Goal: Task Accomplishment & Management: Manage account settings

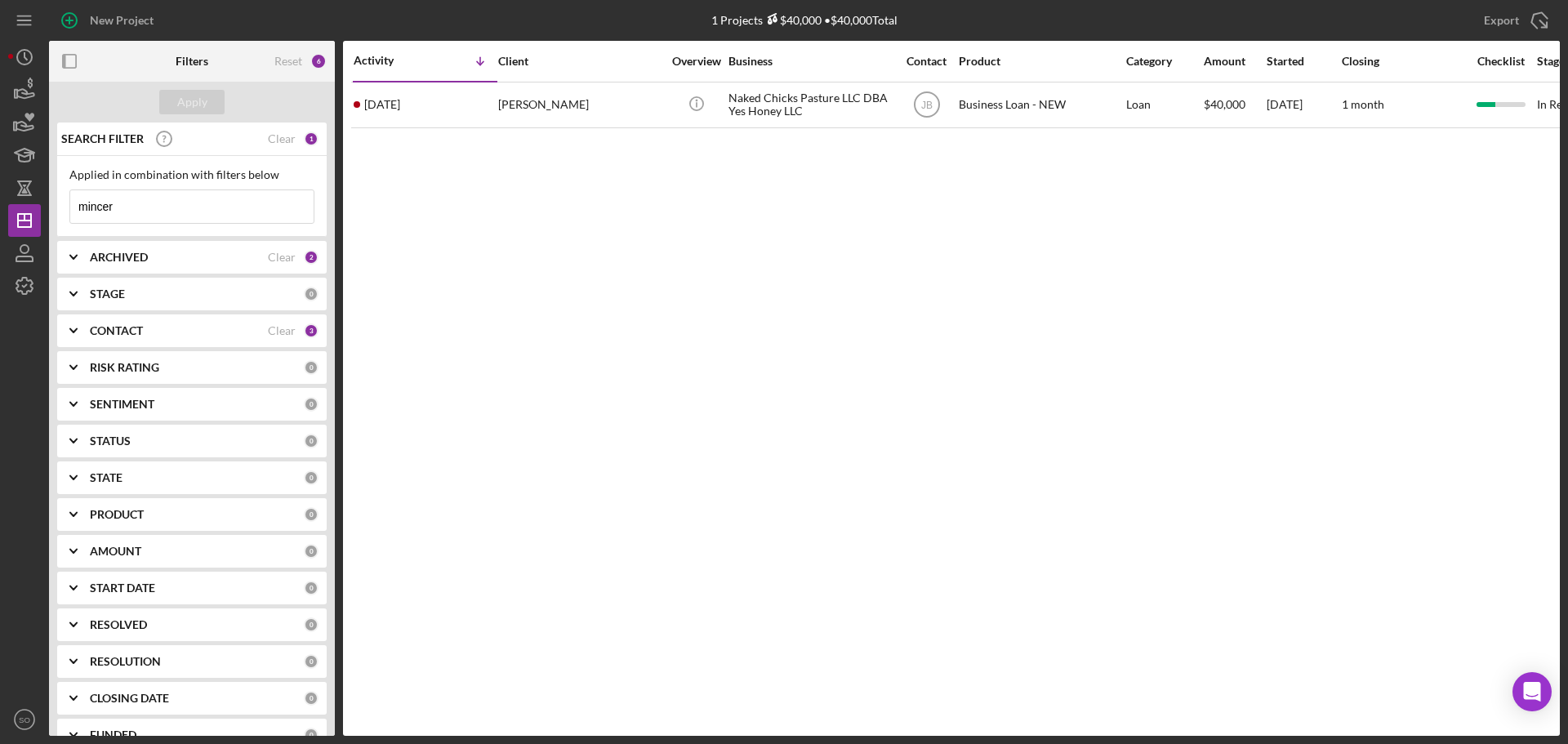
drag, startPoint x: 124, startPoint y: 196, endPoint x: 0, endPoint y: 210, distance: 124.8
click at [0, 210] on div "New Project 1 Projects $40,000 • $40,000 Total mincer Export Icon/Export Filter…" at bounding box center [784, 372] width 1568 height 744
type input "[PERSON_NAME]rtman"
click at [177, 95] on div "Apply" at bounding box center [192, 102] width 30 height 25
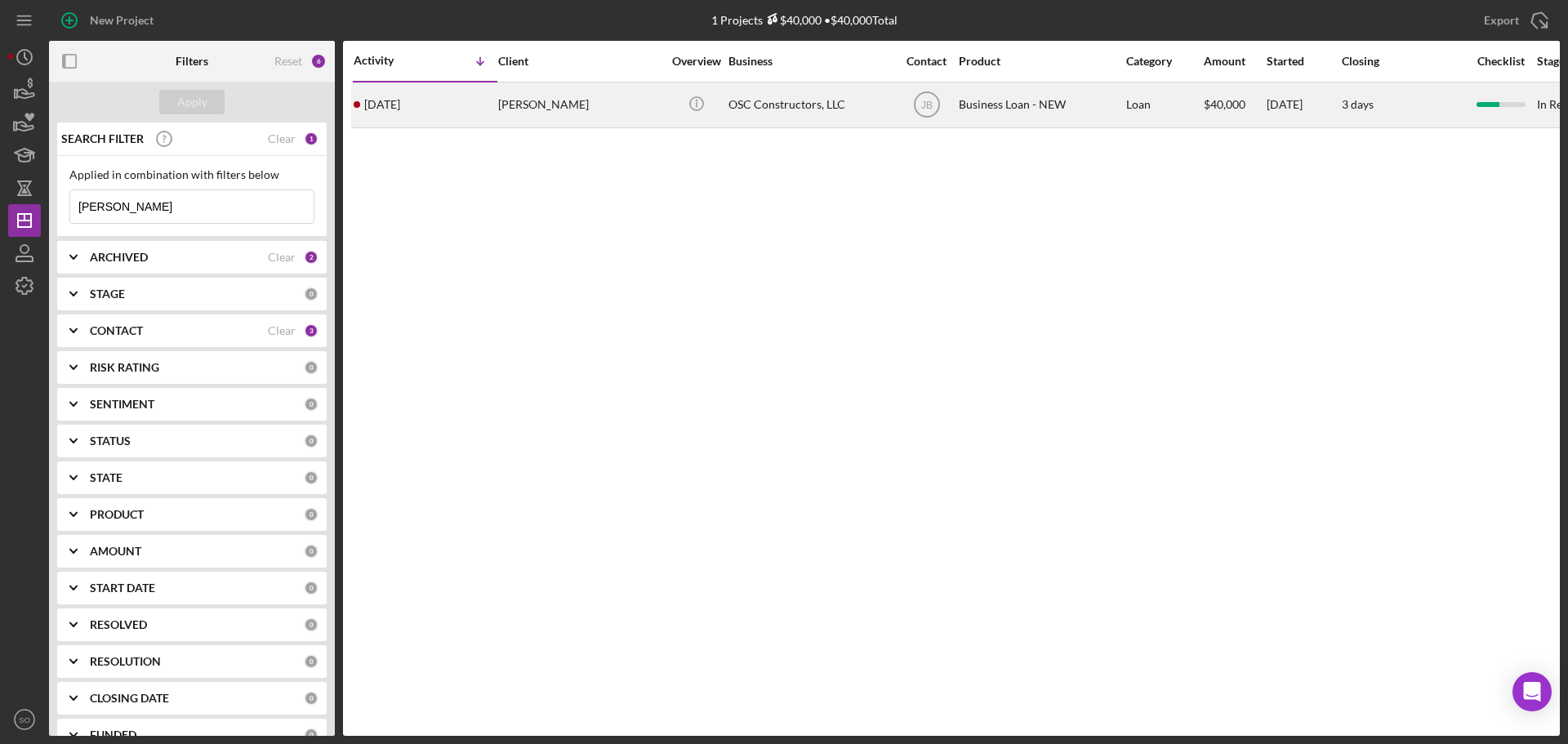
click at [505, 113] on div "[PERSON_NAME]" at bounding box center [580, 105] width 163 height 44
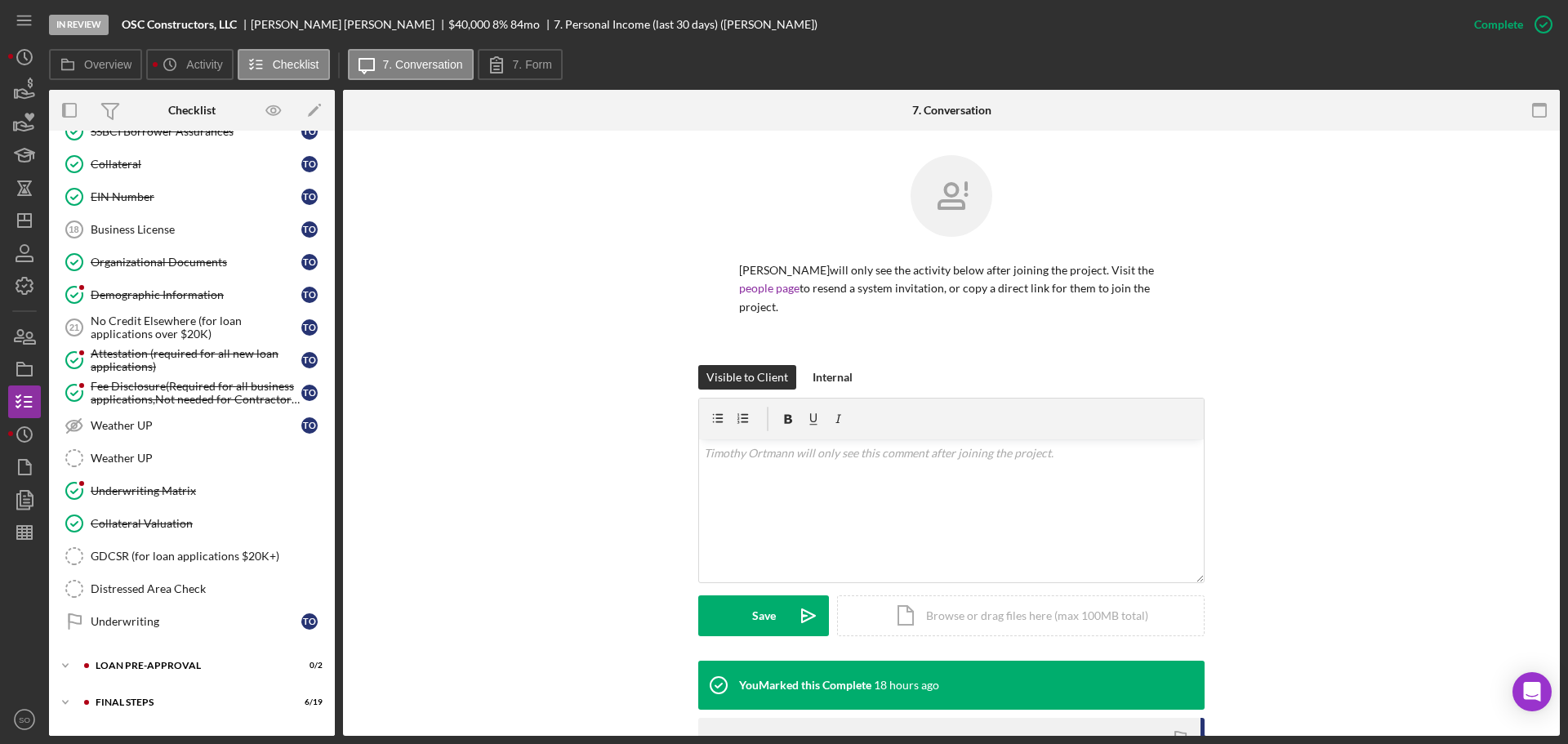
scroll to position [519, 0]
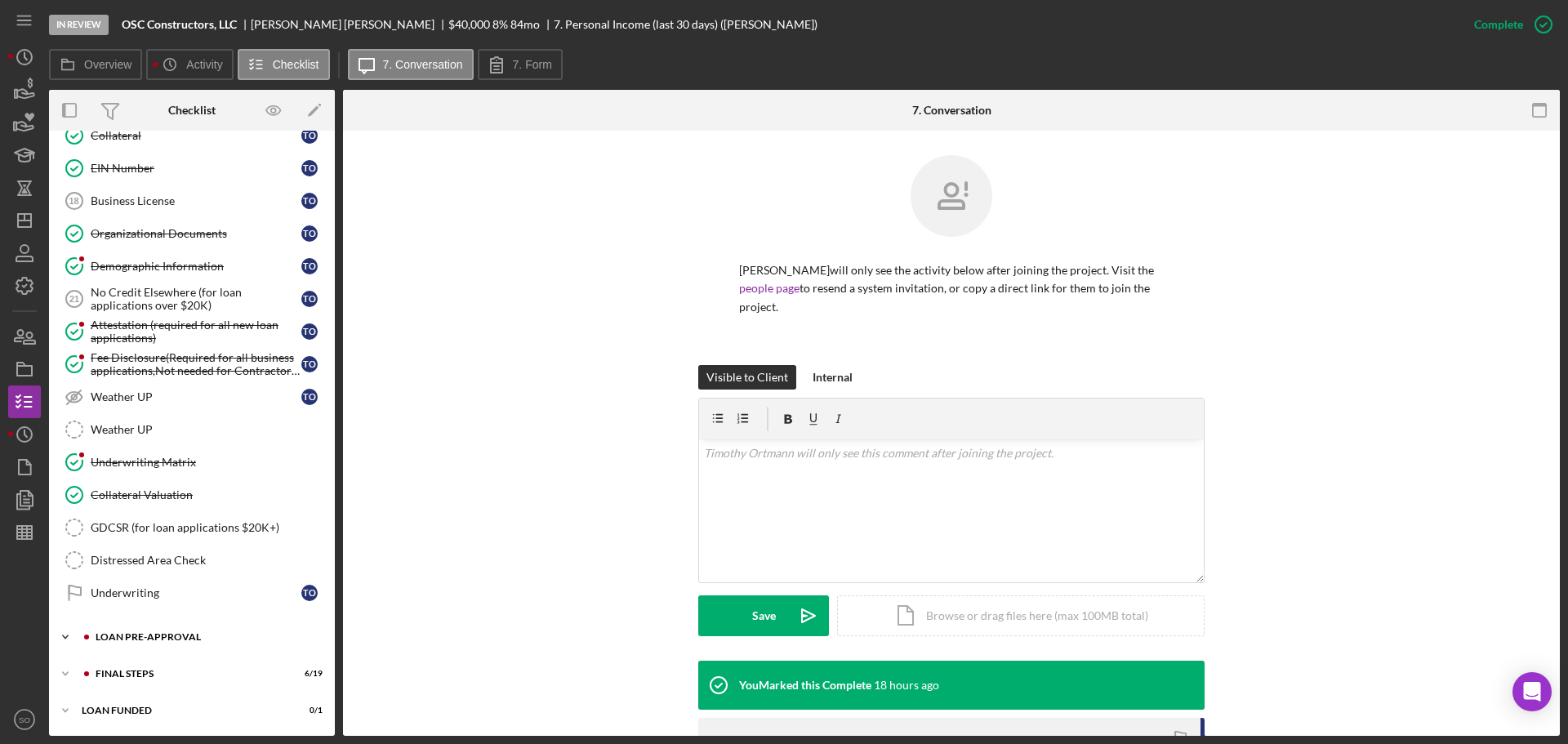
click at [178, 632] on div "Icon/Expander LOAN PRE-APPROVAL 0 / 2" at bounding box center [192, 637] width 286 height 32
click at [170, 662] on link "Loan Approval Loan Approval" at bounding box center [191, 672] width 270 height 32
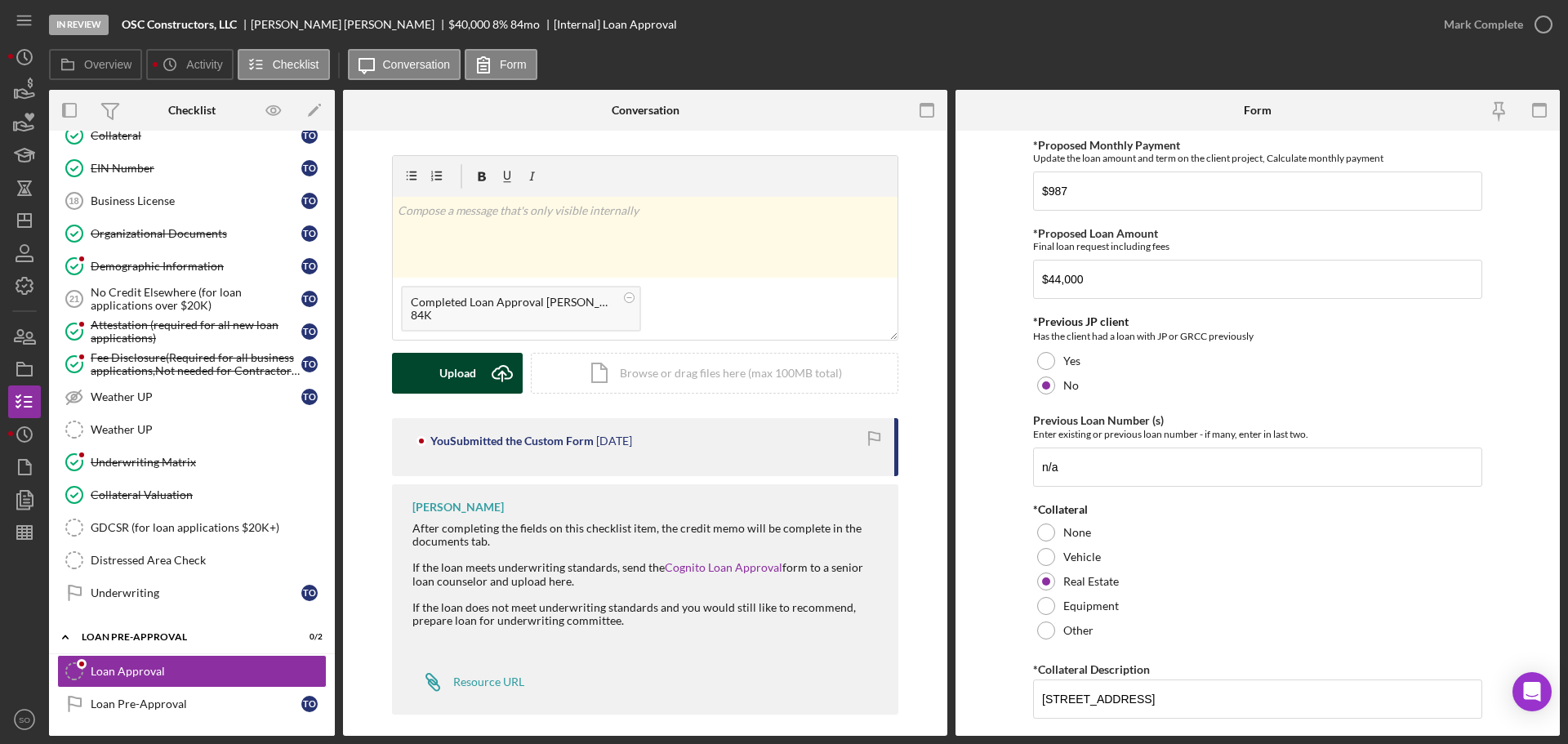
click at [452, 381] on div "Upload" at bounding box center [458, 372] width 37 height 41
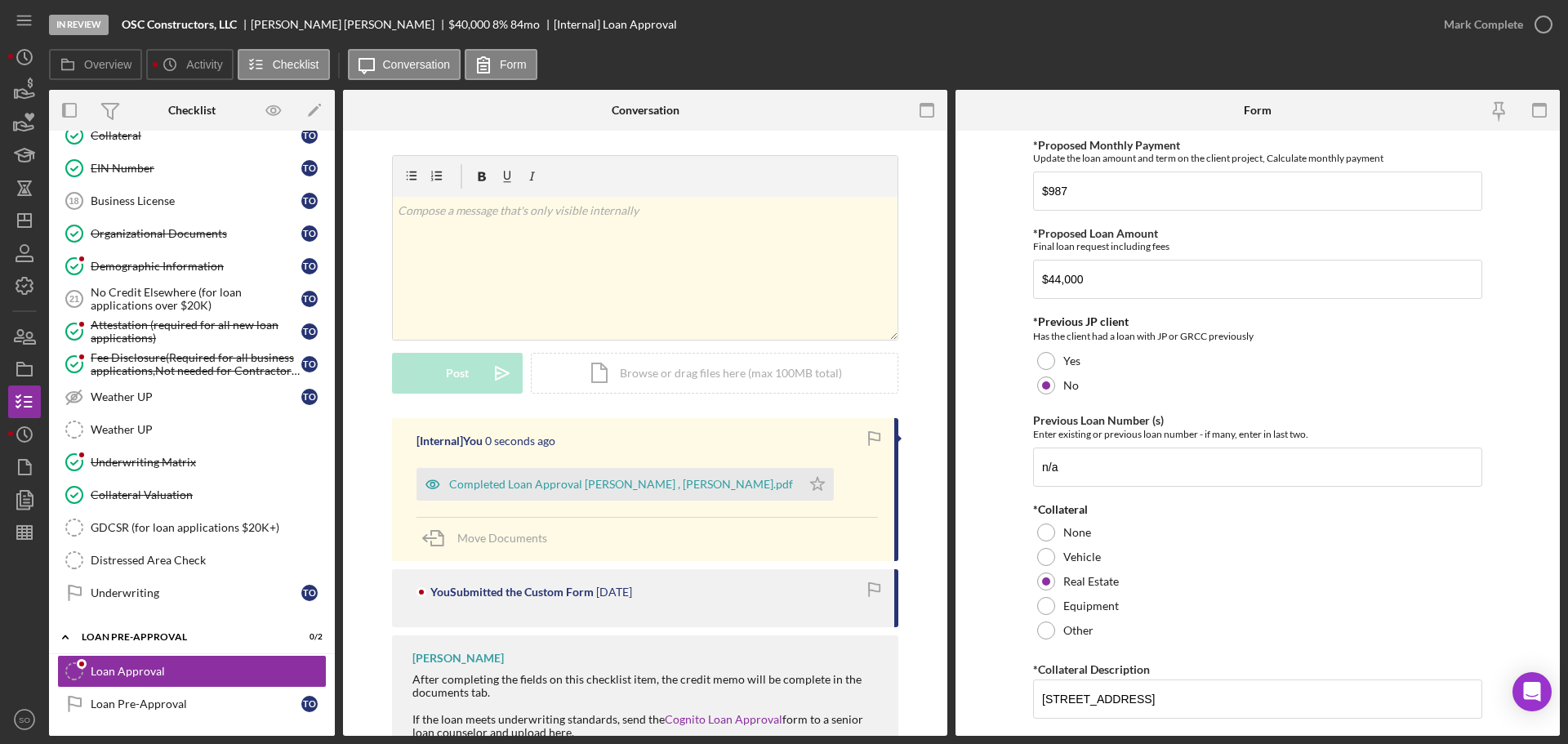
scroll to position [163, 0]
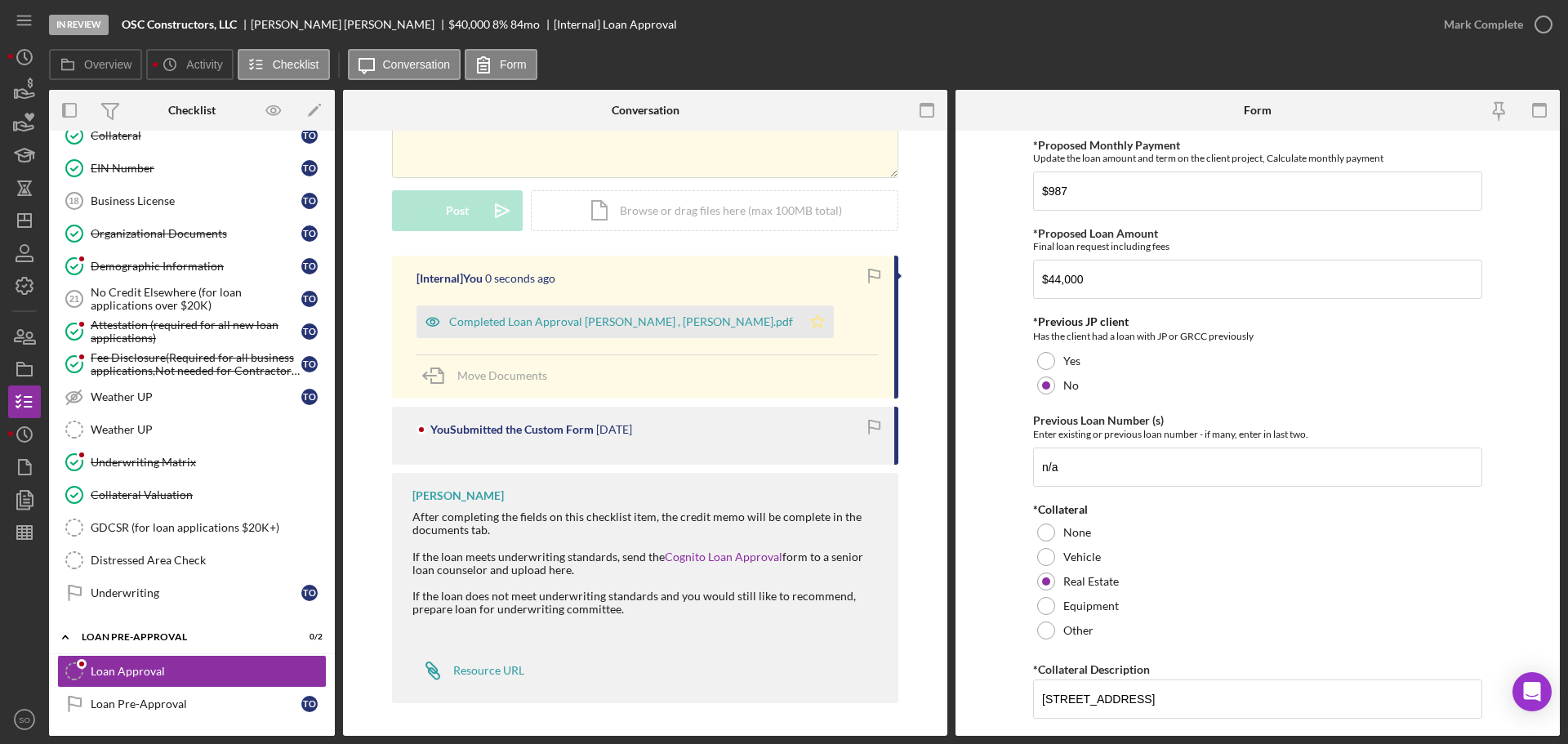
click at [802, 330] on icon "Icon/Star" at bounding box center [818, 321] width 32 height 32
click at [1497, 30] on div "Mark Complete" at bounding box center [1484, 25] width 80 height 32
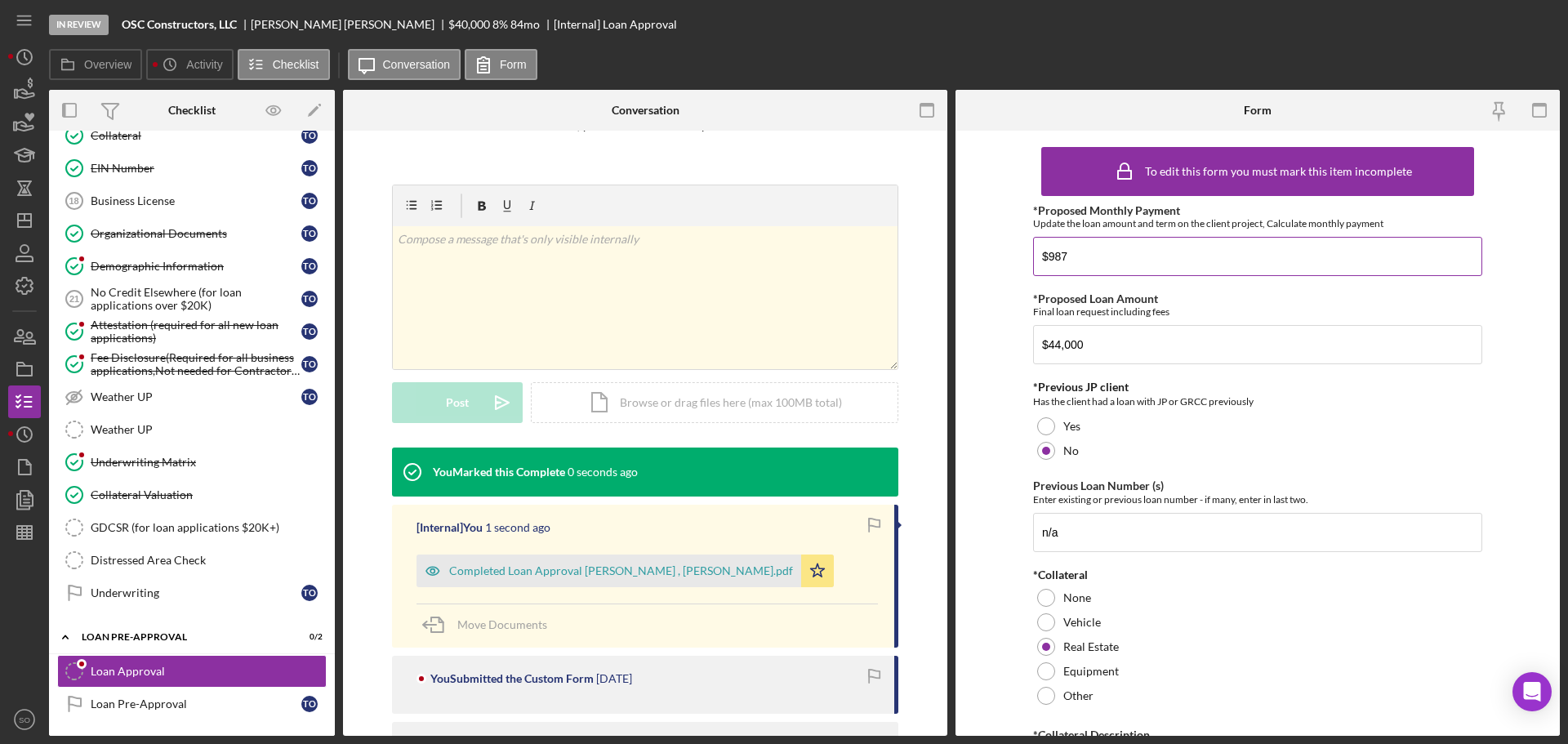
scroll to position [388, 0]
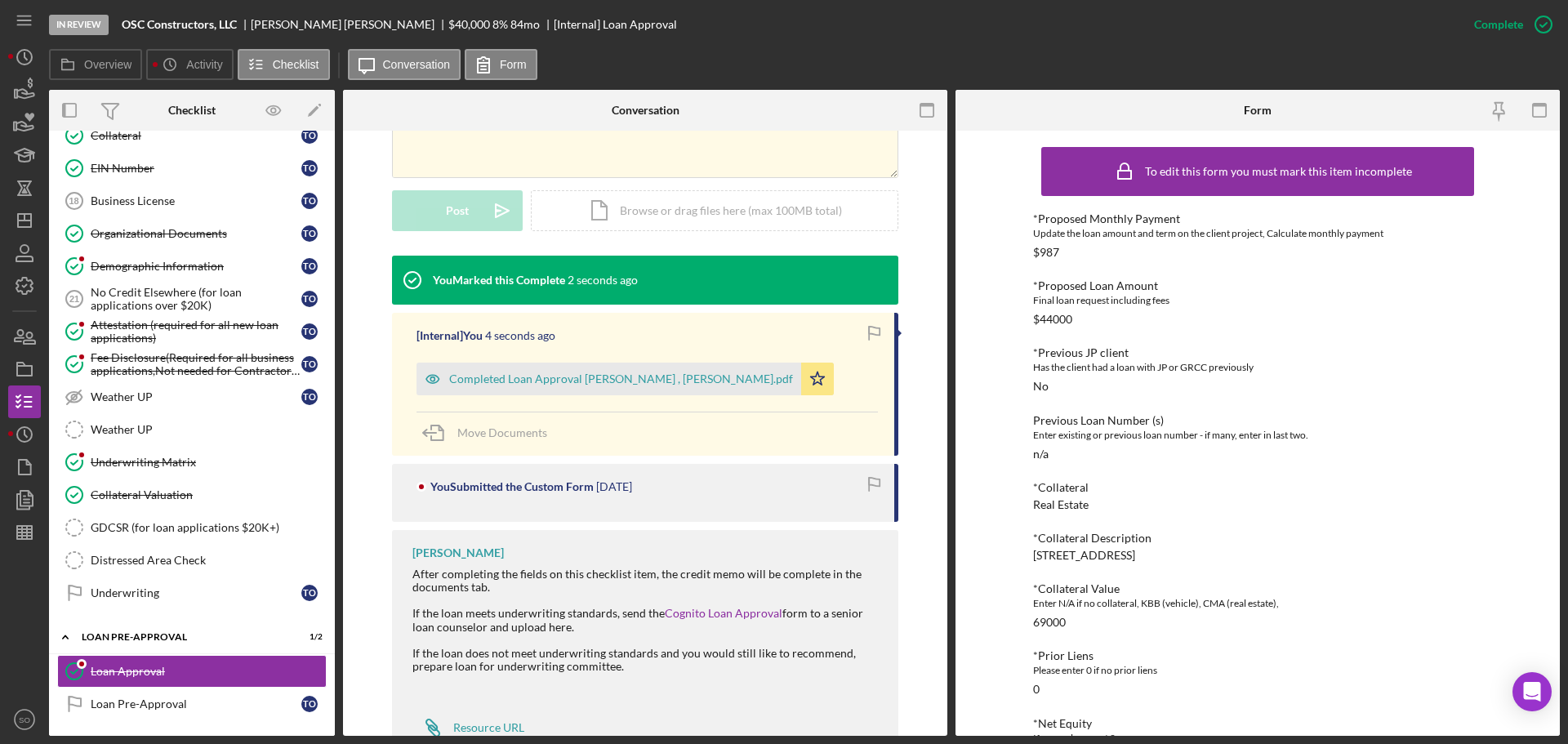
click at [686, 368] on div "Completed Loan Approval Boyle, Jim , Timothy Ortmann.pdf" at bounding box center [609, 379] width 385 height 32
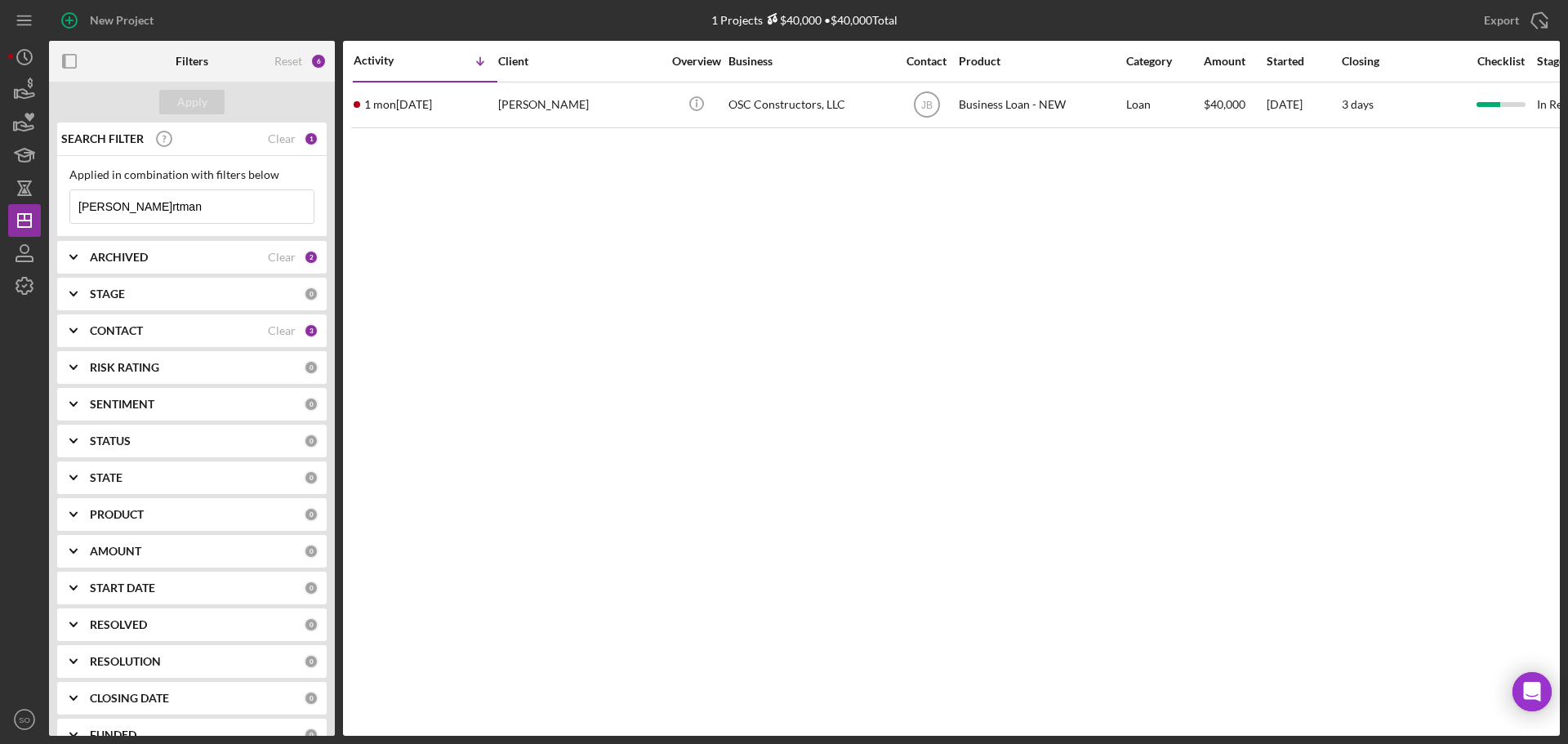
drag, startPoint x: 142, startPoint y: 206, endPoint x: 0, endPoint y: 173, distance: 145.8
click at [0, 174] on div "New Project 1 Projects $40,000 • $40,000 Total[PERSON_NAME]n Export Icon/Export…" at bounding box center [784, 372] width 1568 height 744
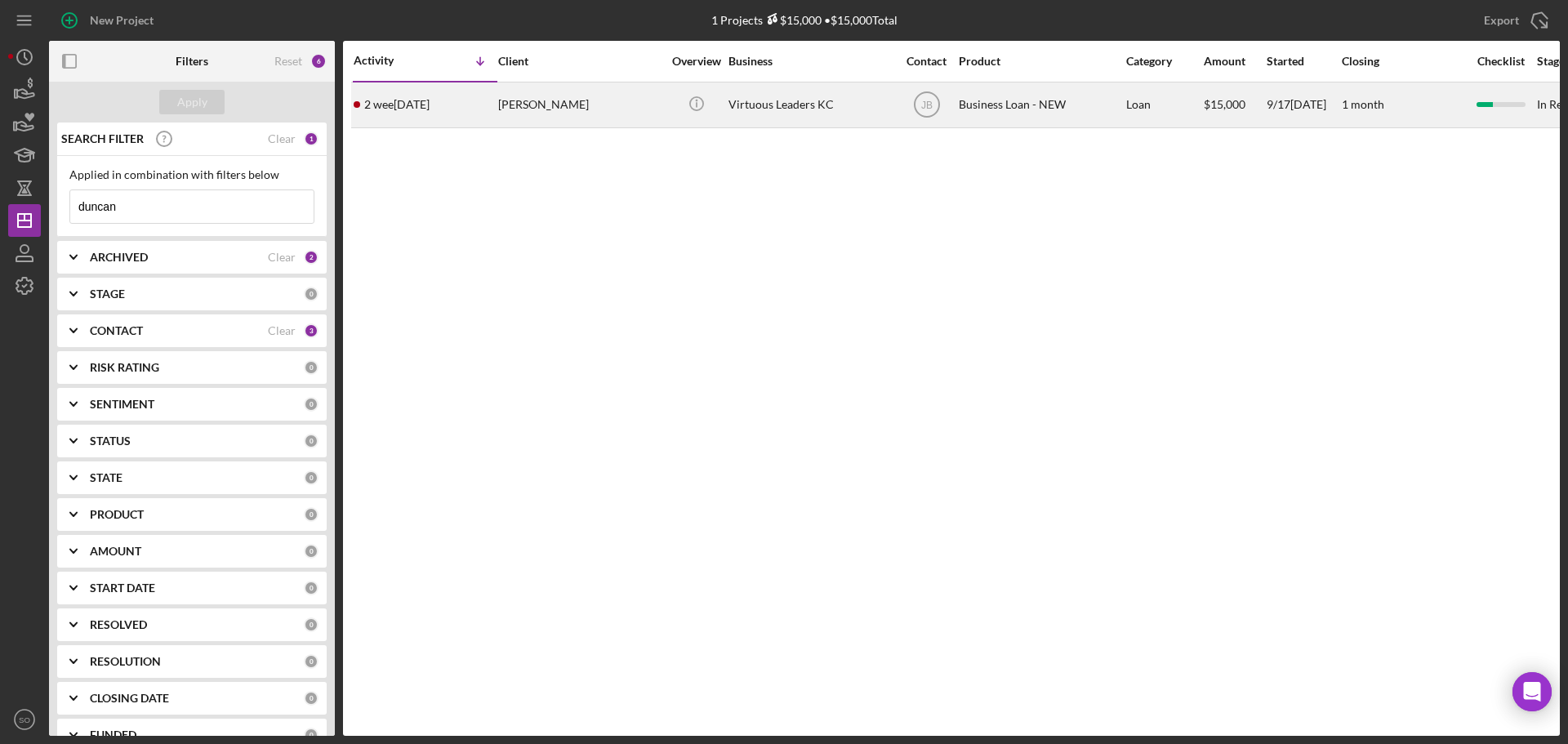
type input "duncan"
click at [496, 100] on div "2[DATE][PERSON_NAME]" at bounding box center [424, 105] width 143 height 44
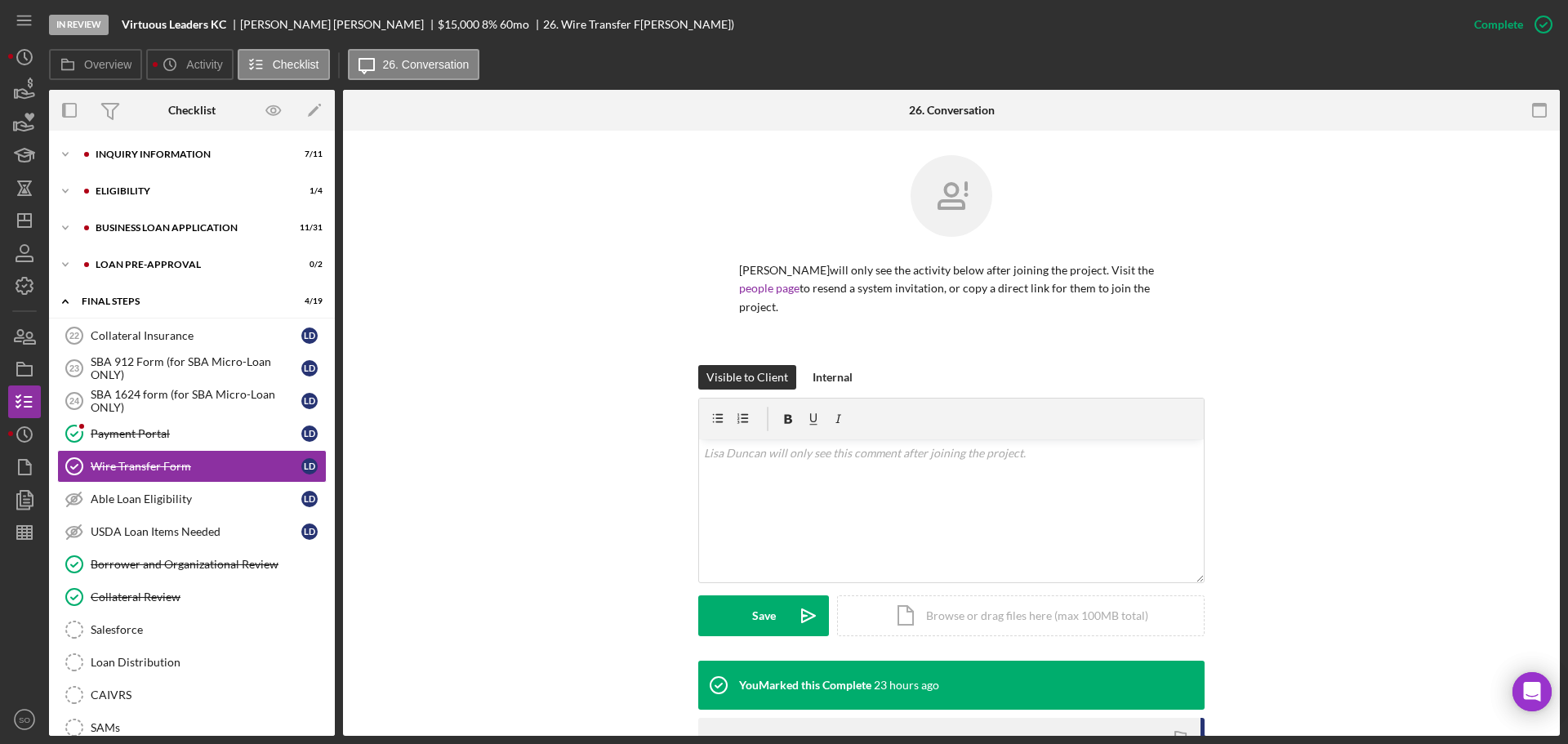
scroll to position [33, 0]
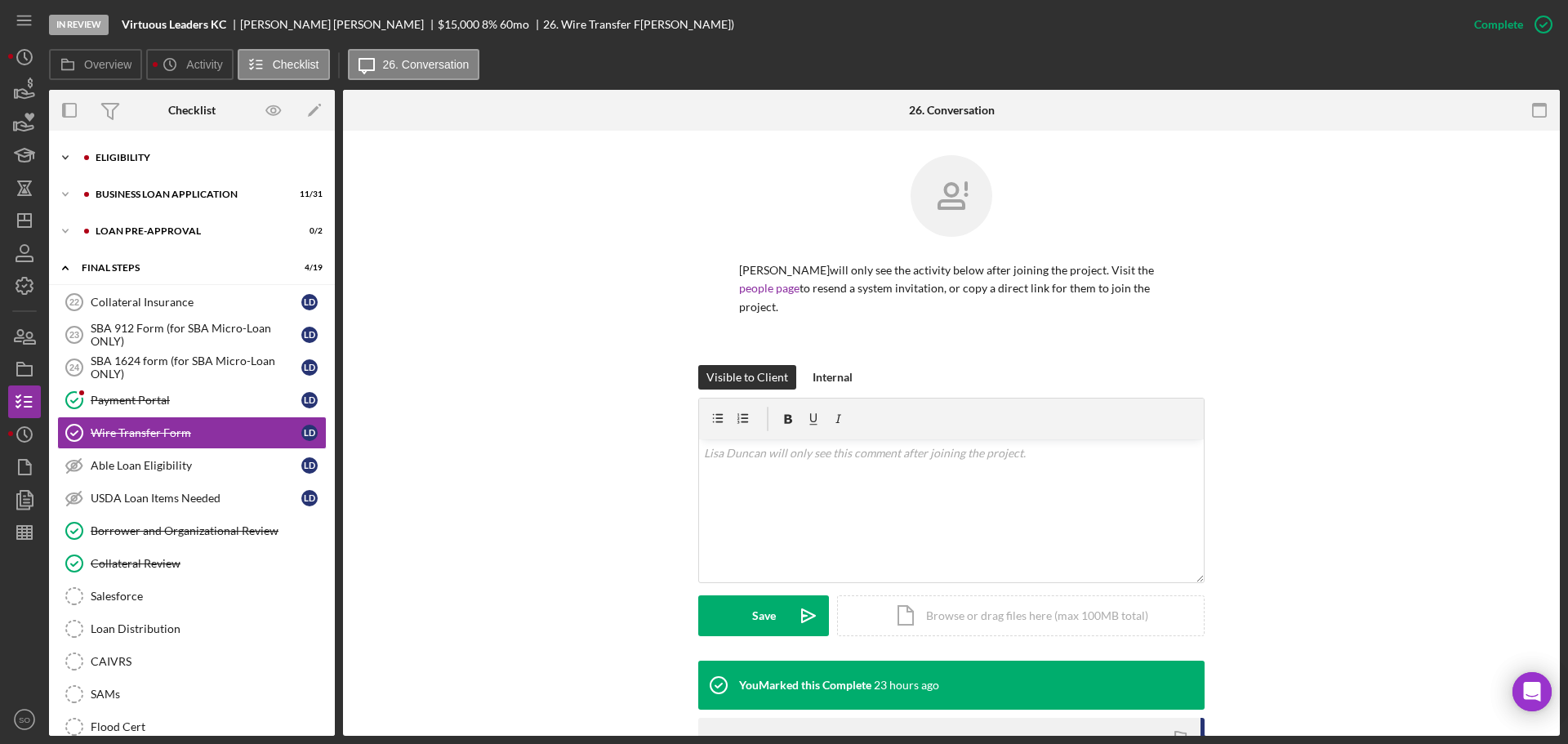
click at [137, 171] on div "Icon/Expander ELIGIBILITY 1 / 4" at bounding box center [192, 157] width 286 height 32
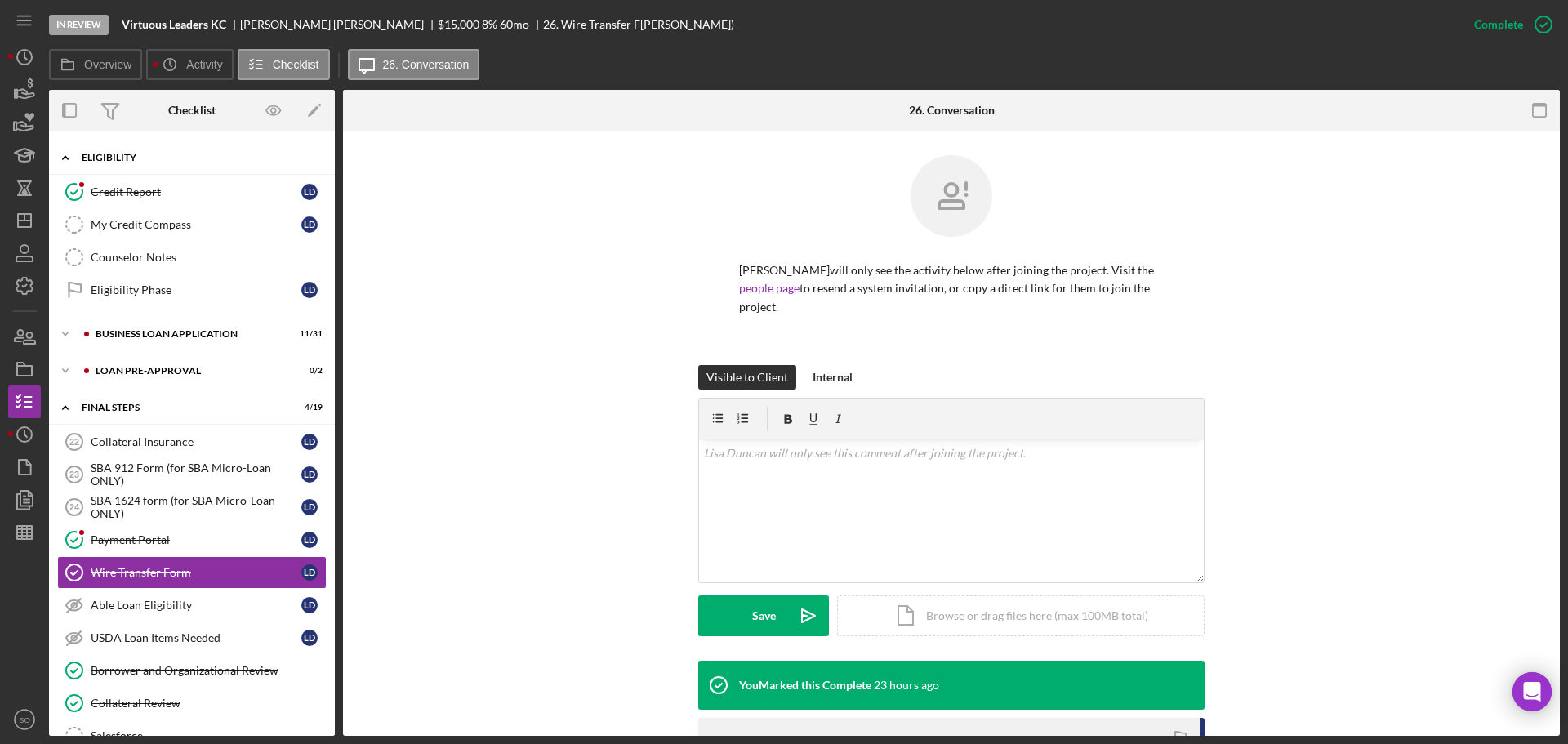
scroll to position [0, 0]
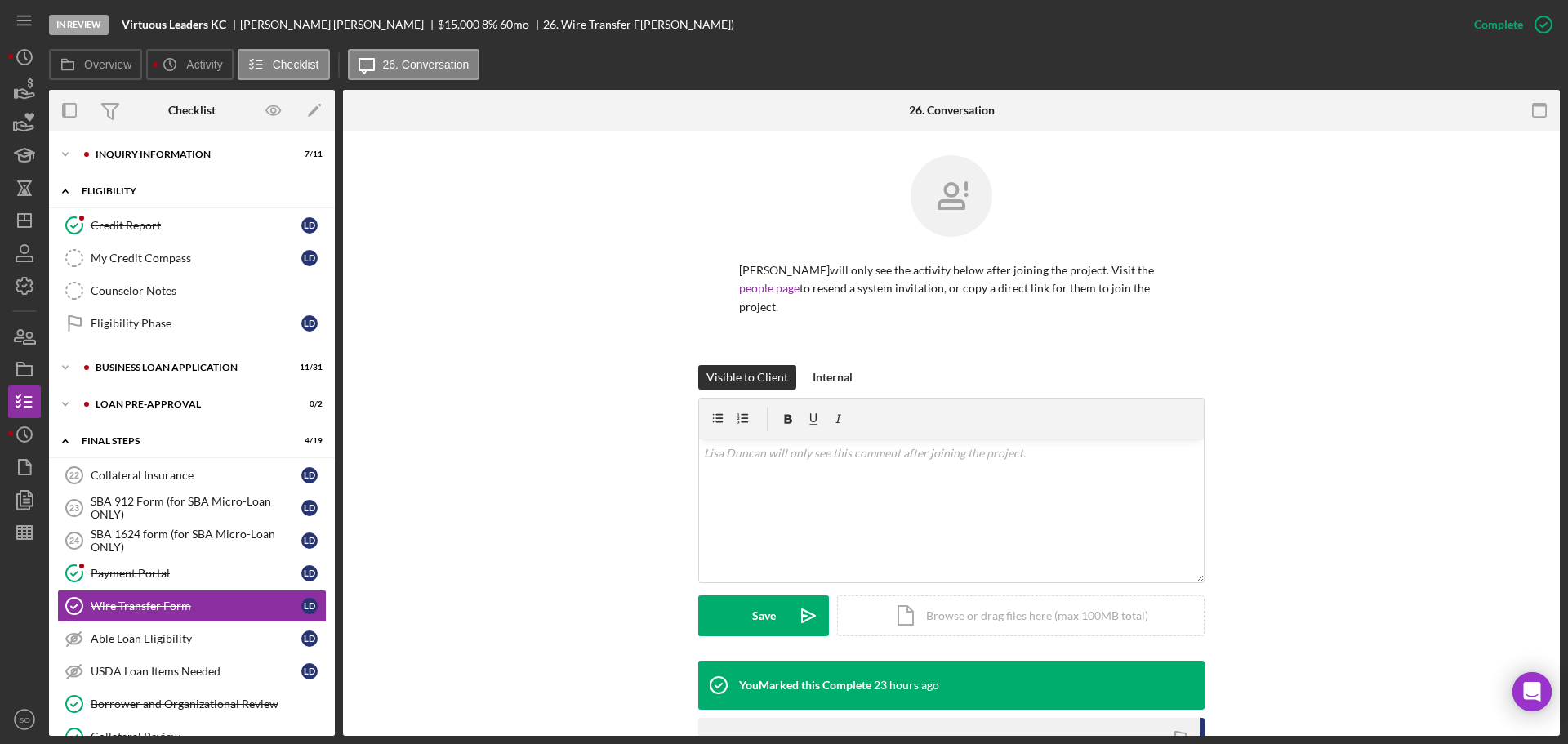
click at [137, 165] on div "Icon/Expander INQUIRY INFORMATION 7 / 11" at bounding box center [192, 154] width 286 height 32
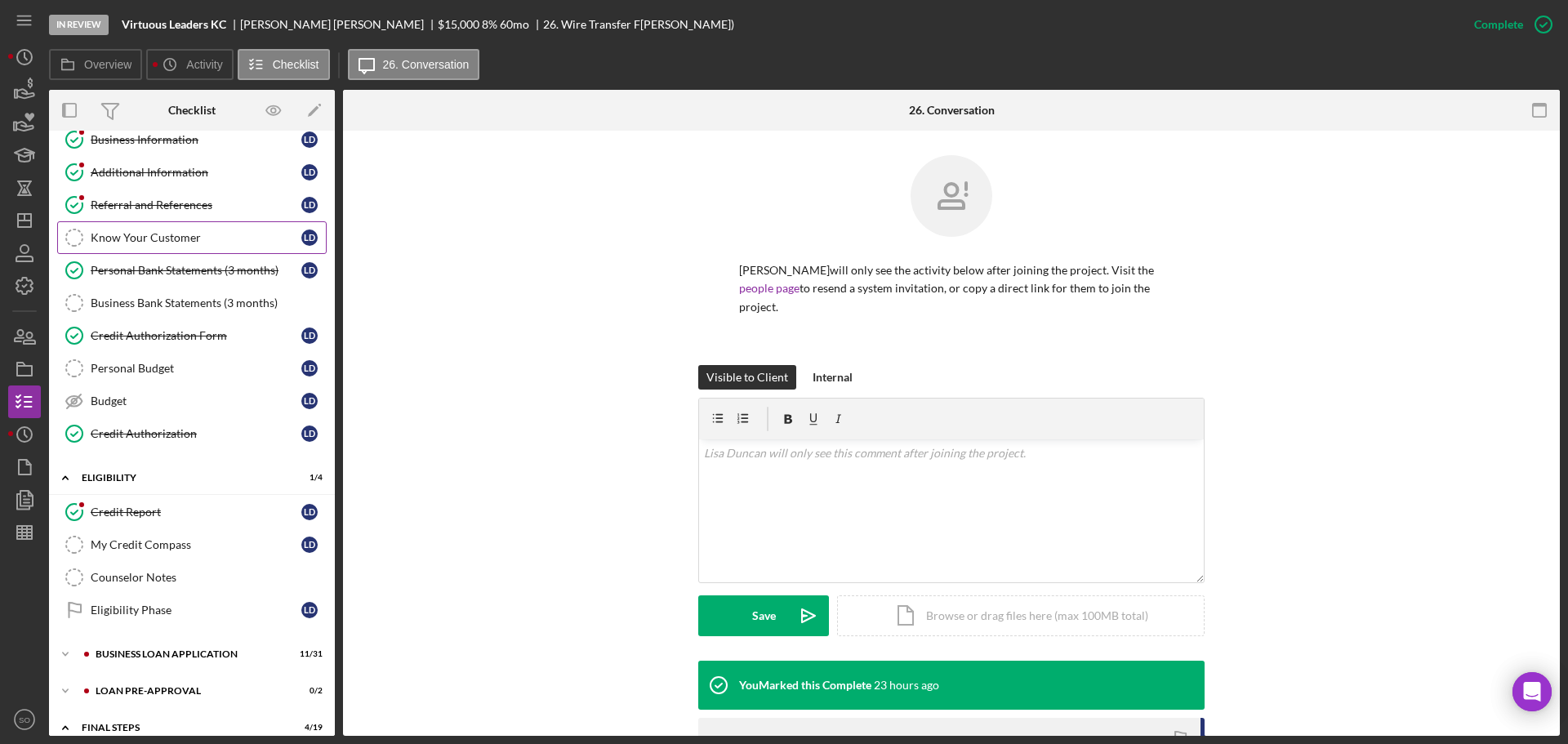
scroll to position [245, 0]
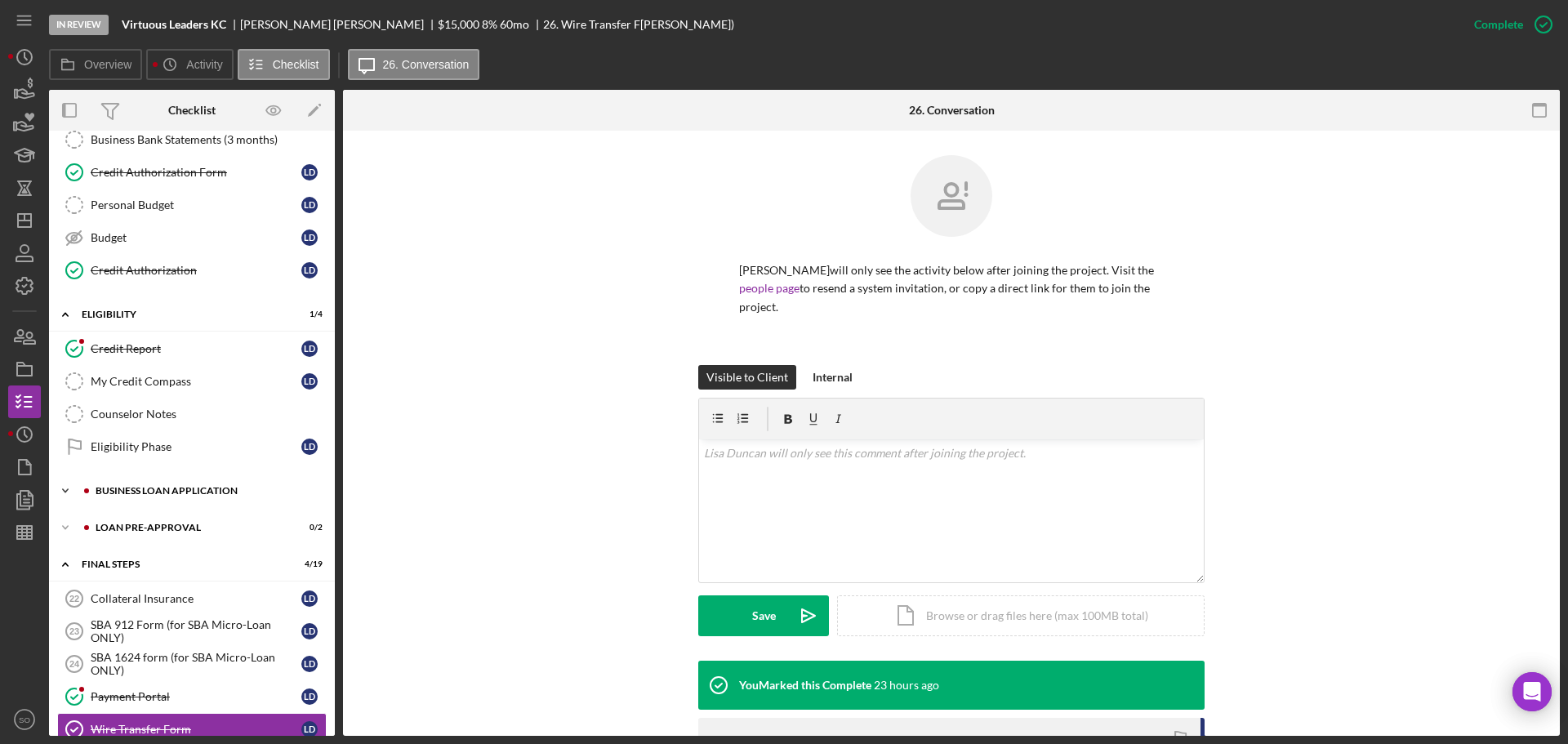
click at [213, 494] on div "BUSINESS LOAN APPLICATION" at bounding box center [205, 491] width 219 height 9
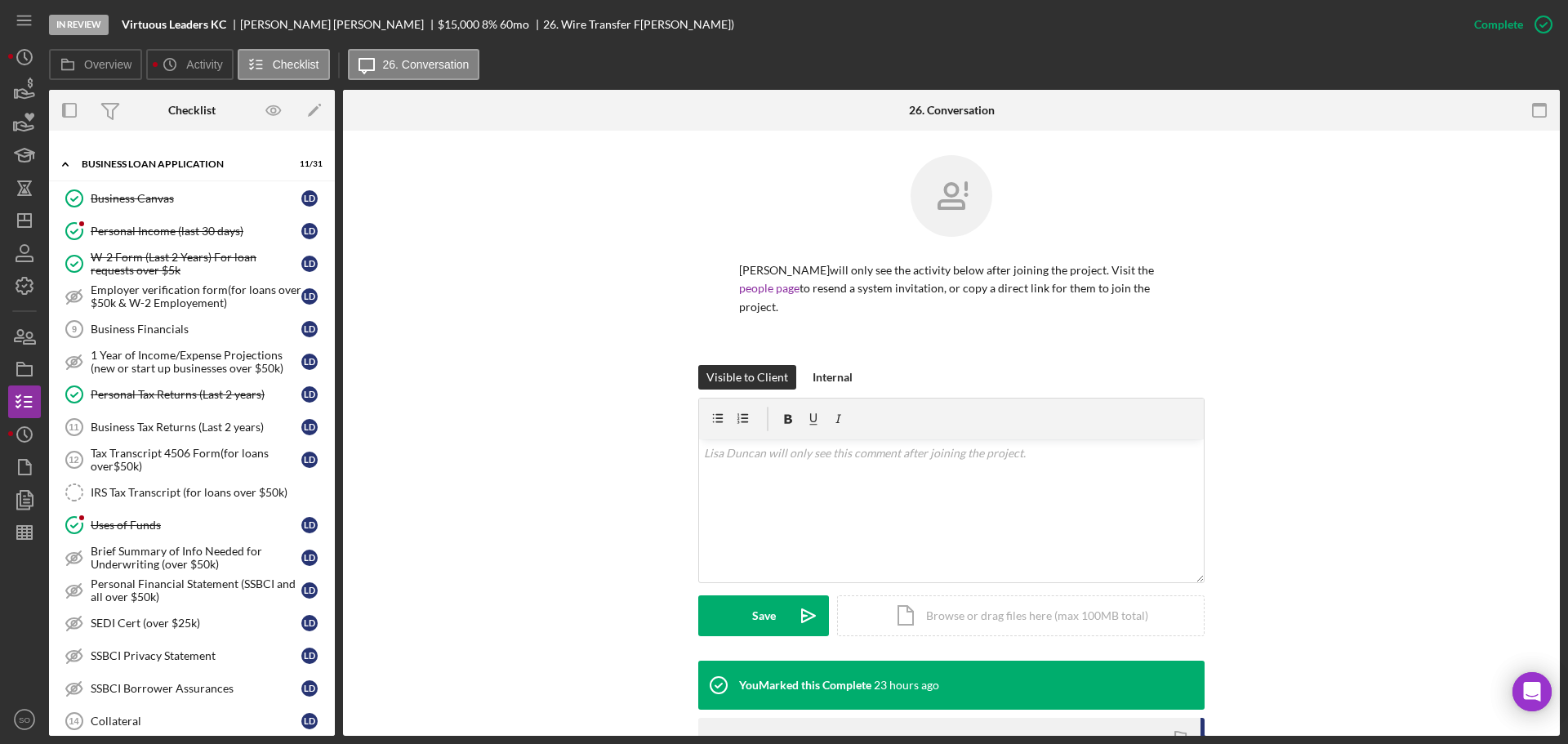
scroll to position [981, 0]
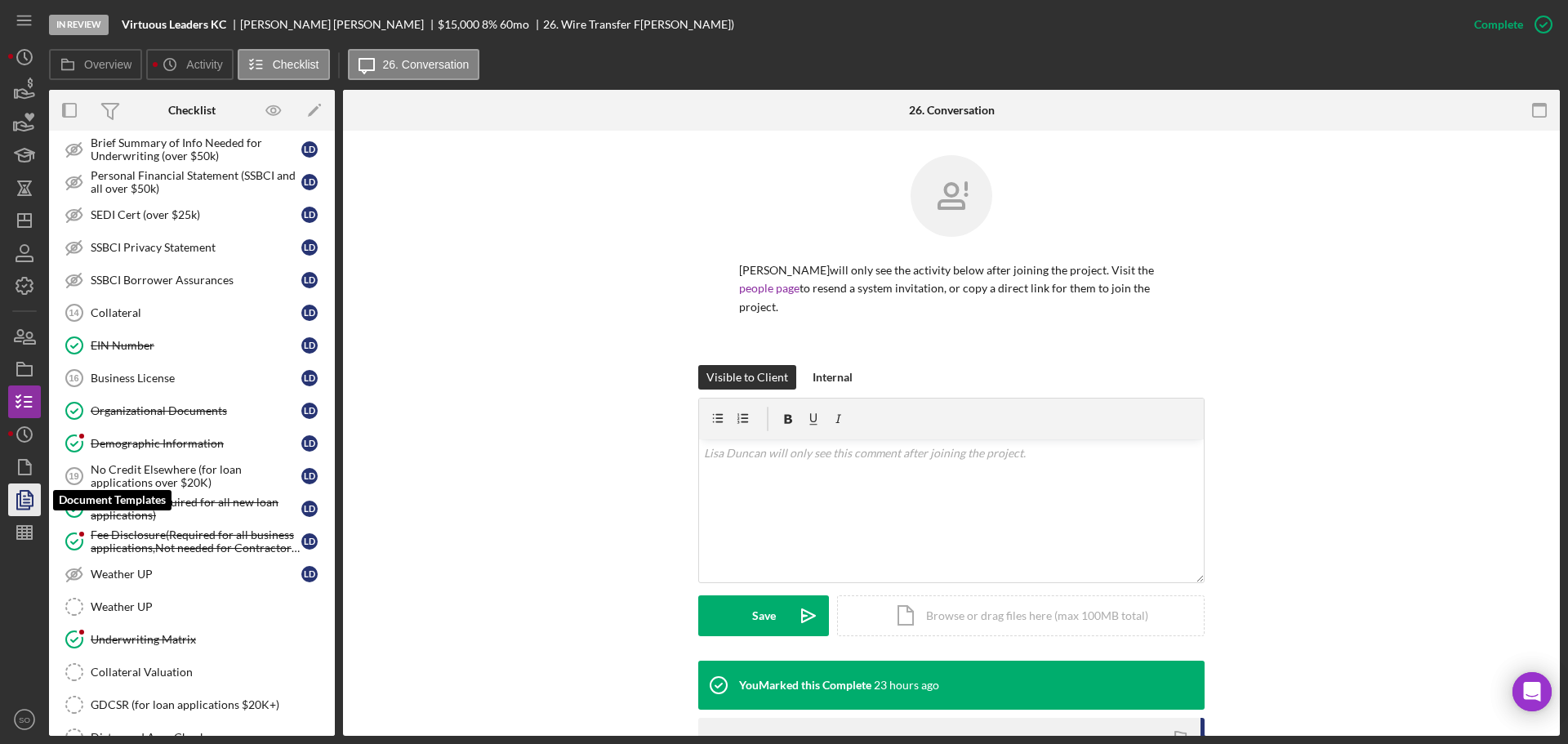
click at [21, 497] on polygon "button" at bounding box center [27, 499] width 12 height 15
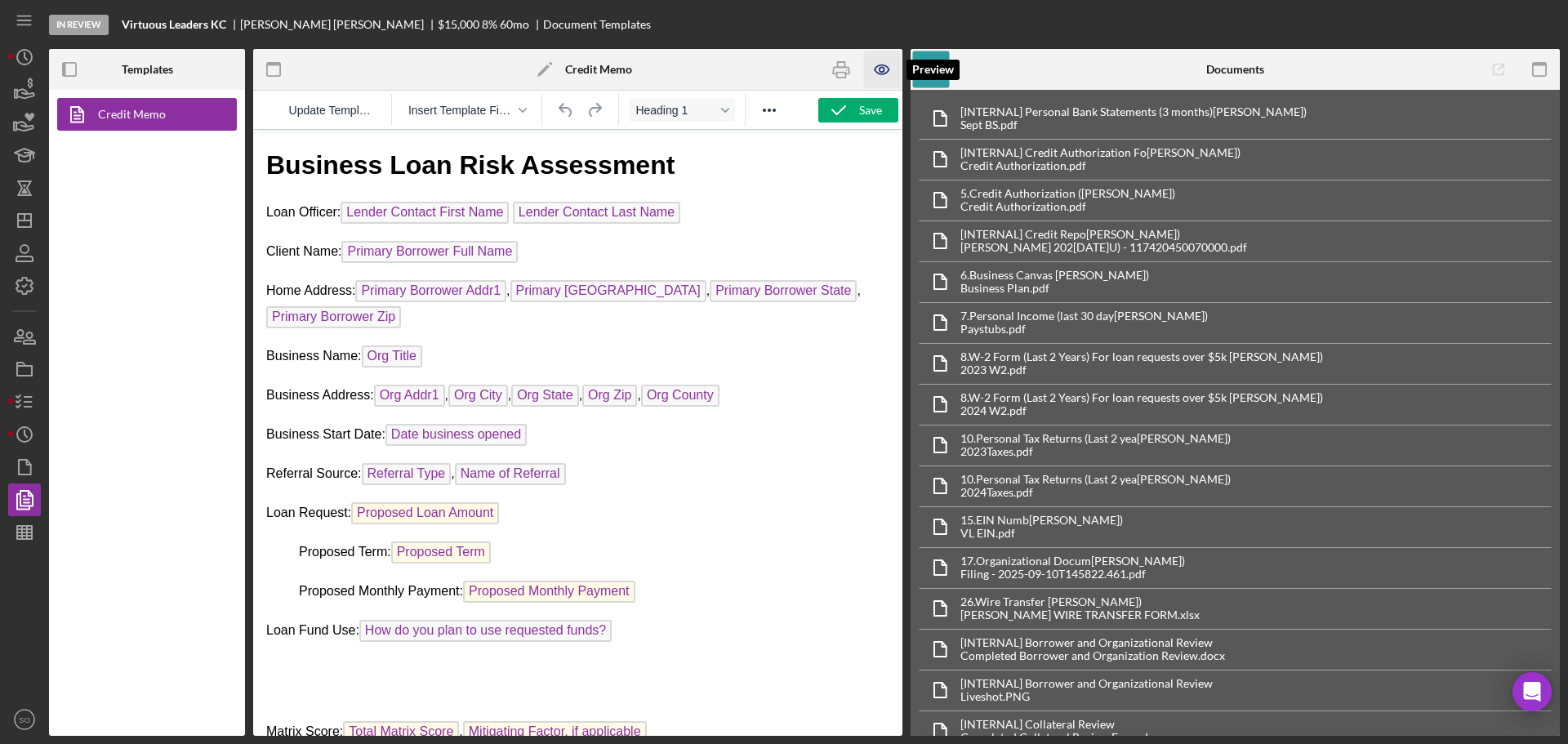
click at [883, 73] on icon "button" at bounding box center [882, 69] width 37 height 37
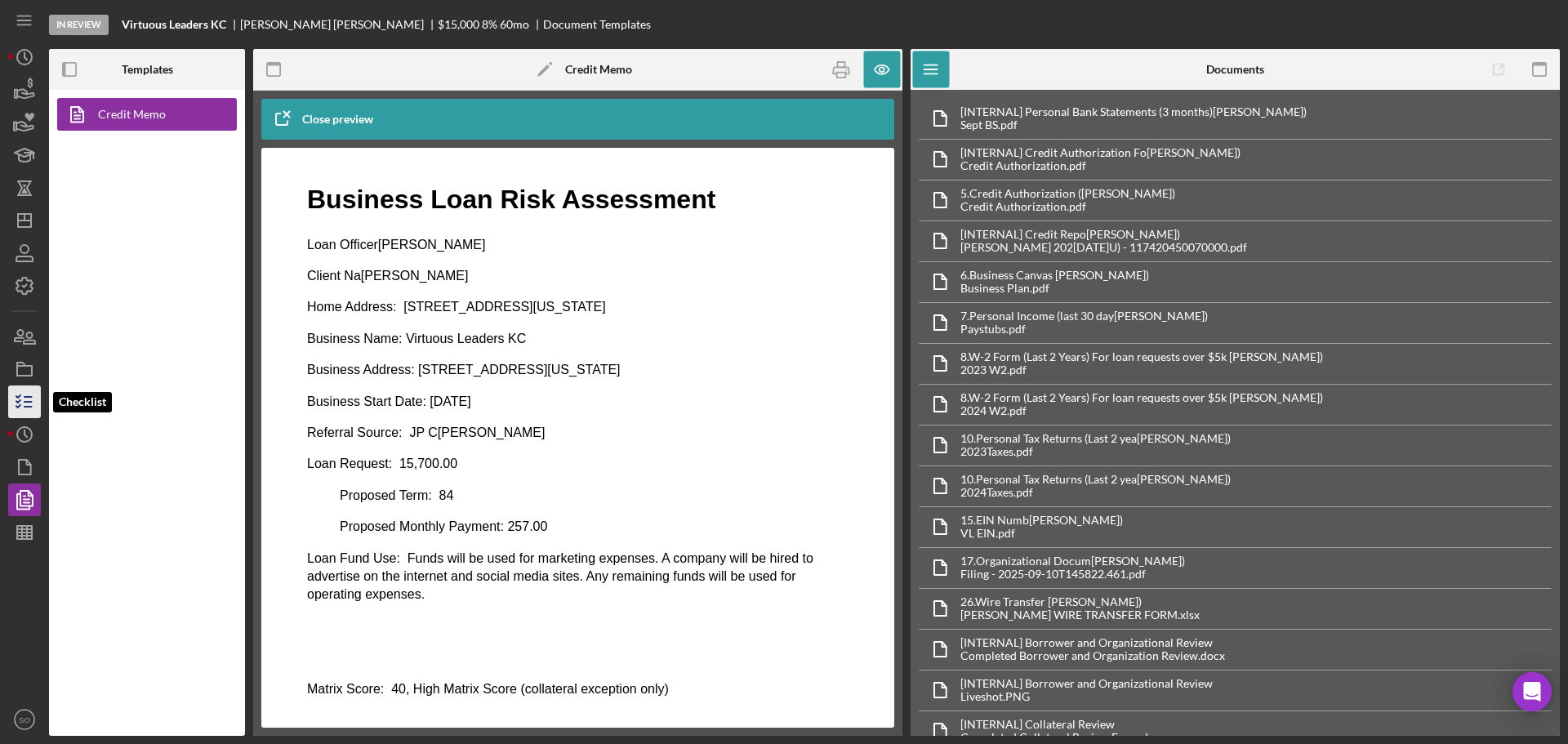
click at [24, 405] on icon "button" at bounding box center [24, 402] width 41 height 41
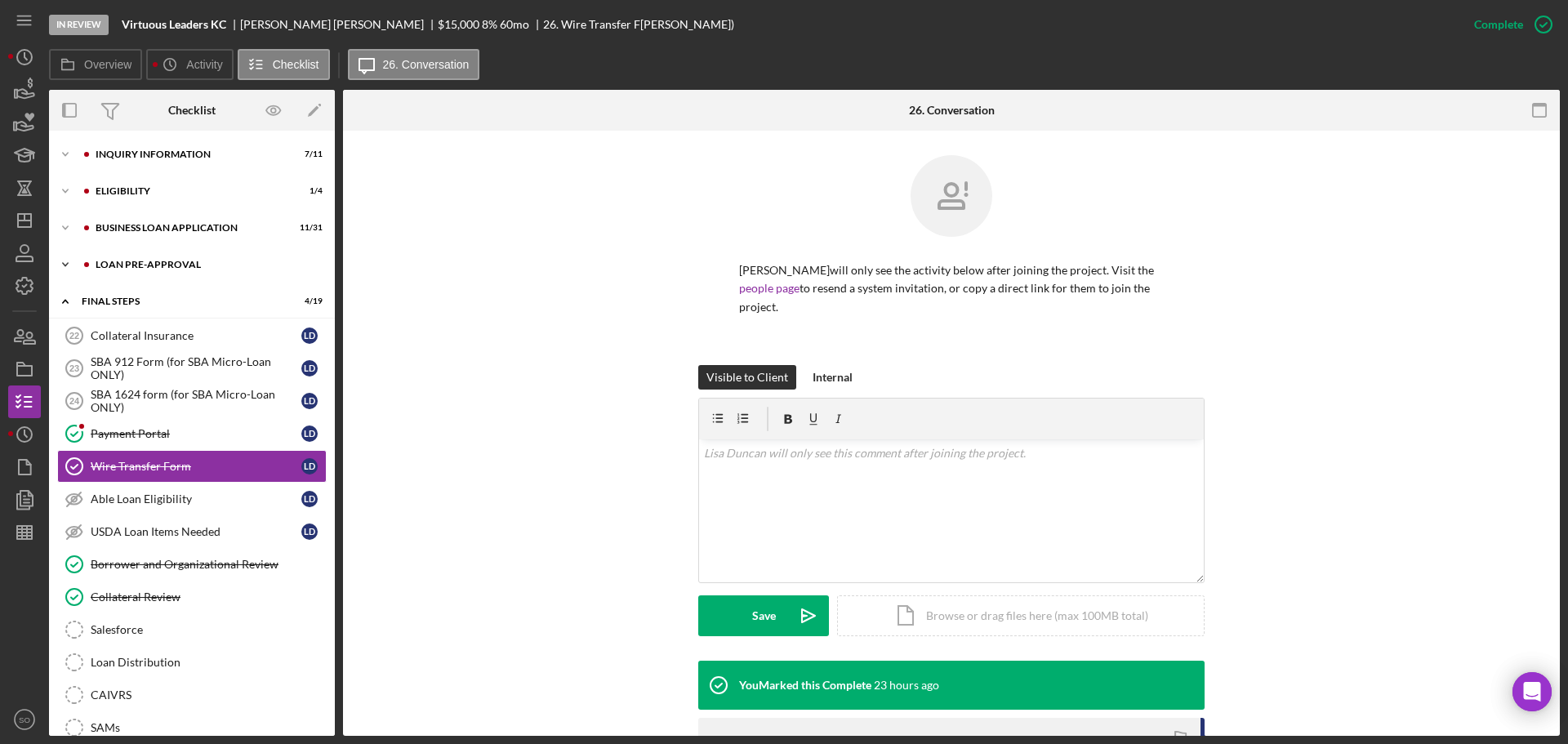
click at [178, 273] on div "Icon/Expander LOAN PRE-APPROVAL 0 / 2" at bounding box center [192, 264] width 286 height 32
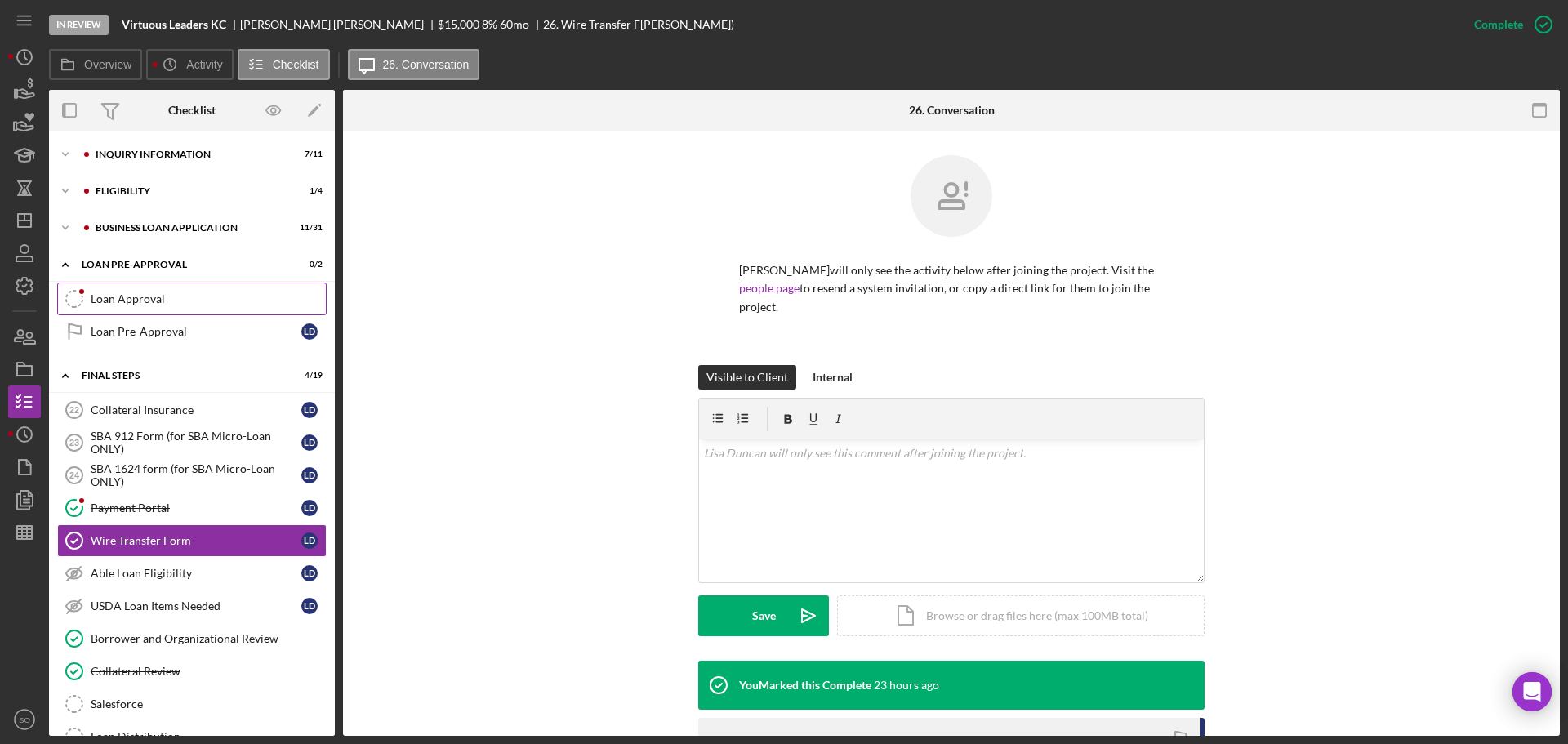
click at [169, 307] on link "Loan Approval Loan Approval" at bounding box center [191, 299] width 270 height 32
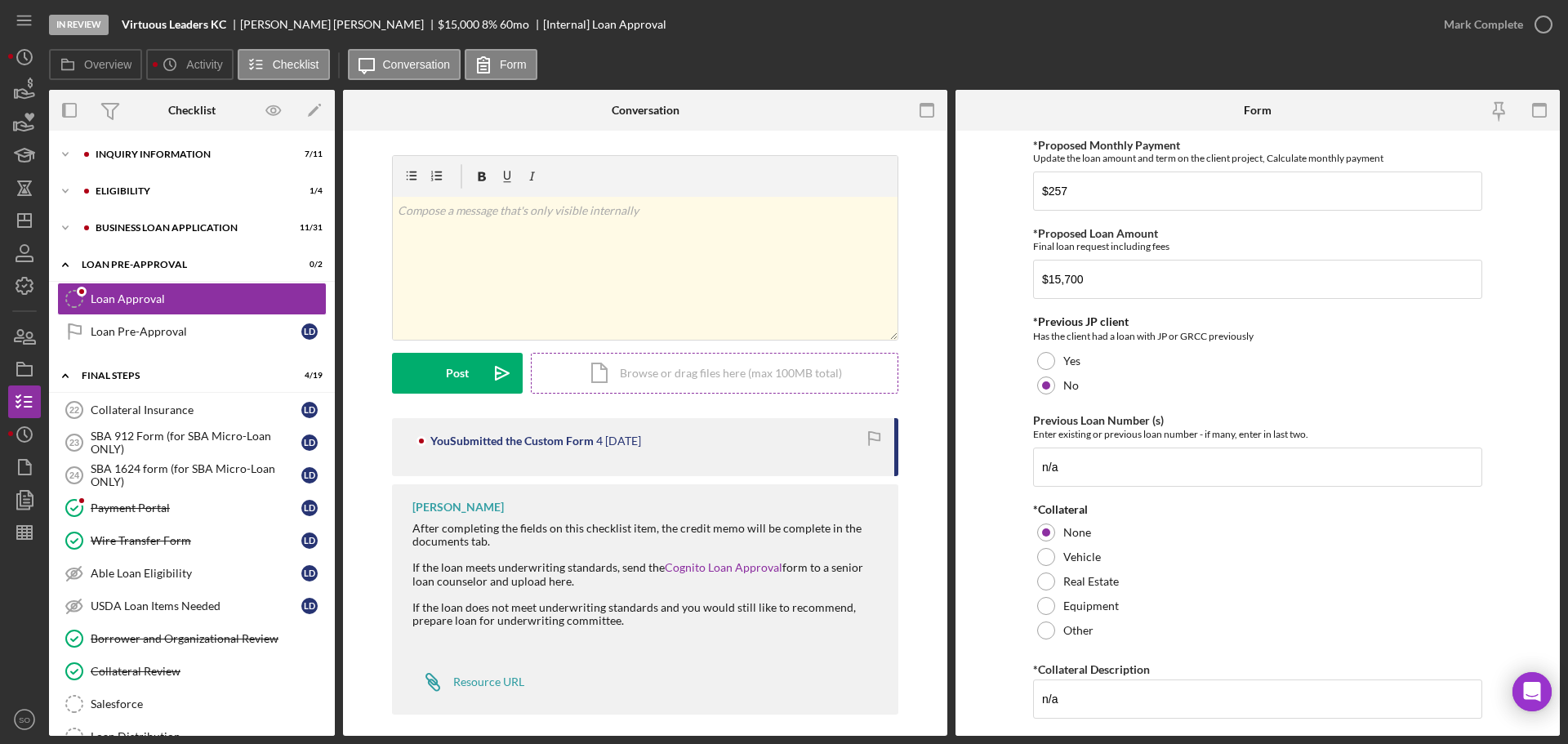
scroll to position [11, 0]
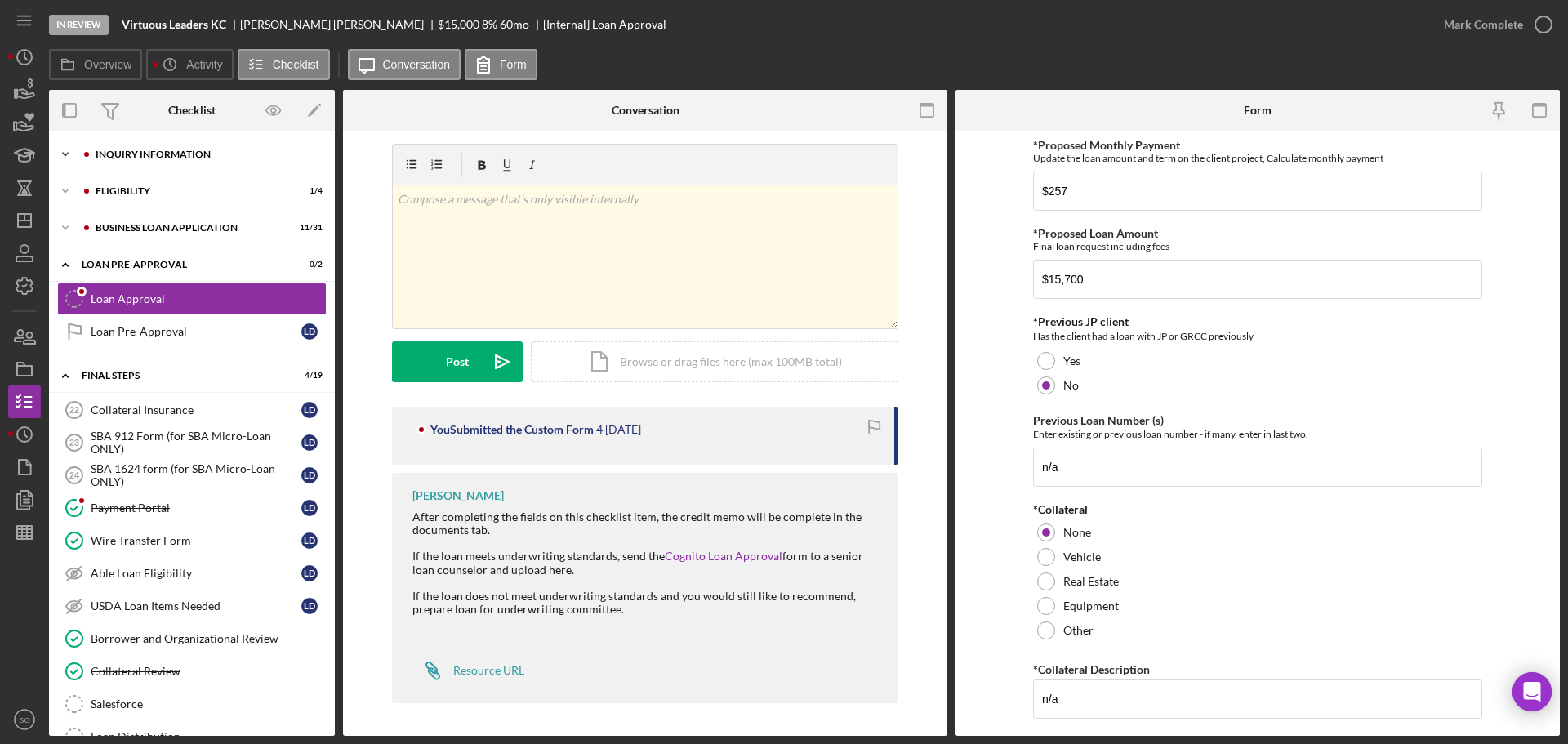
click at [114, 158] on div "INQUIRY INFORMATION" at bounding box center [205, 154] width 219 height 9
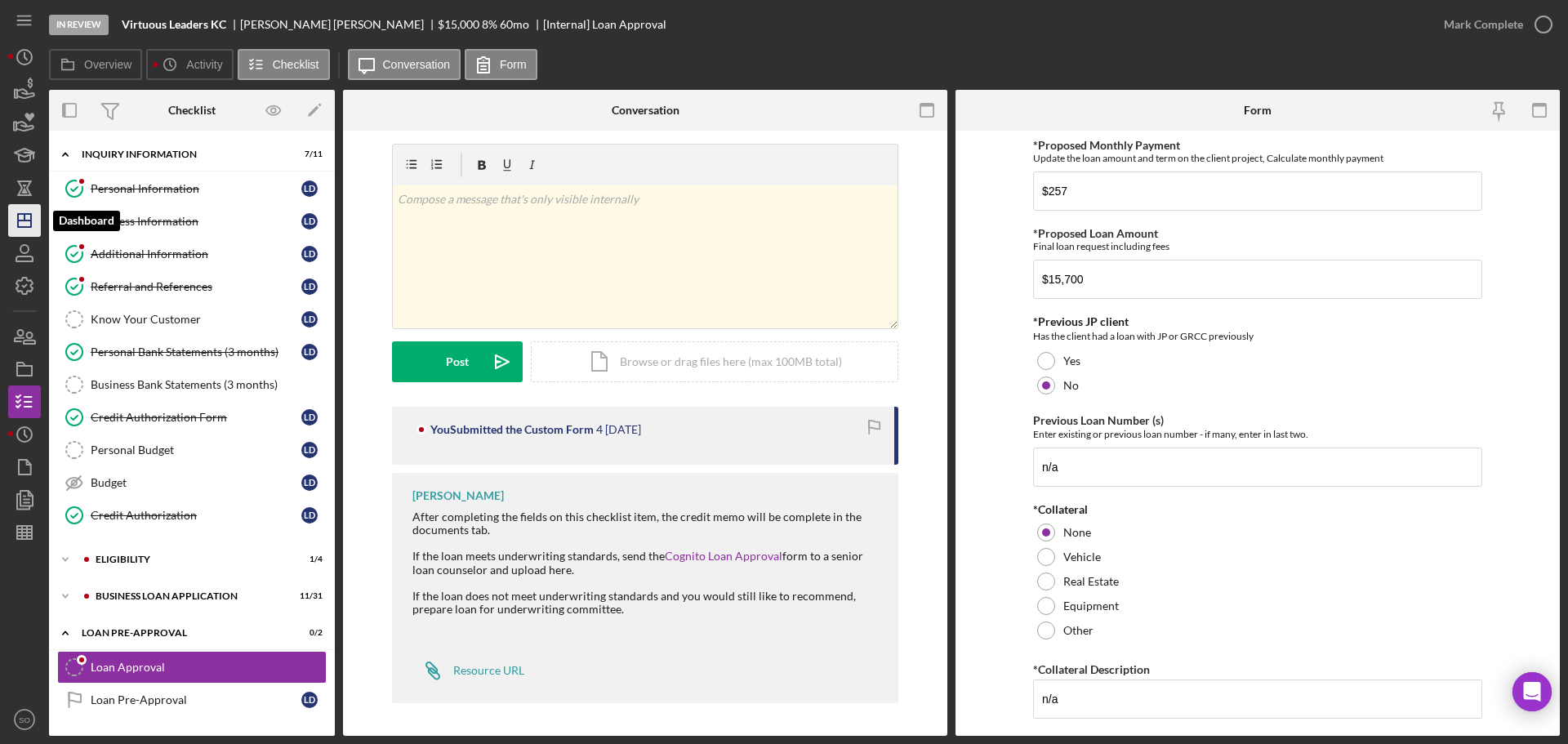
click at [31, 209] on icon "Icon/Dashboard" at bounding box center [24, 220] width 41 height 41
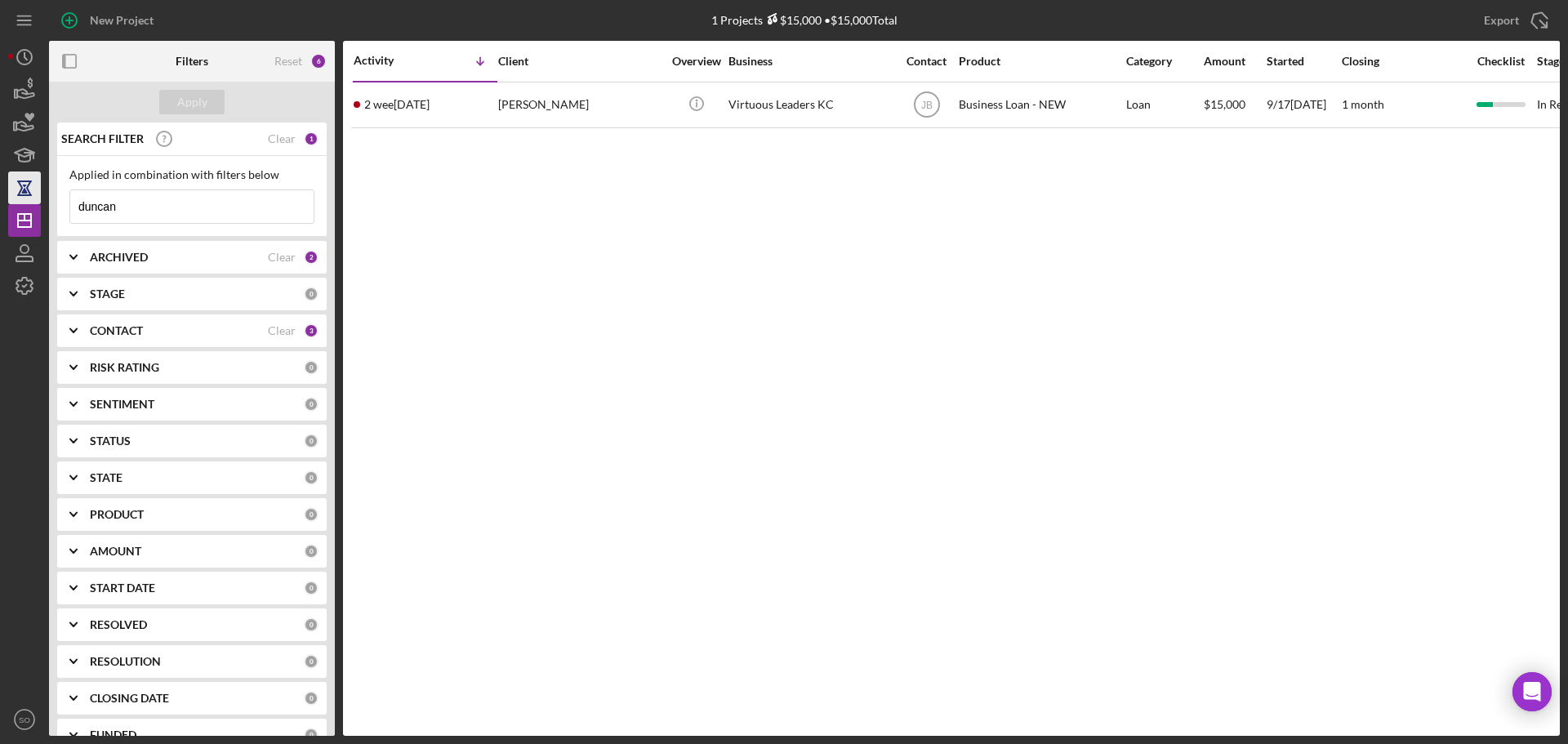
drag, startPoint x: 171, startPoint y: 209, endPoint x: 21, endPoint y: 197, distance: 150.5
click at [21, 197] on div "New Project 1 Projects $15,000 • $15,000 Total duncan Export Icon/Export Filter…" at bounding box center [784, 368] width 1552 height 736
click at [171, 333] on div "CONTACT" at bounding box center [179, 331] width 178 height 13
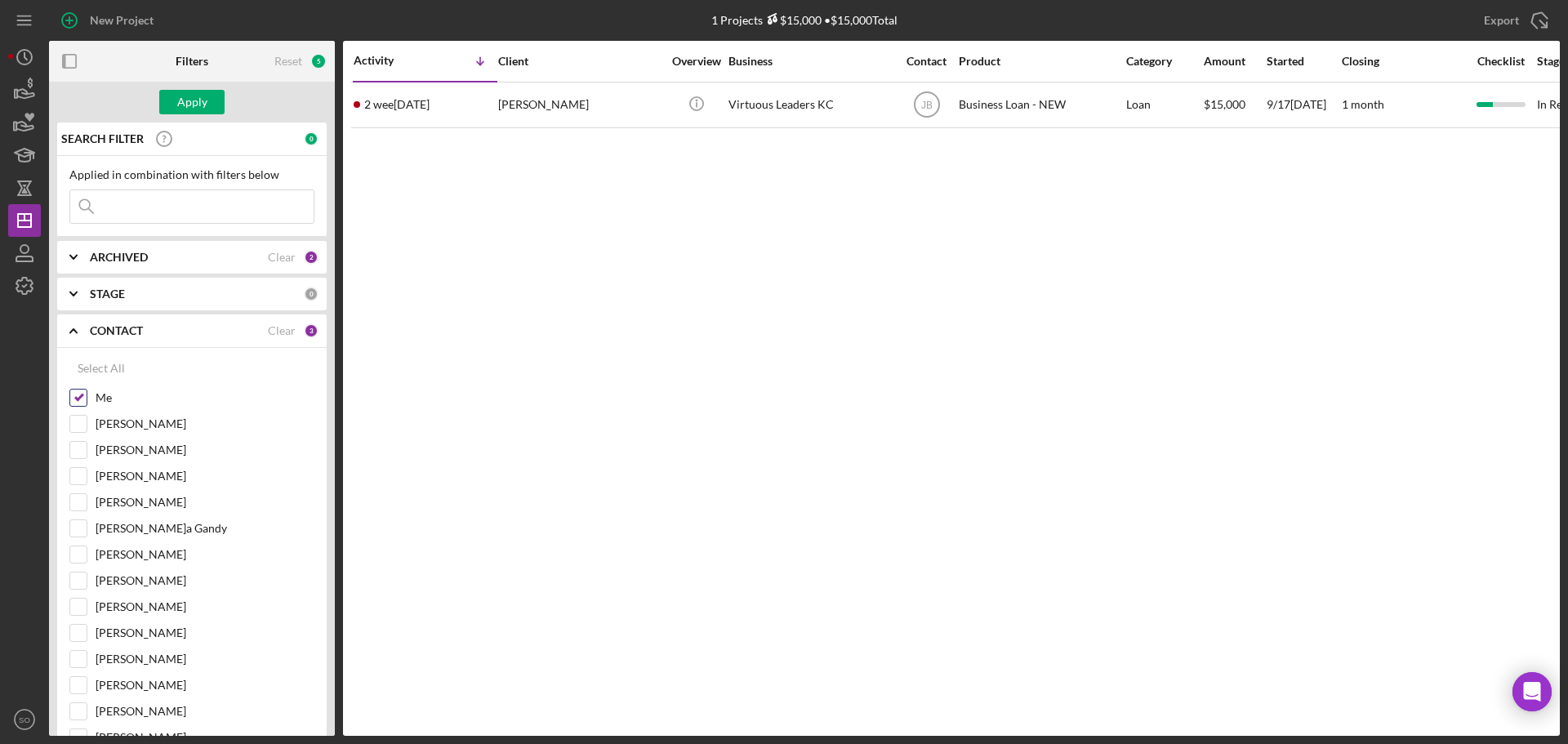
click at [70, 396] on input "Me" at bounding box center [78, 397] width 16 height 16
checkbox input "false"
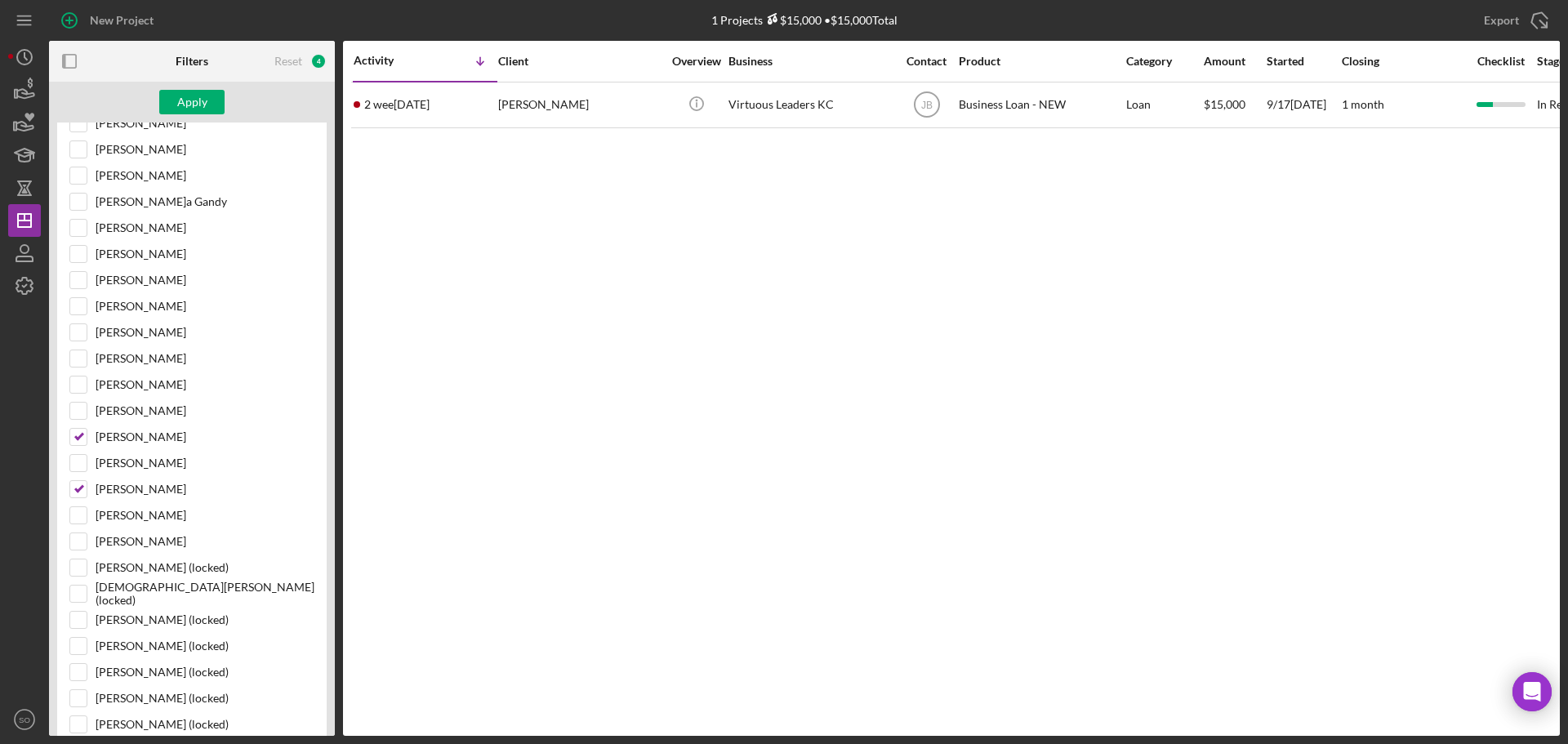
scroll to position [572, 0]
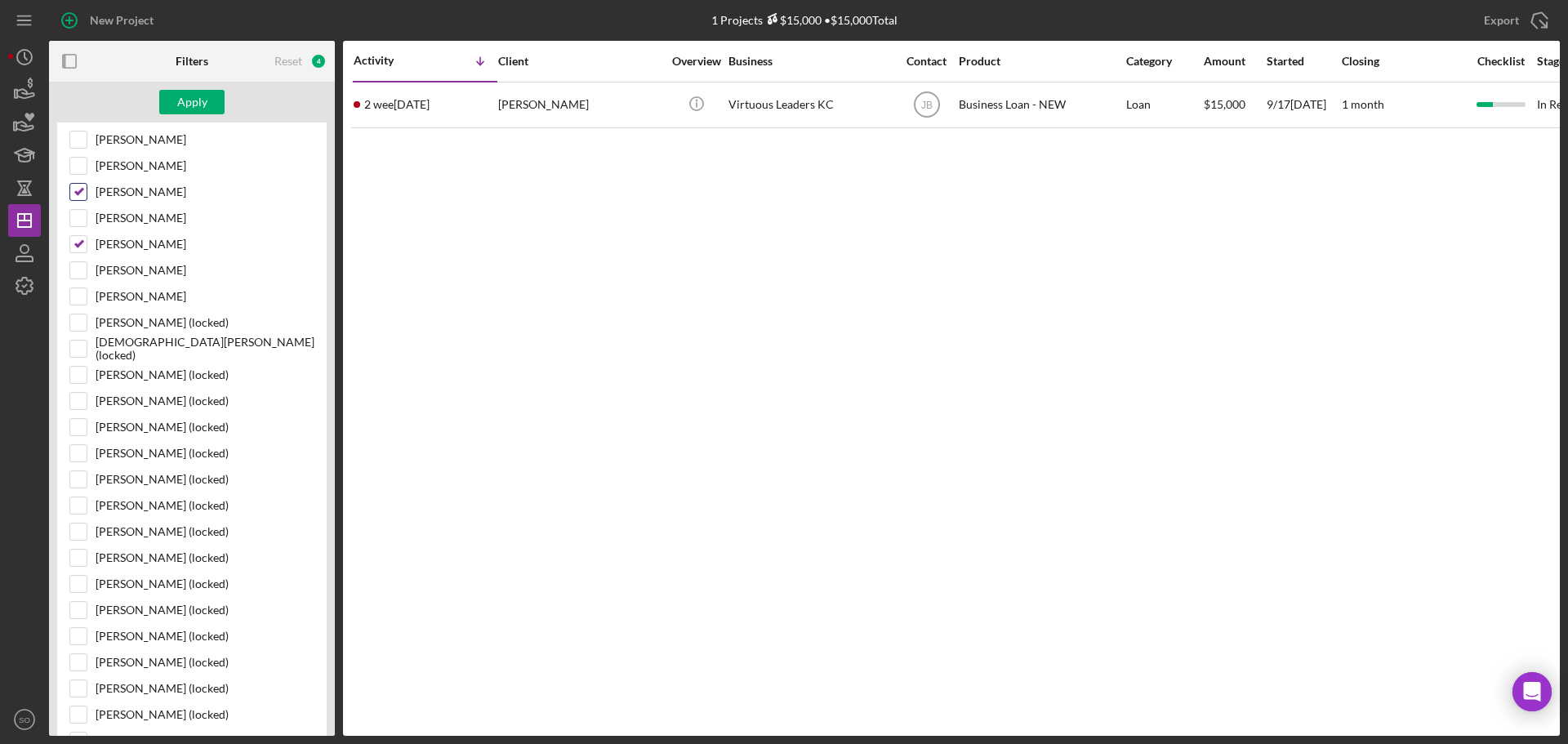
click at [81, 195] on input "Travis Williams" at bounding box center [78, 191] width 16 height 16
checkbox input "false"
click at [192, 104] on div "Apply" at bounding box center [192, 102] width 30 height 25
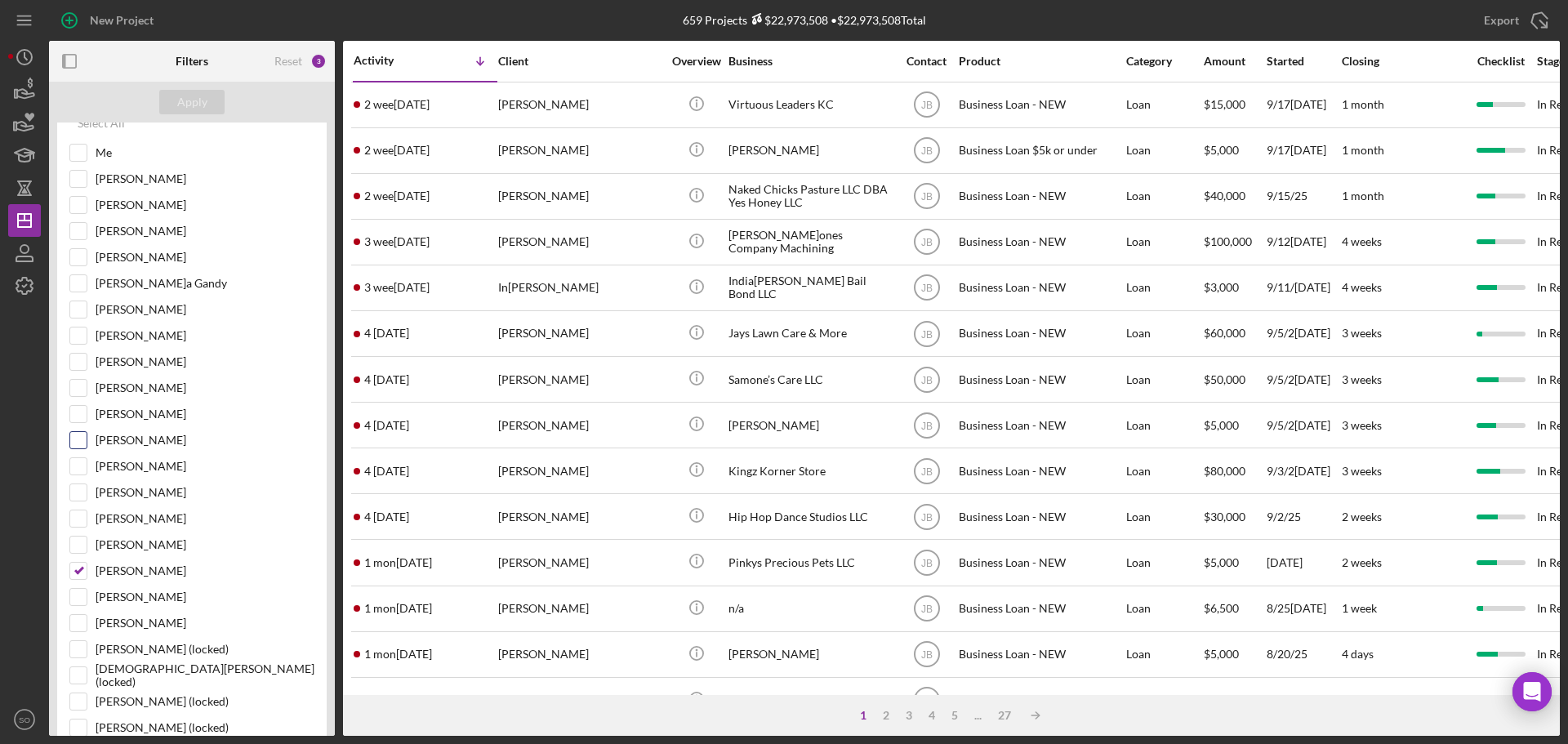
scroll to position [0, 0]
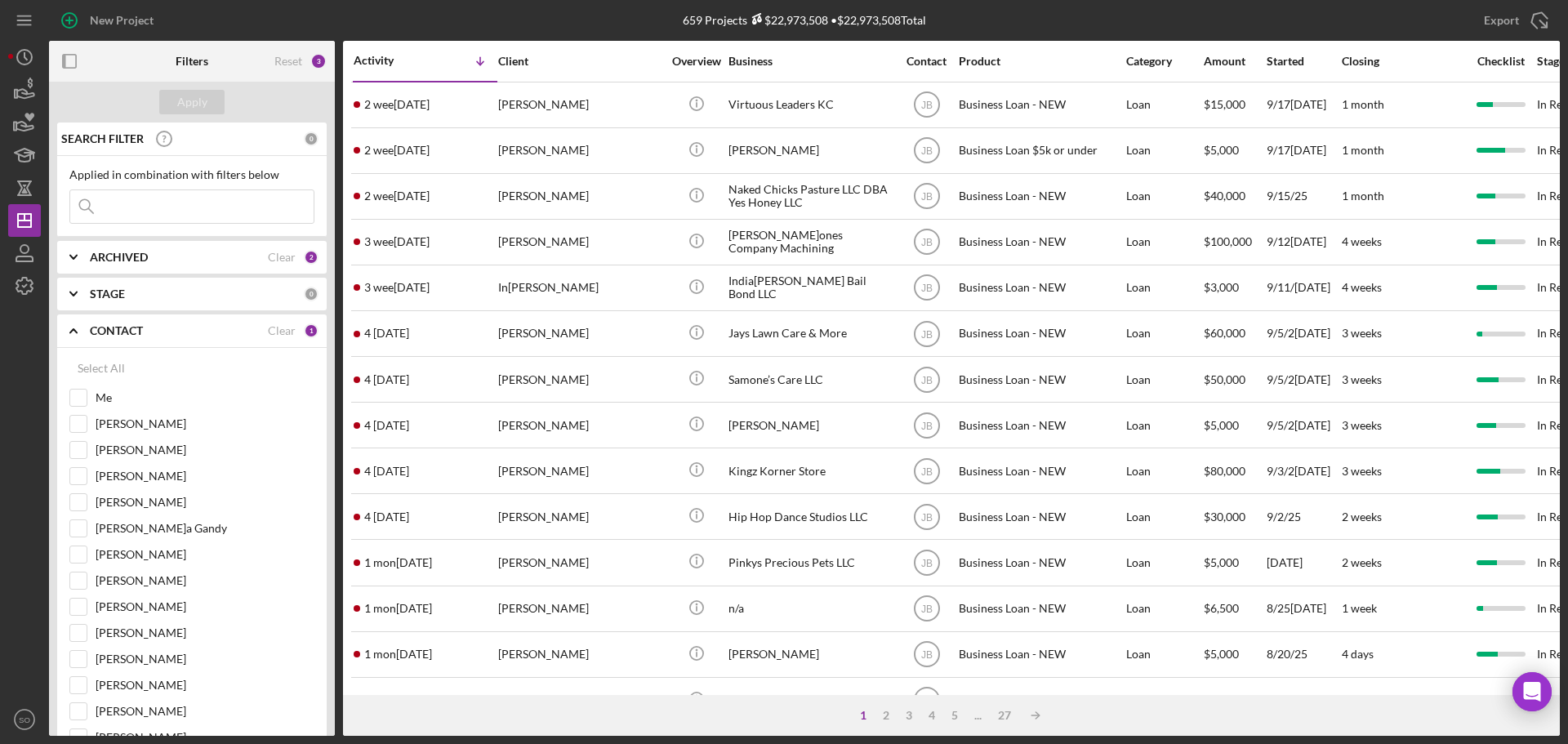
click at [181, 264] on div "ARCHIVED Clear 2" at bounding box center [204, 258] width 228 height 15
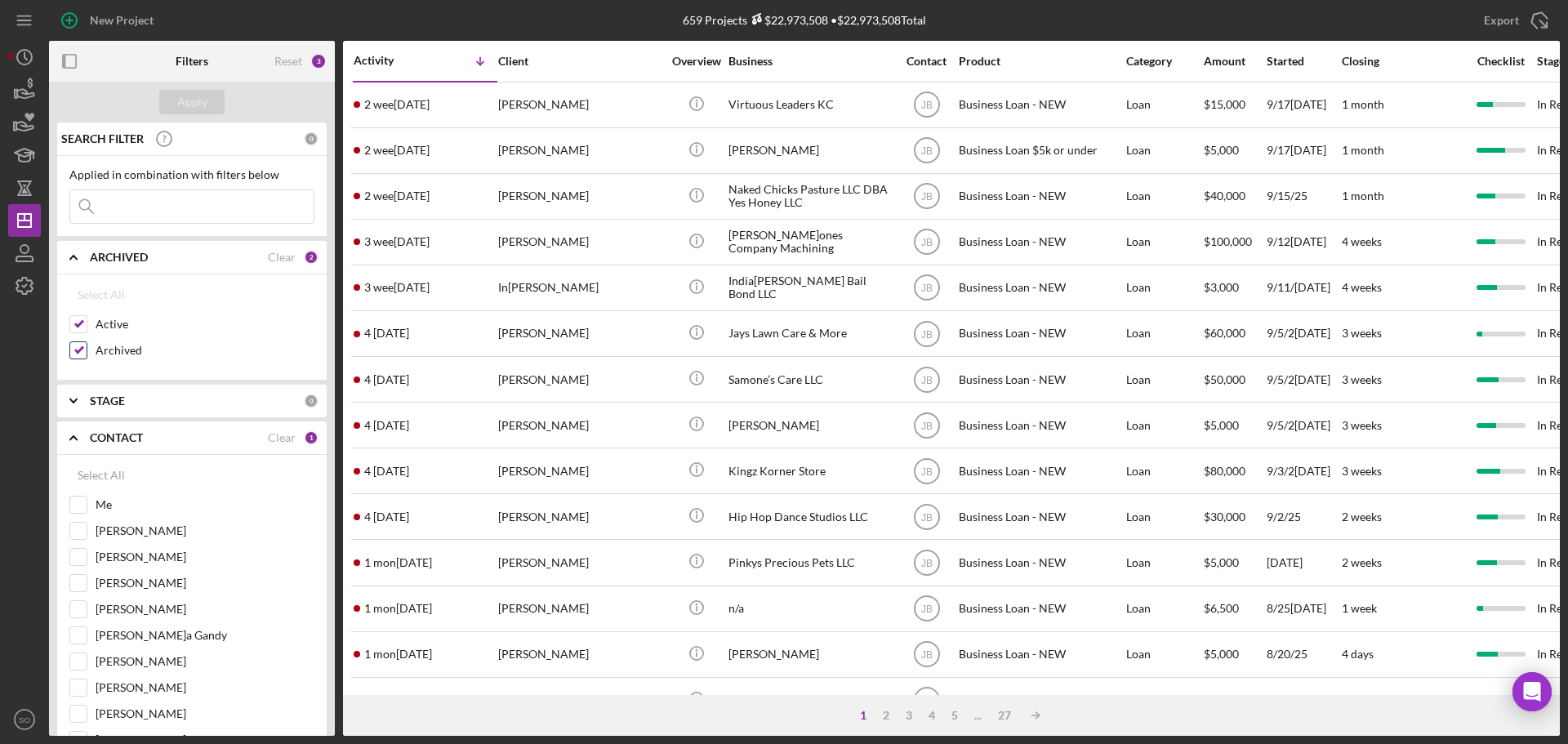
click at [82, 349] on input "Archived" at bounding box center [78, 350] width 16 height 16
checkbox input "false"
click at [184, 94] on div "Apply" at bounding box center [192, 102] width 30 height 25
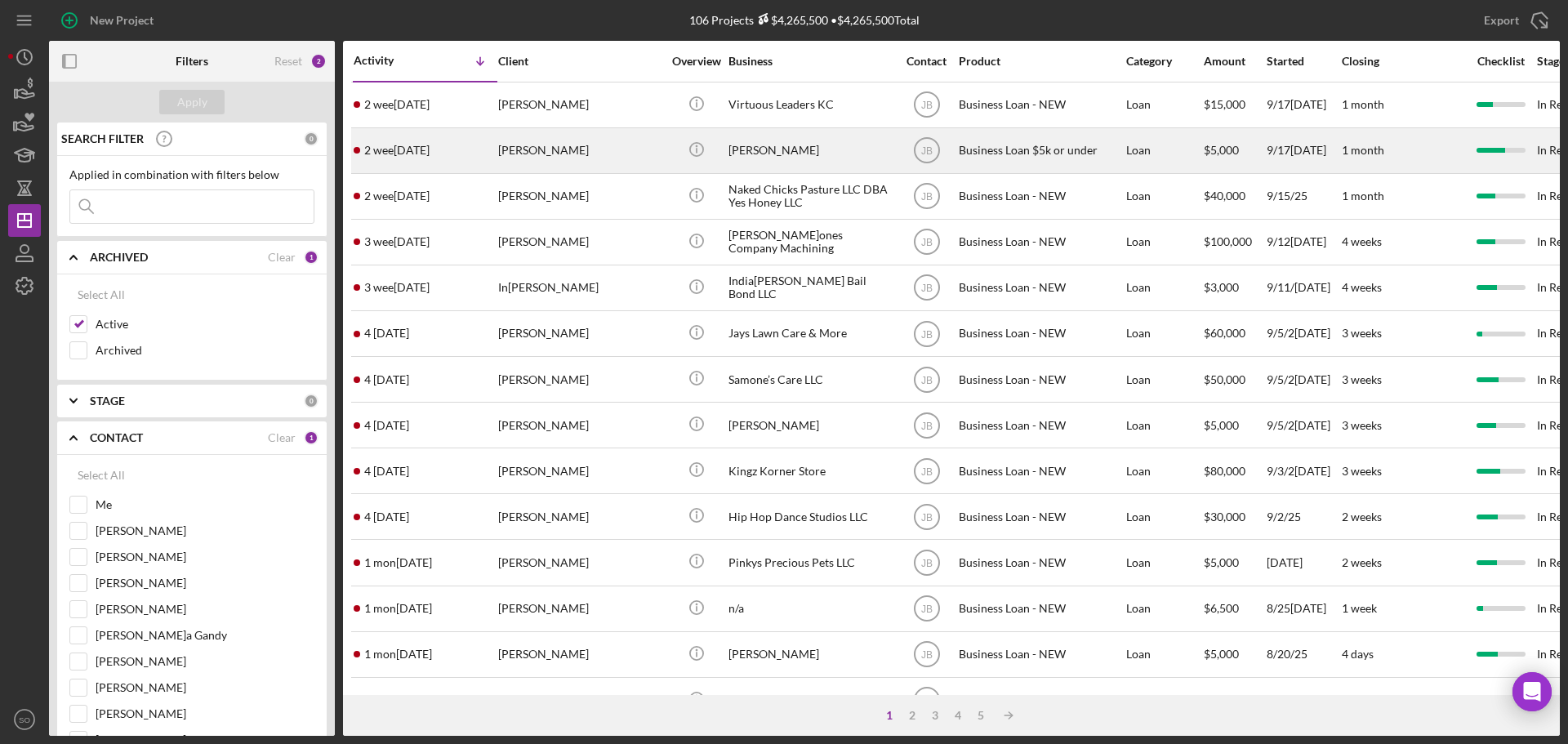
drag, startPoint x: 430, startPoint y: 172, endPoint x: 394, endPoint y: 150, distance: 42.2
click at [390, 150] on time "2 weeks ago" at bounding box center [397, 151] width 65 height 13
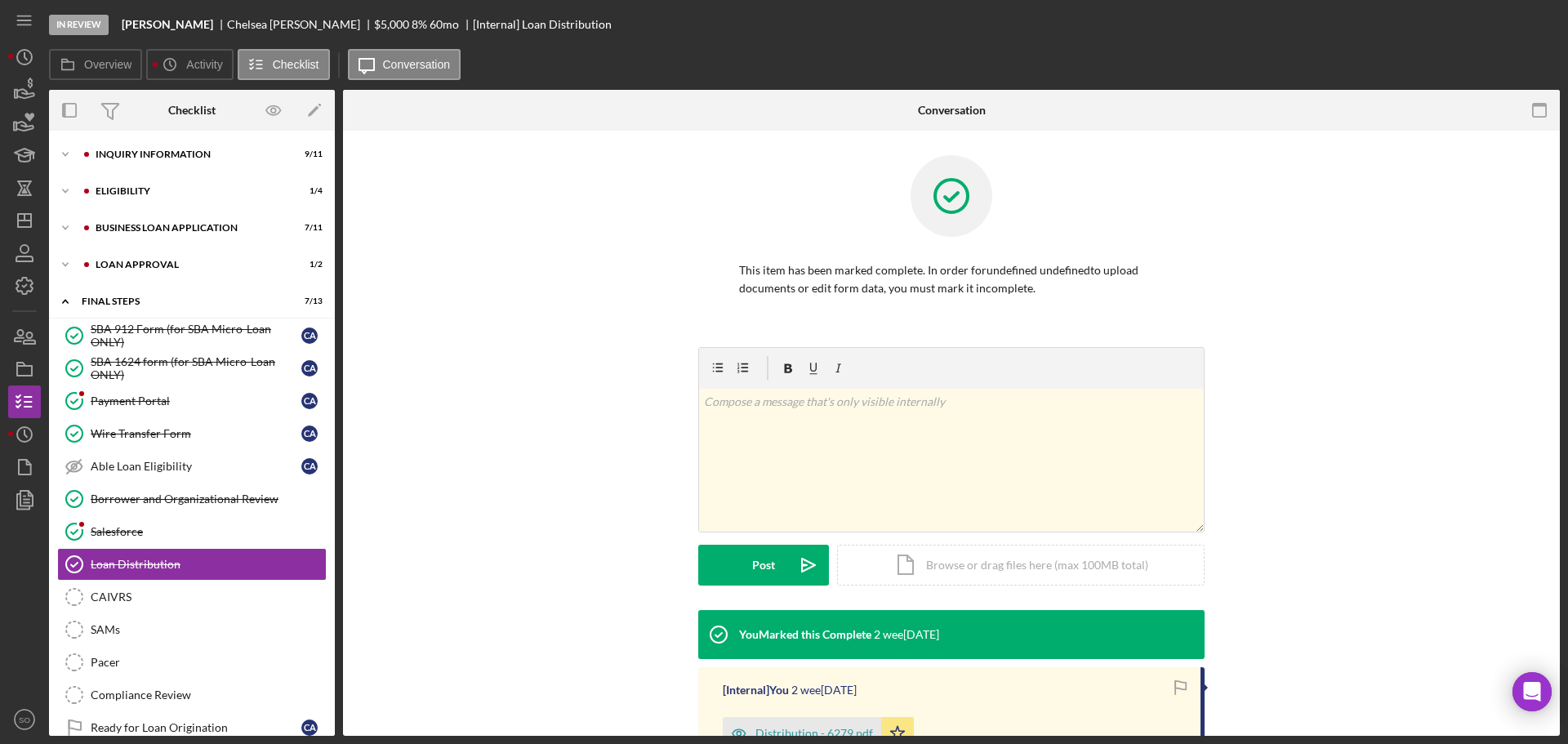
scroll to position [60, 0]
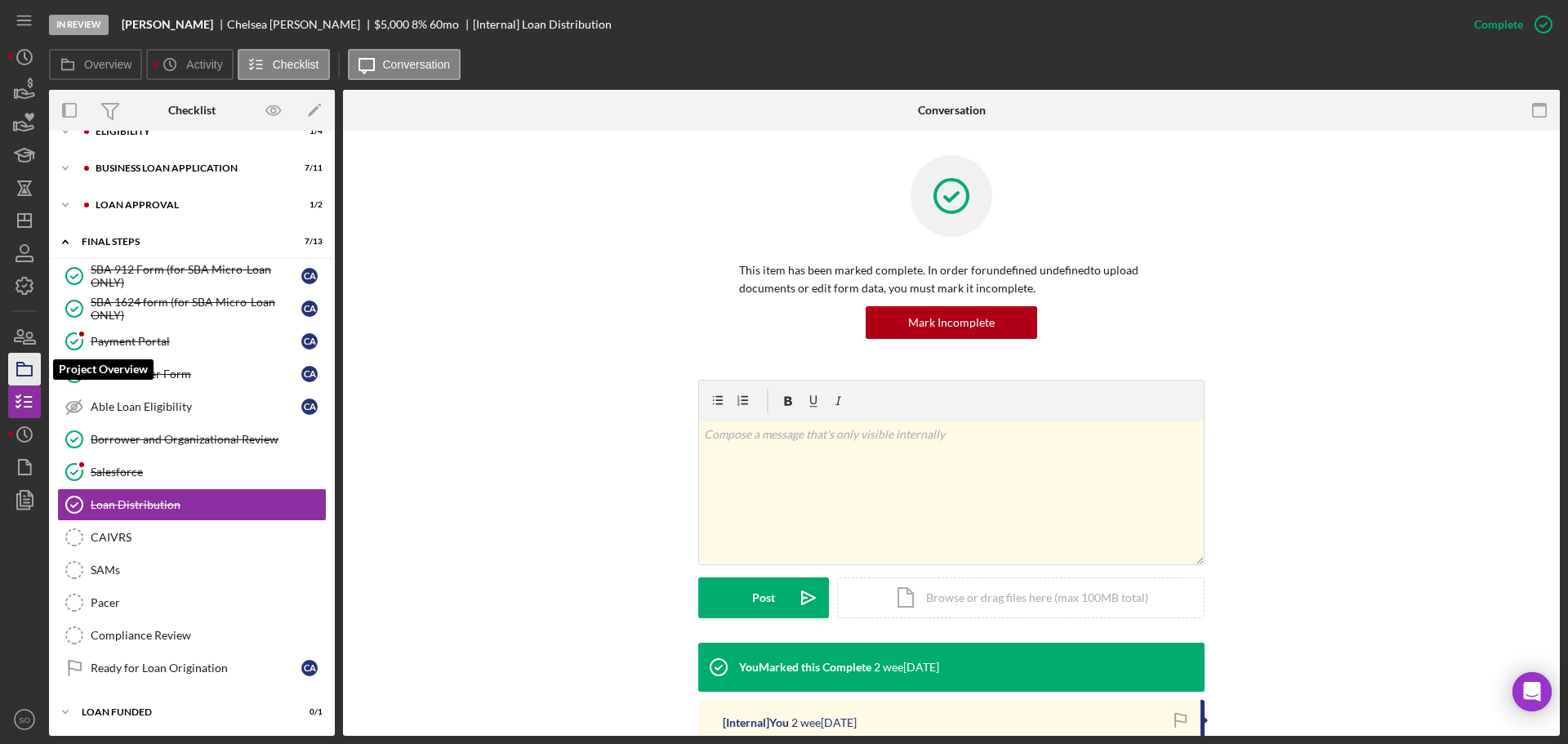
click at [20, 372] on icon "button" at bounding box center [24, 369] width 41 height 41
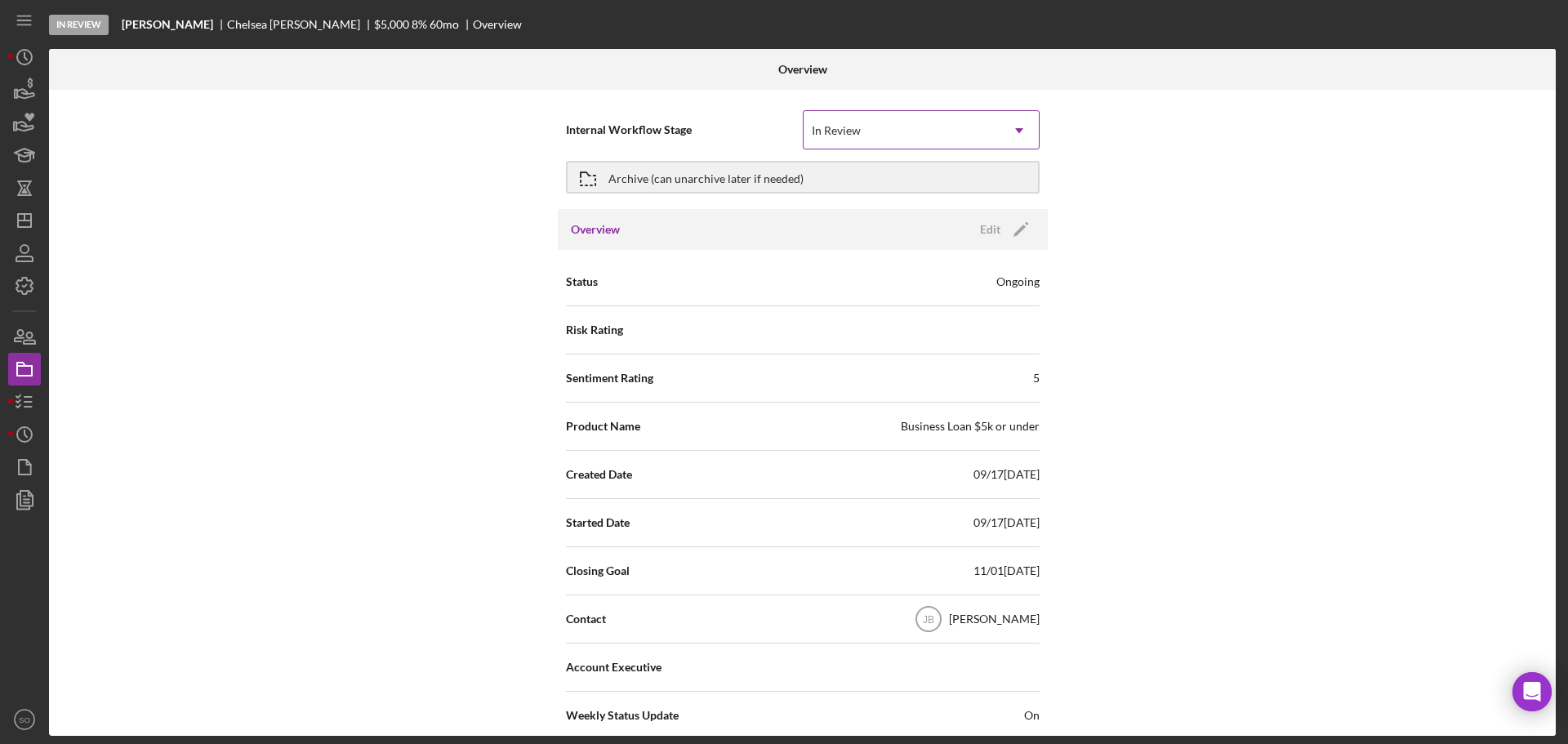
click at [845, 121] on div "In Review" at bounding box center [901, 131] width 196 height 38
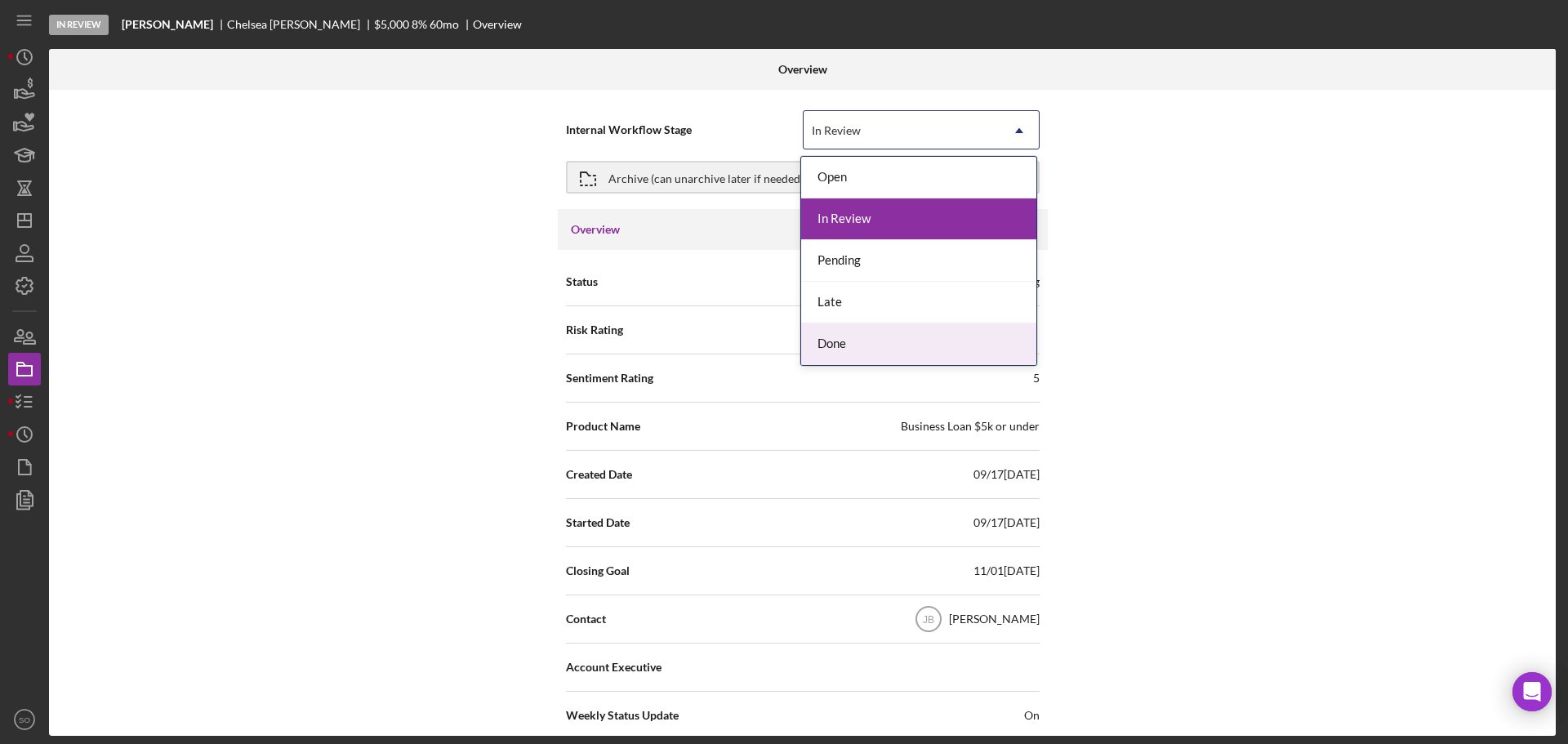
click at [860, 353] on div "Done" at bounding box center [919, 344] width 235 height 42
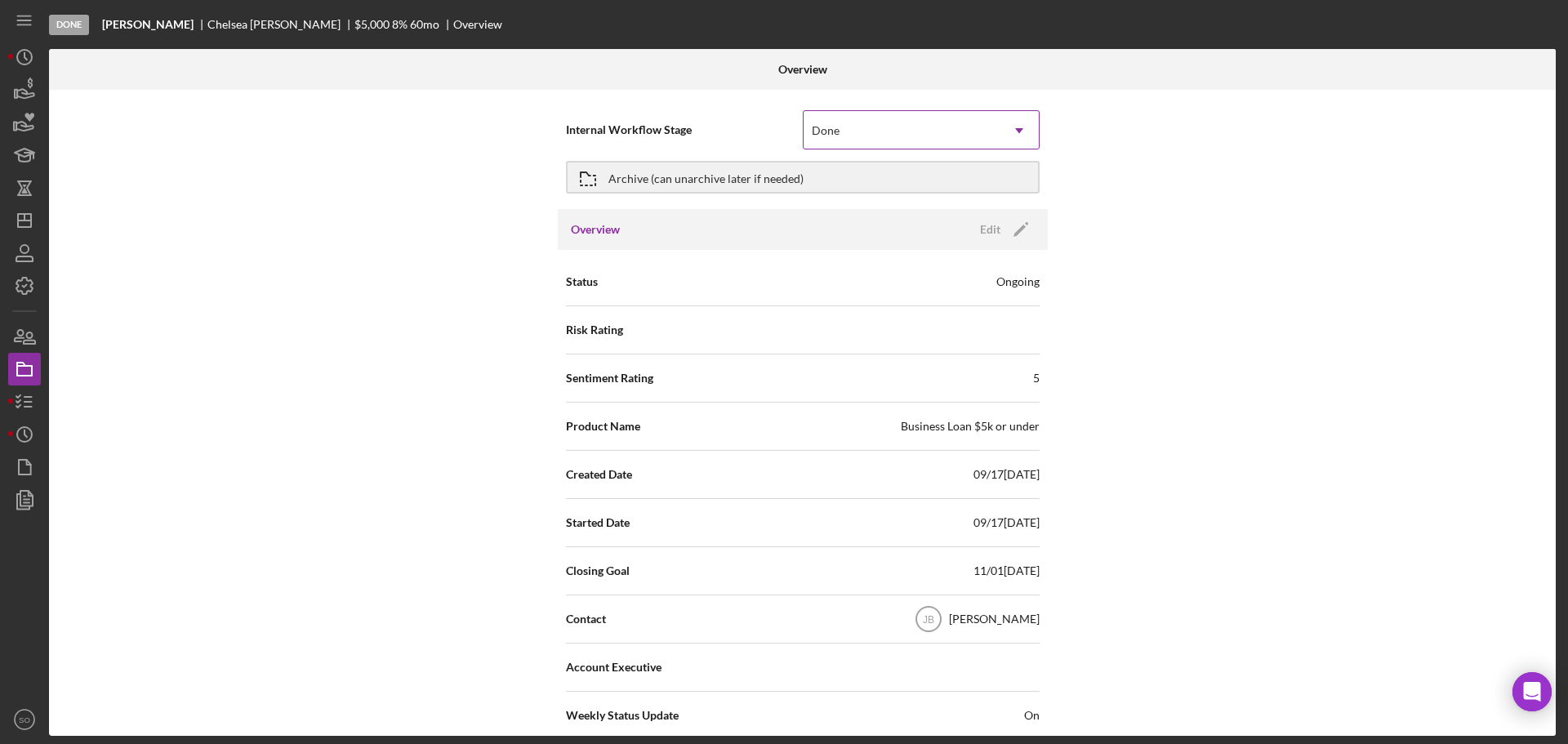
click at [934, 135] on div "Done" at bounding box center [901, 131] width 196 height 38
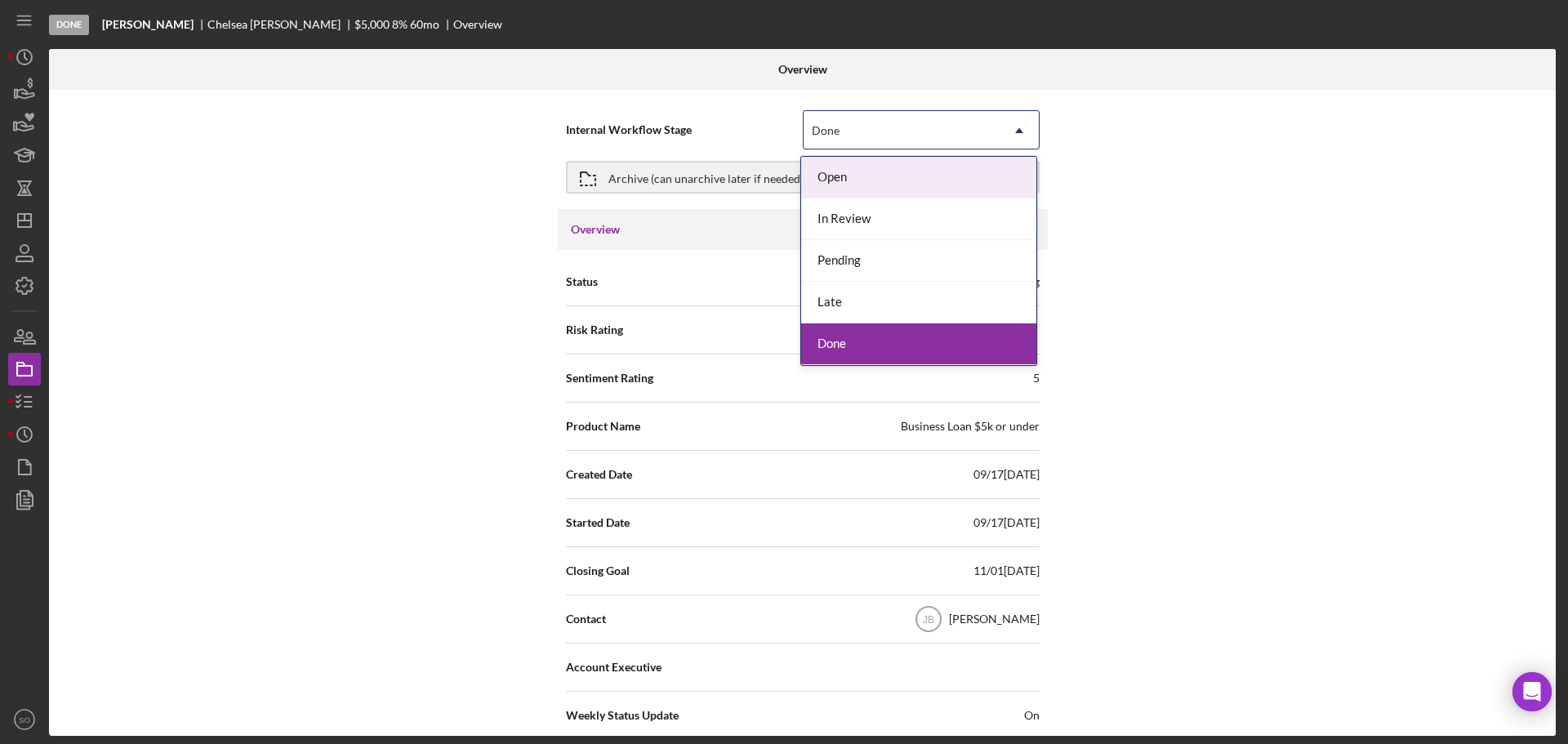
click at [295, 352] on div "Internal Workflow Stage option Done, selected. 5 results available. Use Up and …" at bounding box center [802, 413] width 1507 height 646
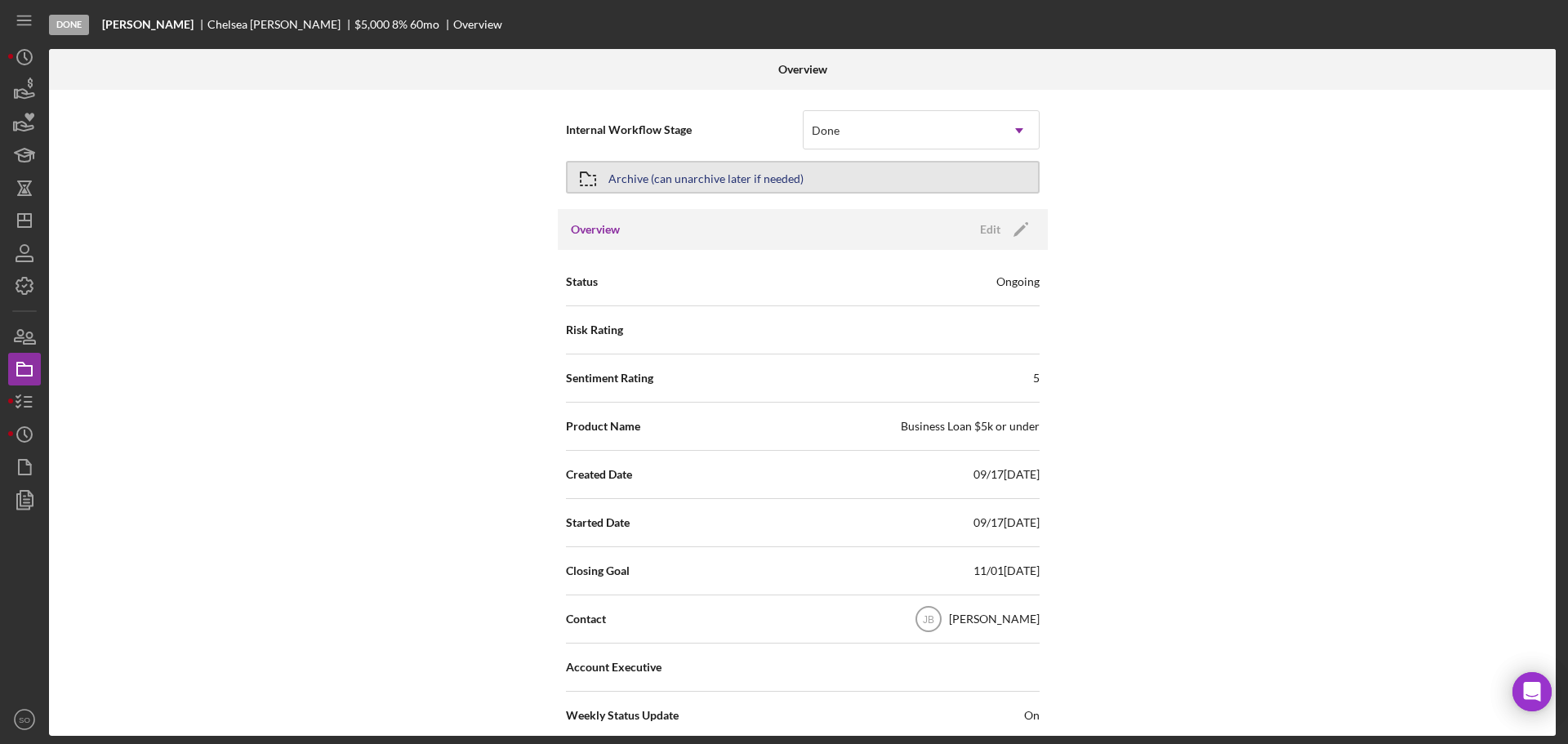
click at [796, 191] on div "Archive (can unarchive later if needed)" at bounding box center [706, 177] width 195 height 29
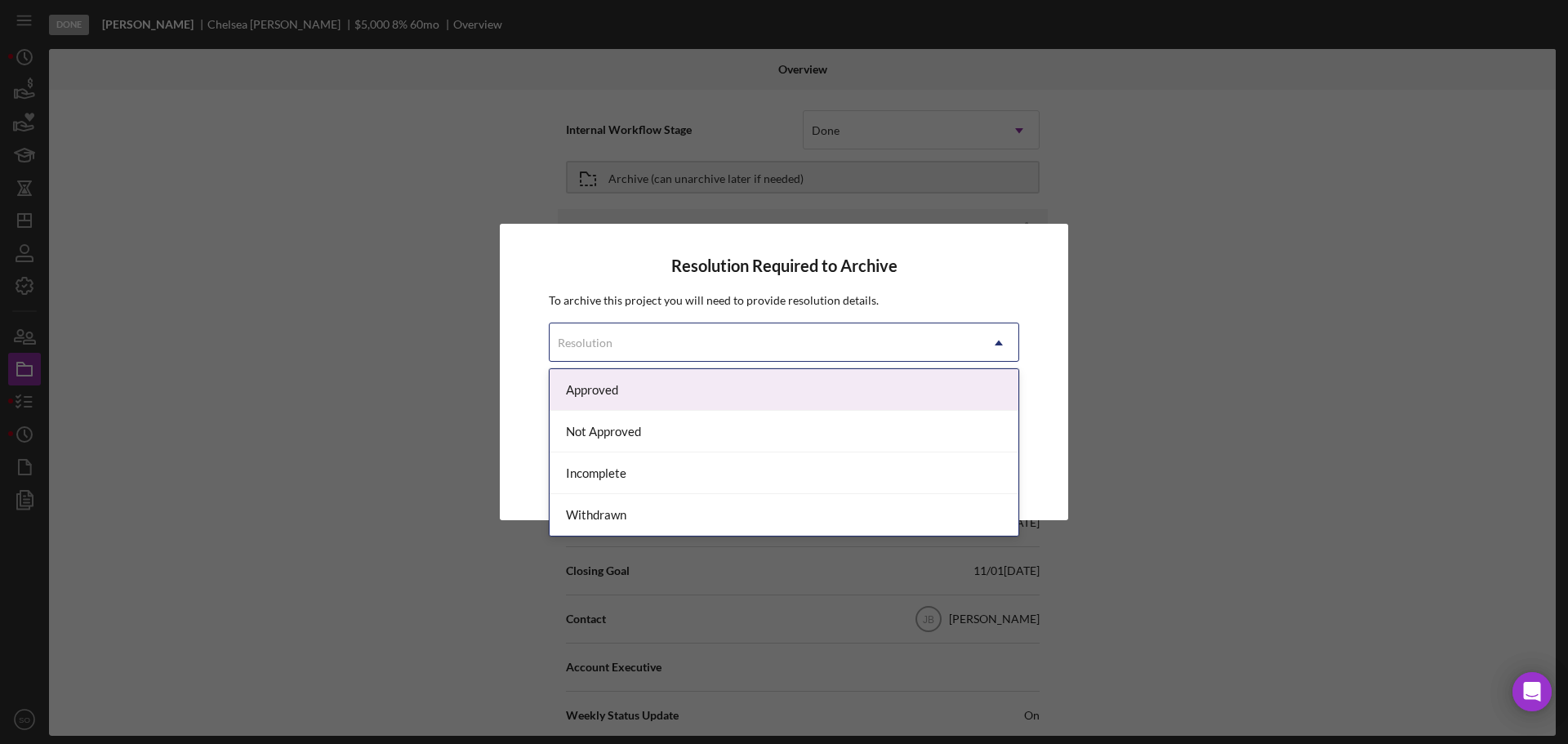
click at [738, 352] on div "Resolution" at bounding box center [765, 343] width 430 height 38
click at [670, 390] on div "Approved" at bounding box center [784, 390] width 469 height 42
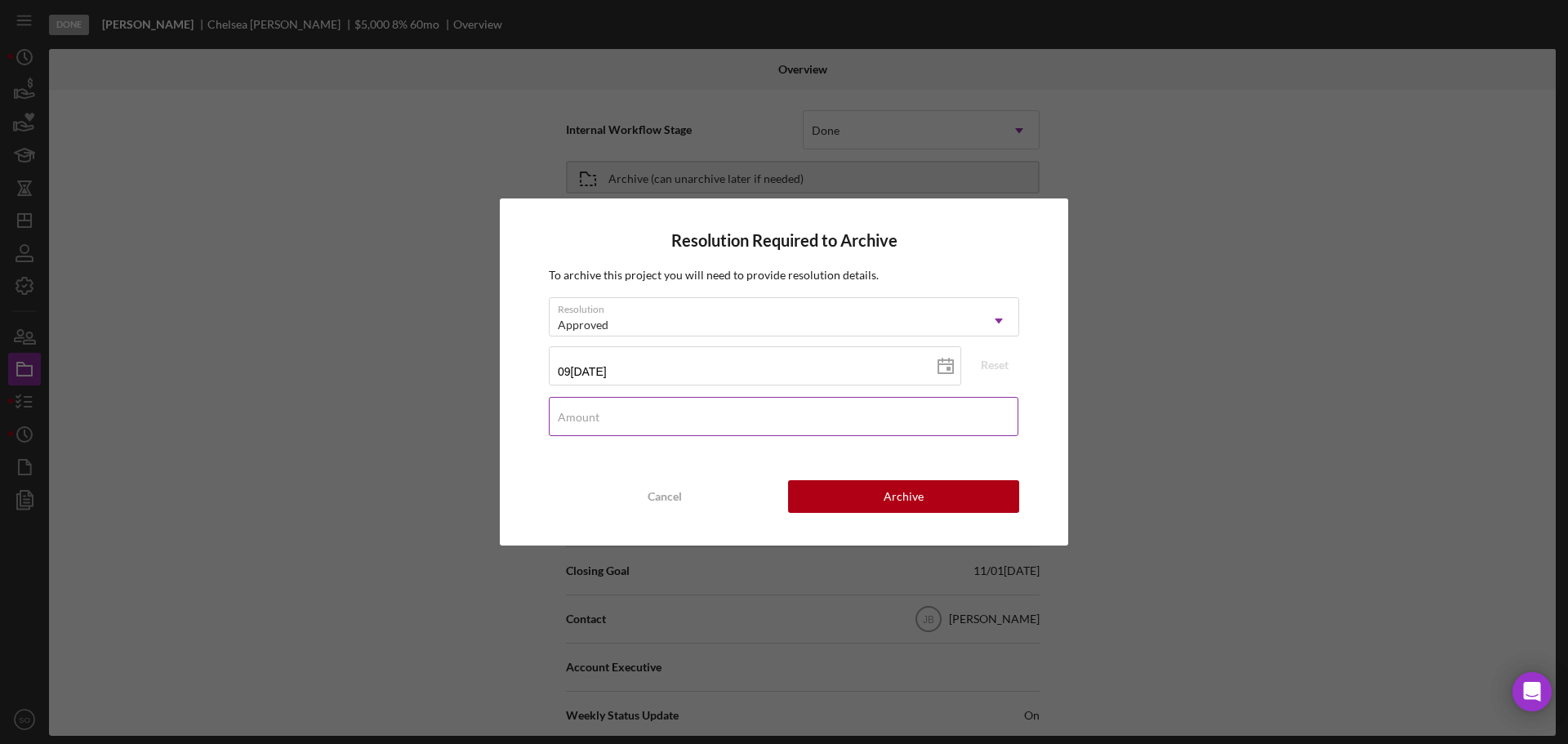
click at [635, 422] on input "Amount" at bounding box center [784, 416] width 470 height 39
type input "$500,000"
click at [870, 490] on button "Archive" at bounding box center [904, 497] width 231 height 32
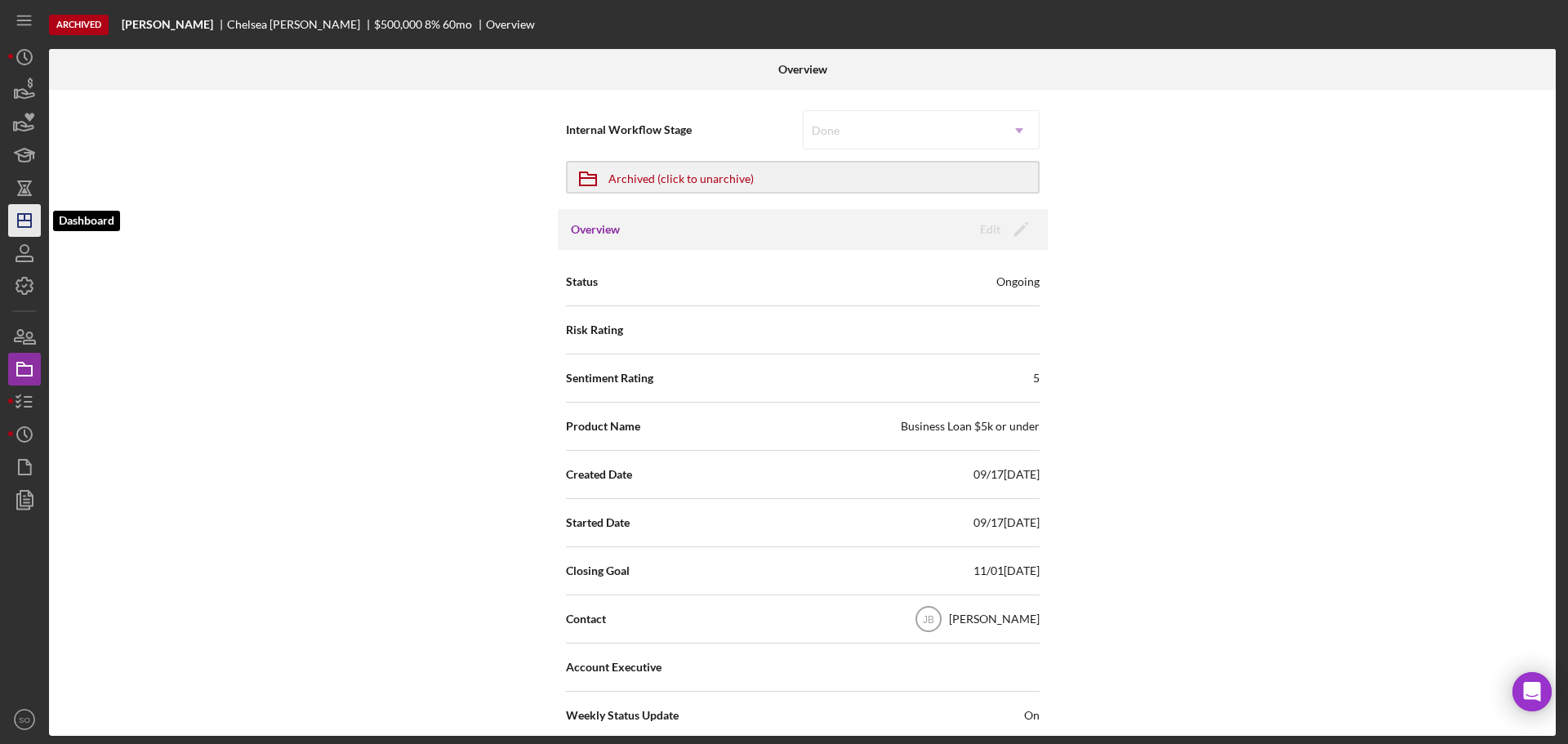
click at [29, 215] on polygon "button" at bounding box center [25, 221] width 13 height 13
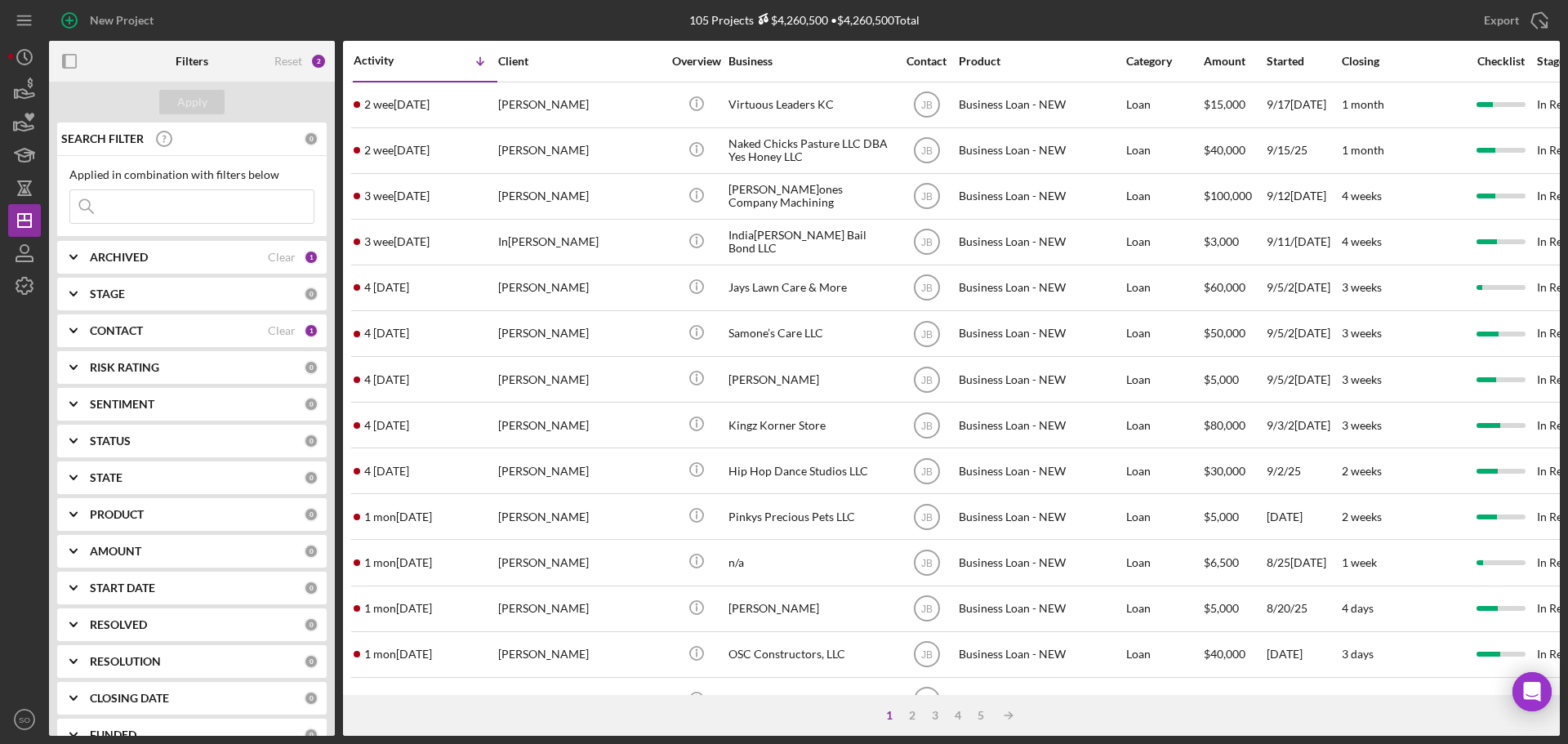
click at [240, 324] on div "CONTACT" at bounding box center [179, 331] width 178 height 13
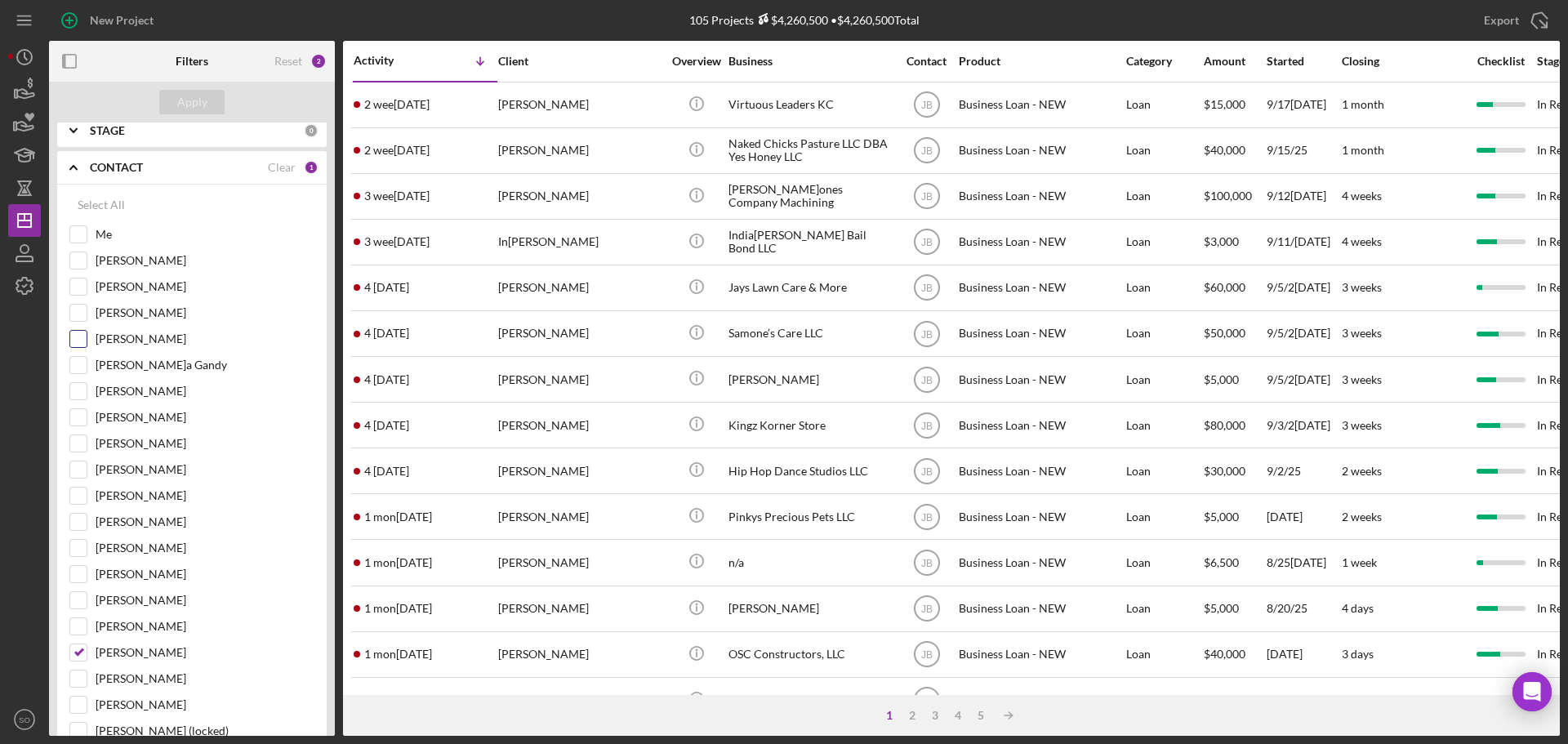
scroll to position [245, 0]
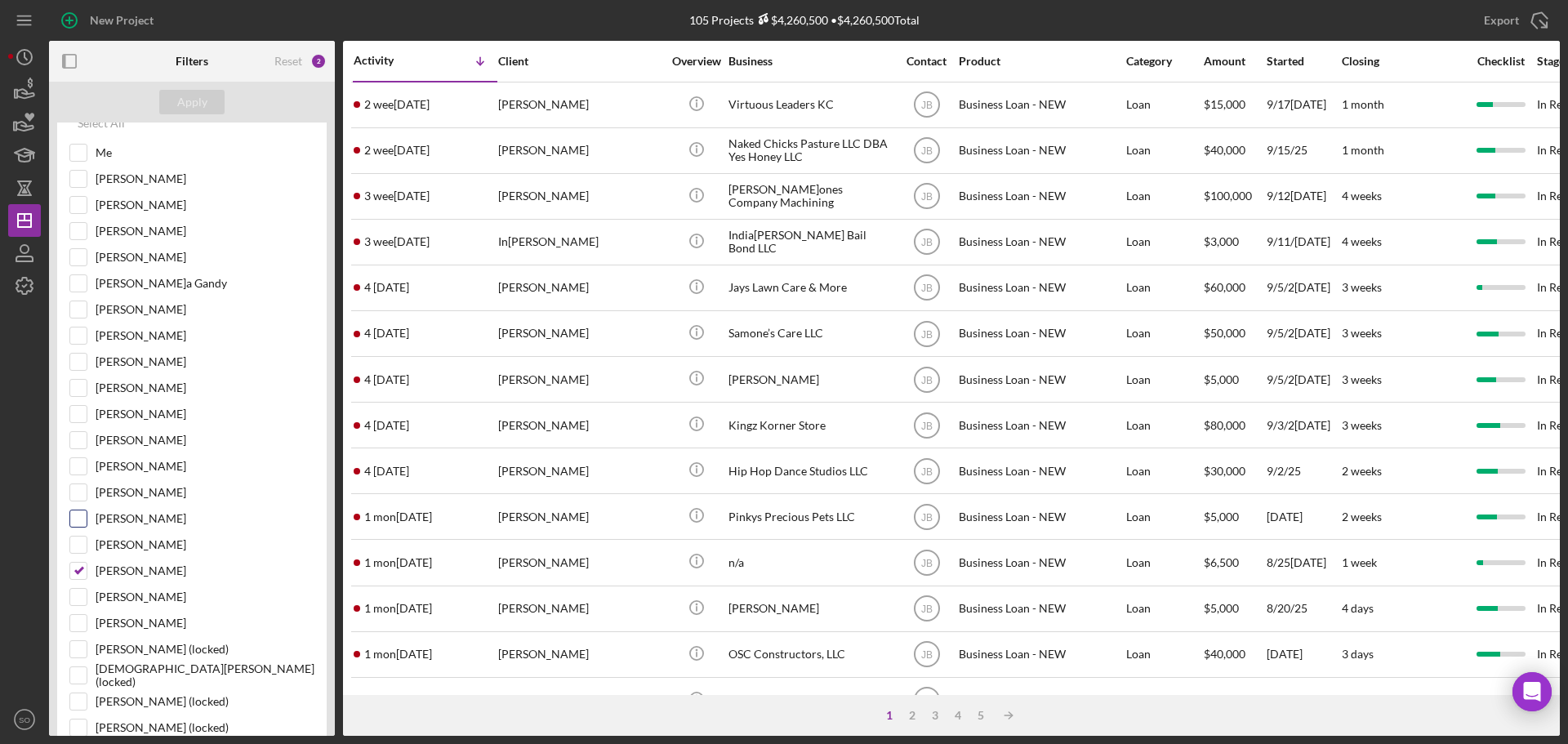
click at [86, 518] on input "Travis Williams" at bounding box center [78, 518] width 16 height 16
checkbox input "true"
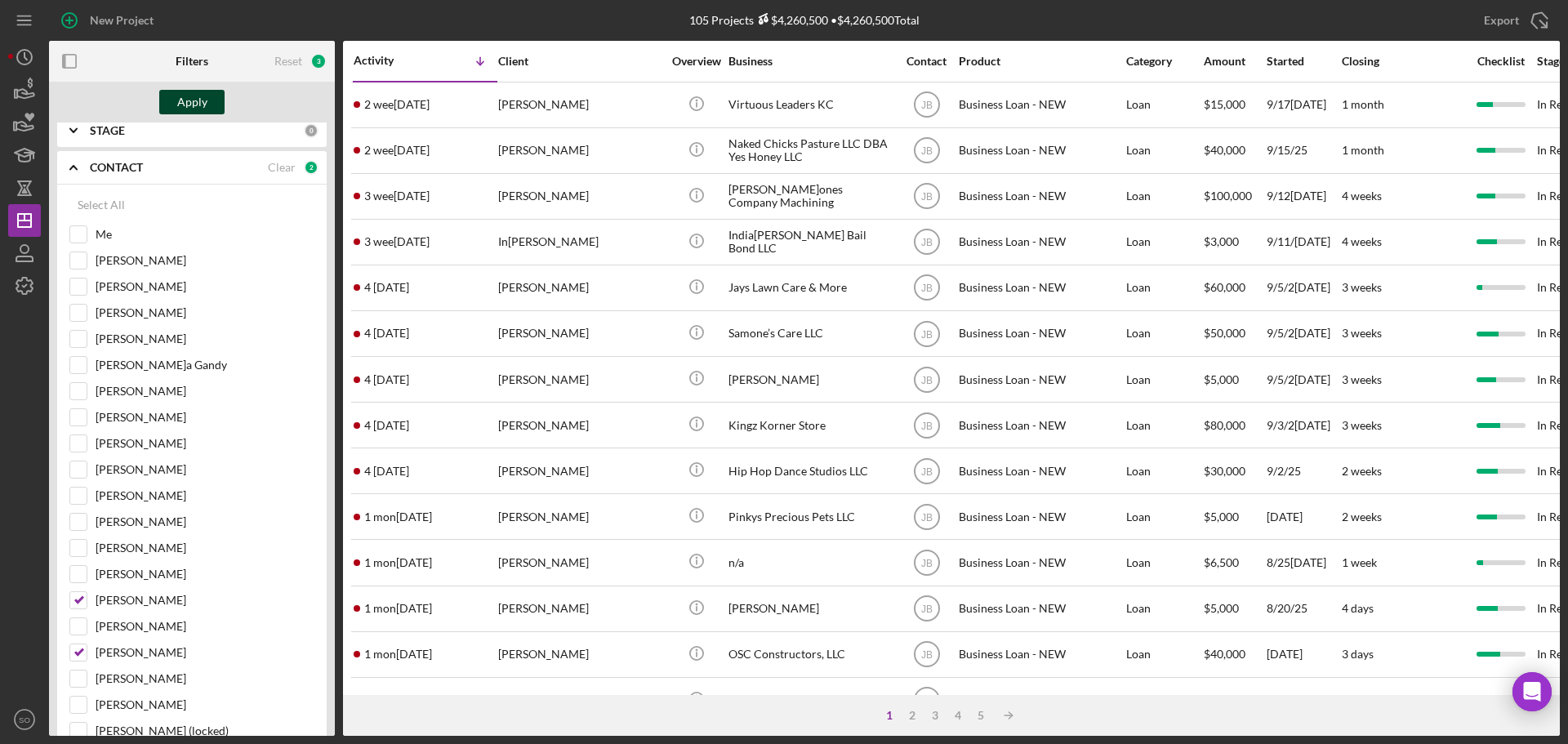
click at [183, 98] on div "Apply" at bounding box center [192, 102] width 30 height 25
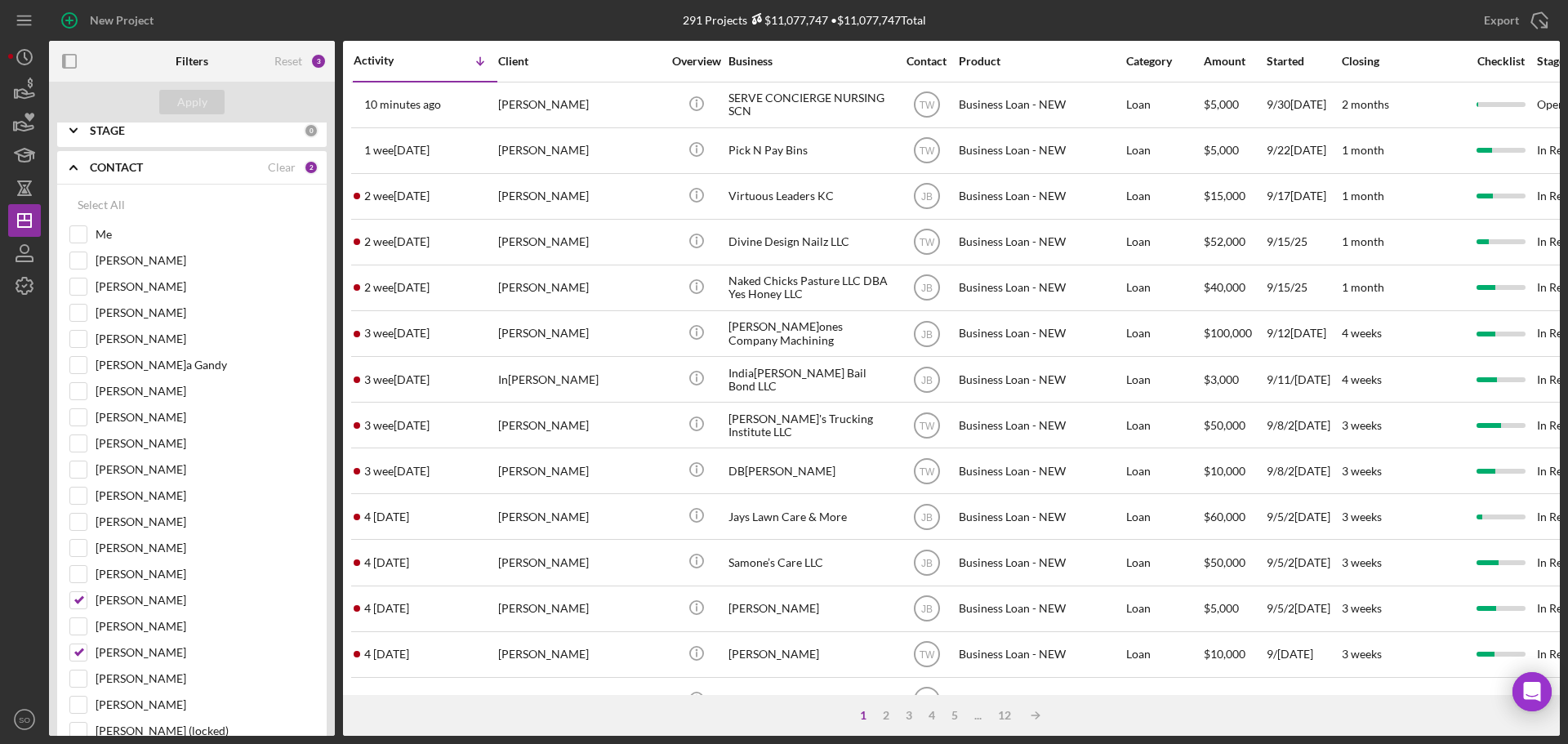
scroll to position [0, 0]
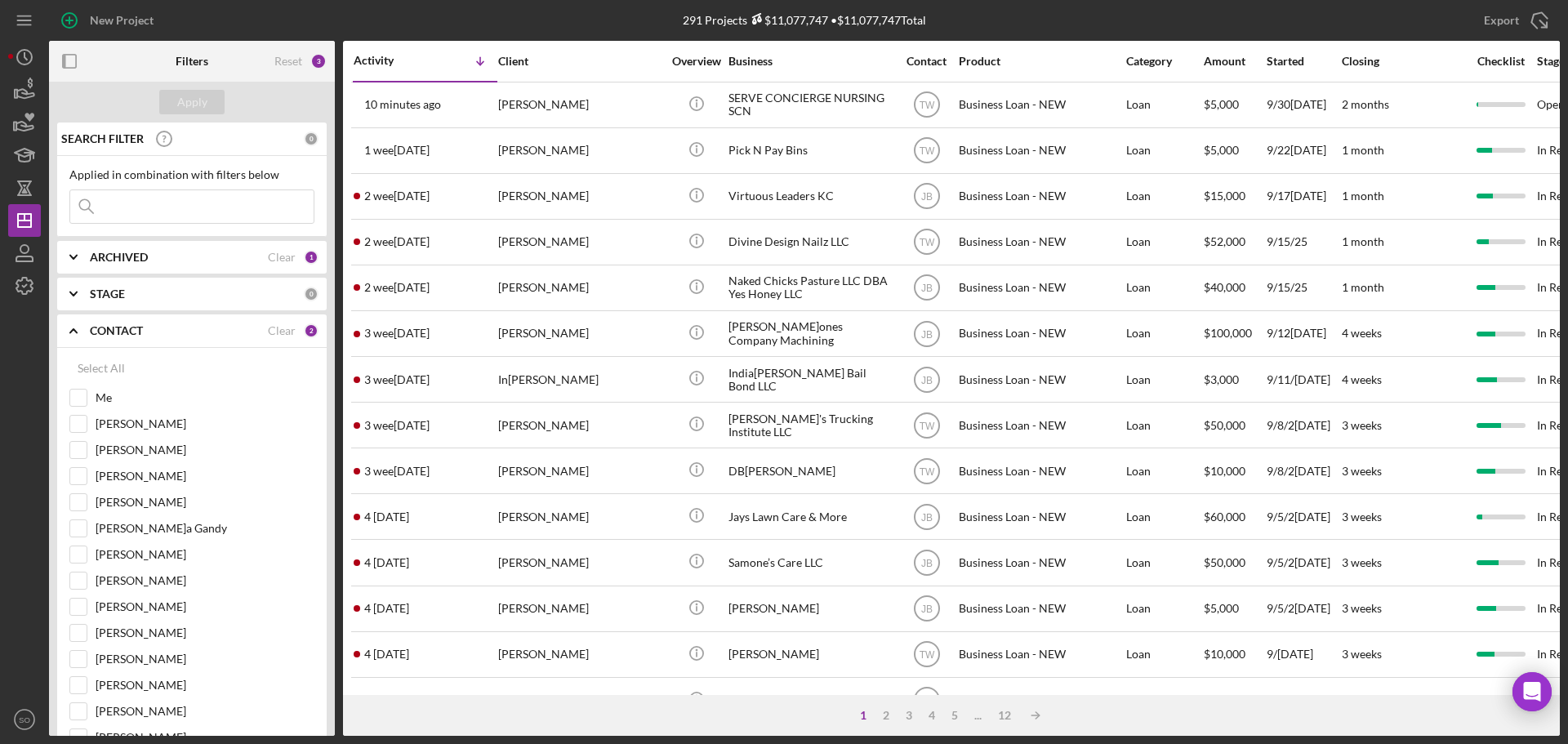
click at [151, 199] on input at bounding box center [191, 207] width 243 height 32
type input "lidell"
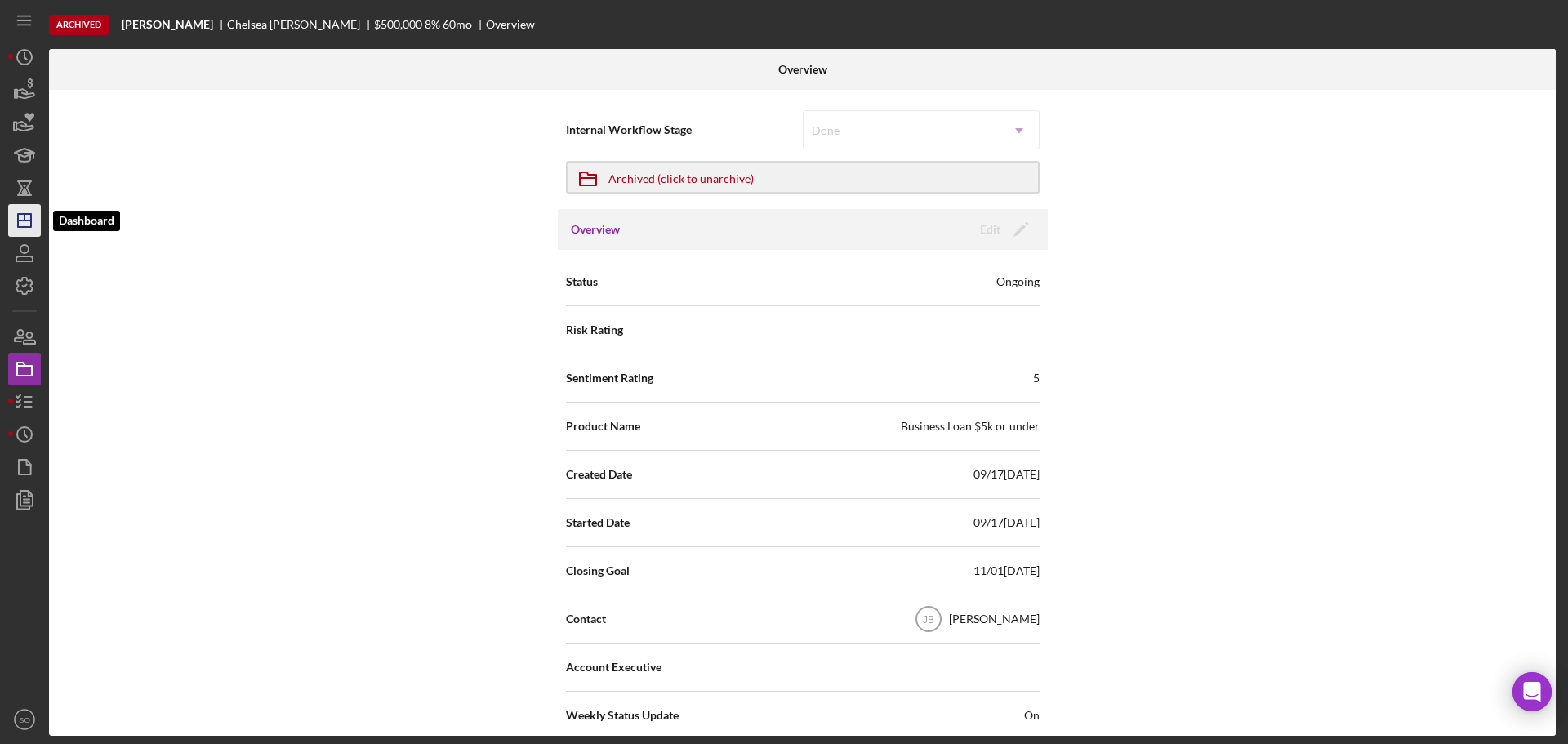
click at [16, 222] on icon "Icon/Dashboard" at bounding box center [24, 220] width 41 height 41
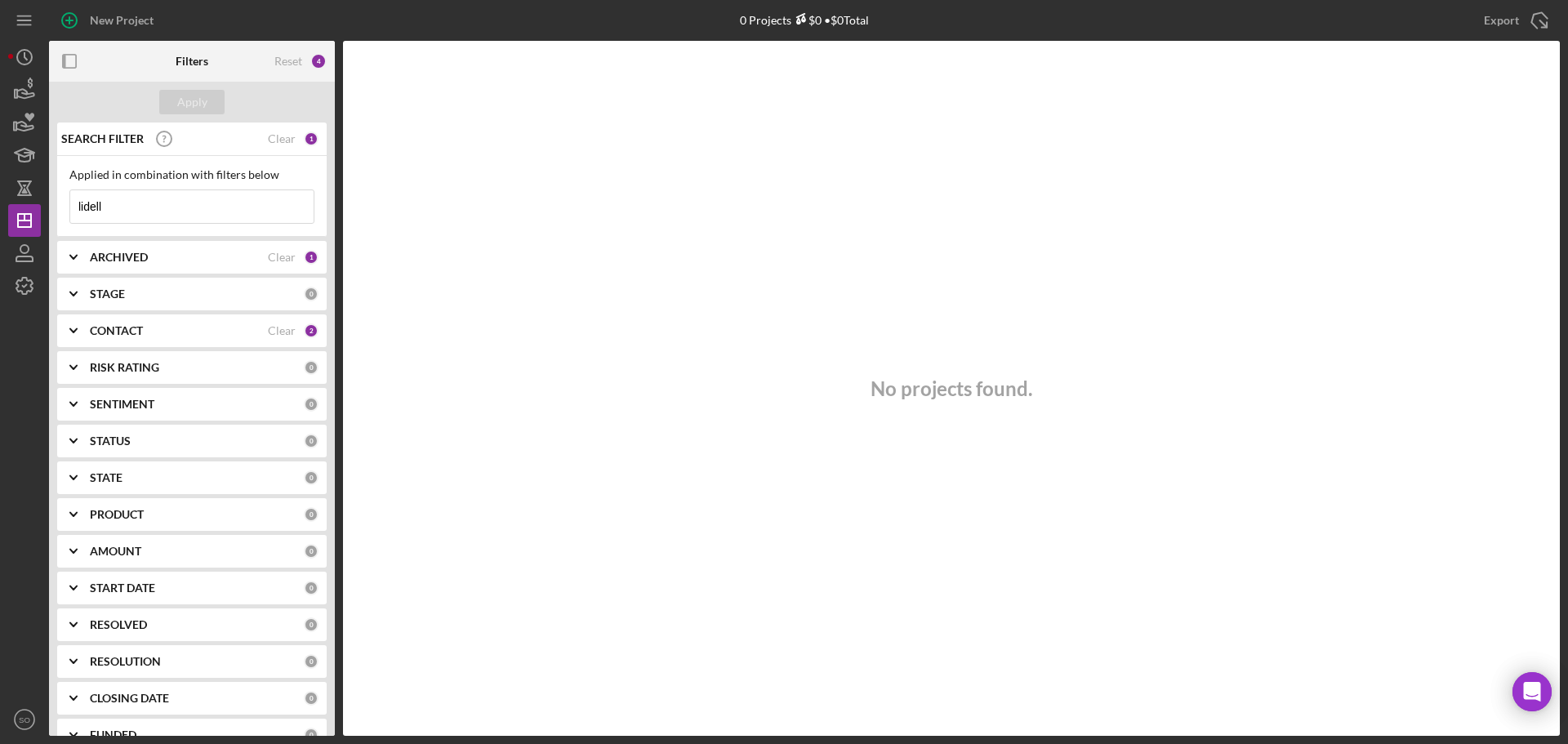
drag, startPoint x: 163, startPoint y: 208, endPoint x: 0, endPoint y: 176, distance: 166.1
click at [0, 176] on div "New Project 0 Projects $0 • $0 Total lidell Export Icon/Export Filters Reset 4 …" at bounding box center [784, 372] width 1568 height 744
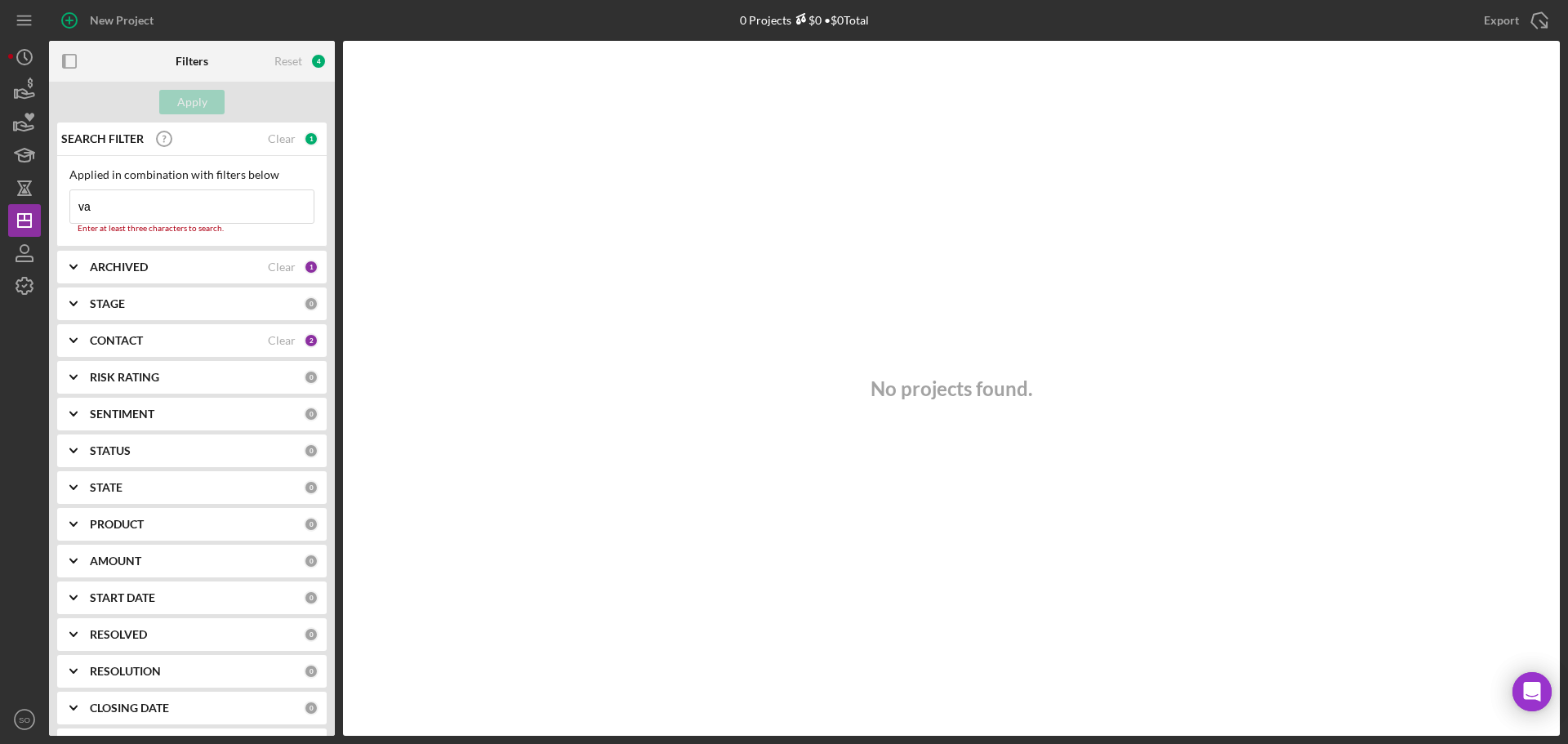
type input "van"
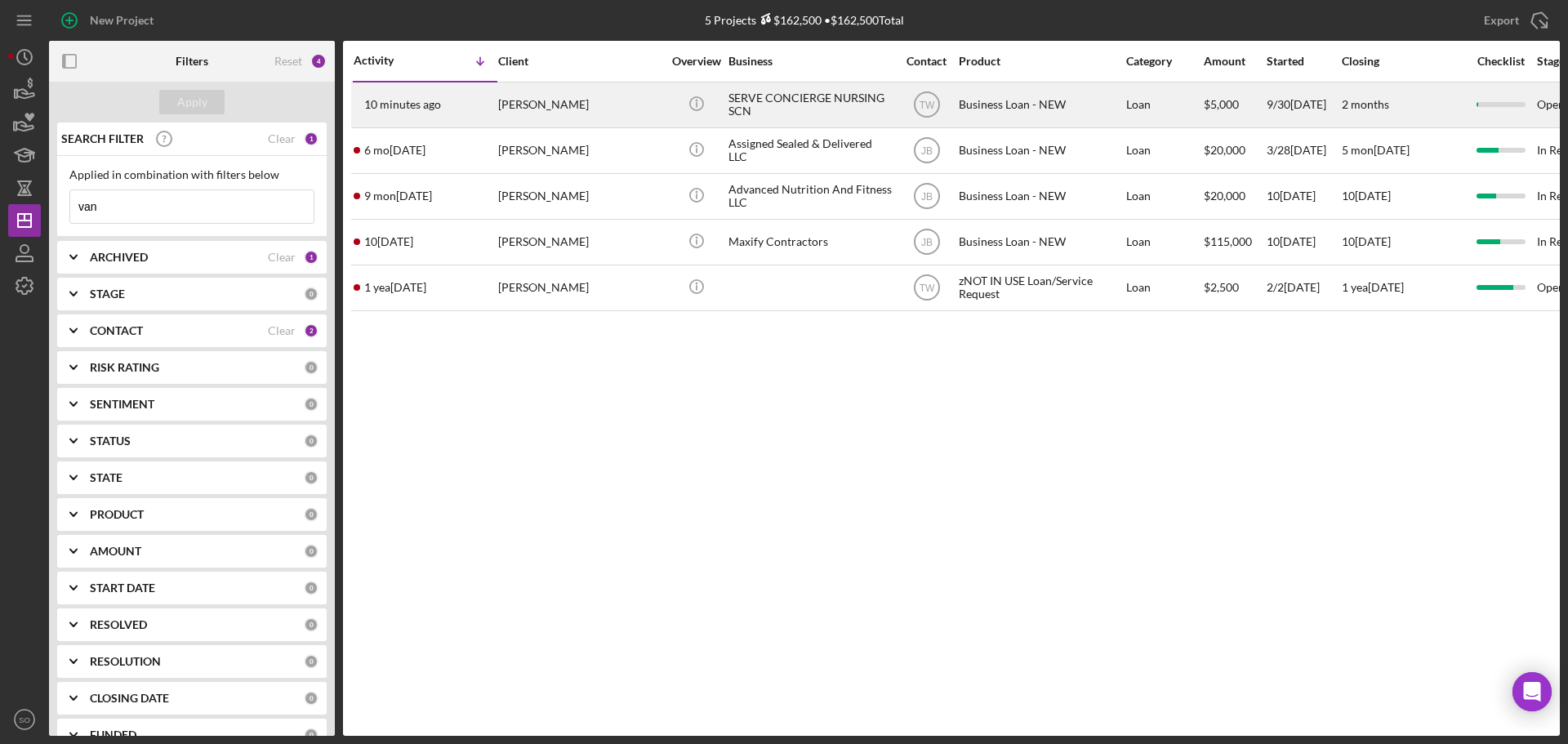
click at [475, 103] on div "10 minutes ago Vanessa Liddell" at bounding box center [424, 105] width 143 height 44
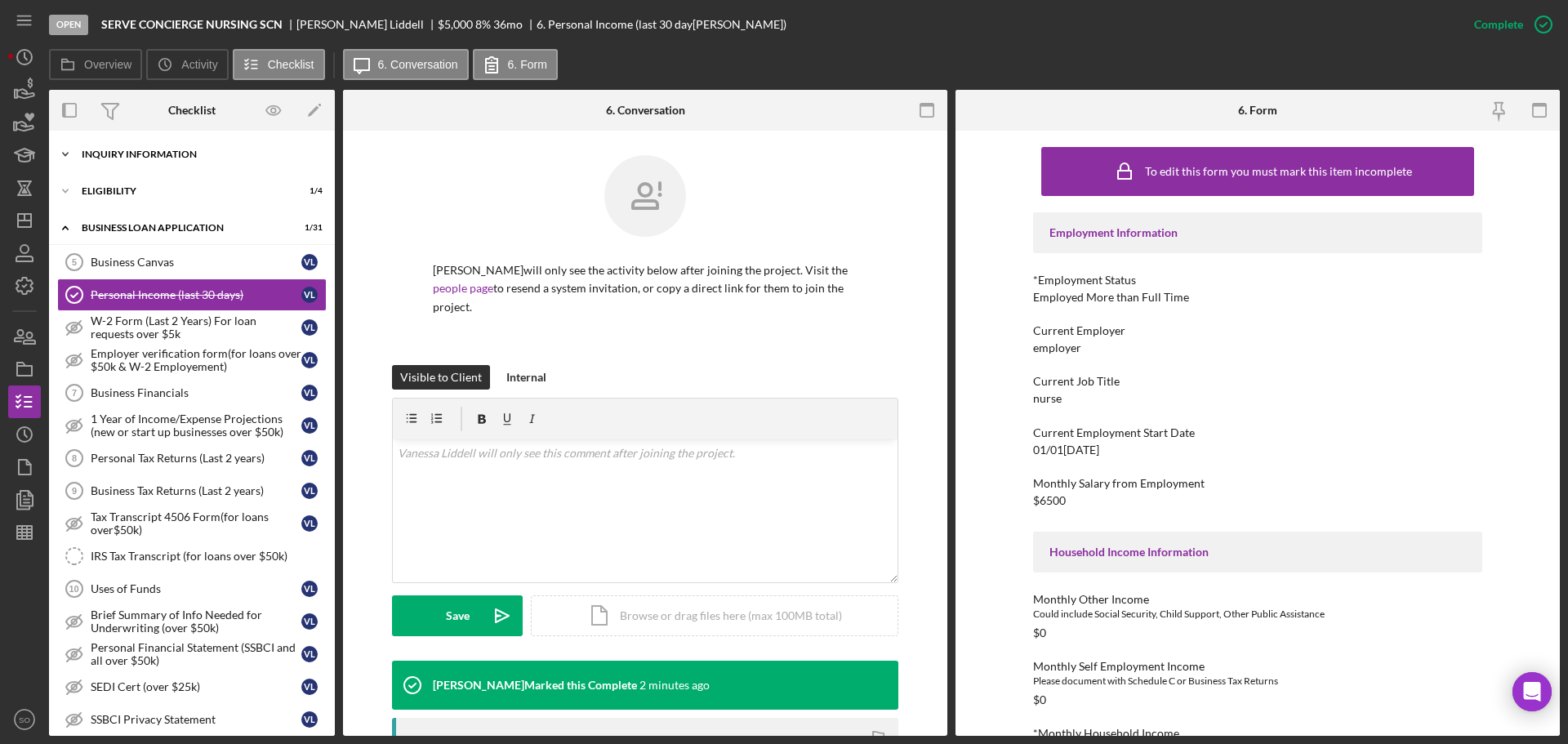
click at [153, 160] on div "Icon/Expander INQUIRY INFORMATION 1 / 11" at bounding box center [192, 154] width 286 height 32
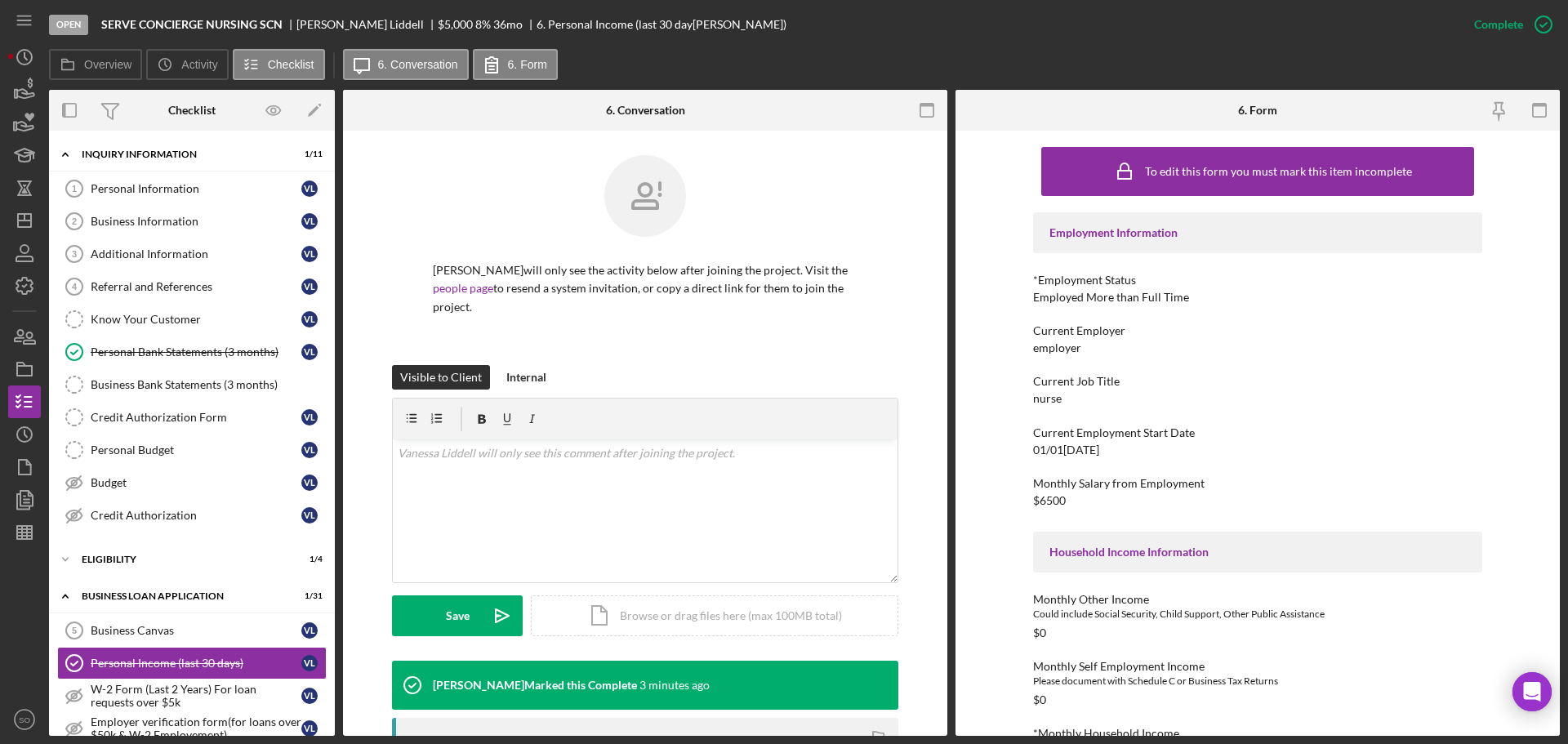
drag, startPoint x: 210, startPoint y: 421, endPoint x: 349, endPoint y: 436, distance: 139.8
click at [213, 421] on div "Credit Authorization Form" at bounding box center [196, 418] width 210 height 13
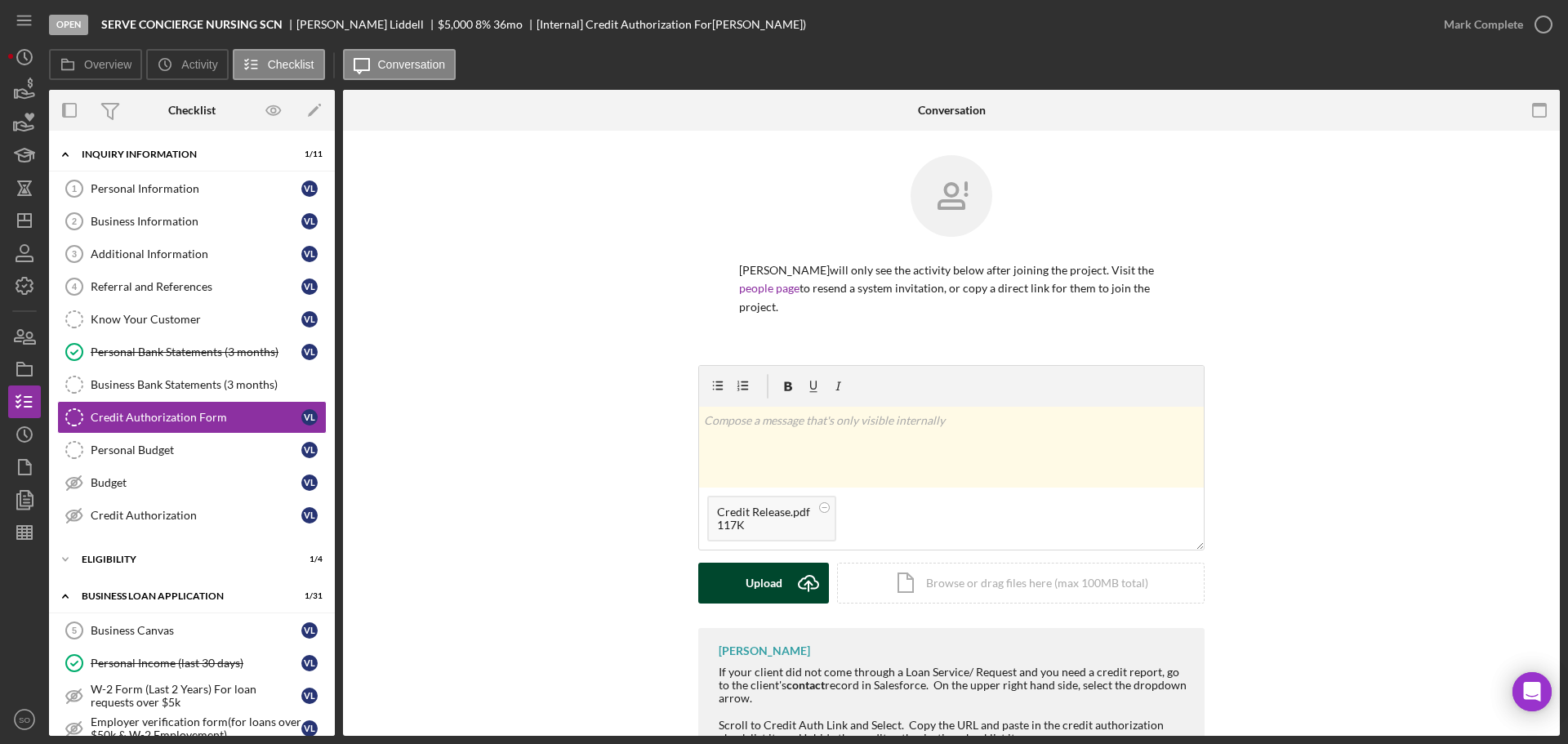
click at [773, 583] on div "Upload" at bounding box center [764, 583] width 37 height 41
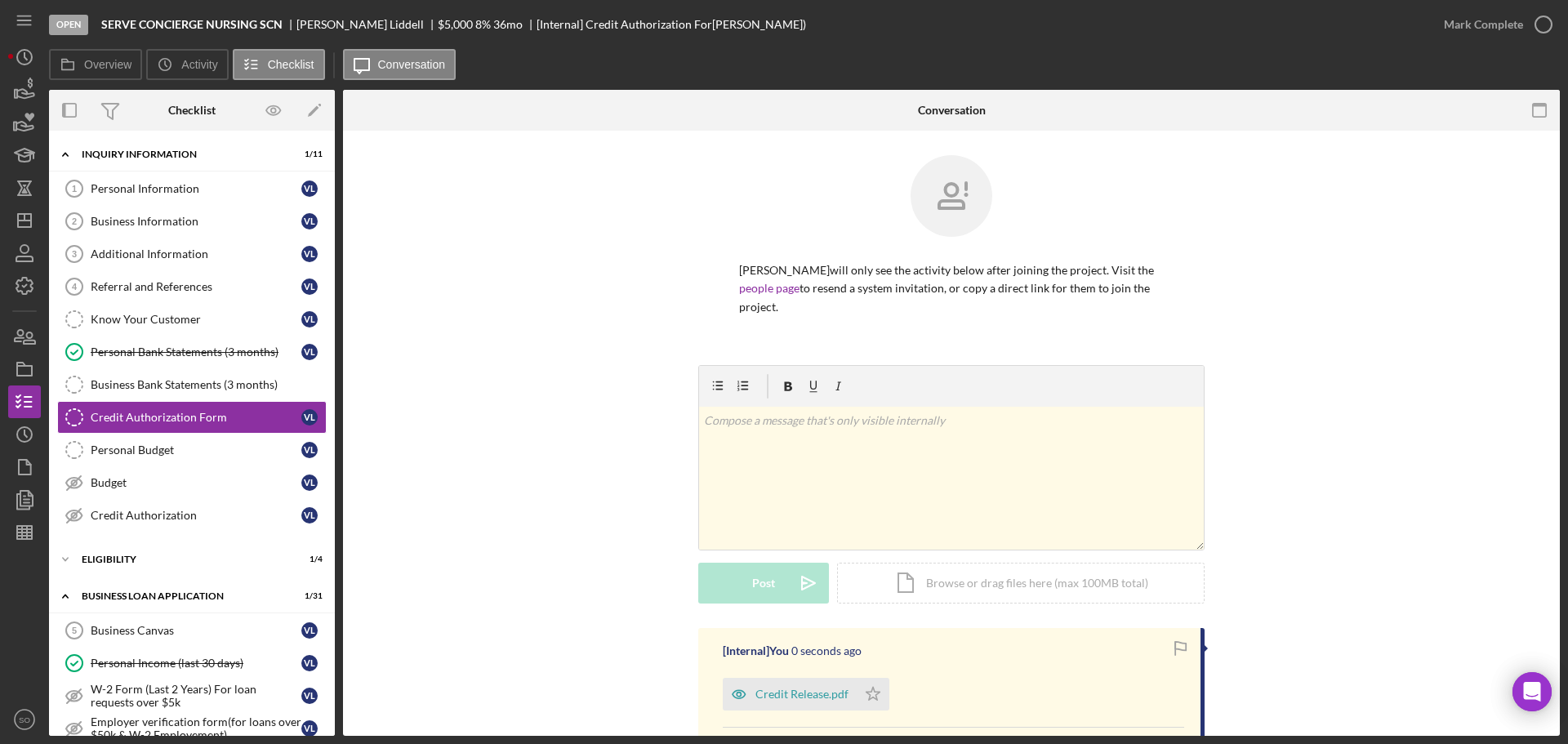
scroll to position [245, 0]
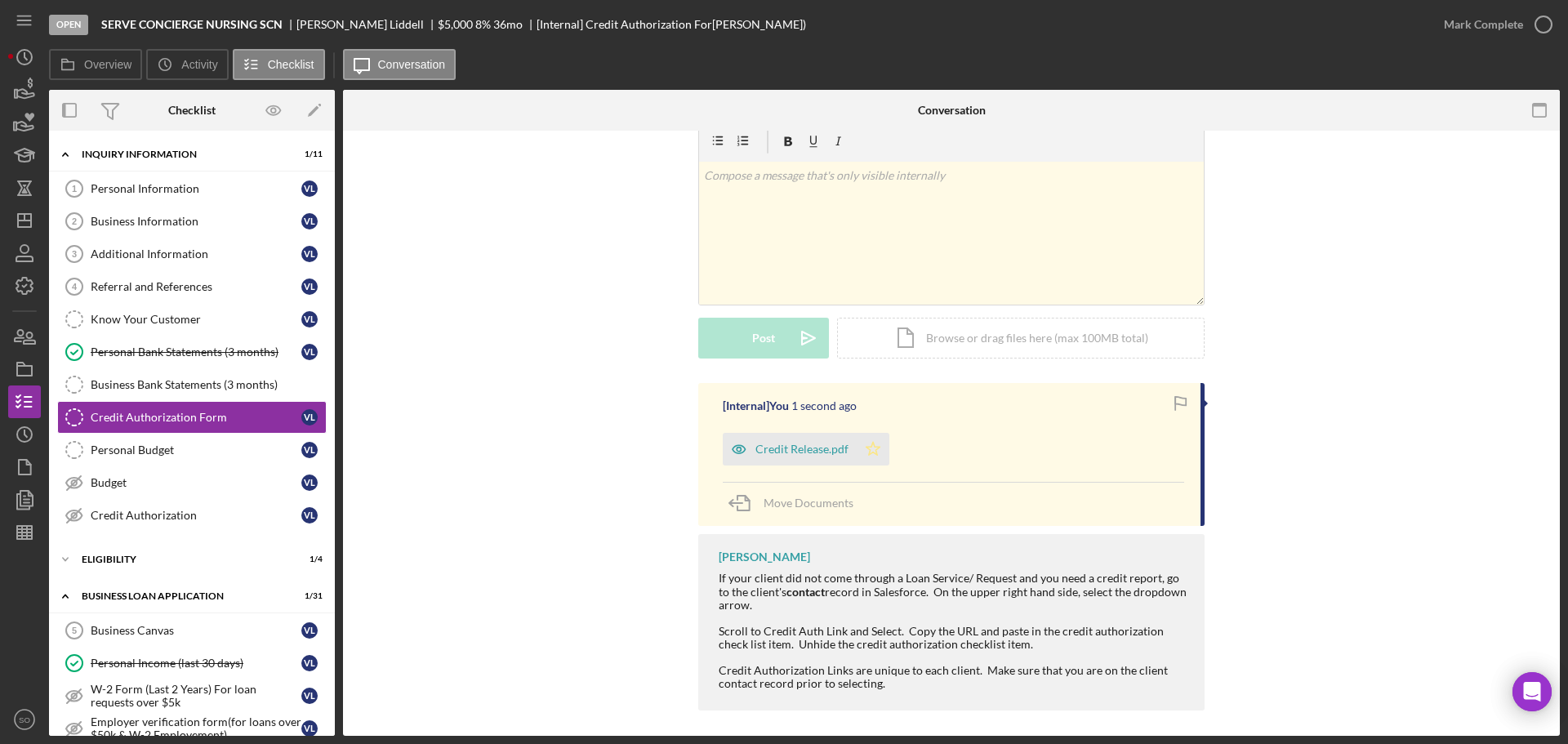
click at [863, 458] on icon "Icon/Star" at bounding box center [873, 449] width 32 height 32
click at [1455, 31] on div "Mark Complete" at bounding box center [1484, 25] width 80 height 32
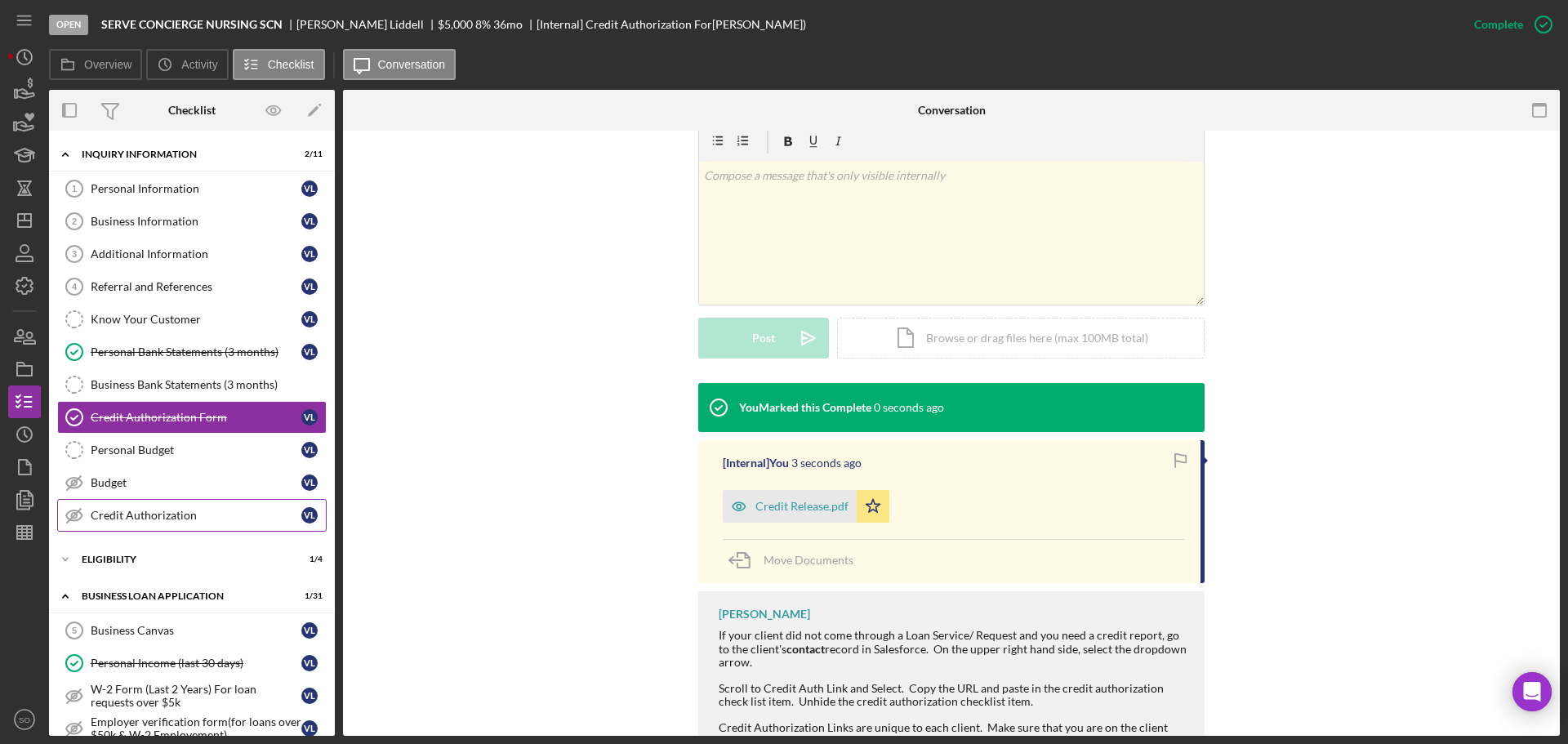
click at [156, 507] on link "Credit Authorization Credit Authorization V L" at bounding box center [191, 516] width 270 height 32
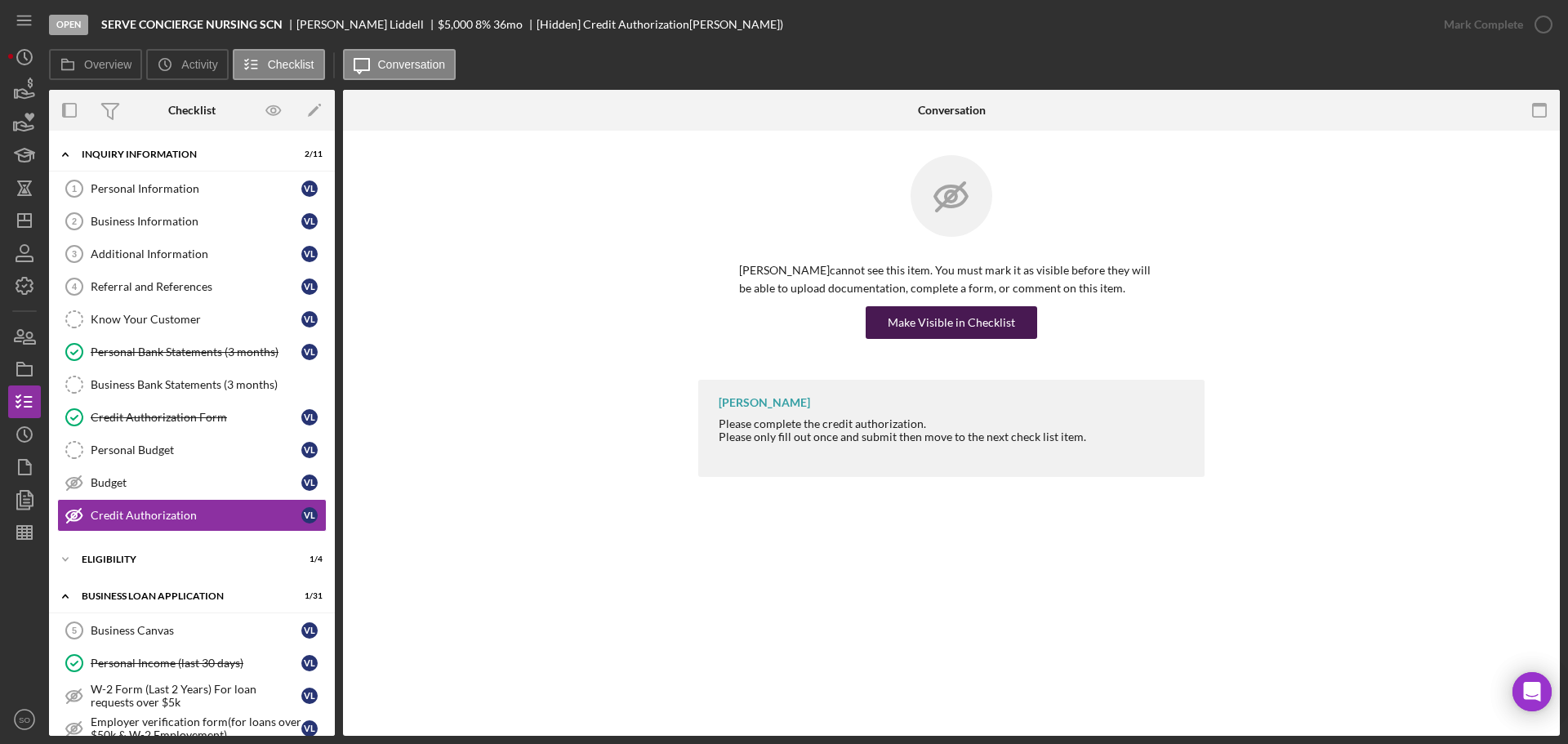
click at [869, 329] on button "Make Visible in Checklist" at bounding box center [951, 322] width 171 height 32
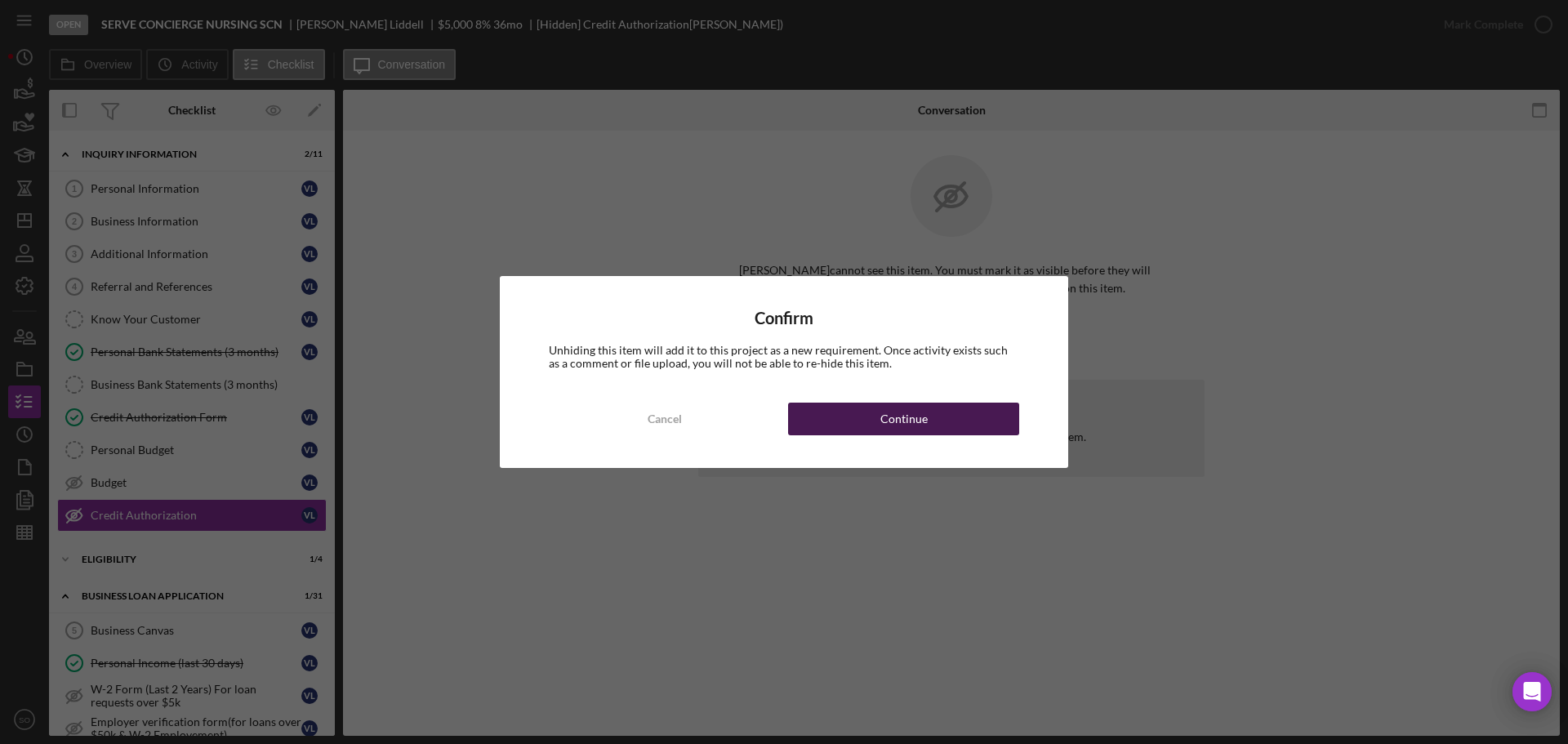
click at [899, 423] on div "Continue" at bounding box center [904, 419] width 47 height 32
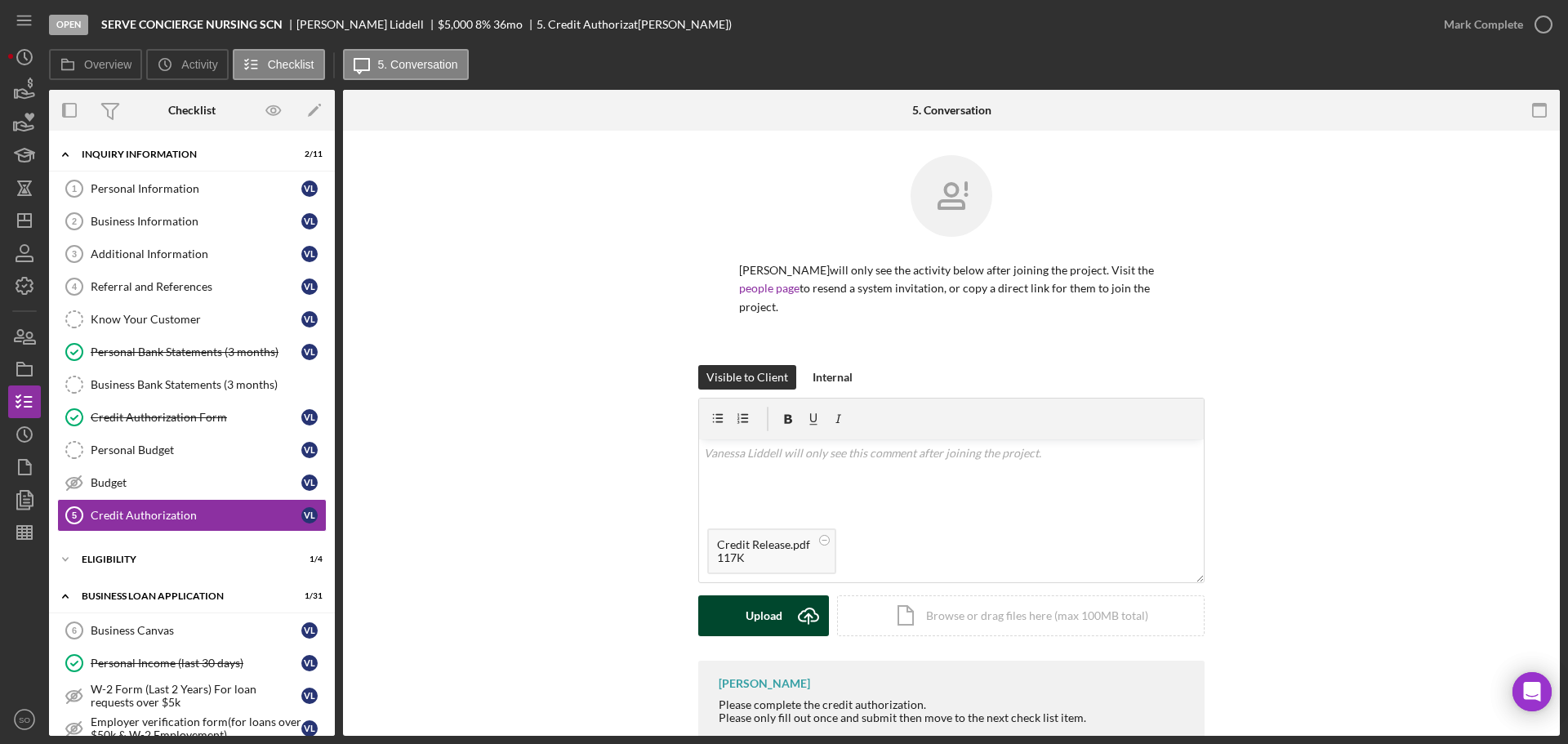
click at [788, 629] on icon "Icon/Upload" at bounding box center [808, 616] width 41 height 41
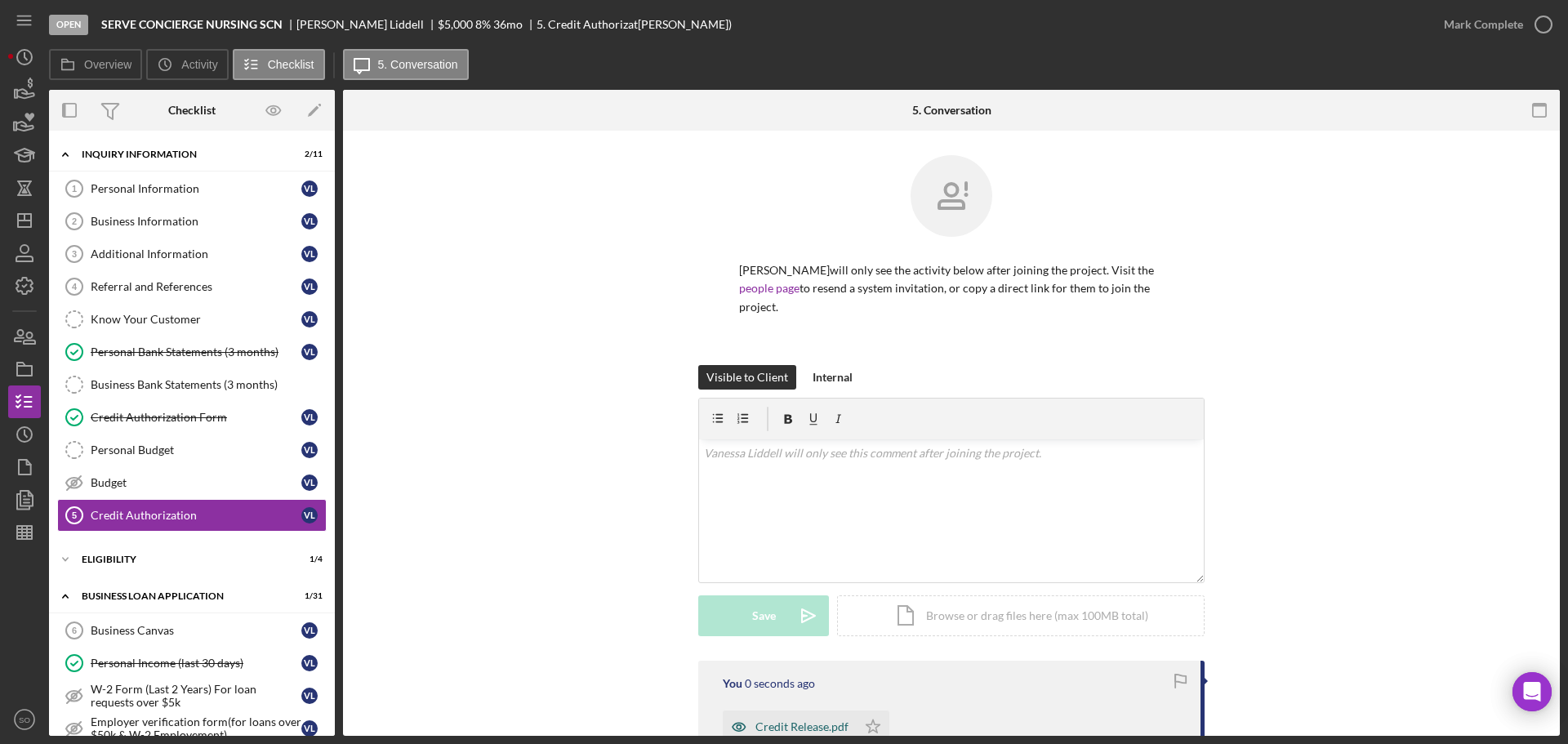
scroll to position [207, 0]
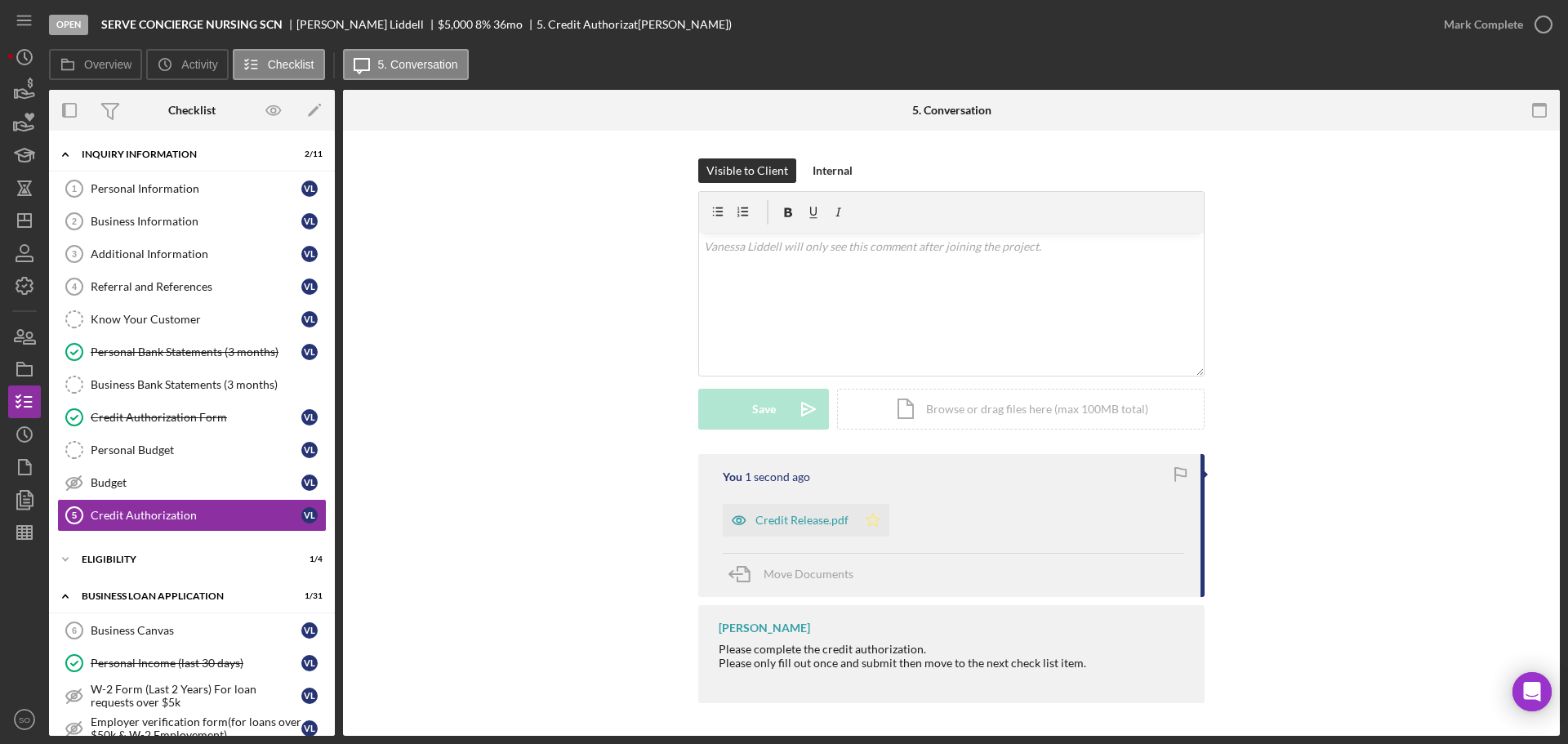
click at [868, 520] on icon "Icon/Star" at bounding box center [873, 520] width 32 height 32
click at [1455, 27] on div "Mark Complete" at bounding box center [1484, 25] width 80 height 32
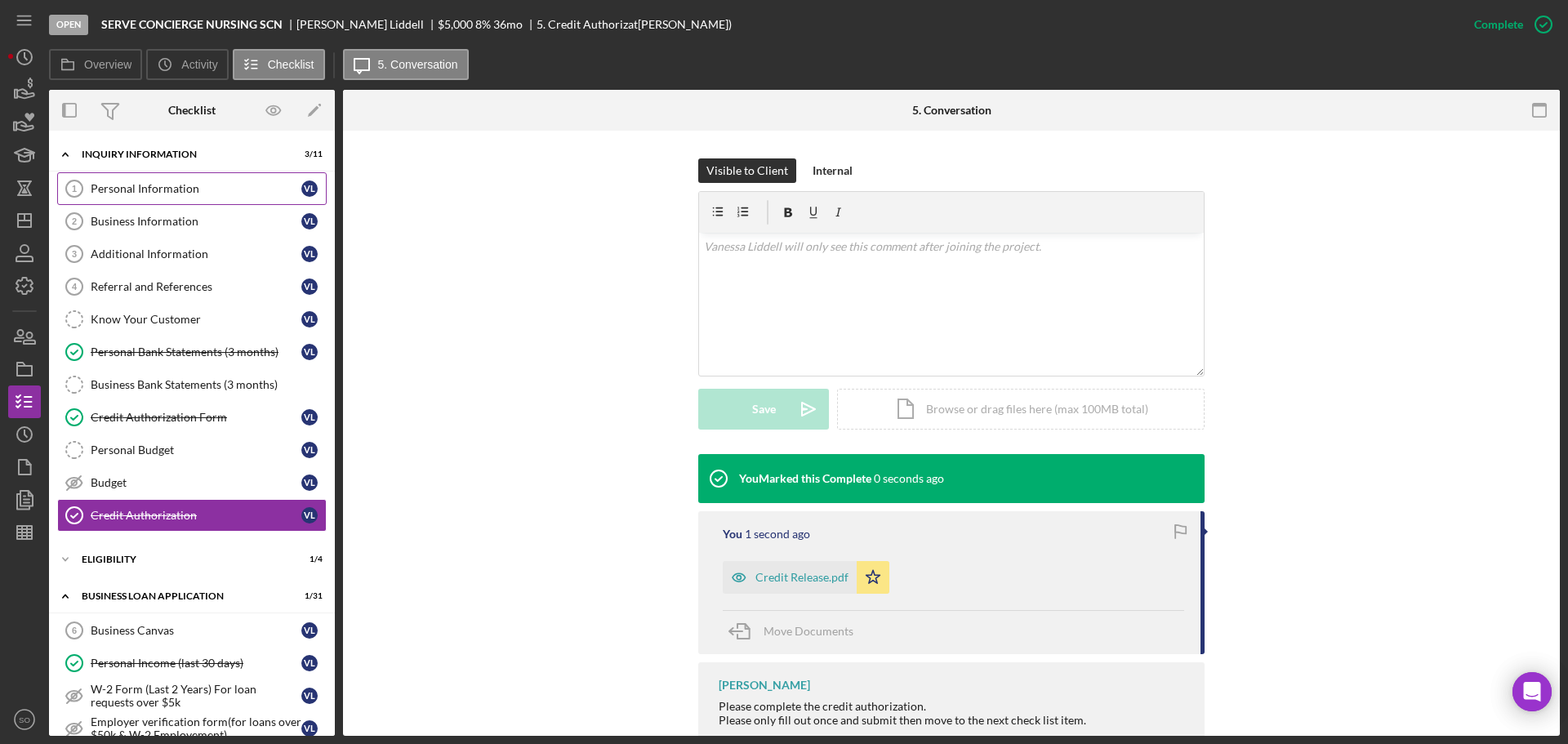
click at [134, 191] on div "Personal Information" at bounding box center [196, 189] width 210 height 13
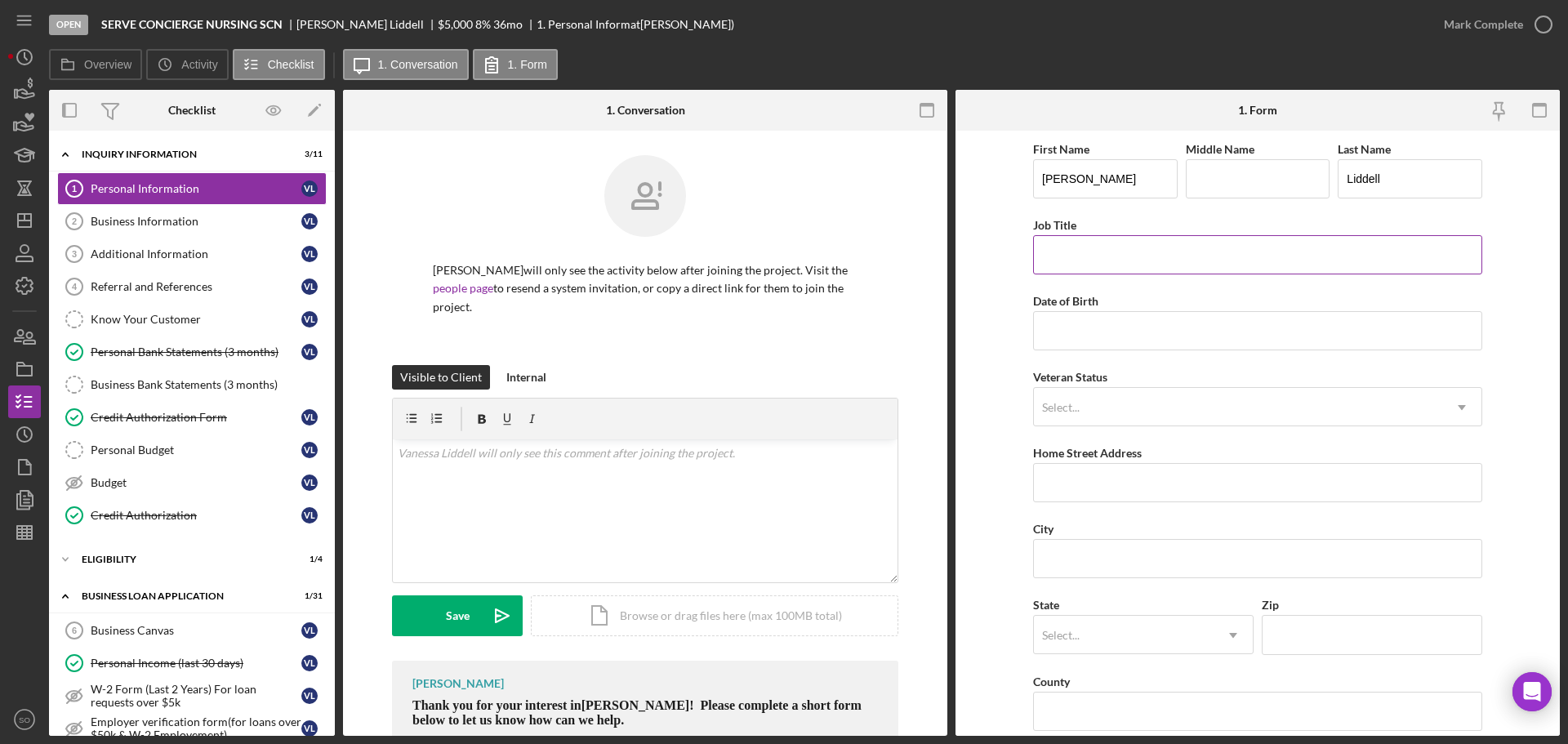
drag, startPoint x: 1068, startPoint y: 245, endPoint x: 1073, endPoint y: 259, distance: 14.9
click at [1068, 245] on input "Job Title" at bounding box center [1258, 254] width 449 height 39
type input "Business Owner"
click at [1130, 345] on input "Date of Birth" at bounding box center [1258, 331] width 449 height 39
click at [1208, 329] on input "Date of Birth" at bounding box center [1258, 331] width 449 height 39
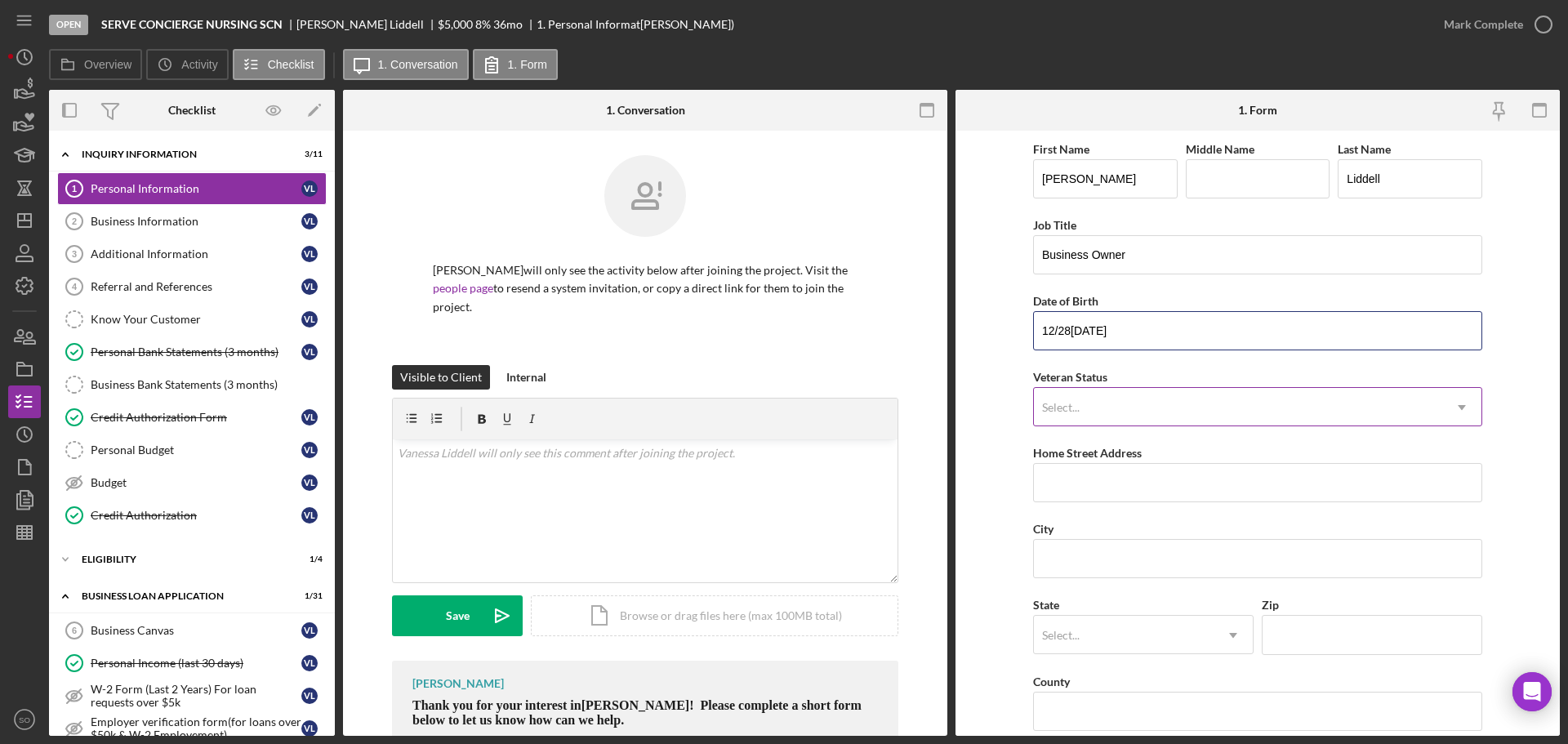
type input "12/28/1991"
click at [1189, 408] on div "Select..." at bounding box center [1238, 408] width 408 height 38
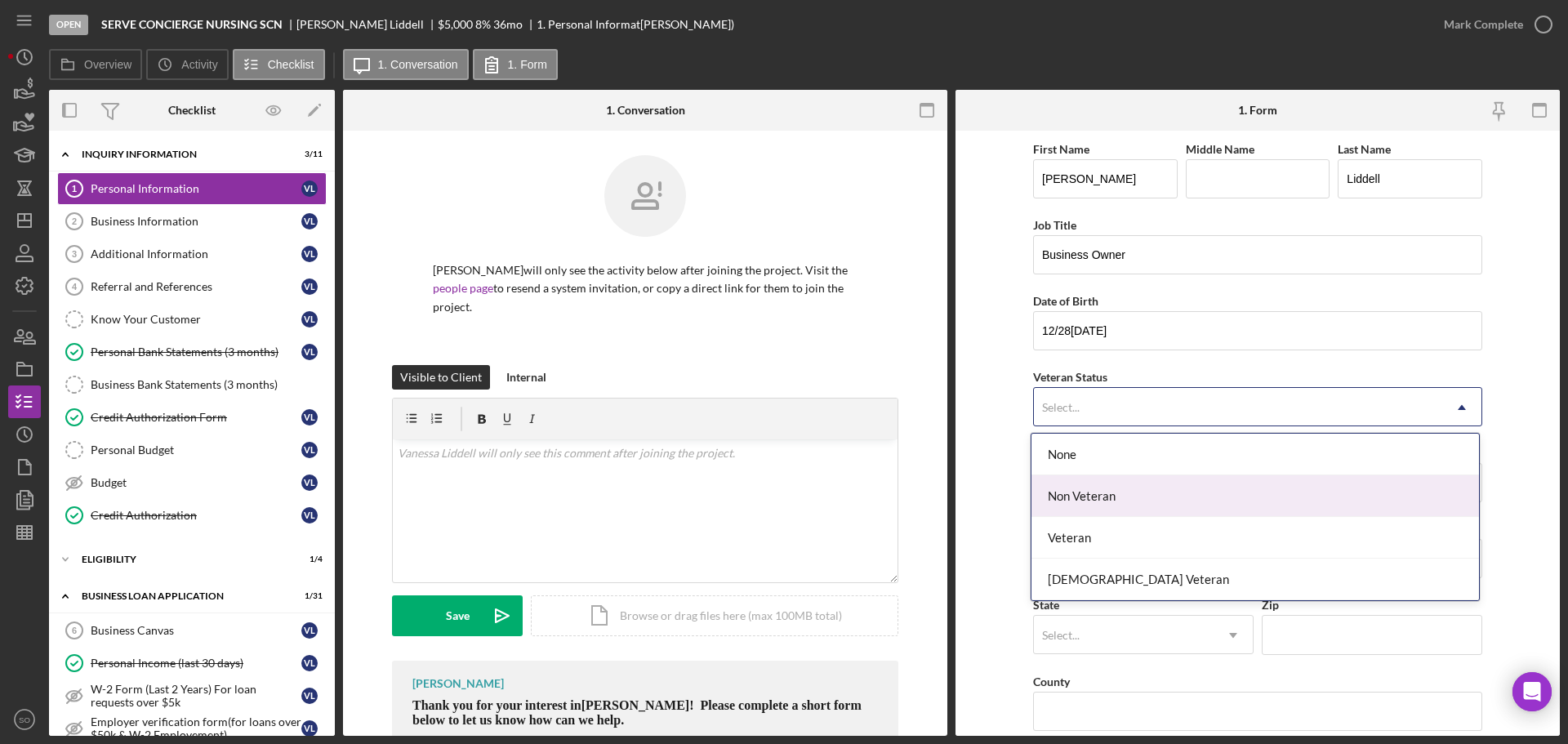
click at [1112, 489] on div "Non Veteran" at bounding box center [1255, 497] width 448 height 42
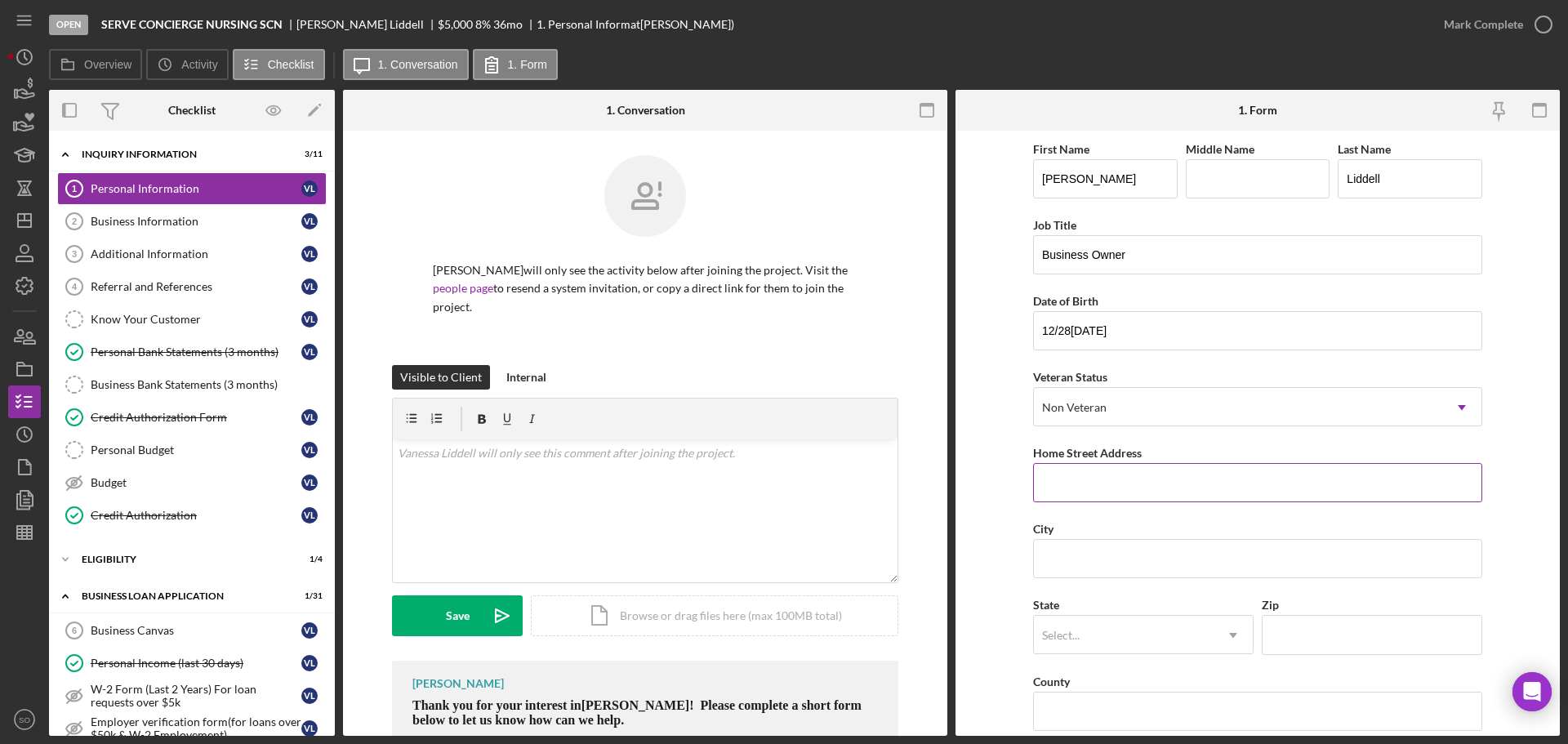
click at [1184, 484] on input "Home Street Address" at bounding box center [1258, 482] width 449 height 39
type input "2905 NW 91st Ter"
click at [1062, 560] on input "City" at bounding box center [1258, 558] width 449 height 39
type input "Kansas City"
click at [1121, 632] on div "Select..." at bounding box center [1125, 636] width 180 height 38
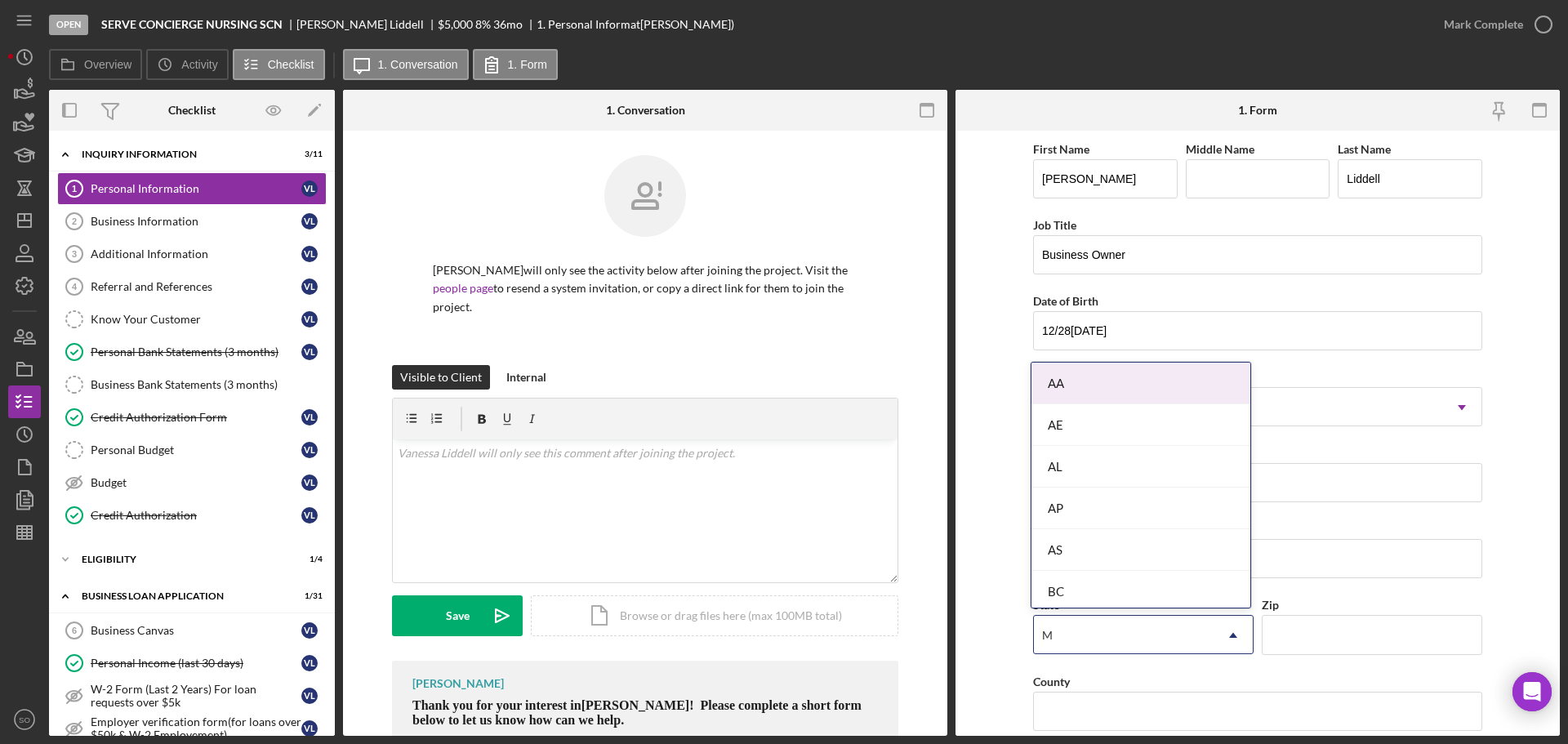
type input "MO"
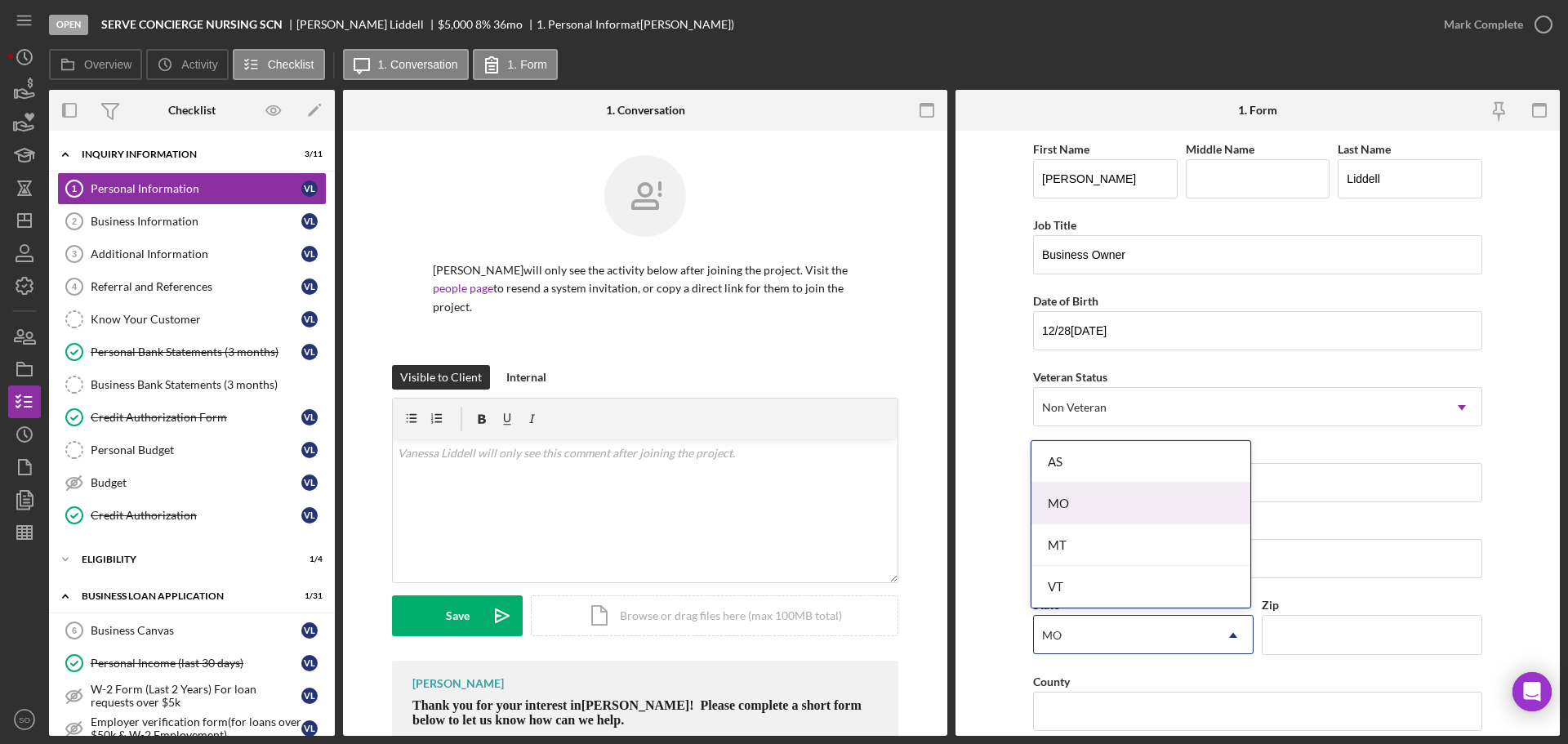
click at [1064, 502] on div "MO" at bounding box center [1141, 504] width 219 height 42
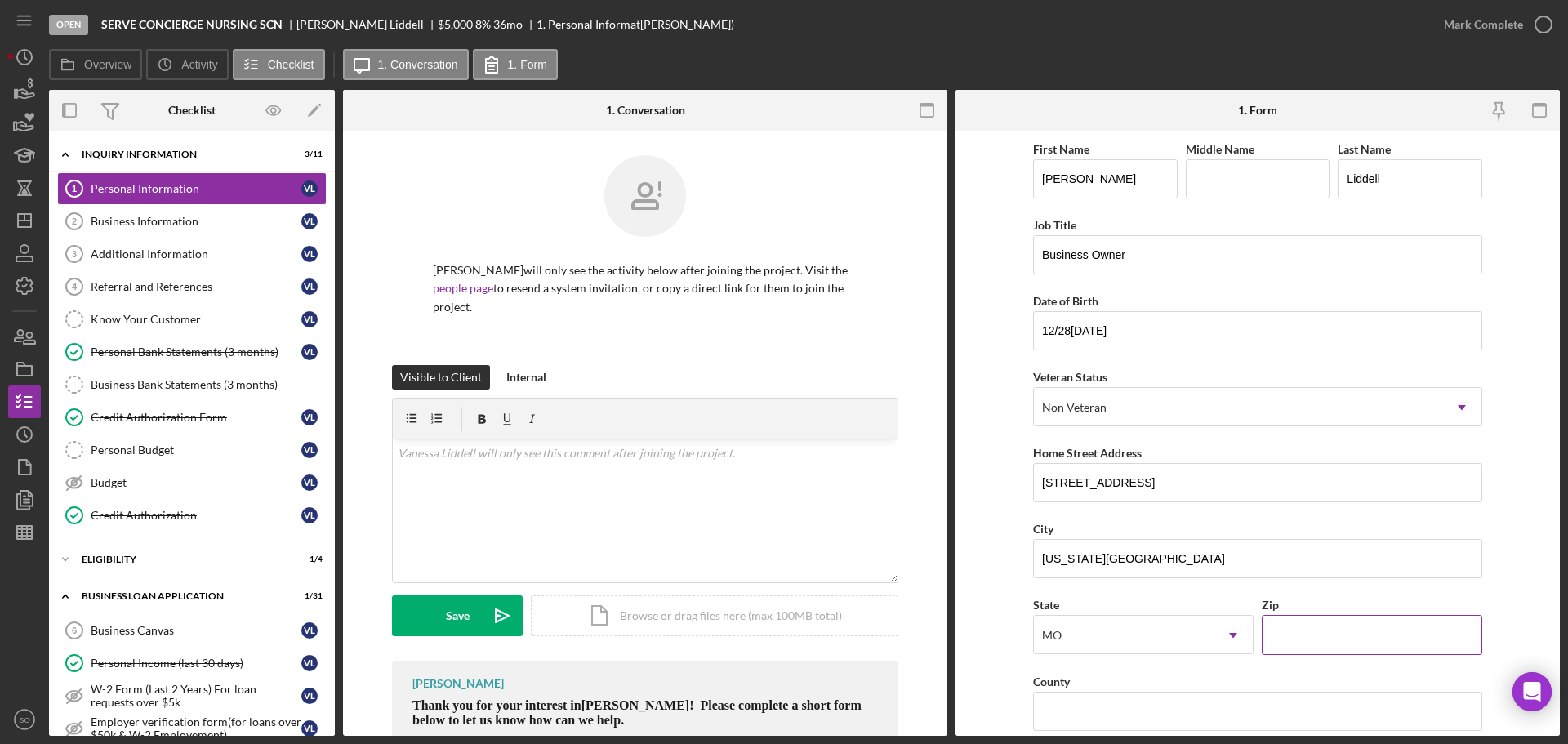
click at [1346, 635] on input "Zip" at bounding box center [1372, 634] width 221 height 39
type input "64154"
click at [1012, 623] on form "First Name Vanessa Middle Name Last Name Liddell Job Title Business Owner Date …" at bounding box center [1258, 433] width 604 height 606
click at [1113, 711] on input "County" at bounding box center [1258, 711] width 449 height 39
type input "Johnson County"
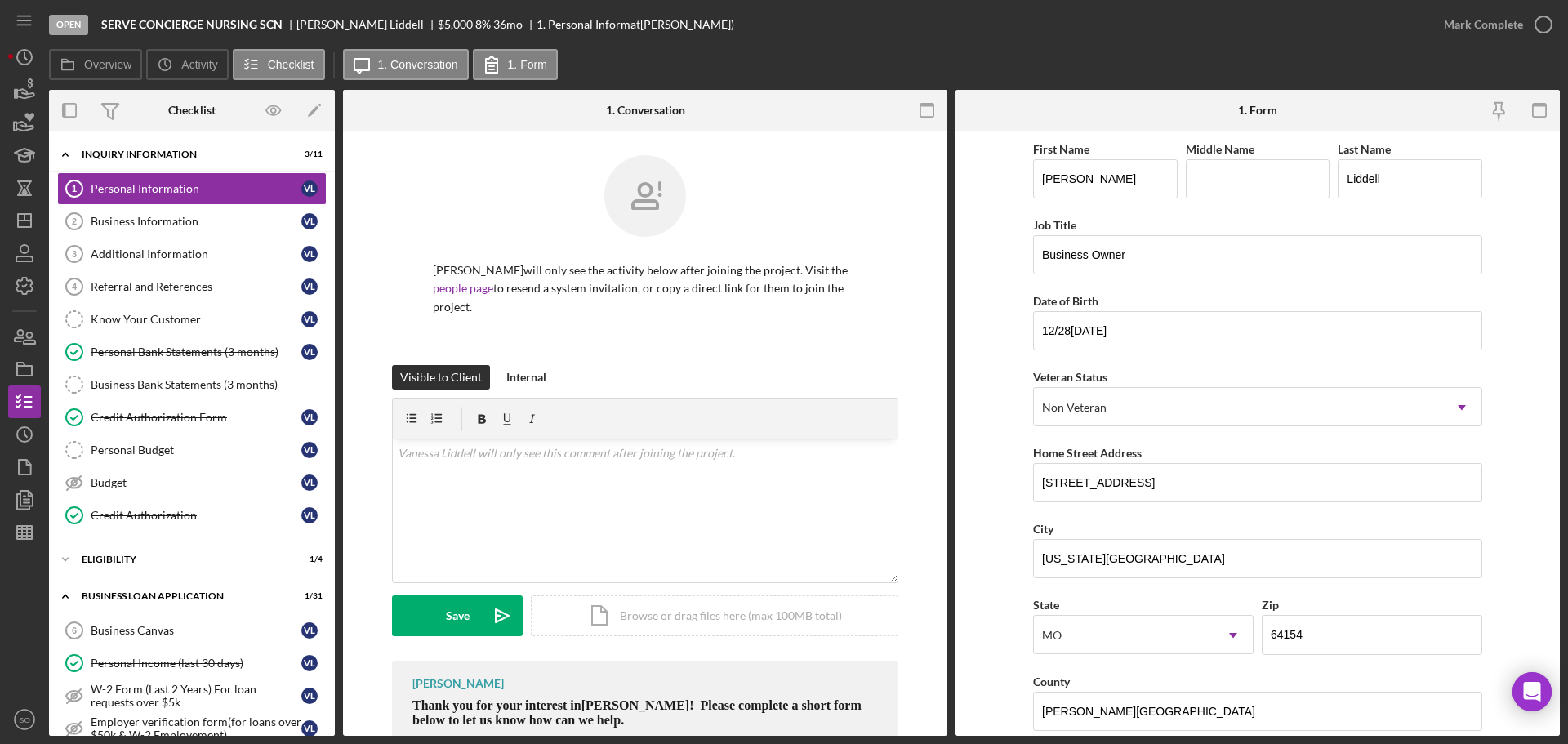
click at [994, 673] on form "First Name Vanessa Middle Name Last Name Liddell Job Title Business Owner Date …" at bounding box center [1258, 433] width 604 height 606
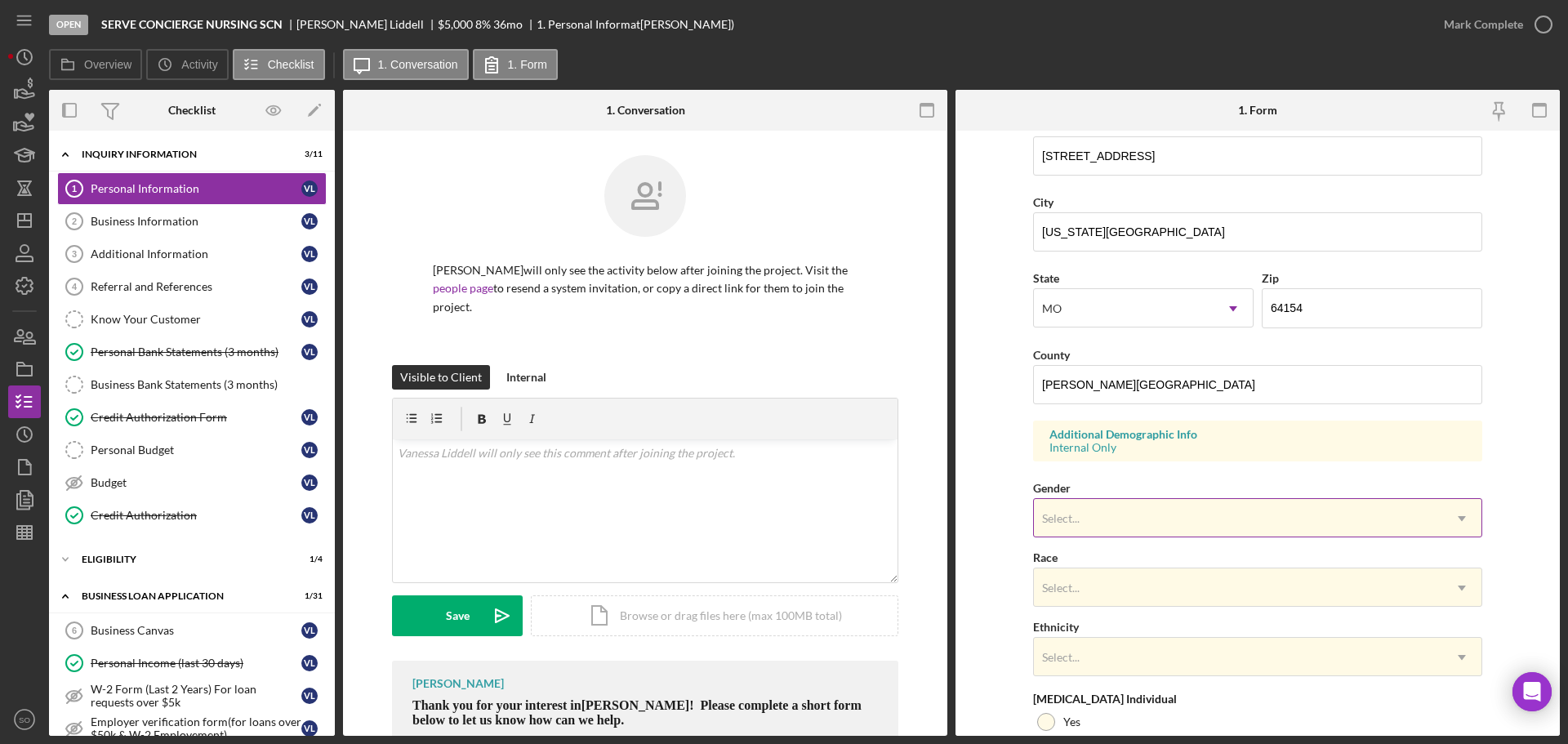
click at [1126, 524] on div "Select..." at bounding box center [1238, 519] width 408 height 38
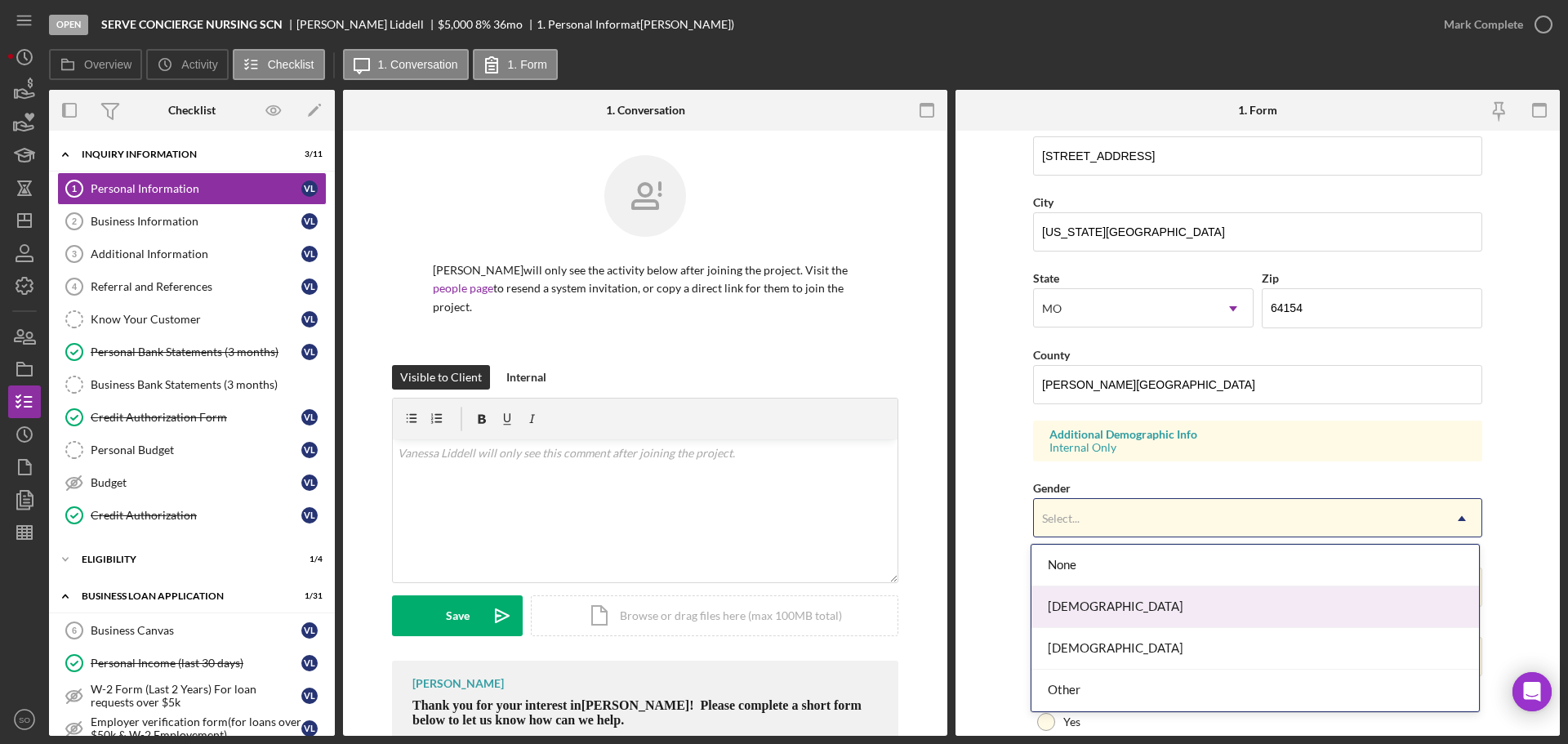
click at [1117, 598] on div "Female" at bounding box center [1255, 608] width 448 height 42
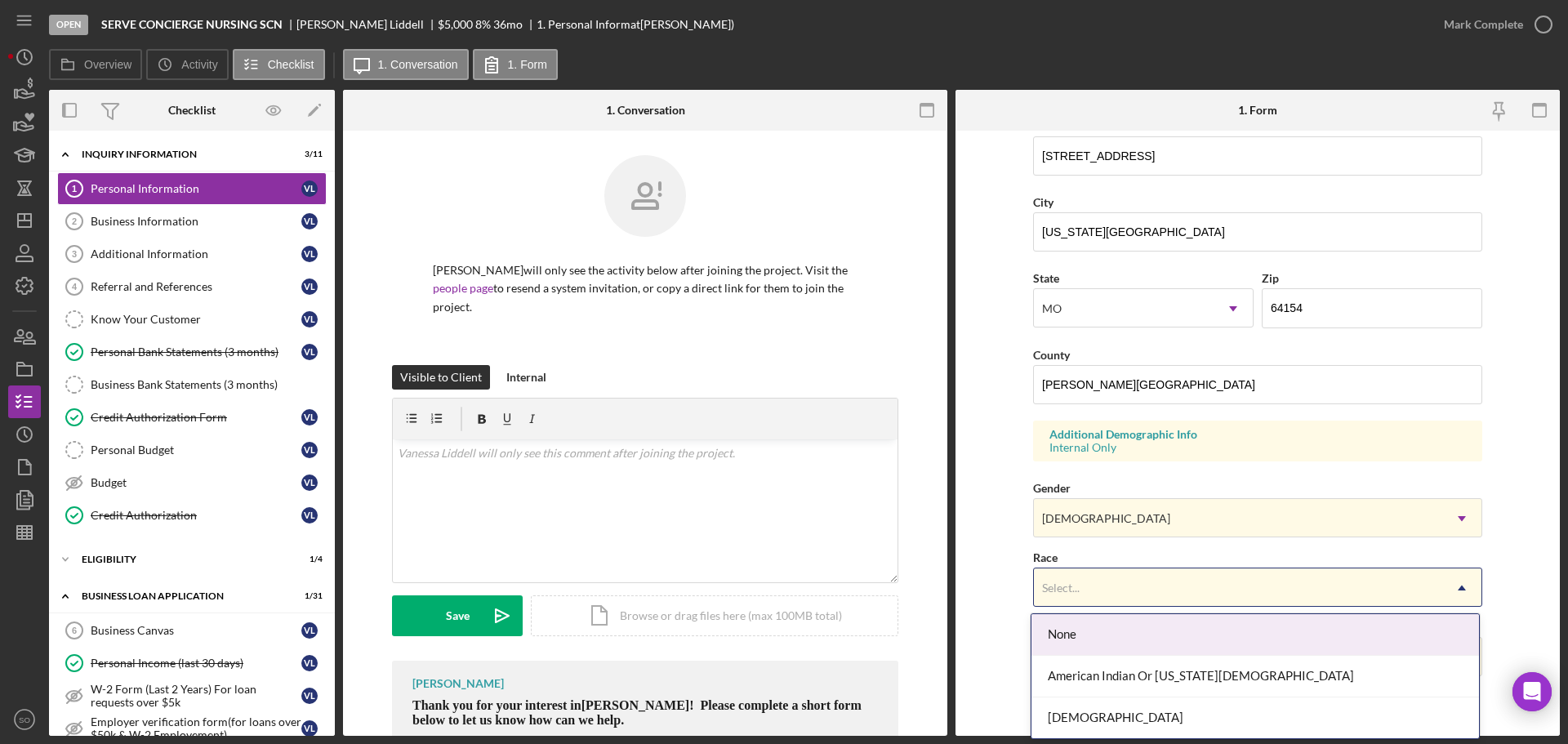
click at [1071, 601] on div "Select..." at bounding box center [1238, 589] width 408 height 38
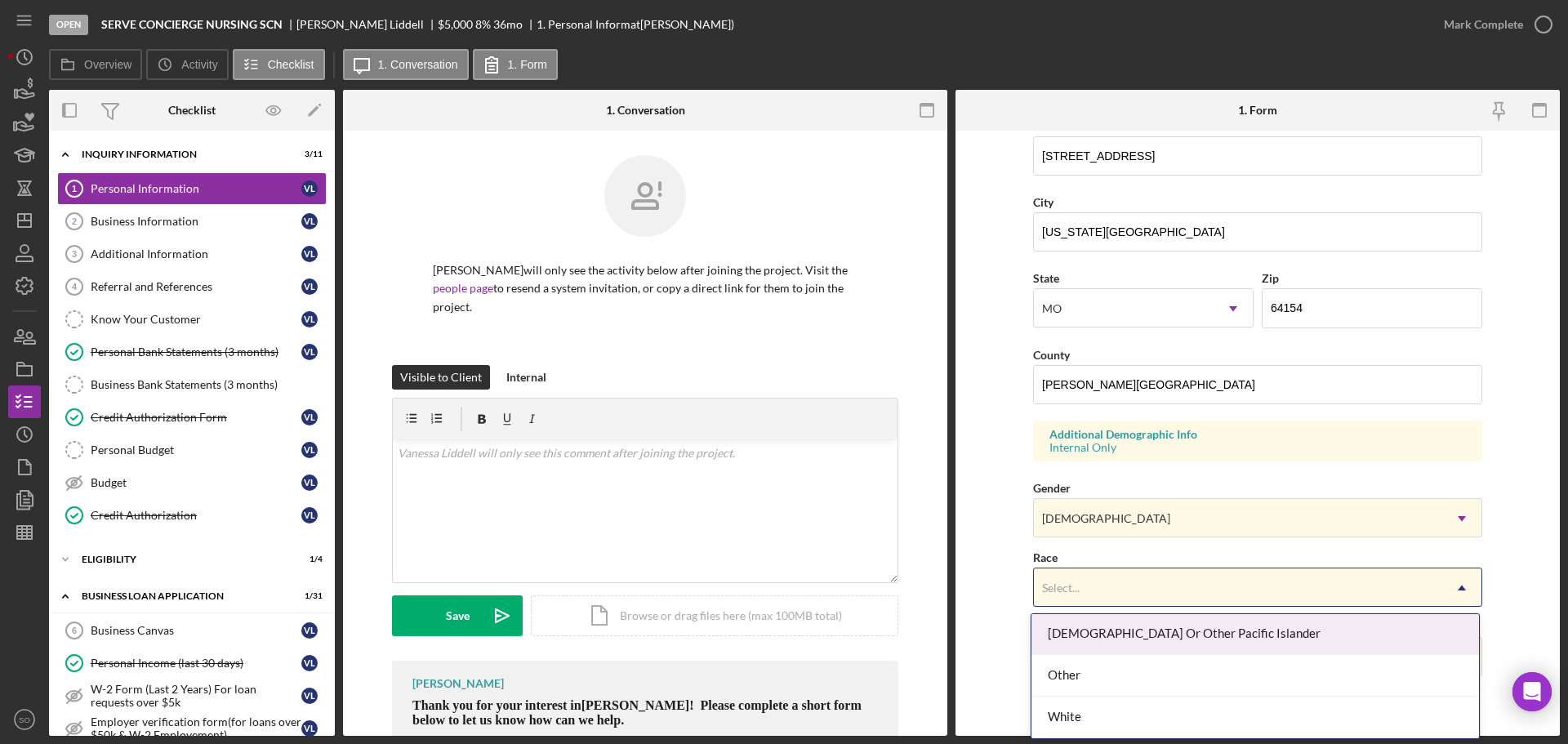
scroll to position [128, 0]
click at [1093, 644] on div "Black Or African American" at bounding box center [1255, 633] width 448 height 42
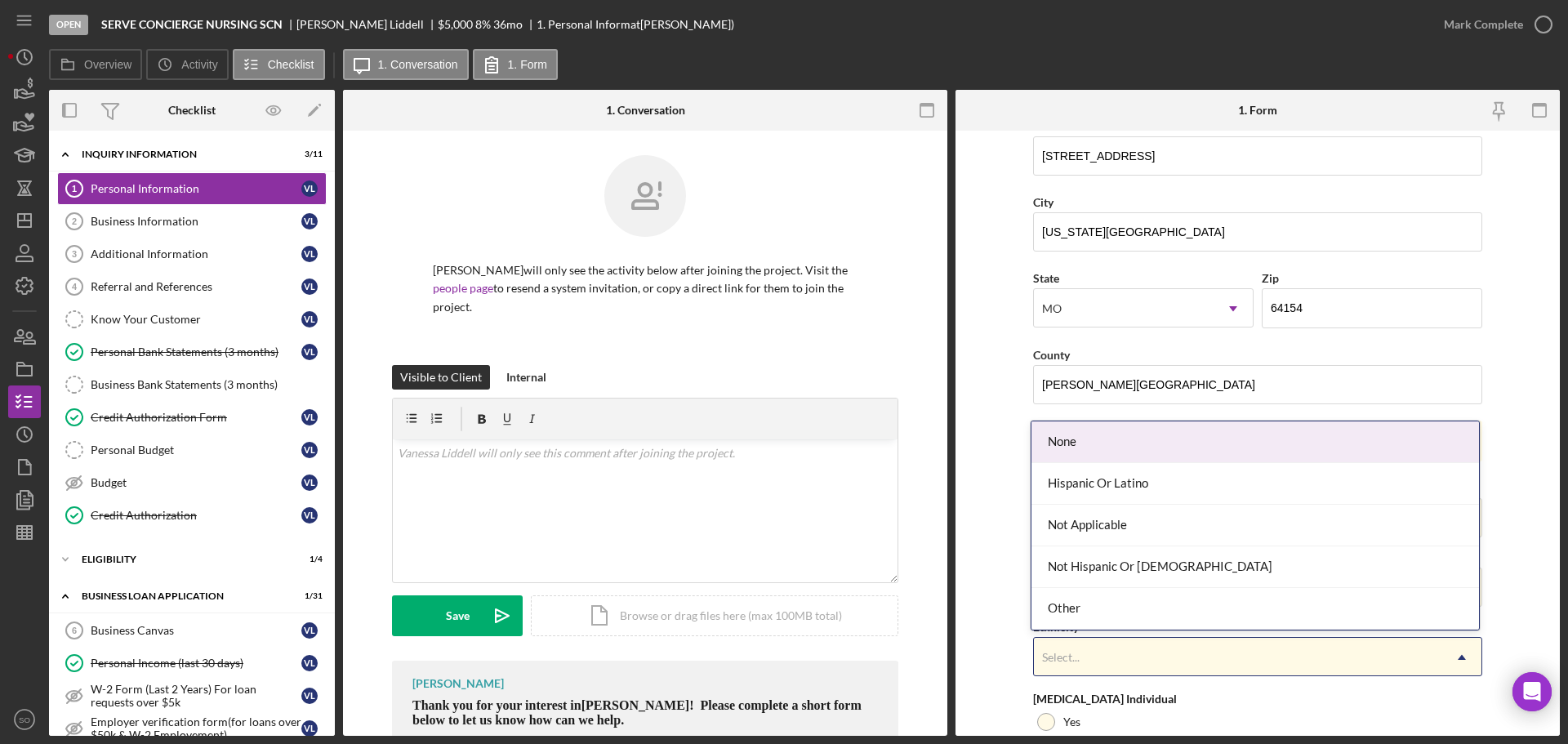
click at [1059, 651] on div "Select..." at bounding box center [1061, 658] width 38 height 13
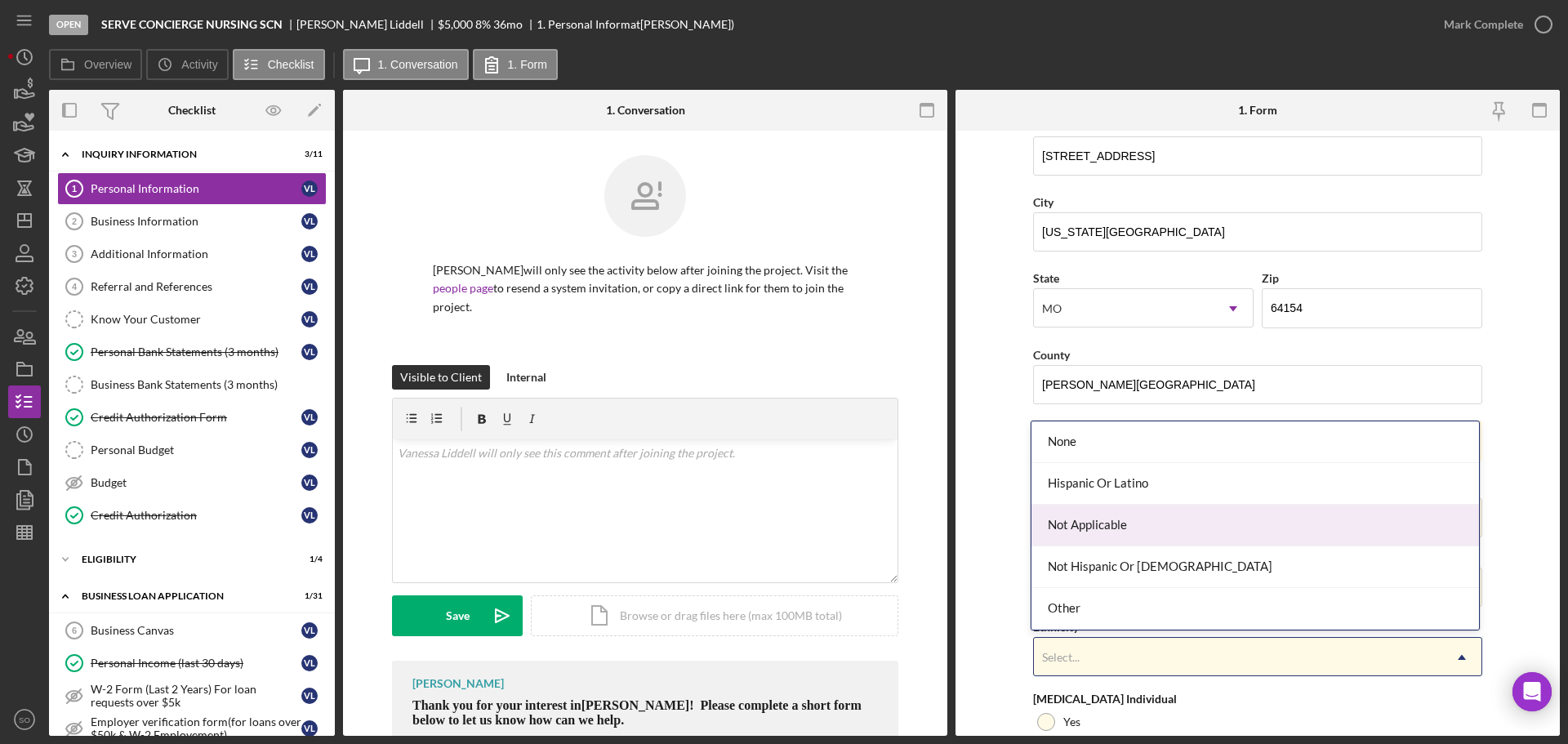
click at [1097, 536] on div "Not Applicable" at bounding box center [1255, 526] width 448 height 42
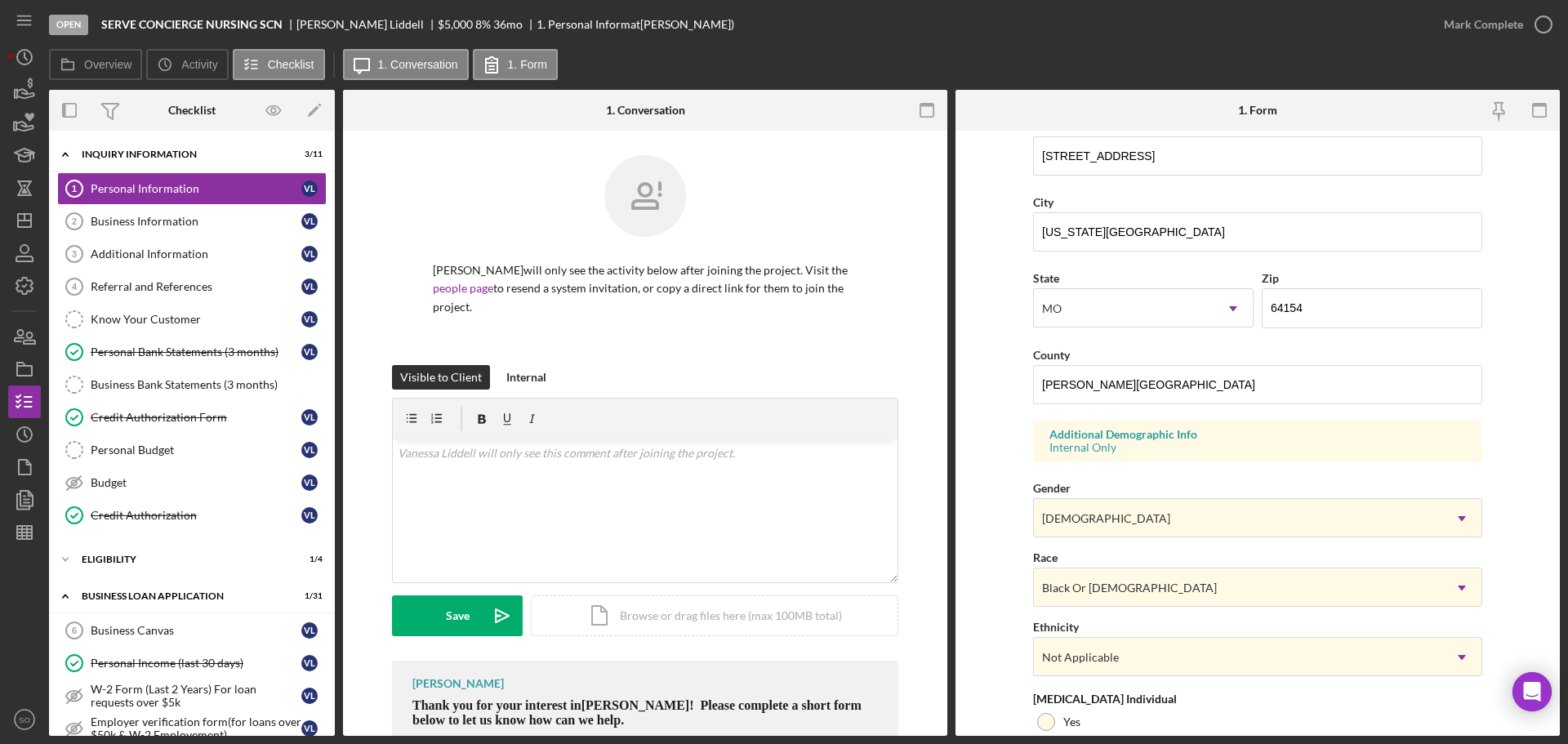
click at [981, 644] on form "First Name Vanessa Middle Name Last Name Liddell Job Title Business Owner Date …" at bounding box center [1258, 433] width 604 height 606
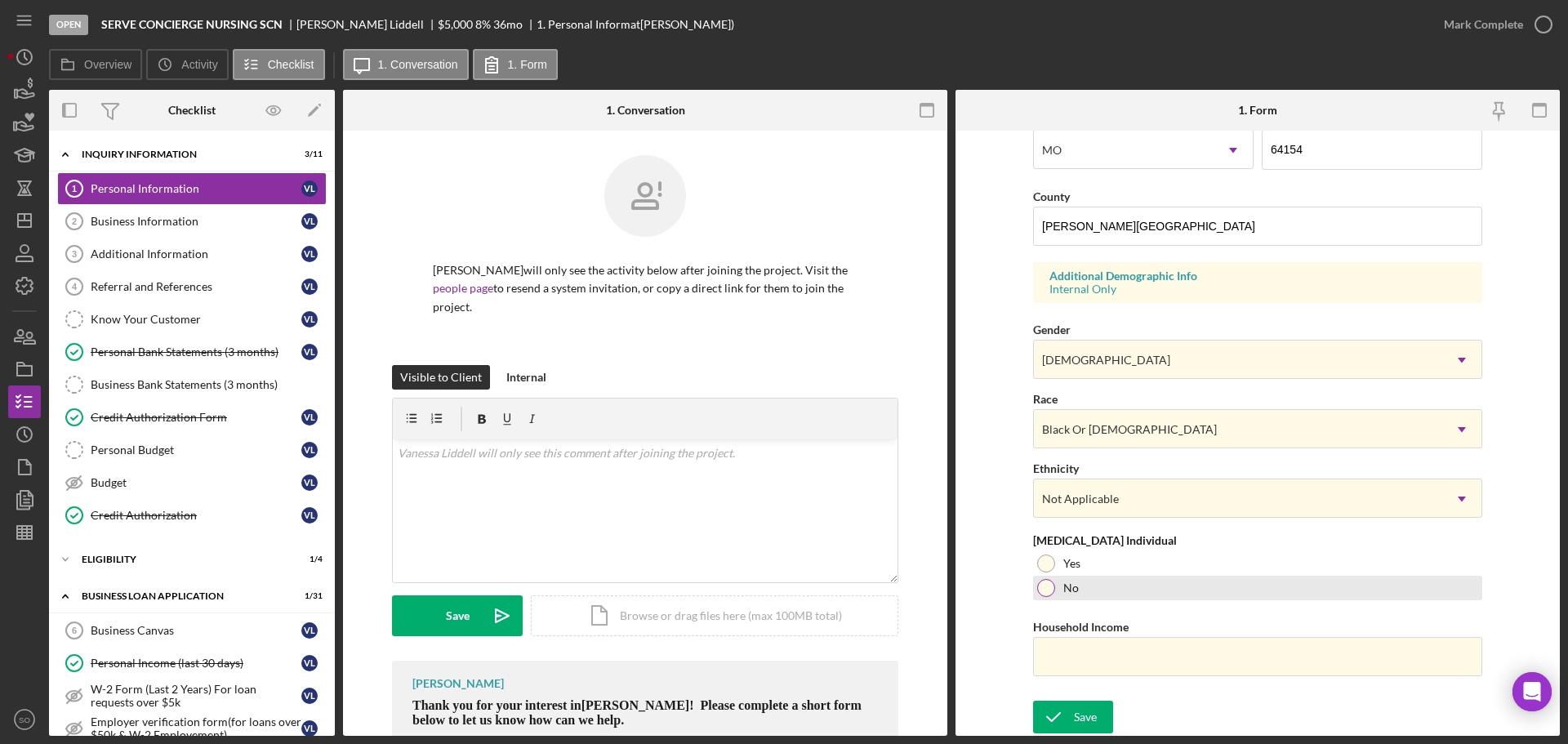
click at [1041, 596] on div at bounding box center [1046, 588] width 18 height 18
click at [1111, 654] on input "Household Income" at bounding box center [1258, 657] width 449 height 39
drag, startPoint x: 1058, startPoint y: 655, endPoint x: 973, endPoint y: 656, distance: 85.0
click at [973, 656] on form "First Name Vanessa Middle Name Last Name Liddell Job Title Business Owner Date …" at bounding box center [1258, 433] width 604 height 606
type input "$60,000"
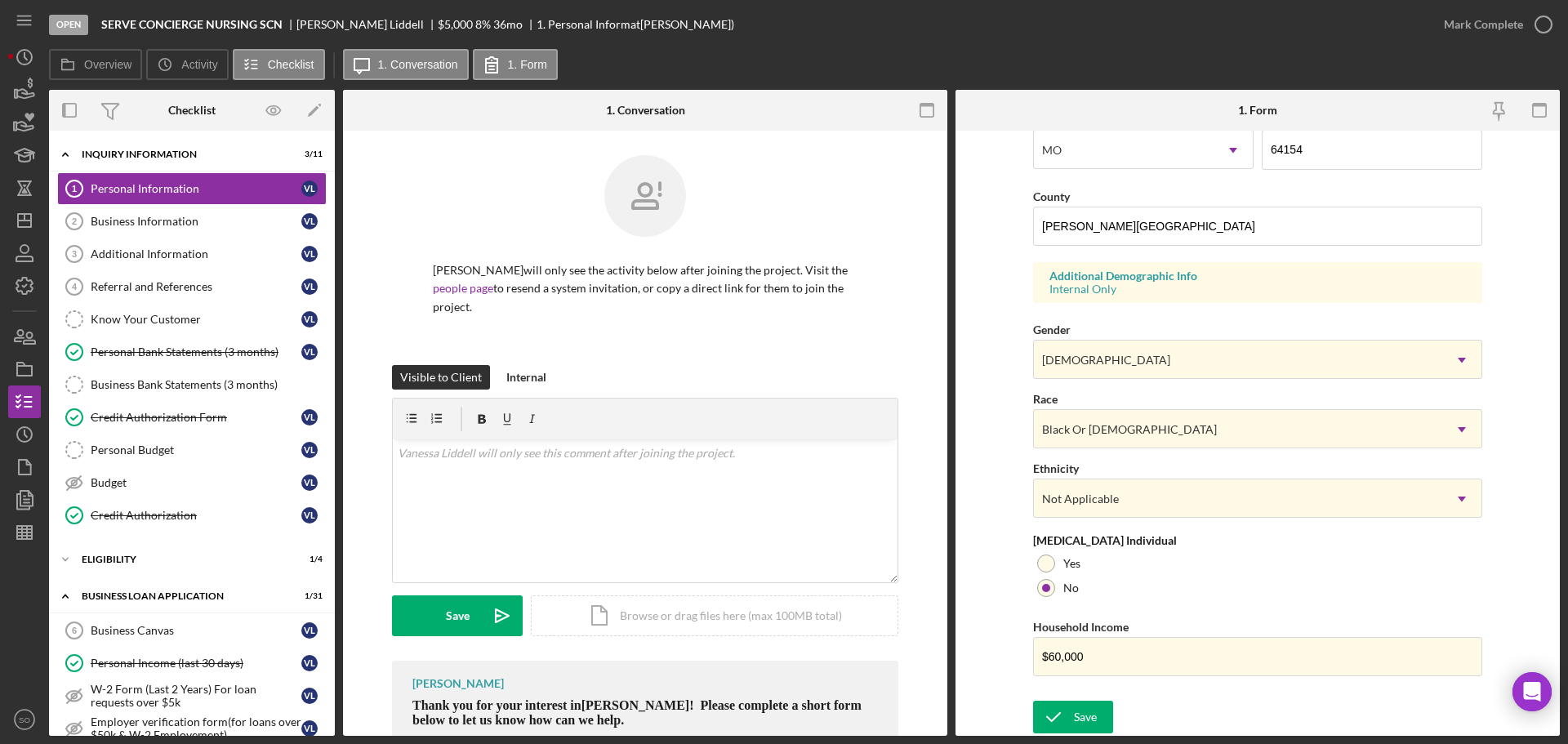
click at [989, 649] on form "First Name Vanessa Middle Name Last Name Liddell Job Title Business Owner Date …" at bounding box center [1258, 433] width 604 height 606
click at [1076, 707] on div "Save" at bounding box center [1086, 717] width 23 height 32
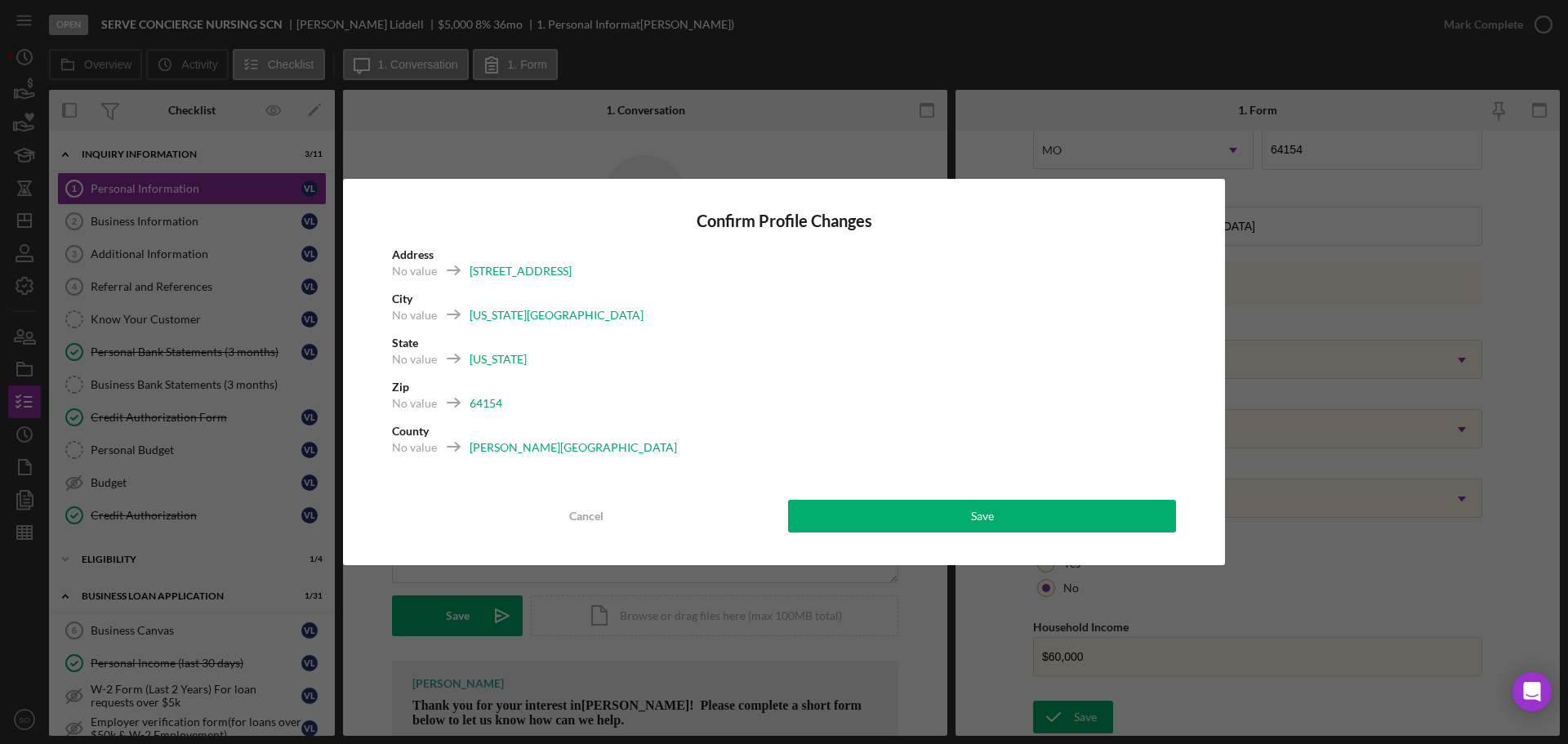
click at [1018, 534] on div "Confirm Profile Changes Address No value 2905 NW 91st Ter City No value Kansas …" at bounding box center [784, 372] width 882 height 387
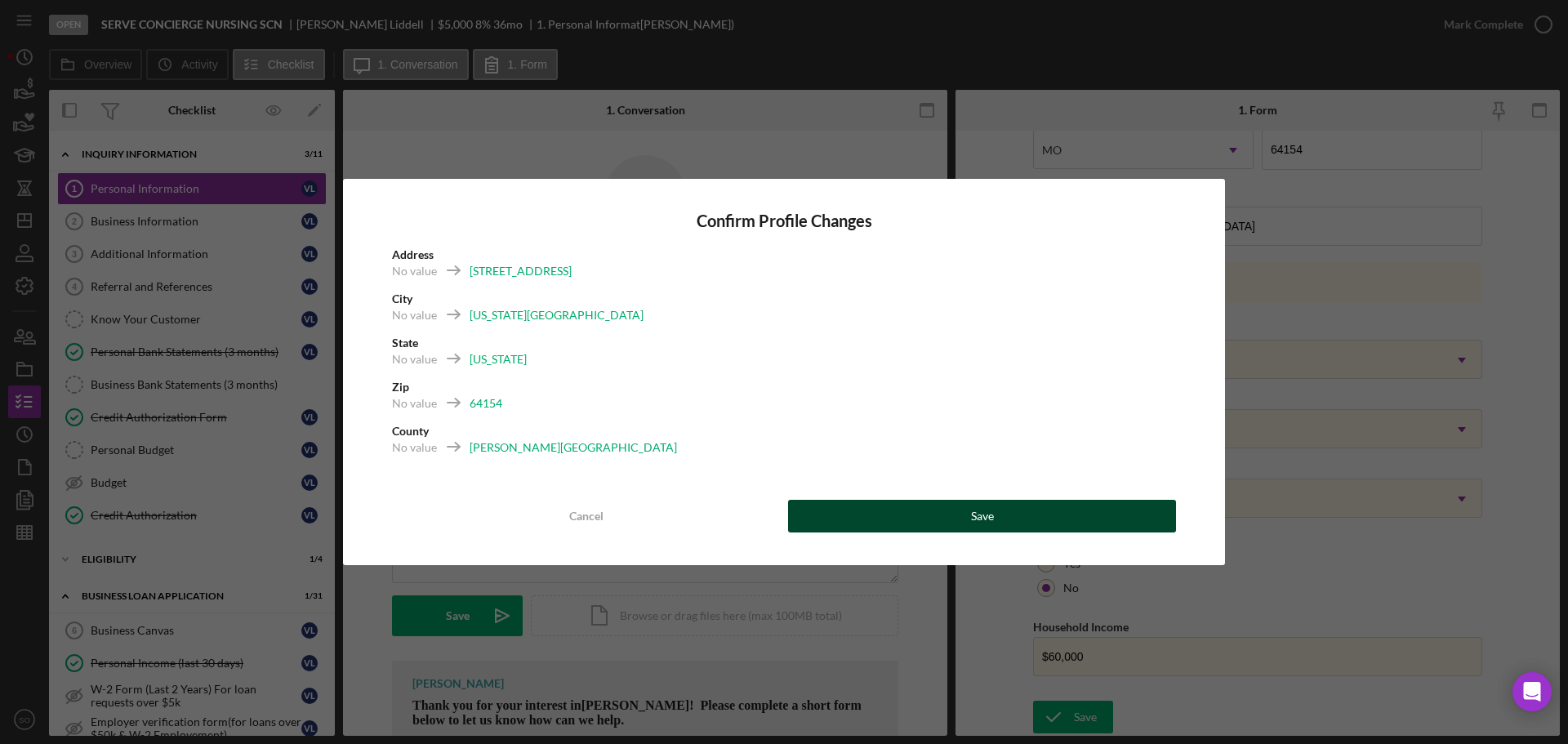
click at [1028, 525] on button "Save" at bounding box center [982, 517] width 388 height 32
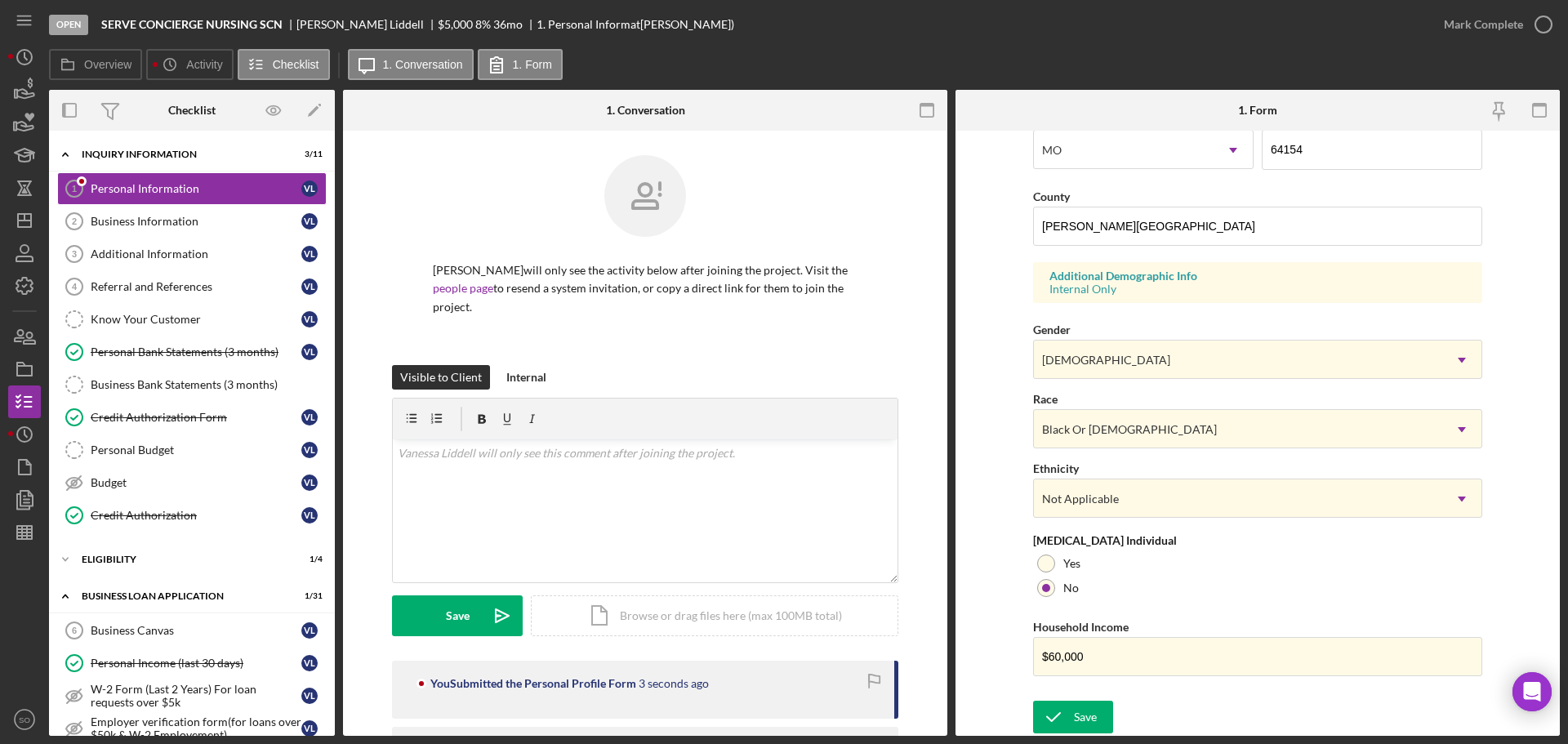
click at [1467, 20] on div "Form submitted" at bounding box center [1425, 16] width 261 height 7
click at [1470, 32] on div "Mark Complete" at bounding box center [1484, 25] width 80 height 32
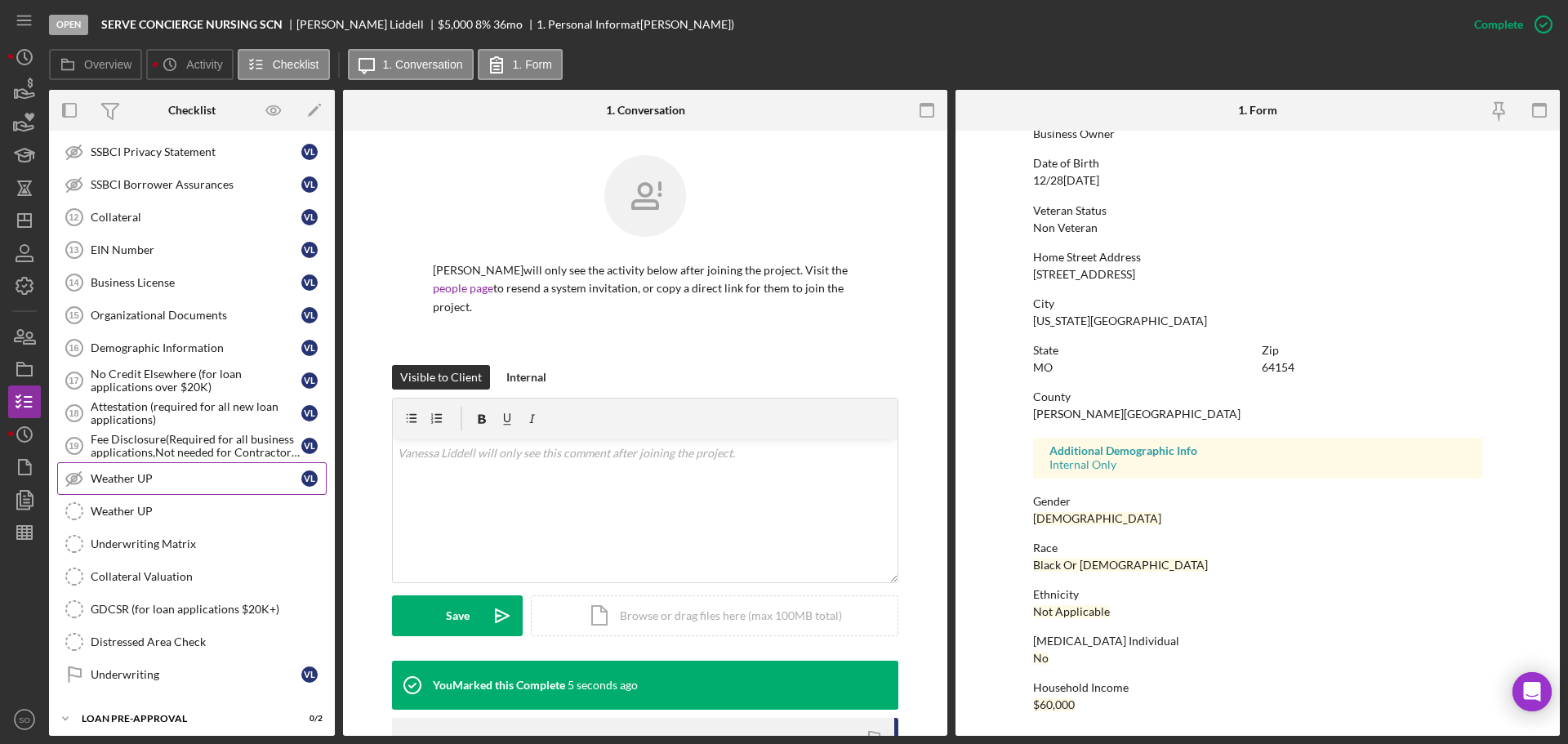
scroll to position [773, 0]
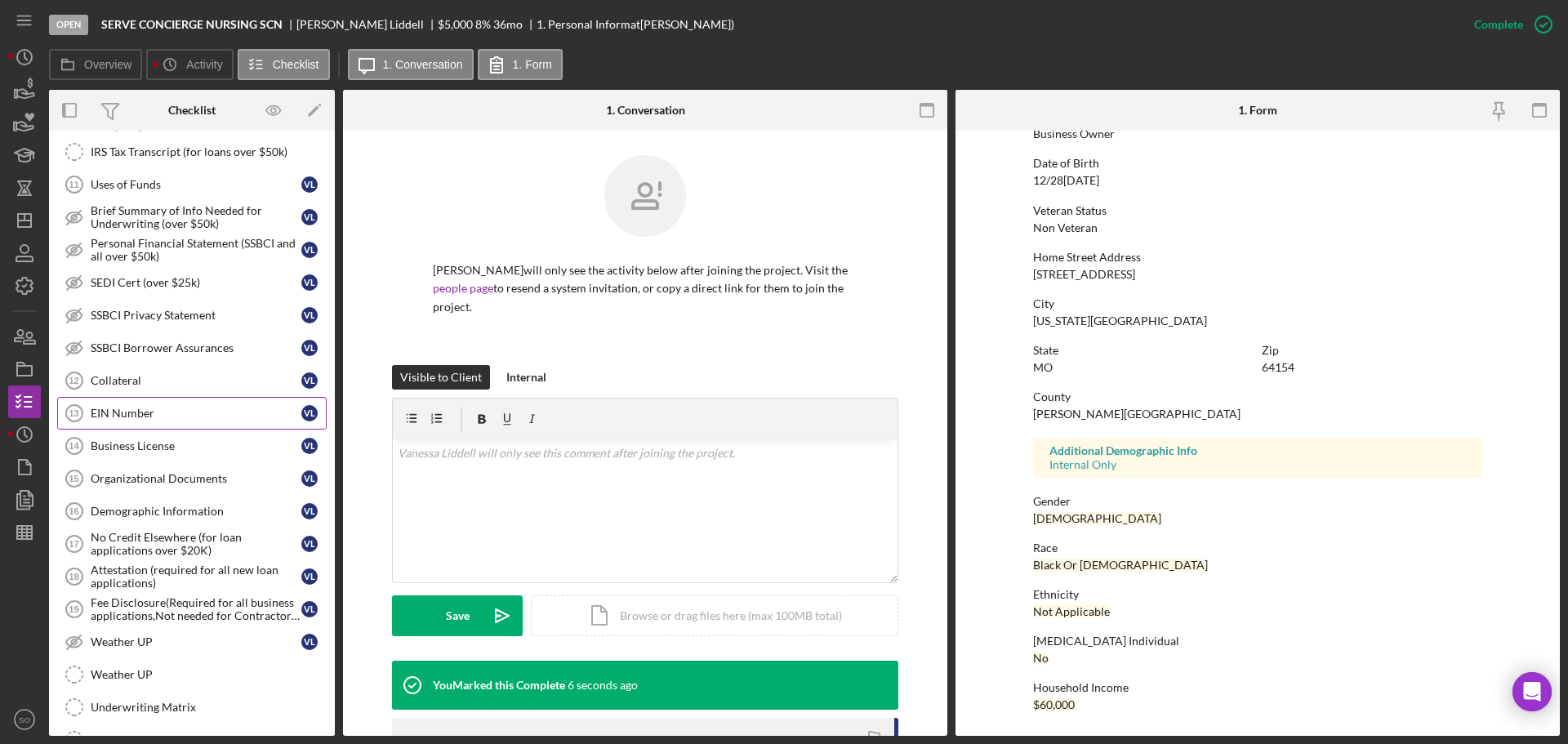
click at [146, 400] on link "EIN Number 13 EIN Number V L" at bounding box center [191, 413] width 270 height 32
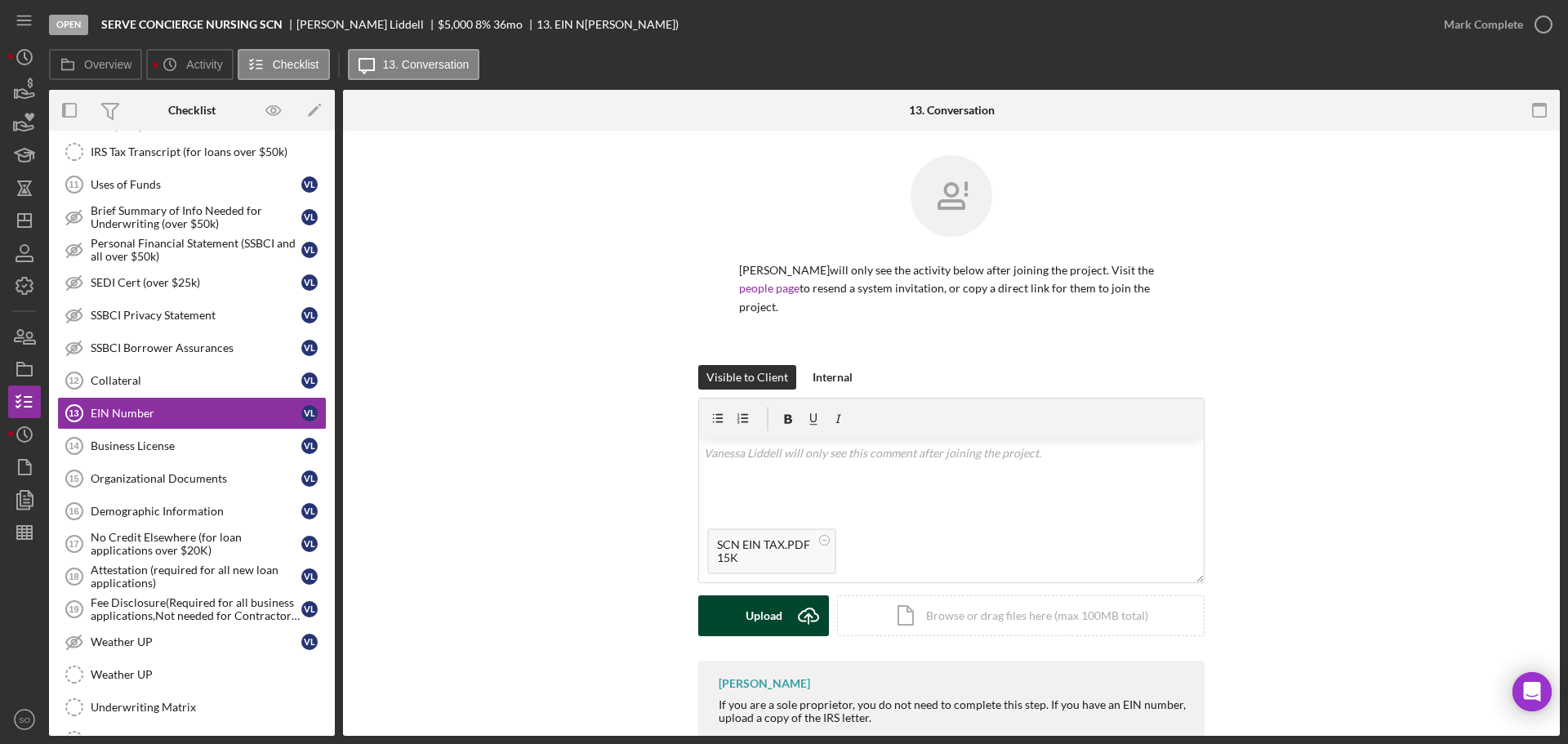
click at [754, 608] on div "Upload" at bounding box center [764, 616] width 37 height 41
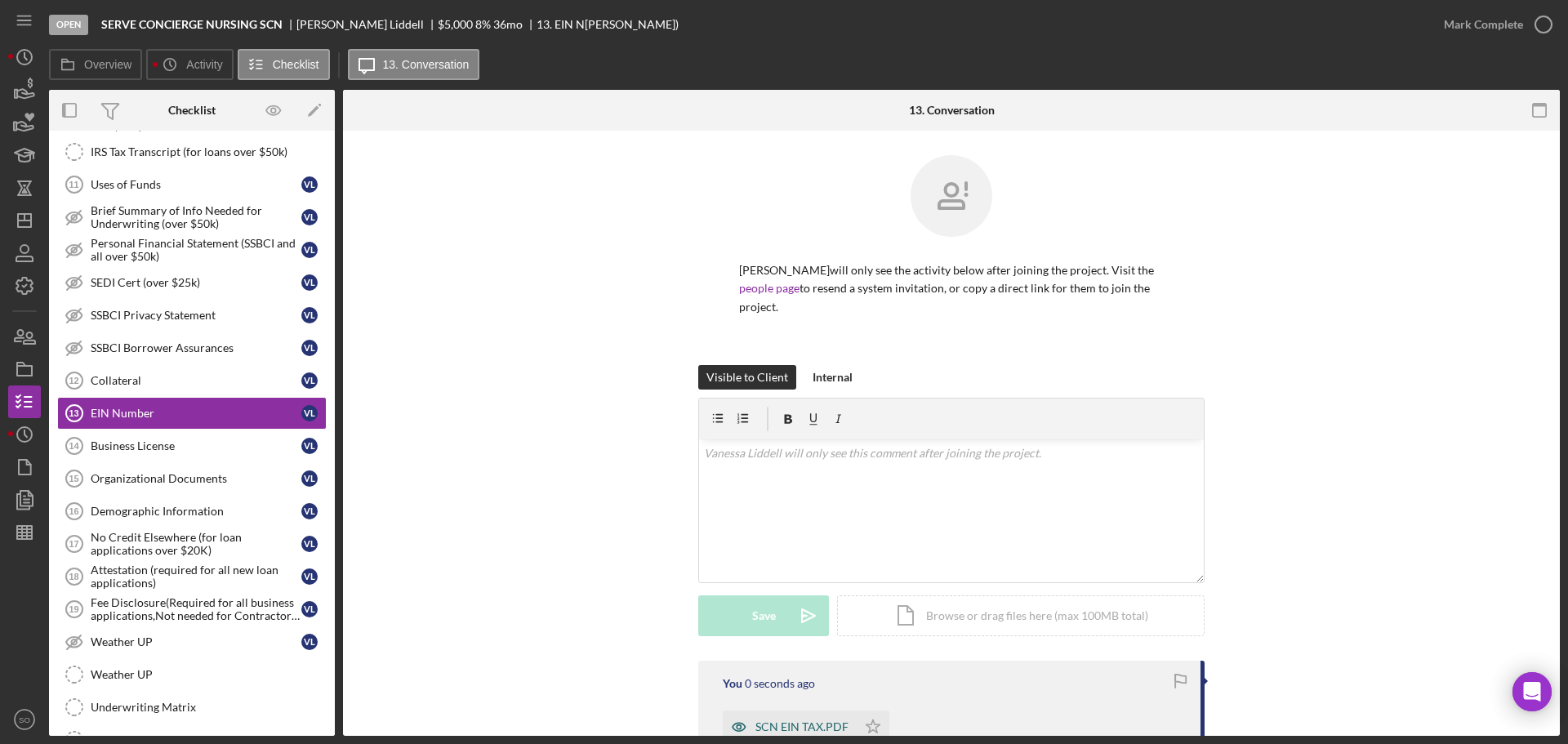
scroll to position [193, 0]
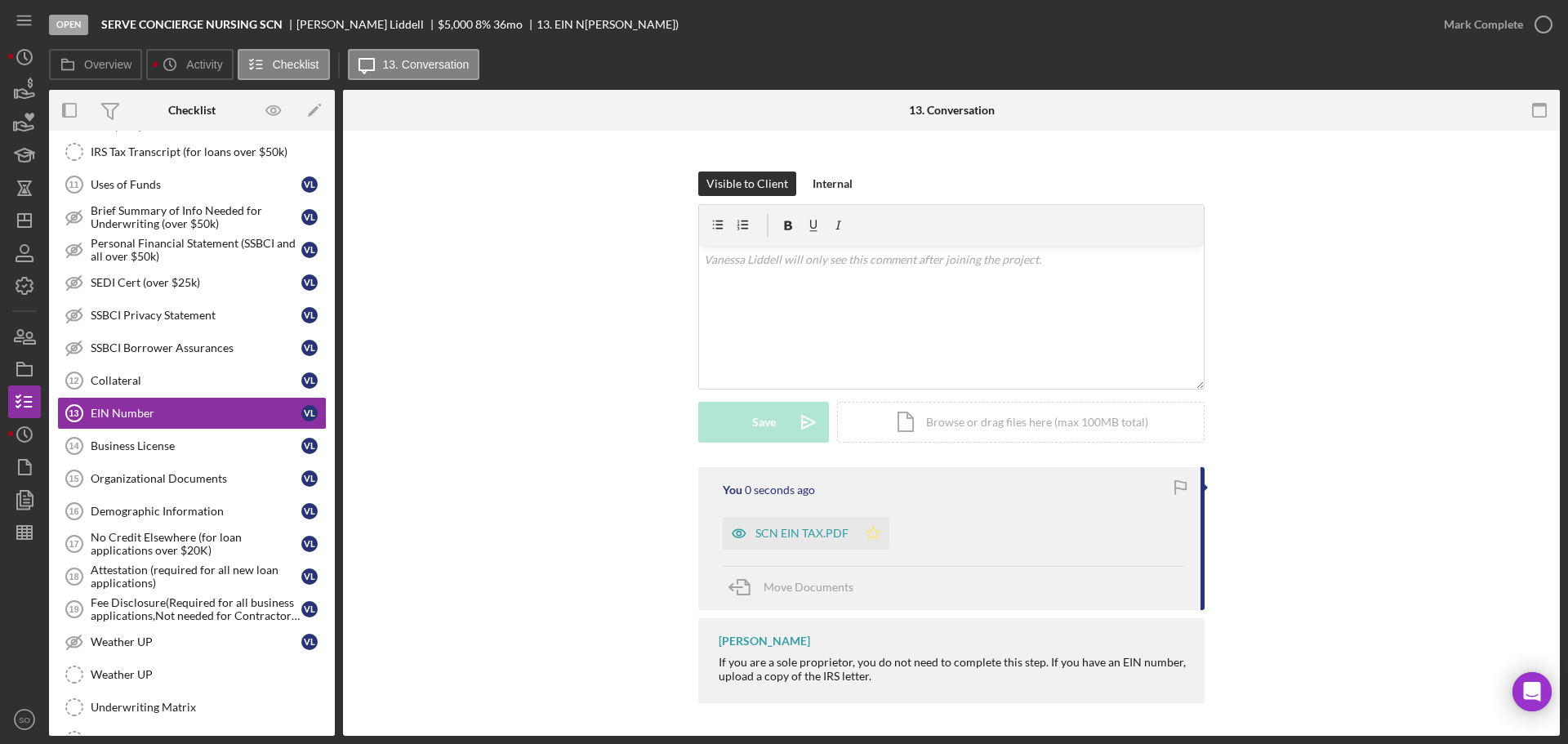
click at [875, 533] on icon "Icon/Star" at bounding box center [873, 534] width 32 height 32
click at [1464, 38] on div "Mark Complete" at bounding box center [1484, 25] width 80 height 32
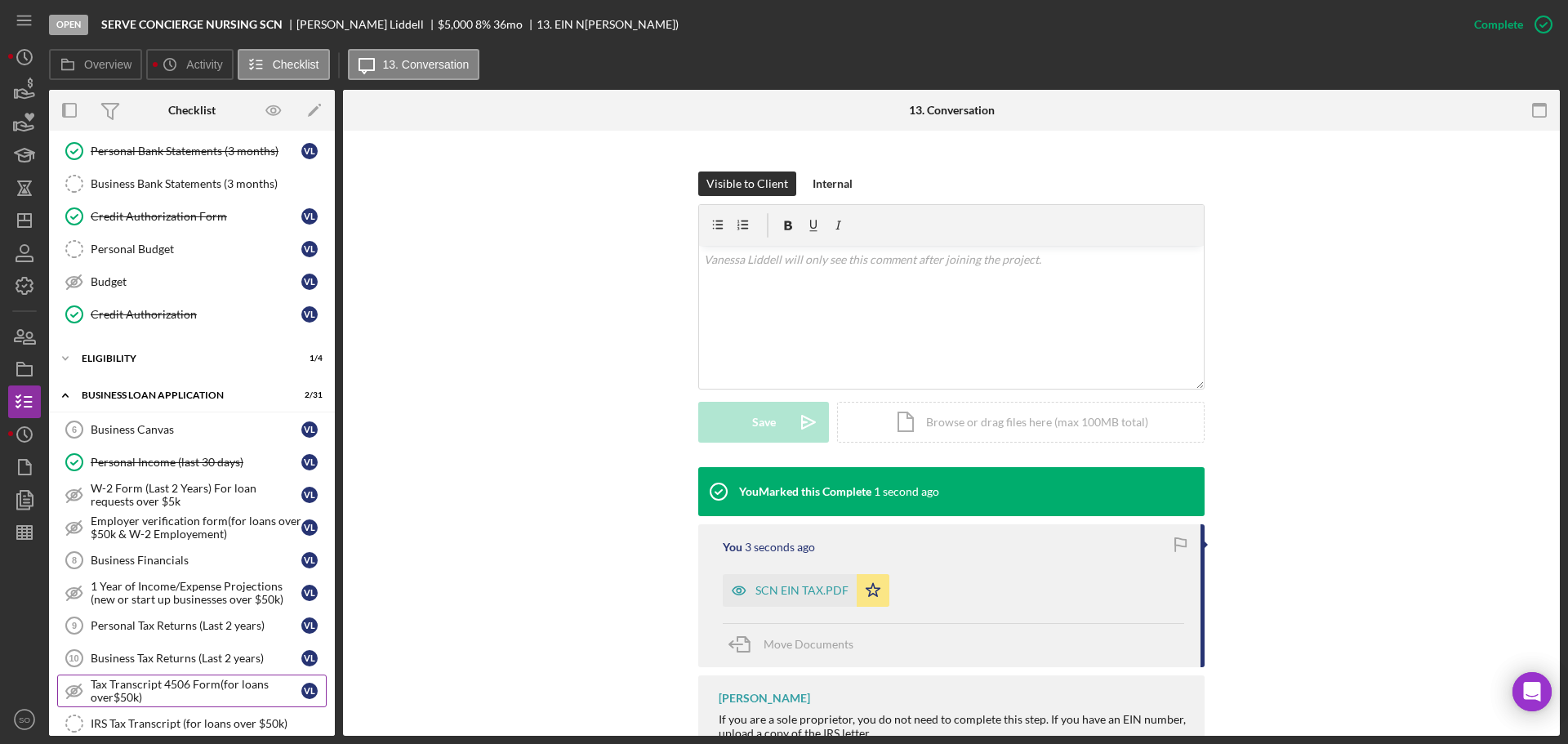
scroll to position [0, 0]
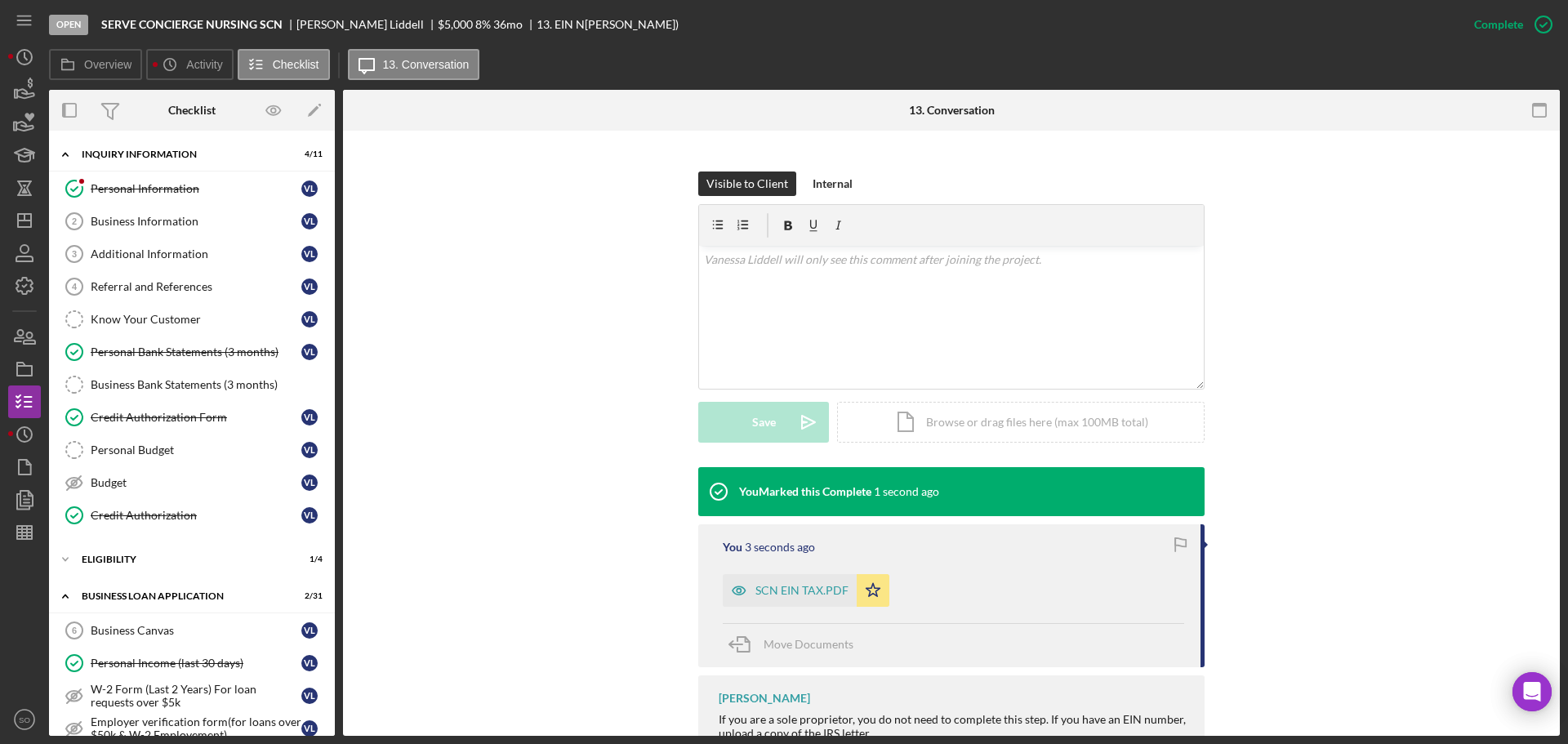
drag, startPoint x: 171, startPoint y: 223, endPoint x: 337, endPoint y: 281, distance: 175.8
click at [171, 223] on div "Business Information" at bounding box center [196, 222] width 210 height 13
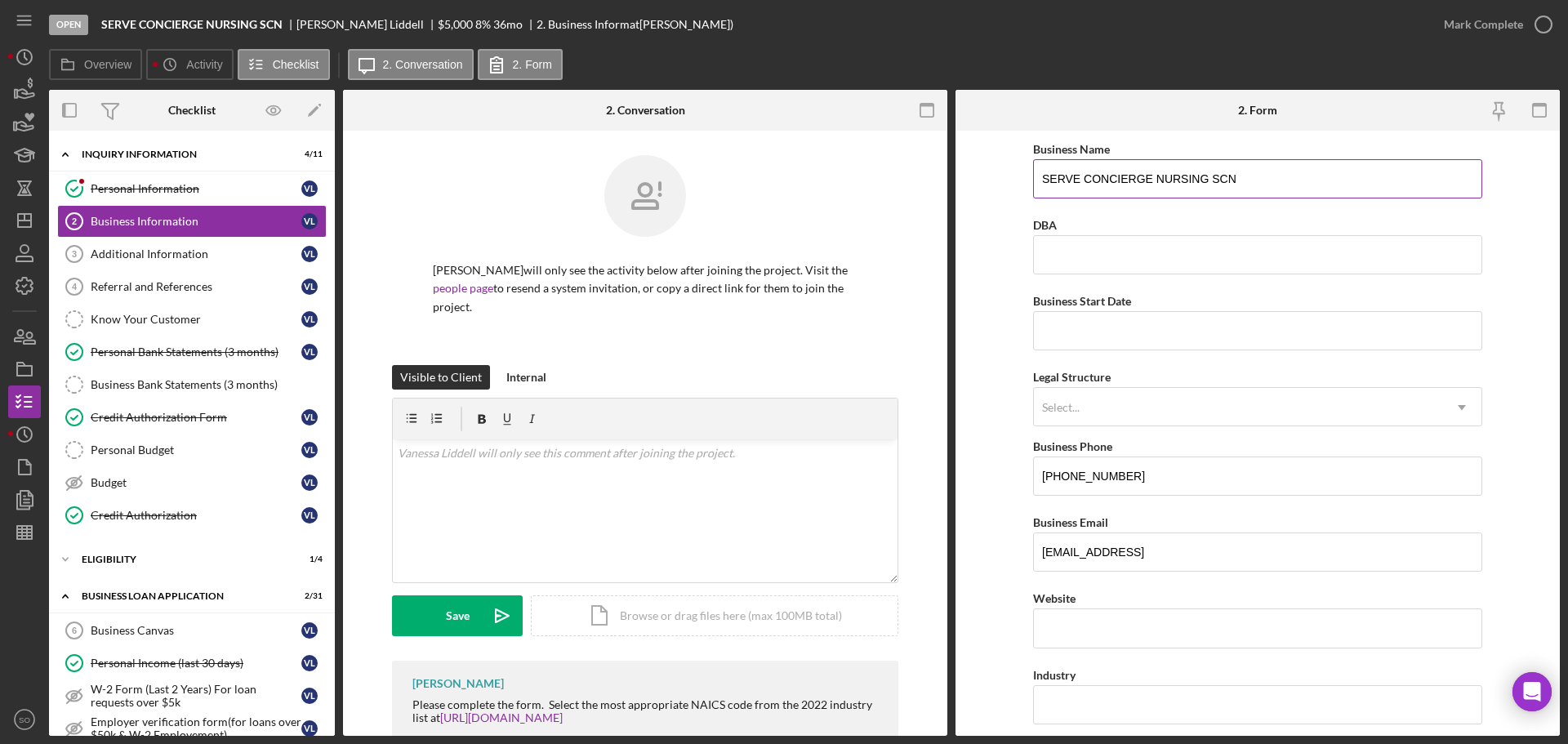
drag, startPoint x: 1080, startPoint y: 178, endPoint x: 1051, endPoint y: 184, distance: 29.6
click at [1051, 184] on input "SERVE CONCIERGE NURSING SCN" at bounding box center [1258, 178] width 449 height 39
drag, startPoint x: 1141, startPoint y: 175, endPoint x: 1086, endPoint y: 187, distance: 56.3
click at [1086, 187] on input "Serve CONCIERGE NURSING SCN" at bounding box center [1258, 178] width 449 height 39
click at [1112, 173] on input "Serve Concier NURSING SCN" at bounding box center [1258, 178] width 449 height 39
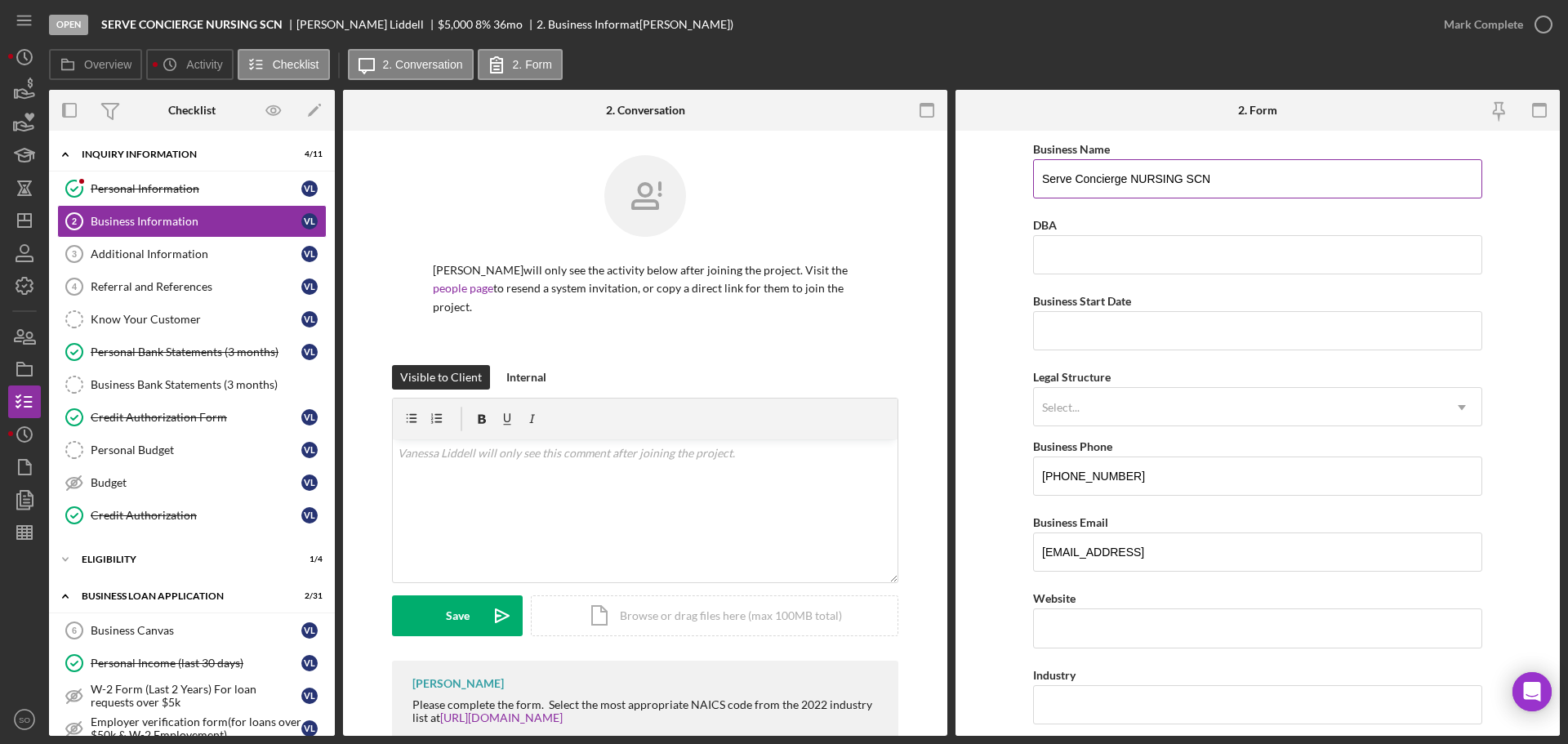
click at [1181, 175] on input "Serve Concierge NURSING SCN" at bounding box center [1258, 178] width 449 height 39
type input "Serve Concierge Nursing SCN"
click at [1115, 328] on input "Business Start Date" at bounding box center [1258, 331] width 449 height 39
click at [1054, 329] on input "04/20/24yy" at bounding box center [1258, 331] width 449 height 39
type input "04/09/2024"
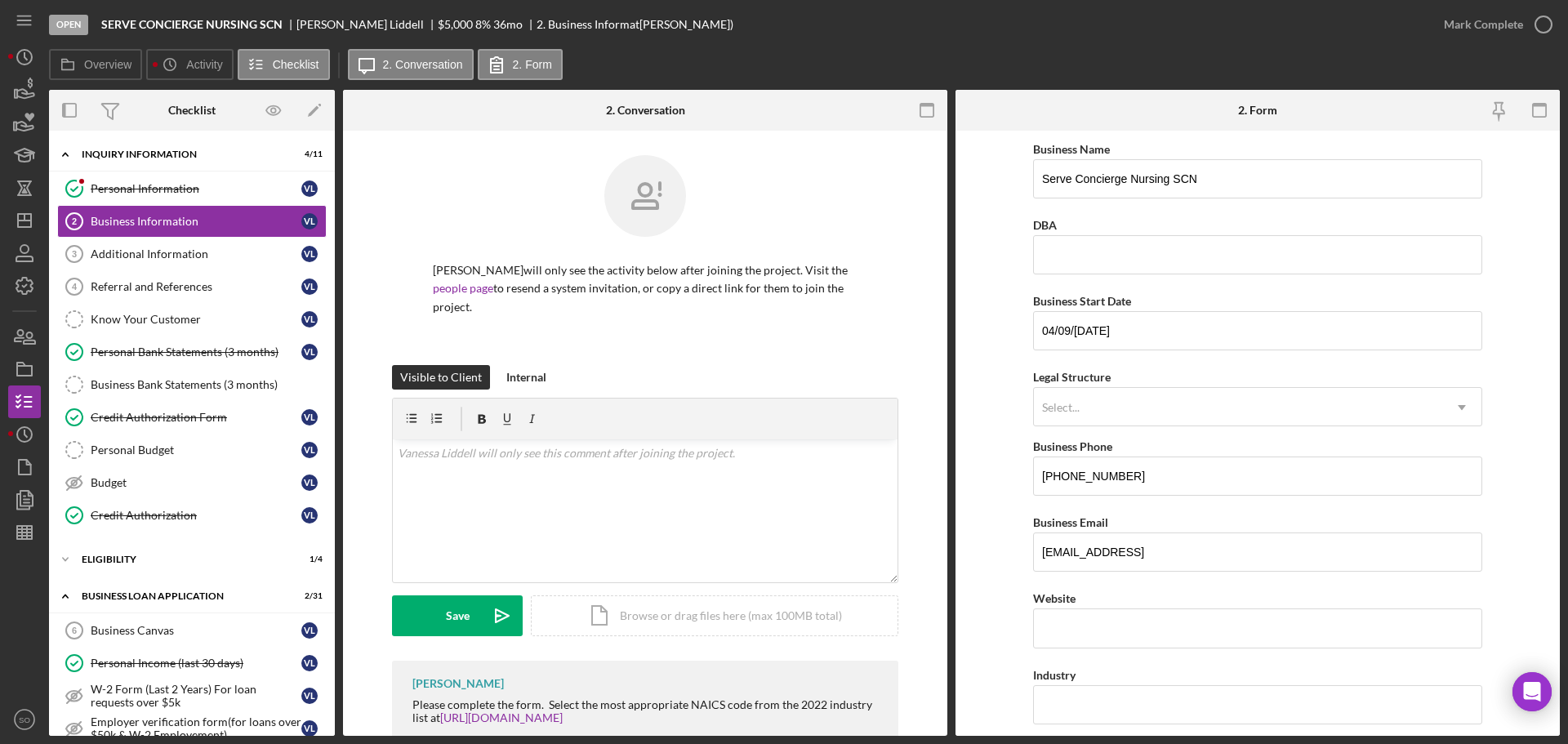
click at [996, 402] on form "Business Name Serve Concierge Nursing SCN DBA Business Start Date 04/09/2024 Le…" at bounding box center [1258, 433] width 604 height 606
click at [1096, 408] on div "Select..." at bounding box center [1238, 408] width 408 height 38
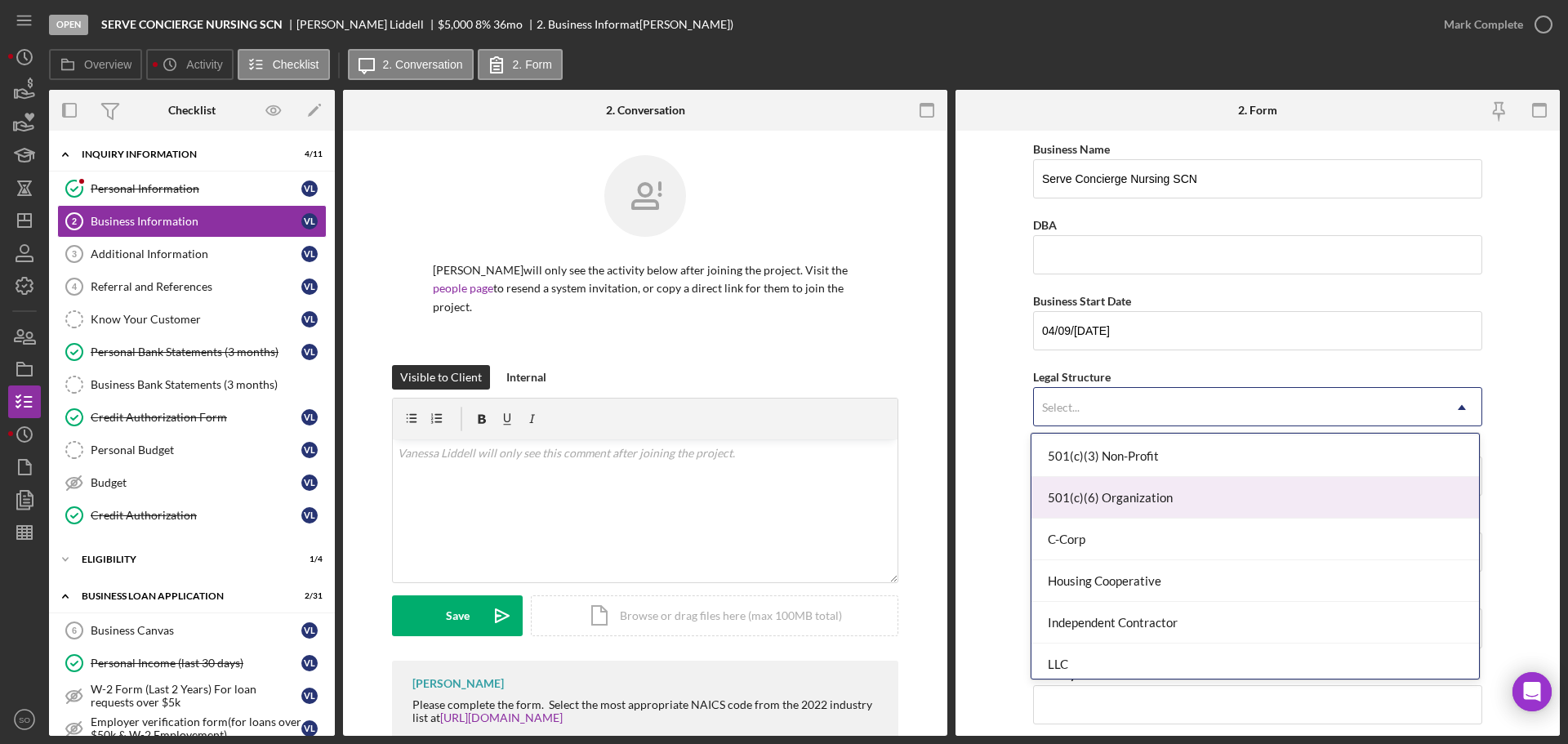
scroll to position [163, 0]
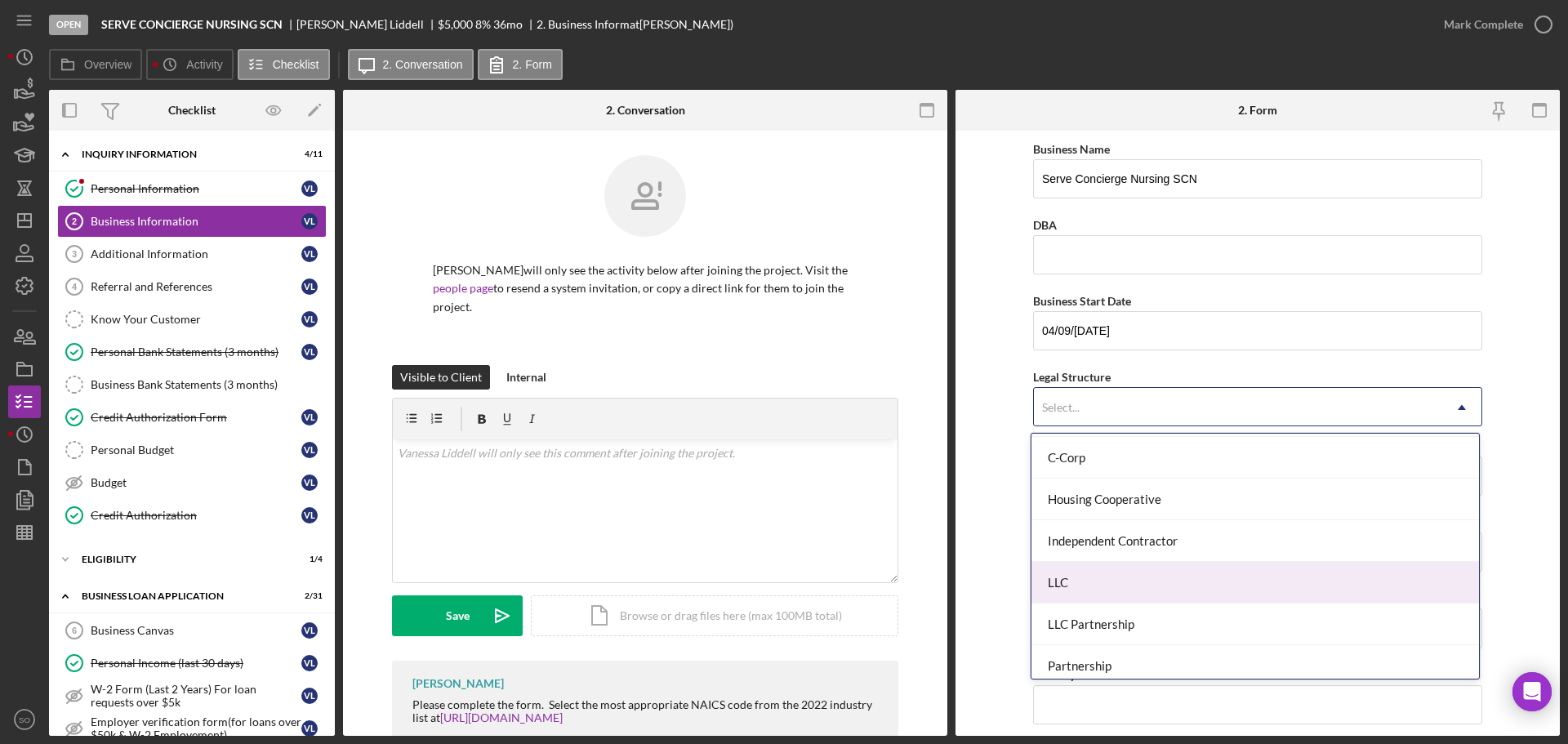
click at [1112, 574] on div "LLC" at bounding box center [1255, 583] width 448 height 42
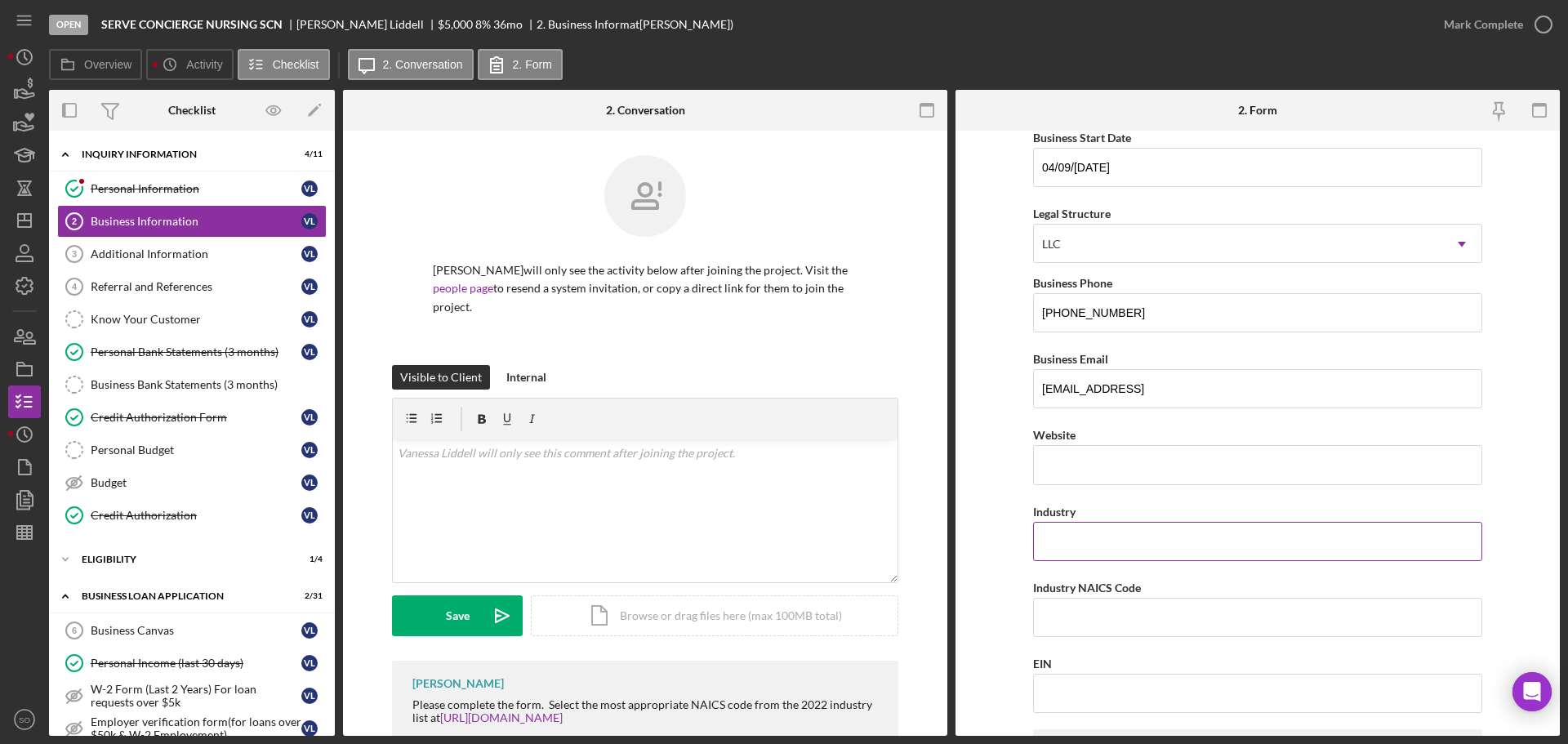
click at [1118, 556] on input "Industry" at bounding box center [1258, 541] width 449 height 39
type input "Home health care agencies"
click at [1141, 608] on input "Industry NAICS Code" at bounding box center [1258, 617] width 449 height 39
click at [1107, 703] on input "EIN" at bounding box center [1258, 693] width 449 height 39
type input "99-2393661"
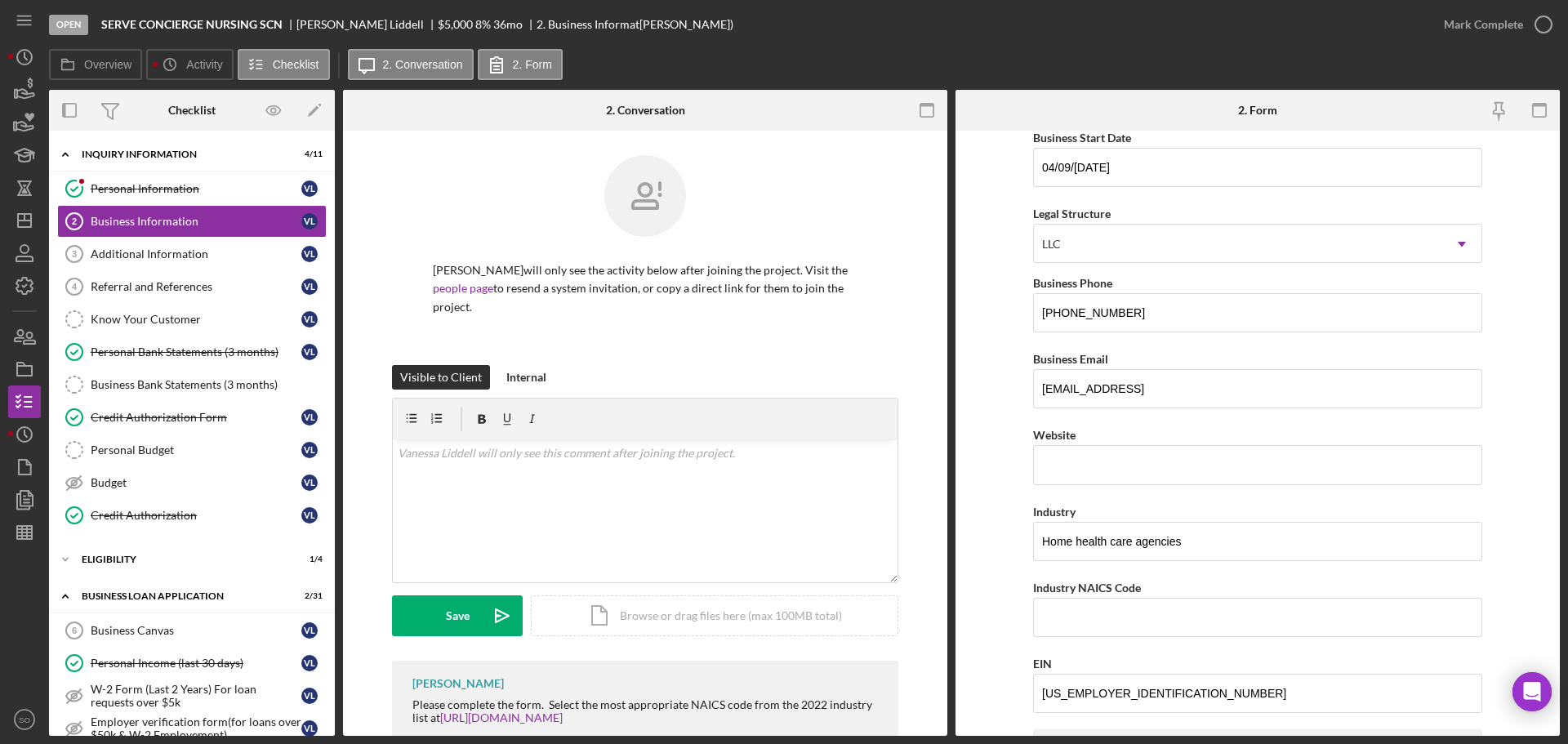
click at [996, 560] on form "Business Name Serve Concierge Nursing SCN DBA Business Start Date 04/09/2024 Le…" at bounding box center [1258, 433] width 604 height 606
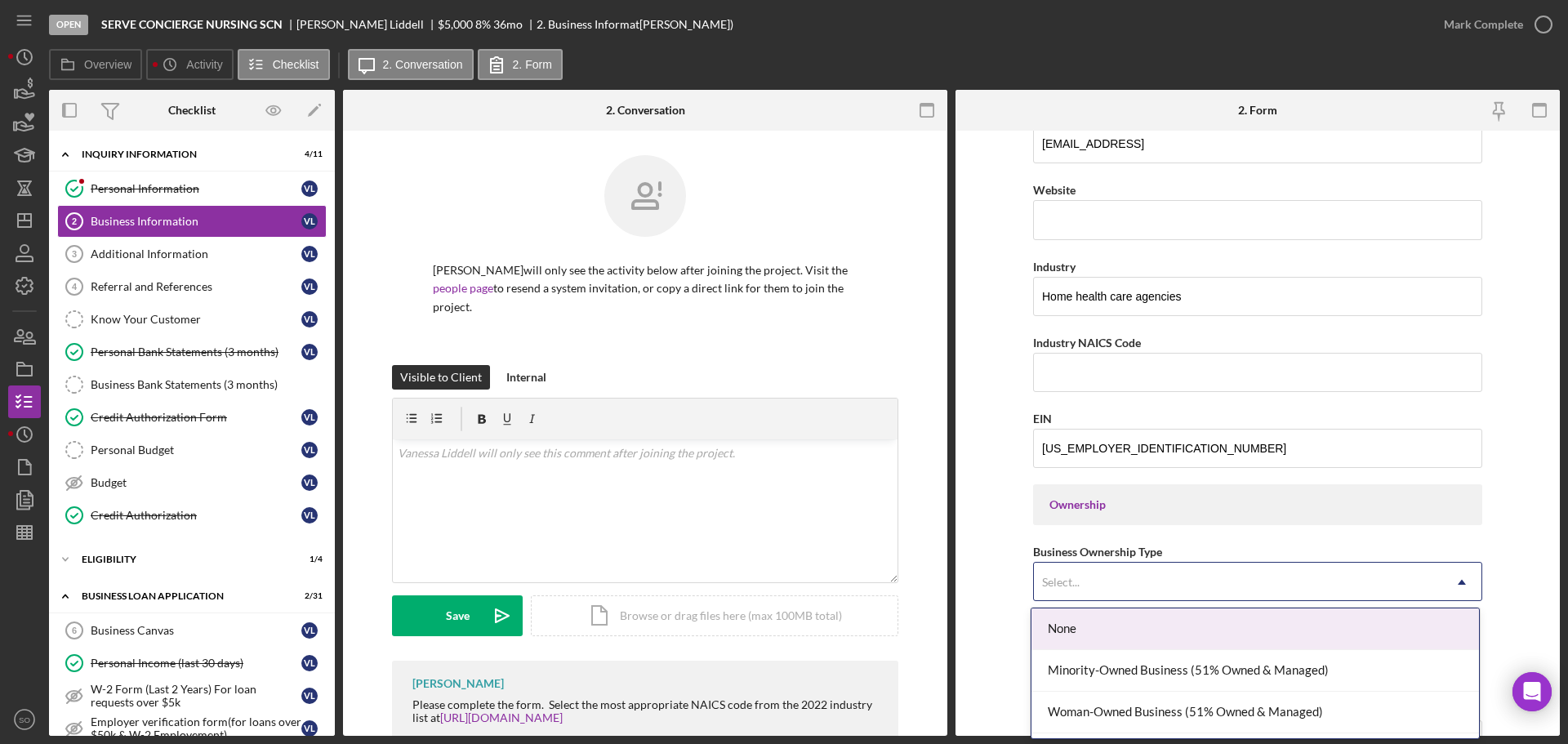
click at [1106, 575] on div "Select..." at bounding box center [1238, 583] width 408 height 38
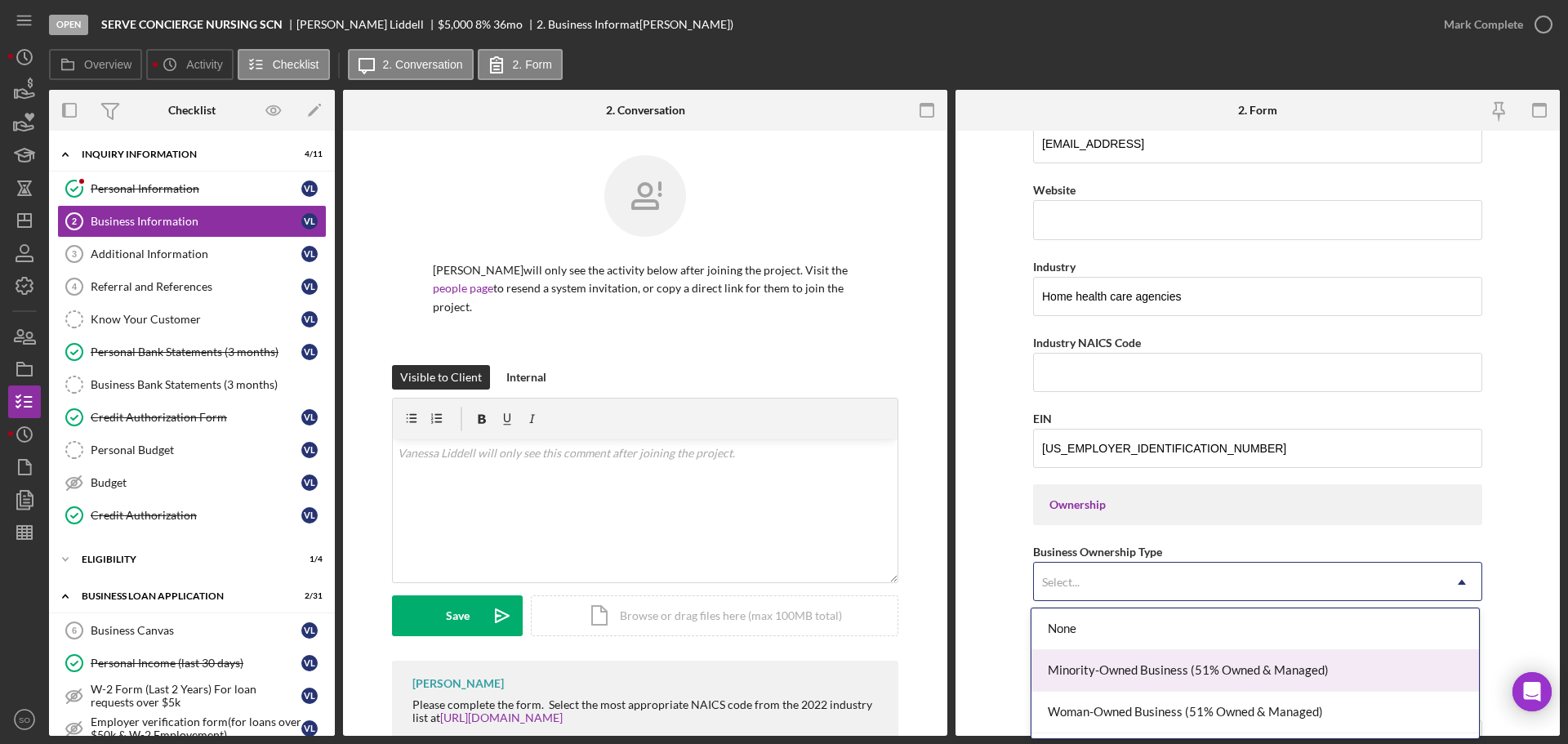
click at [1112, 682] on div "Minority-Owned Business (51% Owned & Managed)" at bounding box center [1255, 671] width 448 height 42
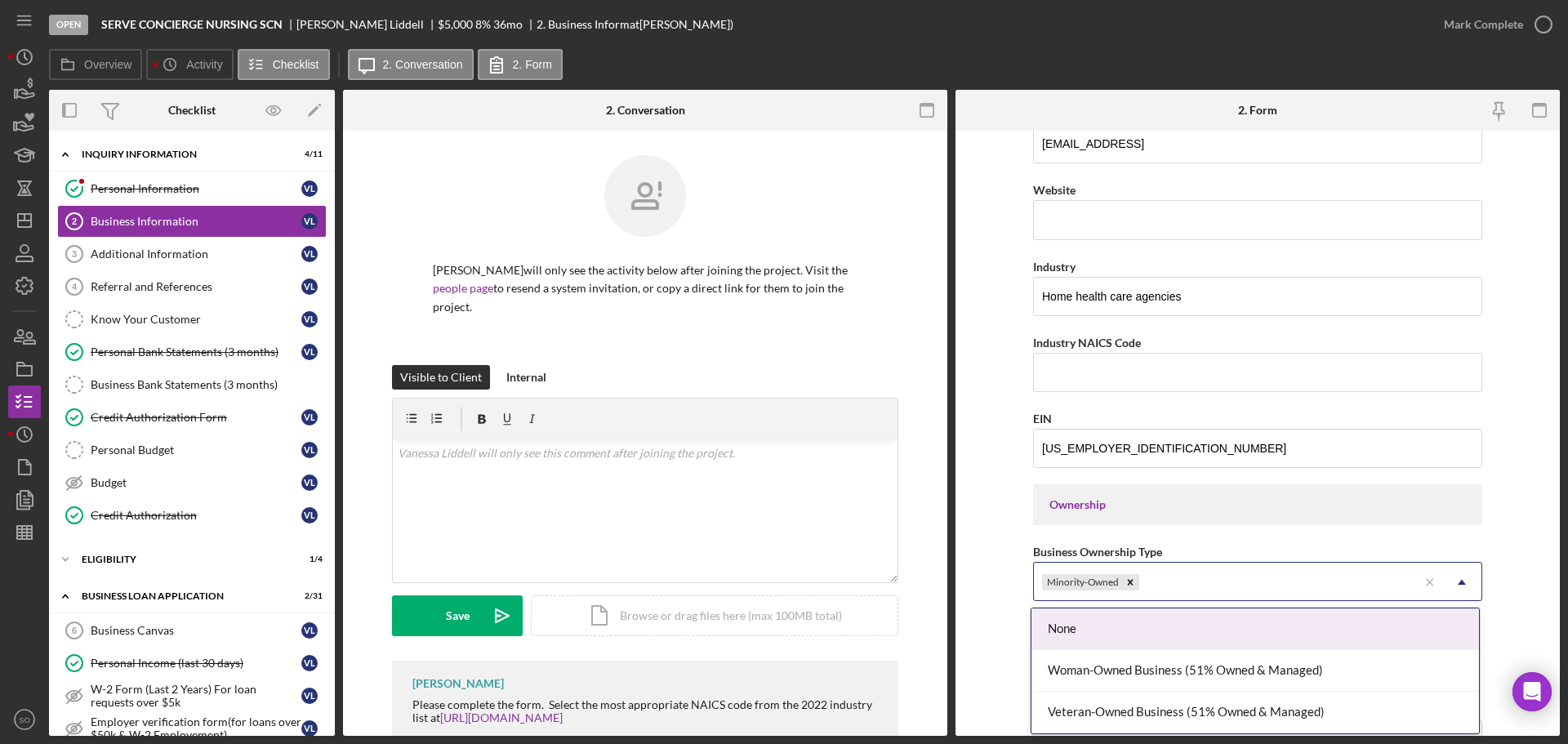
click at [1250, 585] on div "Minority-Owned" at bounding box center [1226, 583] width 384 height 38
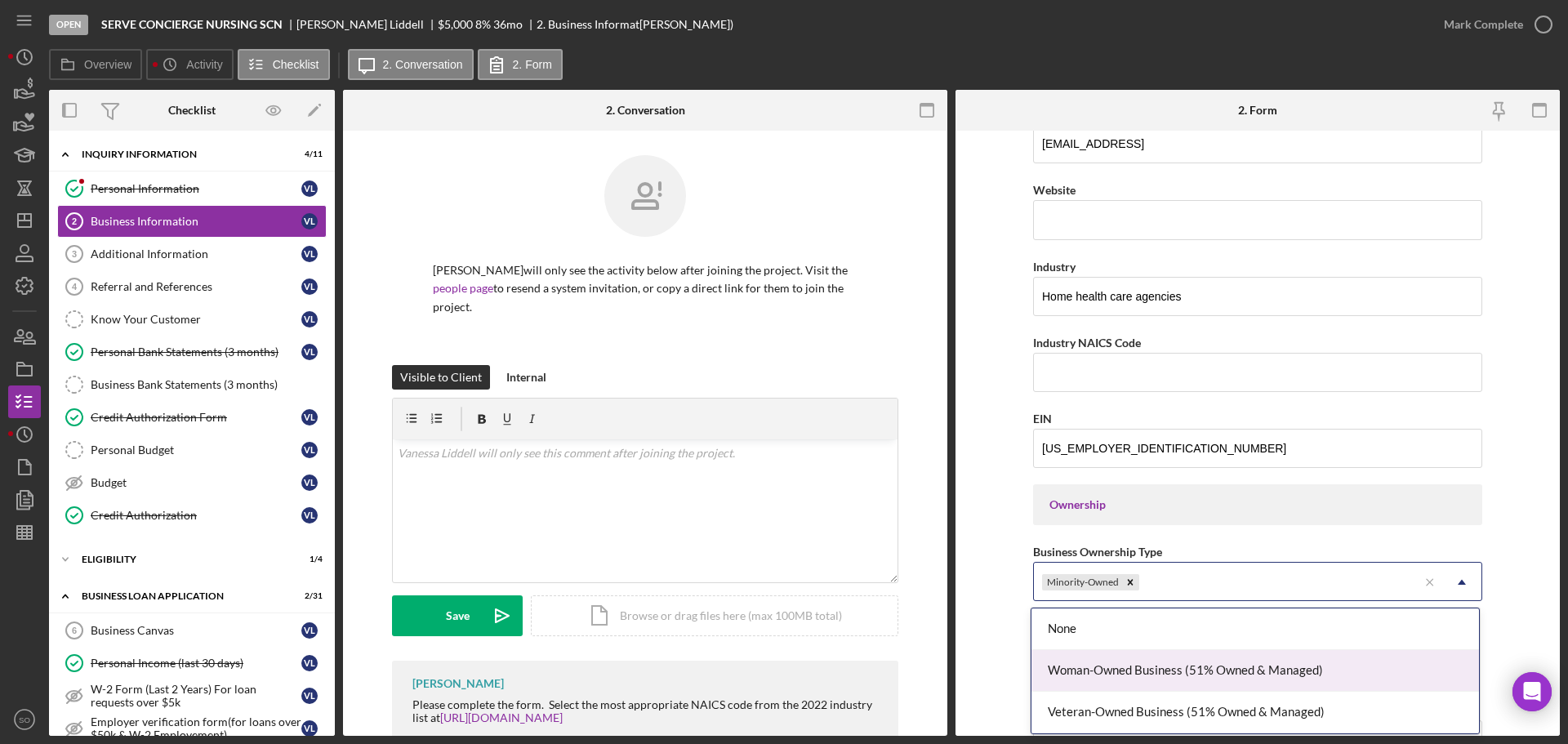
click at [1136, 669] on div "Woman-Owned Business (51% Owned & Managed)" at bounding box center [1255, 671] width 448 height 42
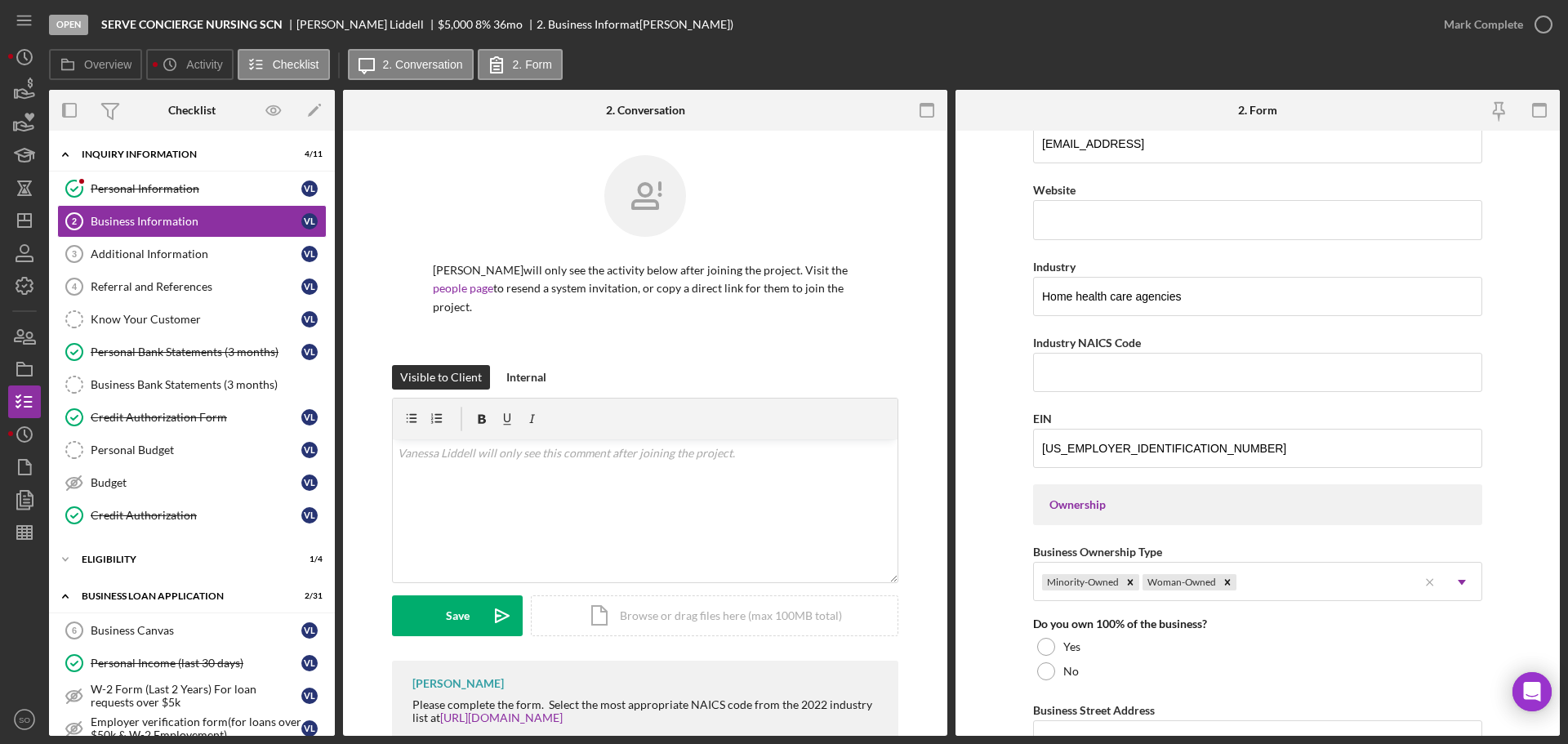
click at [968, 648] on form "Business Name Serve Concierge Nursing SCN DBA Business Start Date 04/09/2024 Le…" at bounding box center [1258, 433] width 604 height 606
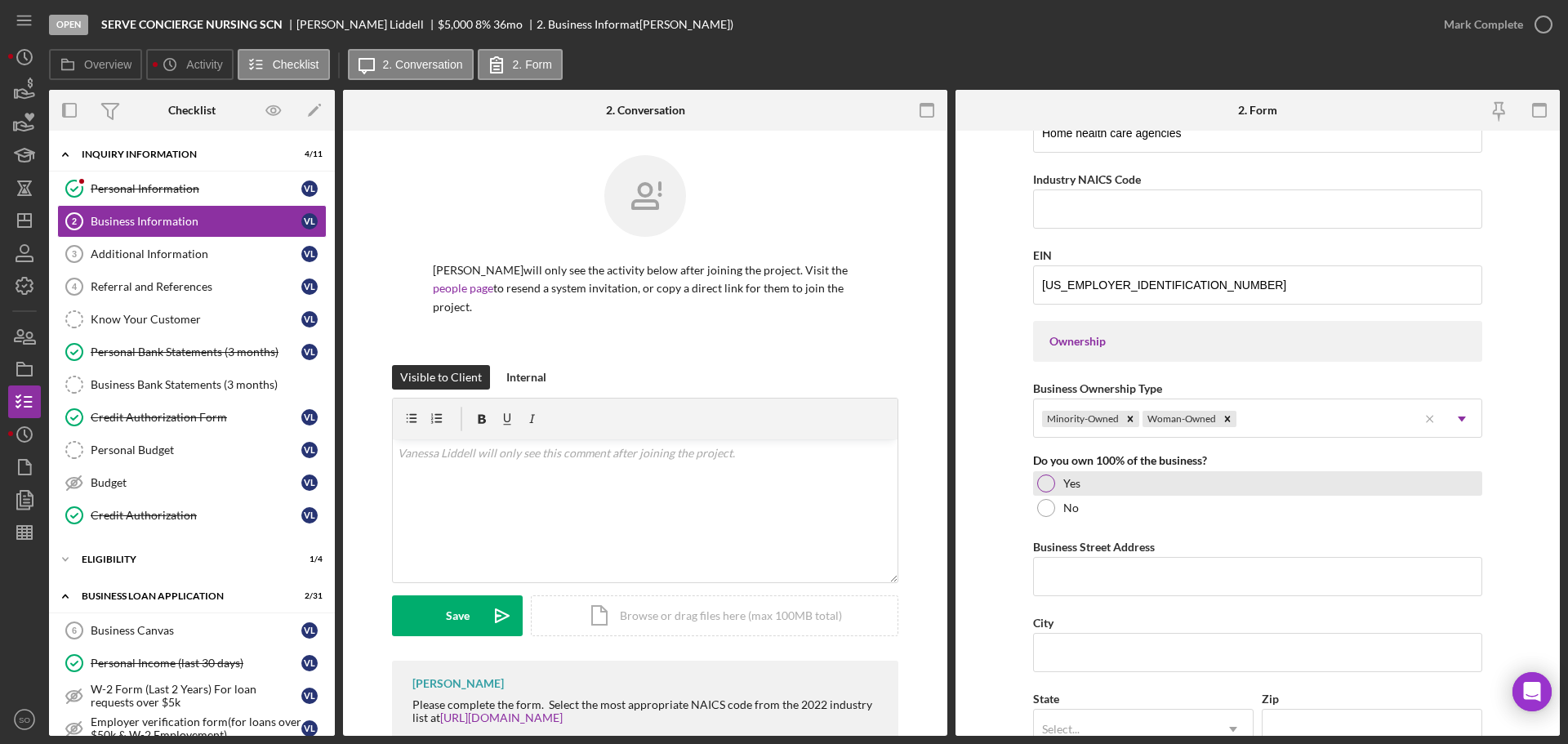
click at [1050, 486] on div at bounding box center [1046, 483] width 18 height 18
click at [1077, 574] on input "Business Street Address" at bounding box center [1258, 576] width 449 height 39
paste input "2905 NW 91st Ter"
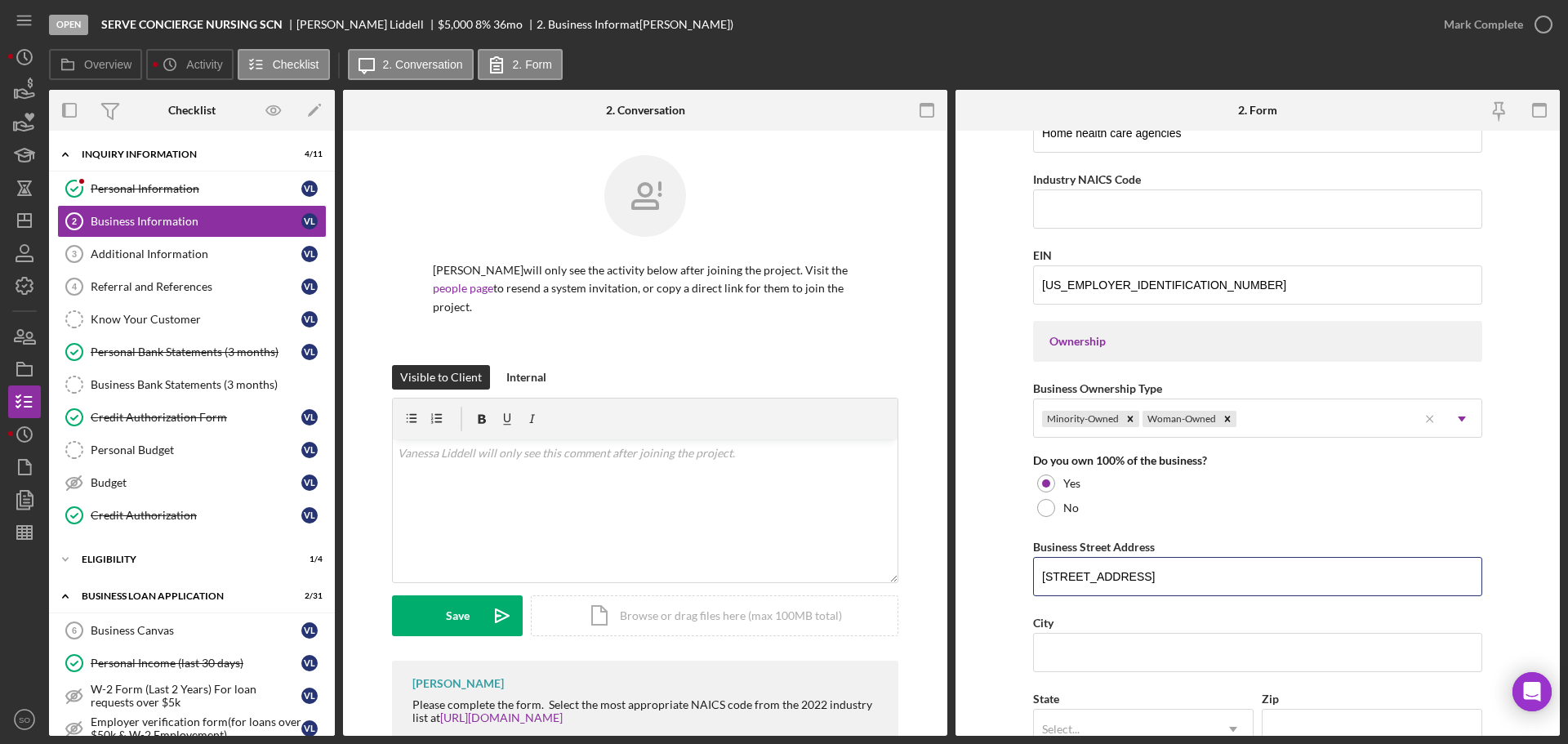
type input "2905 NW 91st Ter"
click at [1012, 500] on form "Business Name Serve Concierge Nursing SCN DBA Business Start Date 04/09/2024 Le…" at bounding box center [1258, 433] width 604 height 606
click at [1058, 663] on input "City" at bounding box center [1258, 652] width 449 height 39
paste input "Kansas City"
type input "Kansas City"
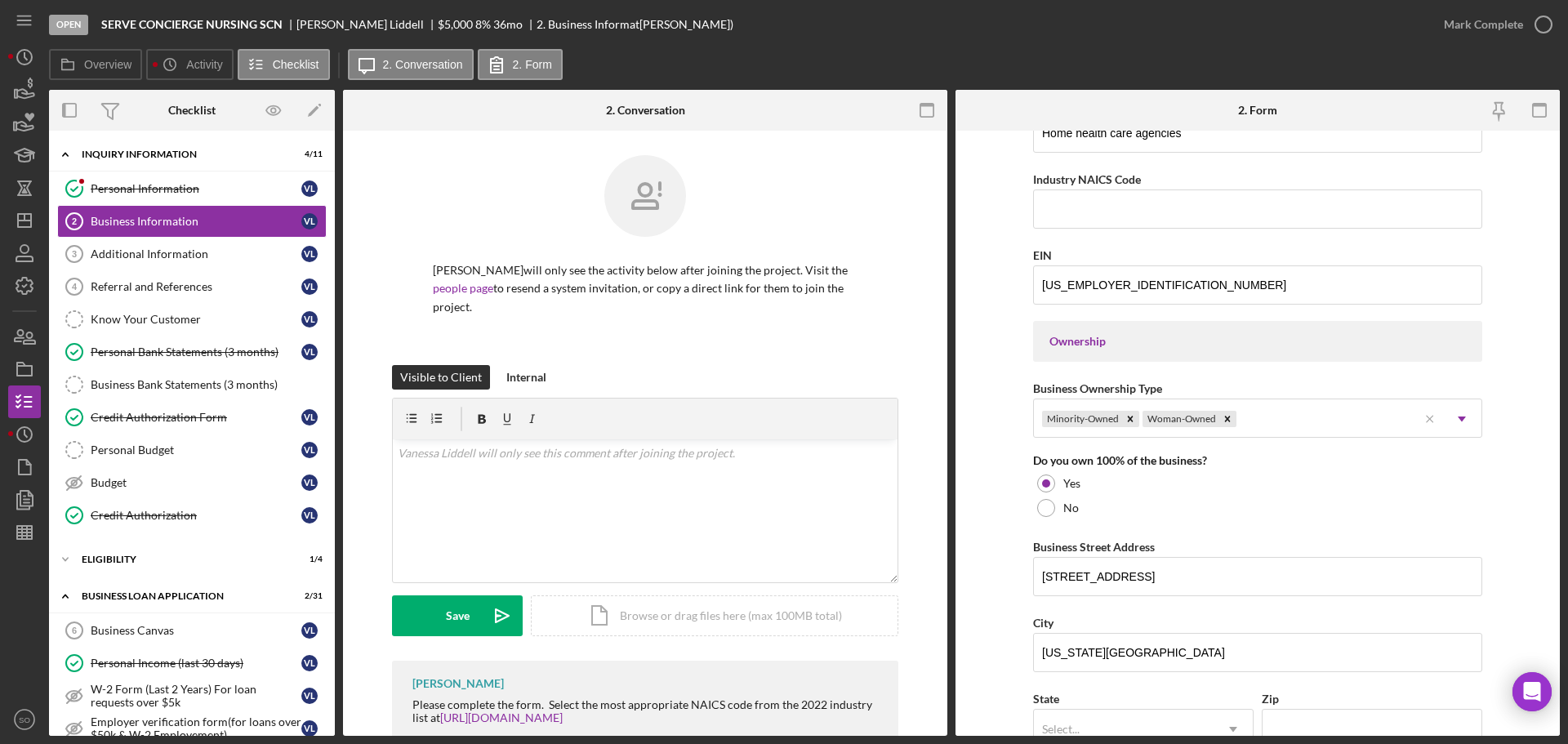
click at [1021, 593] on form "Business Name Serve Concierge Nursing SCN DBA Business Start Date 04/09/2024 Le…" at bounding box center [1258, 433] width 604 height 606
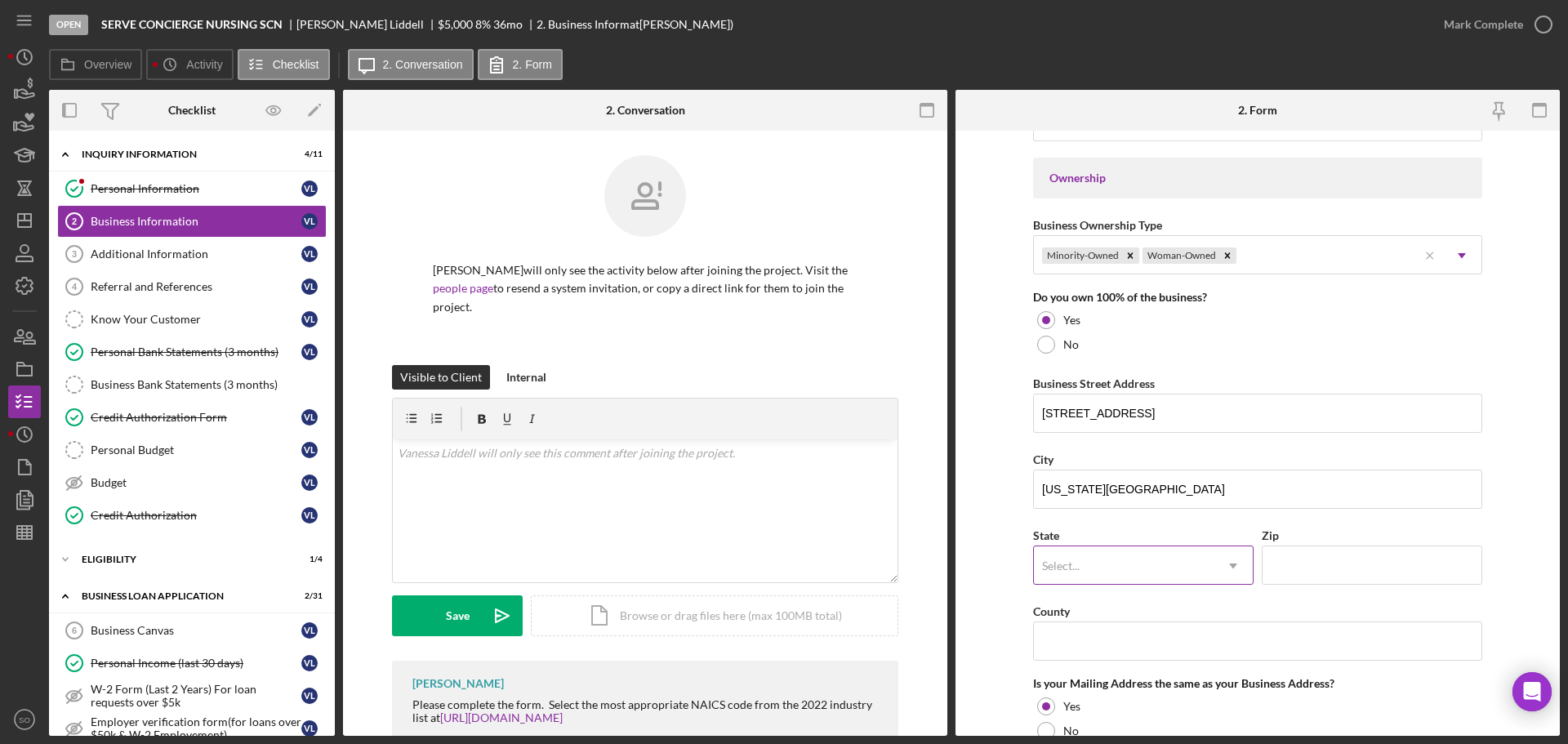
click at [1155, 577] on div "Select..." at bounding box center [1125, 567] width 180 height 38
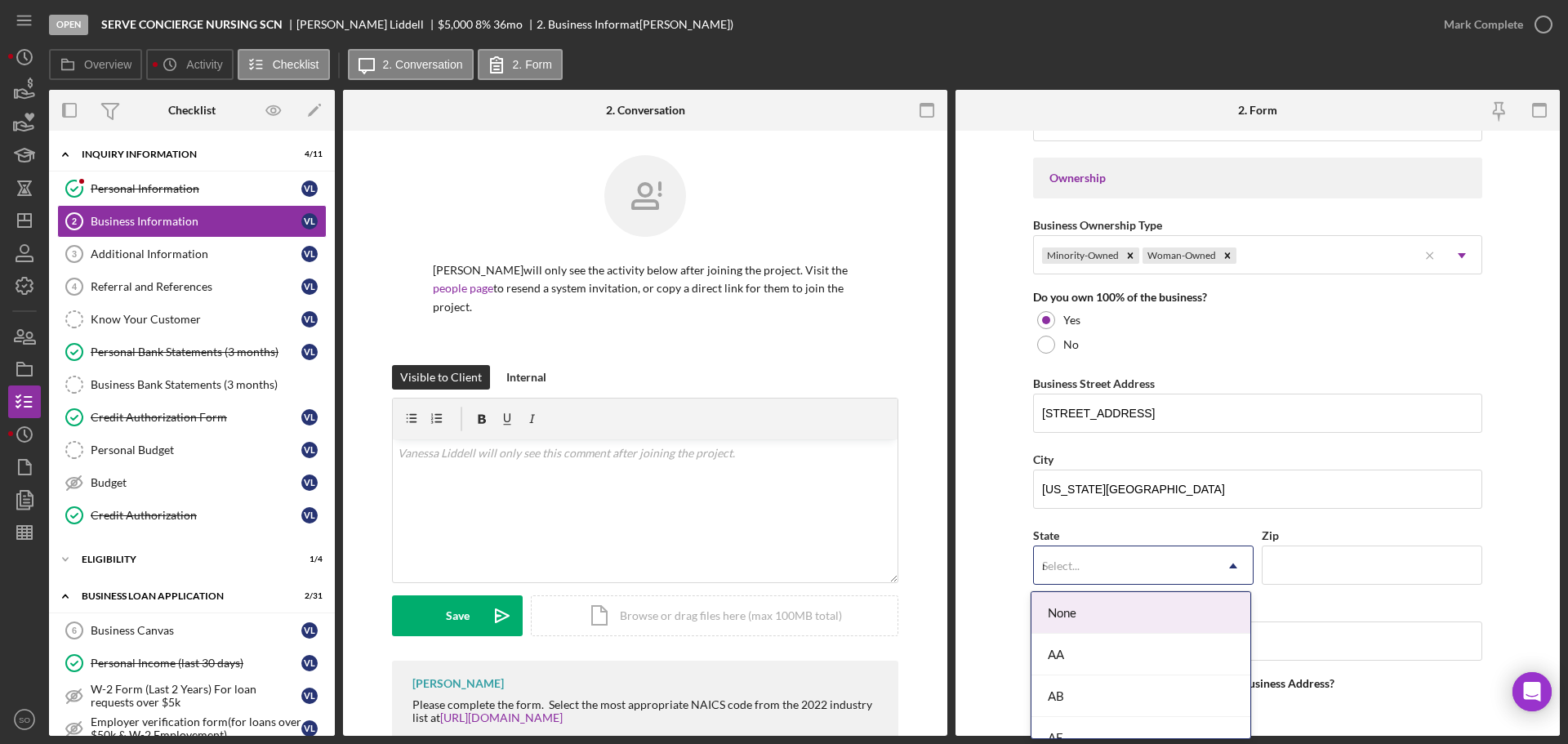
type input "mo"
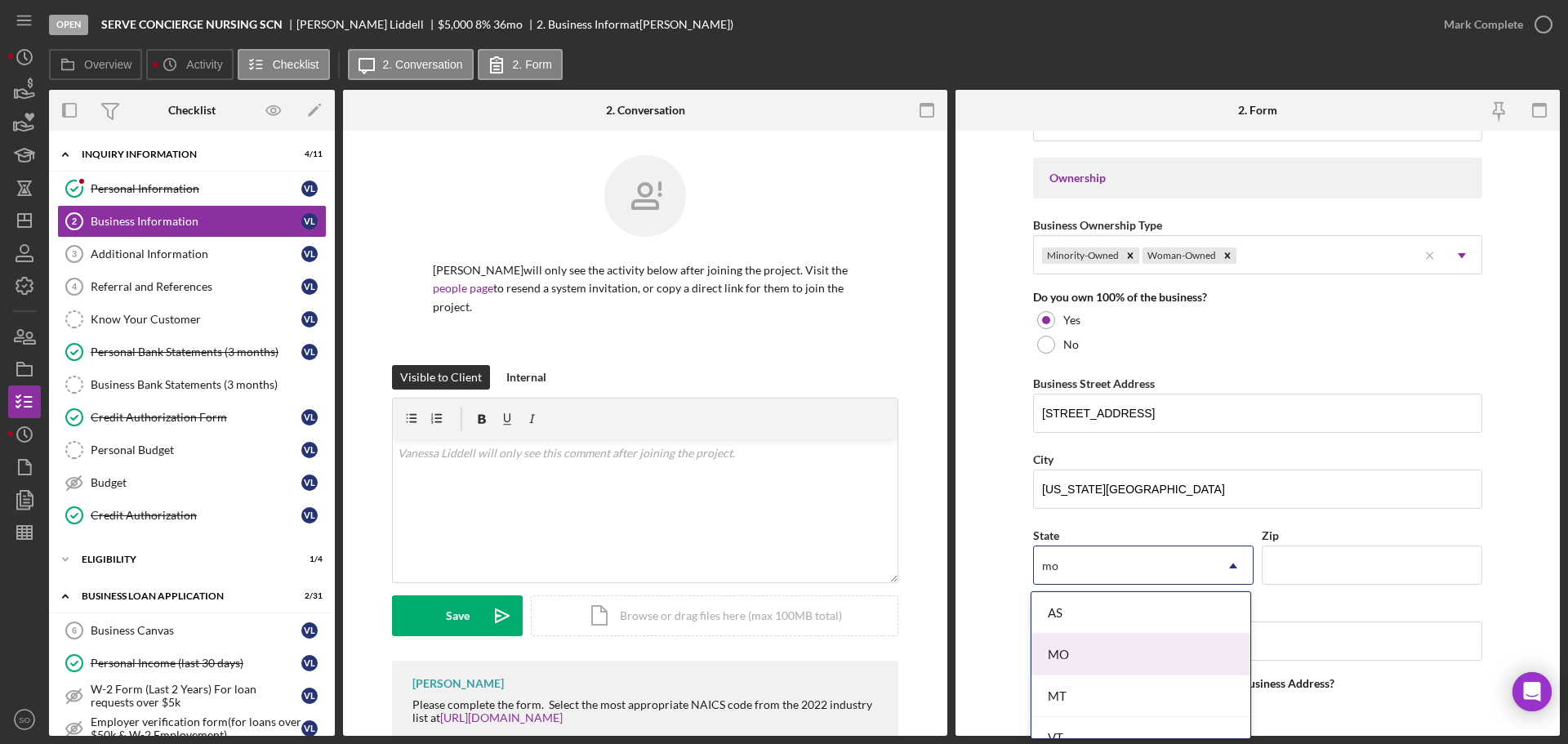
click at [1160, 656] on div "MO" at bounding box center [1141, 655] width 219 height 42
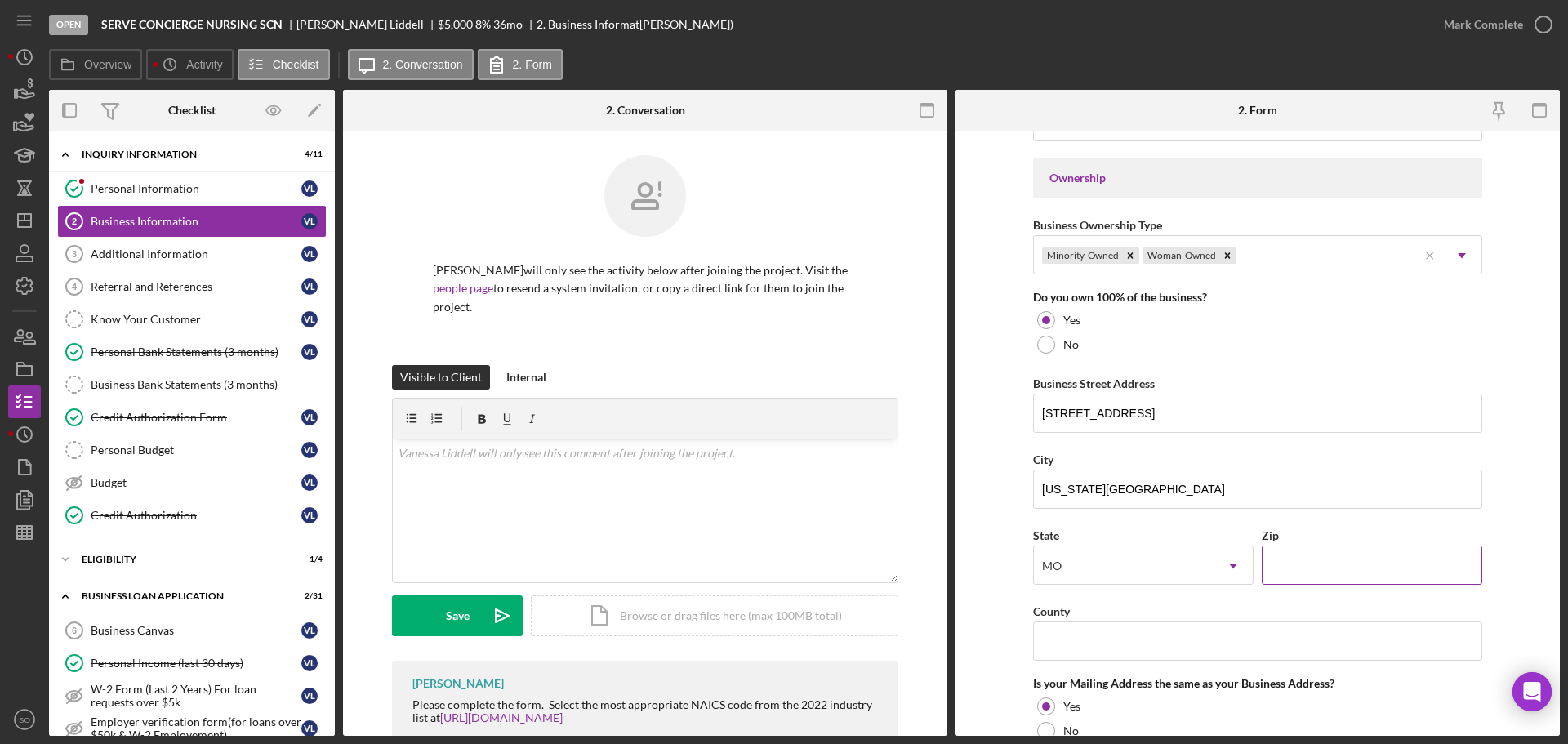
click at [1331, 576] on input "Zip" at bounding box center [1372, 565] width 221 height 39
paste input "64154"
type input "64154"
click at [994, 527] on form "Business Name Serve Concierge Nursing SCN DBA Business Start Date 04/09/2024 Le…" at bounding box center [1258, 433] width 604 height 606
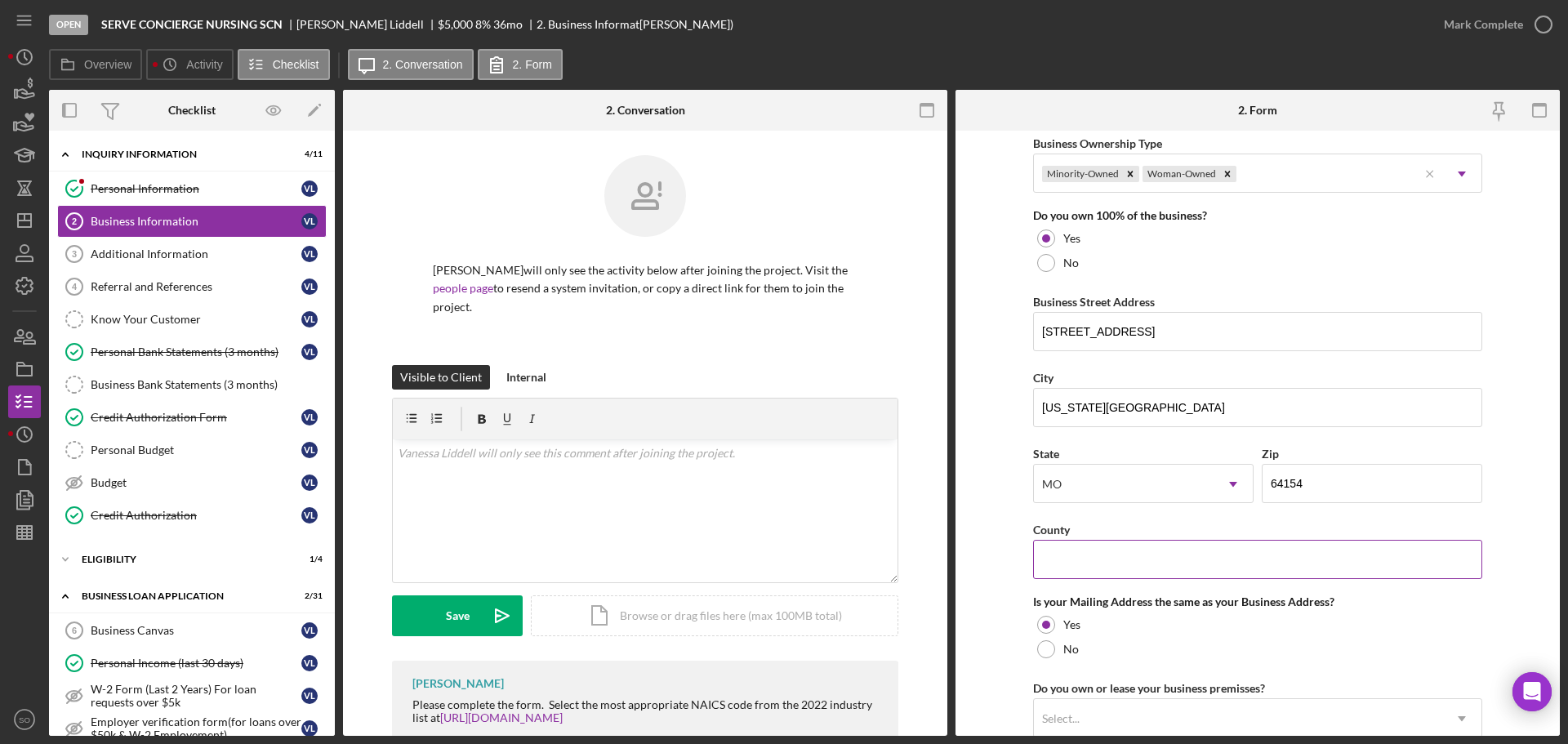
click at [1092, 571] on input "County" at bounding box center [1258, 559] width 449 height 39
paste input "Johnson County"
type input "Johnson County"
click at [995, 603] on form "Business Name Serve Concierge Nursing SCN DBA Business Start Date 04/09/2024 Le…" at bounding box center [1258, 433] width 604 height 606
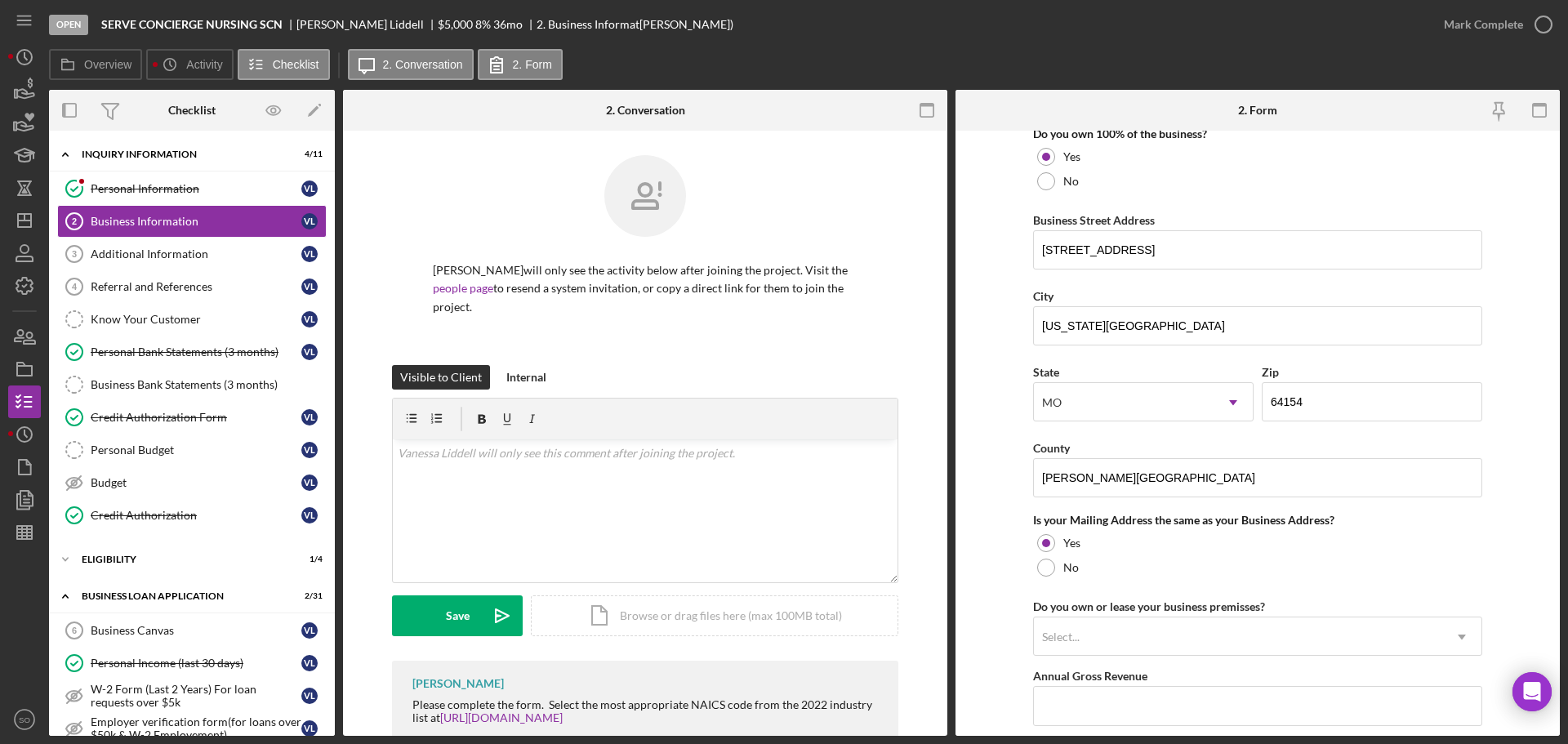
scroll to position [981, 0]
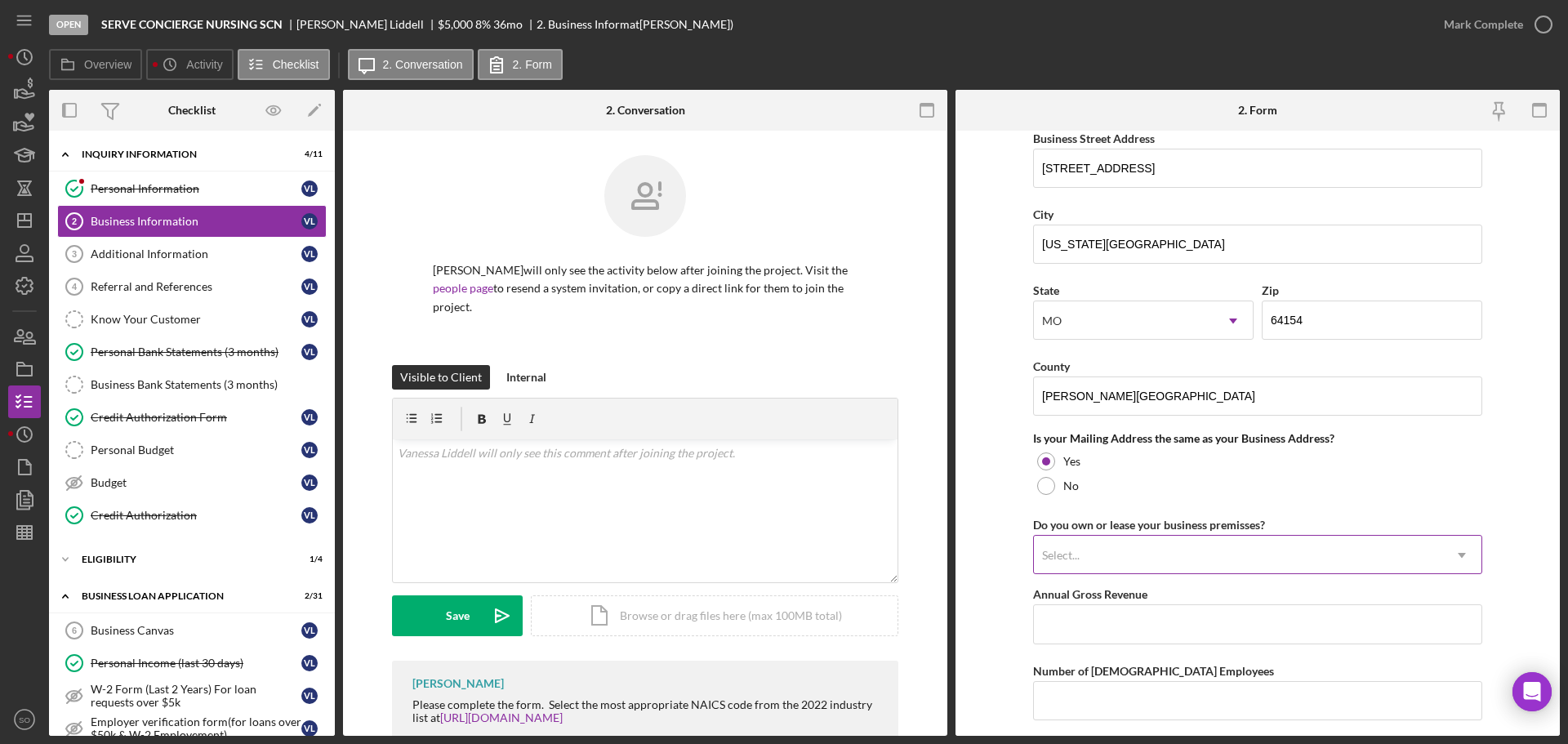
click at [1144, 549] on div "Select..." at bounding box center [1238, 555] width 408 height 38
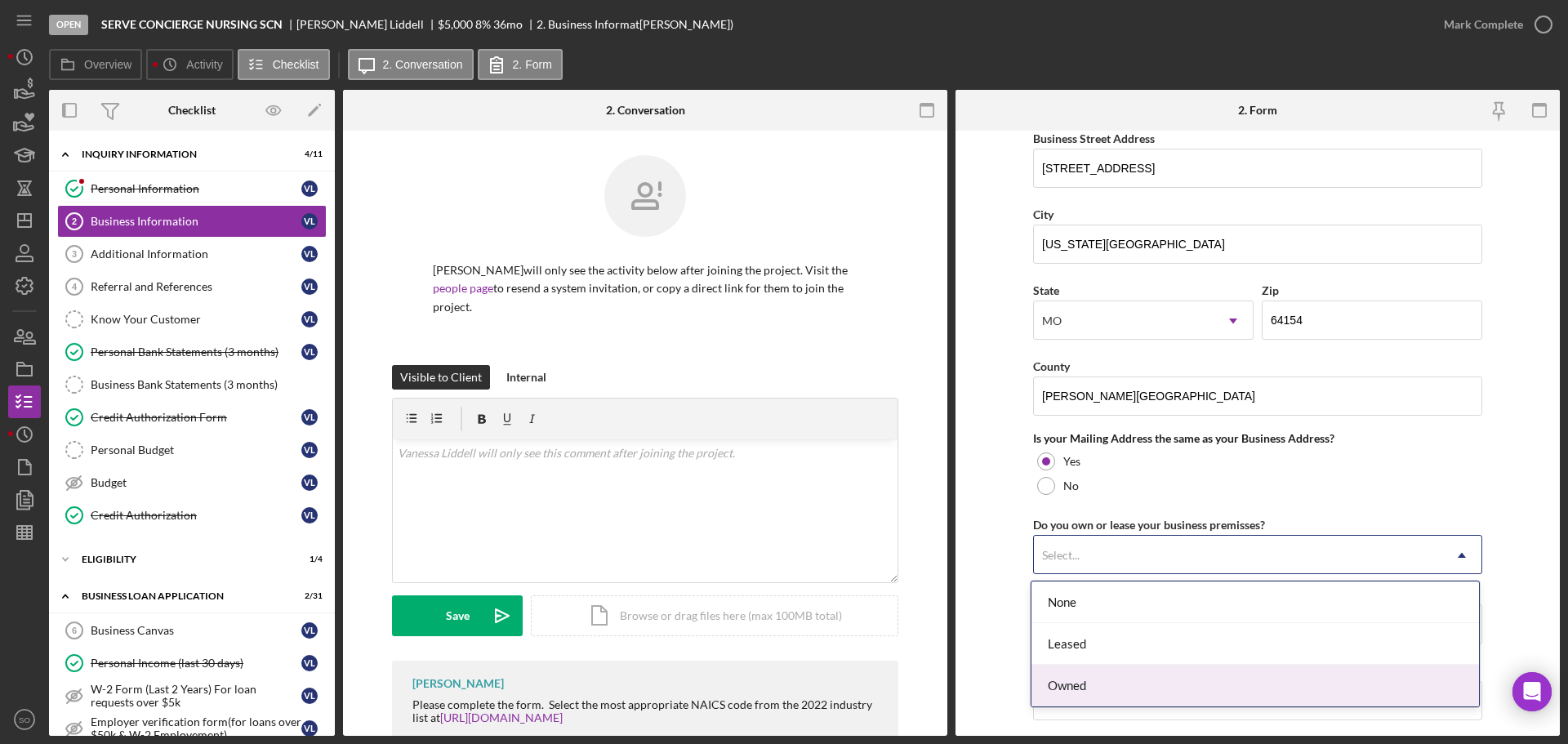
click at [1115, 675] on div "Owned" at bounding box center [1255, 686] width 448 height 42
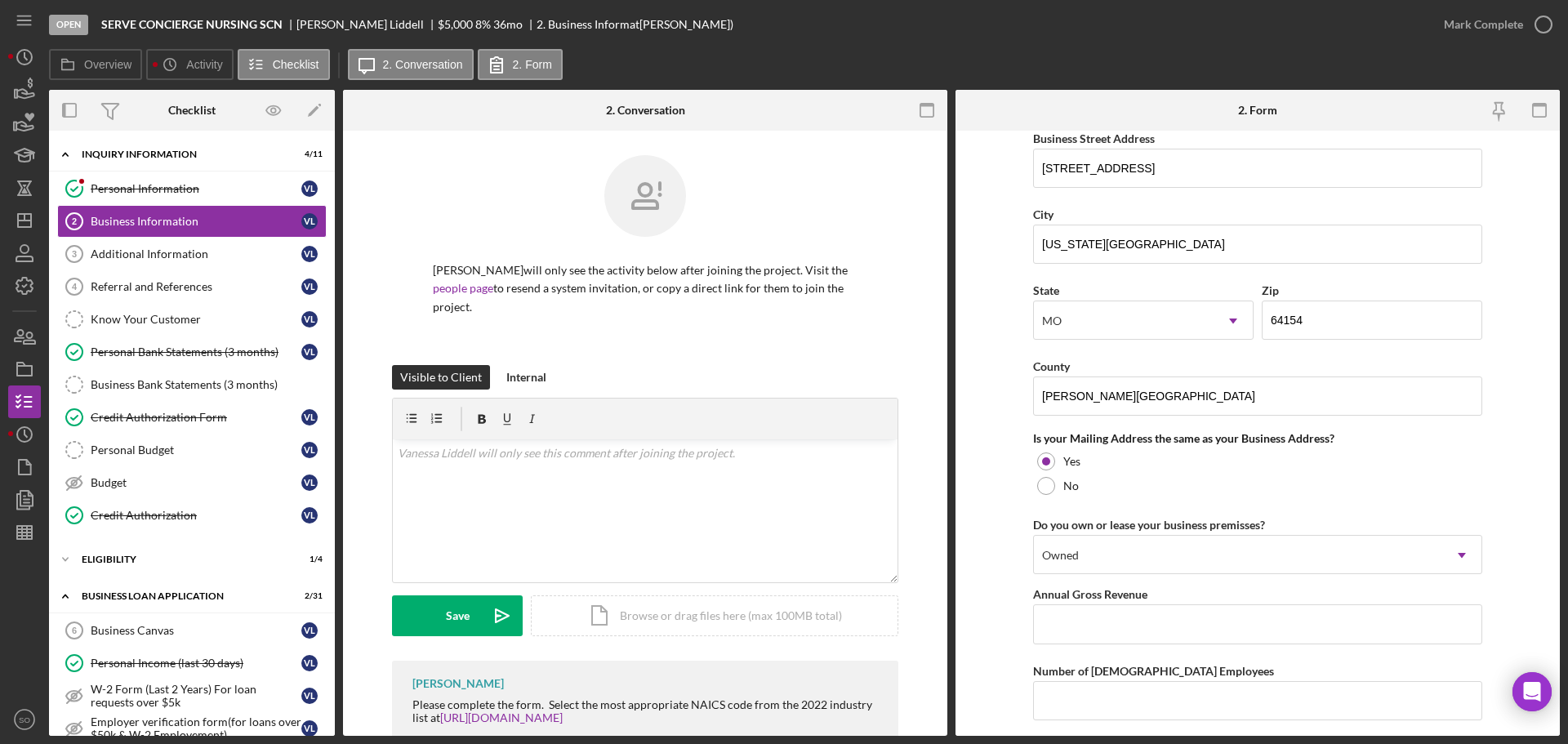
click at [983, 640] on form "Business Name Serve Concierge Nursing SCN DBA Business Start Date 04/09/2024 Le…" at bounding box center [1258, 433] width 604 height 606
drag, startPoint x: 1077, startPoint y: 617, endPoint x: 1085, endPoint y: 624, distance: 10.6
click at [1077, 617] on input "Annual Gross Revenue" at bounding box center [1258, 624] width 449 height 39
type input "$60,000"
click at [1148, 700] on input "Number of [DEMOGRAPHIC_DATA] Employees" at bounding box center [1258, 700] width 449 height 39
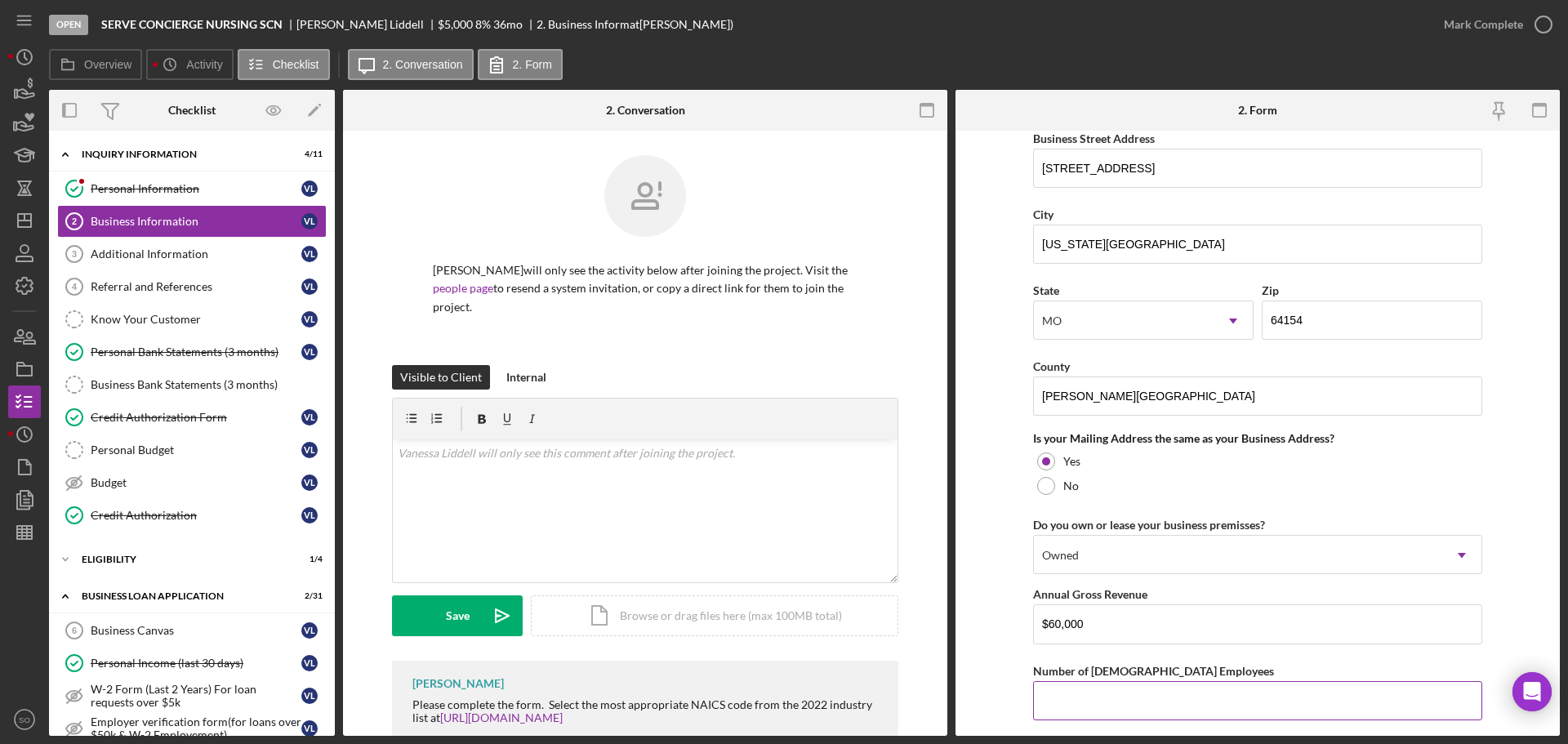
type input "1"
click at [1035, 662] on div "Number of [DEMOGRAPHIC_DATA] Employees" at bounding box center [1258, 672] width 449 height 21
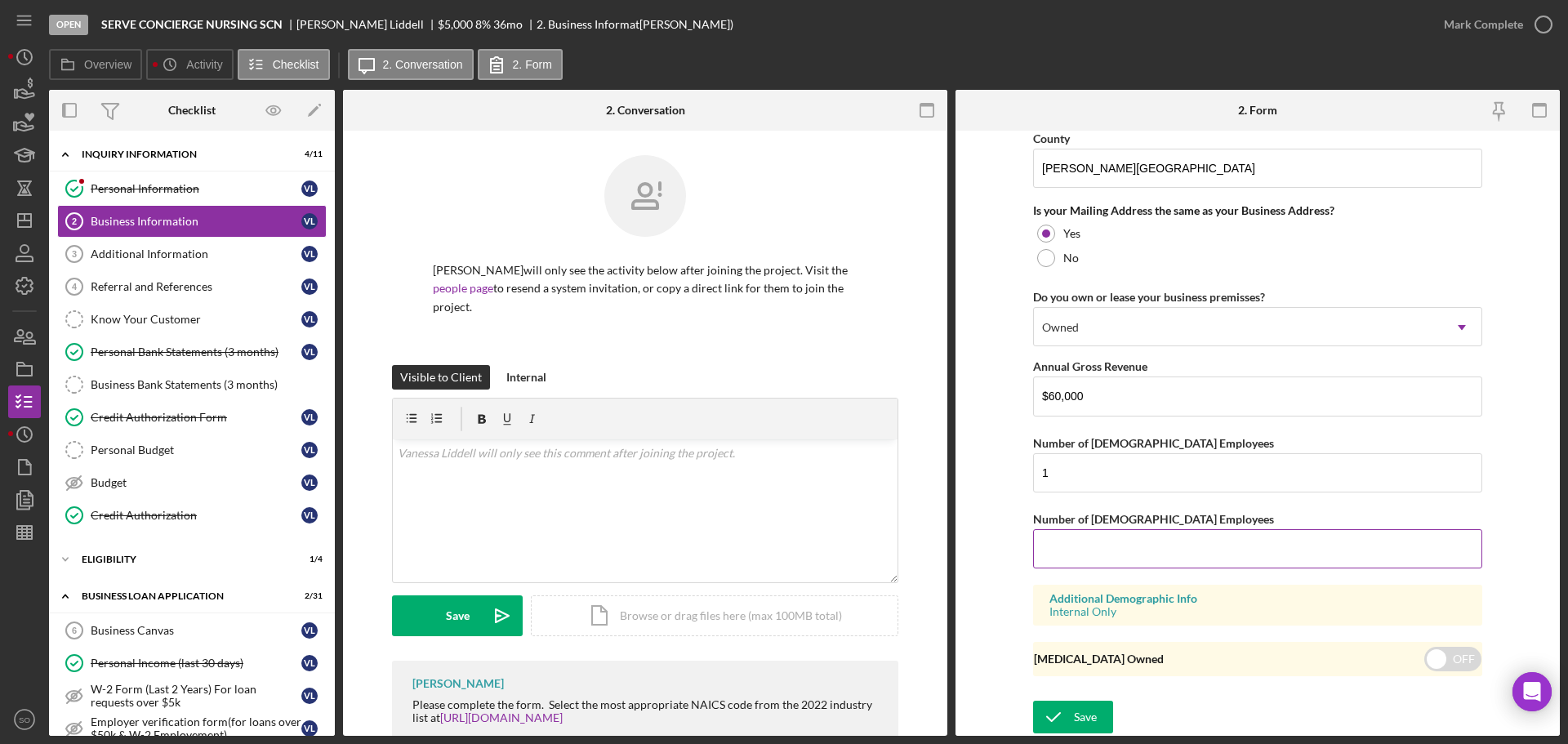
click at [1074, 546] on input "Number of [DEMOGRAPHIC_DATA] Employees" at bounding box center [1258, 549] width 449 height 39
type input "0"
click at [971, 566] on form "Business Name Serve Concierge Nursing SCN DBA Business Start Date 04/09/2024 Le…" at bounding box center [1258, 433] width 604 height 606
click at [1087, 719] on div "Save" at bounding box center [1086, 717] width 23 height 32
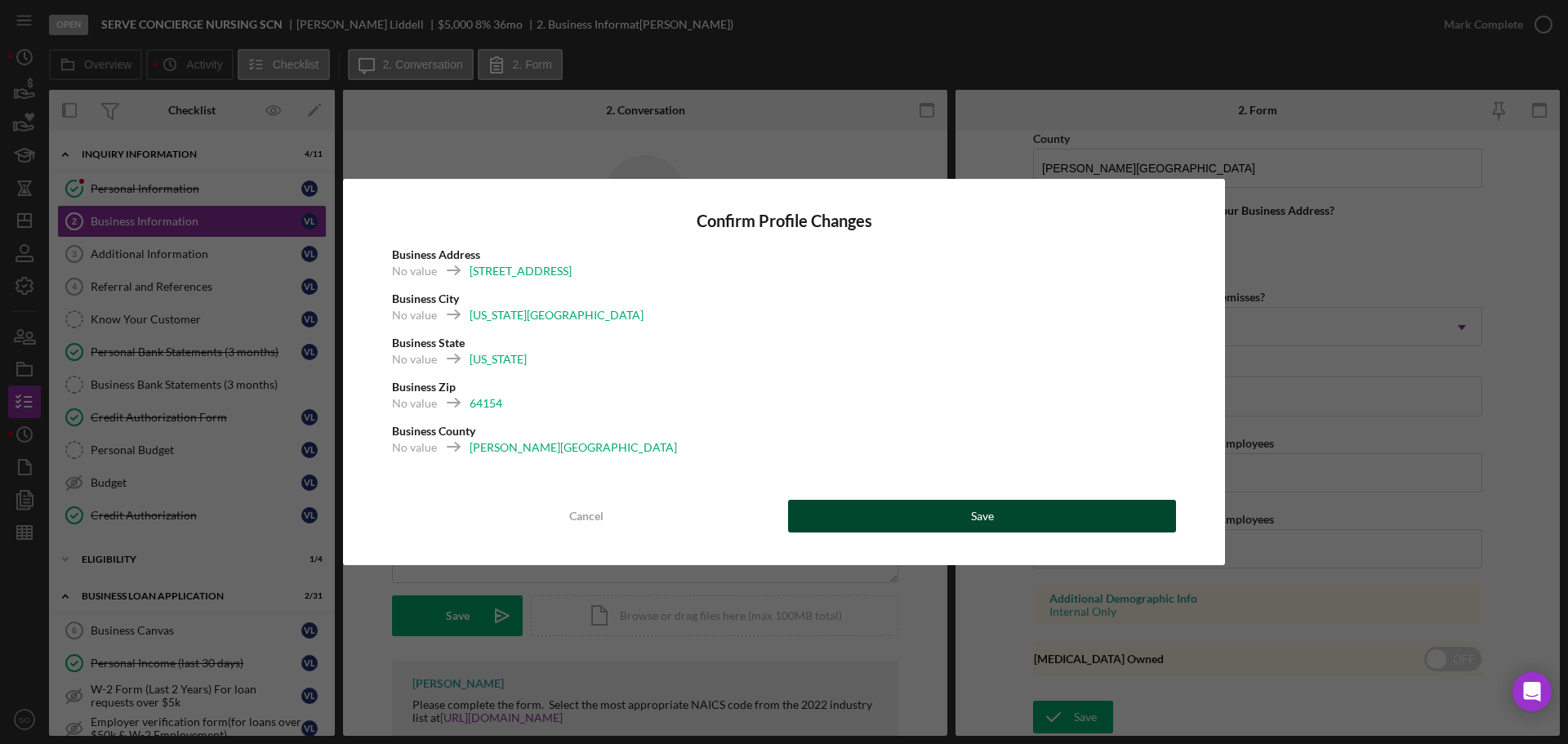
click at [1000, 519] on button "Save" at bounding box center [982, 517] width 388 height 32
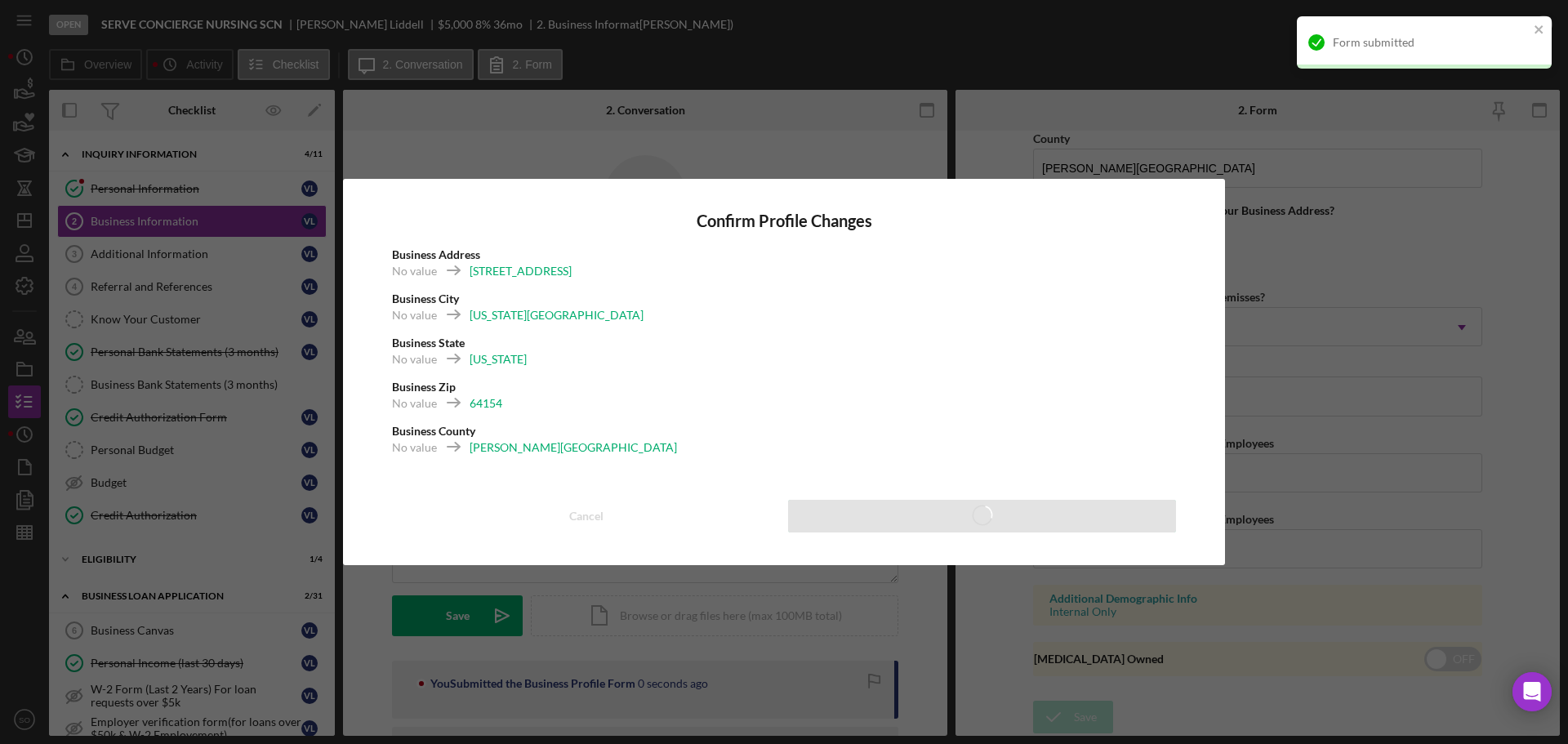
type input "SERVE CONCIERGE NURSING SCN"
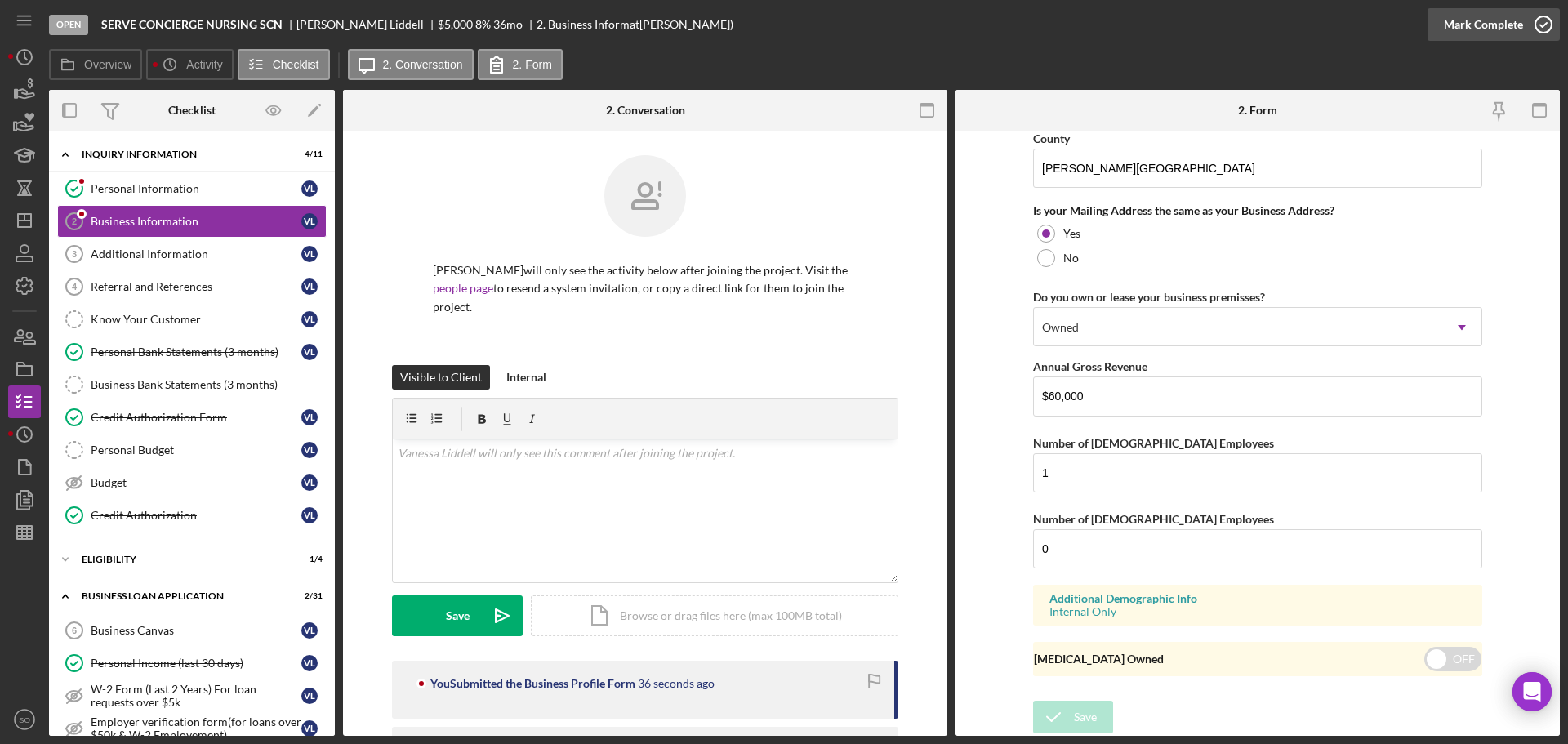
click at [1464, 21] on div "Mark Complete" at bounding box center [1484, 25] width 80 height 32
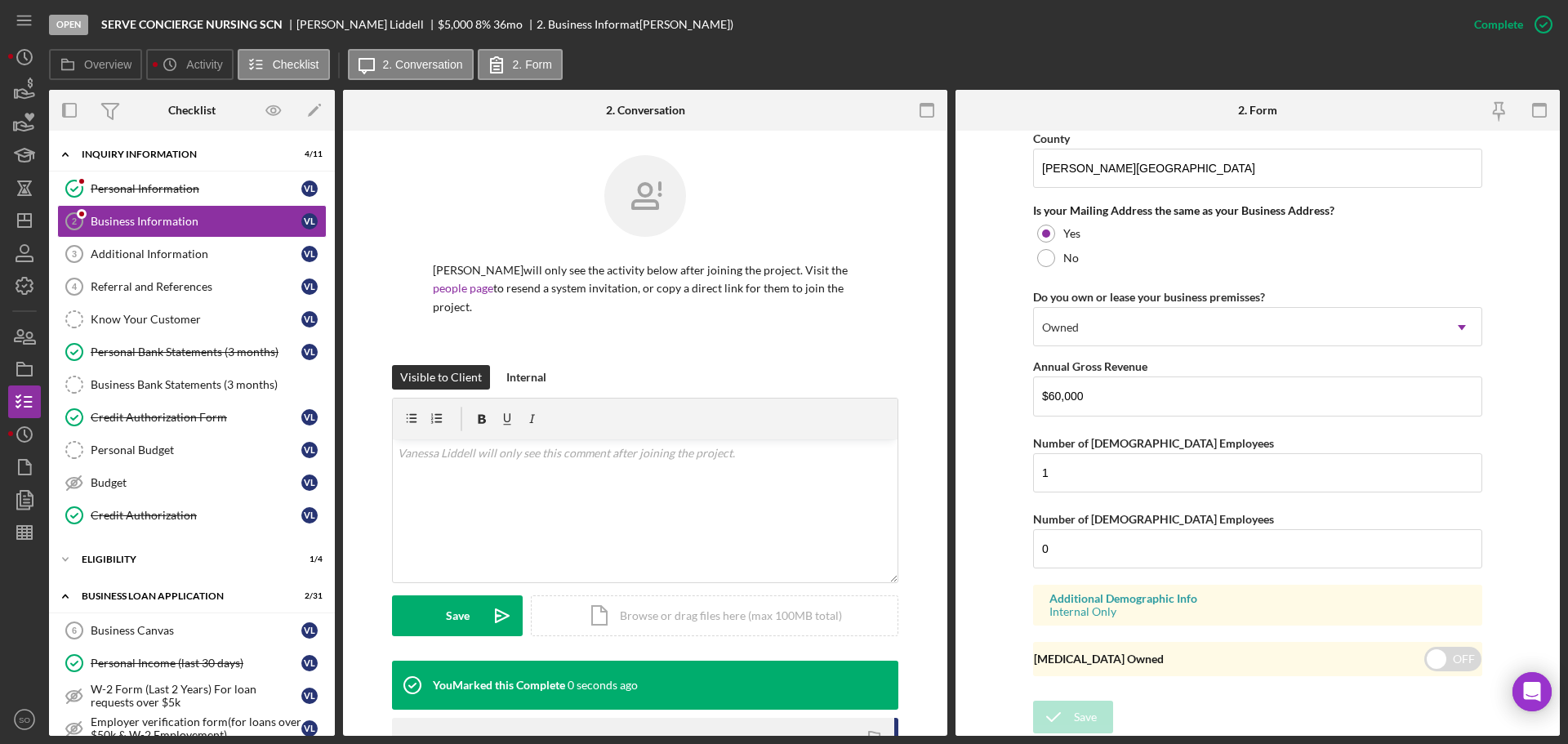
scroll to position [626, 0]
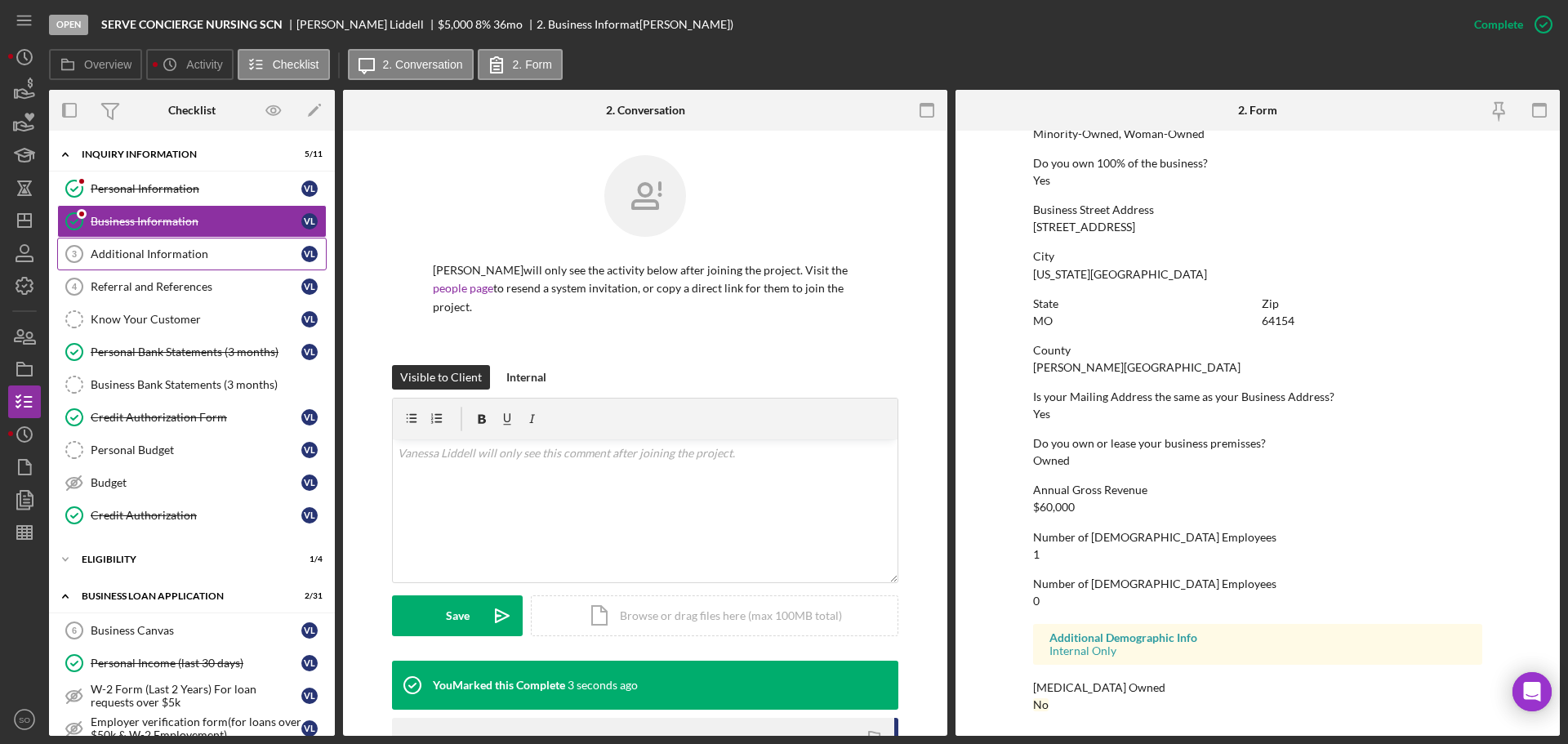
click at [157, 250] on div "Additional Information" at bounding box center [196, 254] width 210 height 13
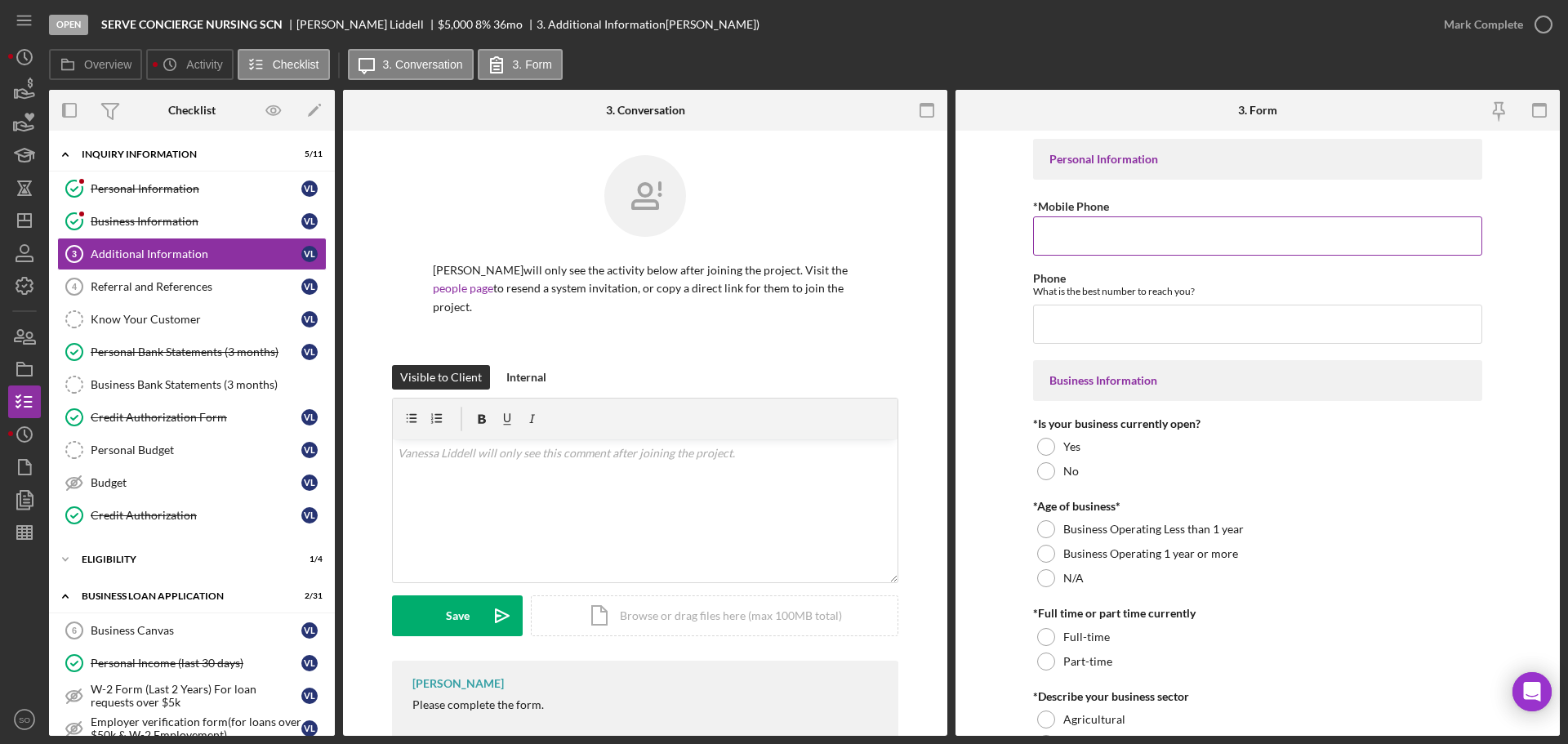
click at [1053, 233] on input "*Mobile Phone" at bounding box center [1258, 235] width 449 height 39
paste input "(816) 756-7302"
type input "(816) 756-7302"
click at [1082, 317] on input "Phone" at bounding box center [1258, 324] width 449 height 39
paste input "(816) 756-7302"
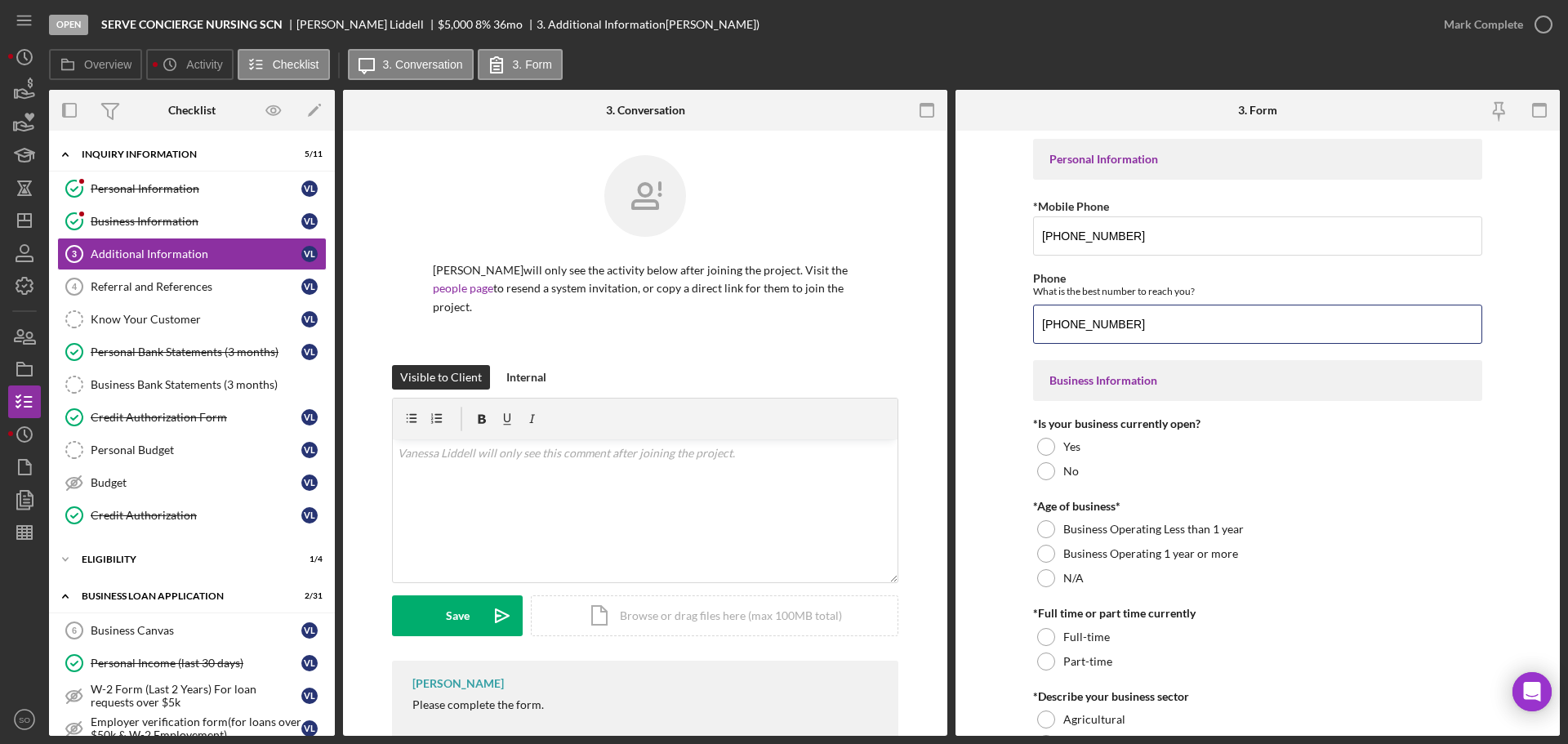
type input "(816) 756-7302"
click at [991, 358] on form "Personal Information *Mobile Phone (816) 756-7302 Phone What is the best number…" at bounding box center [1258, 433] width 604 height 606
click at [1048, 453] on div at bounding box center [1046, 446] width 18 height 18
click at [1039, 553] on div at bounding box center [1046, 553] width 18 height 18
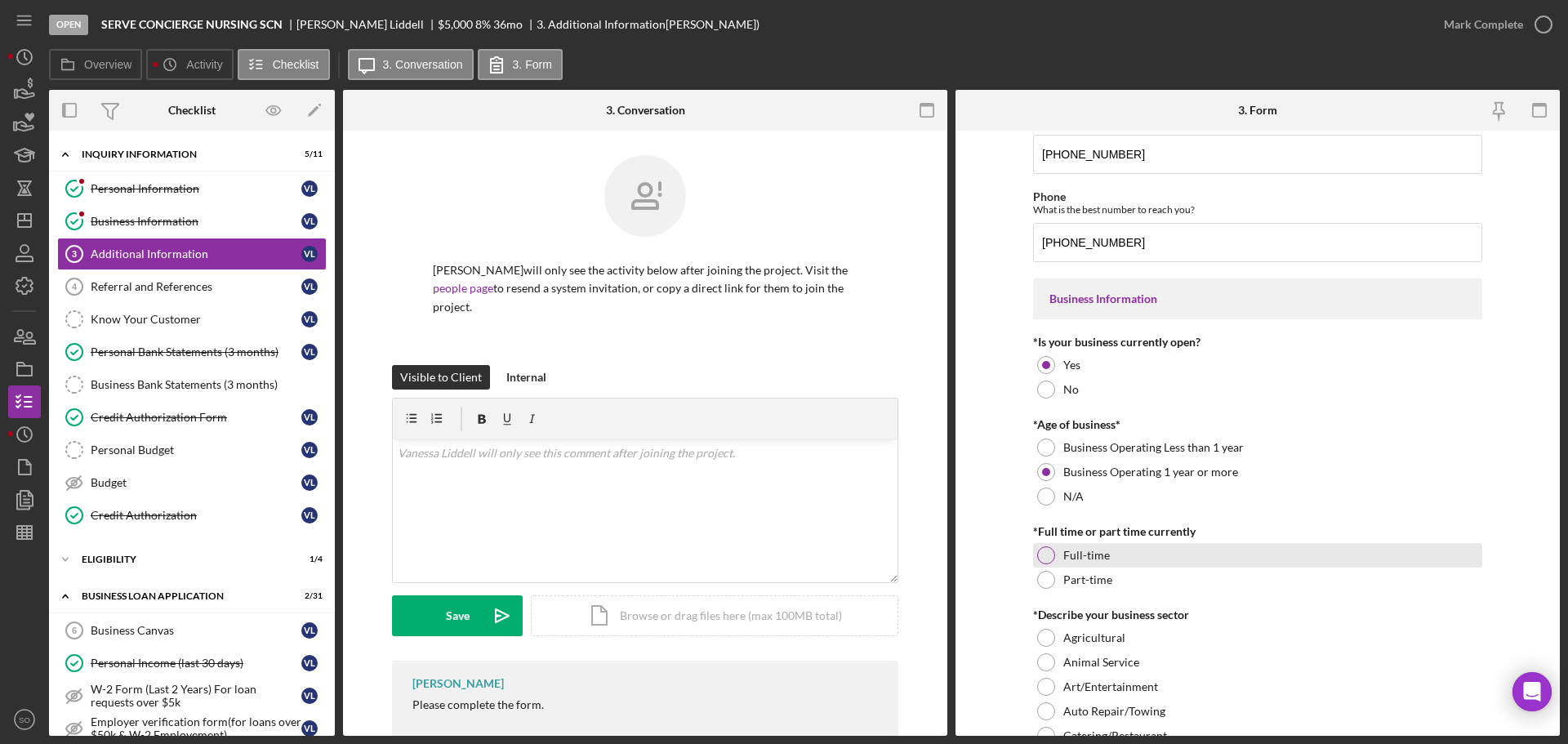
click at [1050, 556] on div at bounding box center [1046, 555] width 18 height 18
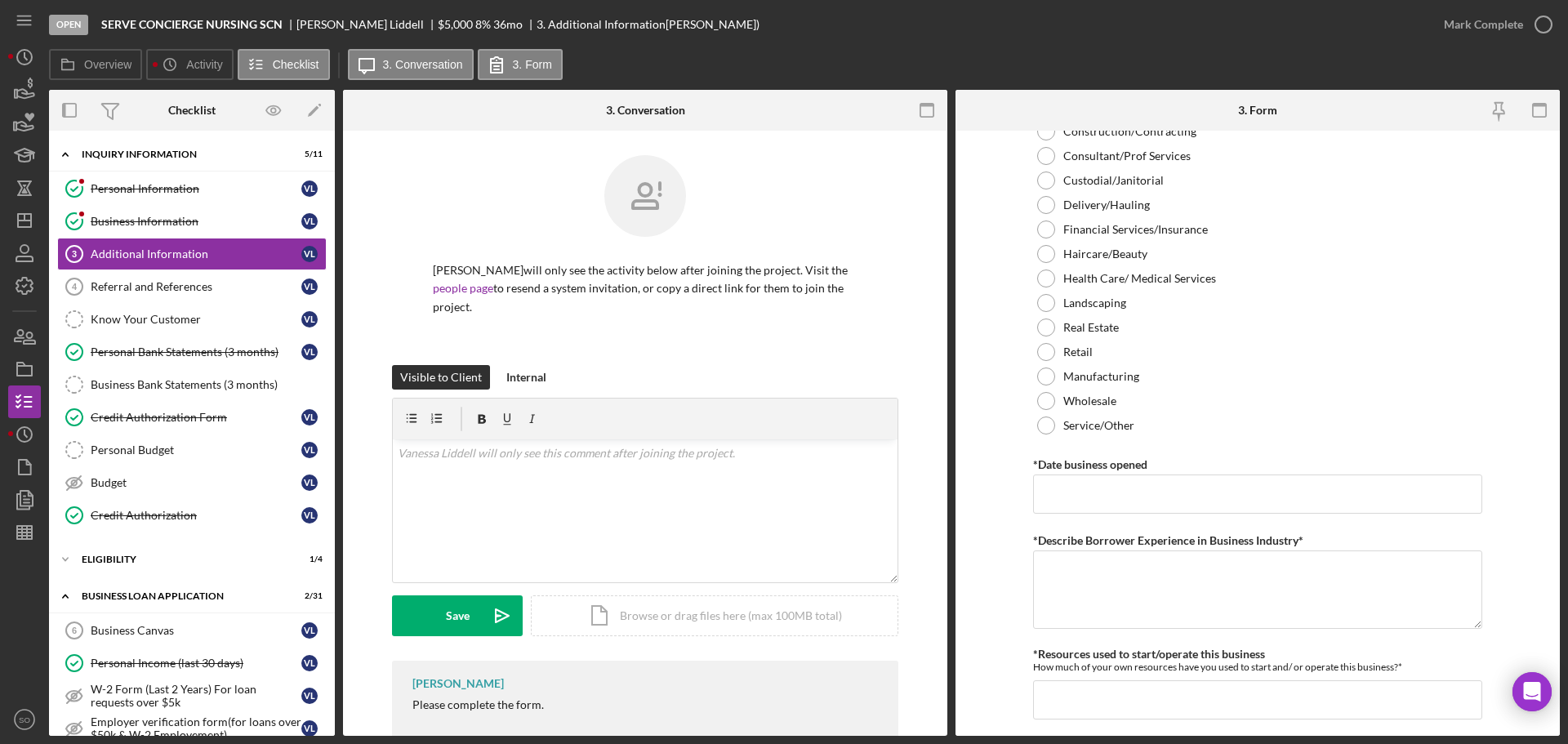
scroll to position [490, 0]
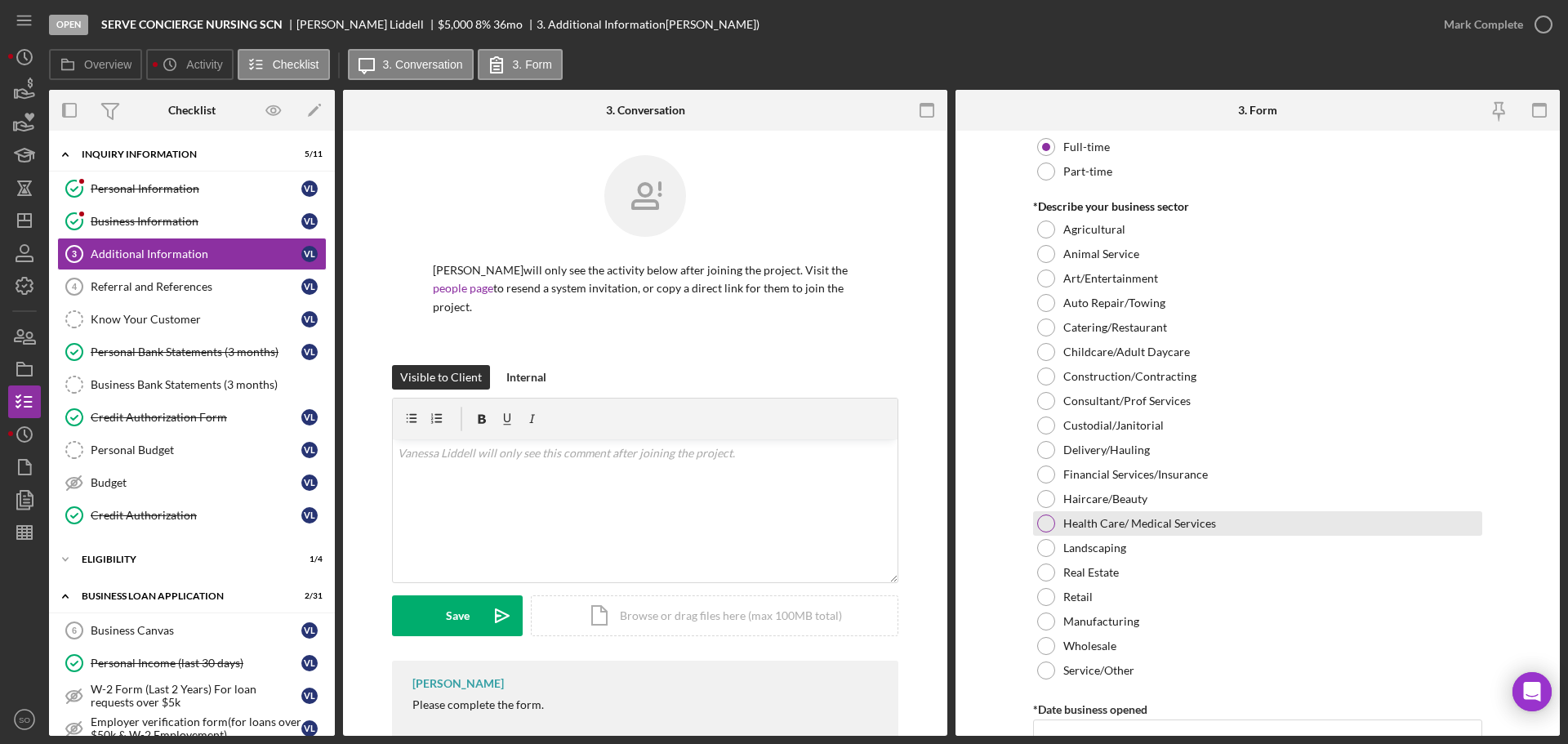
click at [1037, 521] on div at bounding box center [1046, 523] width 18 height 18
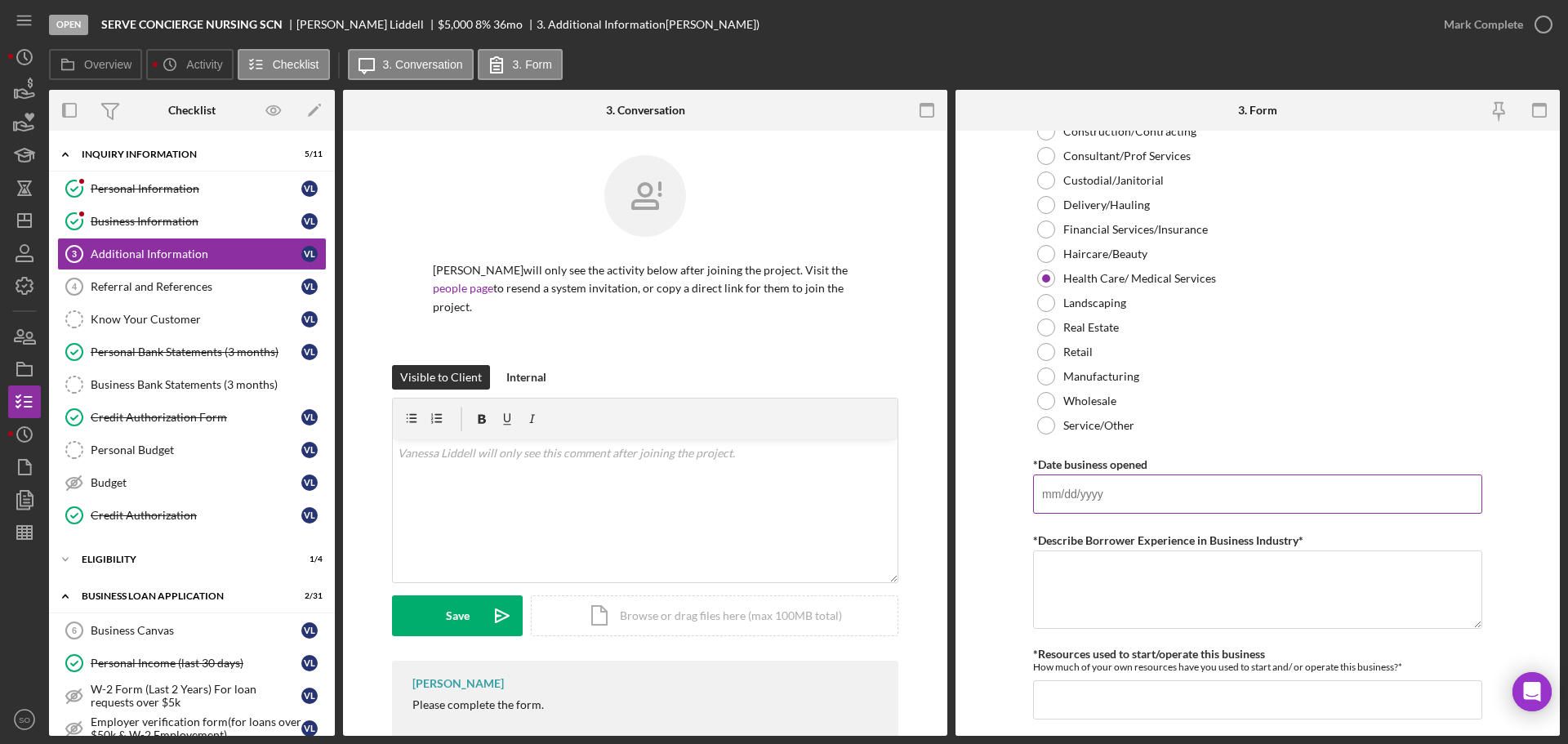
click at [1089, 494] on input "*Date business opened" at bounding box center [1258, 494] width 449 height 39
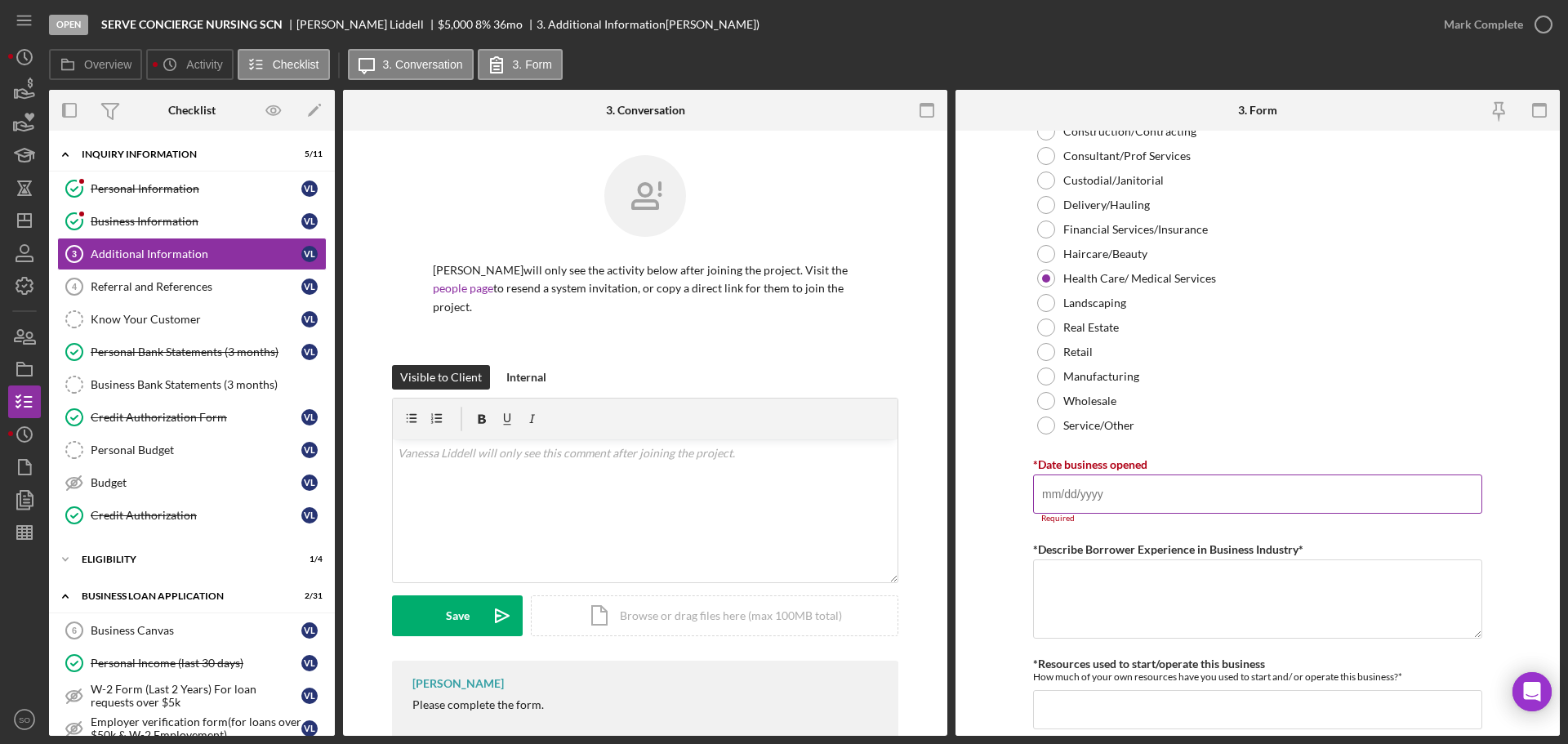
paste input "04/09/2024"
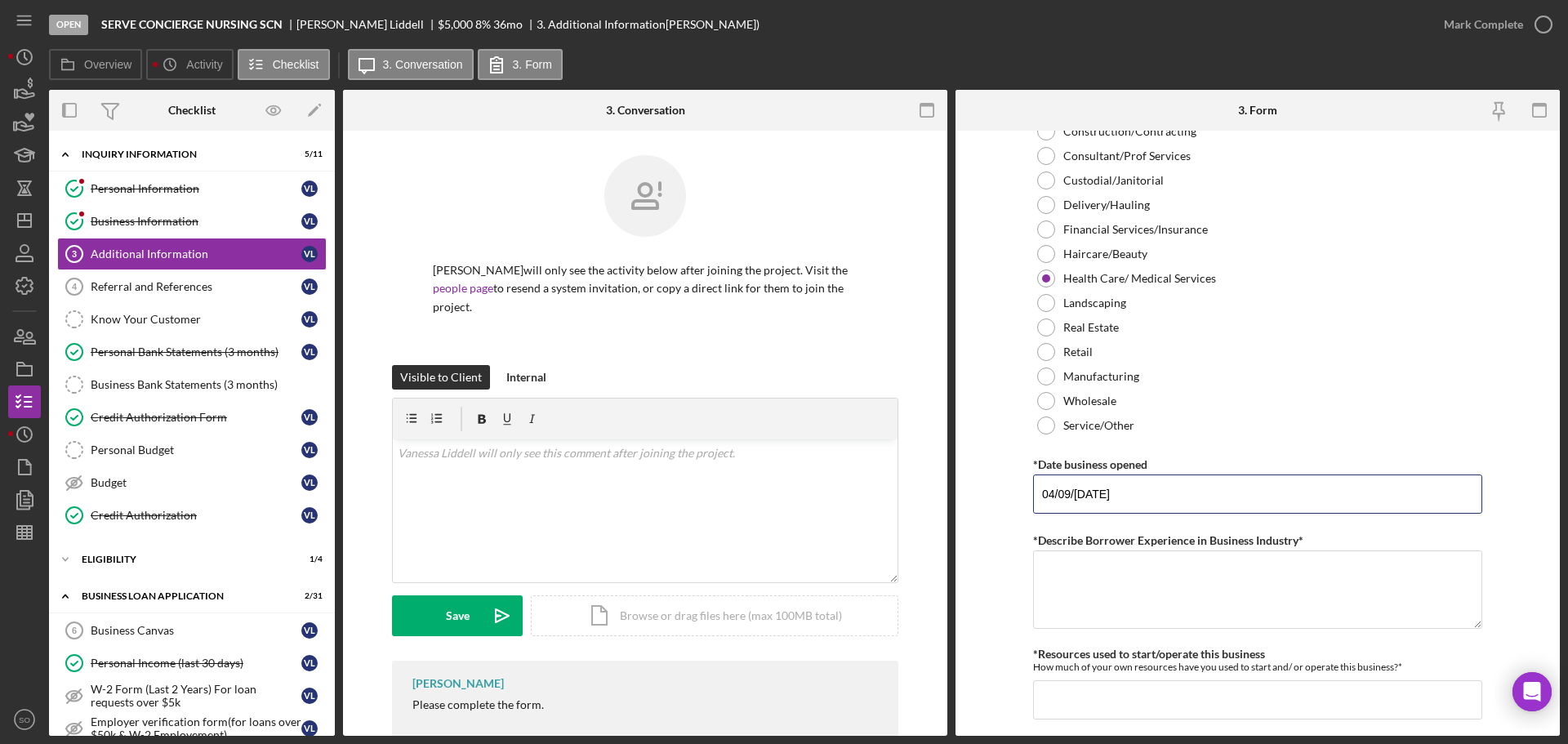
type input "04/09/2024"
click at [993, 493] on form "Personal Information *Mobile Phone (816) 756-7302 Phone What is the best number…" at bounding box center [1258, 433] width 604 height 606
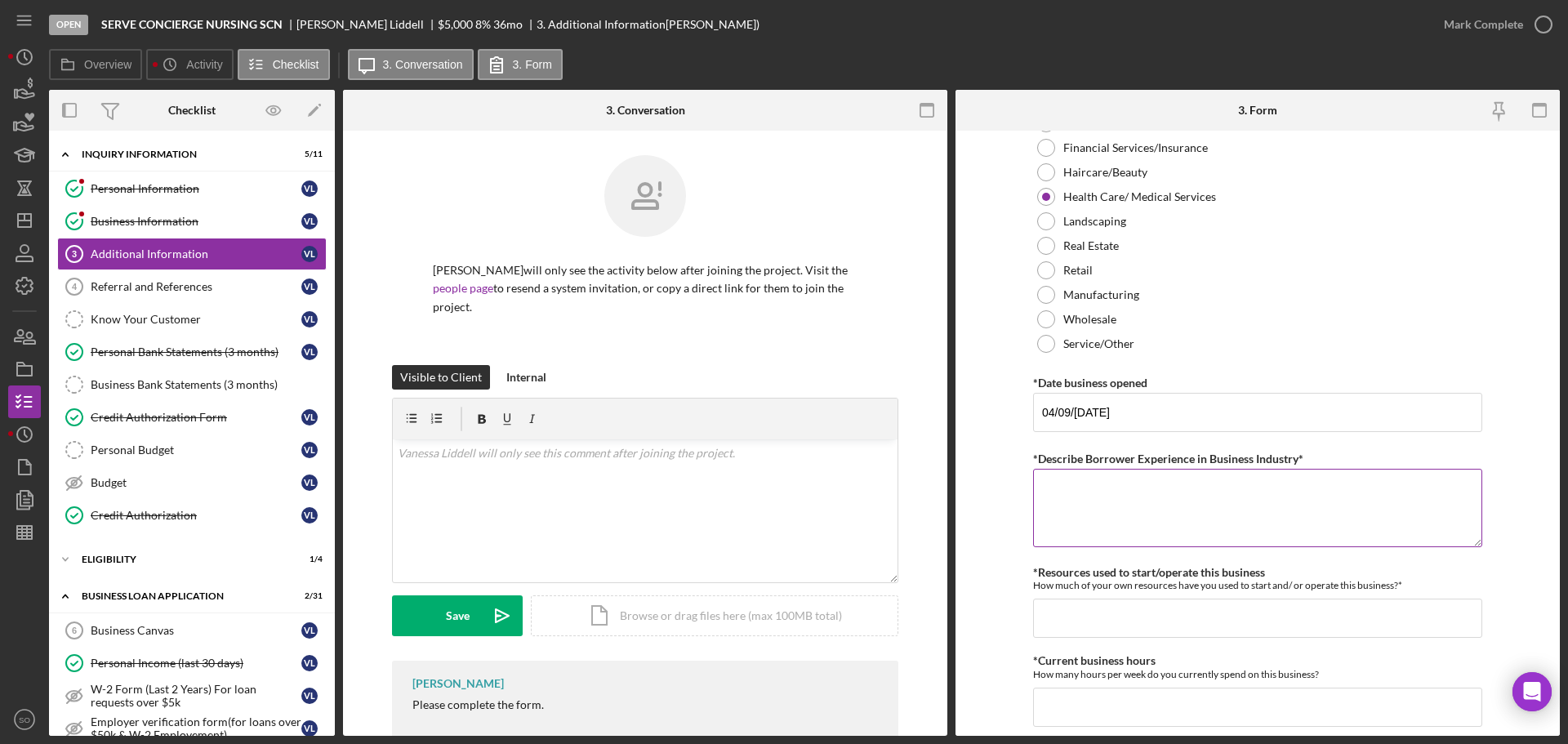
drag, startPoint x: 1142, startPoint y: 519, endPoint x: 1159, endPoint y: 527, distance: 18.8
click at [1142, 519] on textarea "*Describe Borrower Experience in Business Industry*" at bounding box center [1258, 508] width 449 height 79
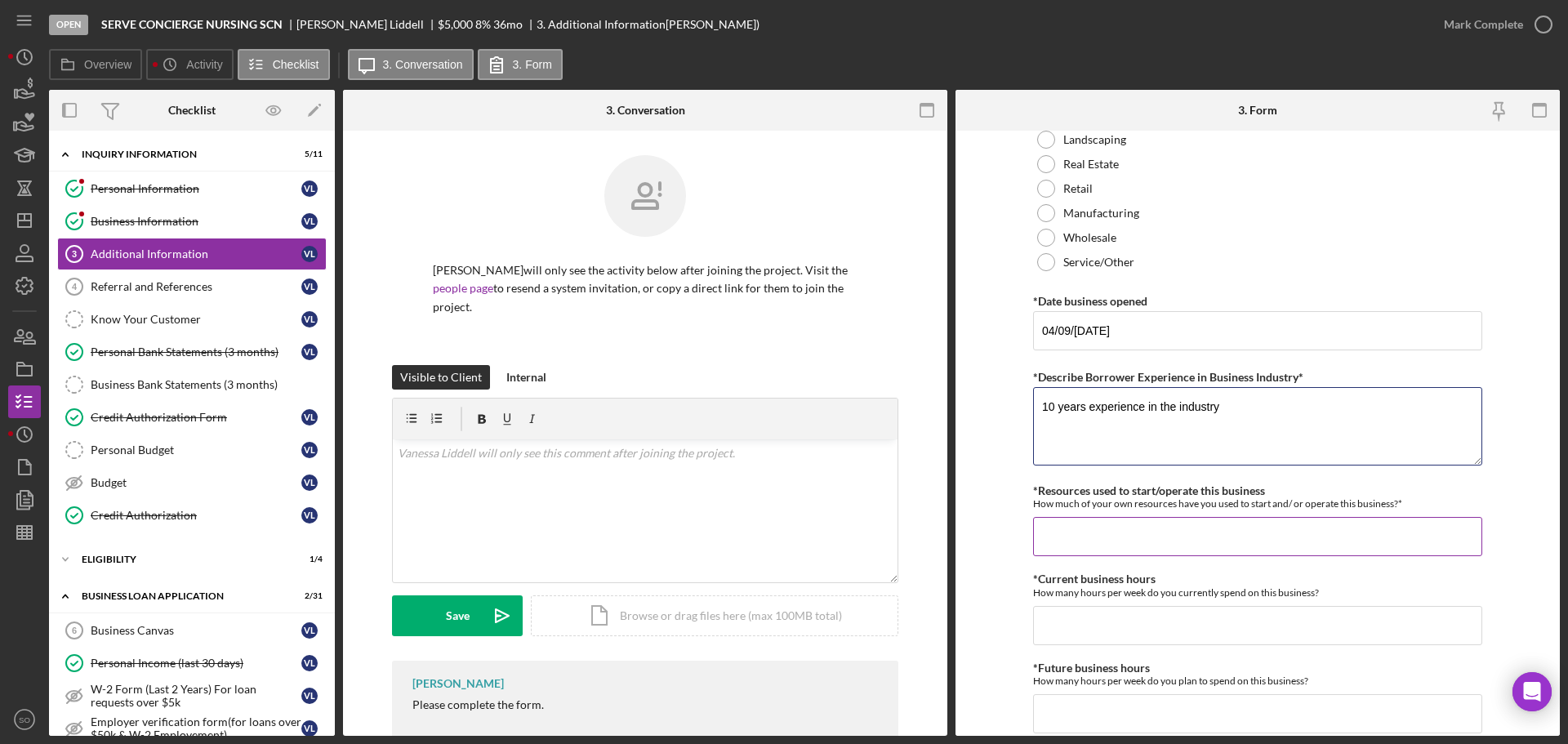
type textarea "10 years experience in the industry"
click at [1156, 531] on input "*Resources used to start/operate this business" at bounding box center [1258, 536] width 449 height 39
type input "$1,000"
click at [1070, 609] on input "*Current business hours" at bounding box center [1258, 626] width 449 height 39
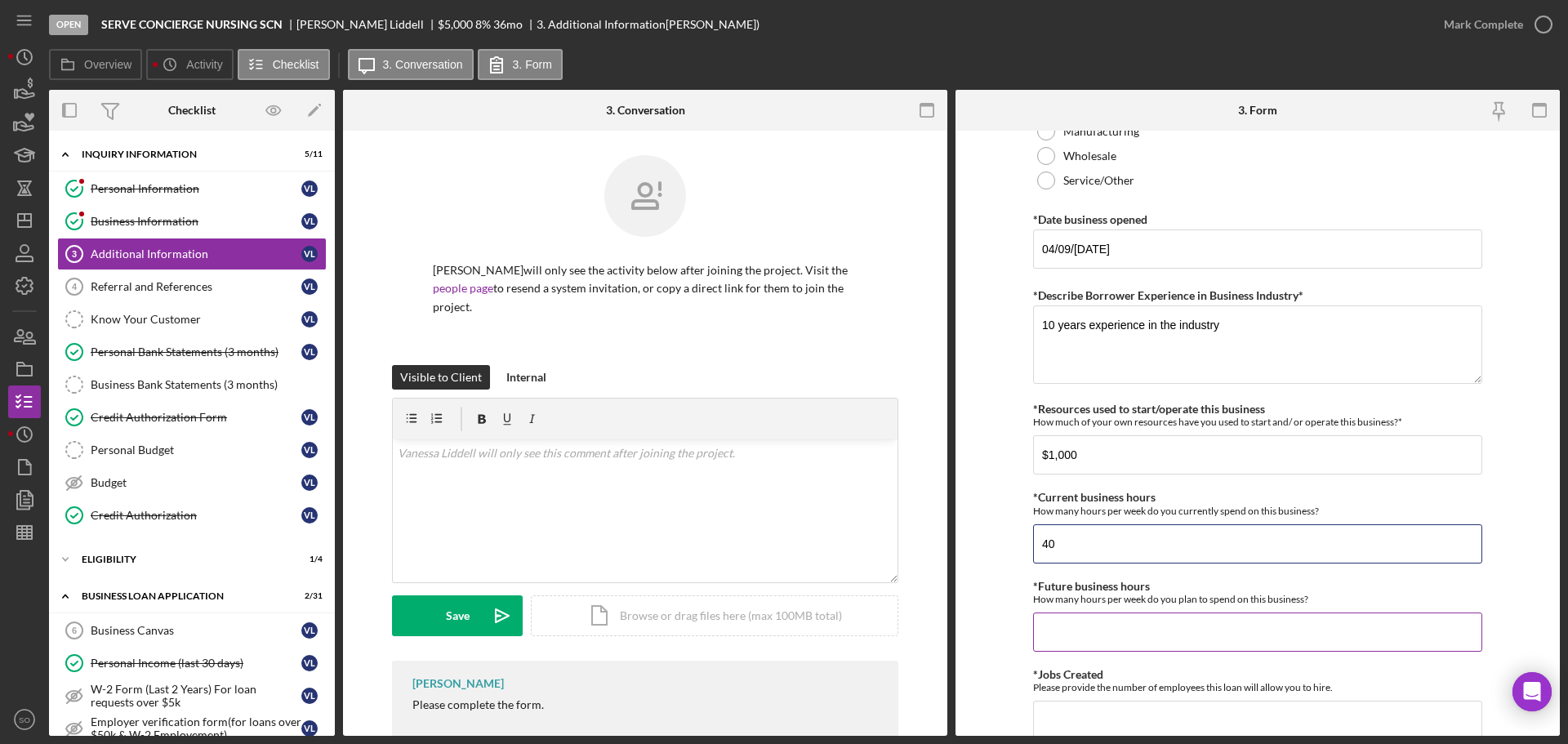
type input "40"
click at [1054, 625] on input "*Future business hours" at bounding box center [1258, 632] width 449 height 39
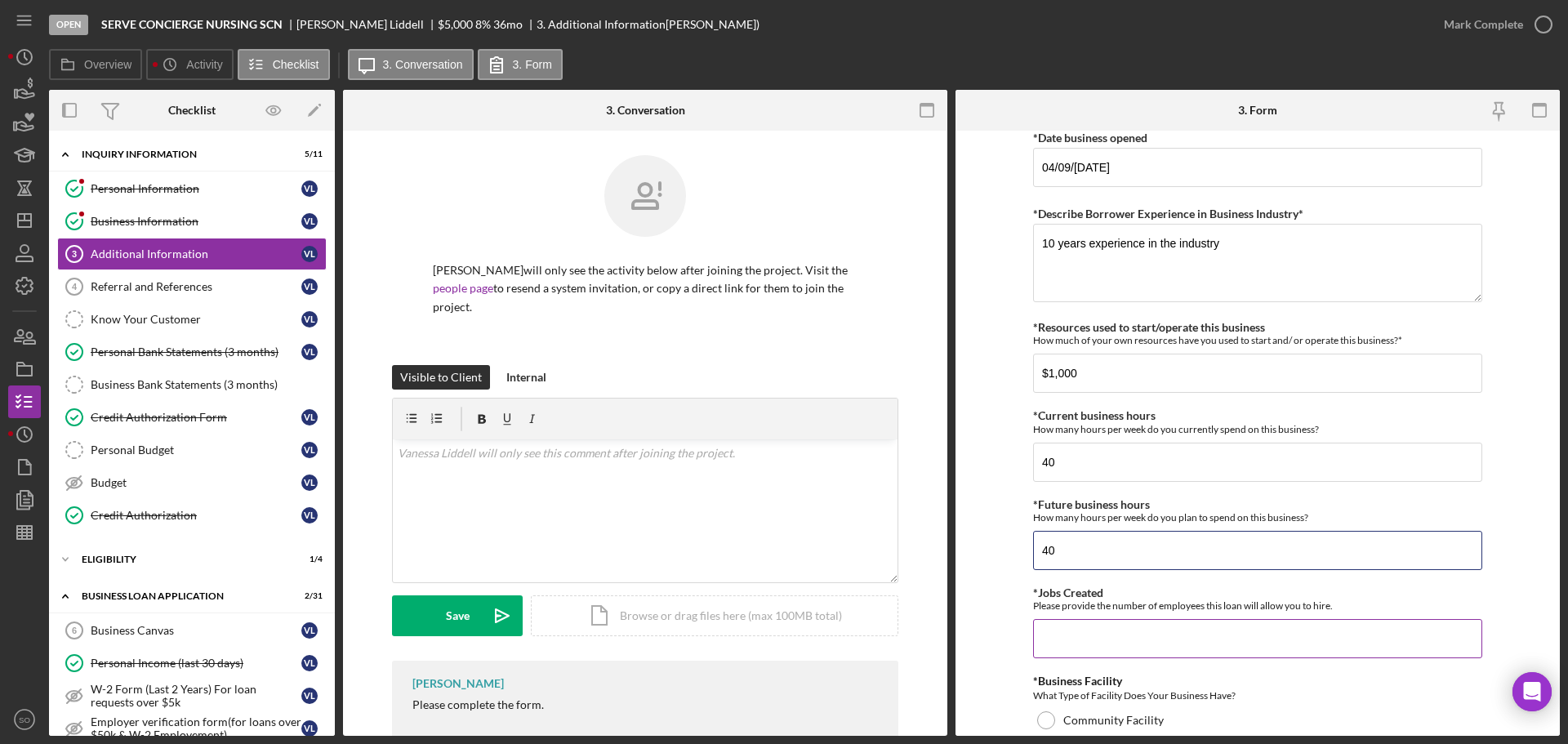
type input "40"
click at [1058, 650] on input "*Jobs Created" at bounding box center [1258, 639] width 449 height 39
type input "1"
click at [1014, 628] on form "Personal Information *Mobile Phone (816) 756-7302 Phone What is the best number…" at bounding box center [1258, 433] width 604 height 606
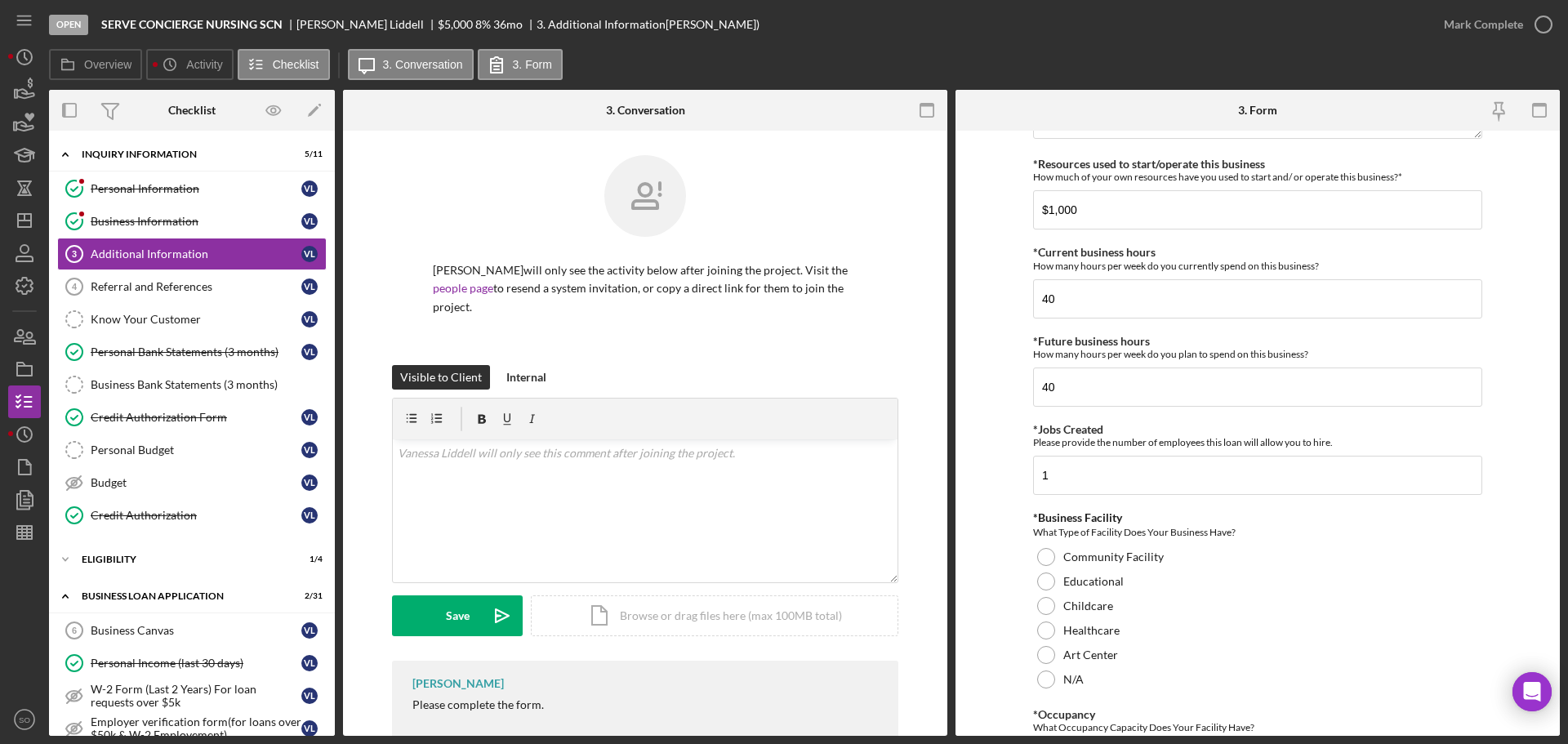
scroll to position [1308, 0]
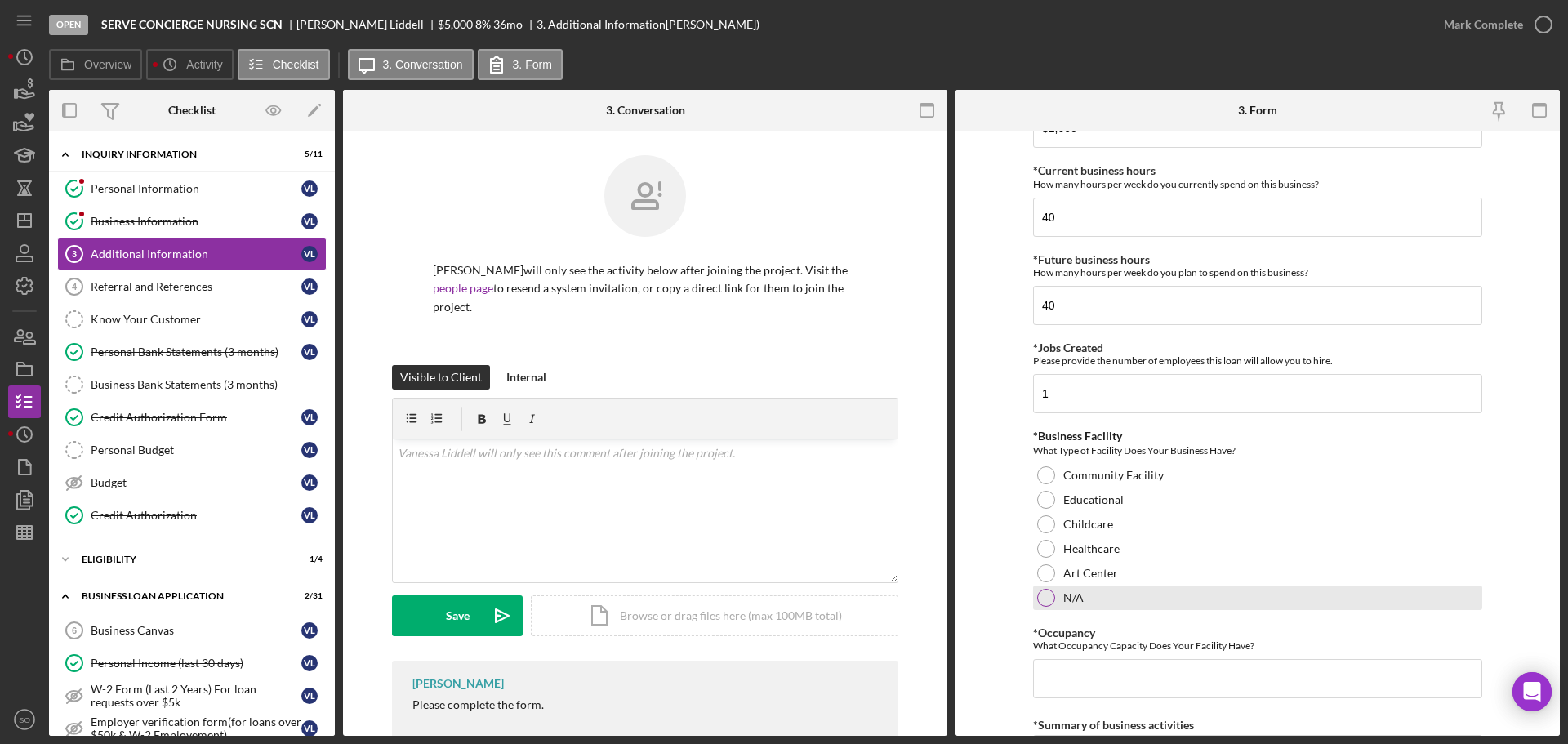
click at [1040, 592] on div at bounding box center [1046, 598] width 18 height 18
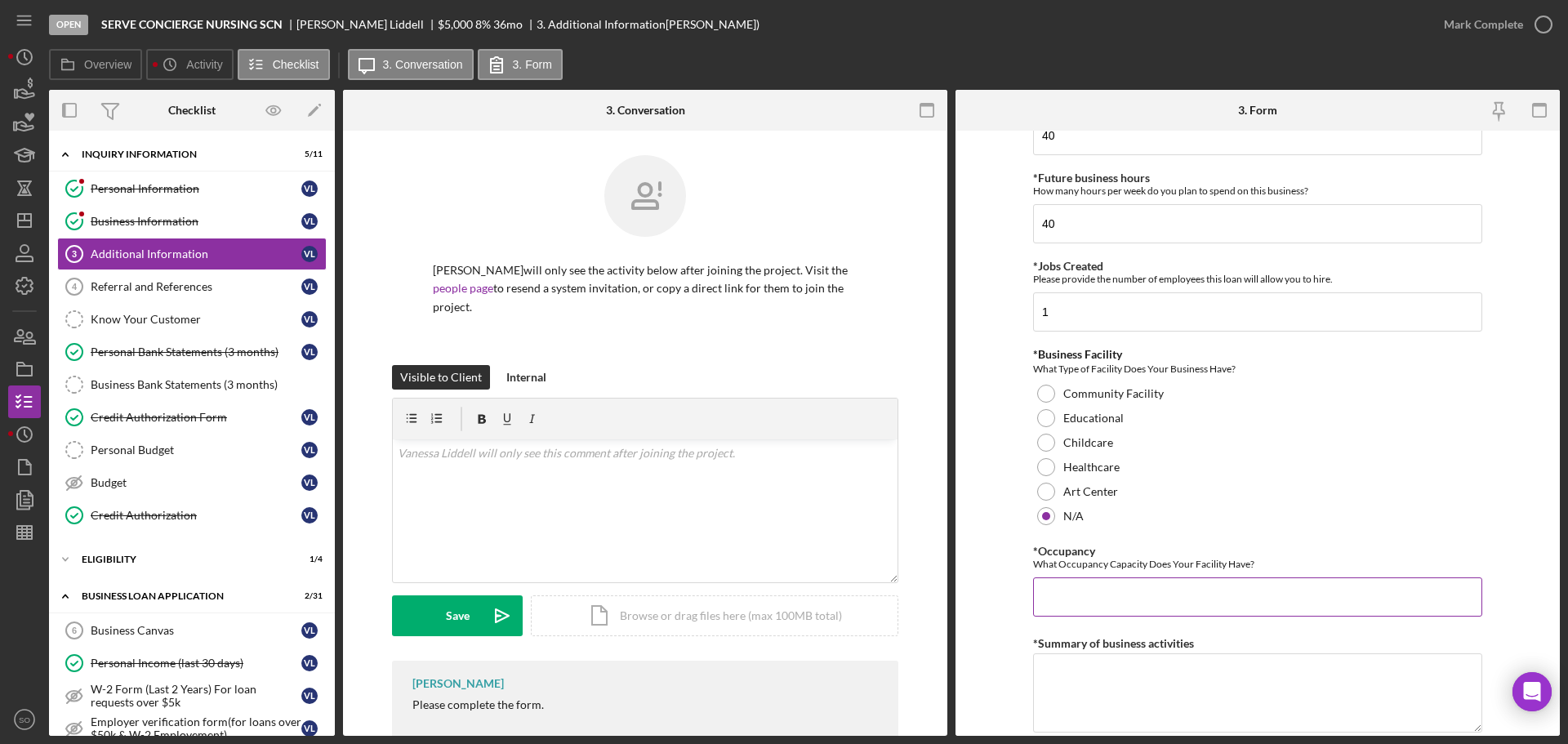
click at [1039, 590] on input "*Occupancy" at bounding box center [1258, 597] width 449 height 39
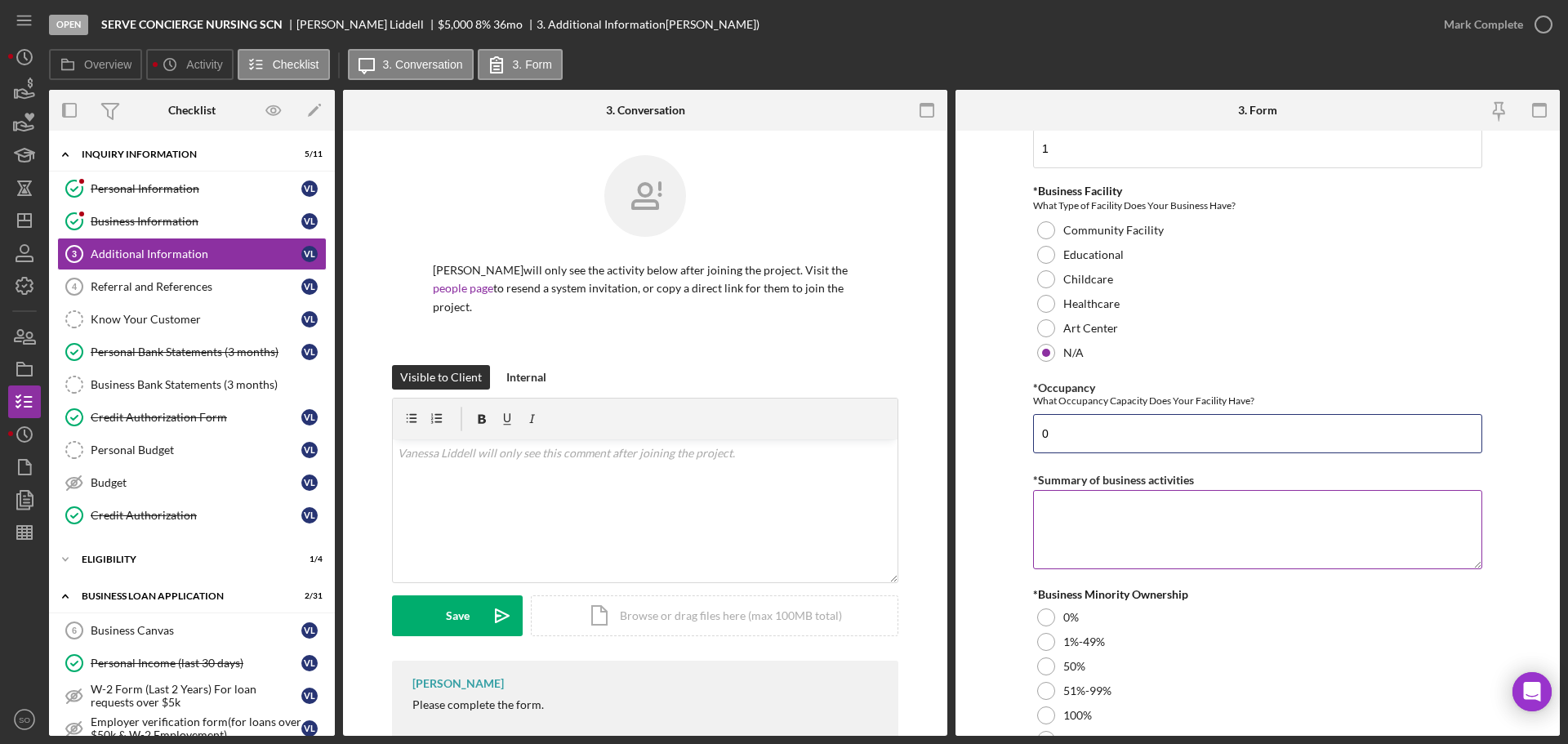
type input "0"
click at [1095, 513] on textarea "*Summary of business activities" at bounding box center [1258, 529] width 449 height 79
click at [1069, 528] on textarea "*Summary of business activities" at bounding box center [1258, 529] width 449 height 79
paste textarea "Home health care agencies"
type textarea "Home health care agencies"
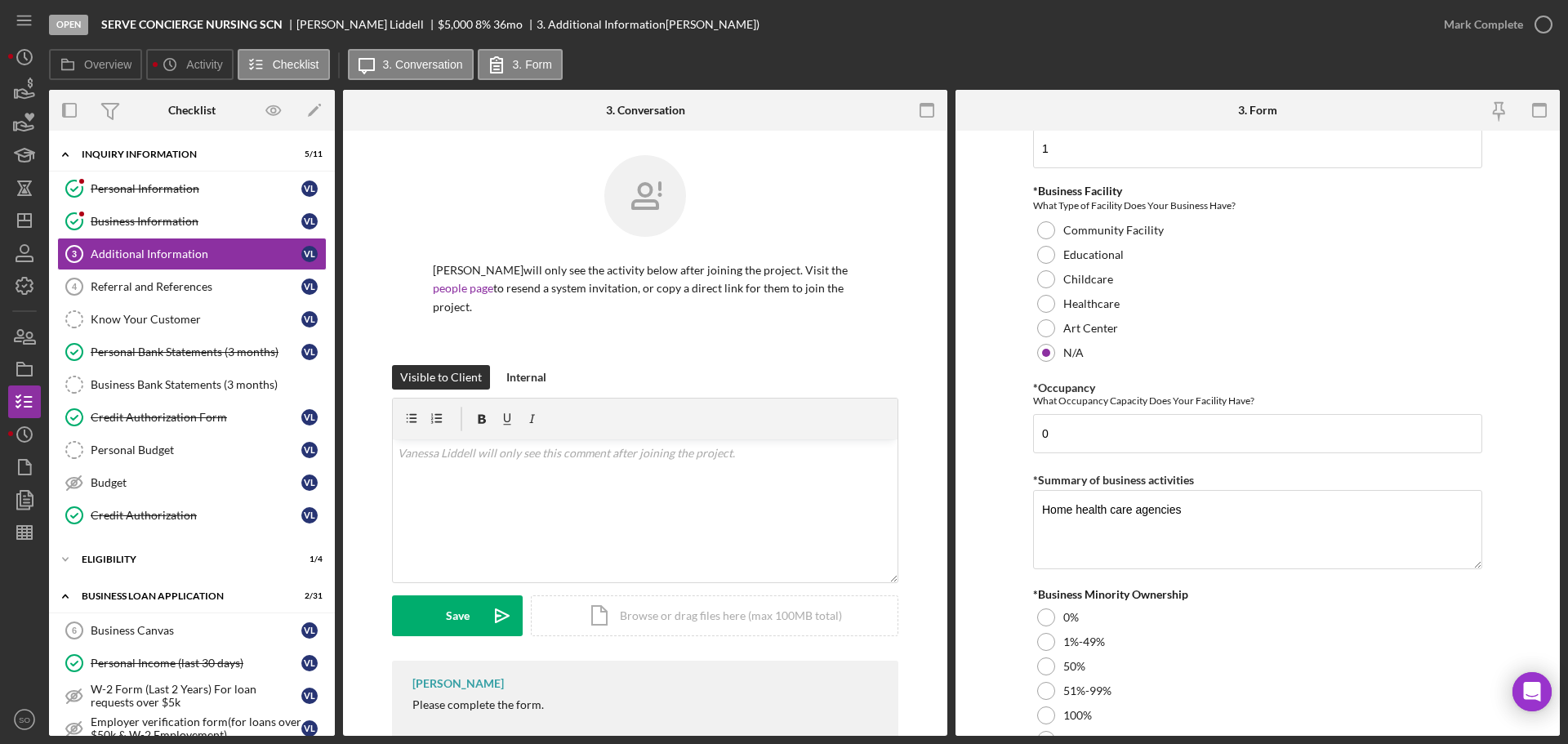
click at [997, 567] on form "Personal Information *Mobile Phone (816) 756-7302 Phone What is the best number…" at bounding box center [1258, 433] width 604 height 606
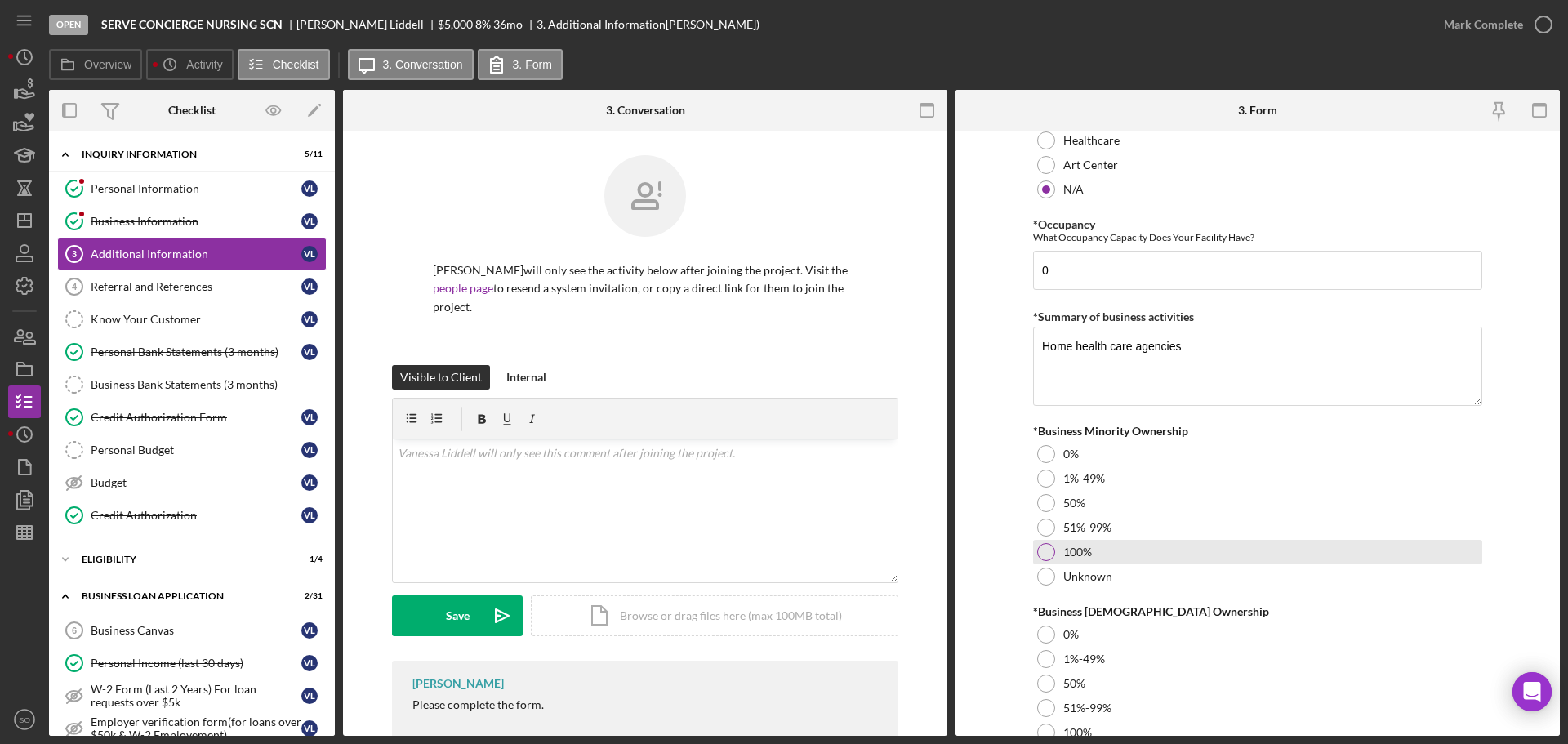
click at [1050, 551] on div at bounding box center [1046, 552] width 18 height 18
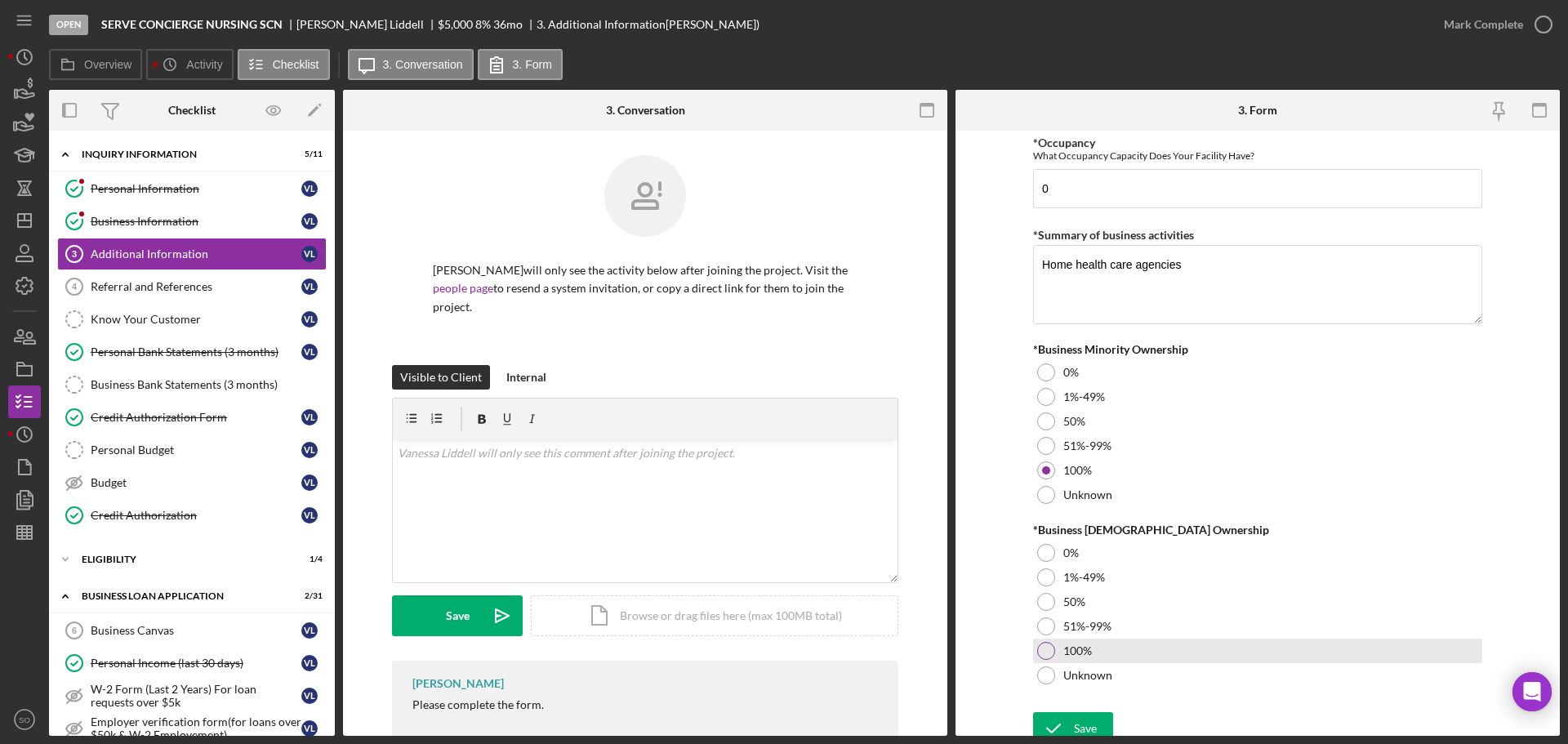
click at [1050, 645] on div at bounding box center [1046, 651] width 18 height 18
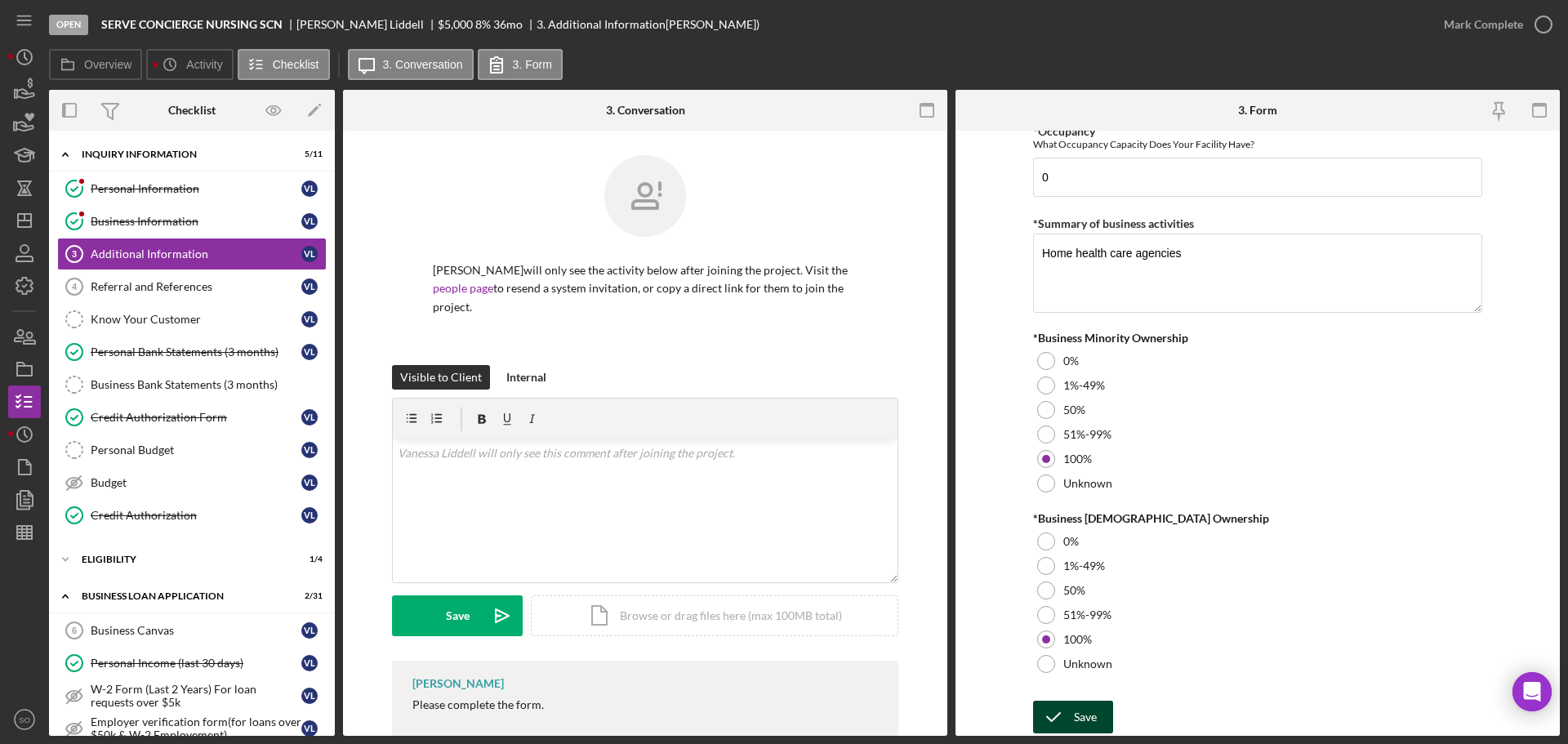
drag, startPoint x: 1090, startPoint y: 704, endPoint x: 1104, endPoint y: 709, distance: 14.9
click at [1092, 704] on div "Save" at bounding box center [1086, 717] width 23 height 32
click at [1462, 26] on div "Open SERVE CONCIERGE NURSING SCN Vanessa Liddell $5,000 $5,000 8 % 36 mo 3. Add…" at bounding box center [784, 372] width 1568 height 744
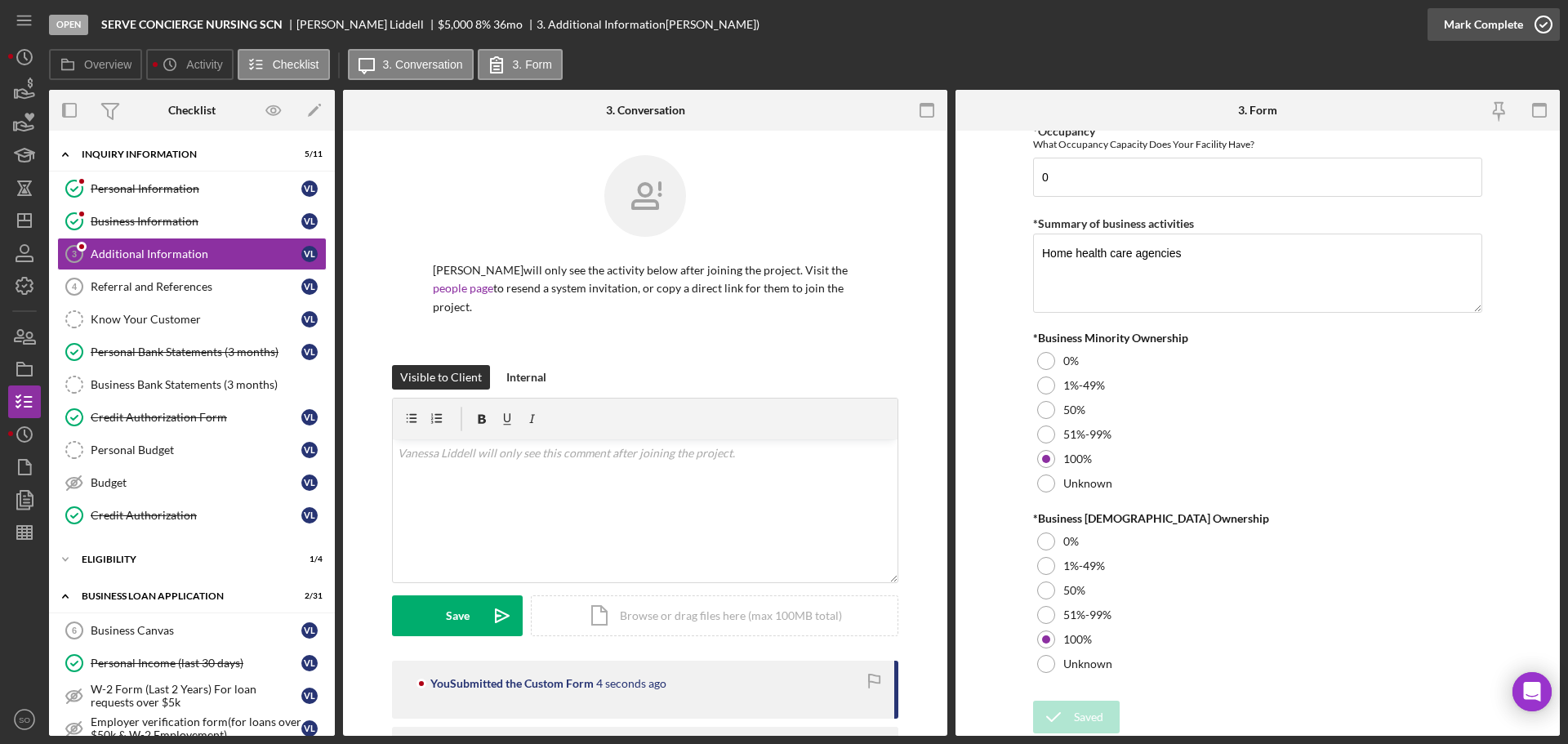
click at [1455, 21] on div "Mark Complete" at bounding box center [1484, 25] width 80 height 32
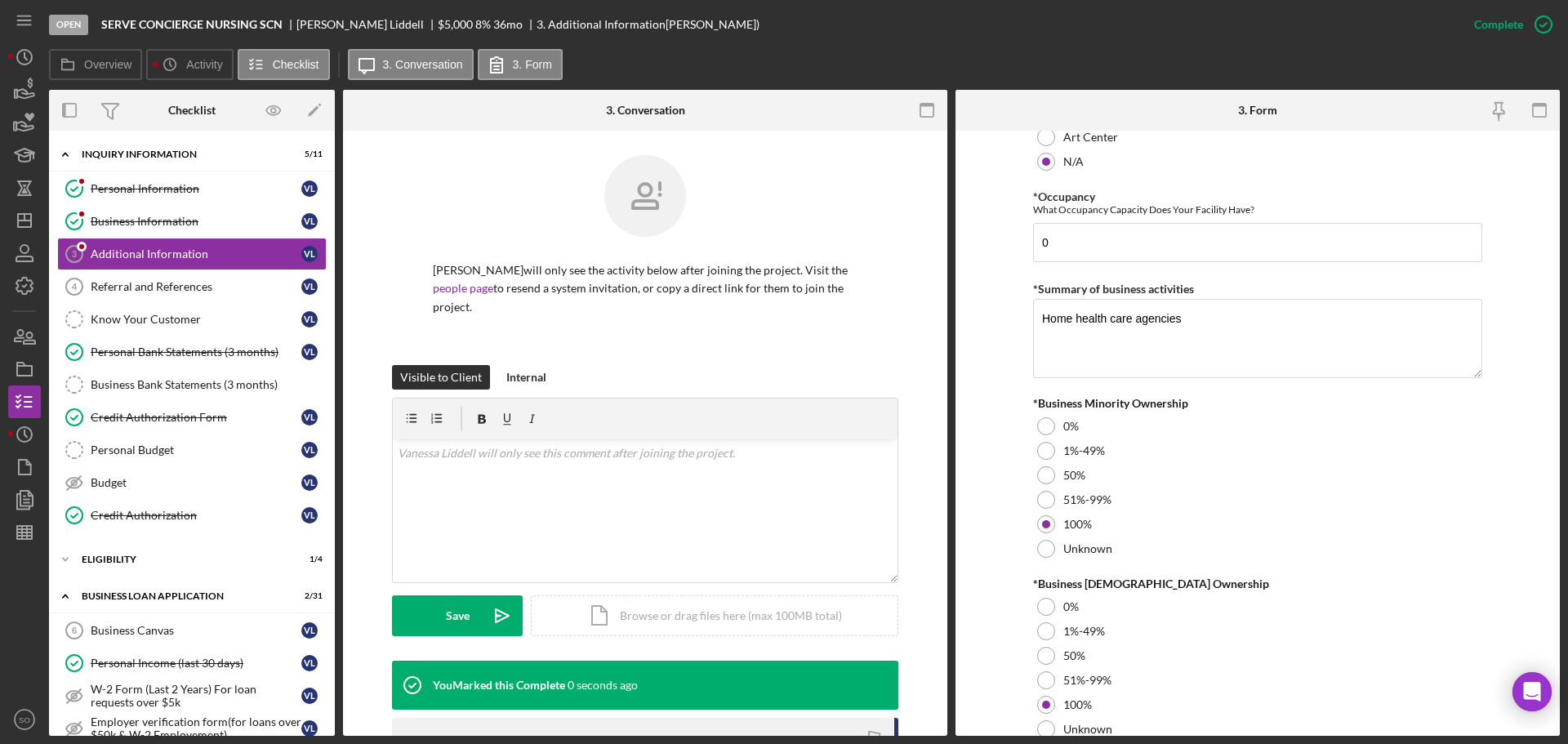
scroll to position [1875, 0]
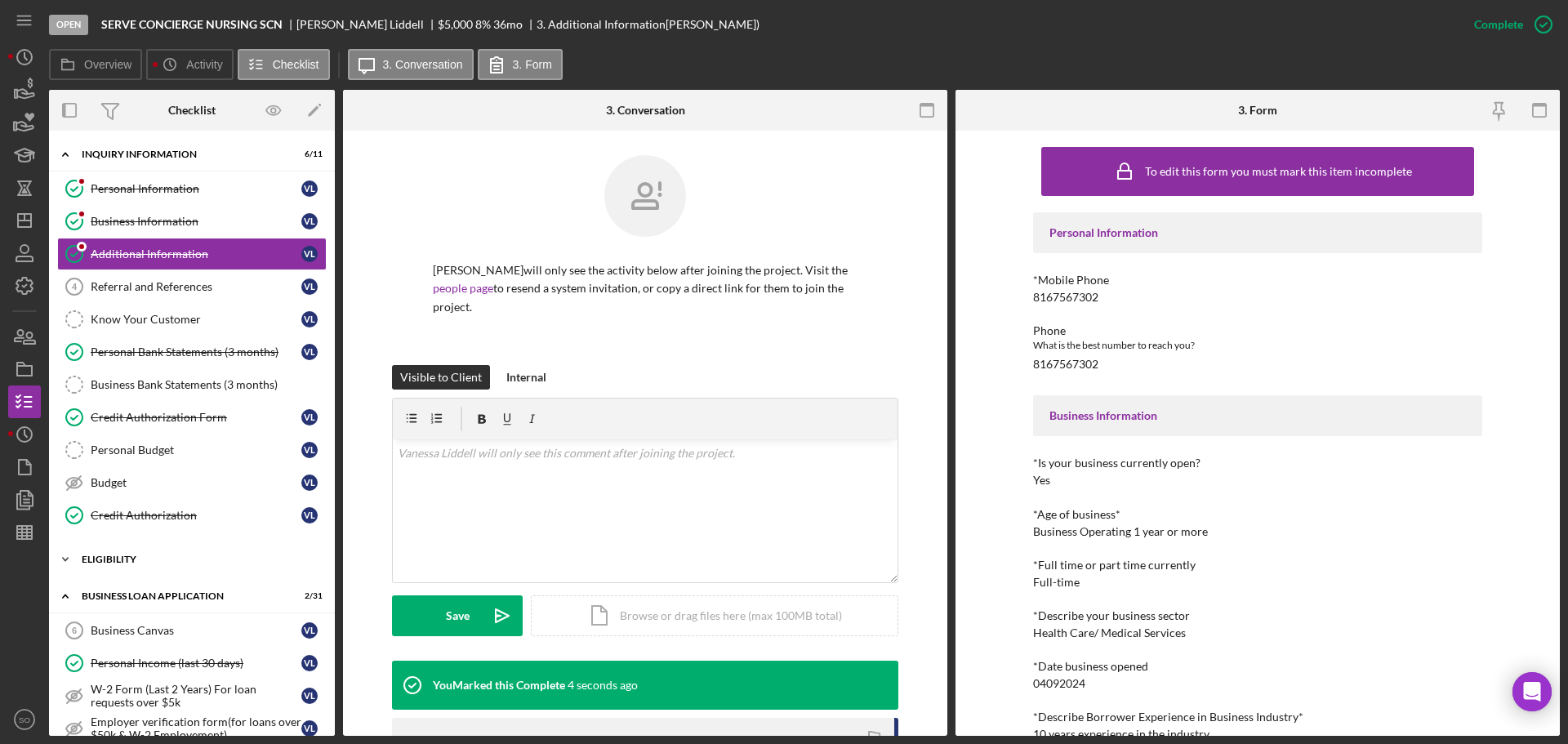
click at [169, 554] on div "Icon/Expander ELIGIBILITY 1 / 4" at bounding box center [192, 559] width 286 height 32
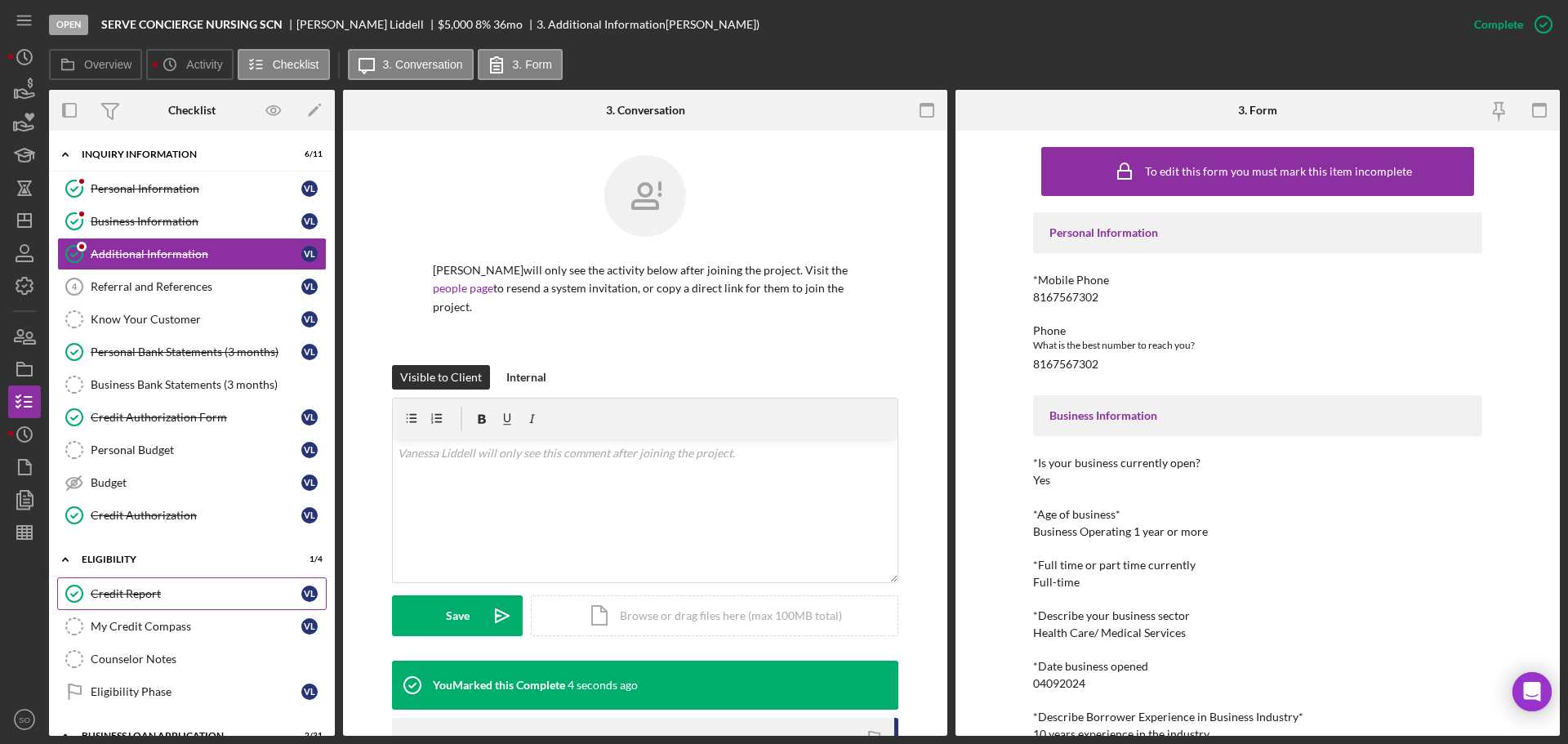
click at [163, 591] on div "Credit Report" at bounding box center [196, 594] width 210 height 13
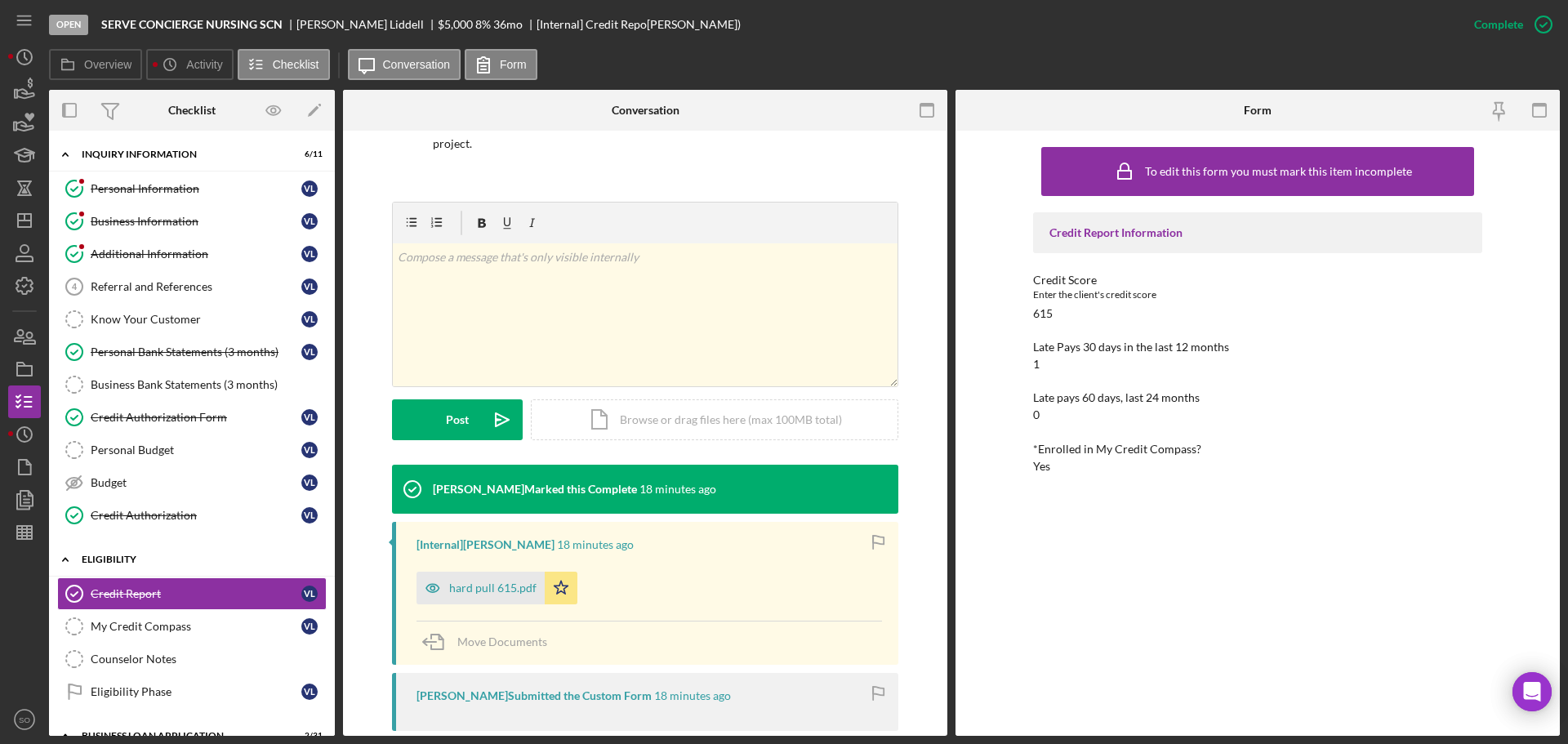
scroll to position [245, 0]
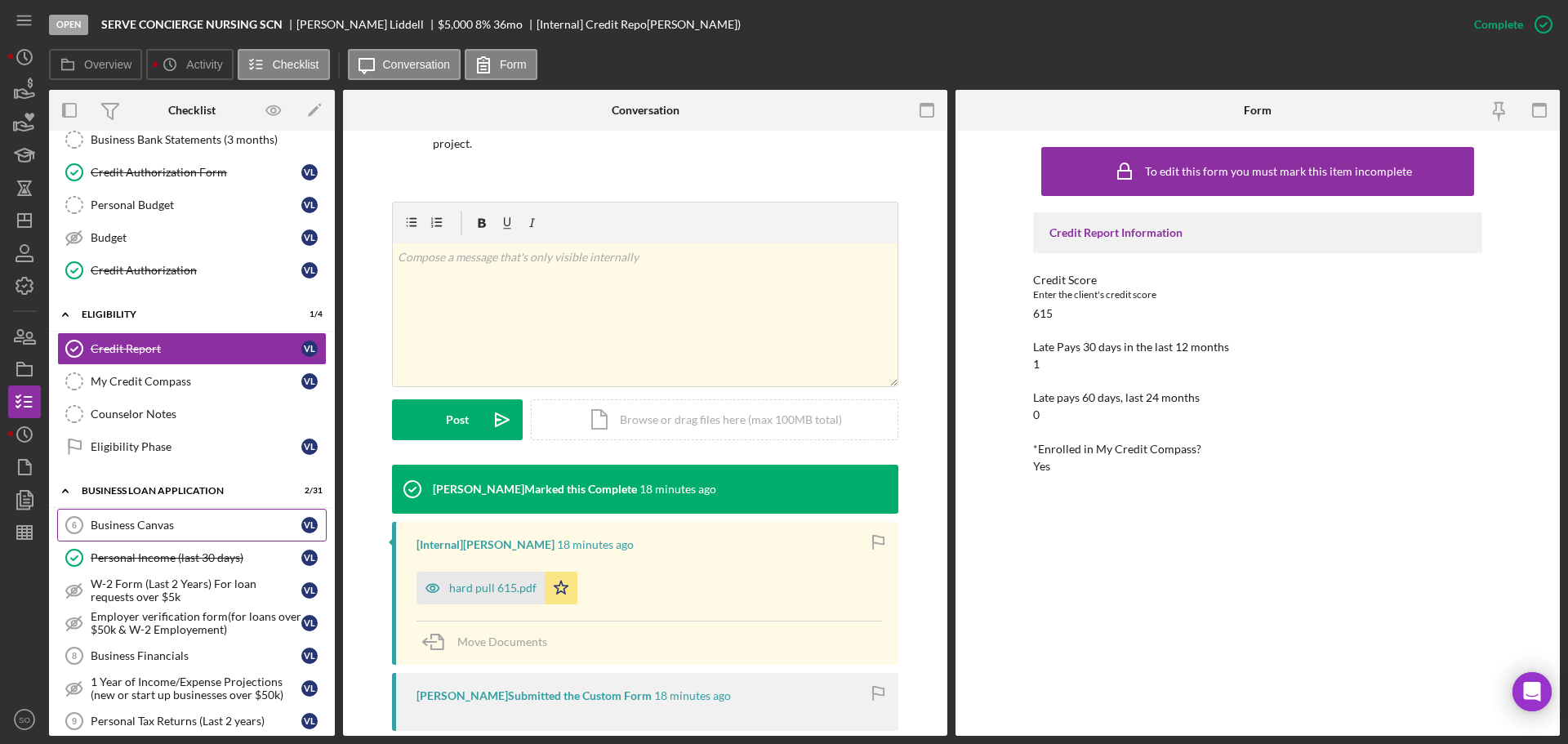
click at [173, 533] on link "Business Canvas 6 Business Canvas V L" at bounding box center [191, 525] width 270 height 32
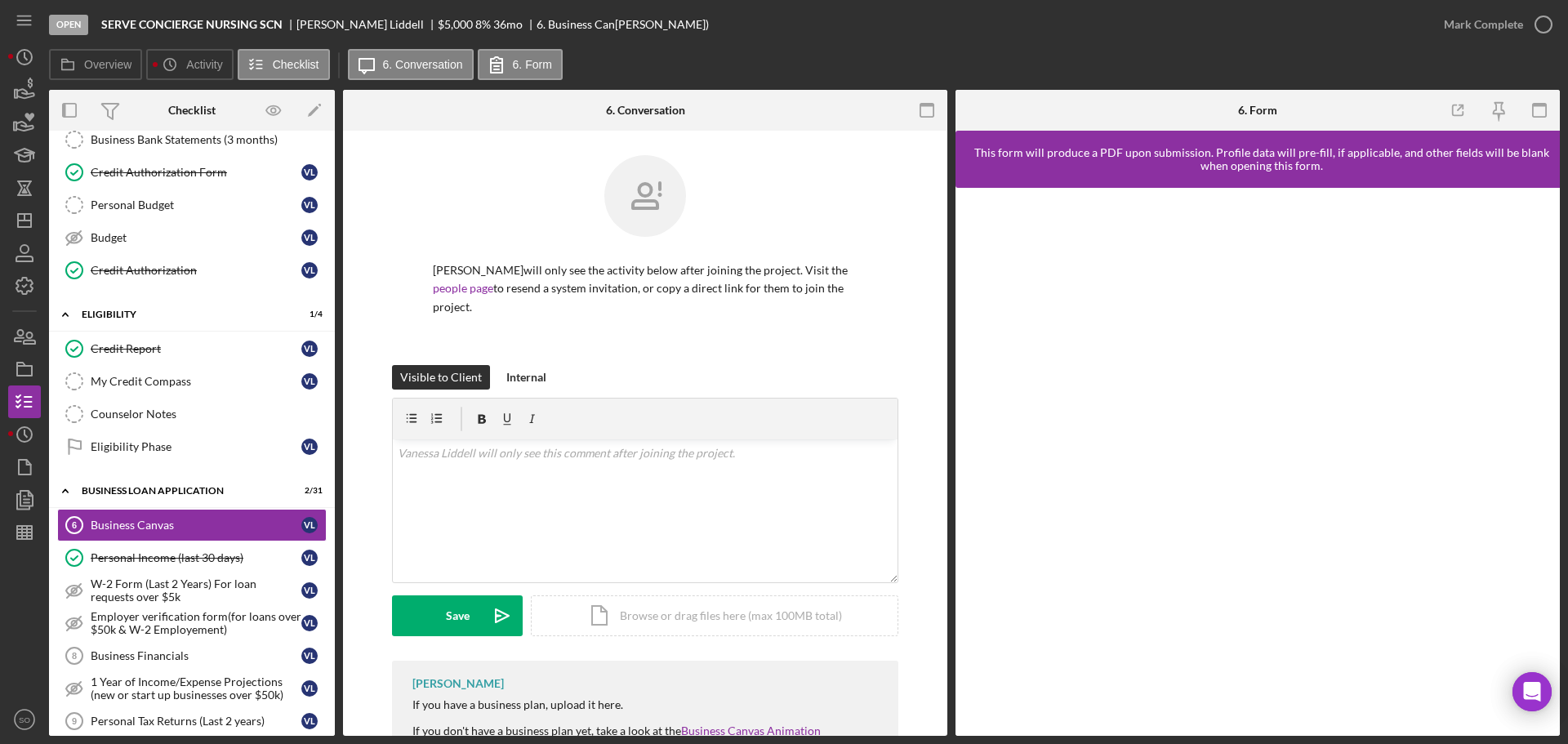
click at [1528, 122] on icon "button" at bounding box center [1540, 110] width 37 height 37
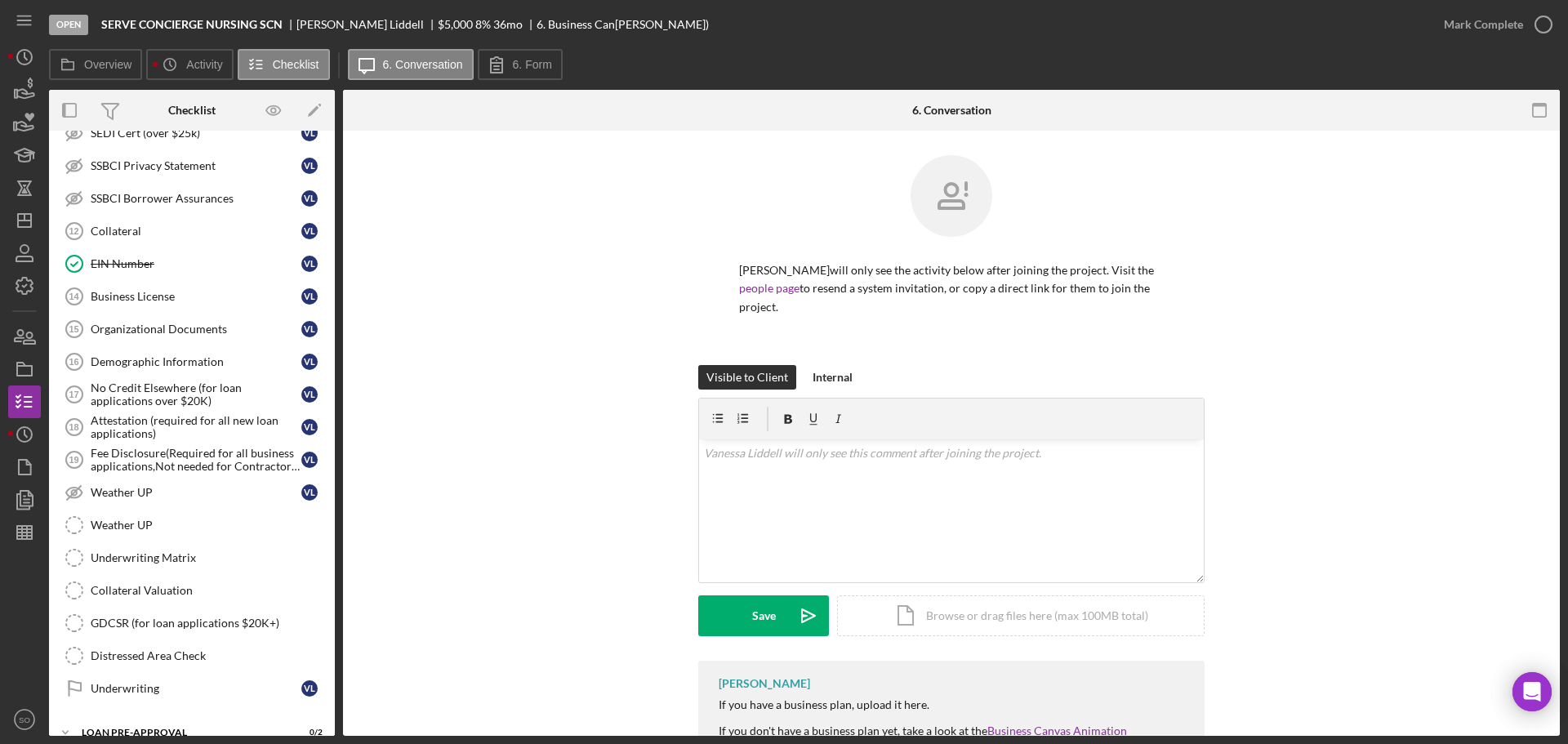
scroll to position [1144, 0]
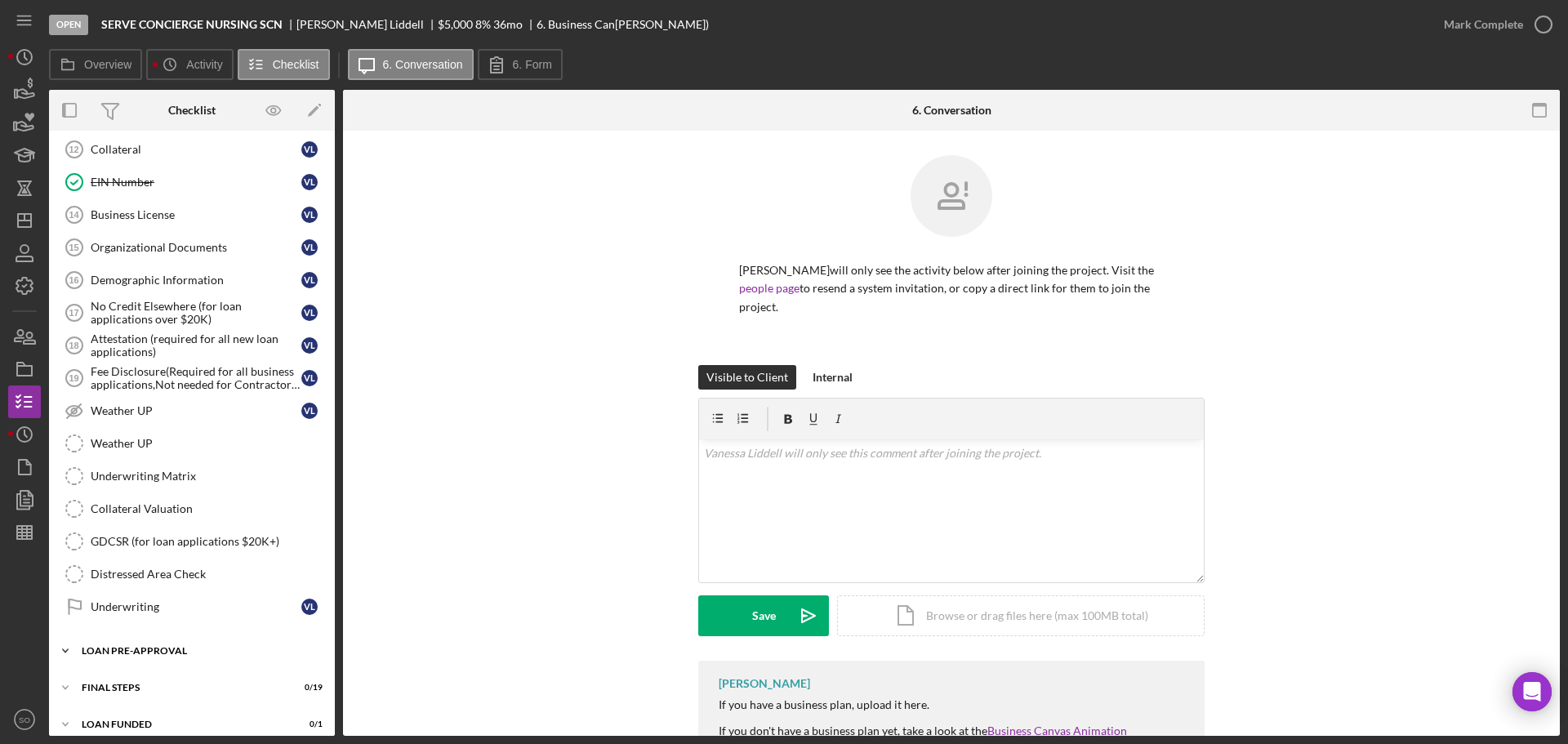
click at [164, 653] on div "LOAN PRE-APPROVAL" at bounding box center [198, 651] width 233 height 9
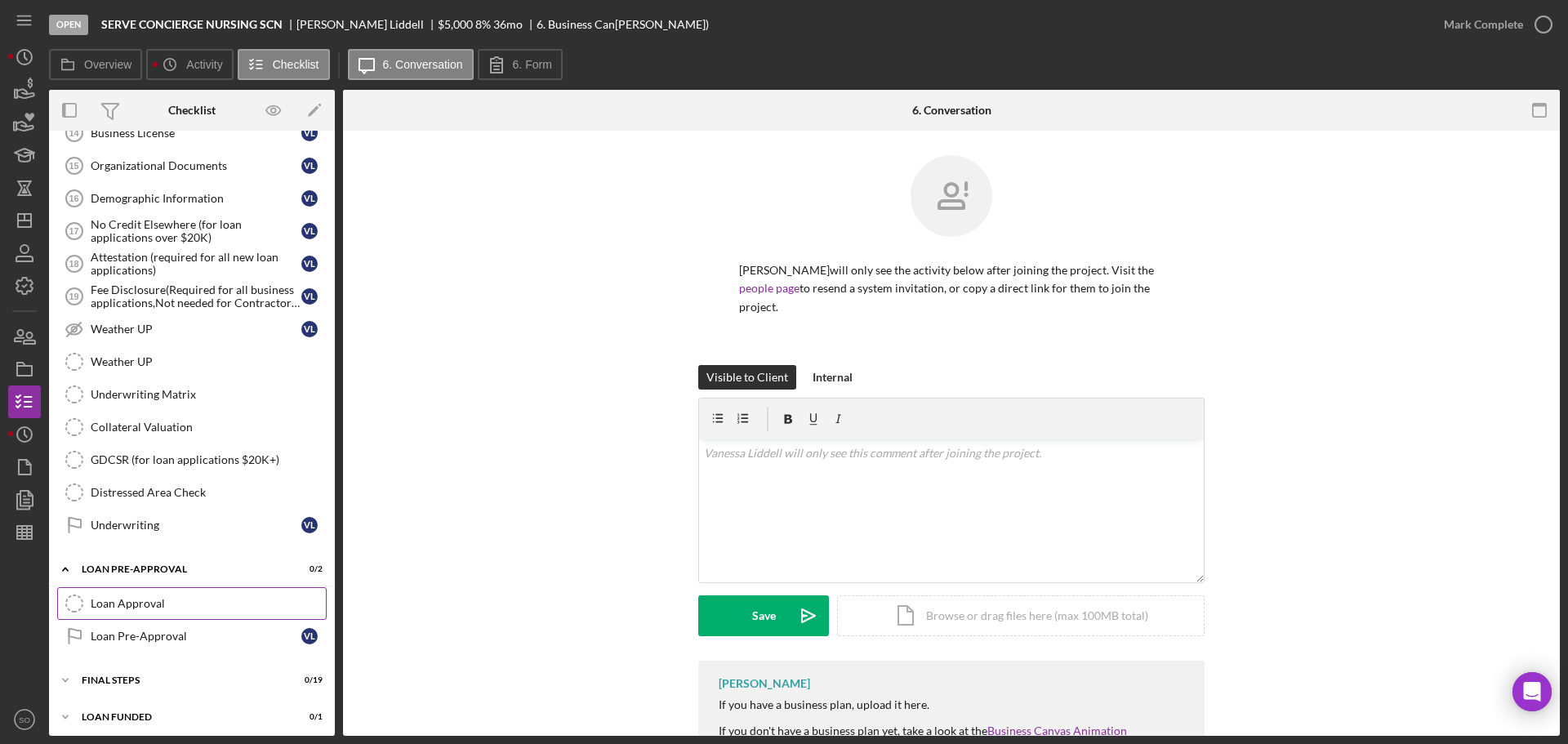
click at [153, 606] on div "Loan Approval" at bounding box center [208, 604] width 235 height 13
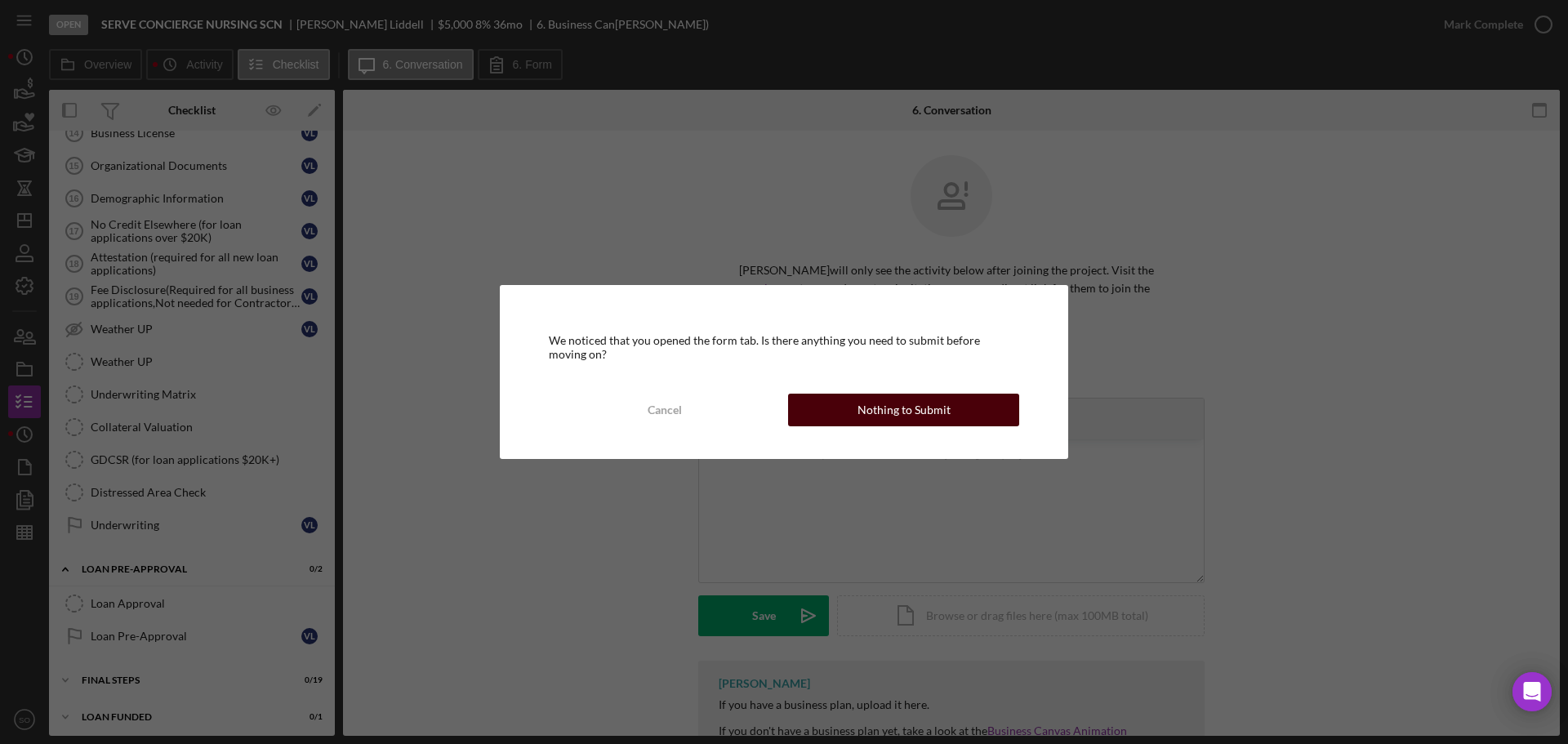
click at [837, 411] on button "Nothing to Submit" at bounding box center [904, 410] width 231 height 32
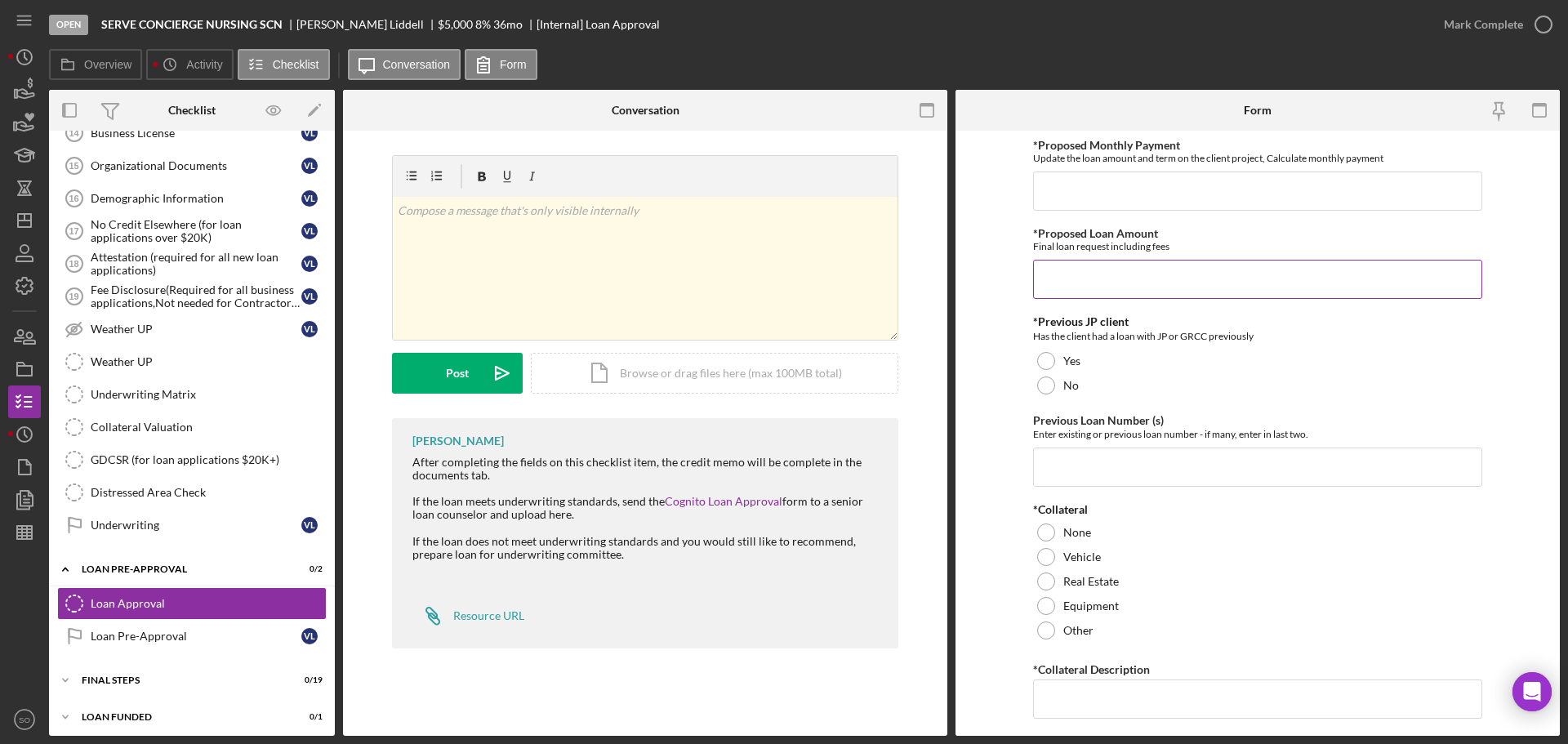
click at [1113, 282] on input "*Proposed Loan Amount" at bounding box center [1258, 279] width 449 height 39
type input "$5,000"
click at [1048, 383] on div at bounding box center [1046, 385] width 18 height 18
click at [1091, 208] on input "*Proposed Monthly Payment" at bounding box center [1258, 191] width 449 height 39
type input "$132"
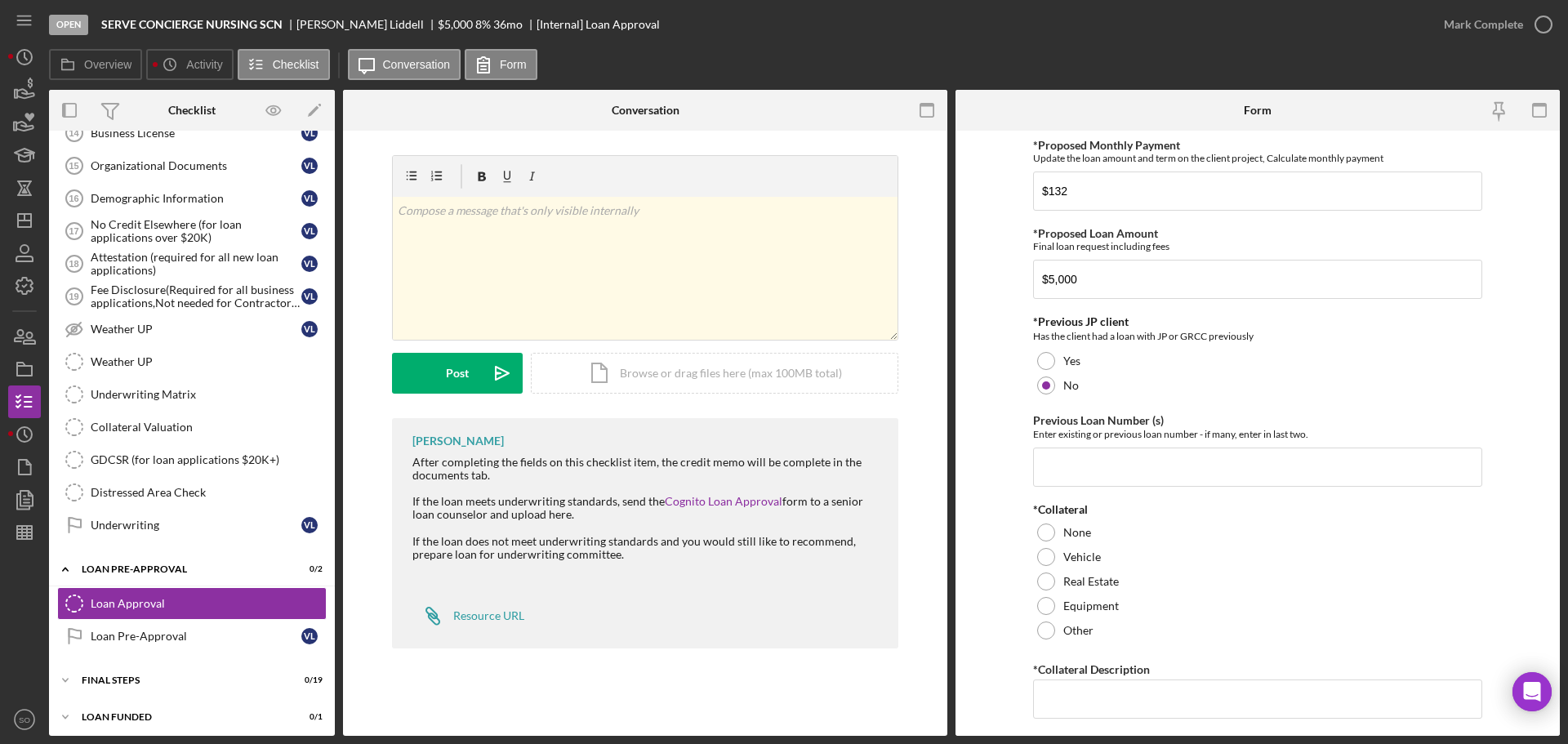
click at [972, 368] on form "*Proposed Monthly Payment Update the loan amount and term on the client project…" at bounding box center [1258, 433] width 604 height 606
click at [1071, 464] on input "Previous Loan Number (s)" at bounding box center [1258, 467] width 449 height 39
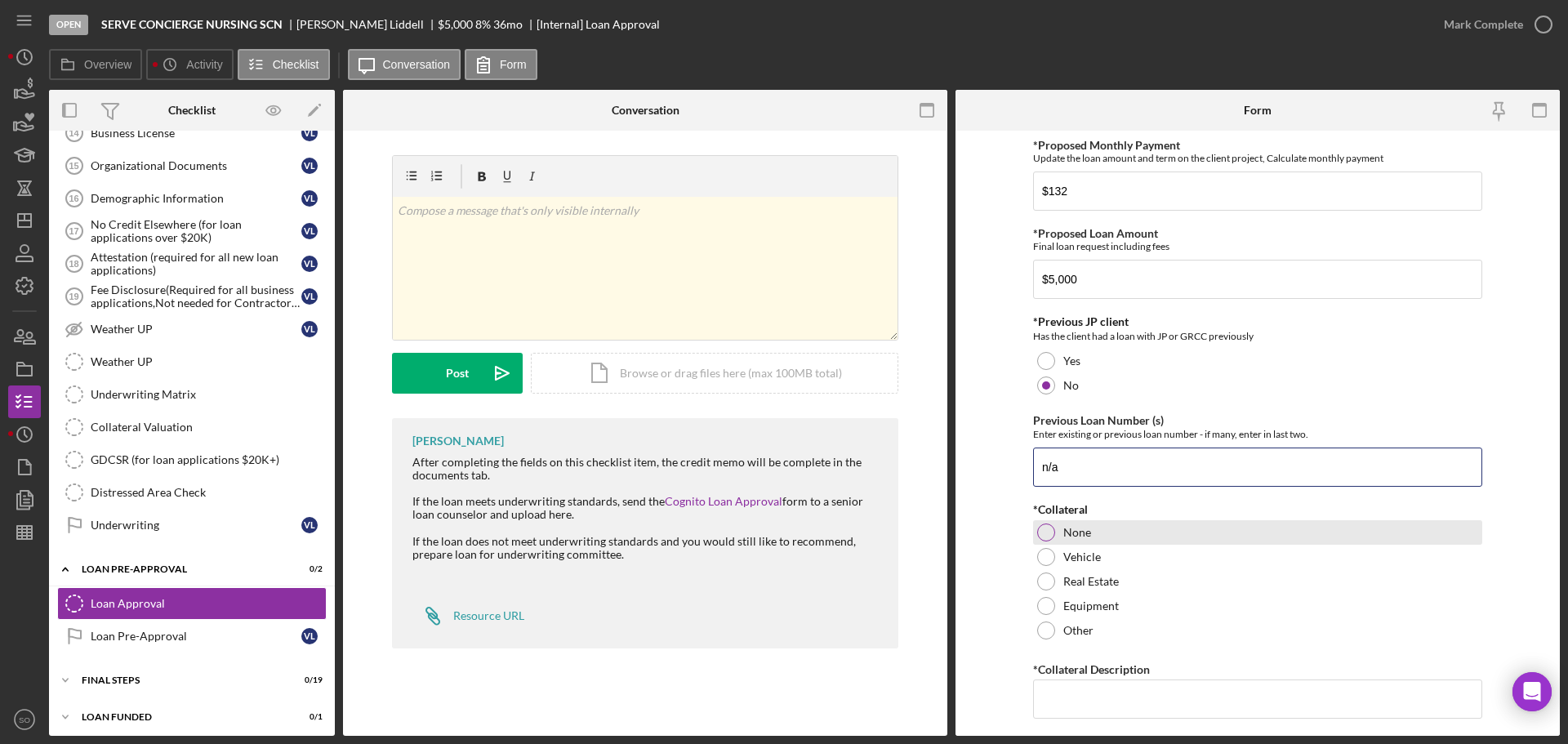
type input "n/a"
click at [1044, 535] on div at bounding box center [1046, 533] width 18 height 18
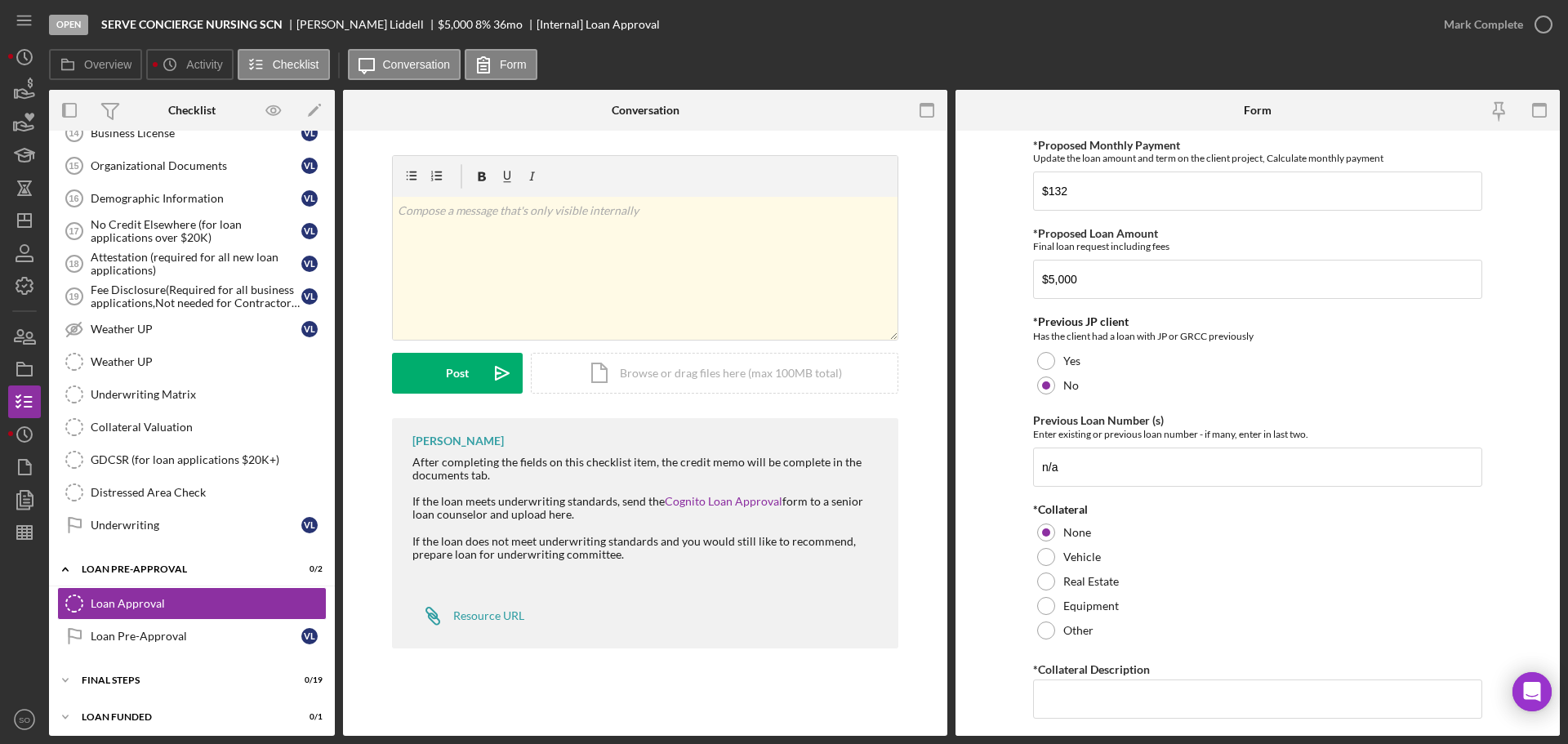
scroll to position [163, 0]
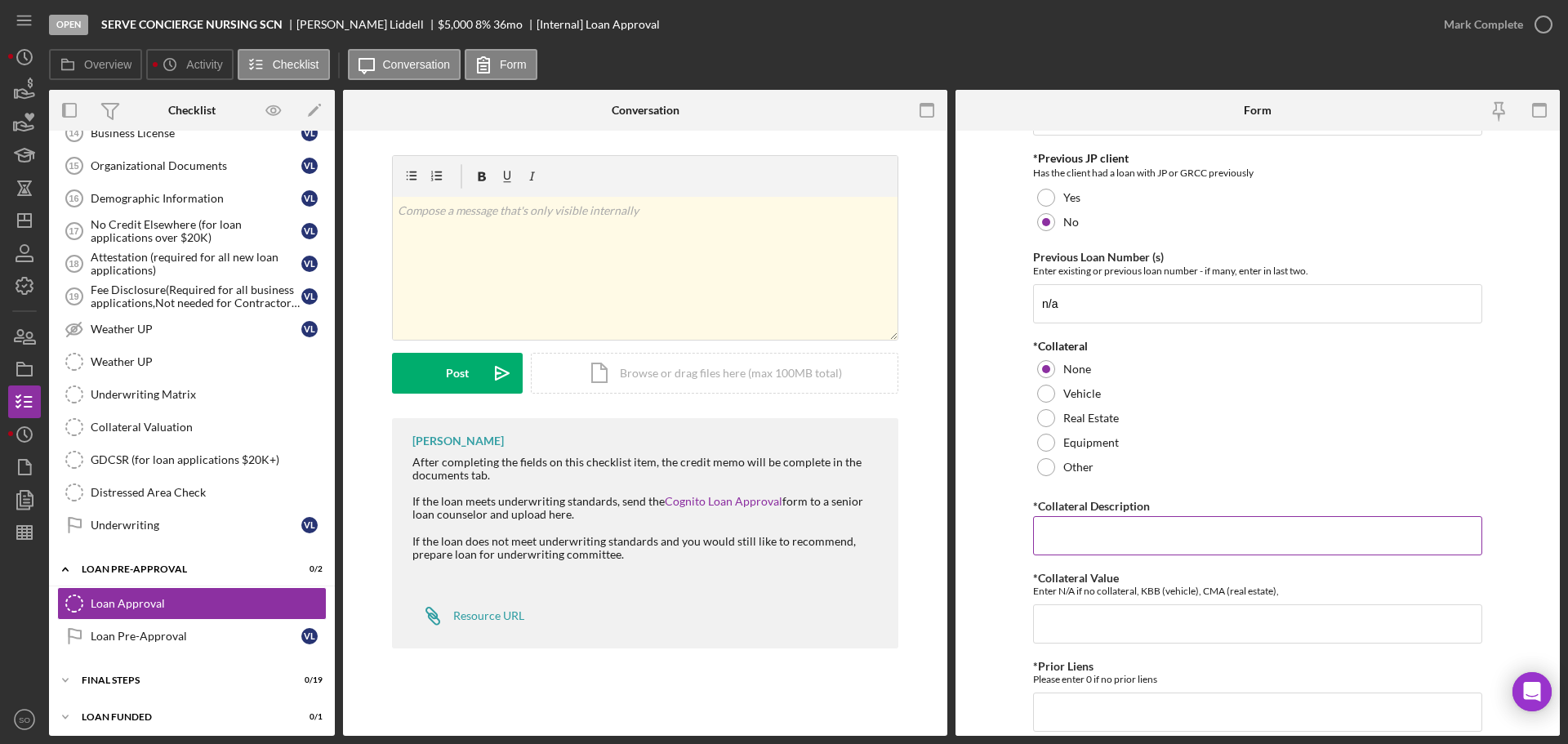
click at [1073, 531] on input "*Collateral Description" at bounding box center [1258, 535] width 449 height 39
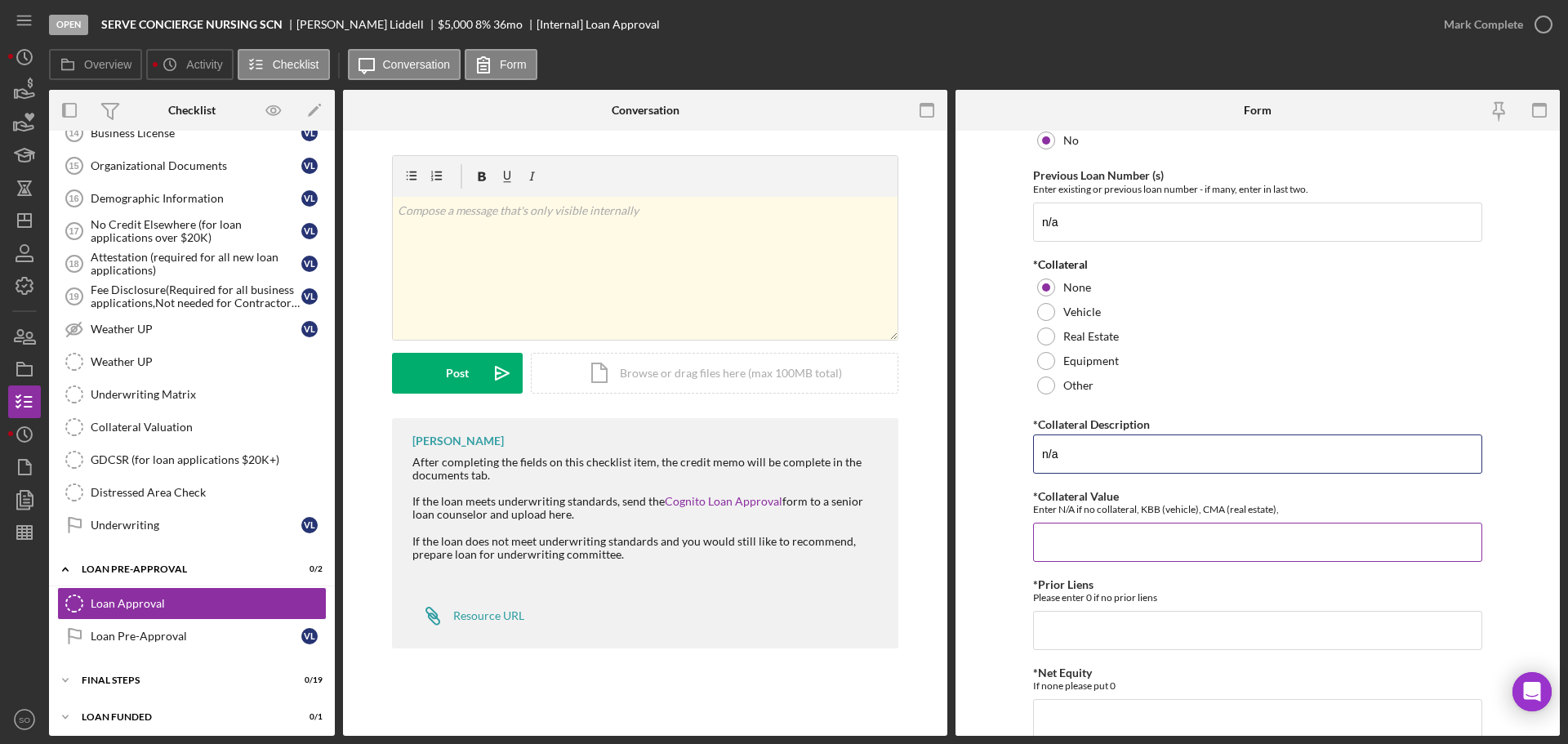
type input "n/a"
click at [1071, 539] on input "*Collateral Value" at bounding box center [1258, 542] width 449 height 39
type input "0"
click at [1133, 639] on input "*Prior Liens" at bounding box center [1258, 630] width 449 height 39
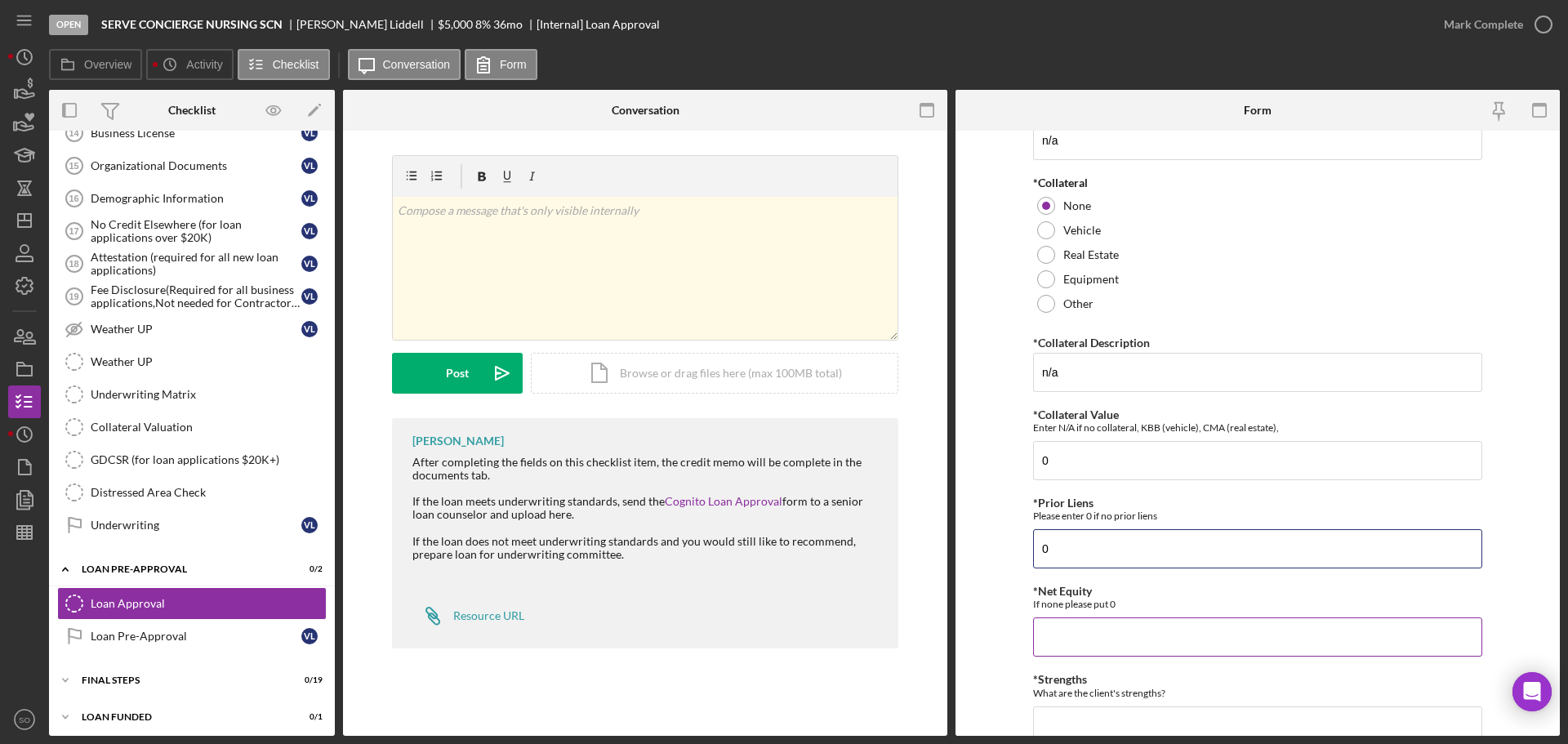
type input "0"
click at [1090, 649] on input "*Net Equity" at bounding box center [1258, 637] width 449 height 39
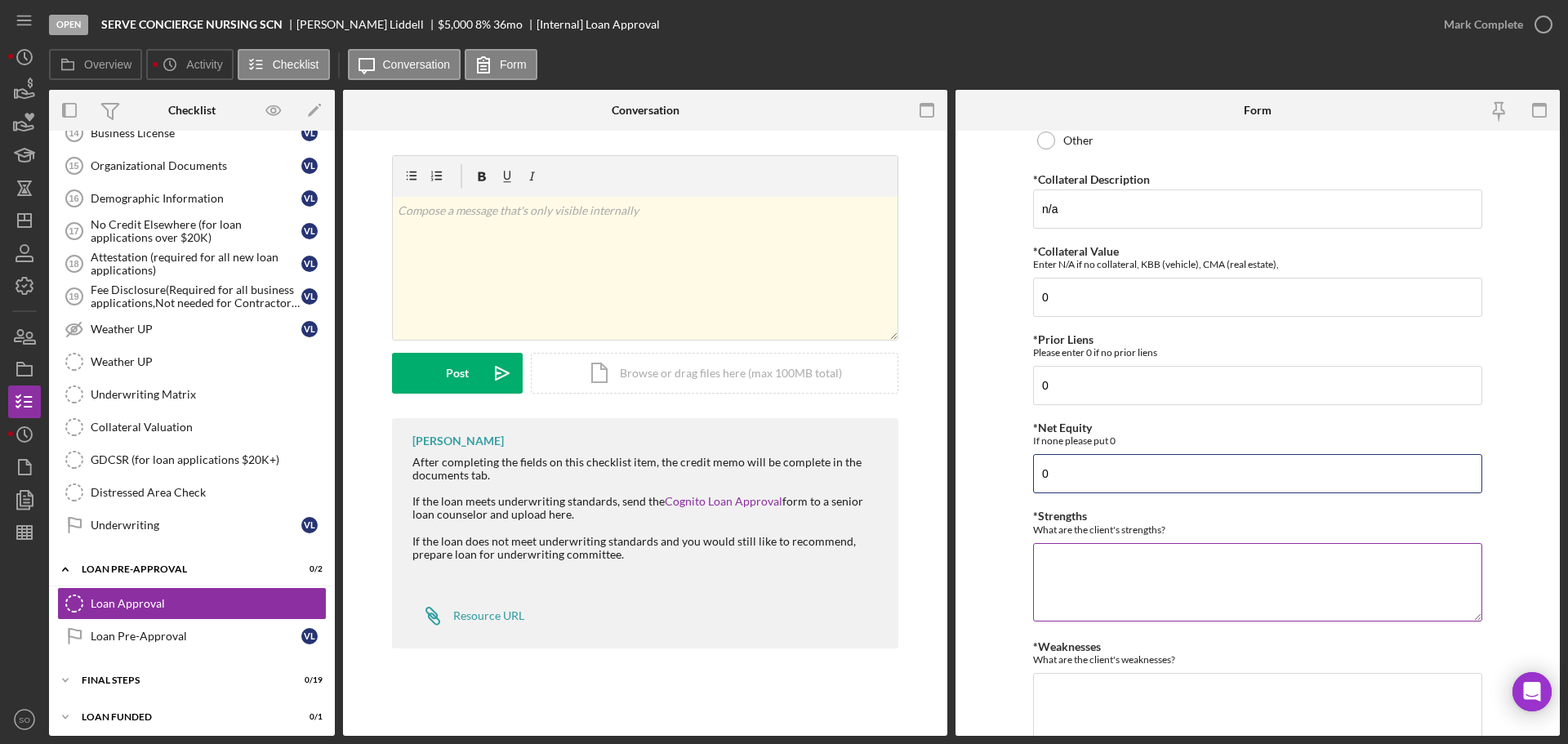
type input "0"
click at [1069, 576] on textarea "*Strengths" at bounding box center [1258, 582] width 449 height 79
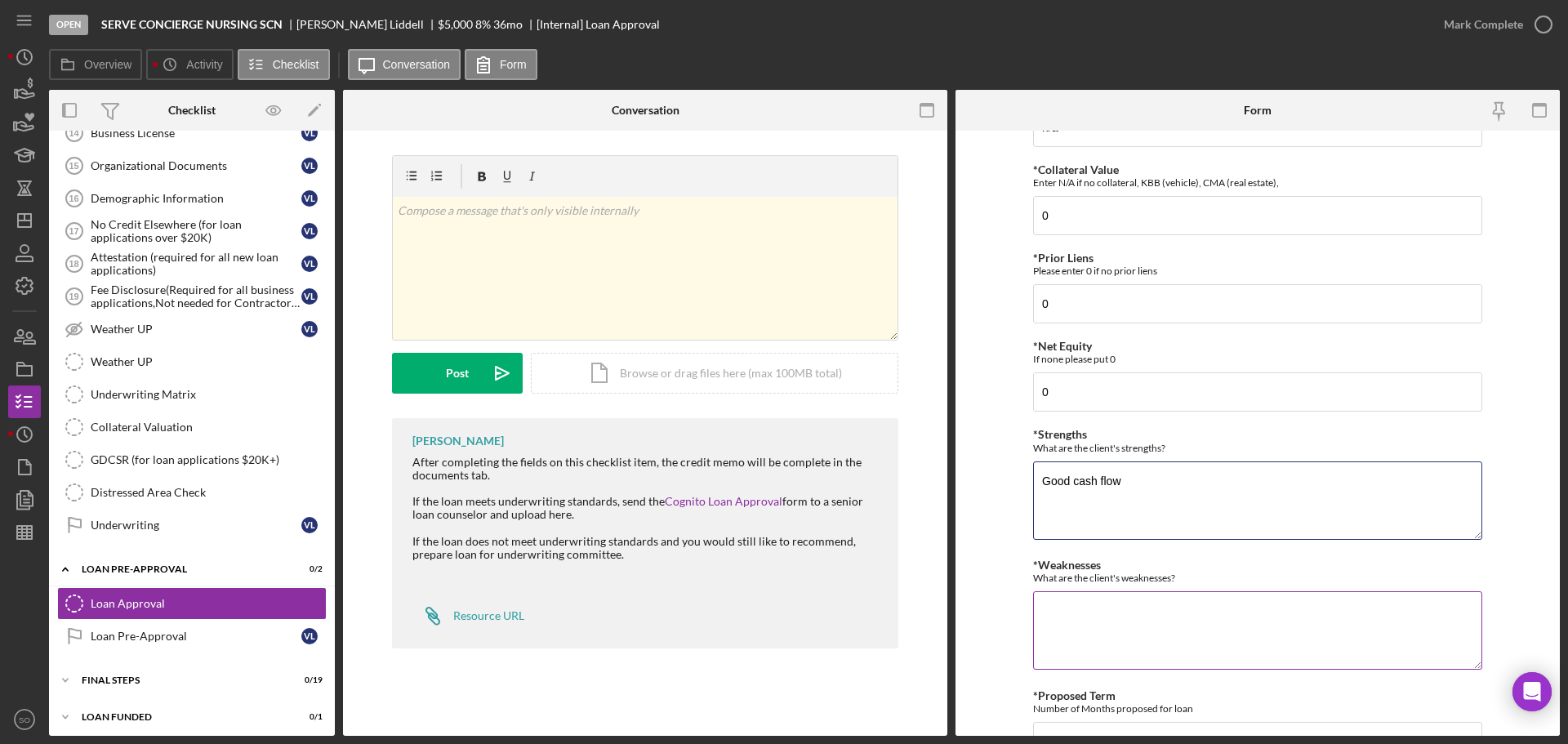
type textarea "Good cash flow"
click at [1076, 610] on textarea "*Weaknesses" at bounding box center [1258, 630] width 449 height 79
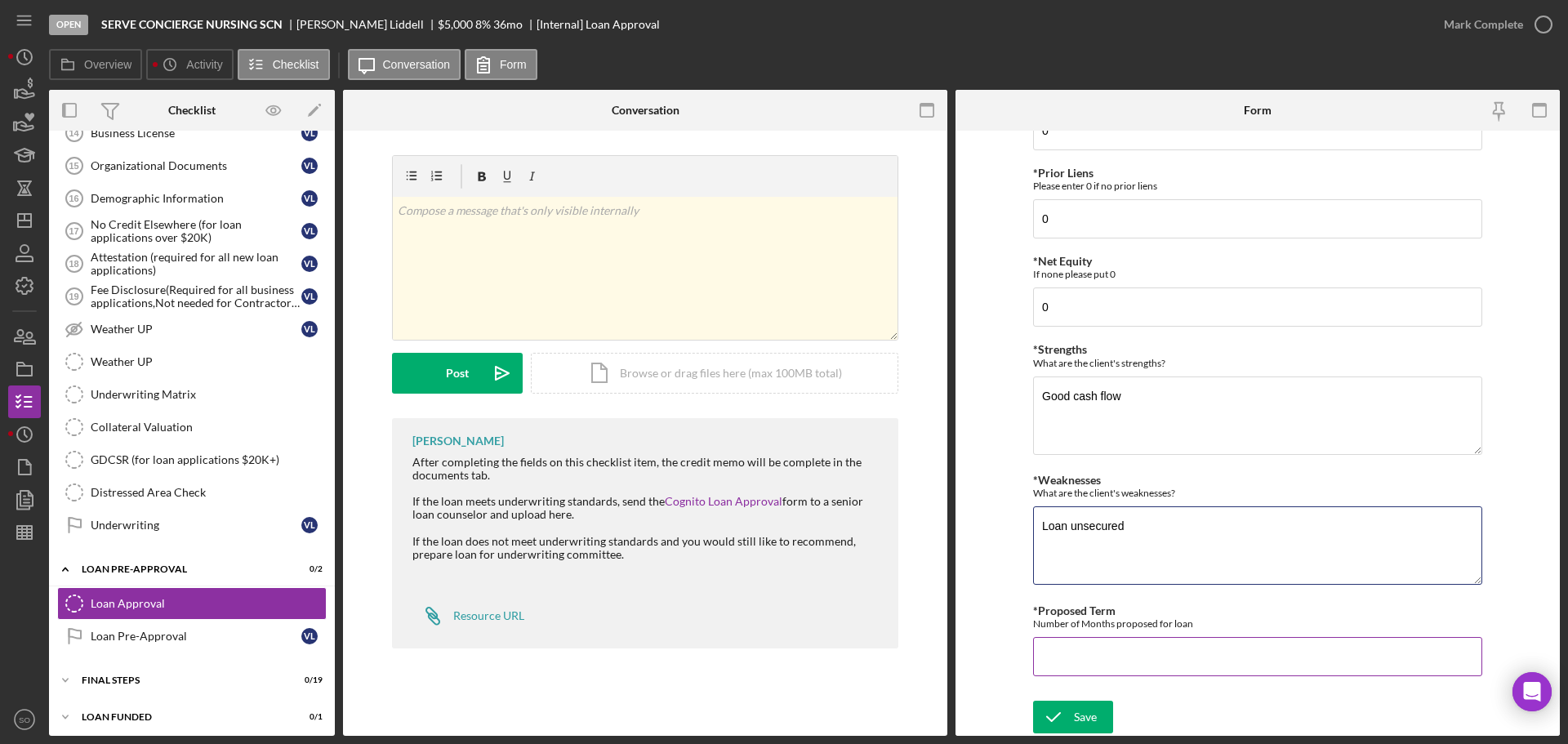
type textarea "Loan unsecured"
click at [1087, 662] on input "*Proposed Term" at bounding box center [1258, 657] width 449 height 39
type input "48"
click at [969, 602] on form "*Proposed Monthly Payment Update the loan amount and term on the client project…" at bounding box center [1258, 433] width 604 height 606
click at [1058, 714] on icon "submit" at bounding box center [1054, 717] width 41 height 41
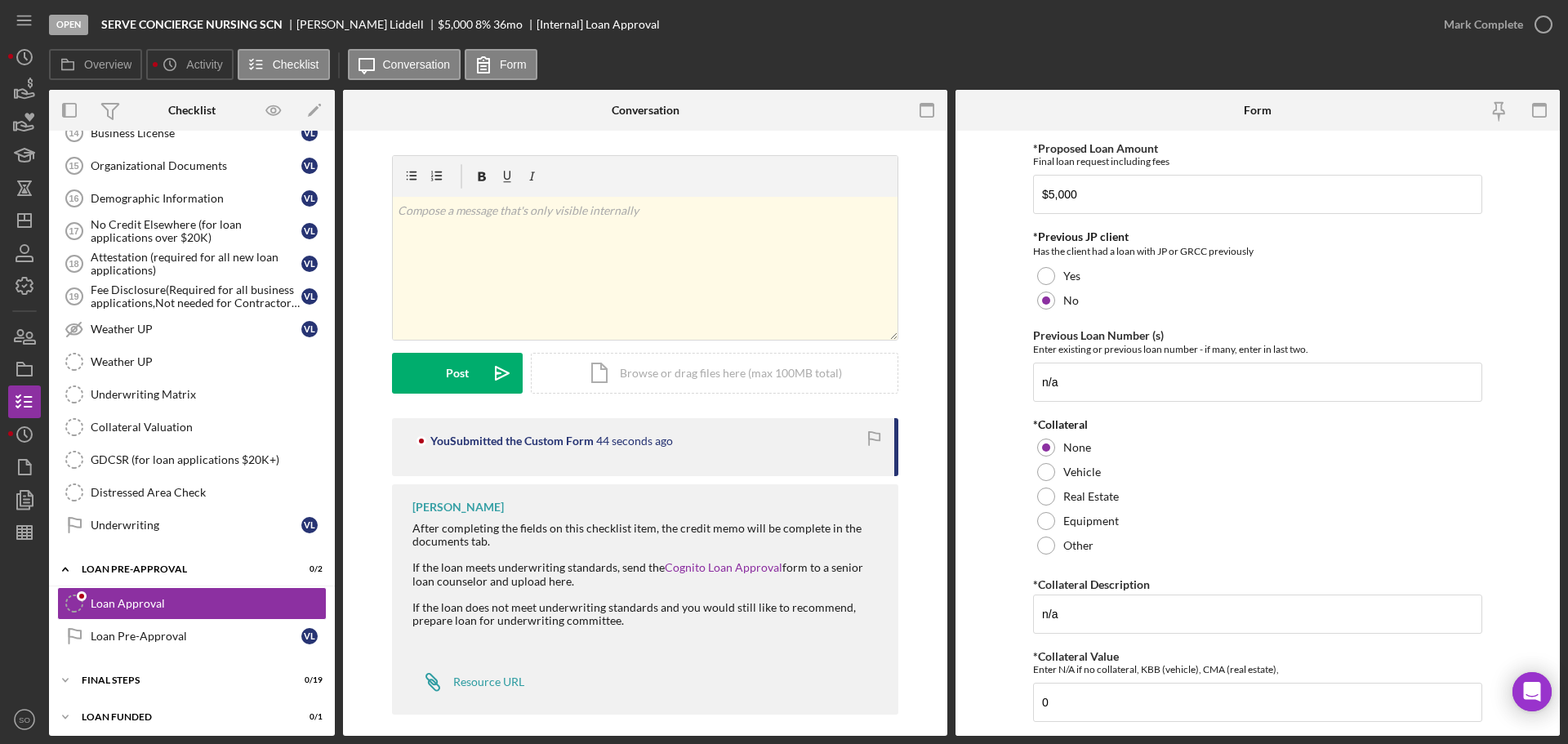
scroll to position [0, 0]
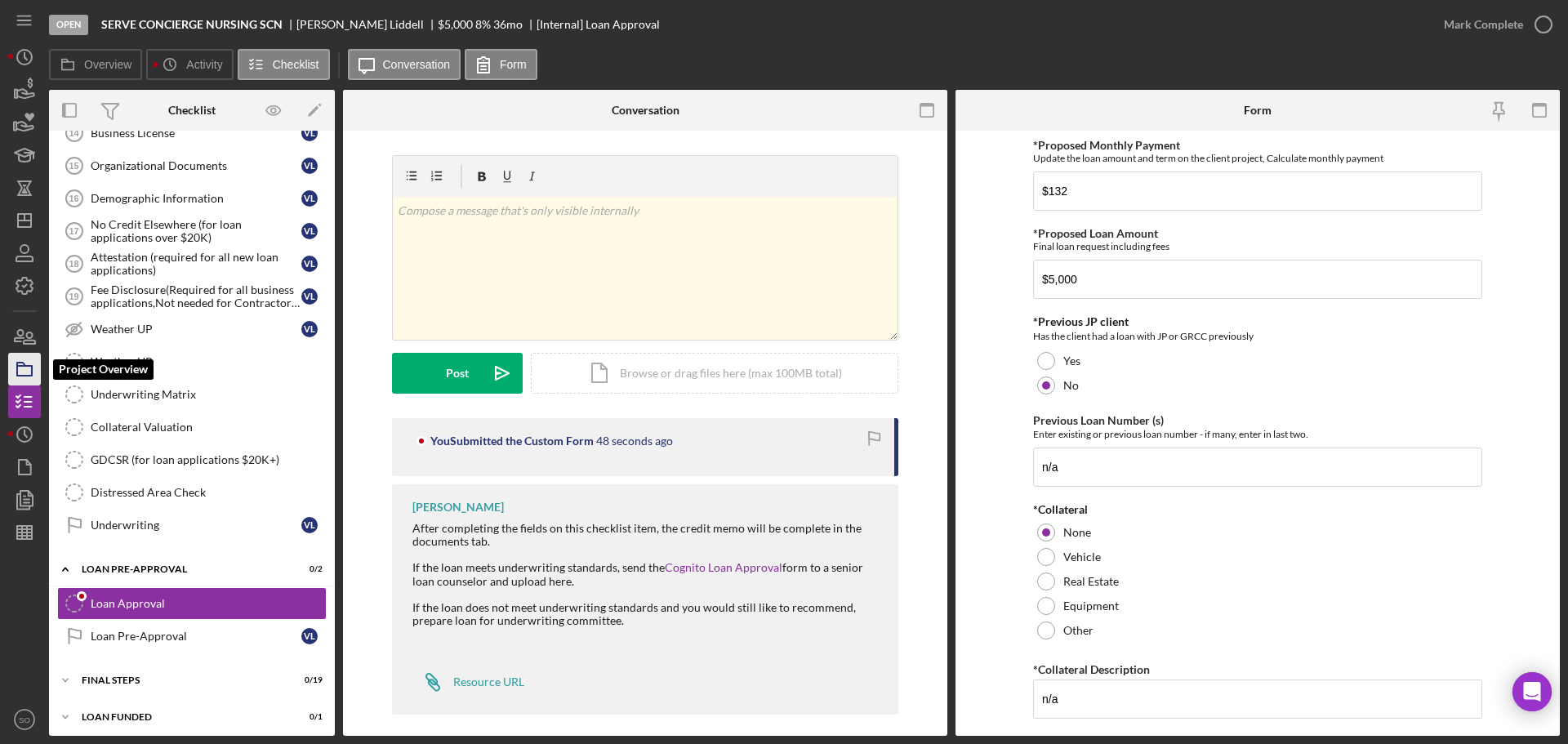
click at [34, 368] on icon "button" at bounding box center [24, 369] width 41 height 41
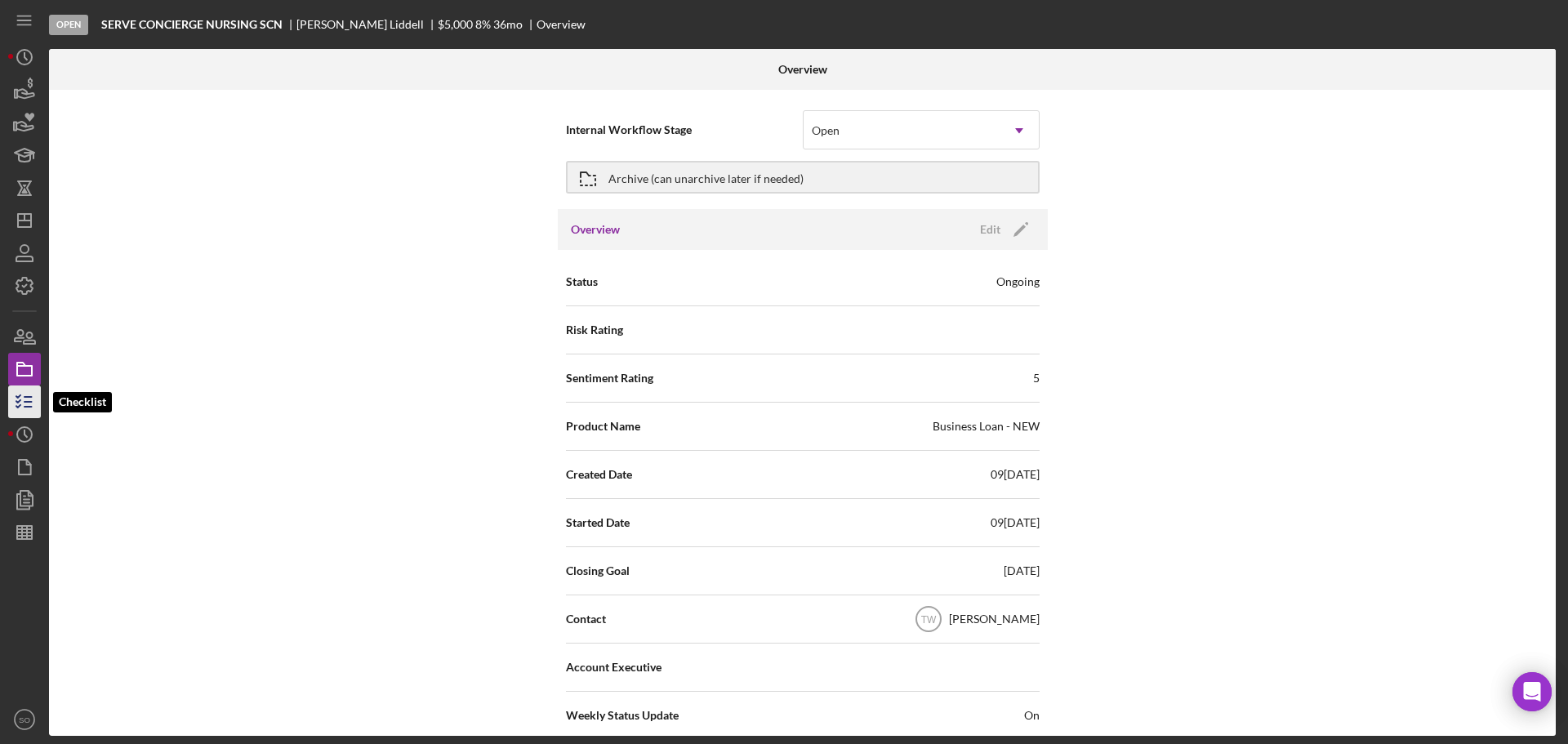
click at [30, 406] on icon "button" at bounding box center [24, 402] width 41 height 41
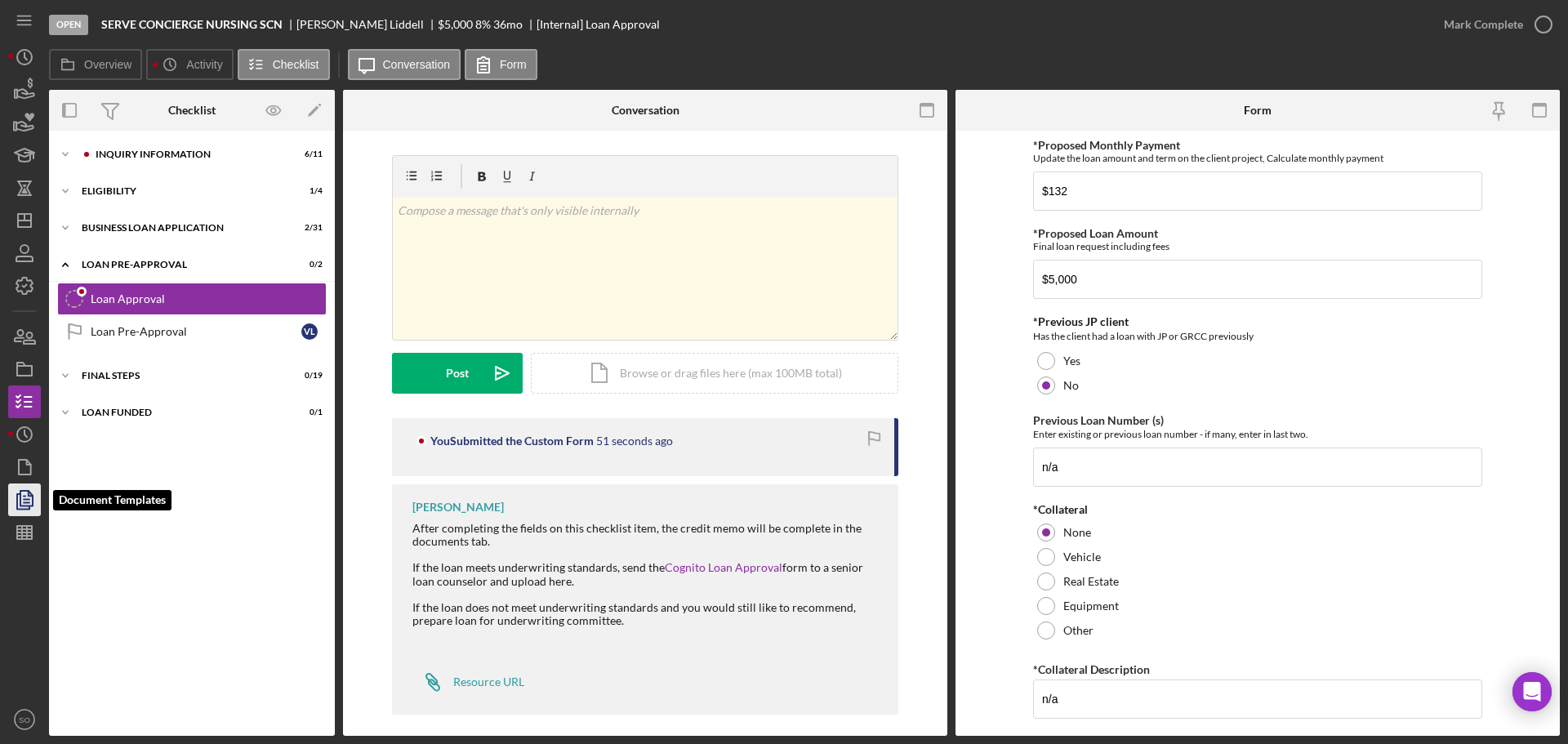
click at [28, 495] on polyline "button" at bounding box center [30, 494] width 4 height 4
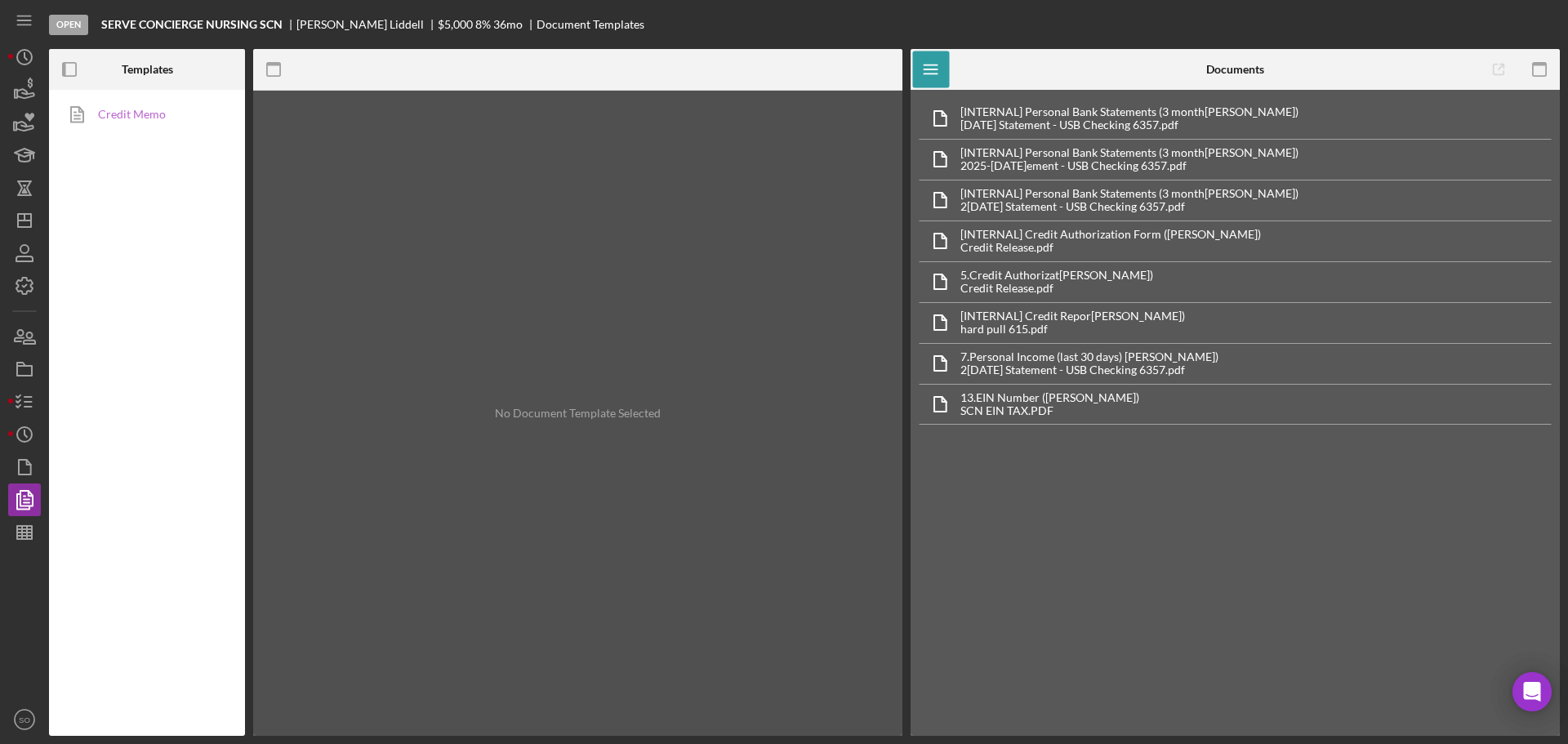
click at [136, 126] on link "Credit Memo" at bounding box center [142, 114] width 171 height 32
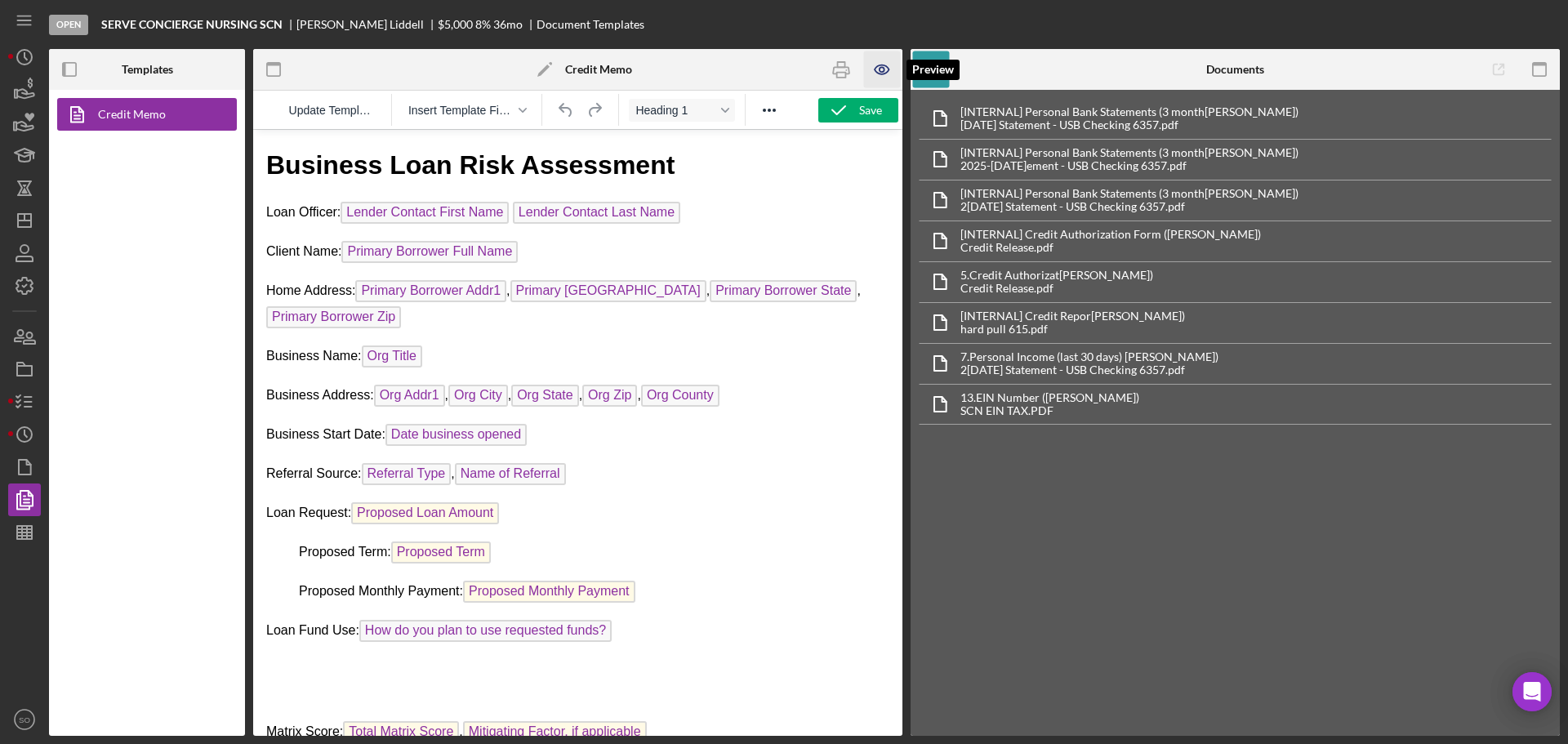
drag, startPoint x: 878, startPoint y: 68, endPoint x: 879, endPoint y: 88, distance: 20.0
click at [879, 70] on icon "button" at bounding box center [882, 69] width 37 height 37
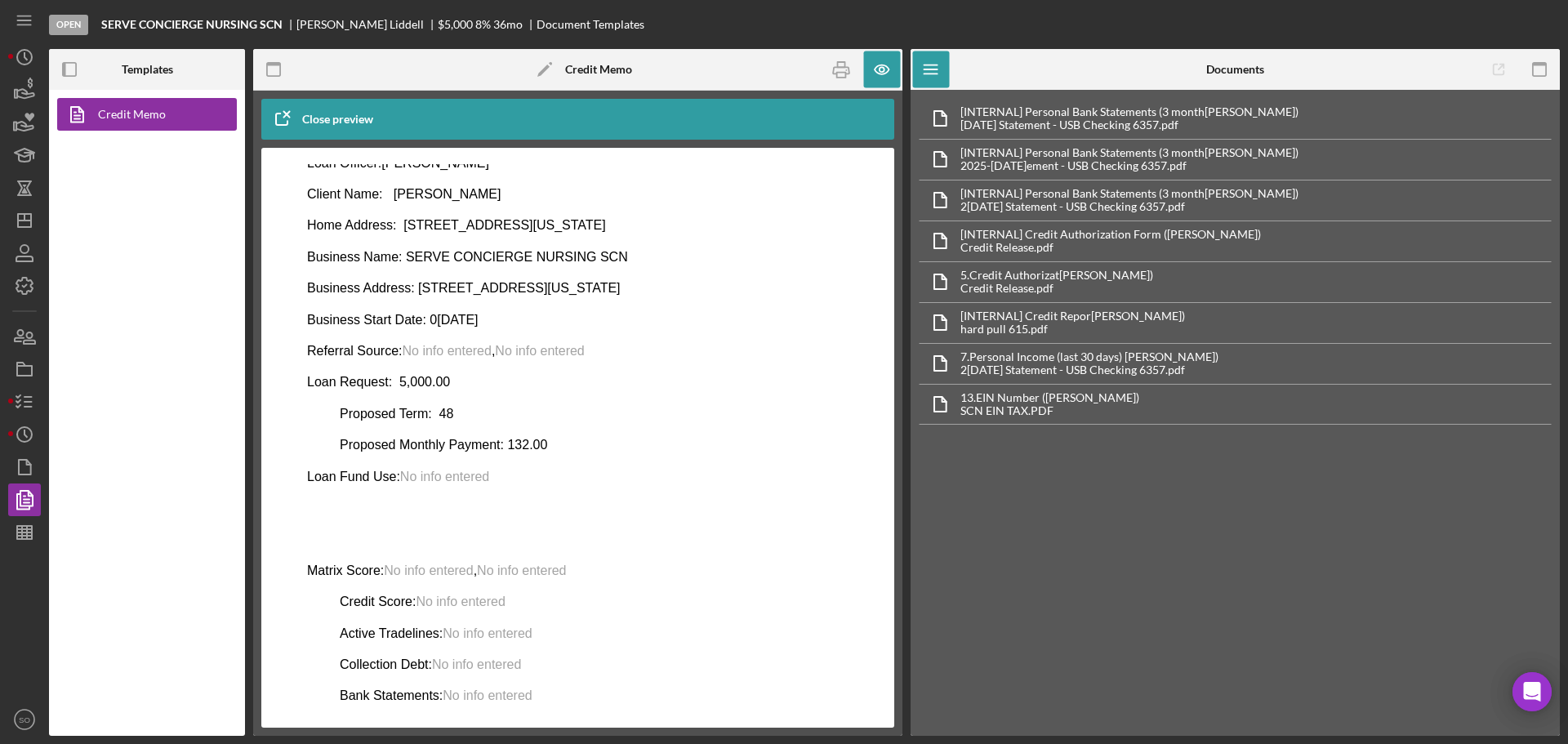
scroll to position [408, 0]
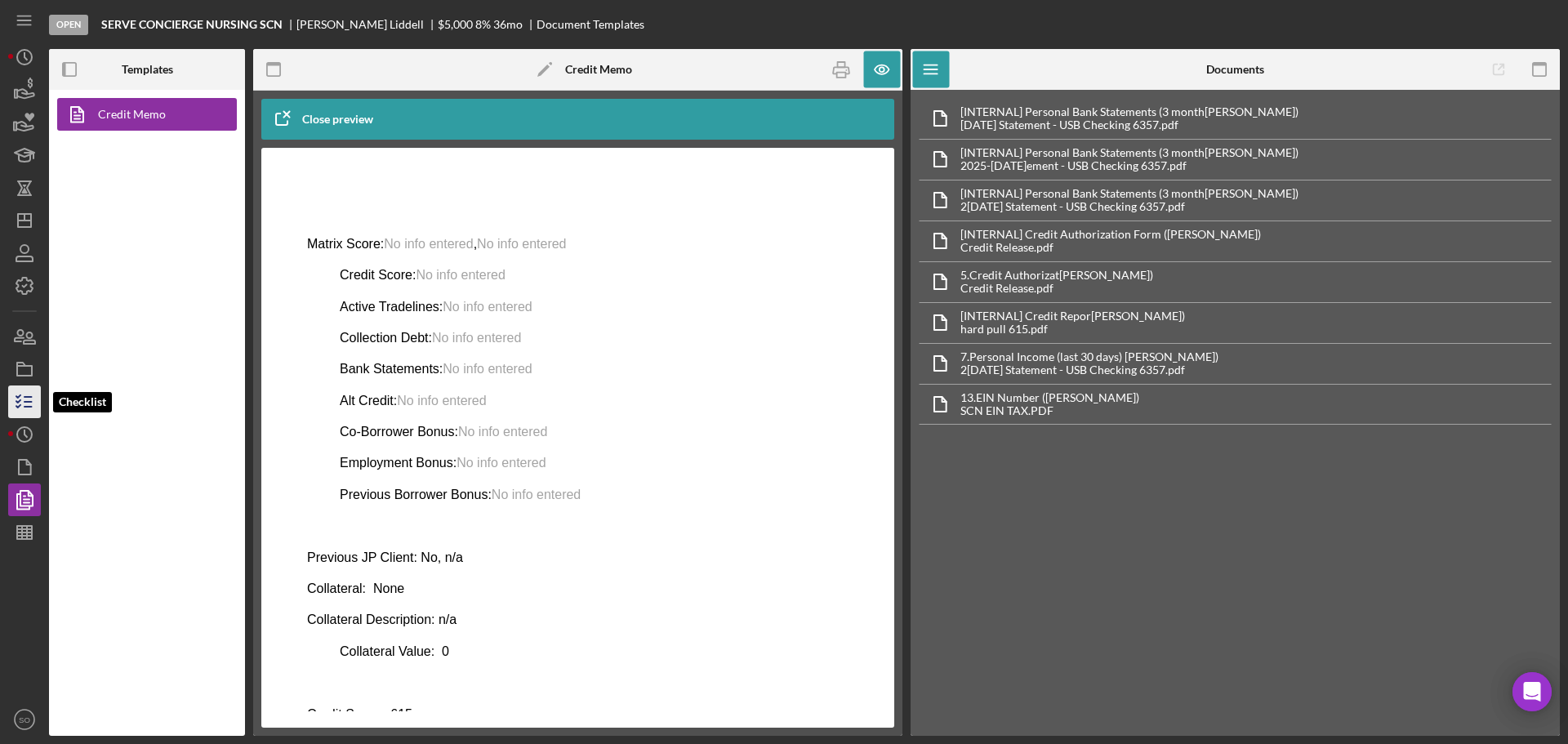
click at [21, 396] on icon "button" at bounding box center [24, 402] width 41 height 41
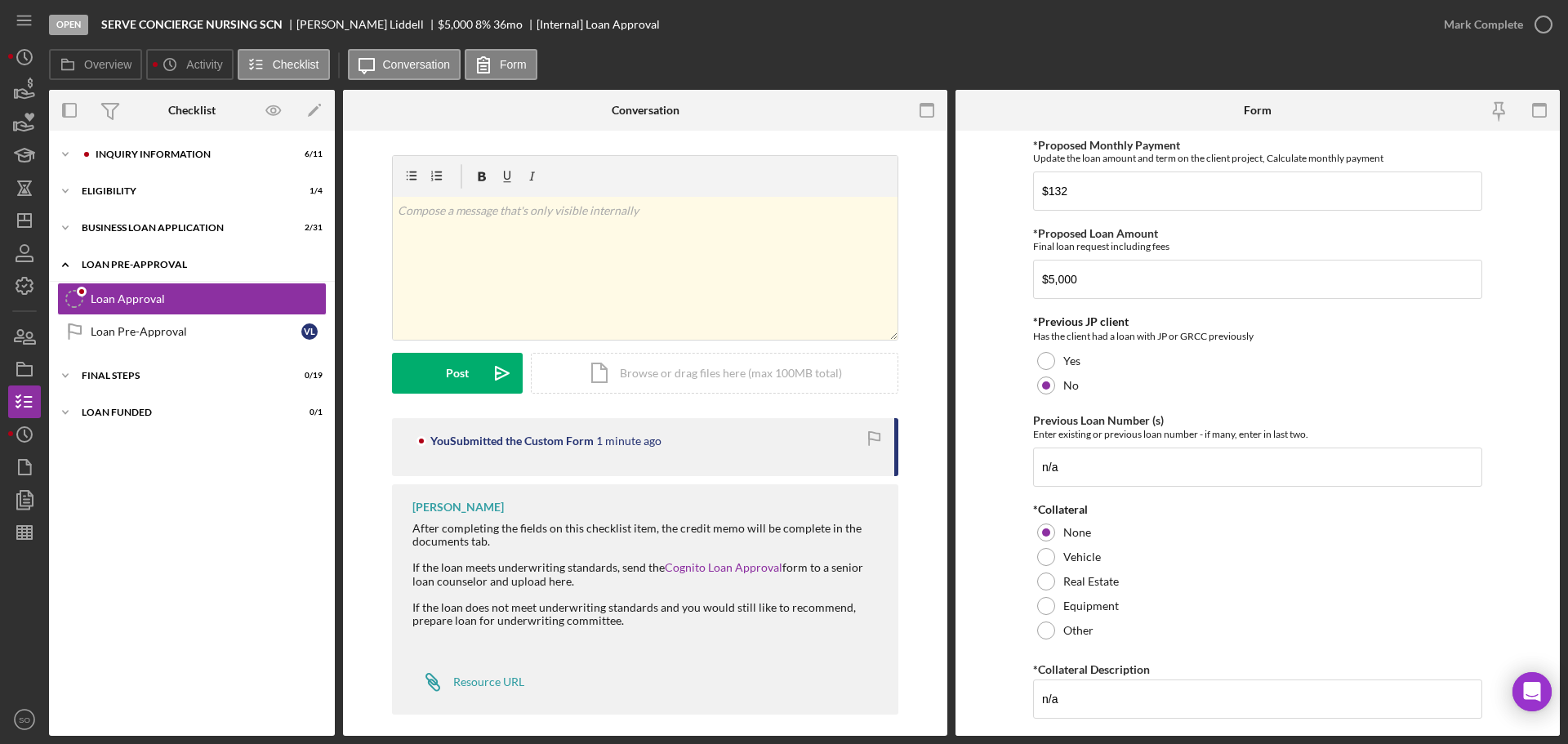
click at [138, 270] on div "Icon/Expander LOAN PRE-APPROVAL 0 / 2" at bounding box center [192, 264] width 286 height 33
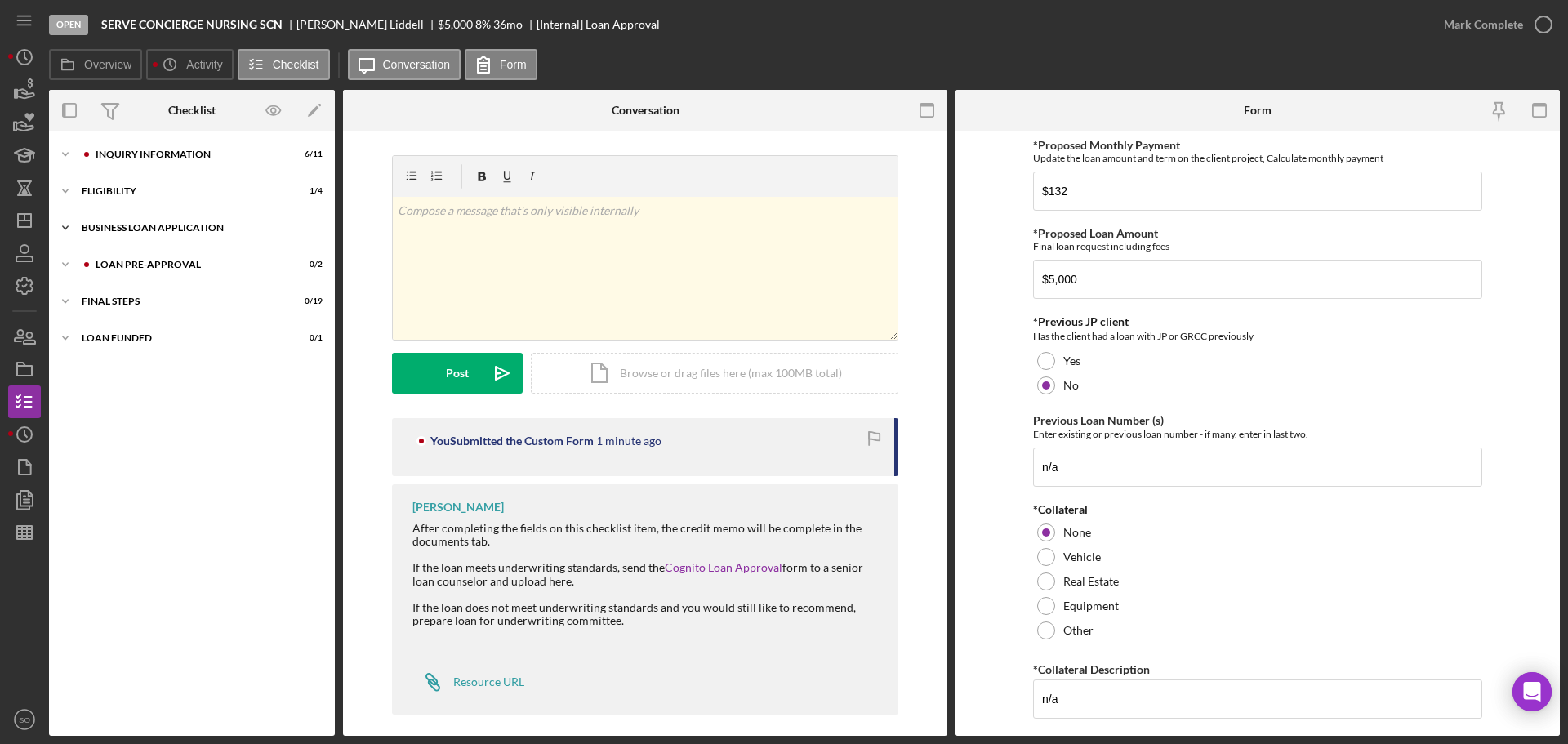
click at [156, 231] on div "BUSINESS LOAN APPLICATION" at bounding box center [198, 227] width 233 height 9
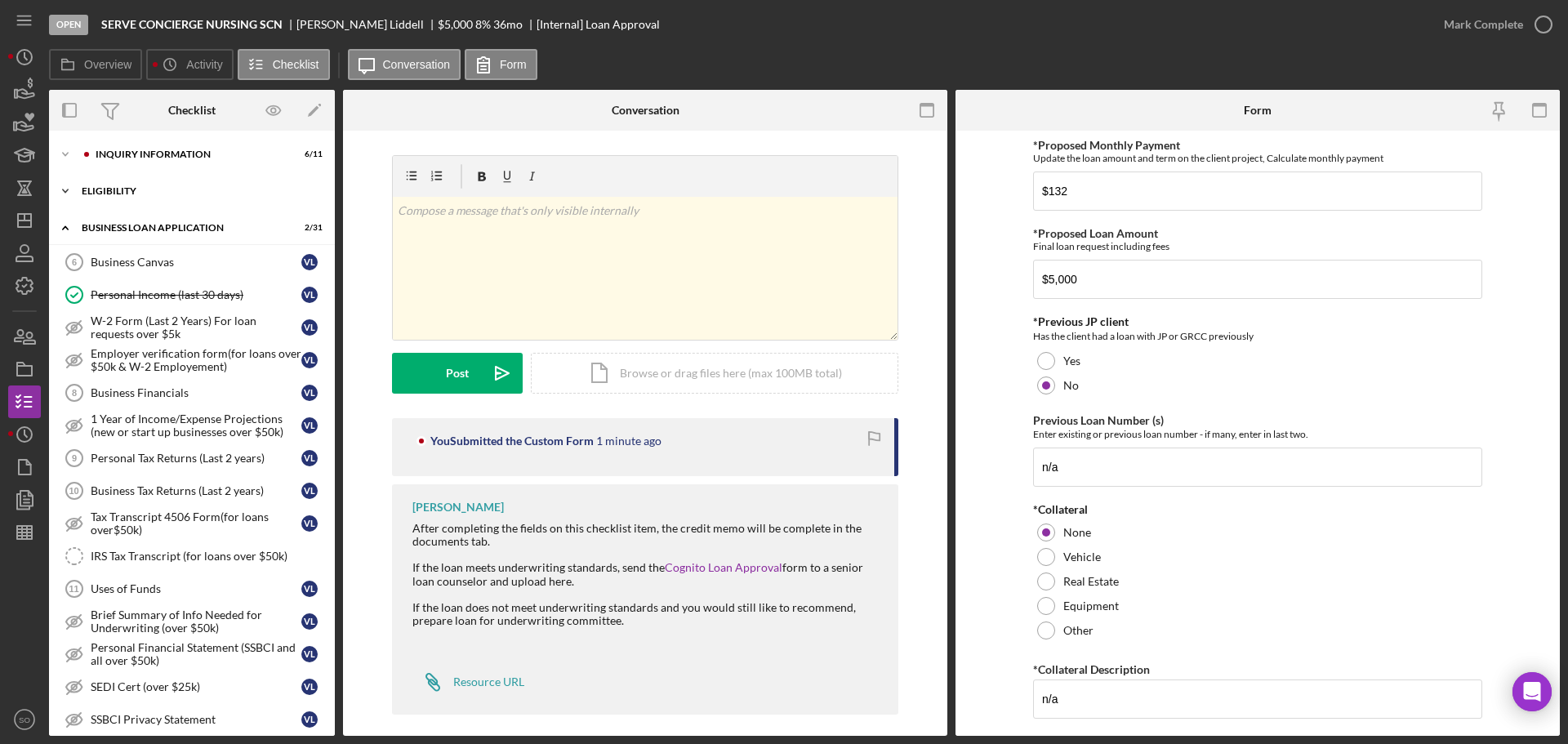
click at [118, 185] on div "Icon/Expander ELIGIBILITY 1 / 4" at bounding box center [192, 191] width 286 height 32
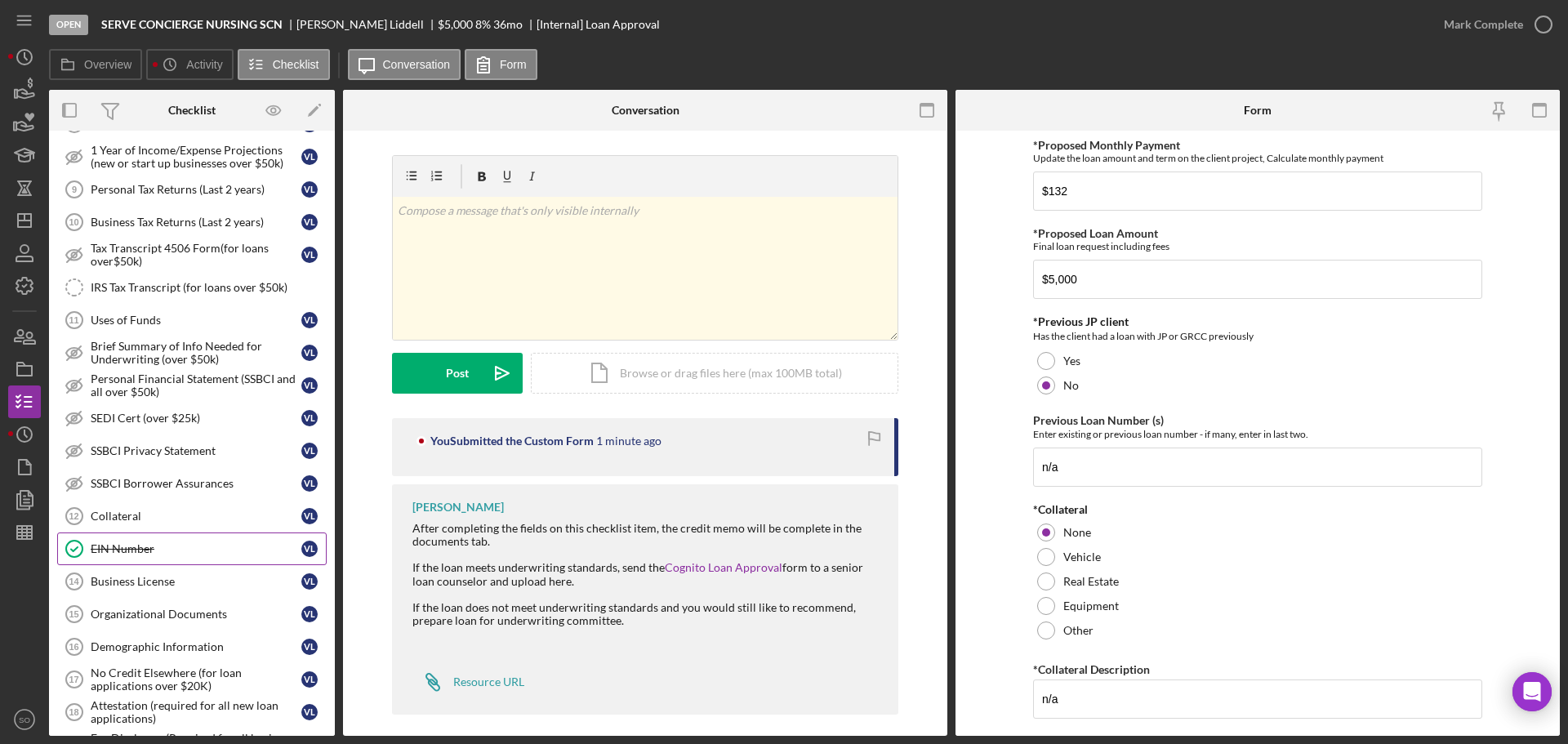
scroll to position [735, 0]
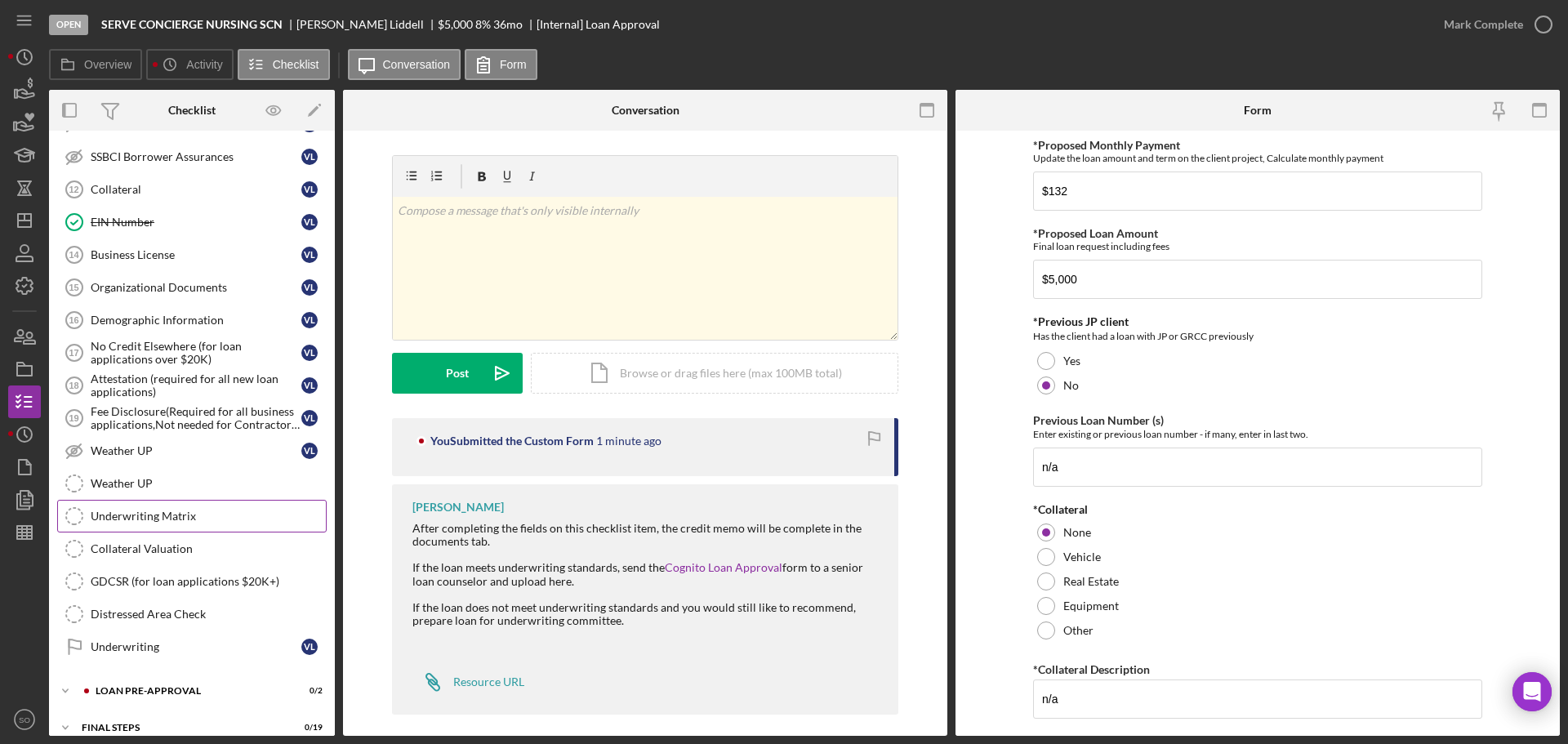
click at [180, 519] on div "Underwriting Matrix" at bounding box center [208, 517] width 235 height 13
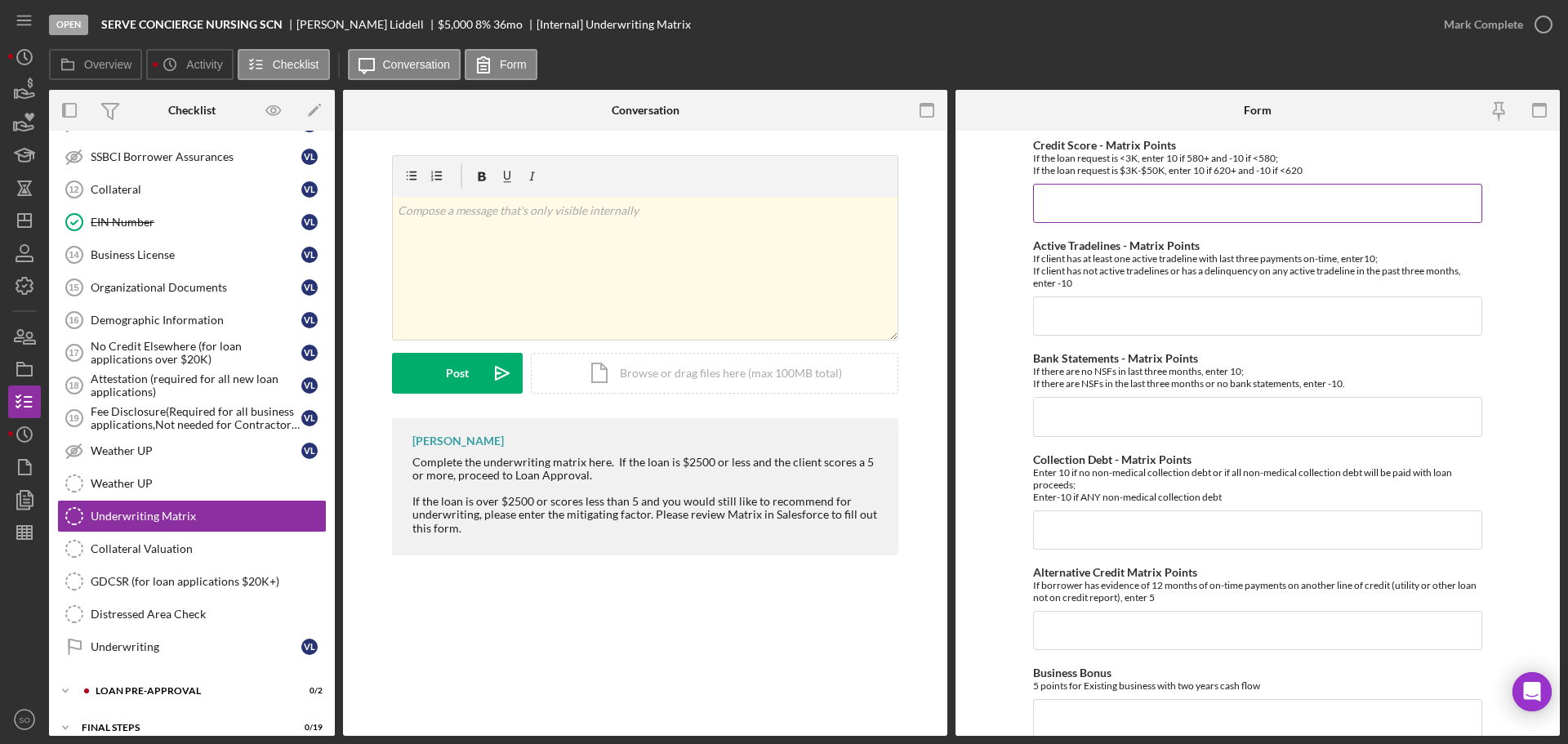
click at [1088, 201] on input "Credit Score - Matrix Points" at bounding box center [1258, 203] width 449 height 39
type input "-10"
click at [1062, 309] on input "Active Tradelines - Matrix Points" at bounding box center [1258, 316] width 449 height 39
type input "-10"
click at [1074, 524] on input "Collection Debt - Matrix Points" at bounding box center [1258, 530] width 449 height 39
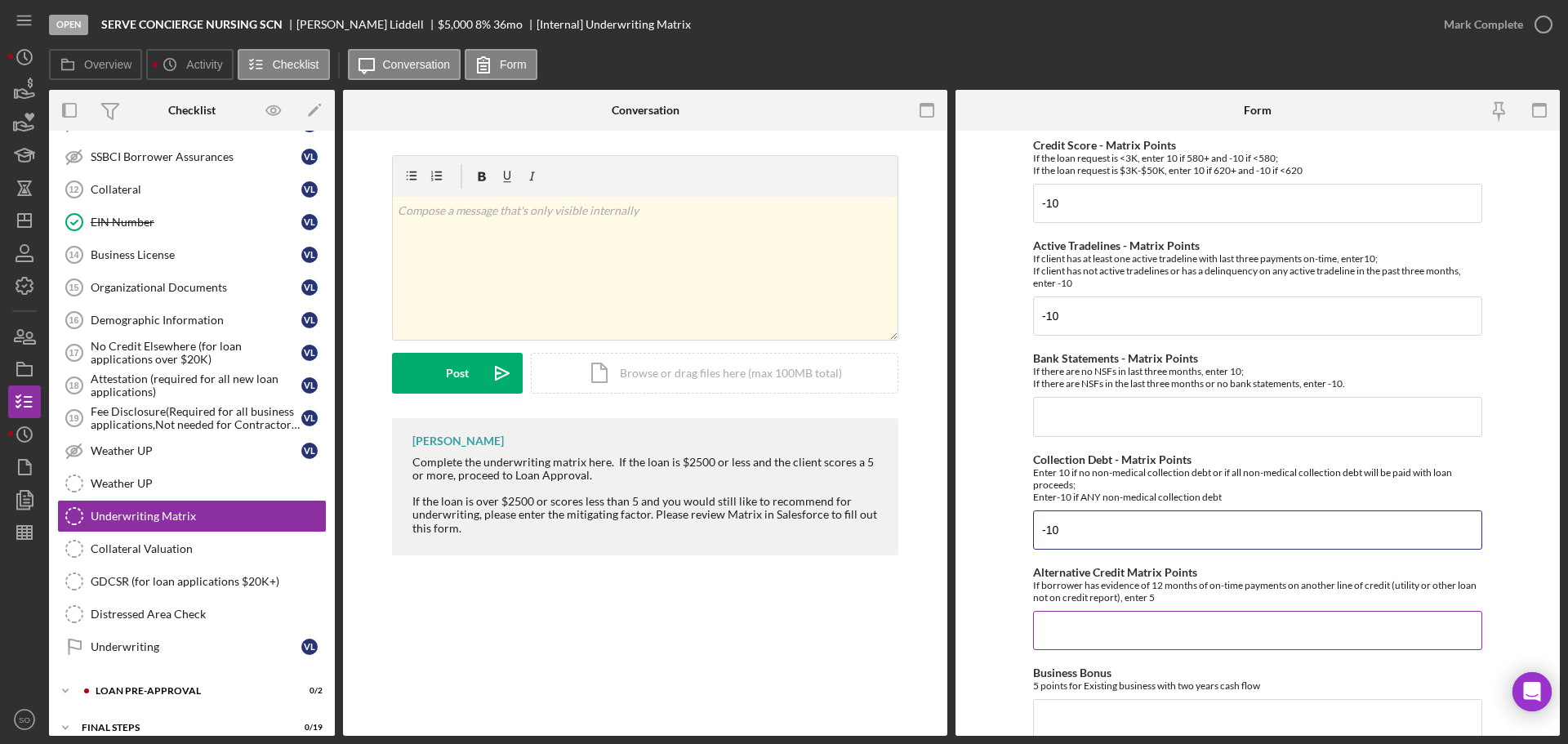
scroll to position [408, 0]
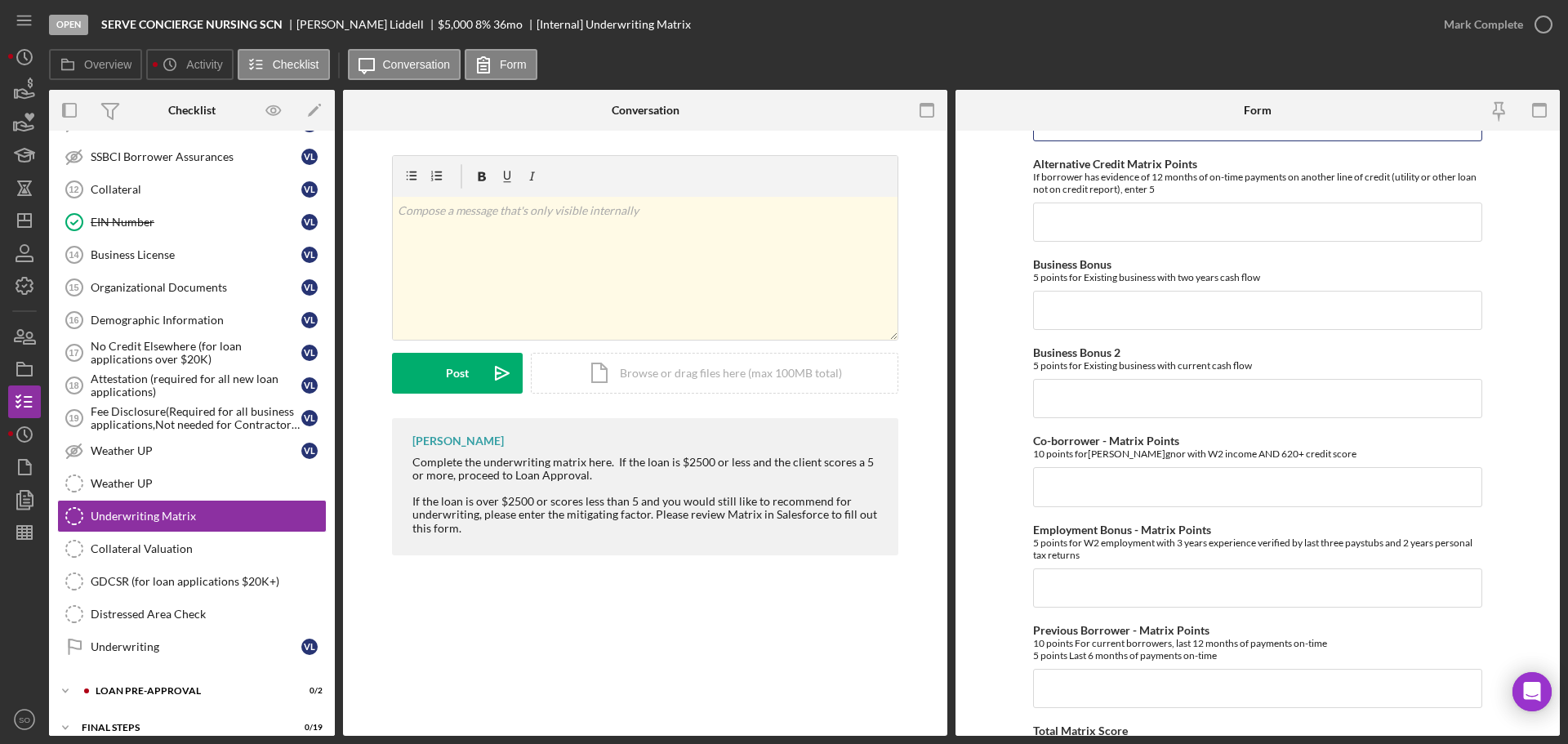
type input "-10"
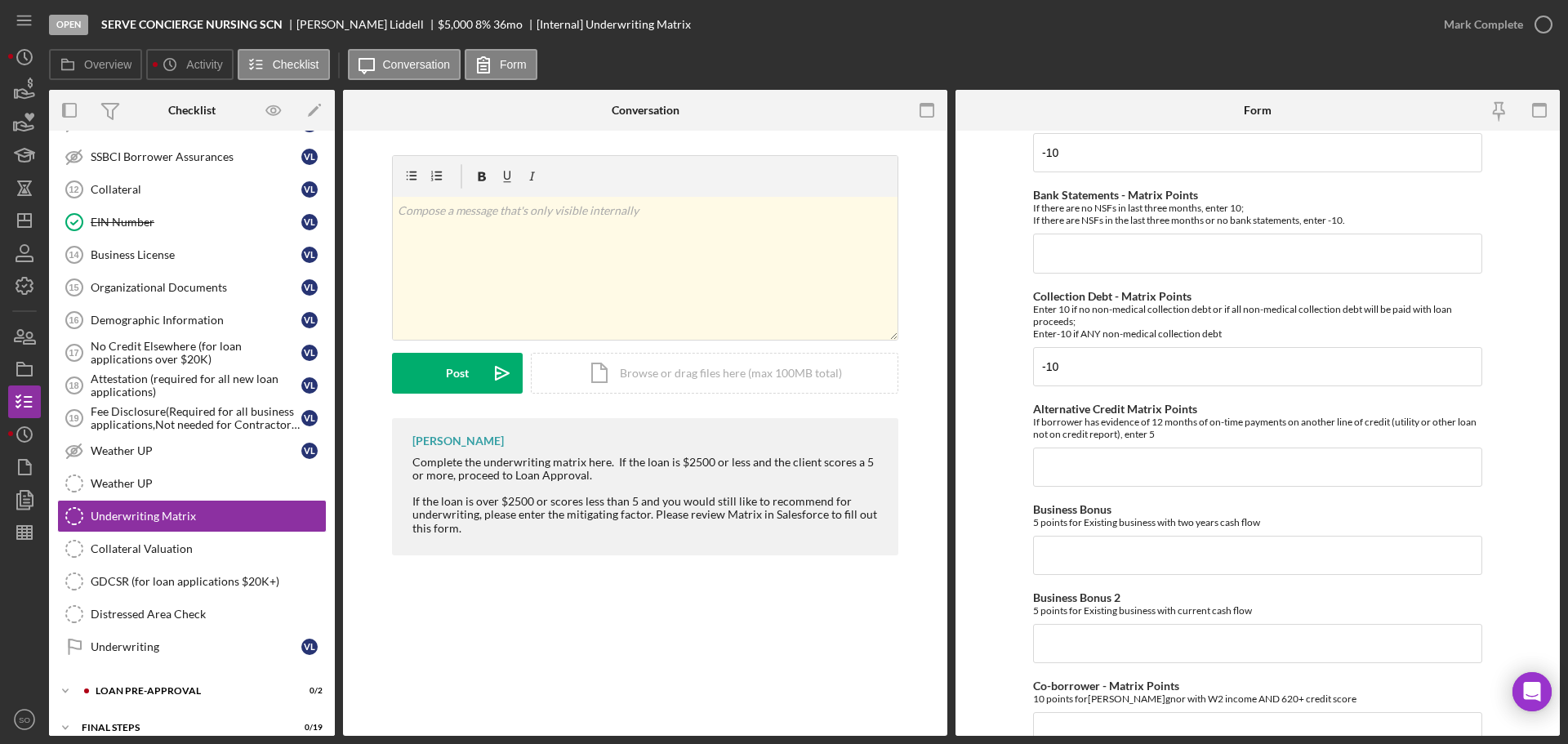
scroll to position [0, 0]
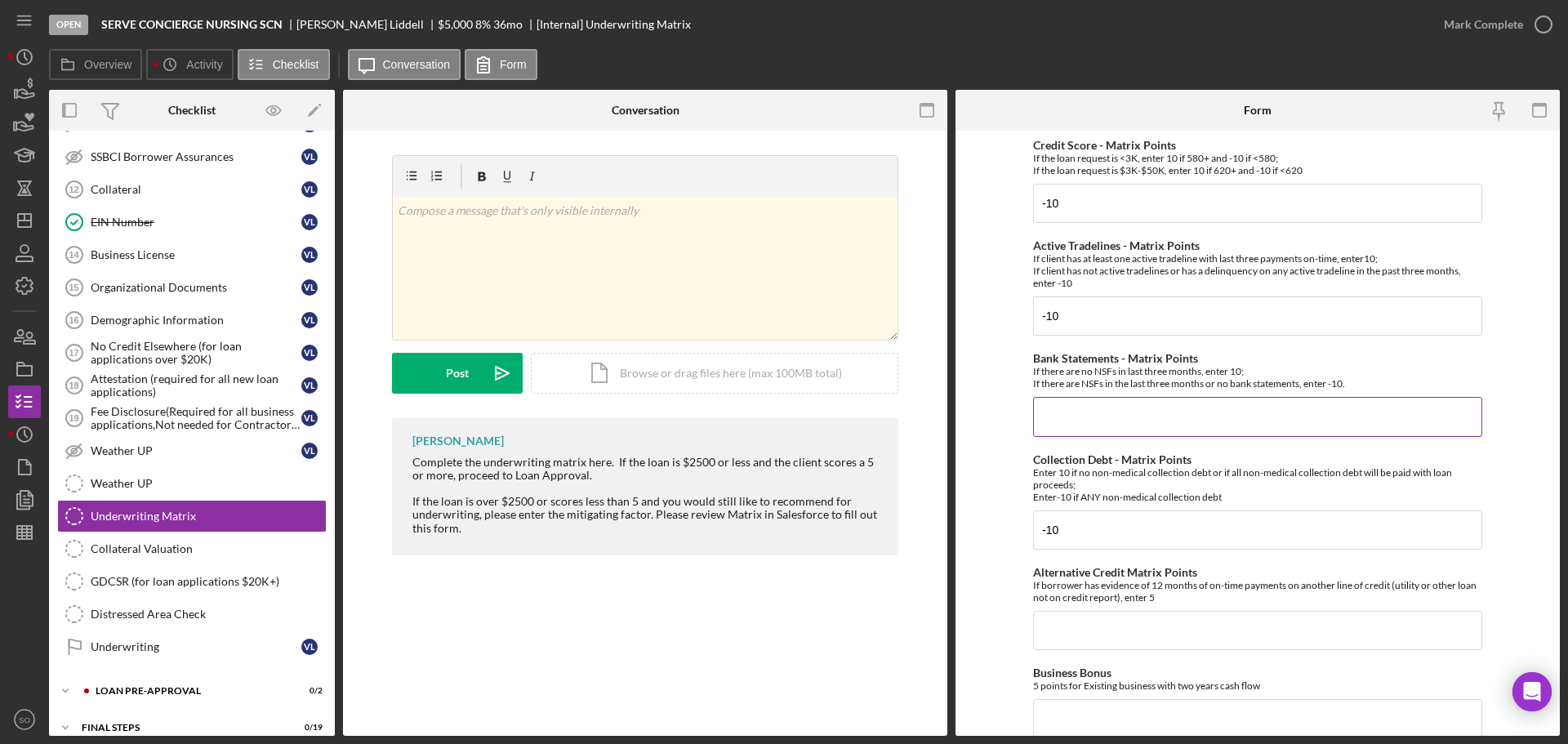
click at [1082, 424] on input "Bank Statements - Matrix Points" at bounding box center [1258, 416] width 449 height 39
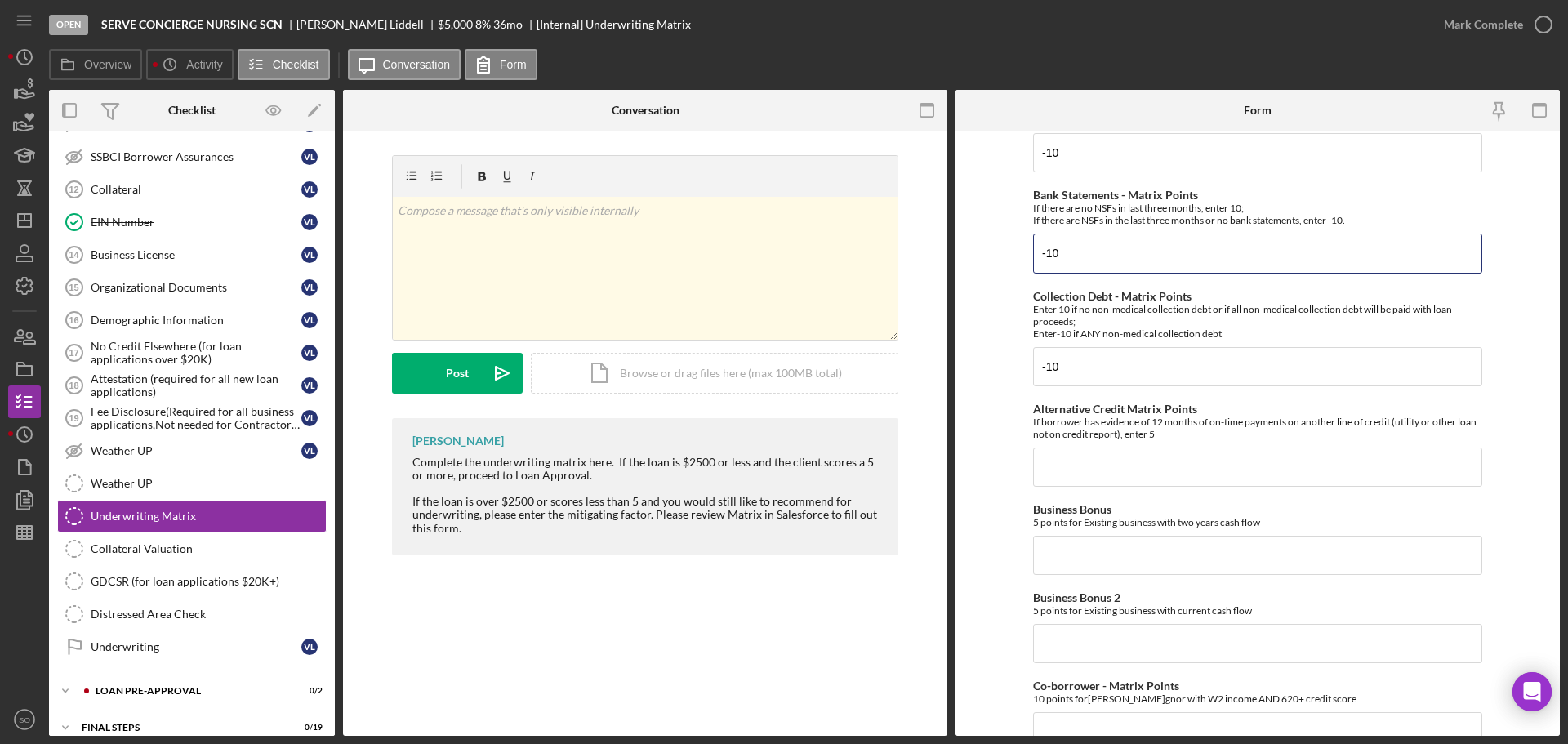
scroll to position [245, 0]
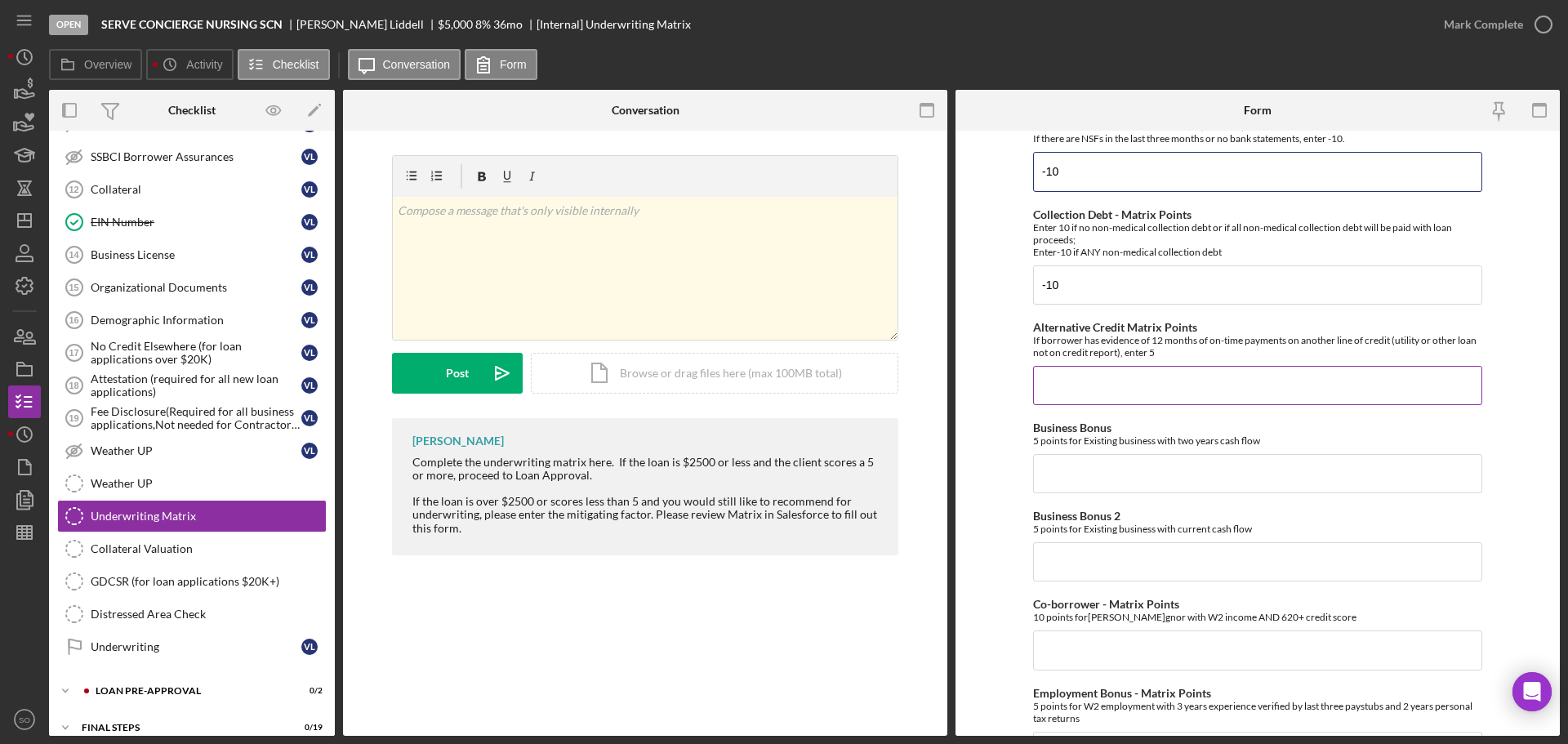
type input "-10"
click at [1087, 388] on input "Alternative Credit Matrix Points" at bounding box center [1258, 385] width 449 height 39
type input "0"
click at [1062, 460] on input "Business Bonus" at bounding box center [1258, 473] width 449 height 39
type input "0"
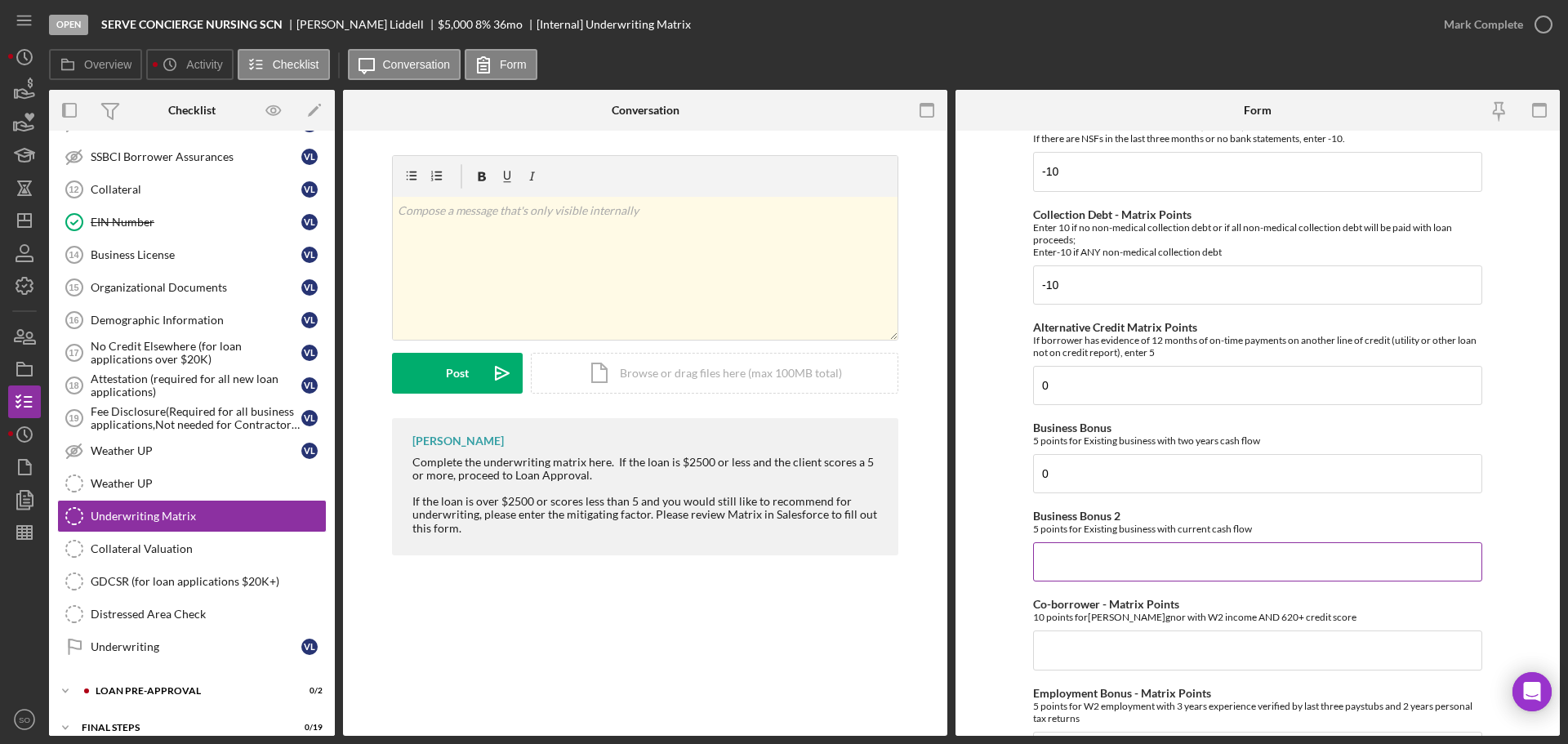
click at [1108, 579] on input "Business Bonus 2" at bounding box center [1258, 562] width 449 height 39
type input "0"
click at [1115, 636] on input "Co-borrower - Matrix Points" at bounding box center [1258, 650] width 449 height 39
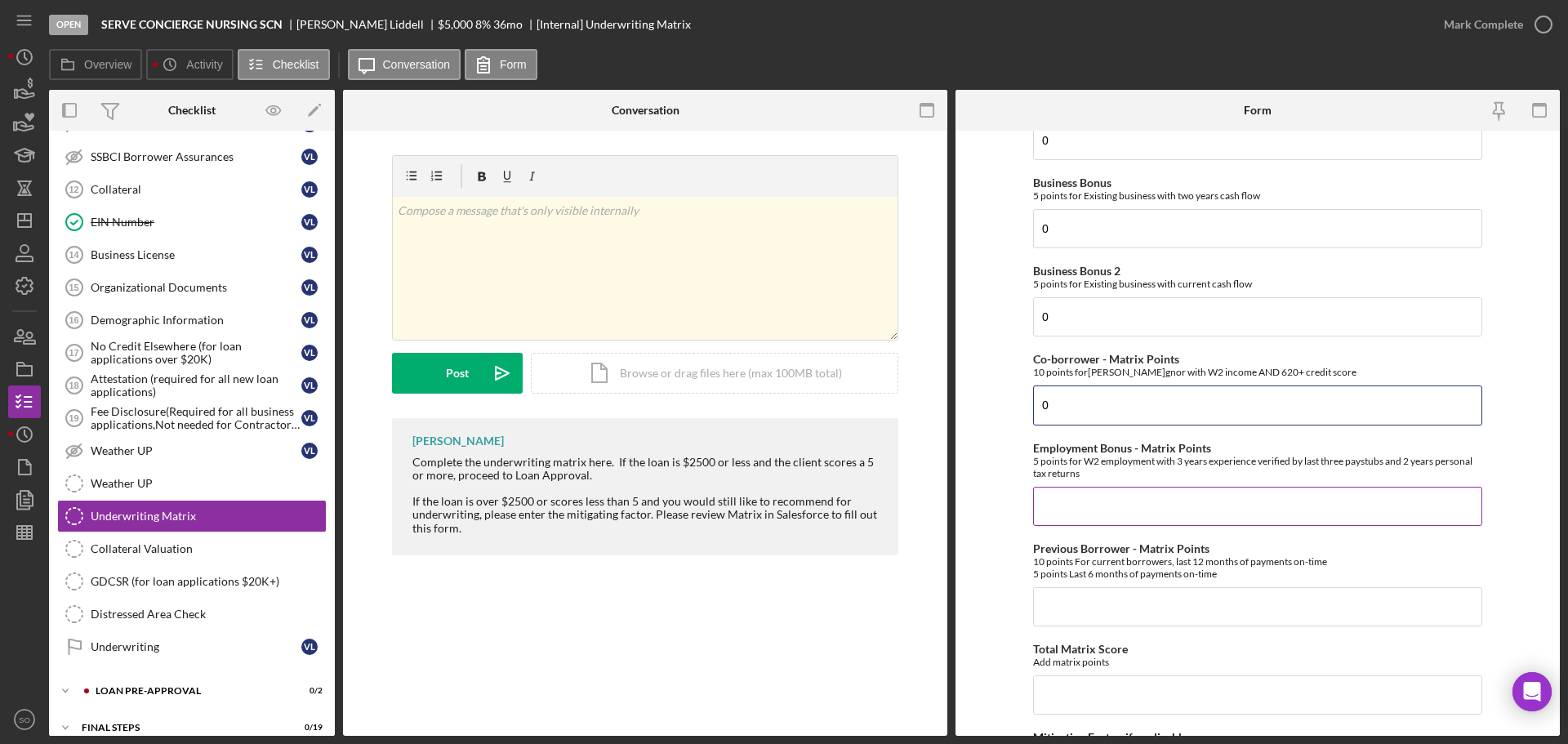
type input "0"
click at [1084, 508] on input "Employment Bonus - Matrix Points" at bounding box center [1258, 506] width 449 height 39
type input "0"
click at [1141, 606] on input "Previous Borrower - Matrix Points" at bounding box center [1258, 607] width 449 height 39
click at [1103, 690] on input "Total Matrix Score" at bounding box center [1258, 695] width 449 height 39
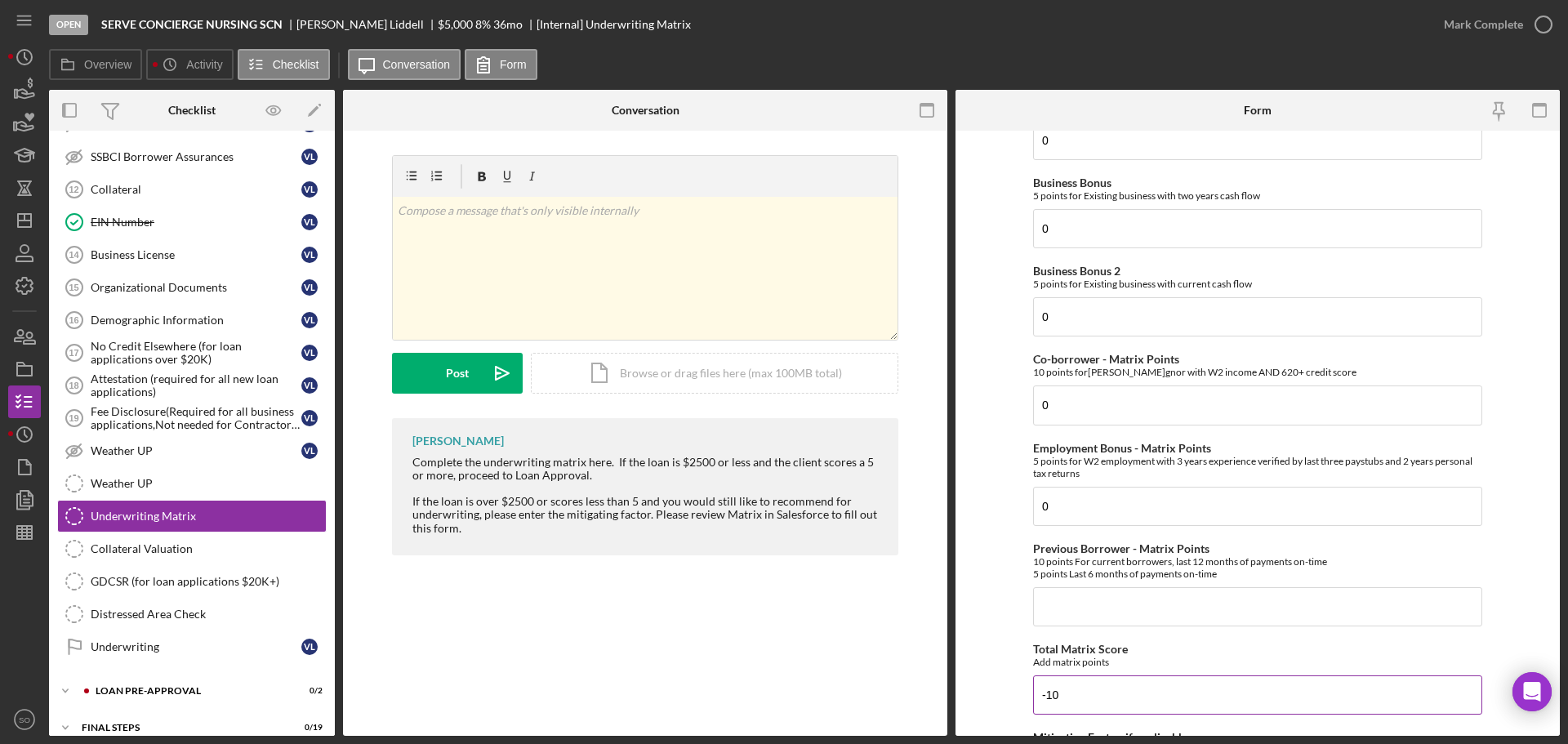
scroll to position [572, 0]
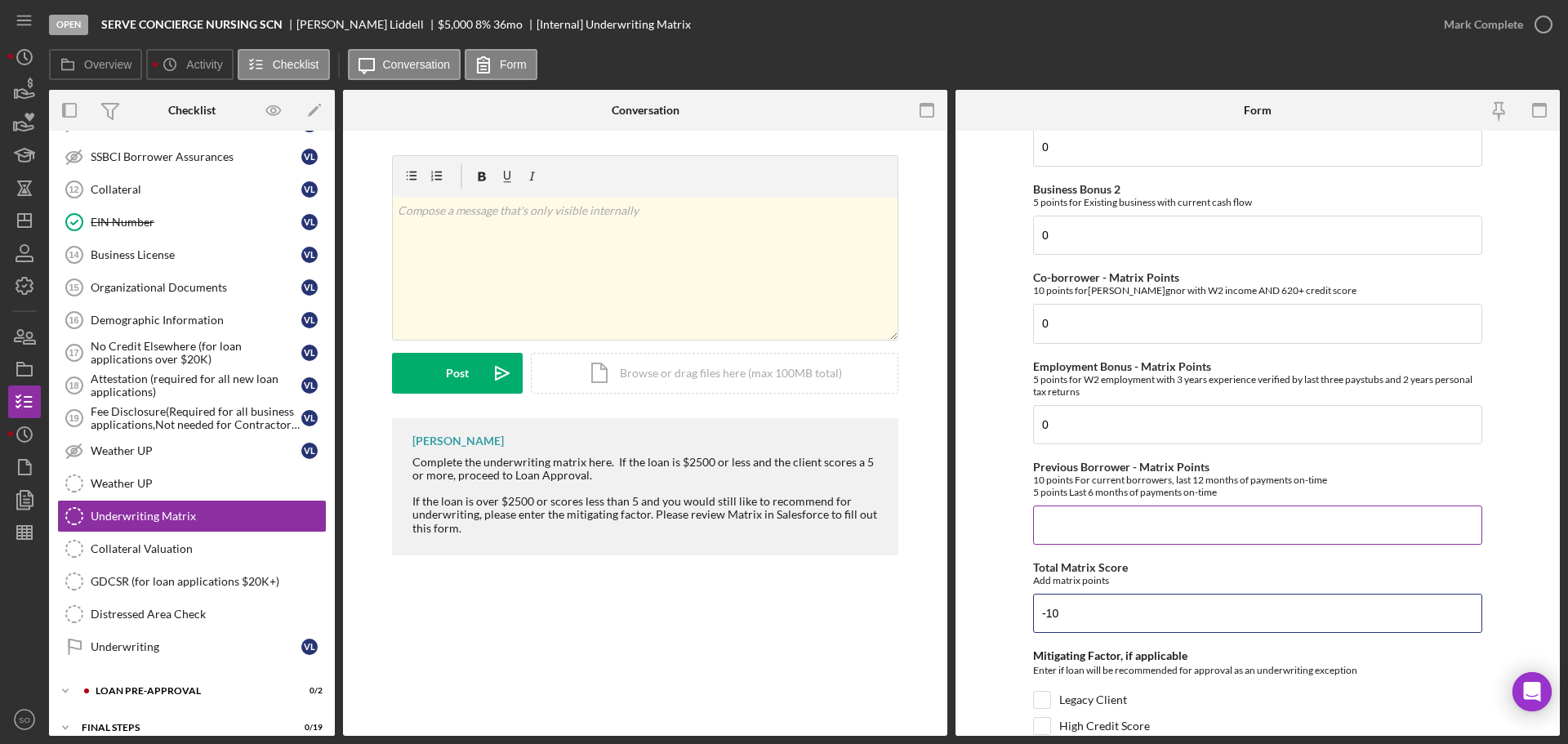
type input "-10"
click at [1052, 524] on input "Previous Borrower - Matrix Points" at bounding box center [1258, 525] width 449 height 39
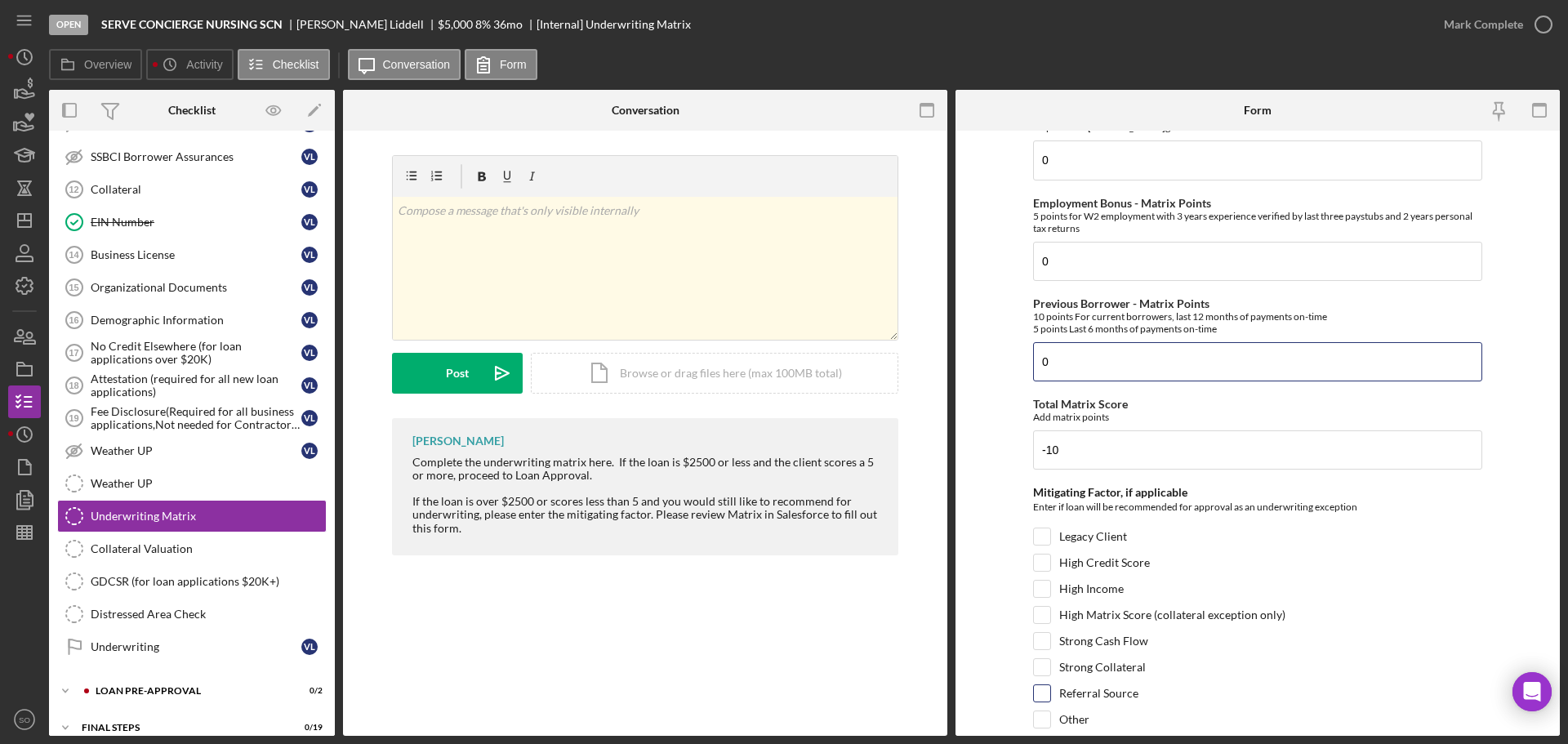
scroll to position [796, 0]
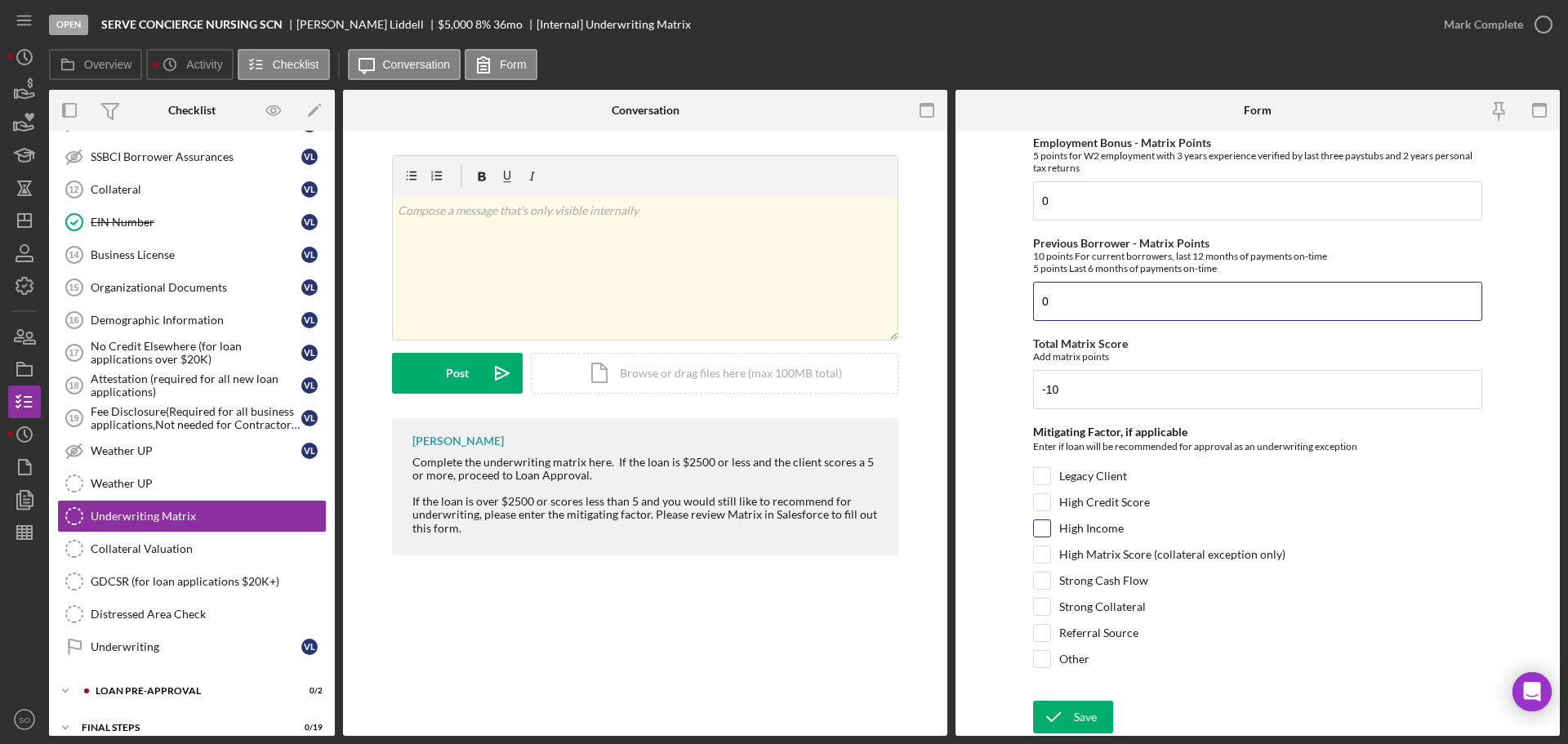
type input "0"
click at [1047, 531] on input "High Income" at bounding box center [1042, 528] width 16 height 16
checkbox input "true"
click at [1088, 723] on div "Save" at bounding box center [1086, 717] width 23 height 32
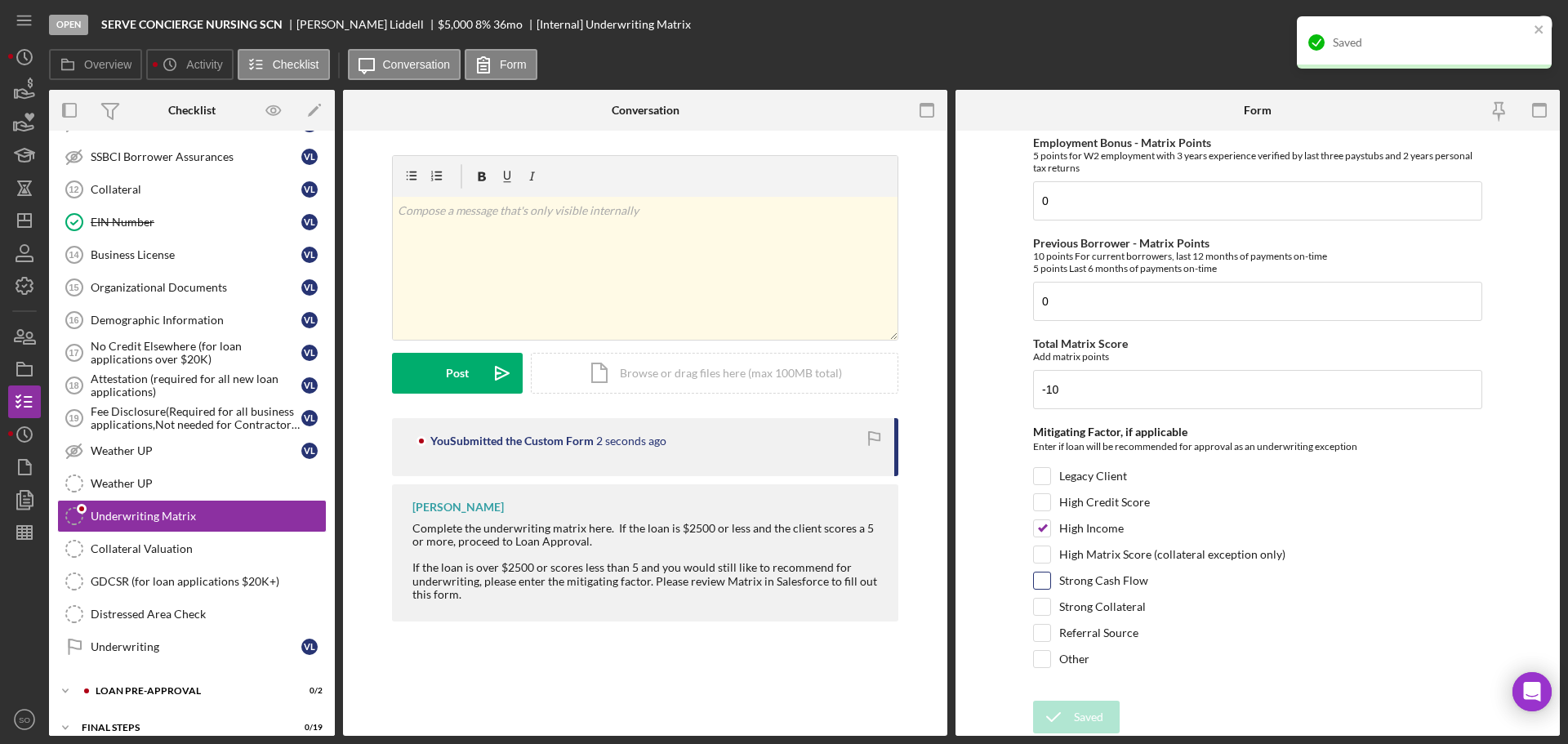
click at [1035, 588] on input "Strong Cash Flow" at bounding box center [1042, 580] width 16 height 16
checkbox input "true"
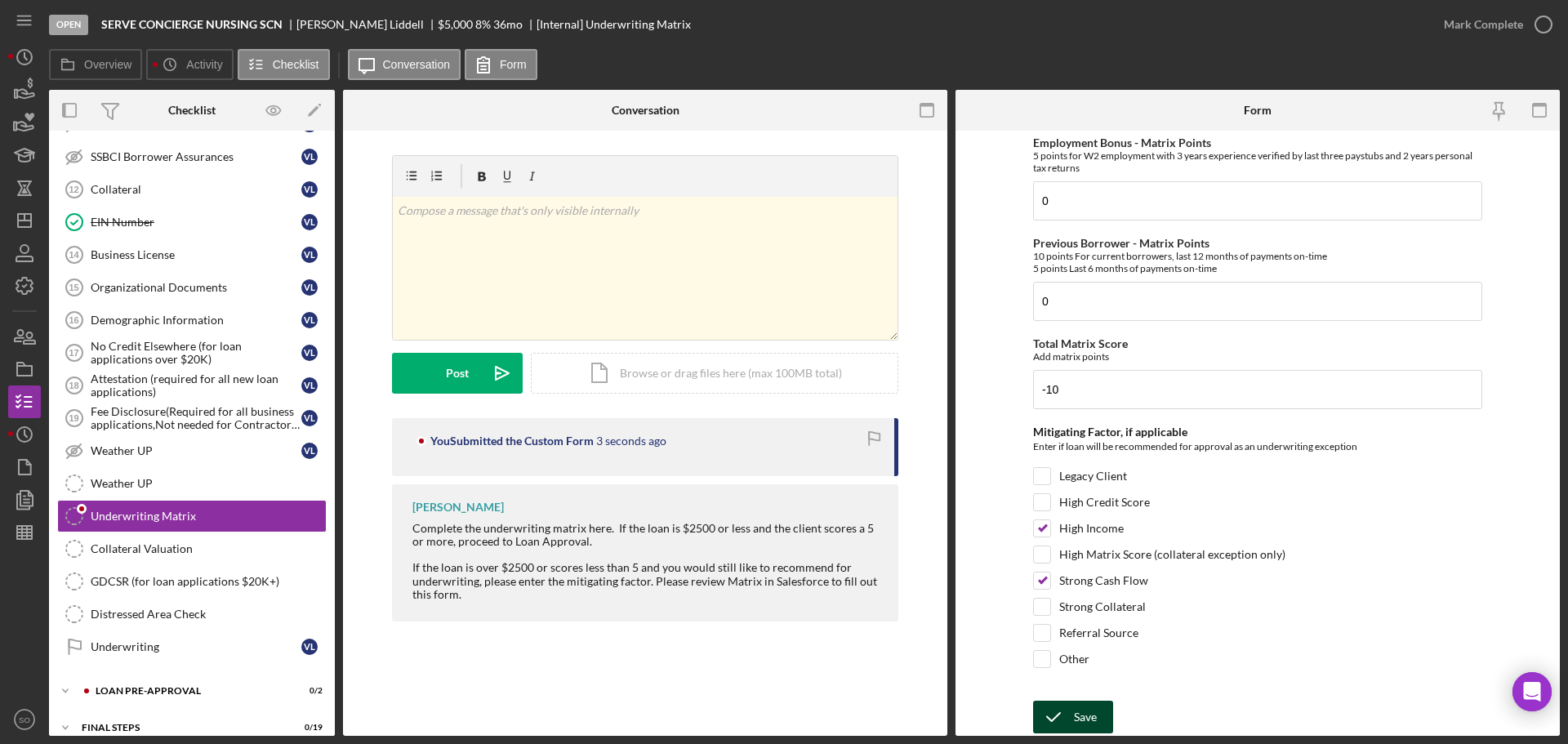
click at [1079, 715] on div "Save" at bounding box center [1086, 717] width 23 height 32
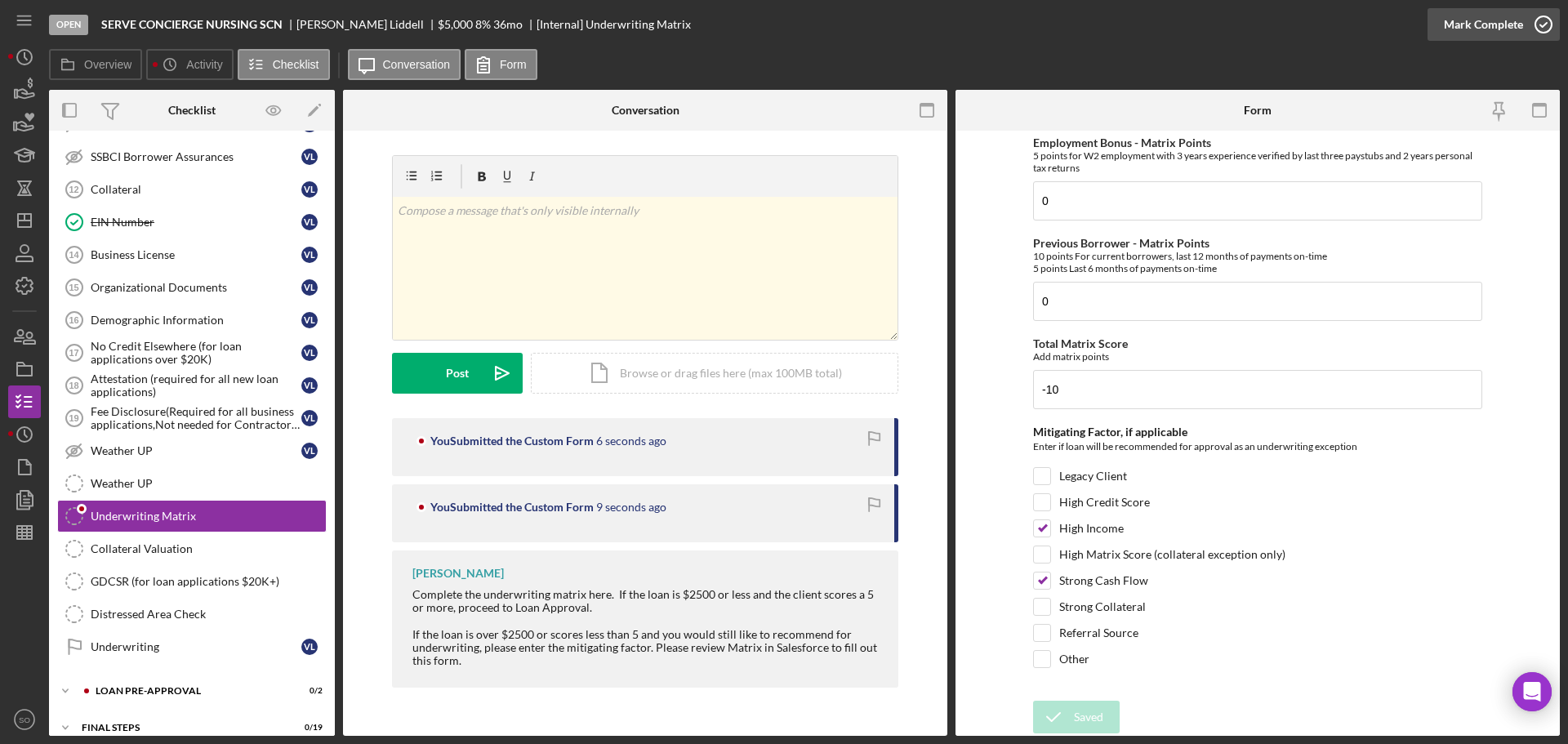
click at [1474, 27] on div "Mark Complete" at bounding box center [1484, 25] width 80 height 32
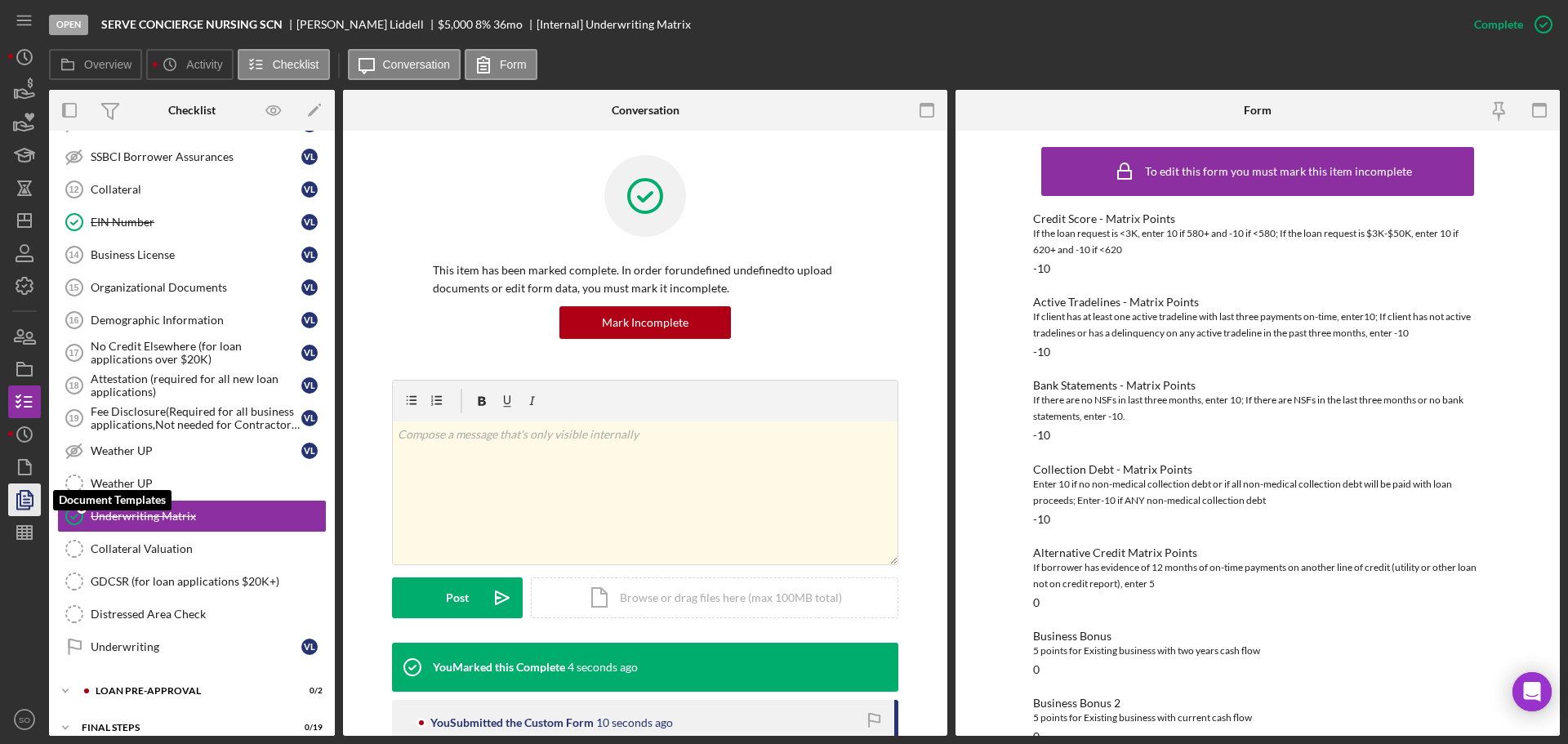
click at [26, 494] on icon "button" at bounding box center [24, 499] width 41 height 41
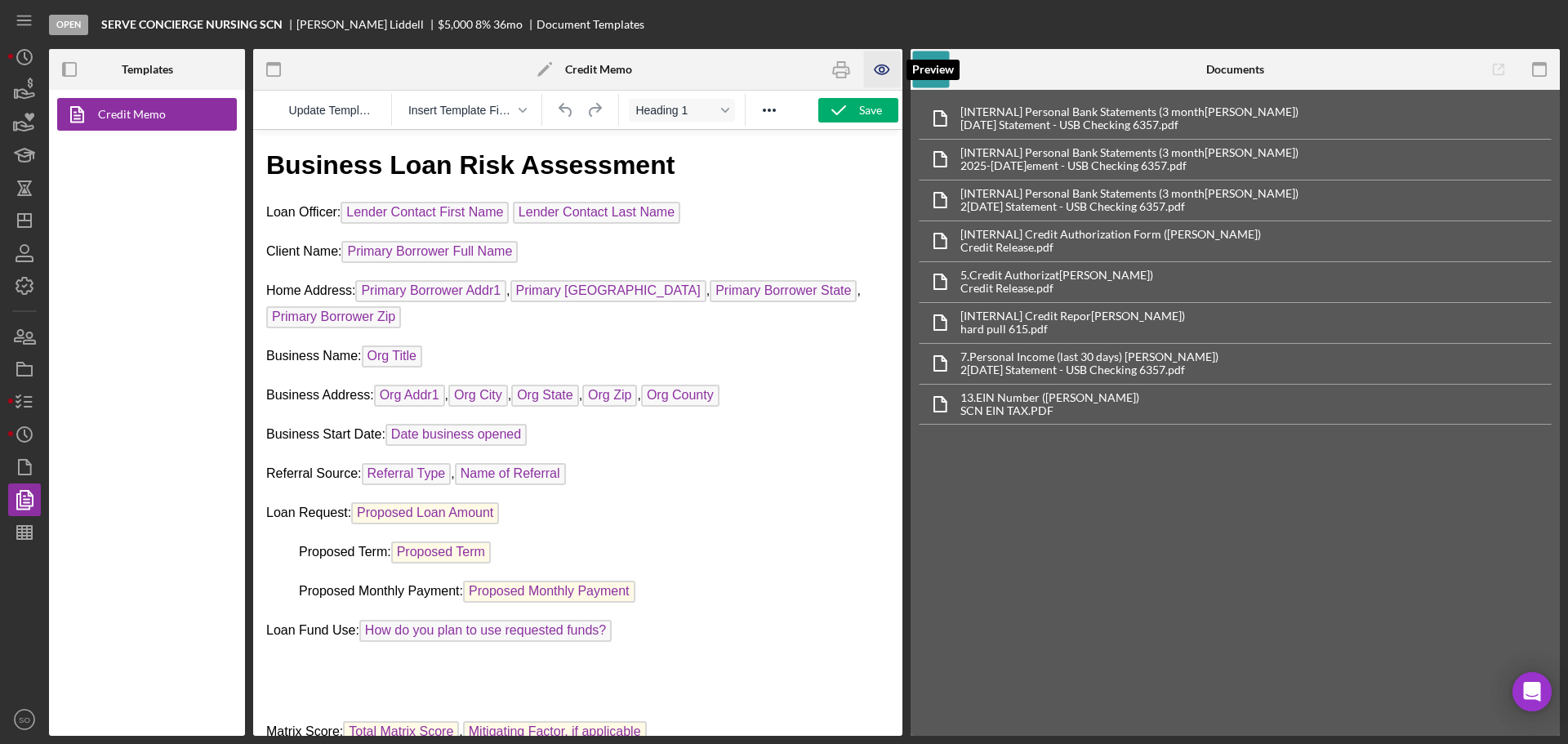
click at [880, 70] on icon "button" at bounding box center [882, 69] width 5 height 5
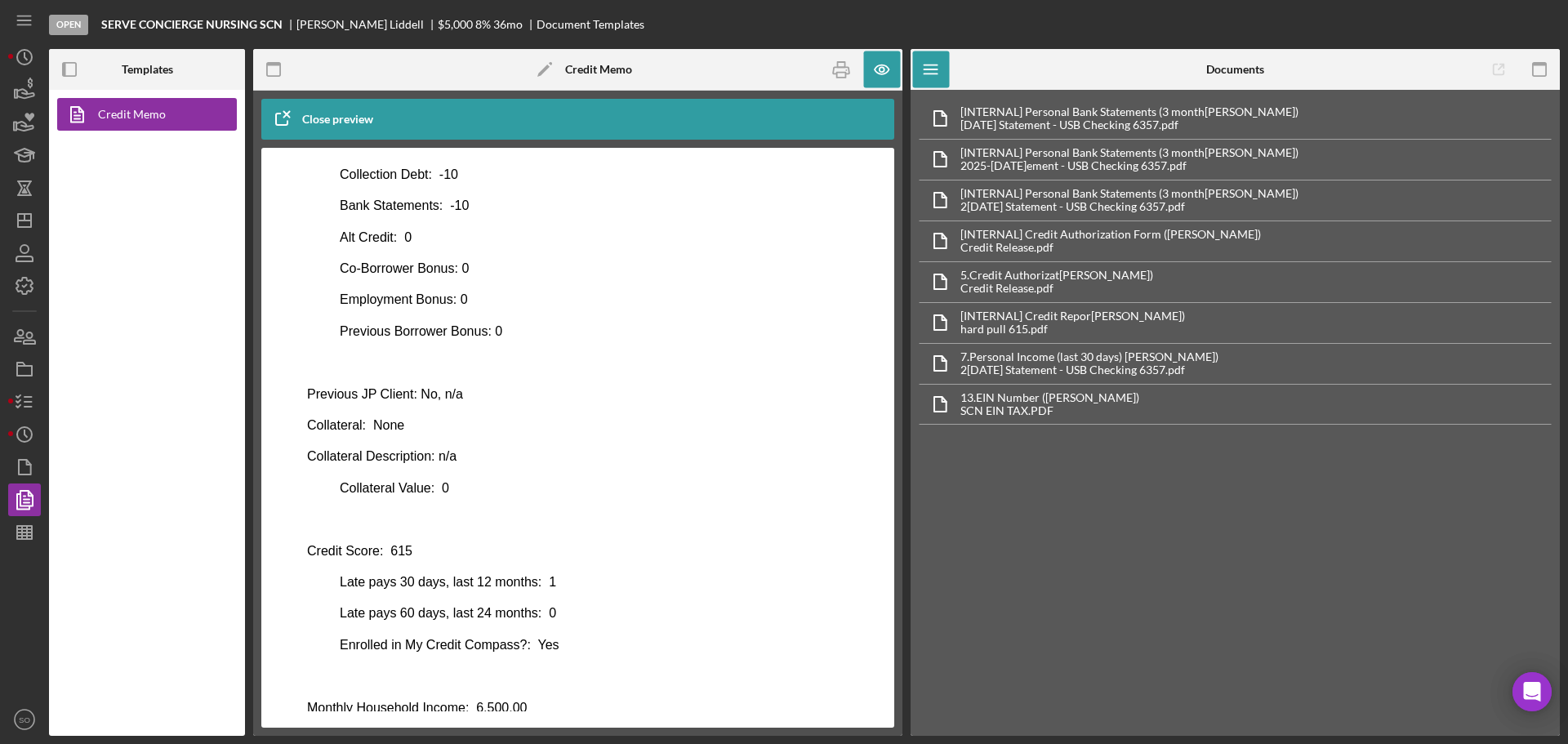
scroll to position [748, 0]
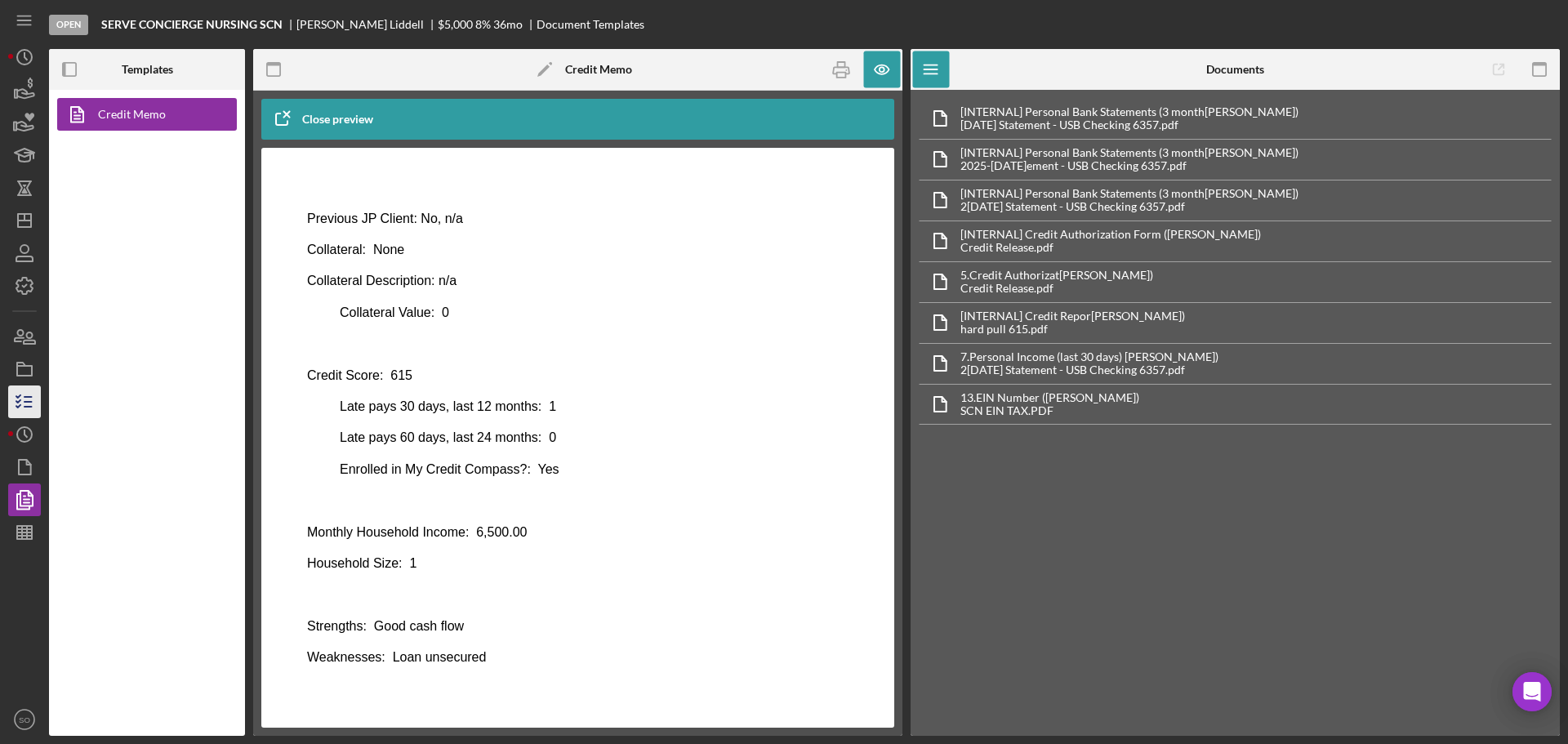
click at [26, 402] on line "button" at bounding box center [28, 402] width 8 height 0
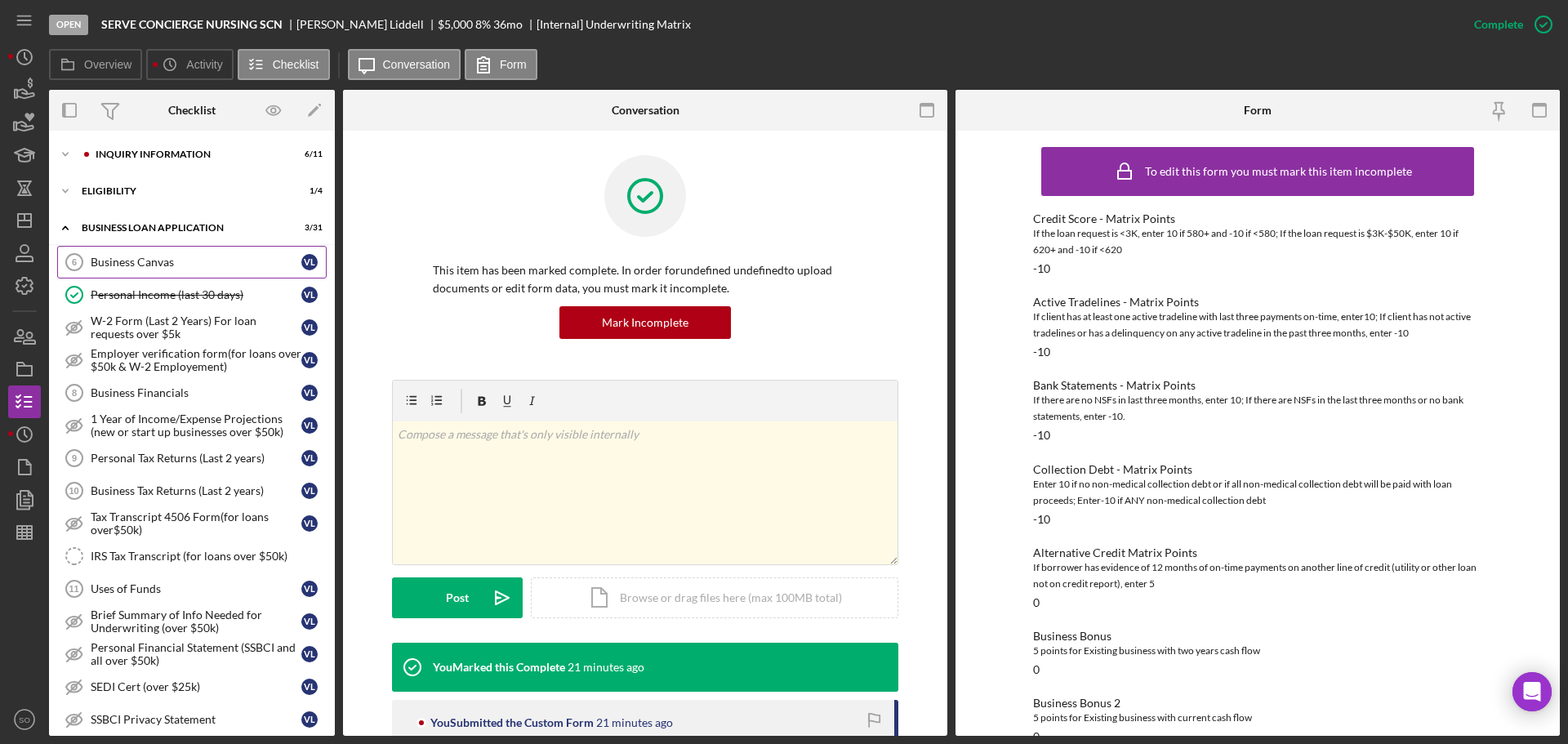
click at [116, 270] on link "Business Canvas 6 Business Canvas V L" at bounding box center [191, 263] width 270 height 32
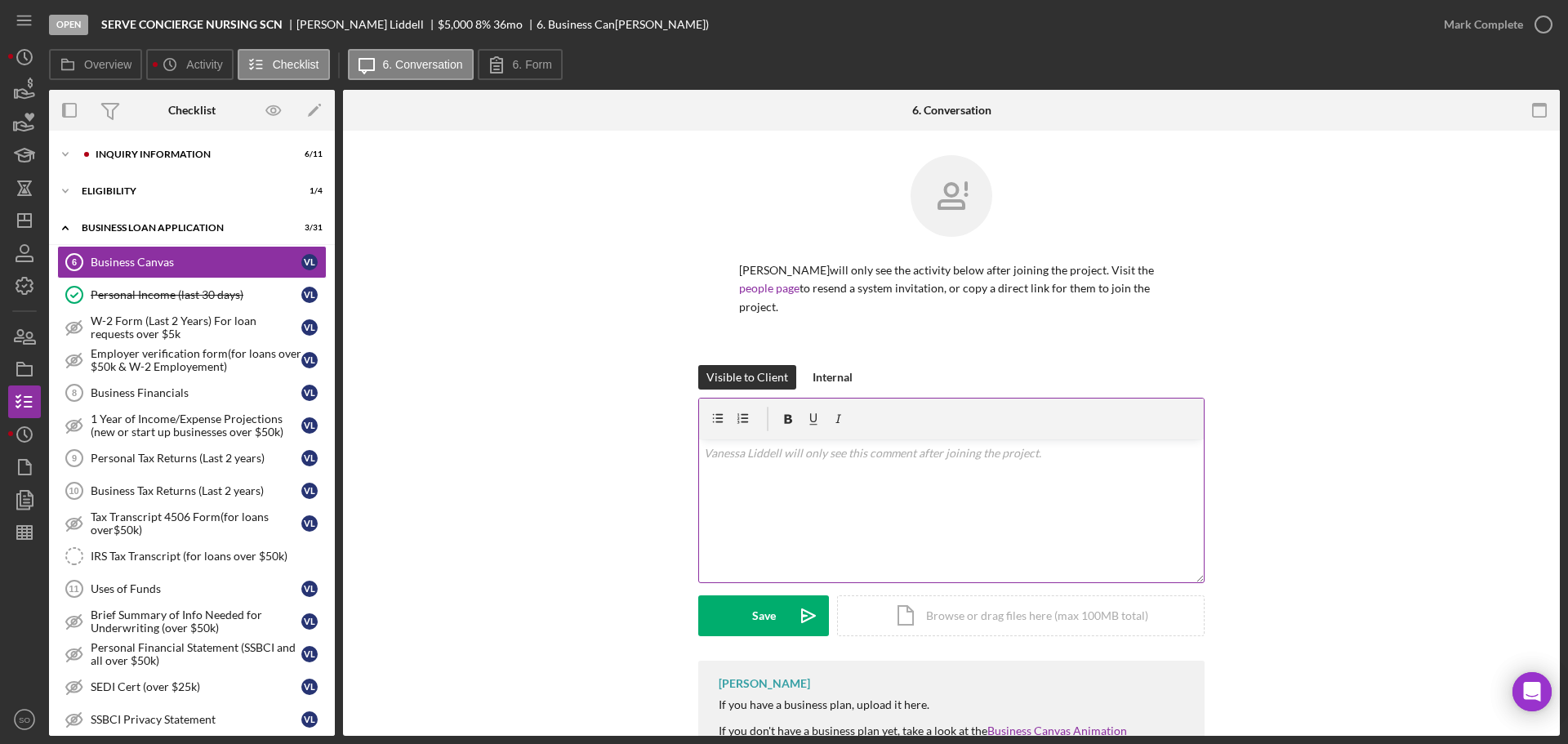
scroll to position [82, 0]
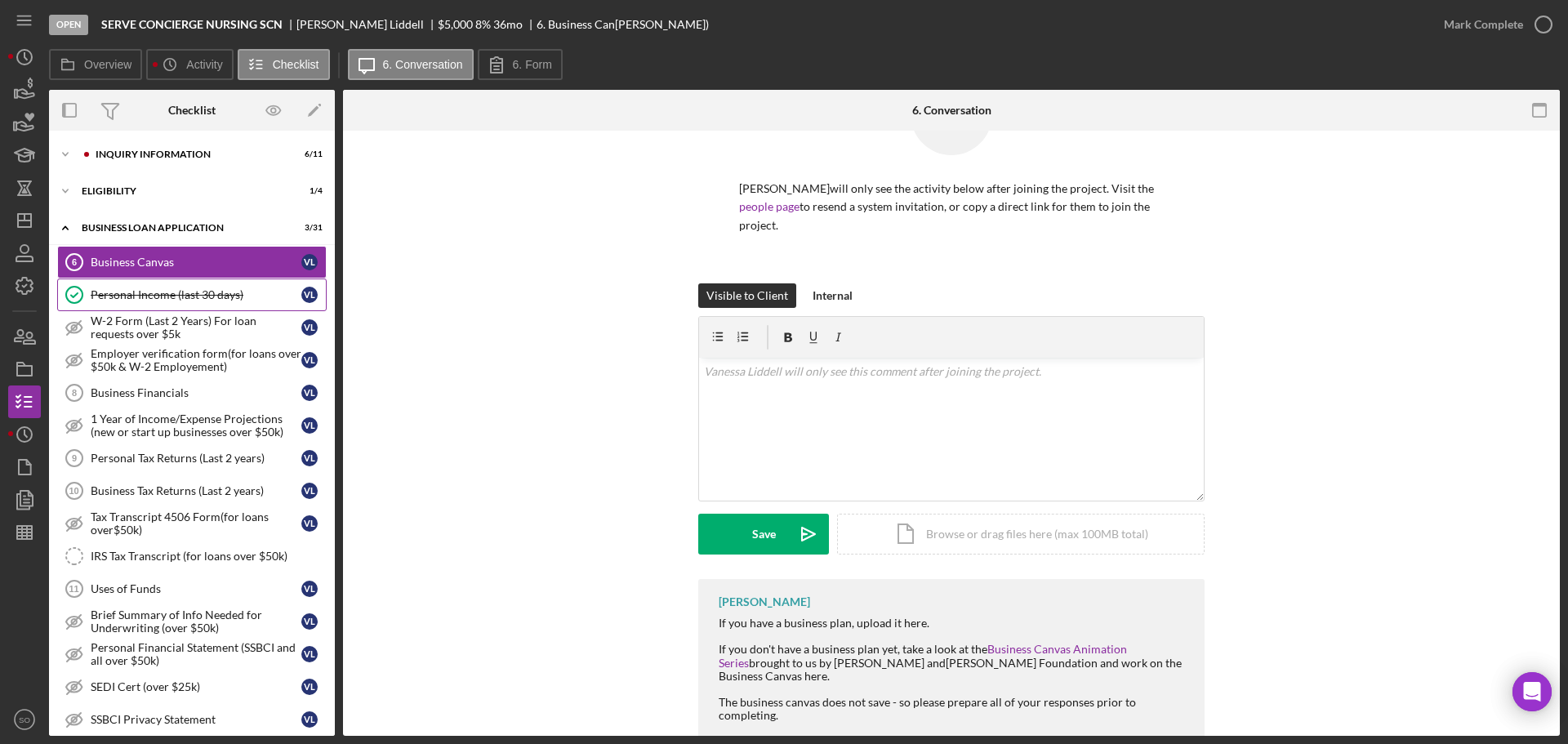
click at [134, 297] on div "Personal Income (last 30 days)" at bounding box center [196, 295] width 210 height 13
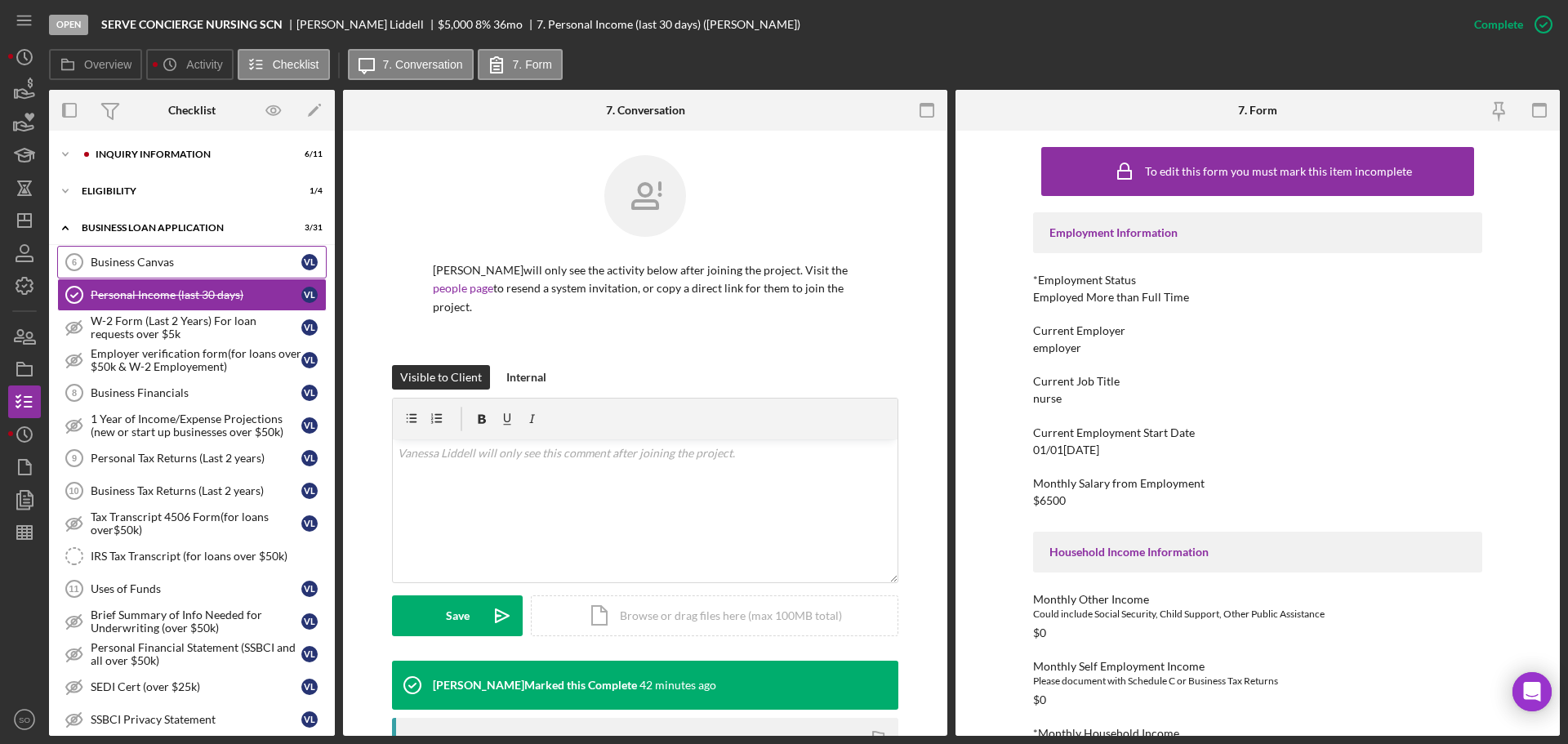
click at [143, 267] on div "Business Canvas" at bounding box center [196, 263] width 210 height 13
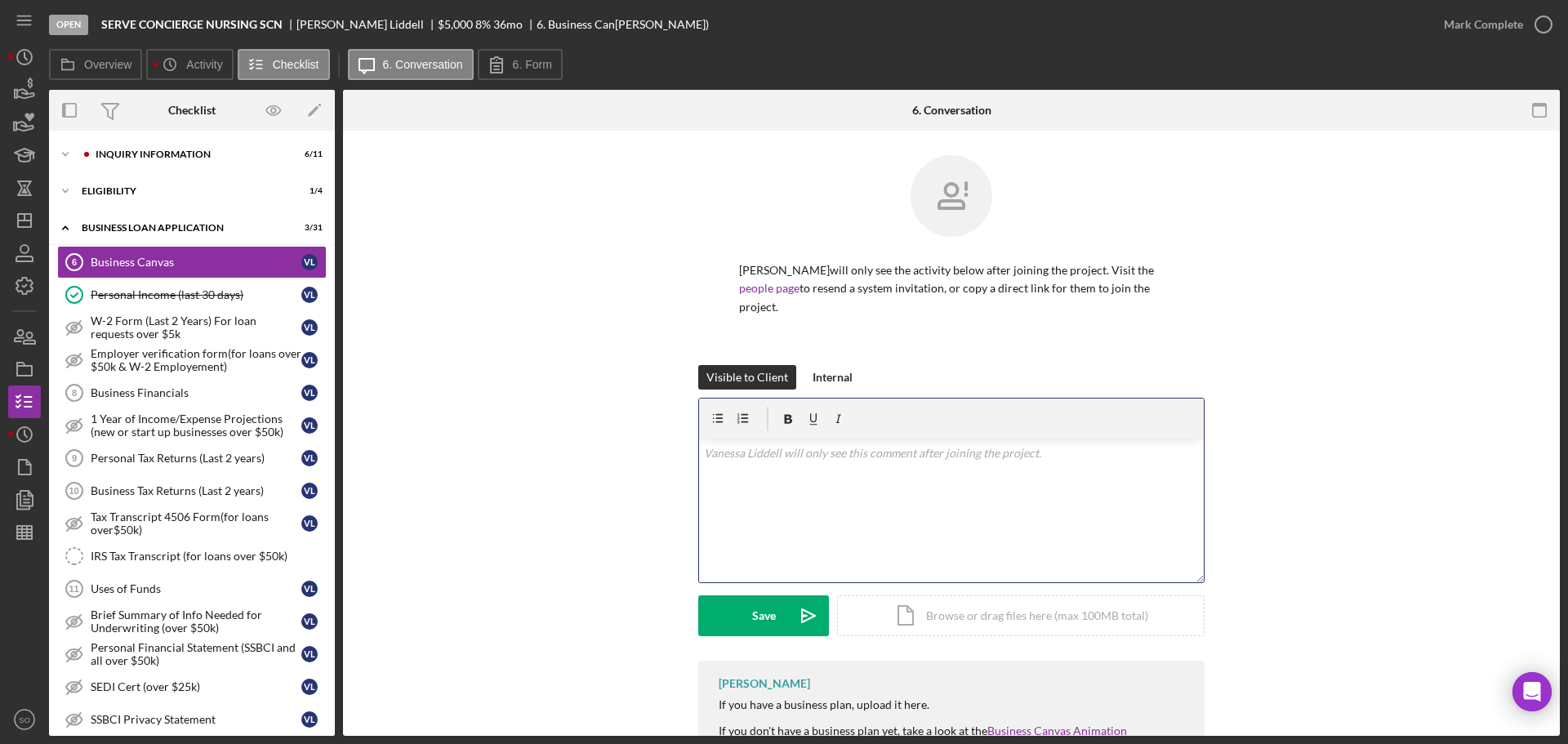
click at [766, 493] on div "v Color teal Color pink Remove color Add row above Add row below Add column bef…" at bounding box center [951, 511] width 505 height 143
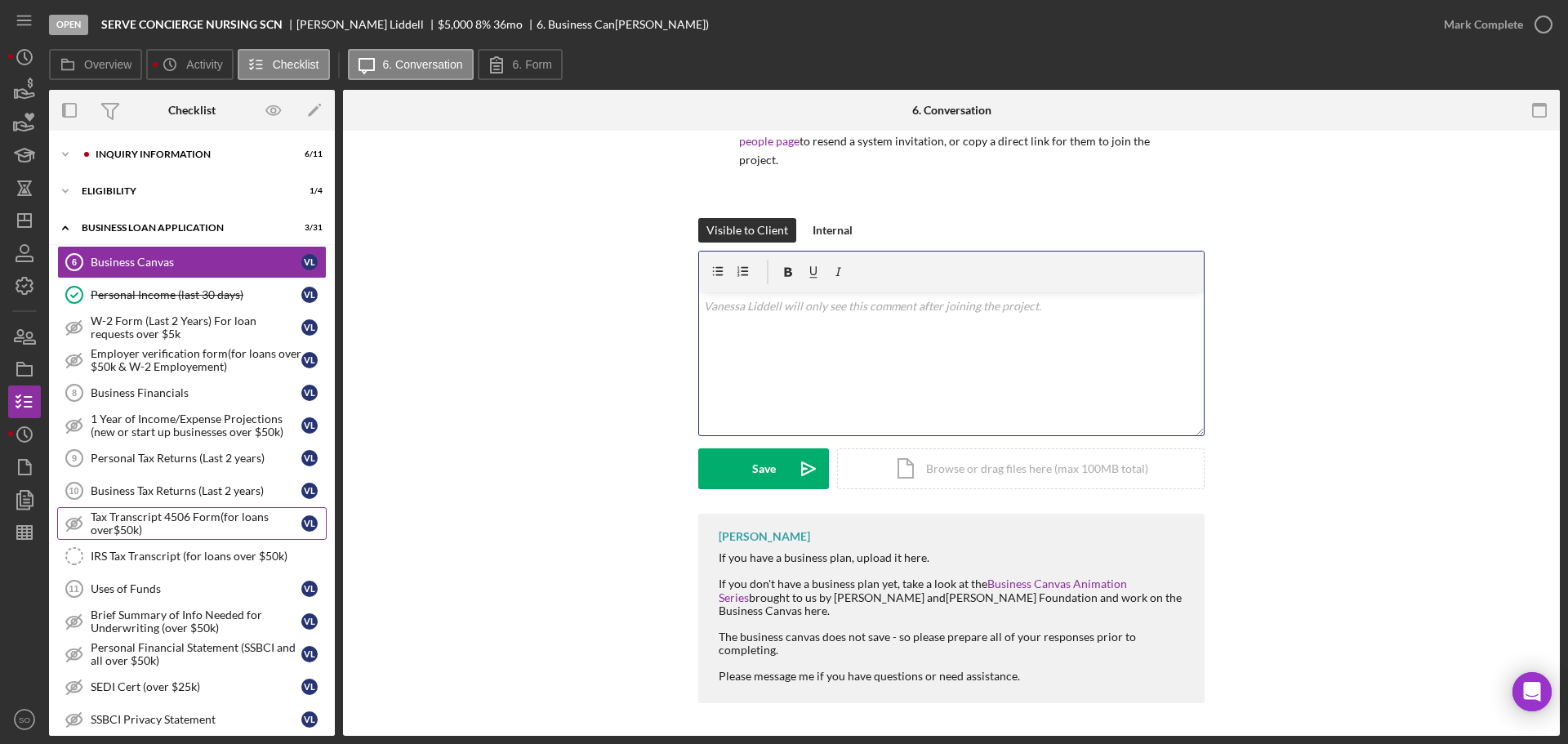
drag, startPoint x: 163, startPoint y: 460, endPoint x: 181, endPoint y: 515, distance: 57.9
click at [163, 460] on div "Personal Tax Returns (Last 2 years)" at bounding box center [196, 459] width 210 height 13
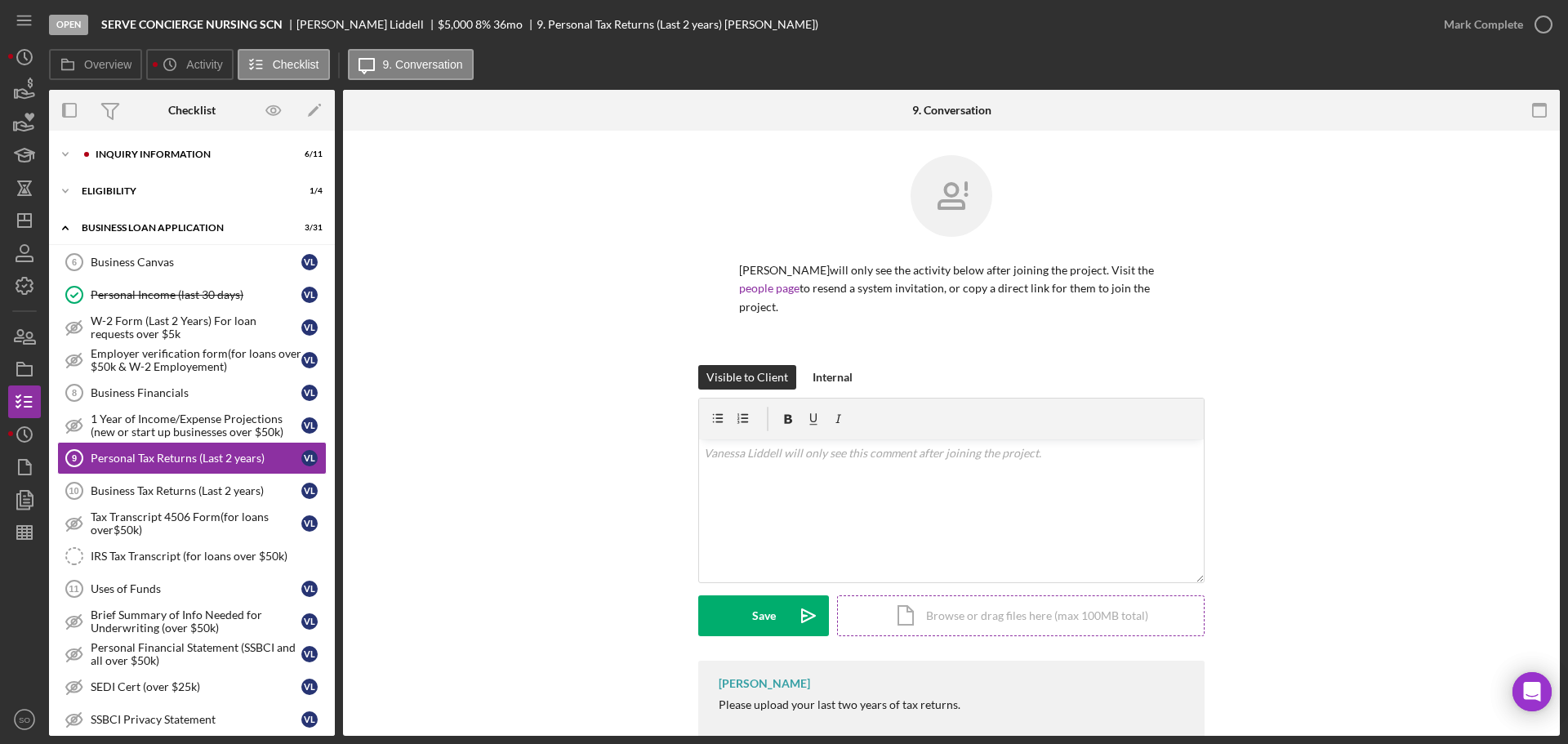
scroll to position [39, 0]
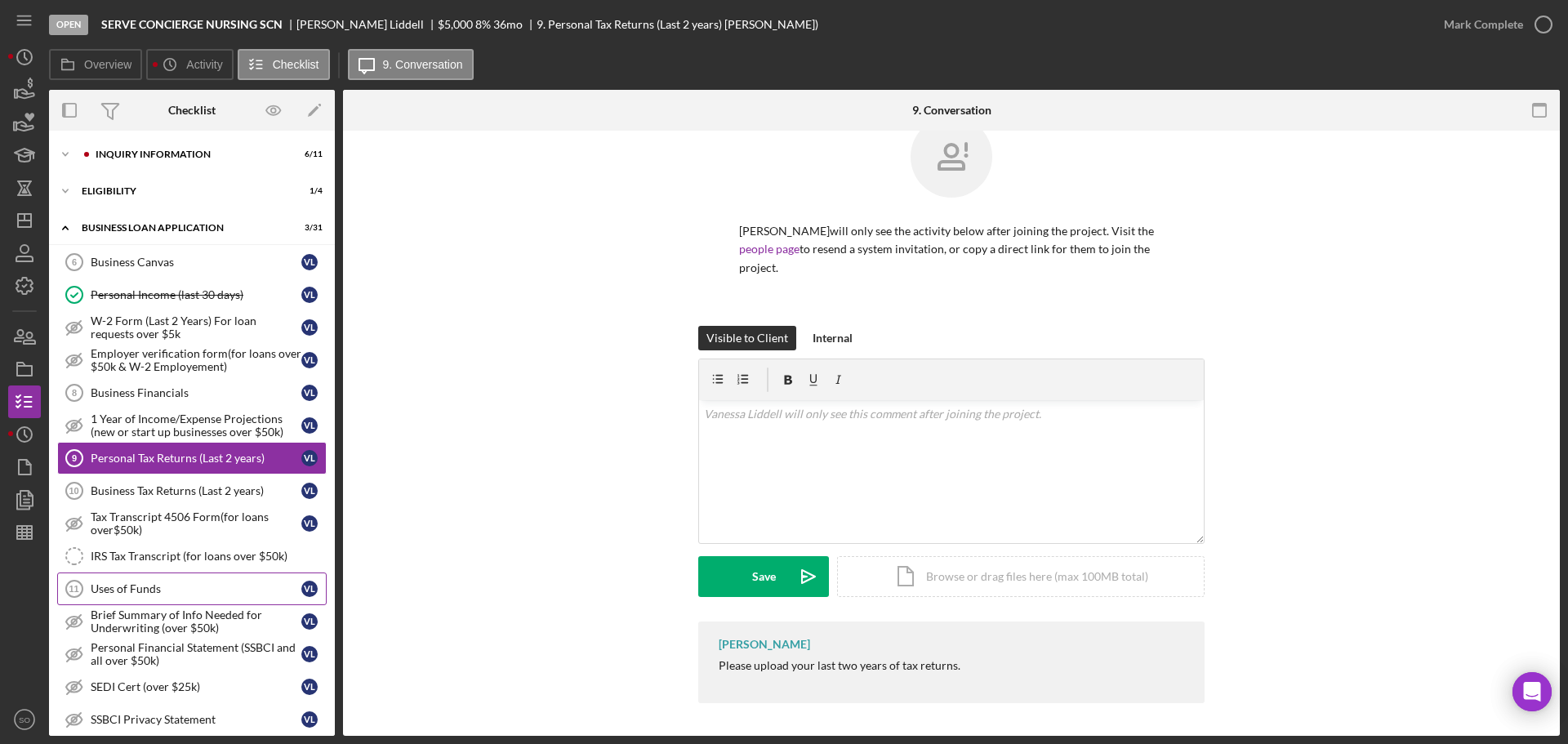
click at [189, 589] on div "Uses of Funds" at bounding box center [196, 590] width 210 height 13
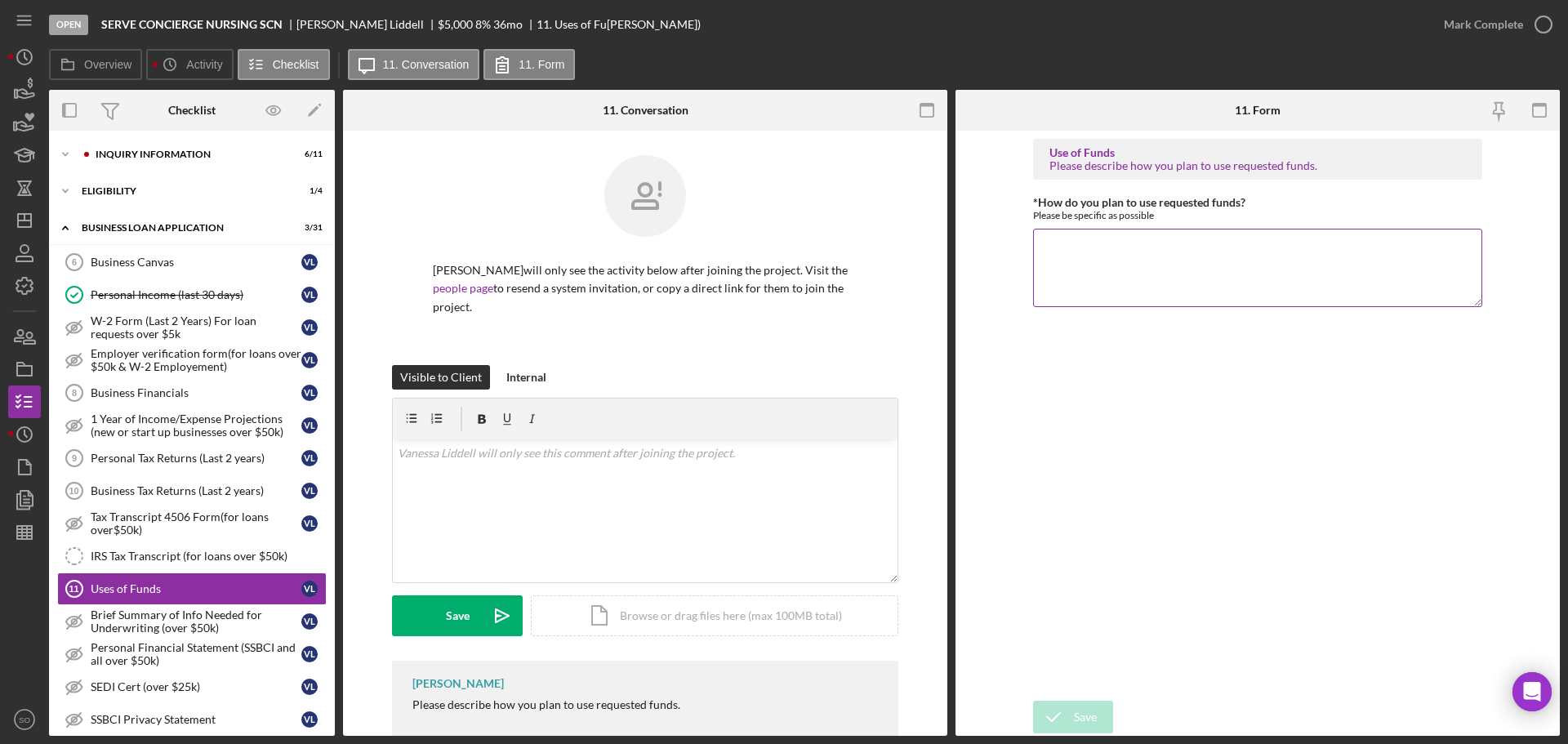
click at [1099, 269] on textarea "*How do you plan to use requested funds?" at bounding box center [1258, 267] width 449 height 79
click at [1117, 250] on textarea "*How do you plan to use requested funds?" at bounding box center [1258, 267] width 449 height 79
click at [1098, 249] on textarea "*How do you plan to use requested funds?" at bounding box center [1258, 267] width 449 height 79
type textarea "Supplies and equipment from health care business"
click at [1082, 719] on div "Save" at bounding box center [1086, 717] width 23 height 32
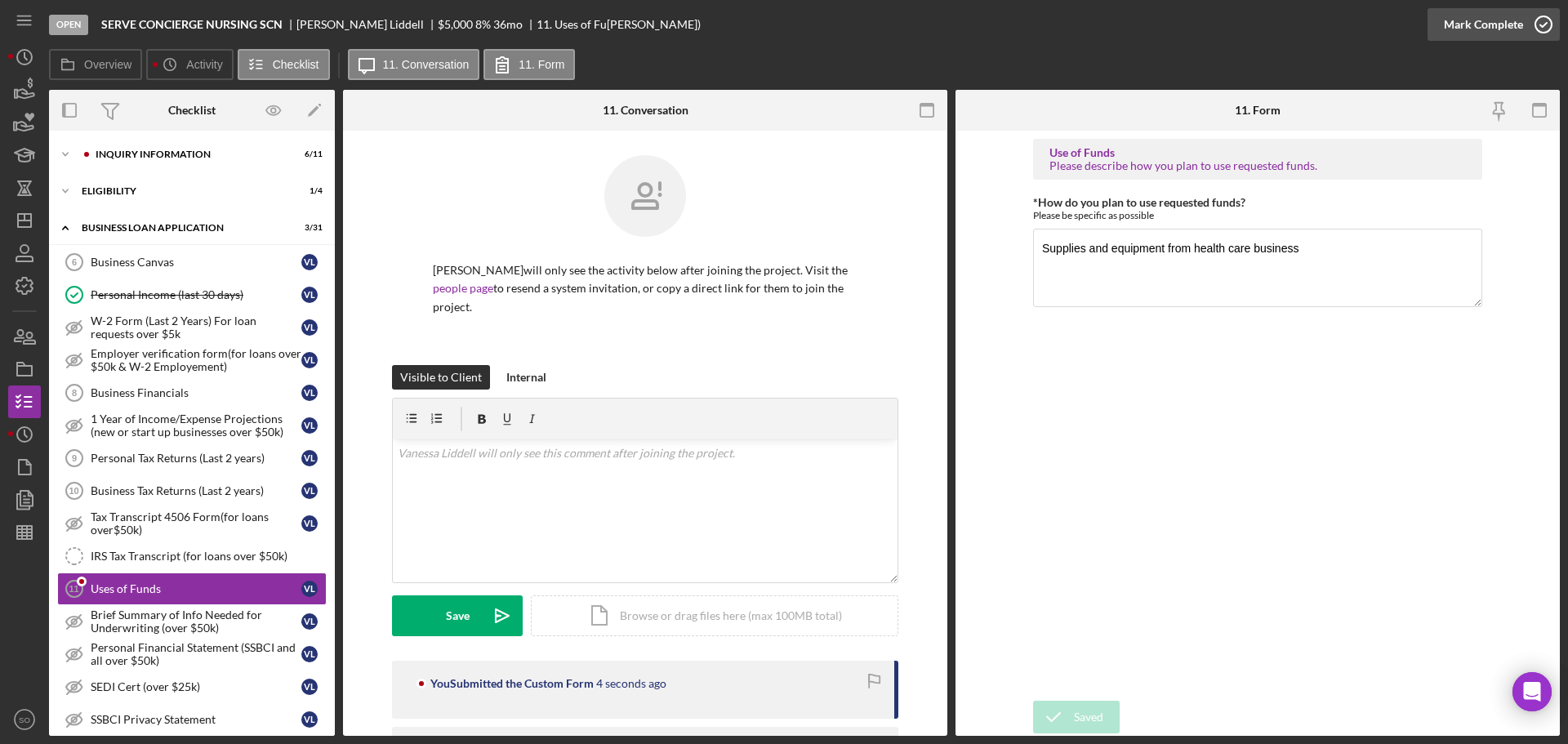
click at [1500, 26] on div "Mark Complete" at bounding box center [1484, 25] width 80 height 32
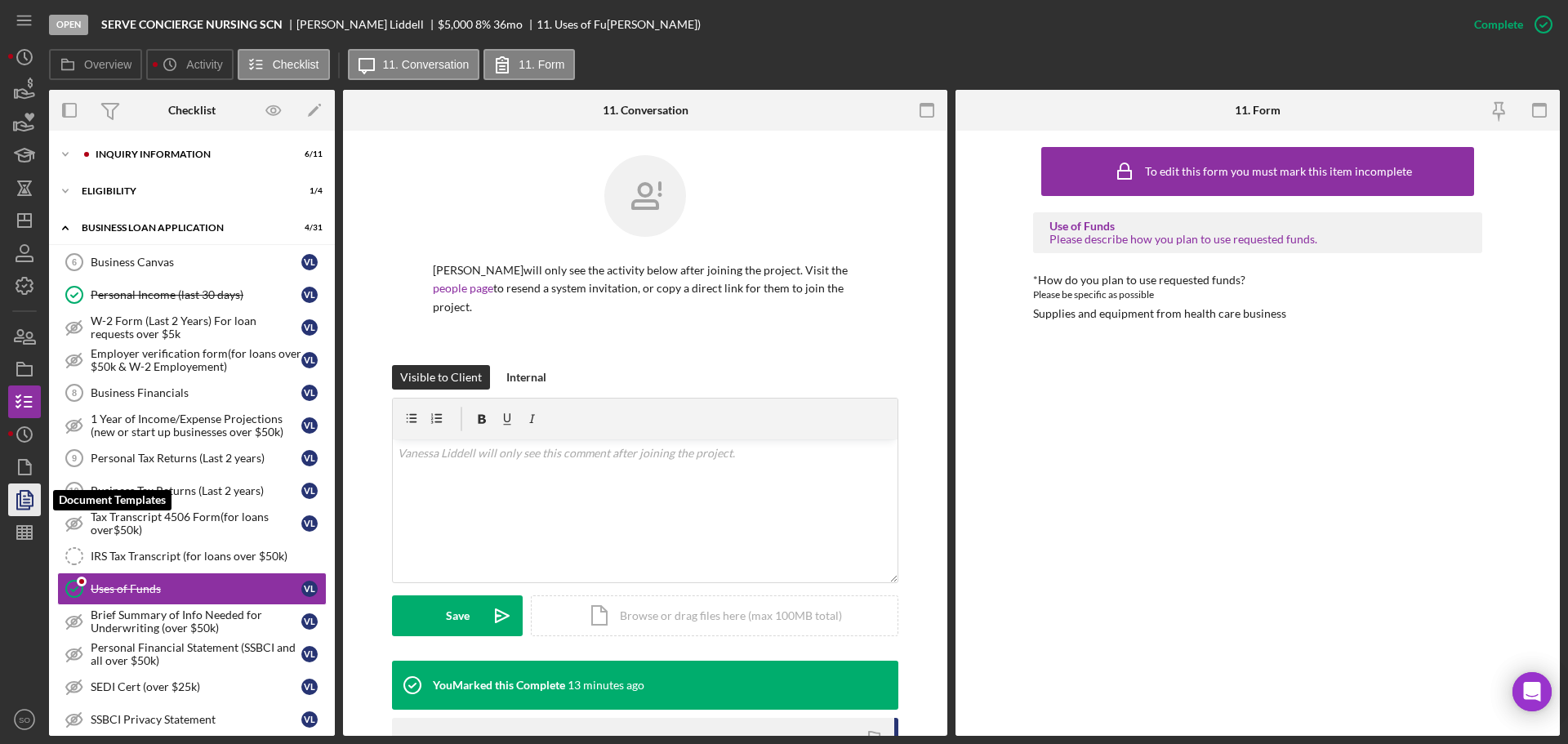
click at [27, 509] on polyline "button" at bounding box center [23, 502] width 12 height 15
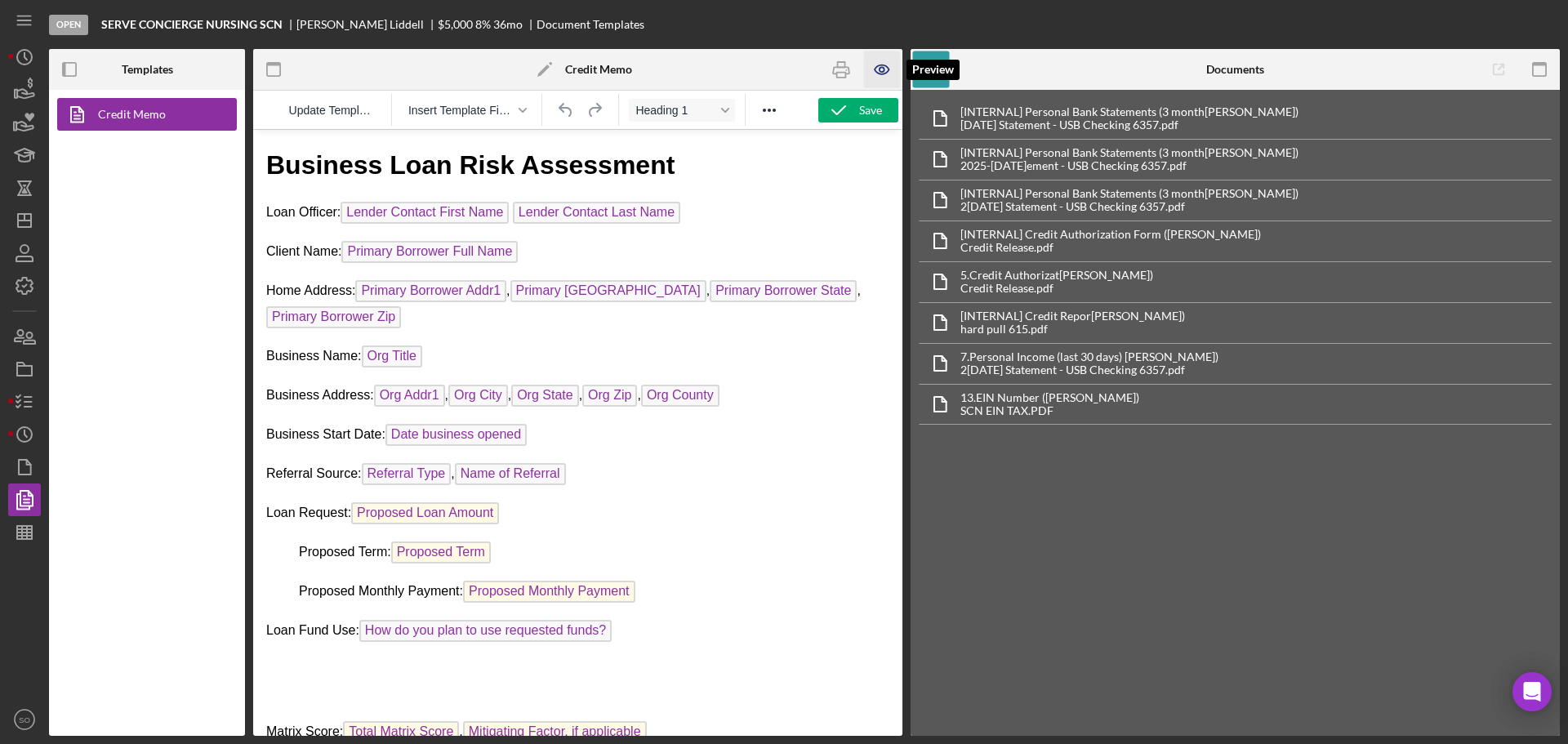
drag, startPoint x: 877, startPoint y: 75, endPoint x: 841, endPoint y: 145, distance: 78.7
click at [877, 76] on icon "button" at bounding box center [882, 69] width 37 height 37
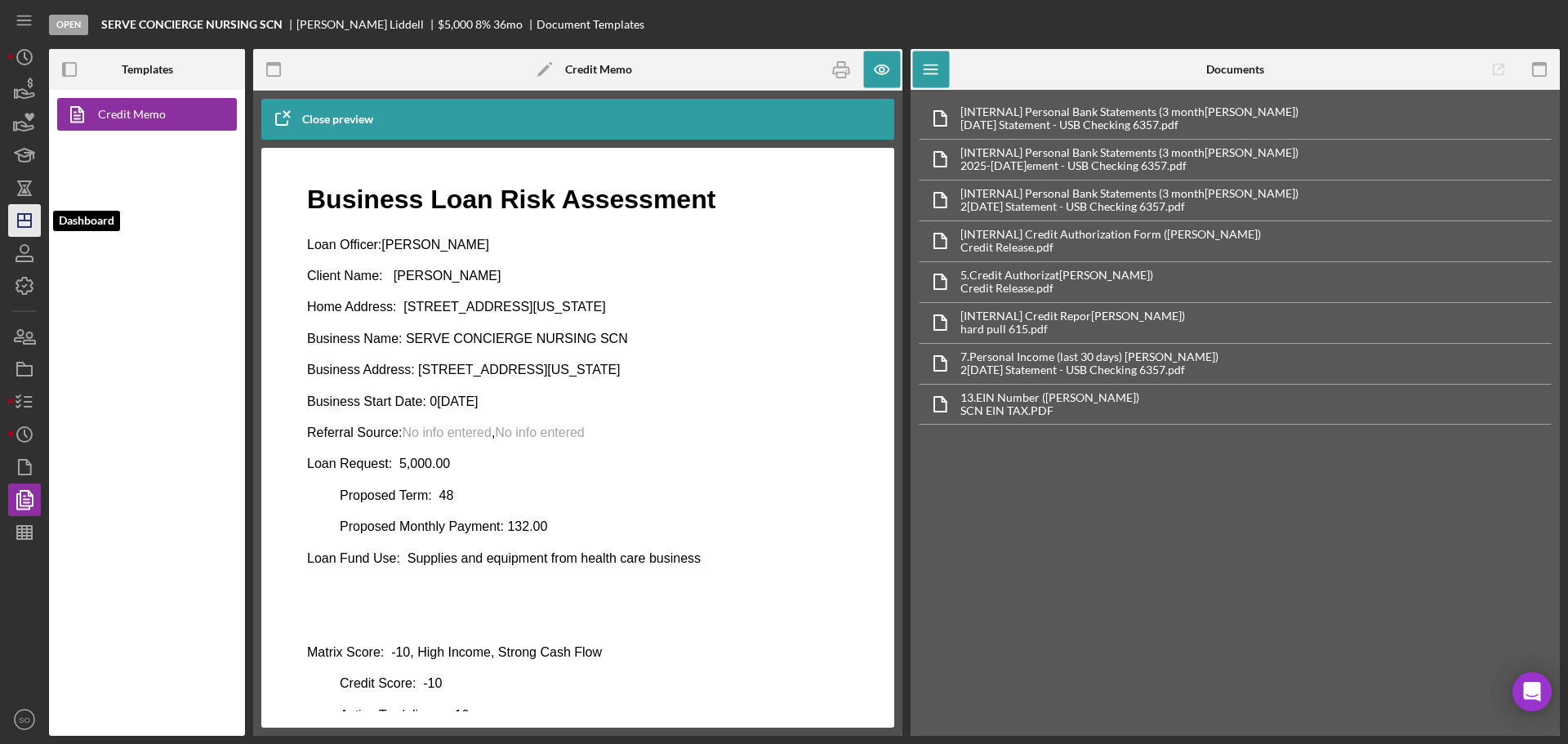
click at [33, 223] on icon "Icon/Dashboard" at bounding box center [24, 220] width 41 height 41
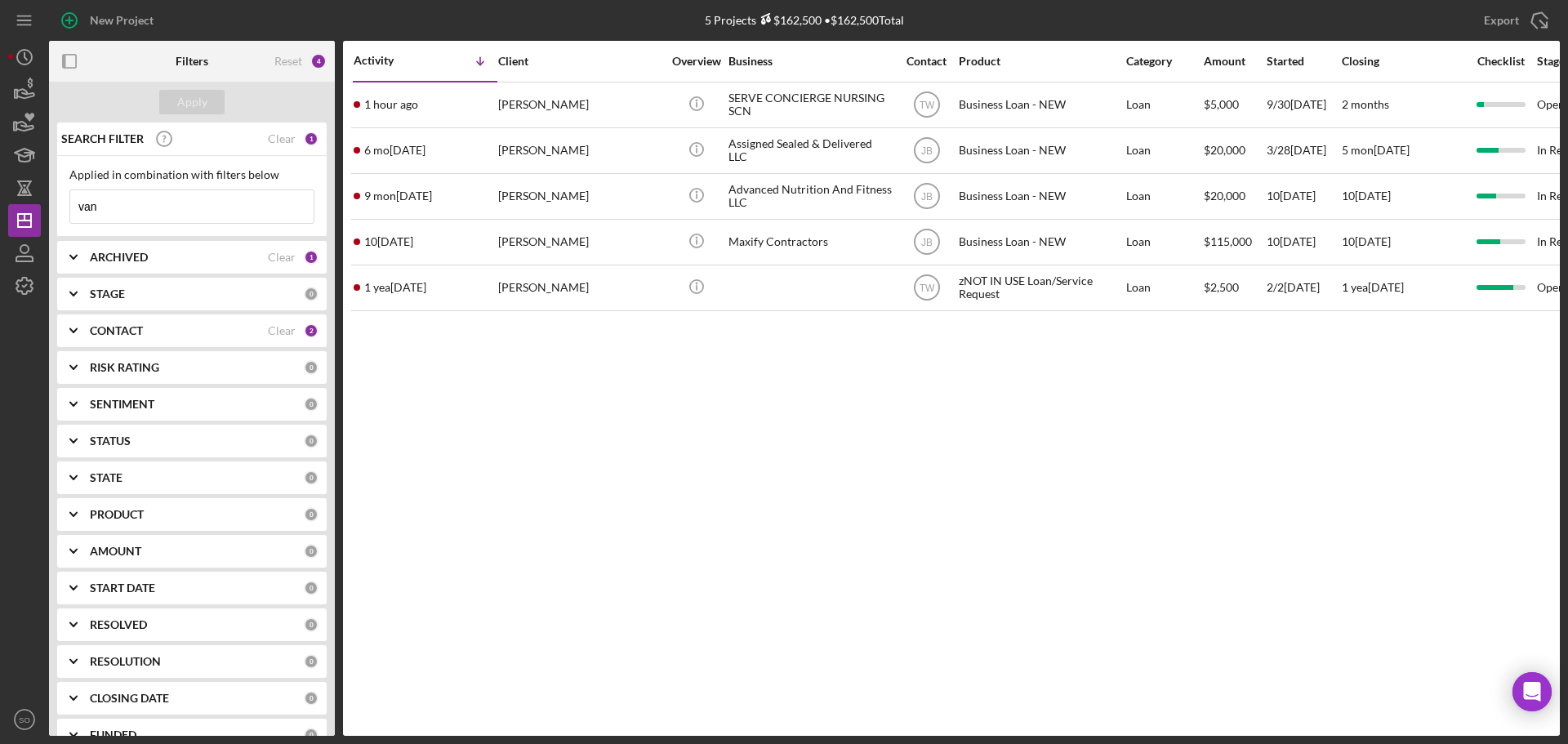
click at [0, 204] on div "New Project 5 Projects $162,500 • $162,500 Total van Export Icon/Export Filters…" at bounding box center [784, 372] width 1568 height 744
type input "ortmann"
click at [181, 92] on div "Apply" at bounding box center [192, 102] width 30 height 25
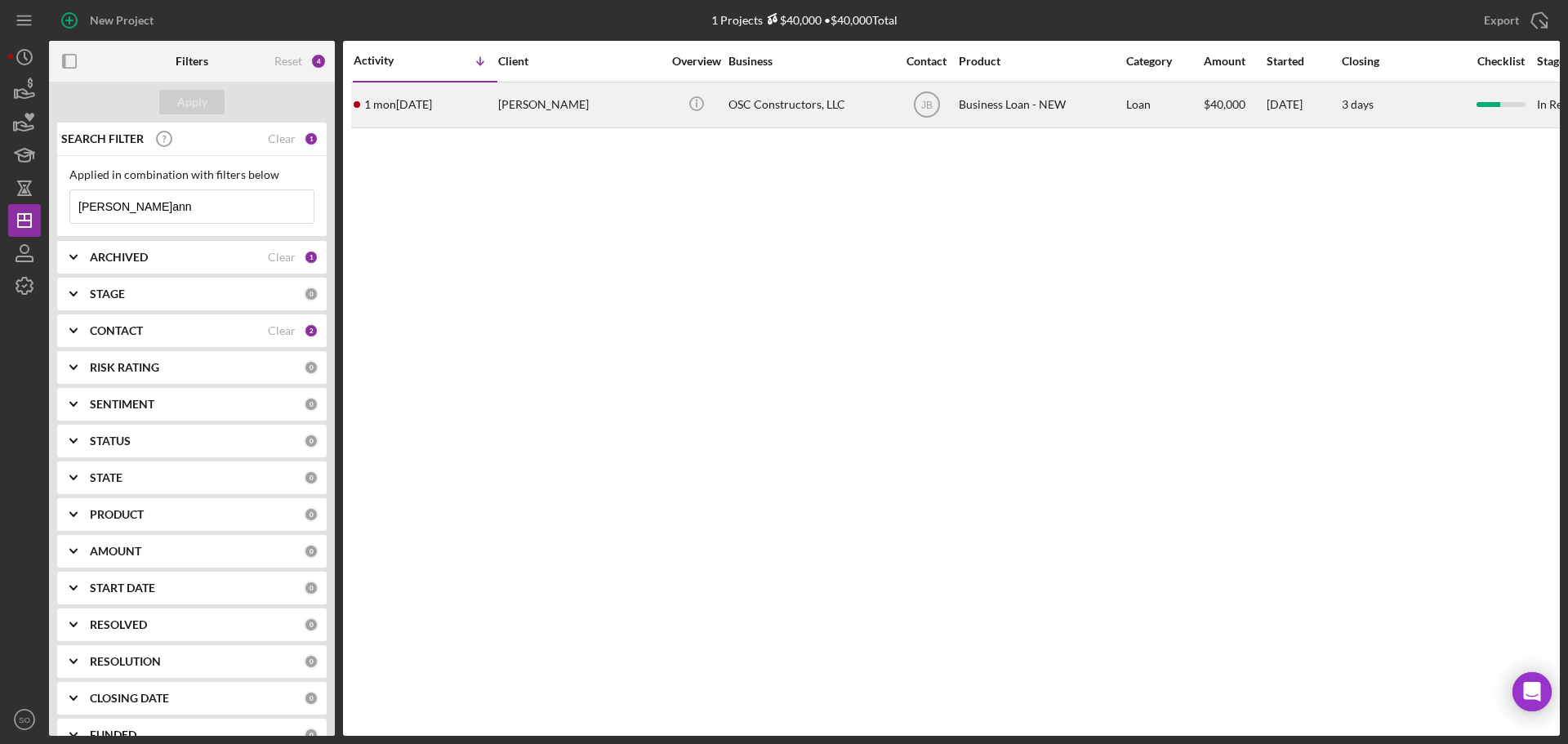
click at [515, 118] on div "[PERSON_NAME]" at bounding box center [580, 105] width 163 height 44
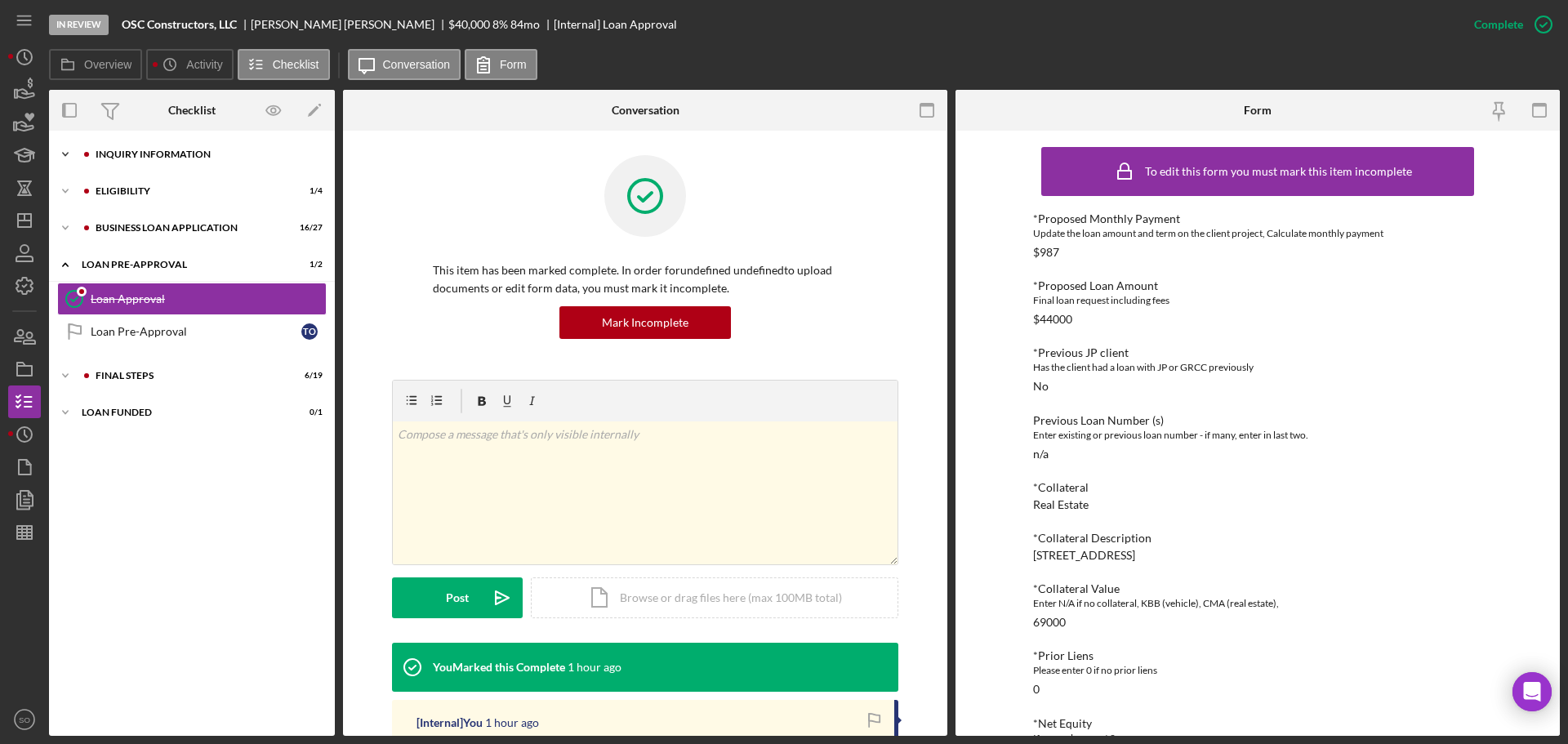
click at [232, 151] on div "INQUIRY INFORMATION" at bounding box center [205, 154] width 219 height 9
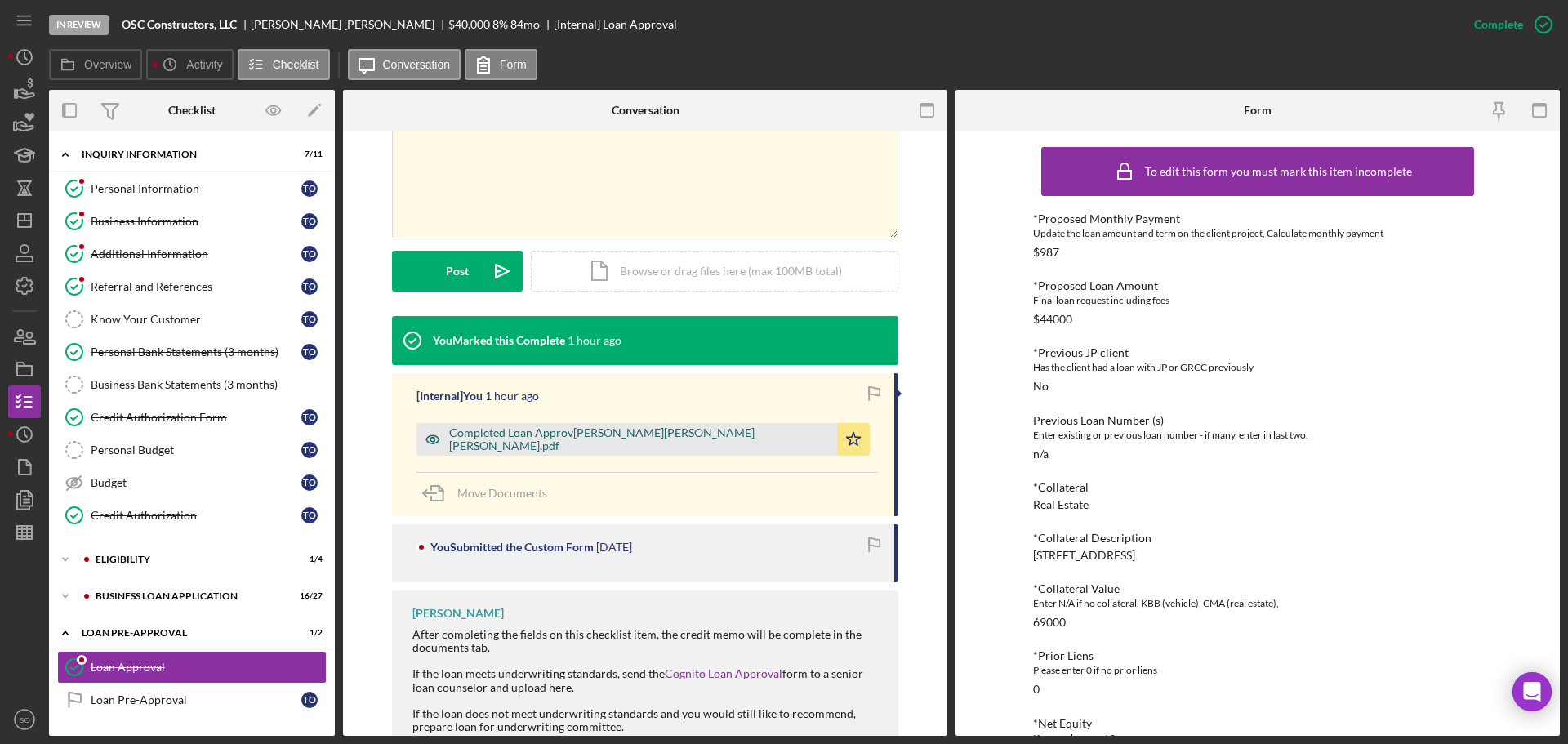
click at [600, 445] on div "Completed Loan Approval Boyle, Jim , Timothy Ortmann.pdf" at bounding box center [639, 440] width 380 height 27
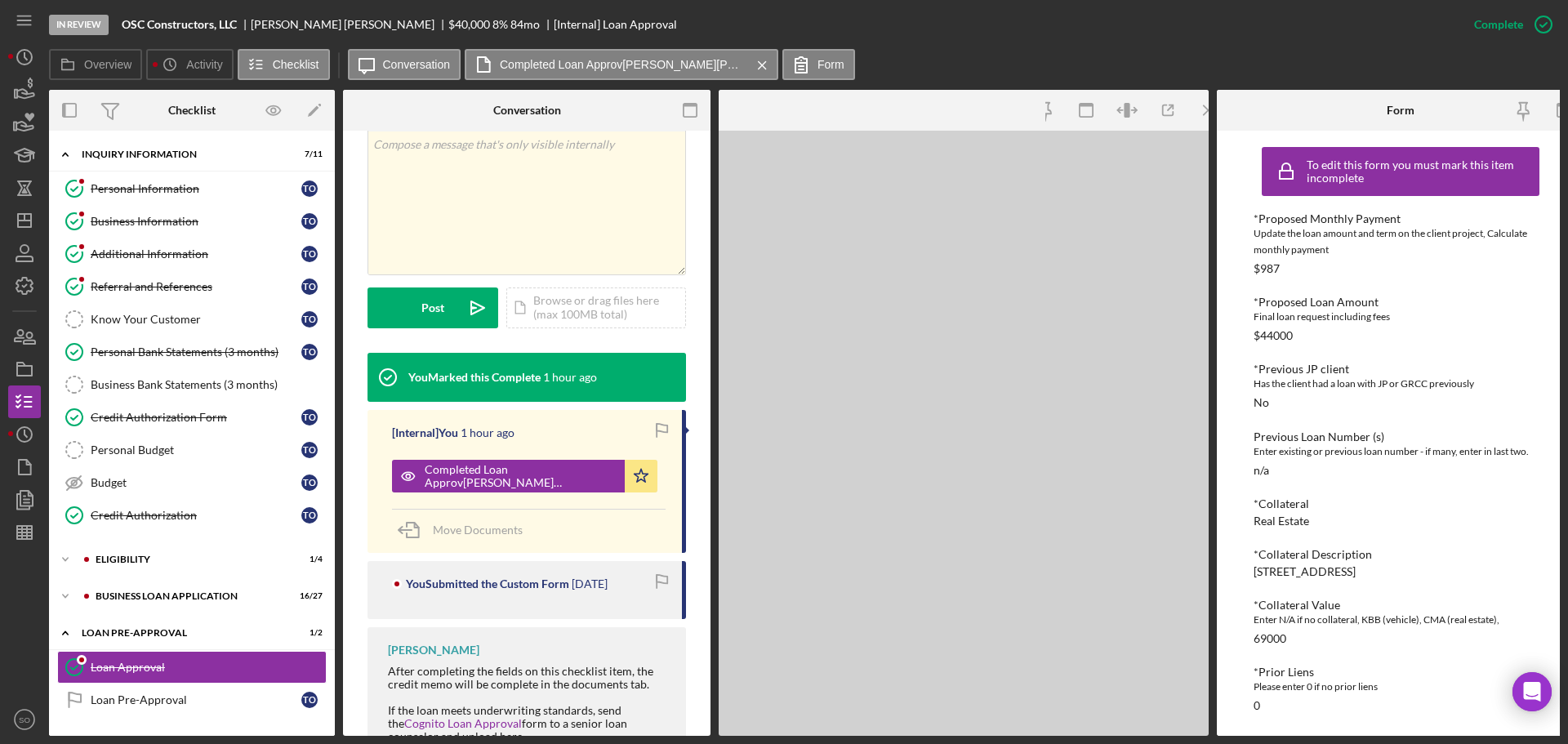
scroll to position [345, 0]
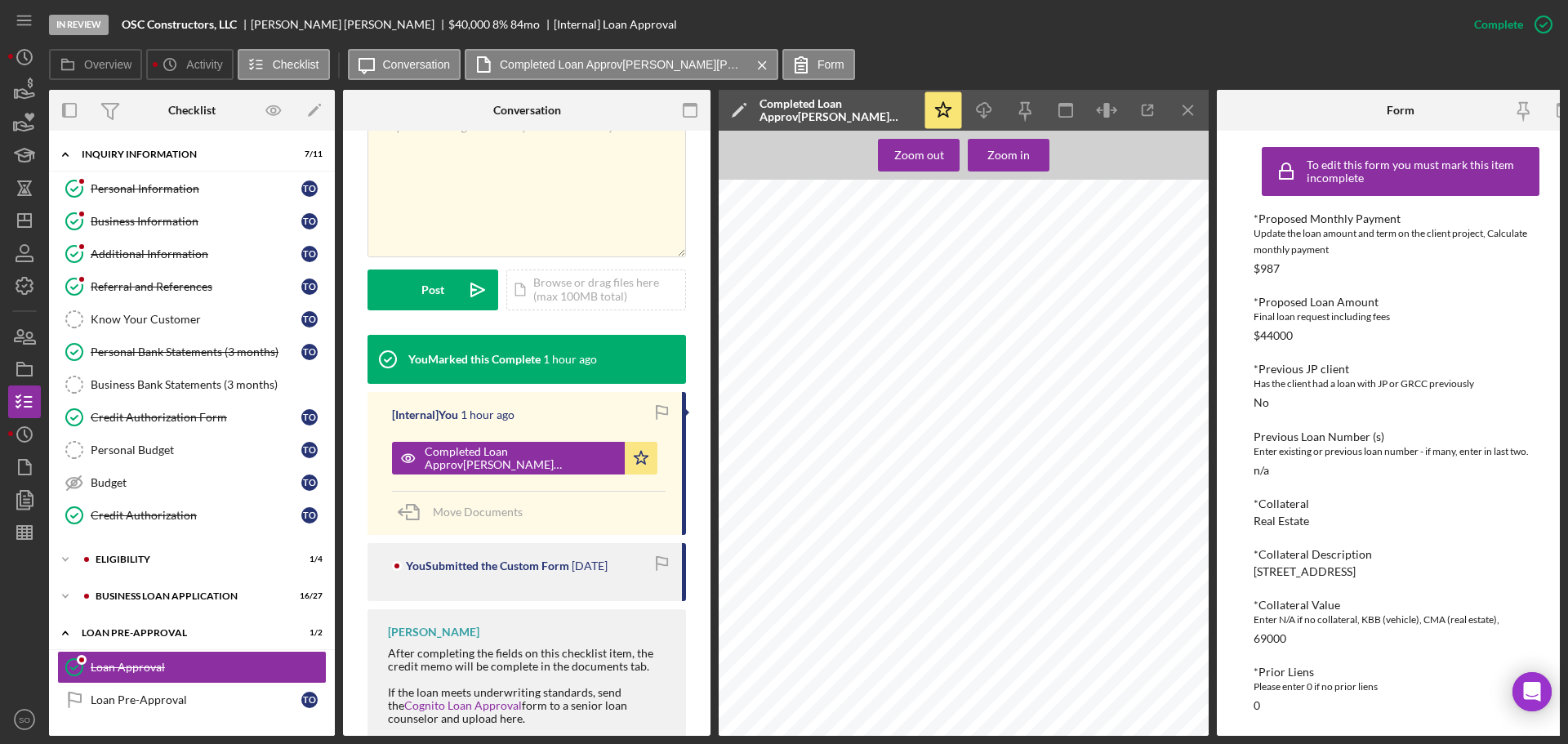
click at [982, 115] on icon "Icon/Download" at bounding box center [984, 110] width 37 height 37
drag, startPoint x: 1199, startPoint y: 118, endPoint x: 1274, endPoint y: 118, distance: 75.0
click at [1199, 118] on icon "Icon/Menu Close" at bounding box center [1189, 110] width 37 height 37
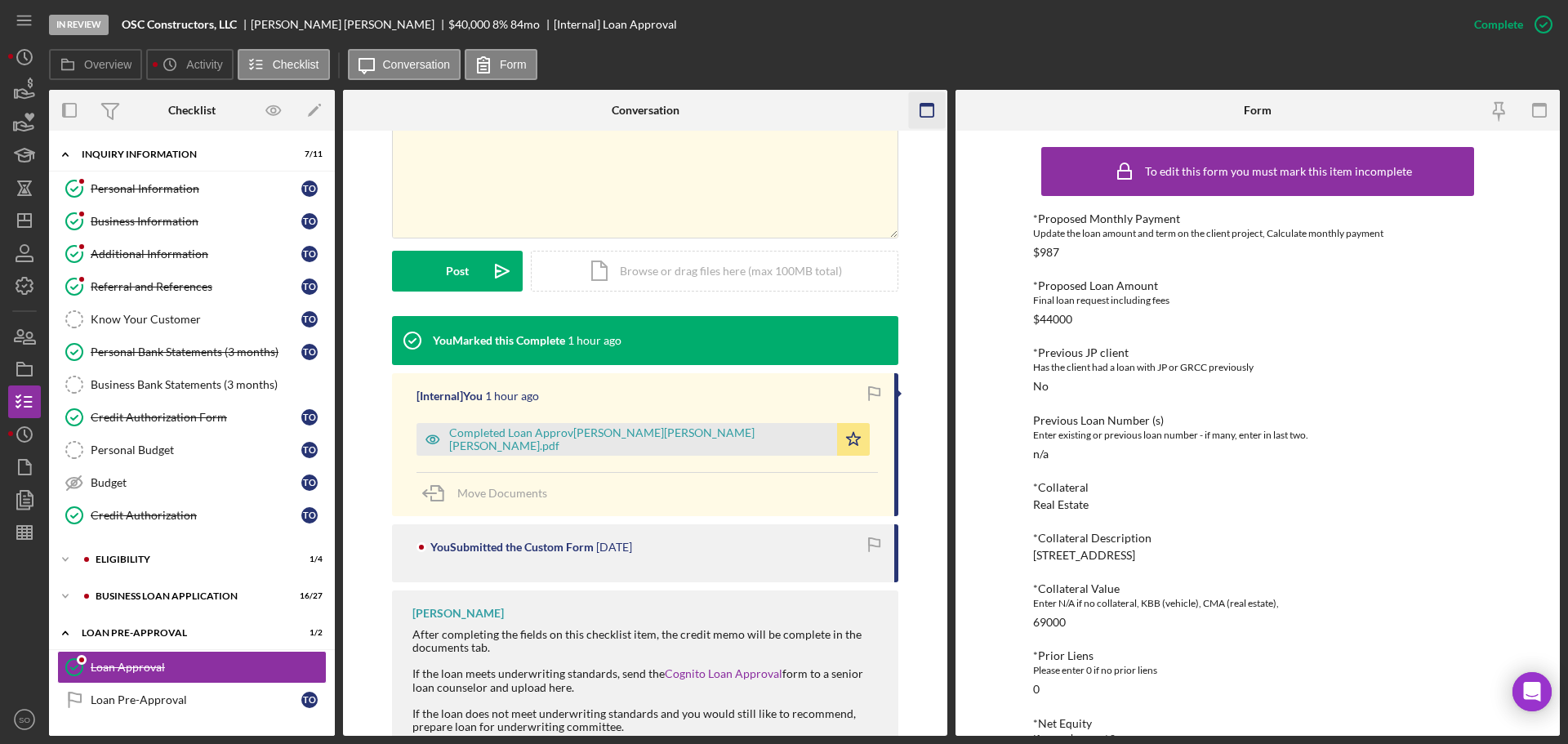
click at [1542, 116] on icon "button" at bounding box center [1540, 110] width 37 height 37
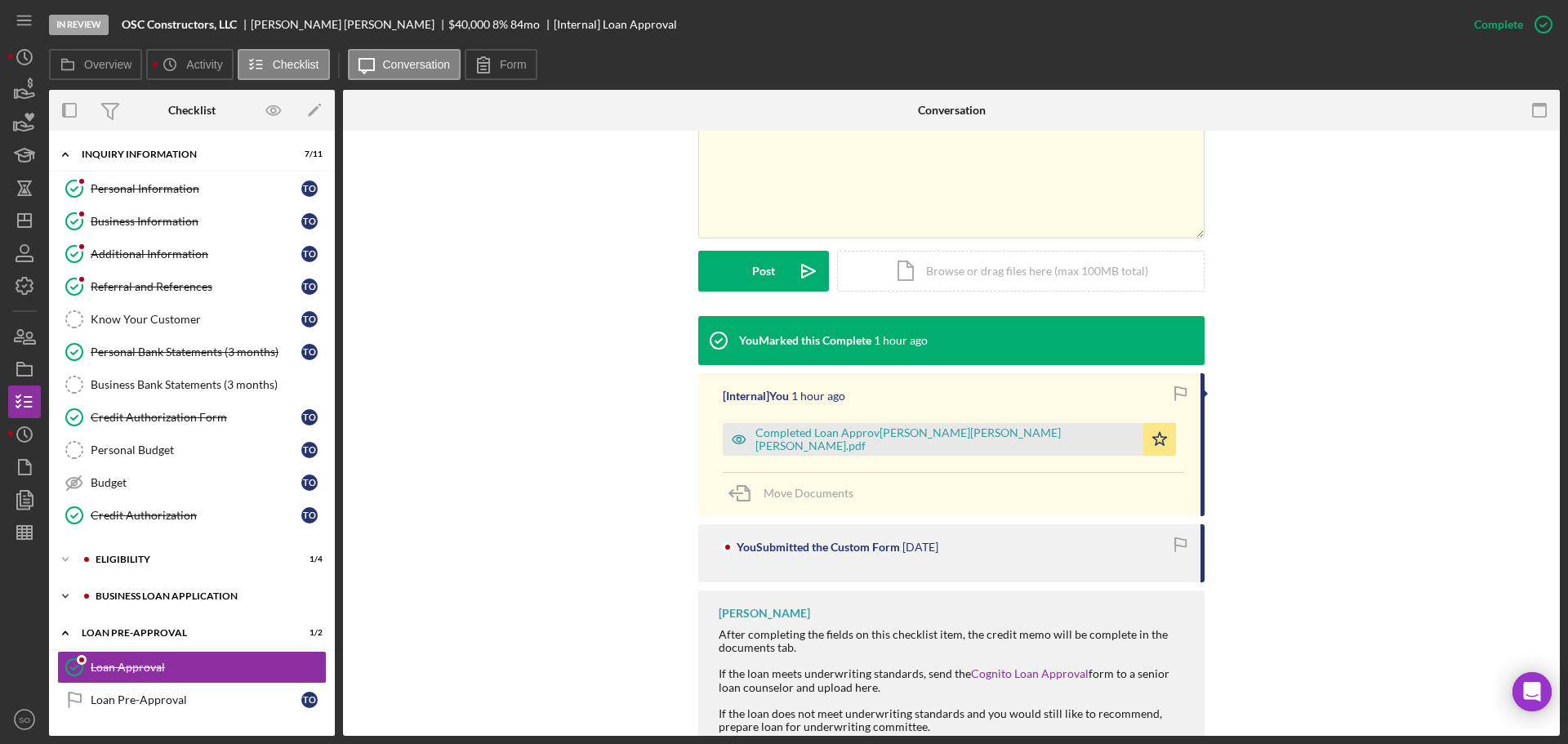
click at [225, 606] on div "Icon/Expander BUSINESS LOAN APPLICATION 16 / 27" at bounding box center [192, 596] width 286 height 32
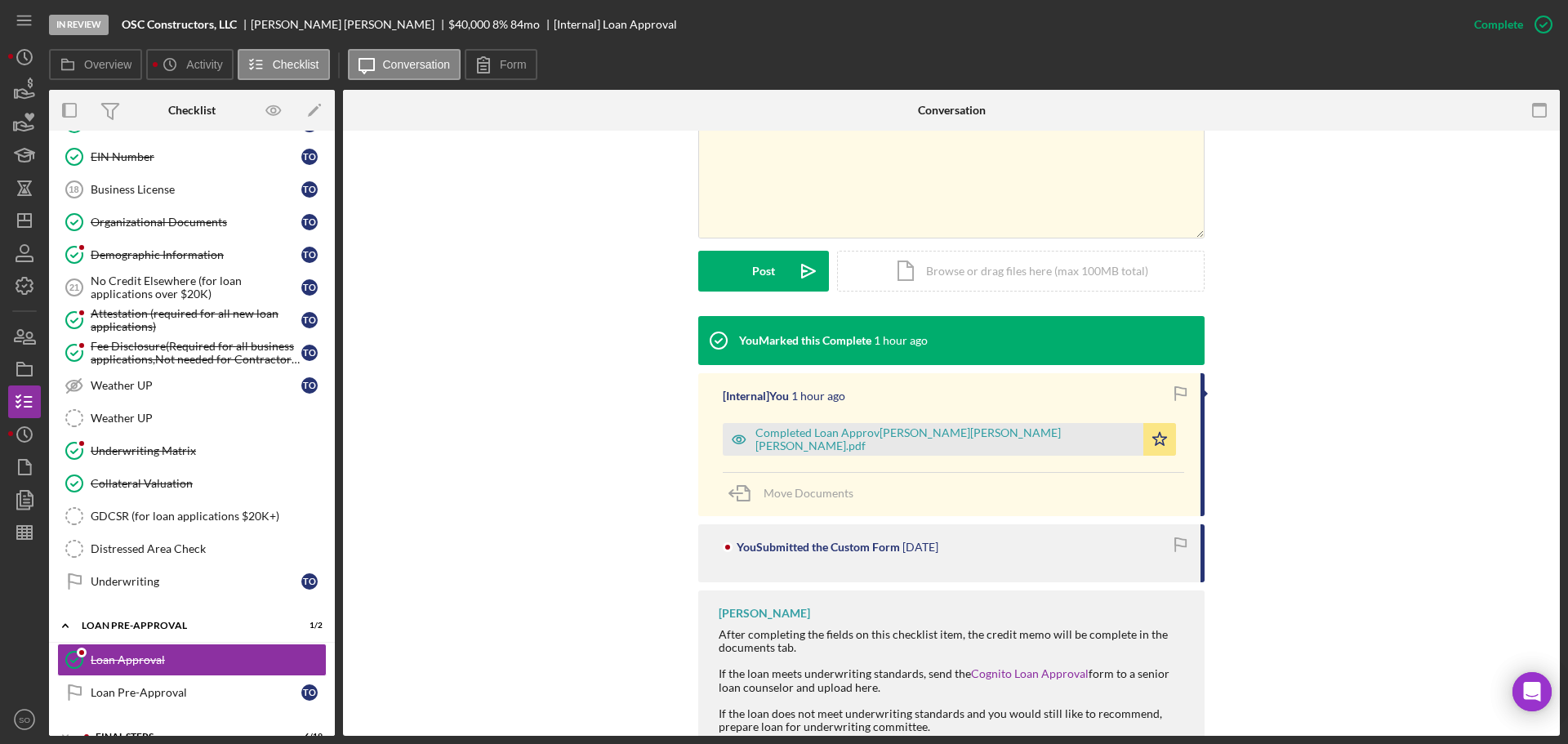
scroll to position [962, 0]
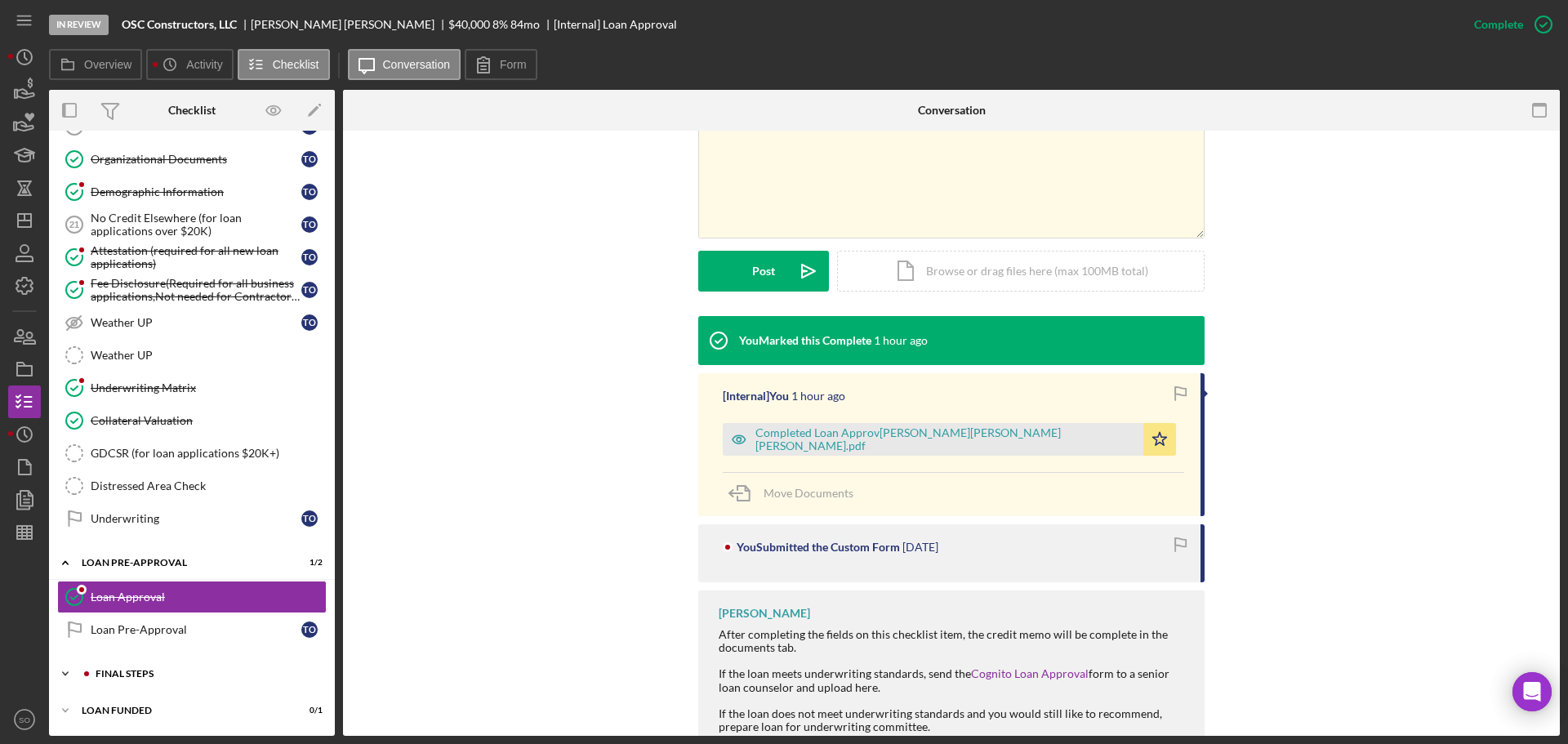
click at [194, 671] on div "FINAL STEPS" at bounding box center [205, 674] width 219 height 9
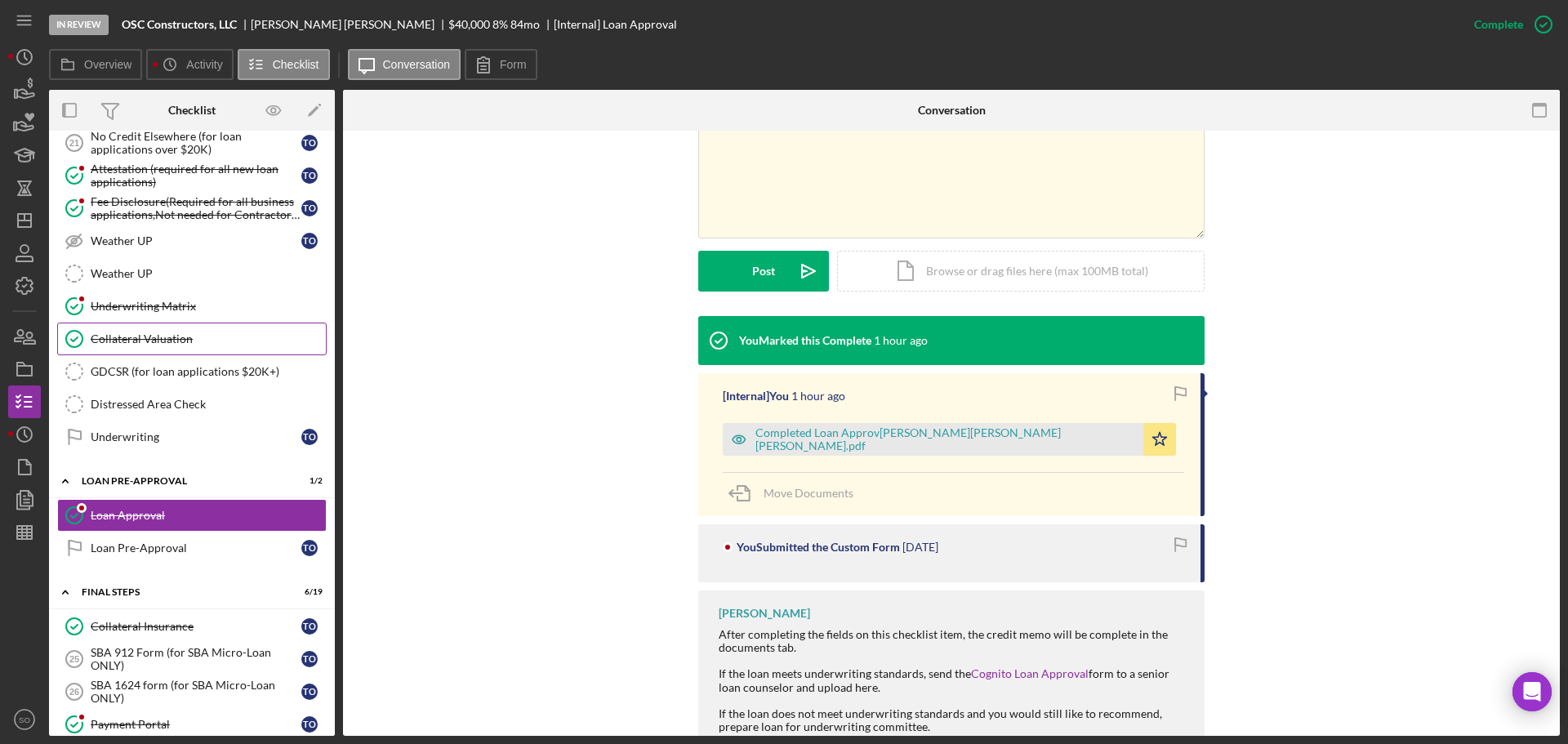
scroll to position [798, 0]
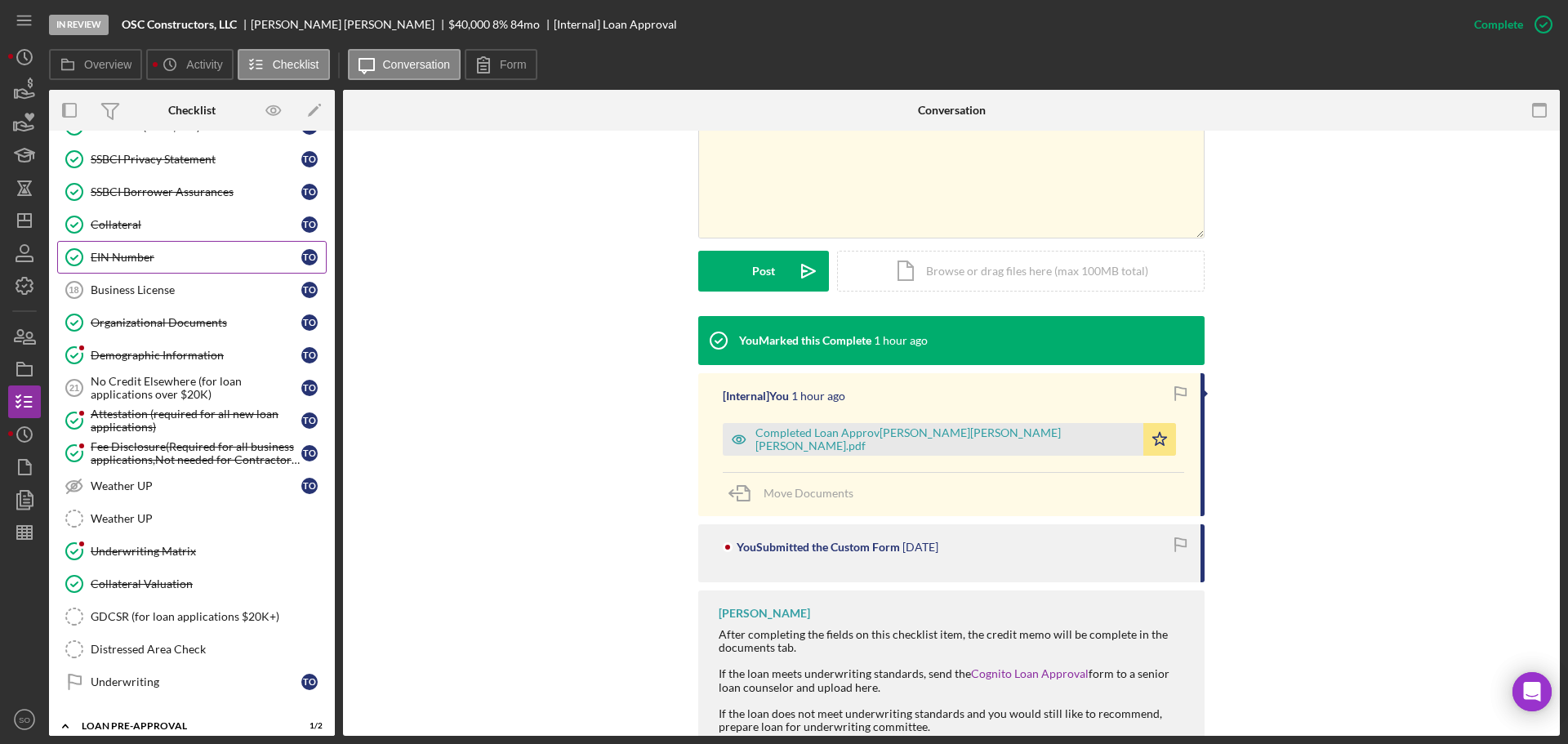
click at [173, 266] on link "EIN Number EIN Number T O" at bounding box center [191, 257] width 270 height 32
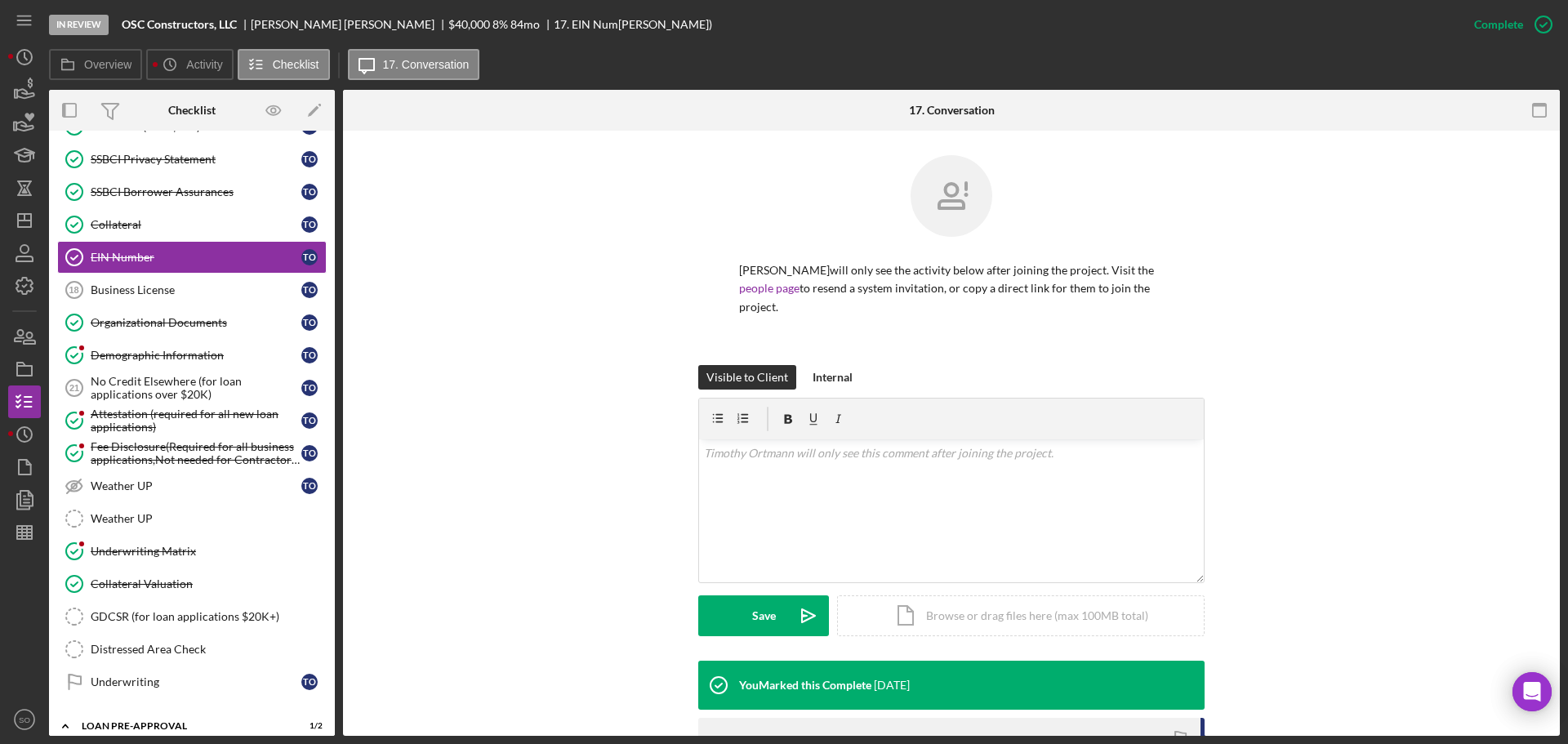
scroll to position [251, 0]
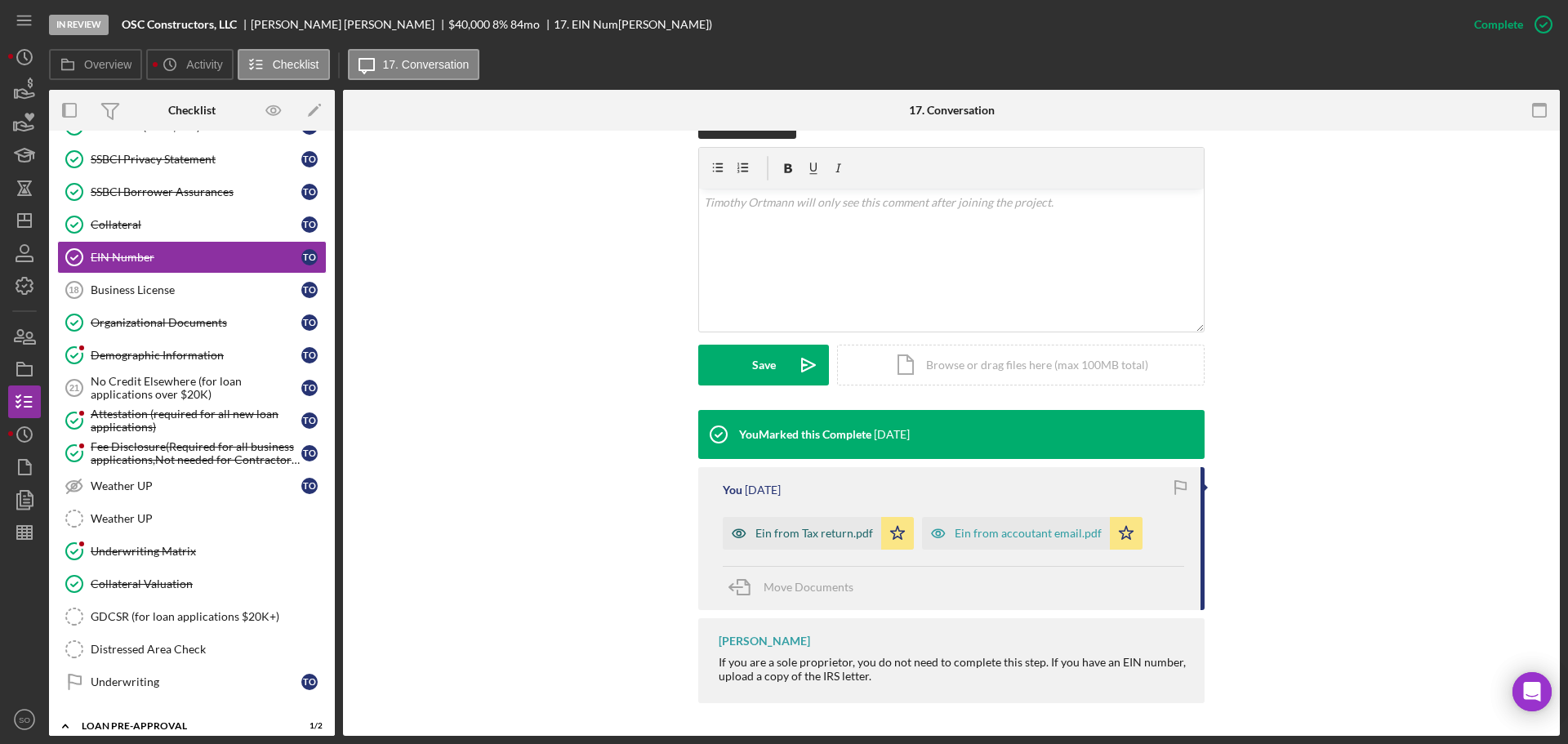
click at [803, 535] on div "Ein from Tax return.pdf" at bounding box center [815, 534] width 117 height 13
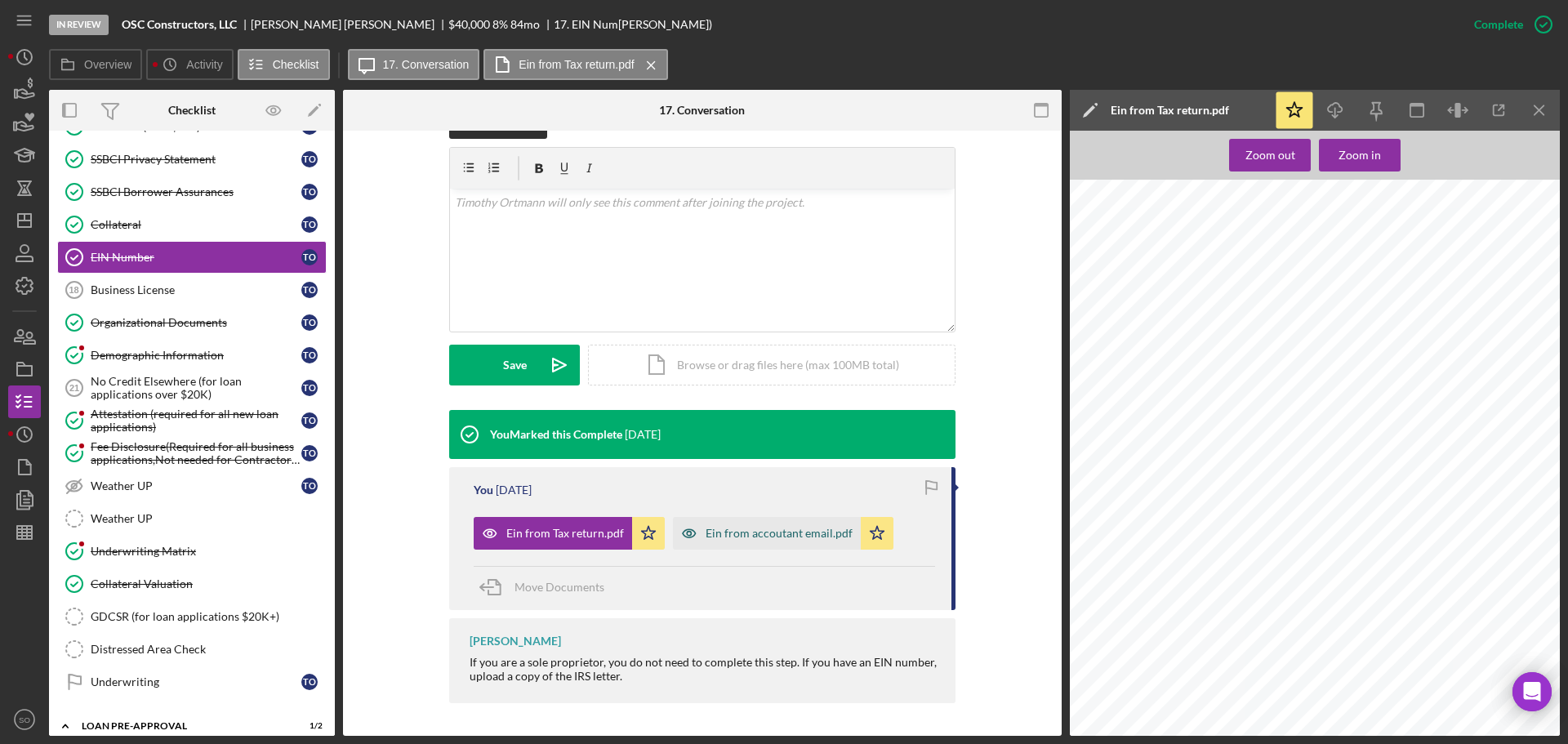
click at [787, 541] on div "Ein from accoutant email.pdf" at bounding box center [766, 534] width 188 height 32
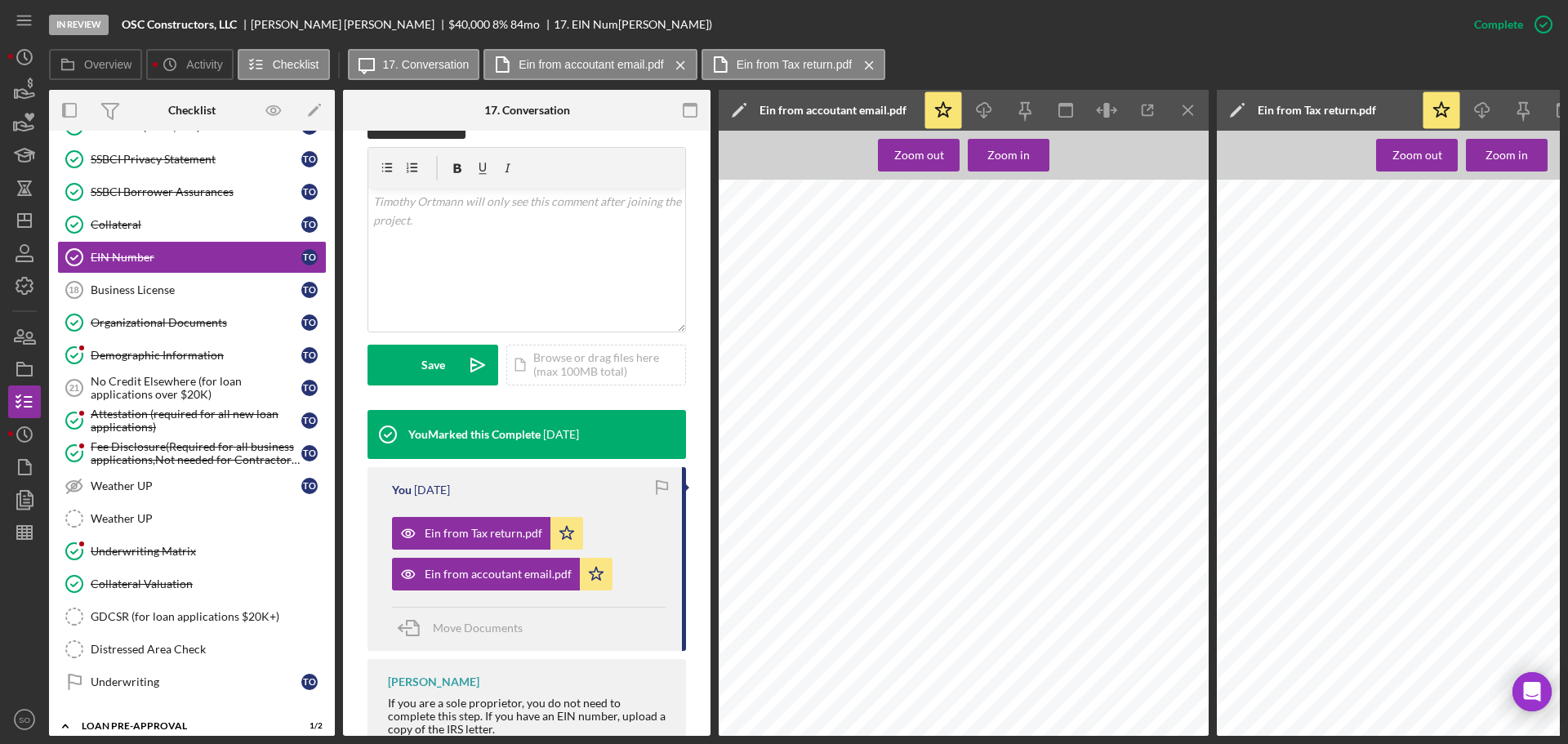
scroll to position [0, 0]
click at [1191, 106] on icon "Icon/Menu Close" at bounding box center [1189, 110] width 37 height 37
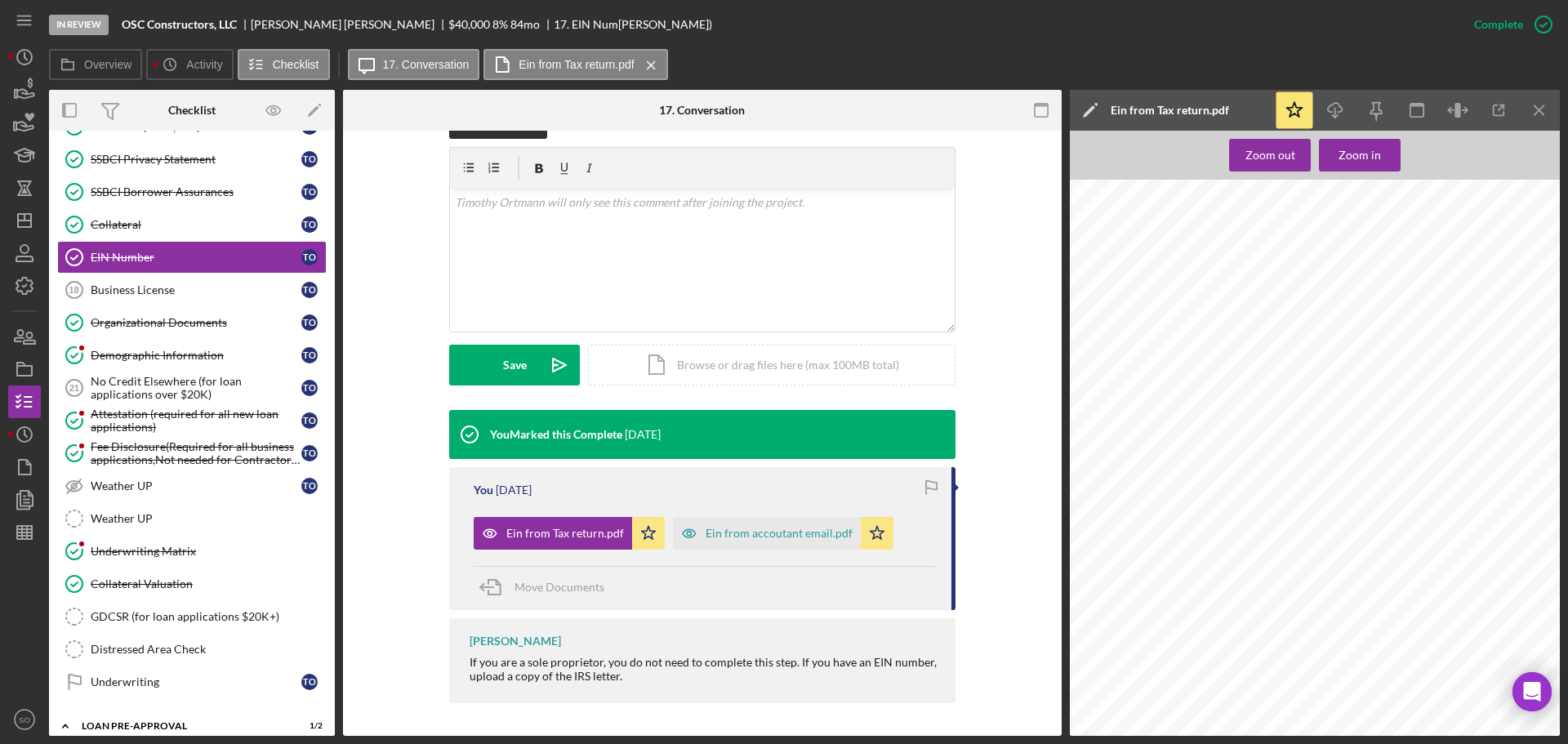
scroll to position [251, 0]
click at [1535, 105] on line "button" at bounding box center [1539, 109] width 9 height 9
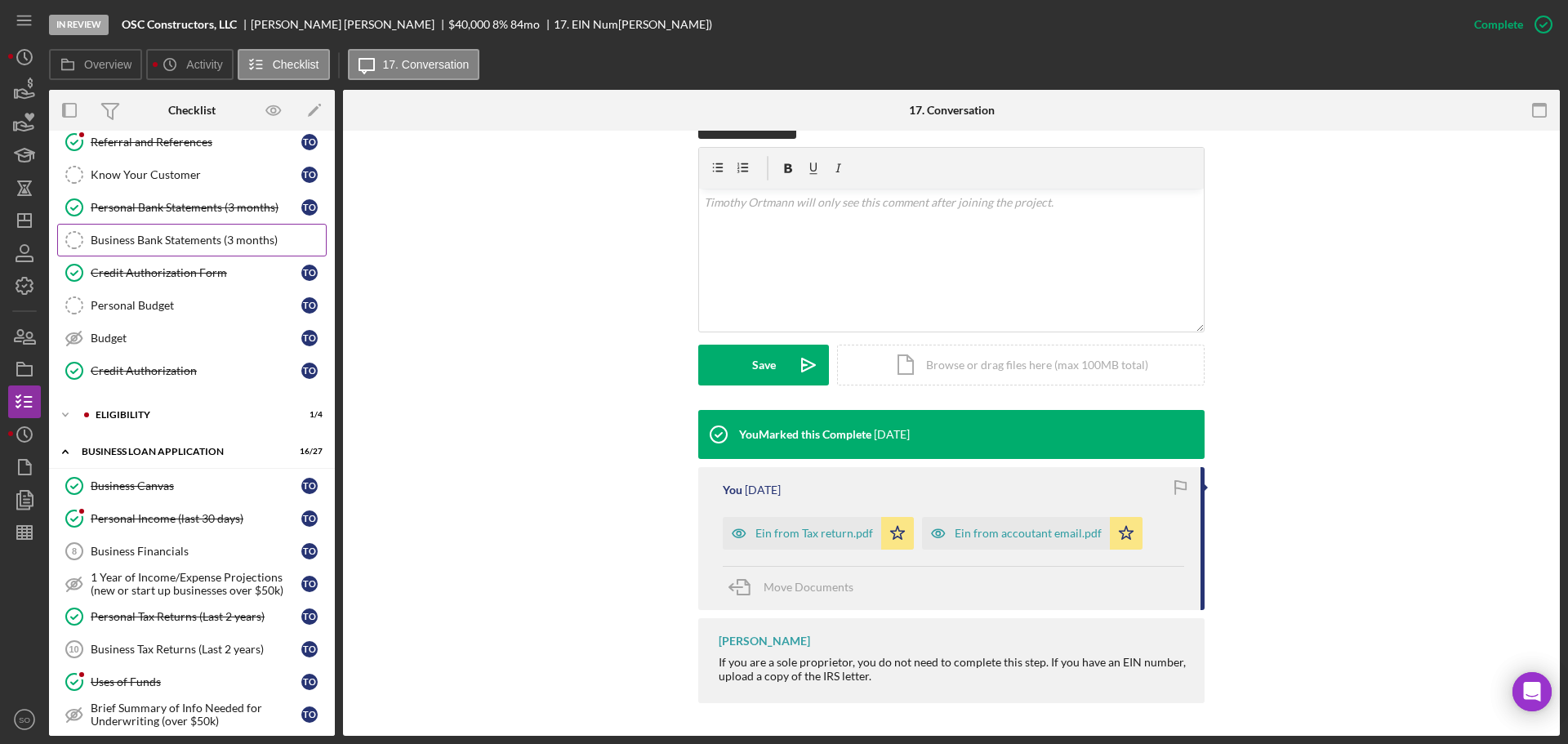
scroll to position [0, 0]
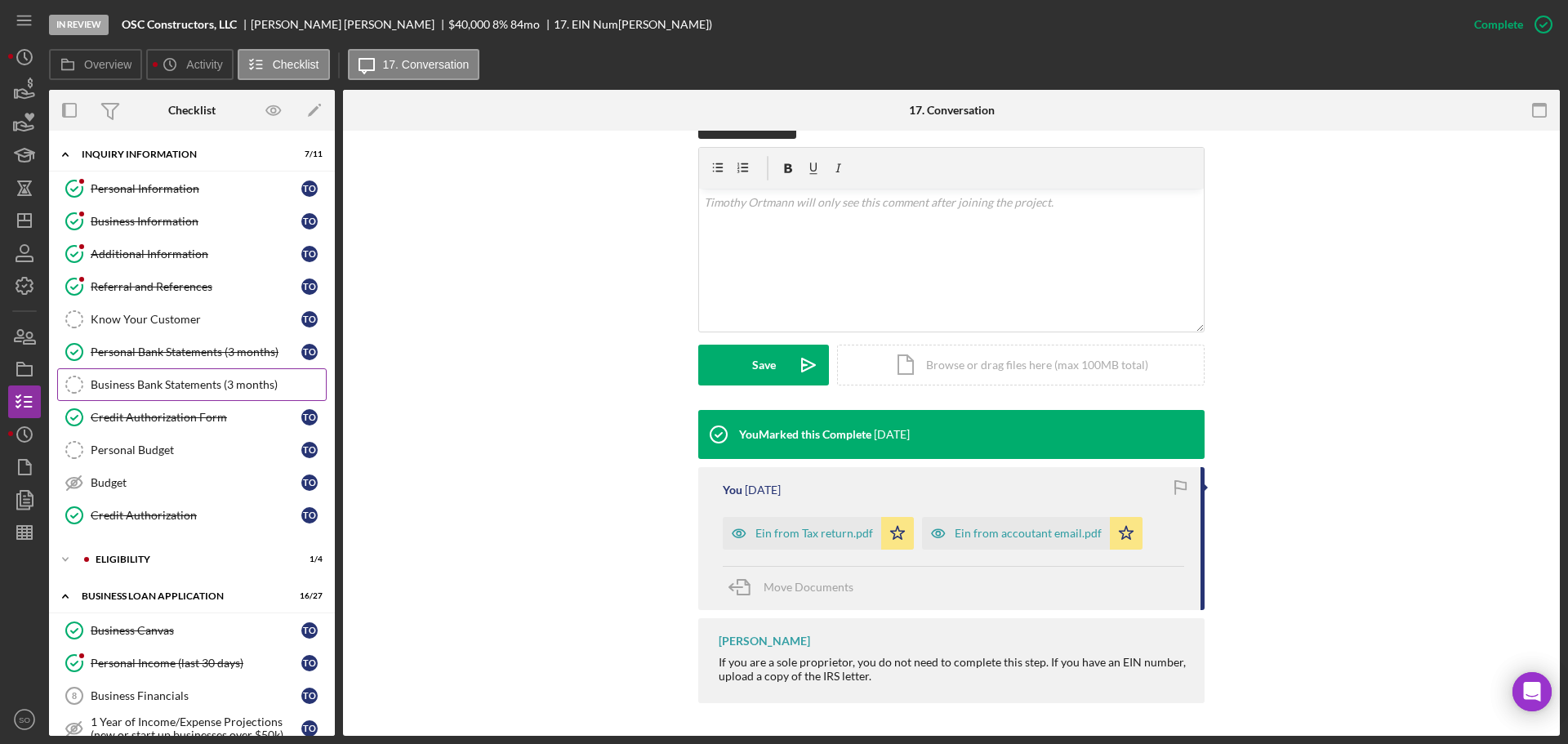
click at [175, 225] on div "Business Information" at bounding box center [196, 222] width 210 height 13
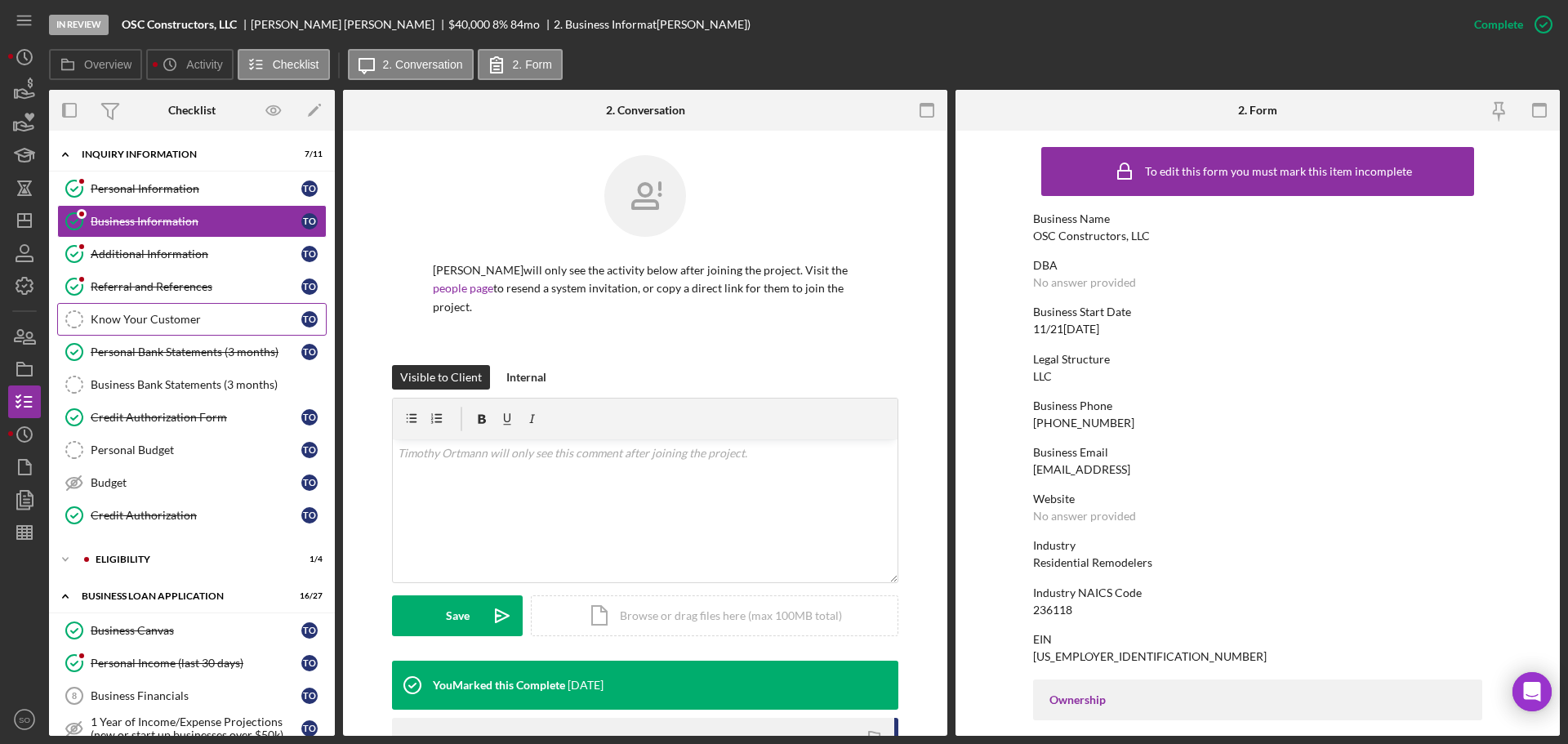
scroll to position [82, 0]
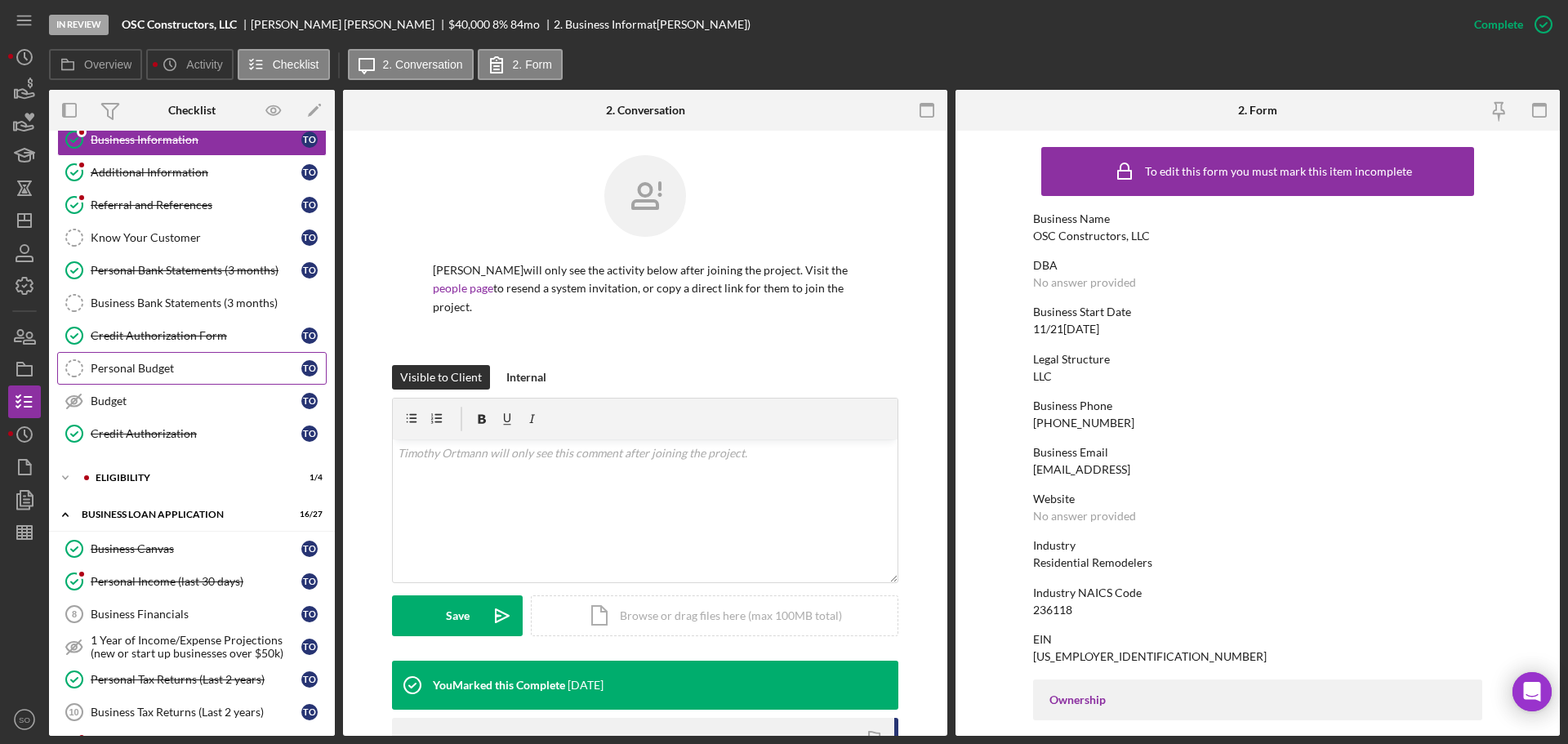
click at [185, 354] on link "Personal Budget Personal Budget T O" at bounding box center [191, 369] width 270 height 32
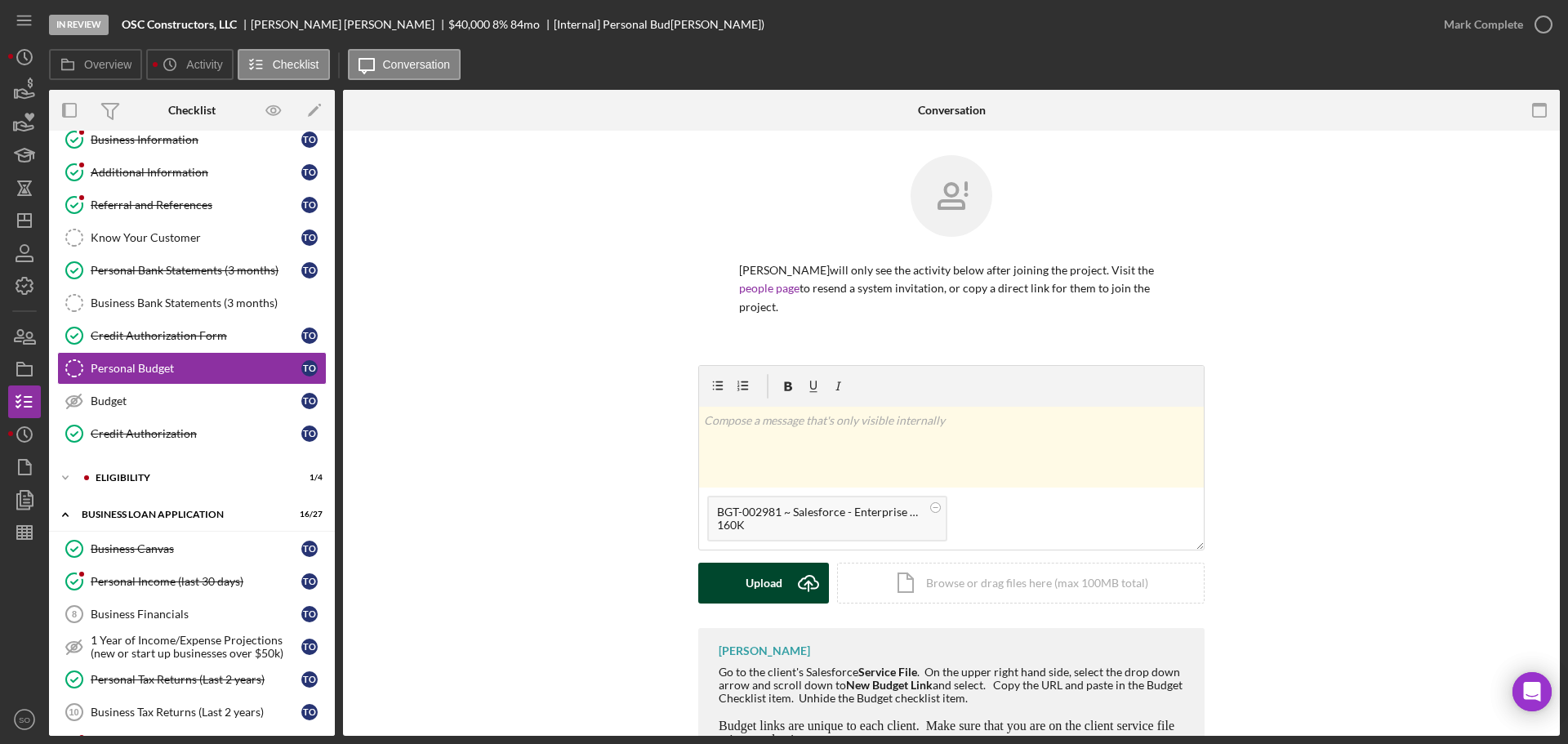
click at [765, 573] on div "Upload" at bounding box center [764, 583] width 37 height 41
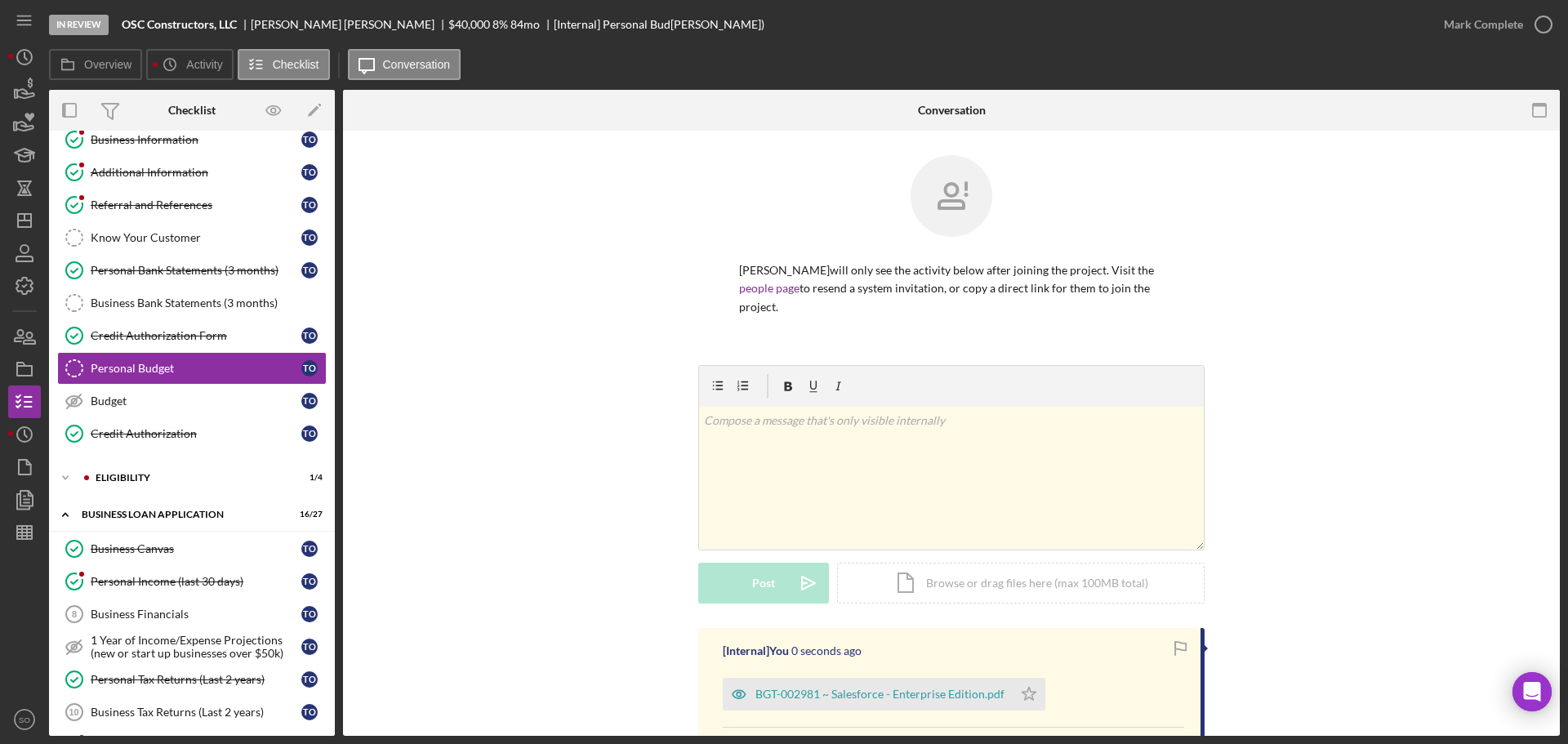
scroll to position [215, 0]
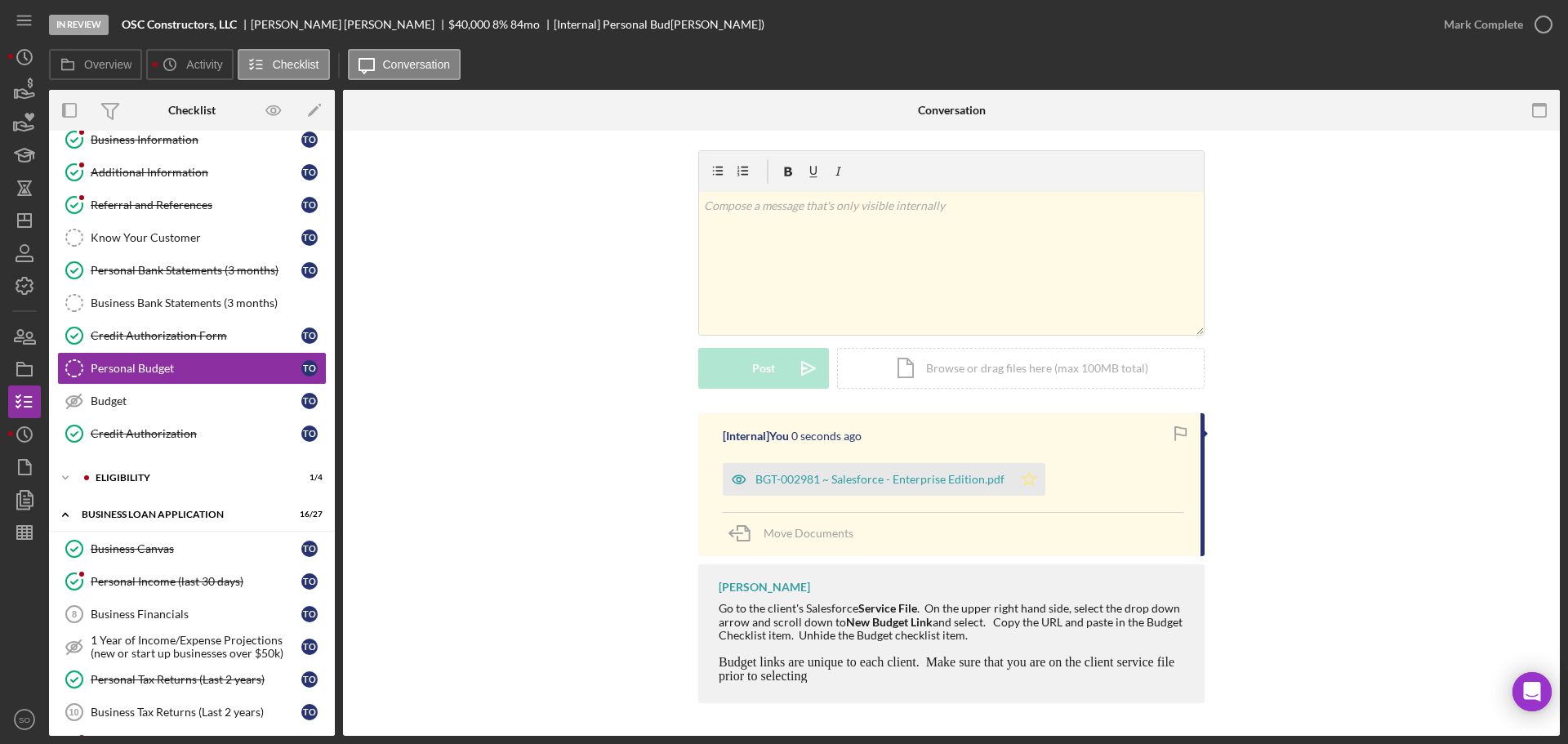
click at [1023, 478] on polygon "button" at bounding box center [1030, 479] width 14 height 13
click at [1472, 16] on div "Mark Complete" at bounding box center [1484, 25] width 80 height 32
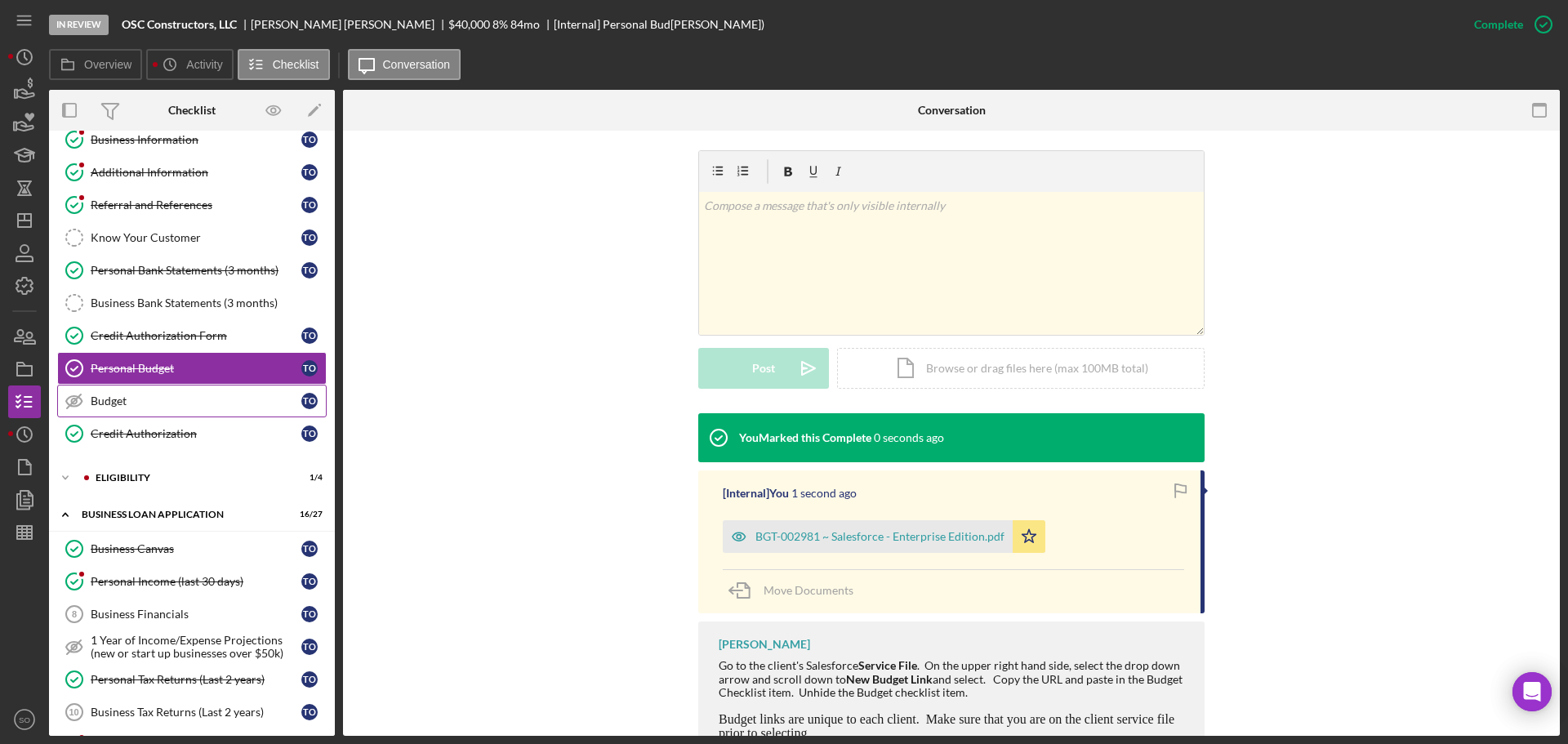
click at [255, 407] on div "Budget" at bounding box center [196, 401] width 210 height 13
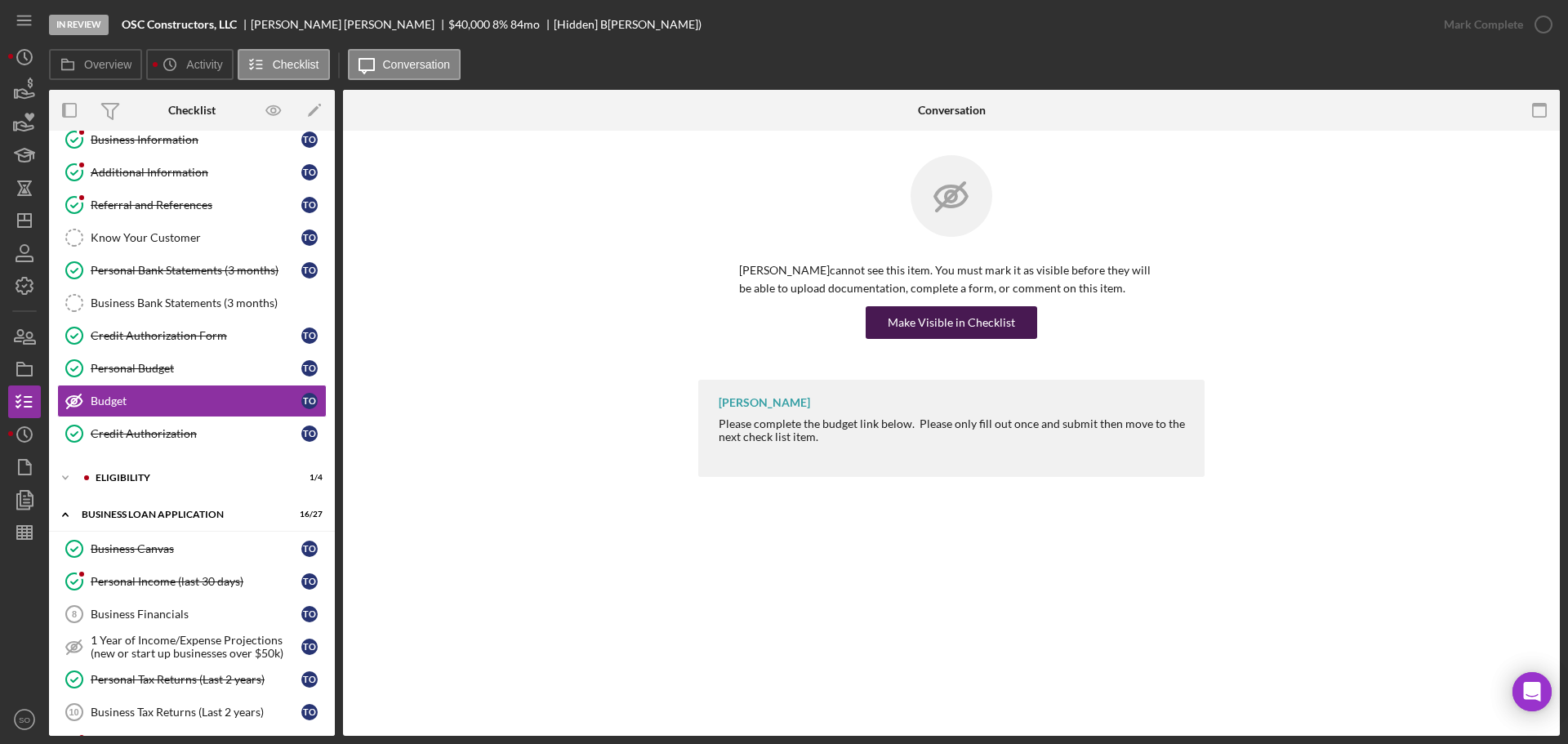
click at [892, 318] on div "Make Visible in Checklist" at bounding box center [951, 322] width 128 height 32
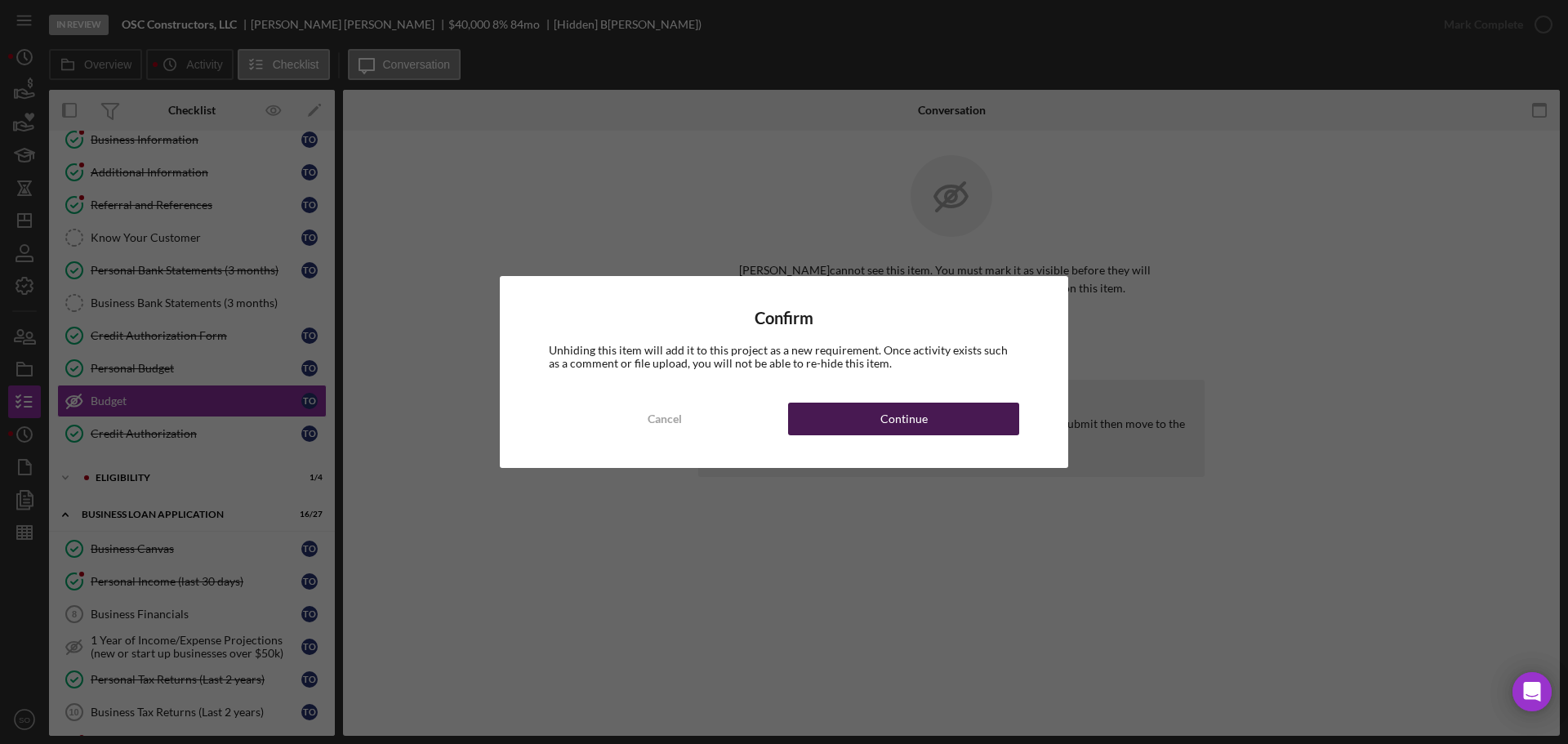
click at [920, 432] on div "Continue" at bounding box center [904, 419] width 47 height 32
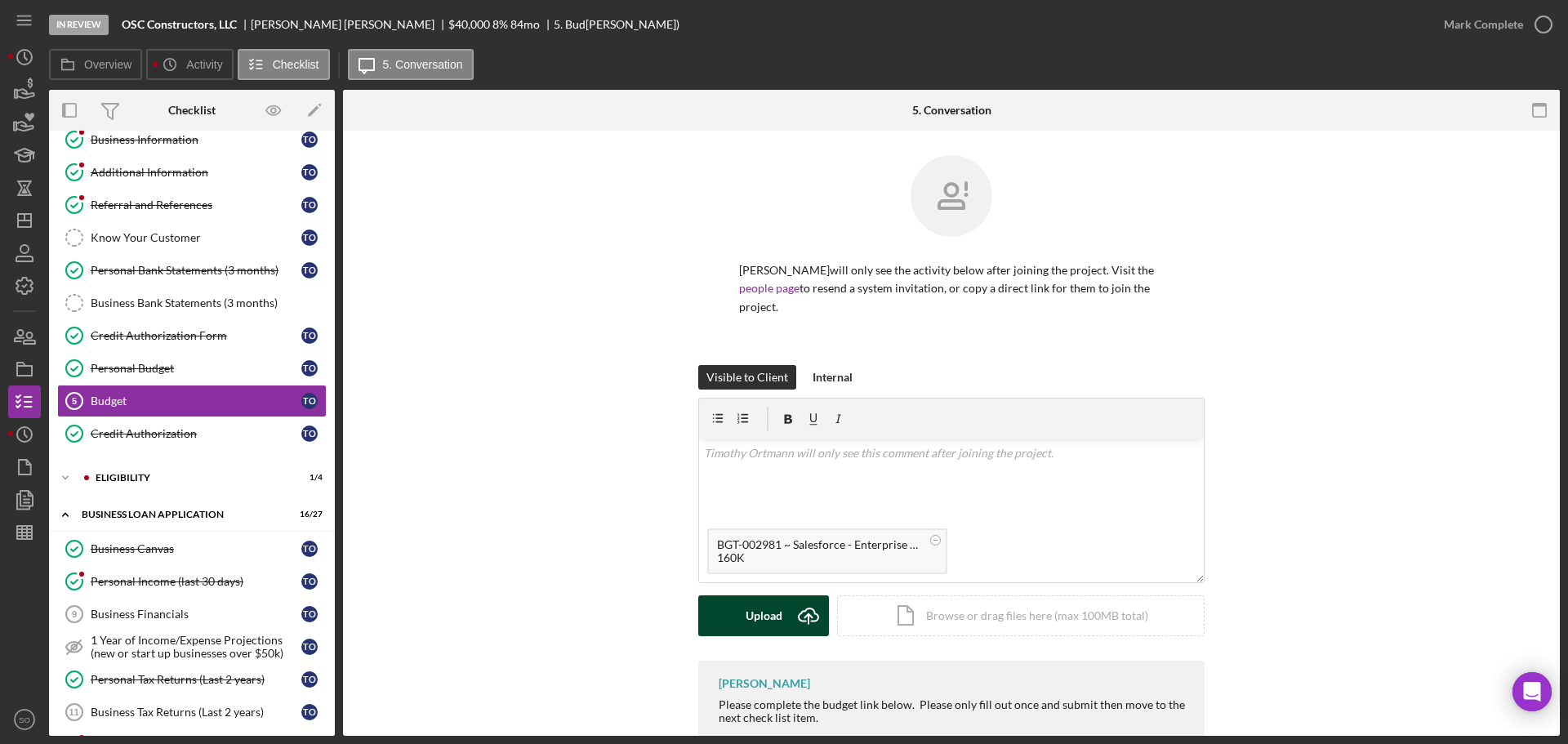
click at [746, 611] on div "Upload" at bounding box center [764, 616] width 37 height 41
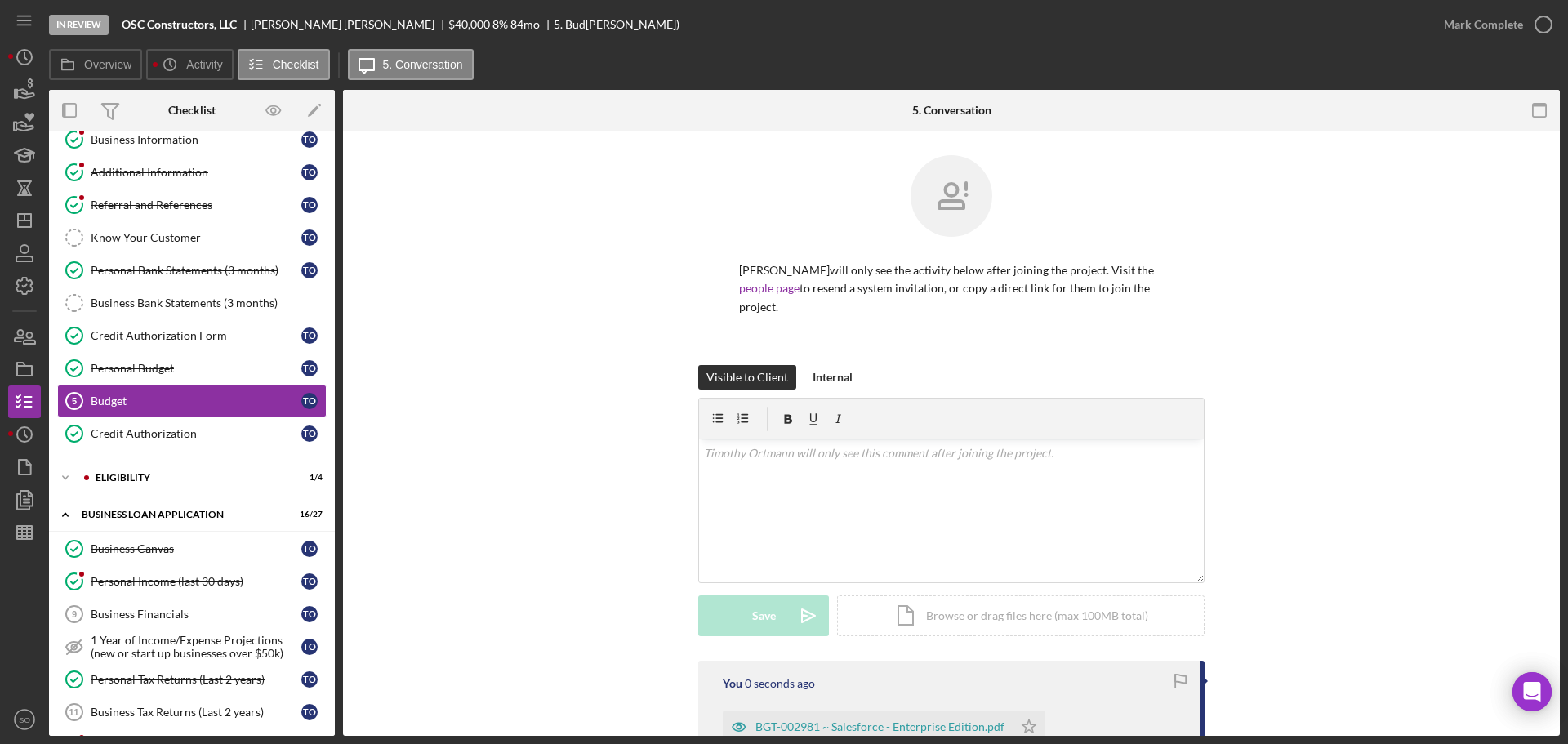
scroll to position [163, 0]
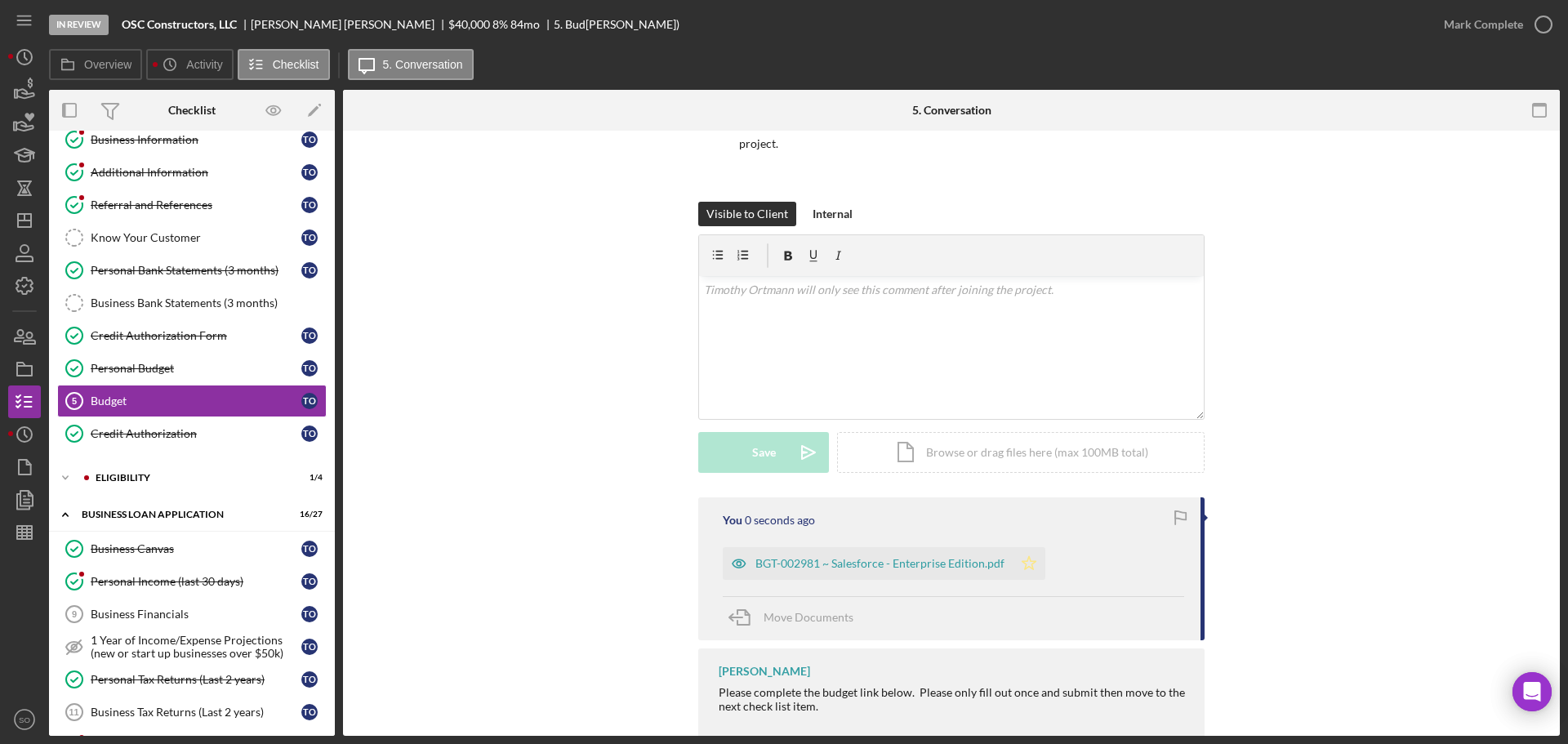
click at [1029, 565] on icon "Icon/Star" at bounding box center [1029, 564] width 32 height 32
click at [1462, 32] on div "Mark Complete" at bounding box center [1484, 25] width 80 height 32
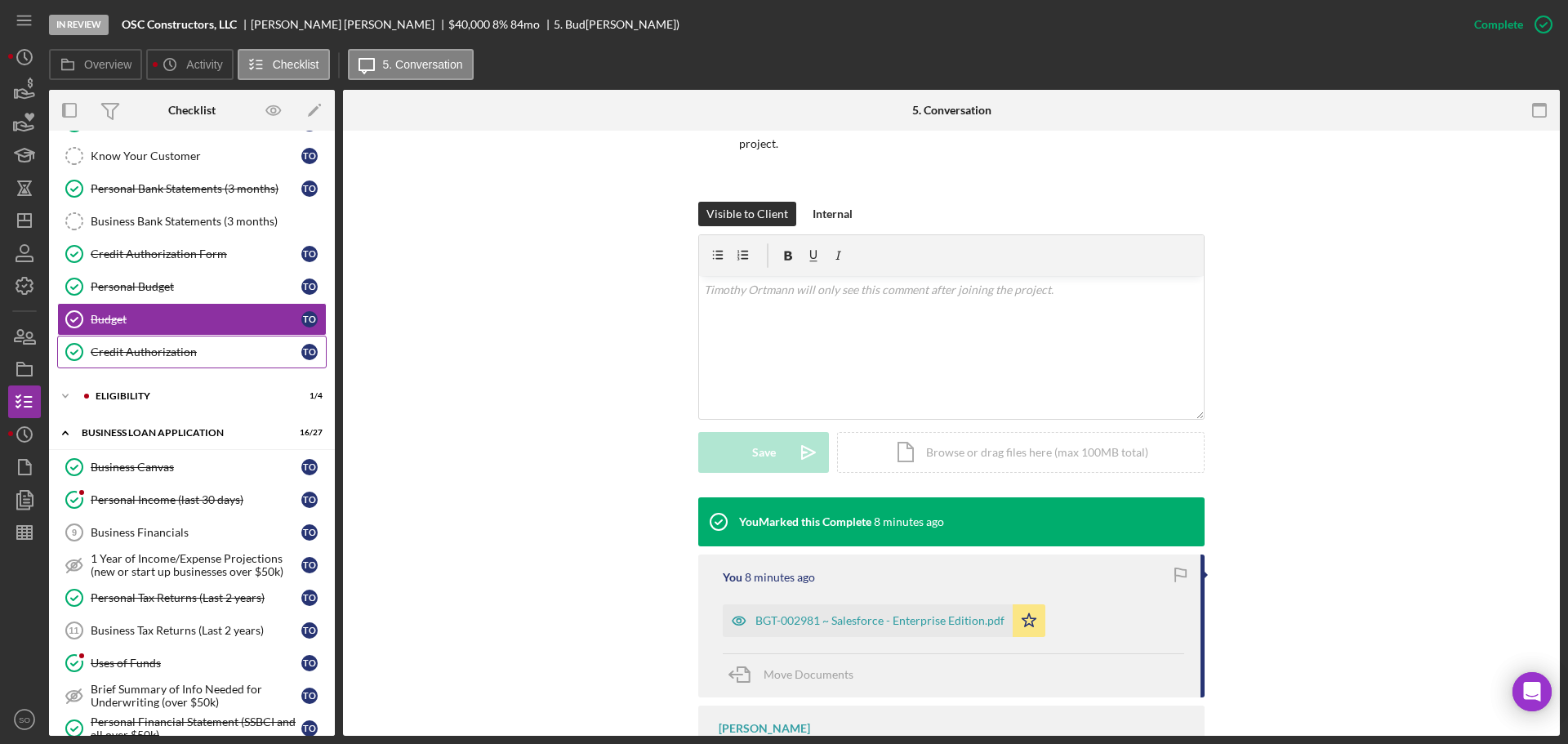
scroll to position [0, 0]
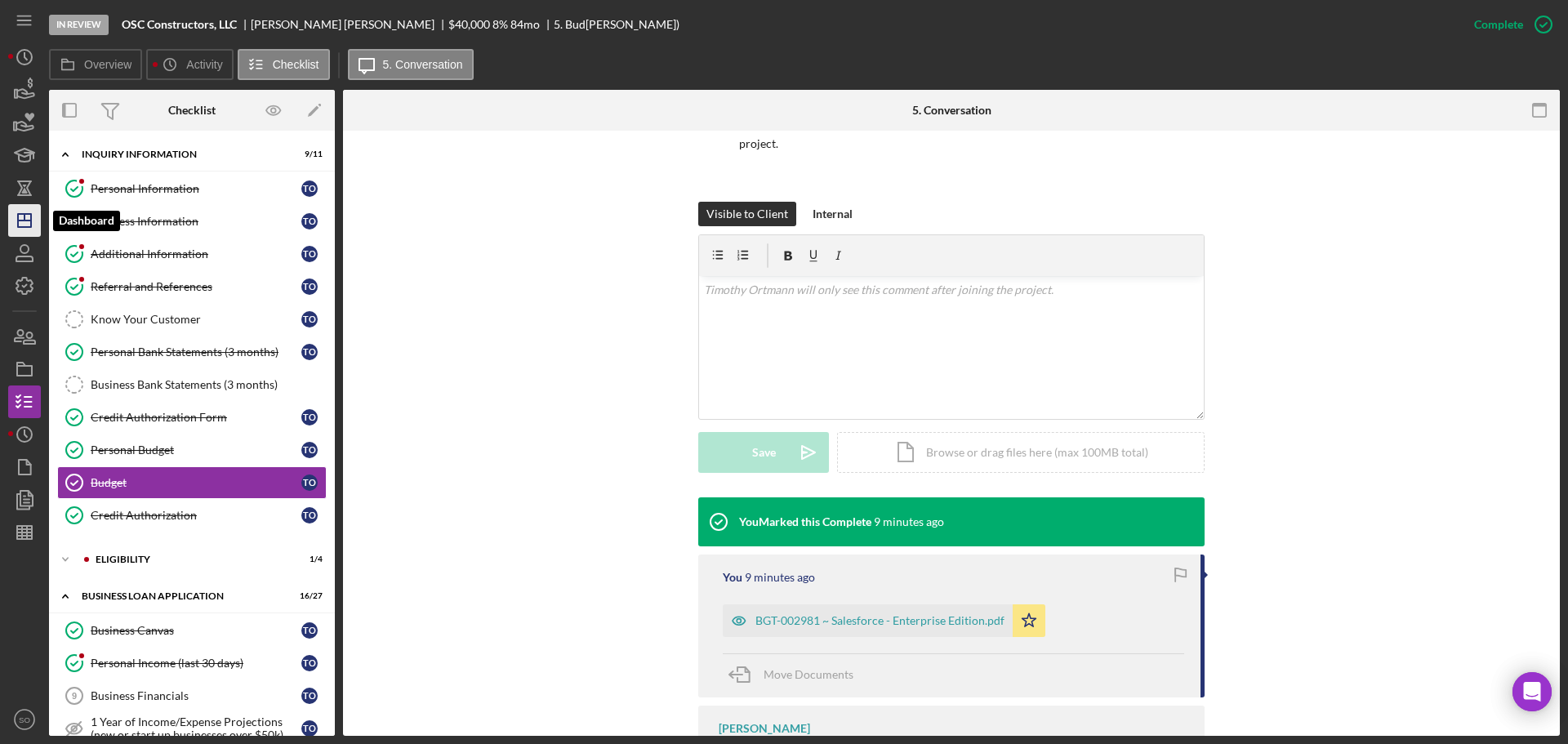
click at [19, 230] on icon "Icon/Dashboard" at bounding box center [24, 220] width 41 height 41
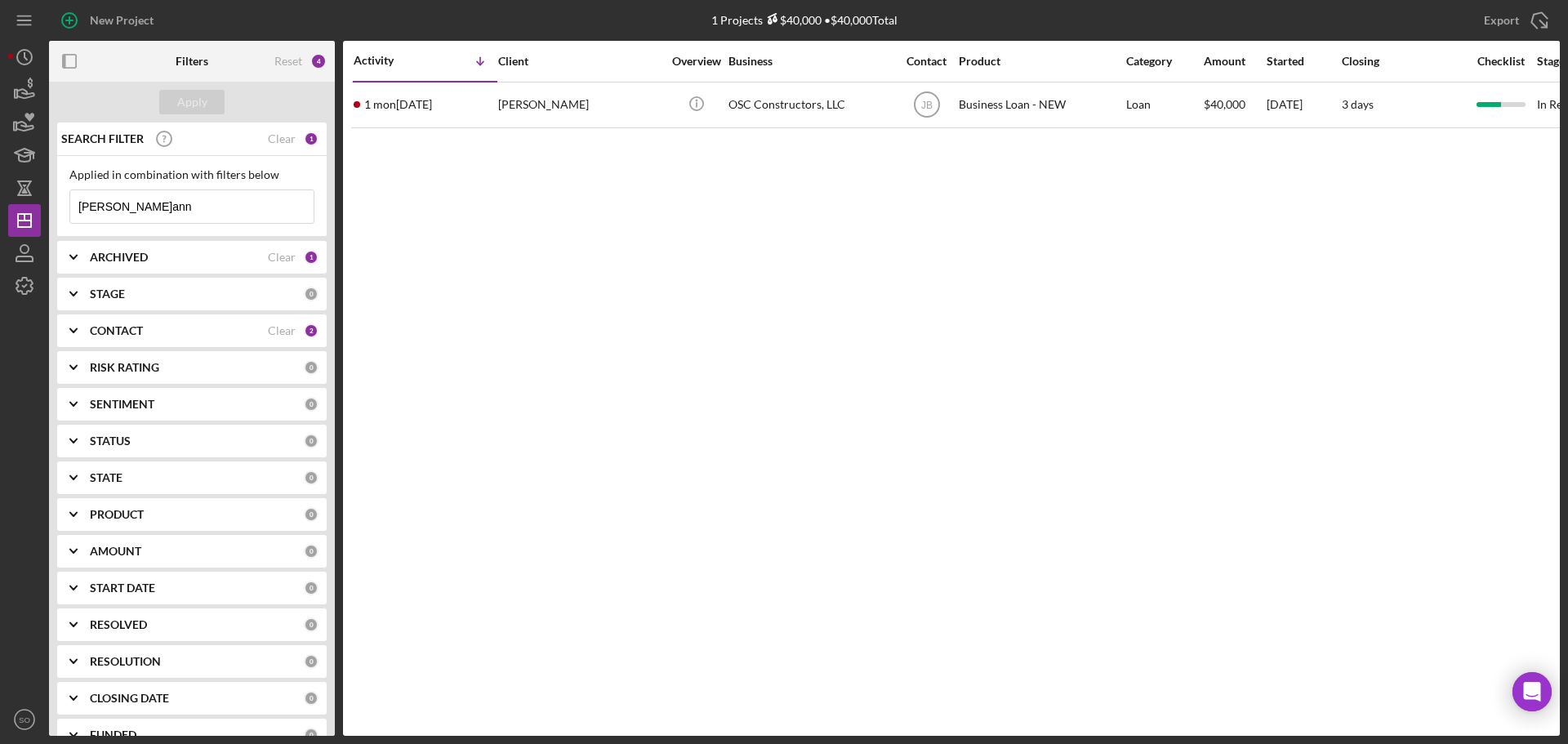
drag, startPoint x: 135, startPoint y: 209, endPoint x: 0, endPoint y: 172, distance: 140.0
click at [0, 172] on div "New Project 1 Projects $40,000 • $40,000 Total ortmann Export Icon/Export Filte…" at bounding box center [784, 372] width 1568 height 744
type input "leighton"
click at [185, 100] on div "Apply" at bounding box center [192, 102] width 30 height 25
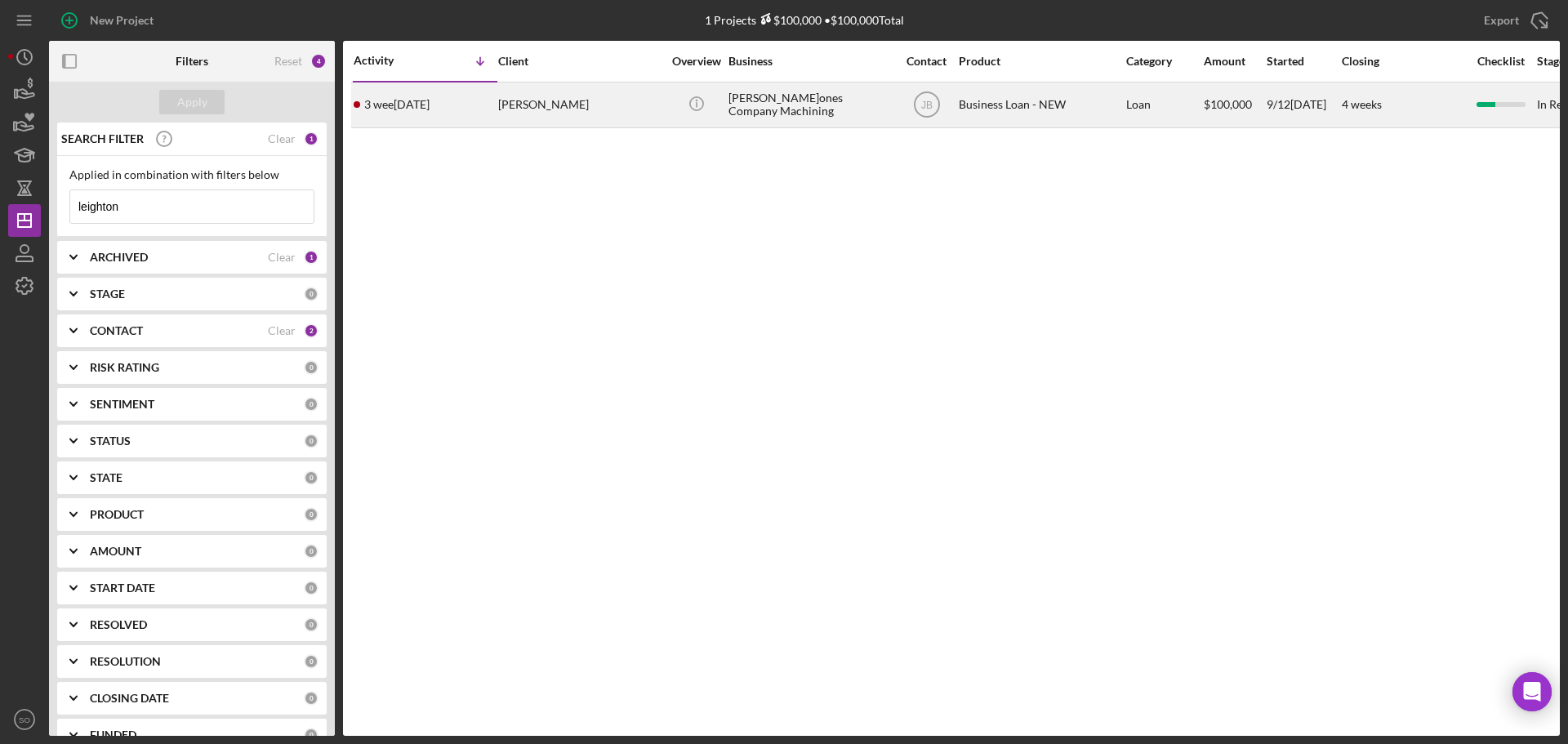
click at [476, 107] on div "3 weeks ago Leighton Jones" at bounding box center [424, 105] width 143 height 44
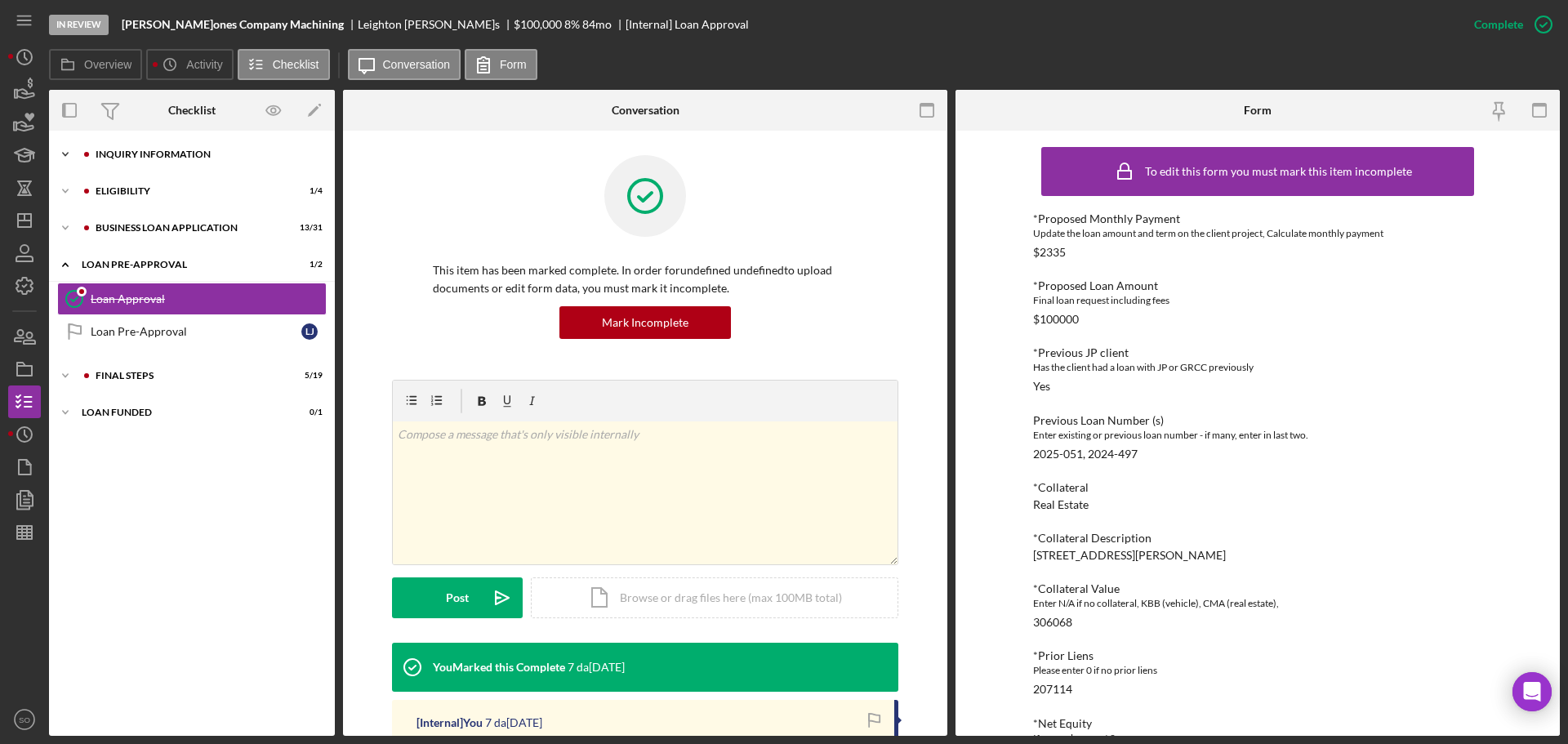
click at [152, 163] on div "Icon/Expander INQUIRY INFORMATION 7 / 11" at bounding box center [192, 154] width 286 height 32
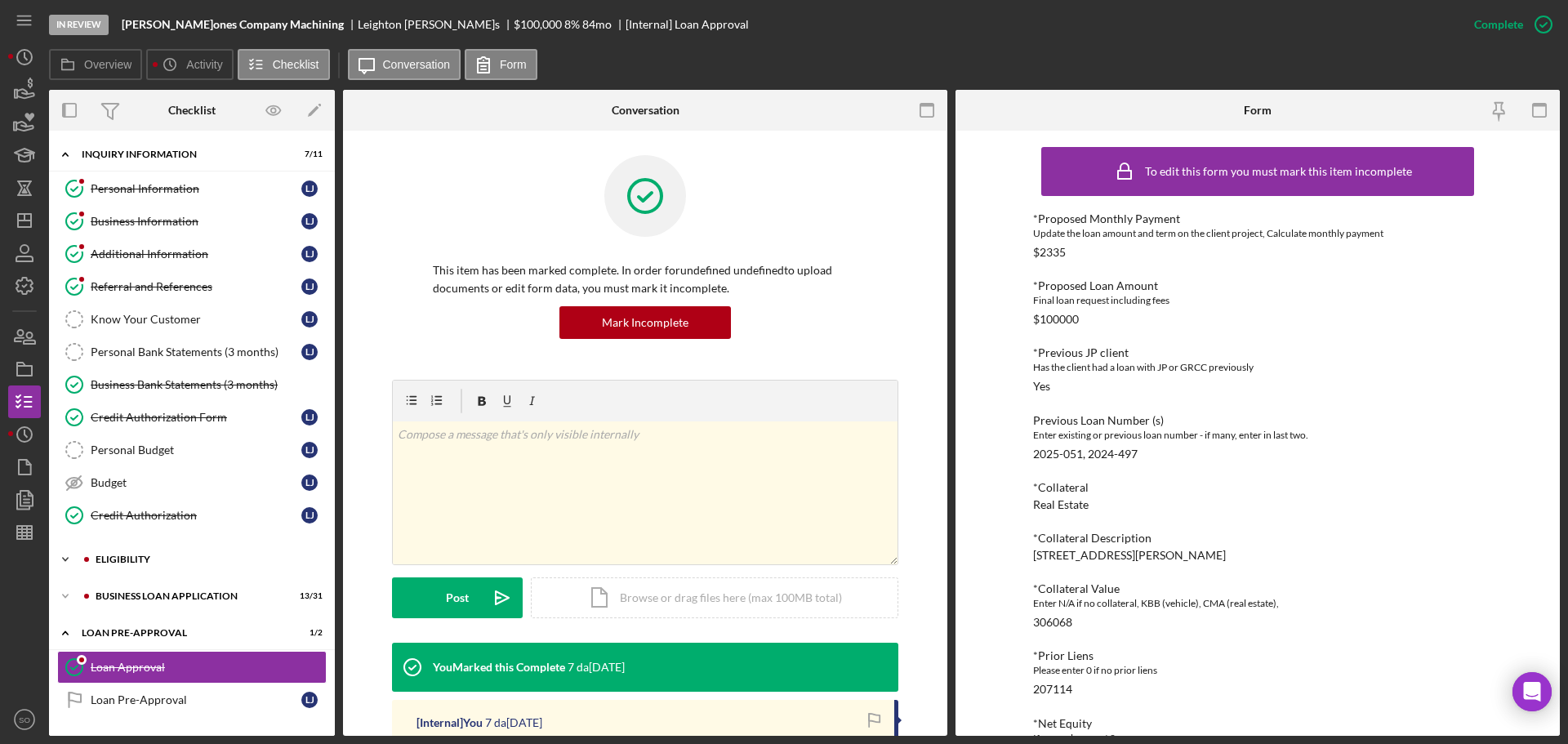
click at [199, 572] on div "Icon/Expander ELIGIBILITY 1 / 4" at bounding box center [192, 559] width 286 height 32
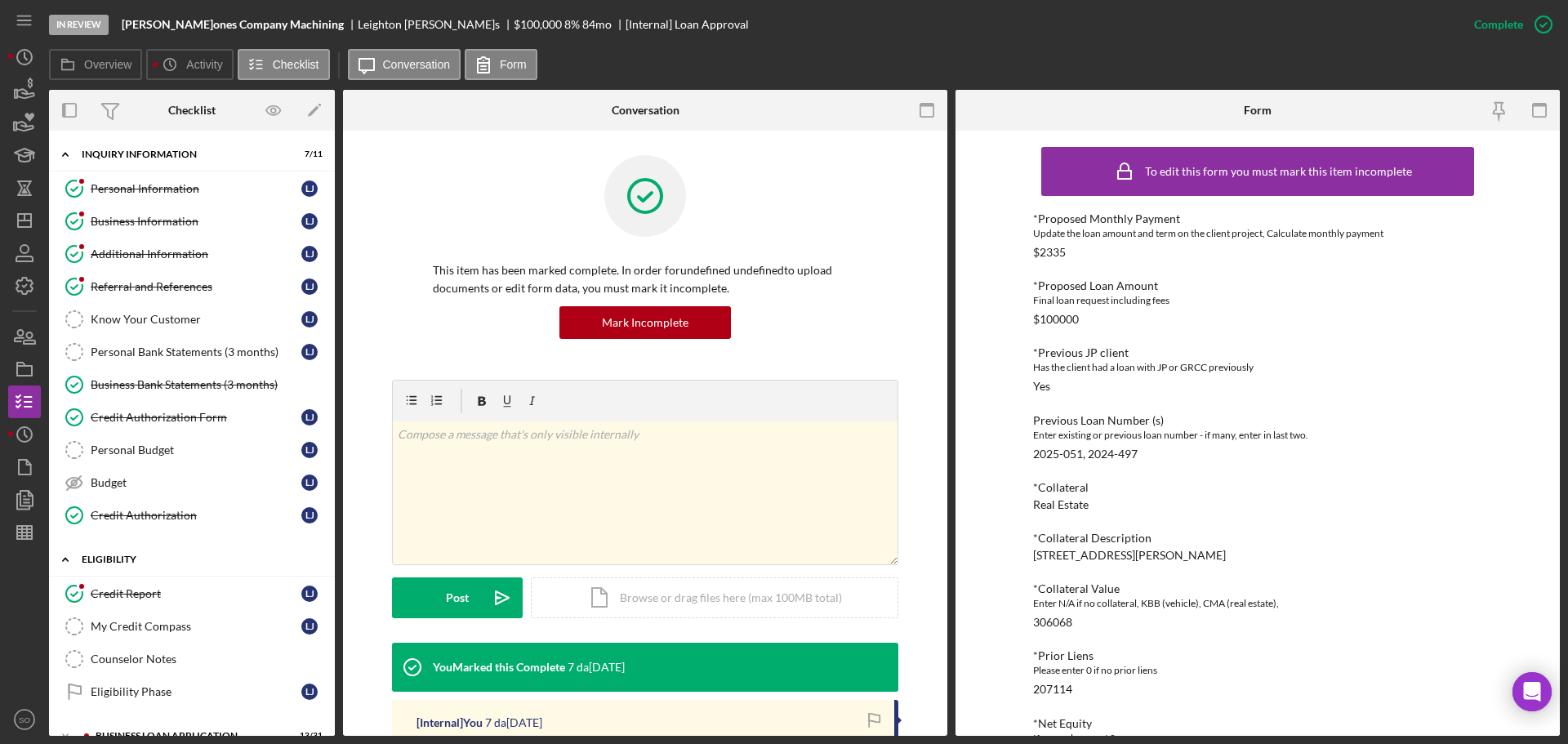
scroll to position [163, 0]
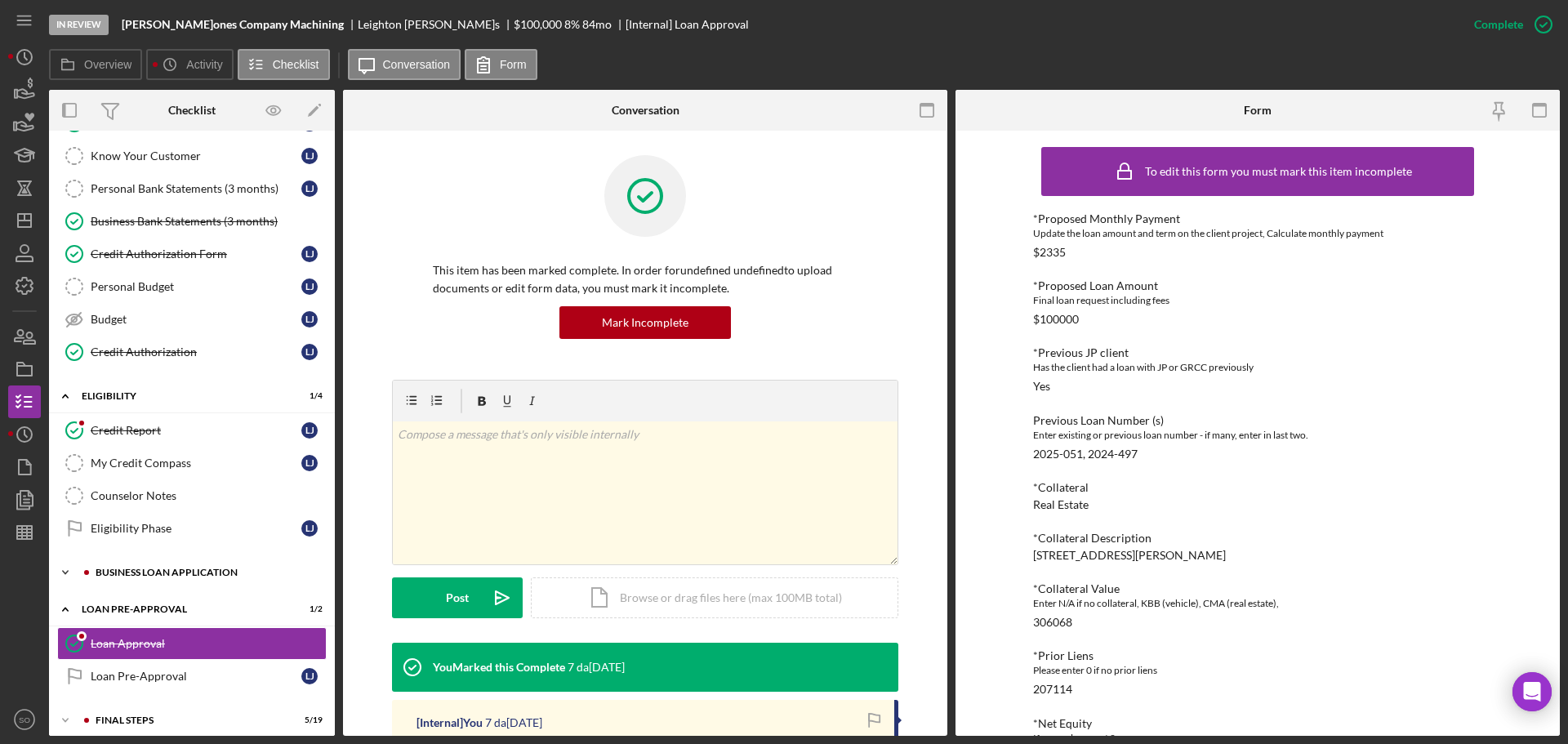
click at [174, 578] on div "Icon/Expander BUSINESS LOAN APPLICATION 13 / 31" at bounding box center [192, 572] width 286 height 32
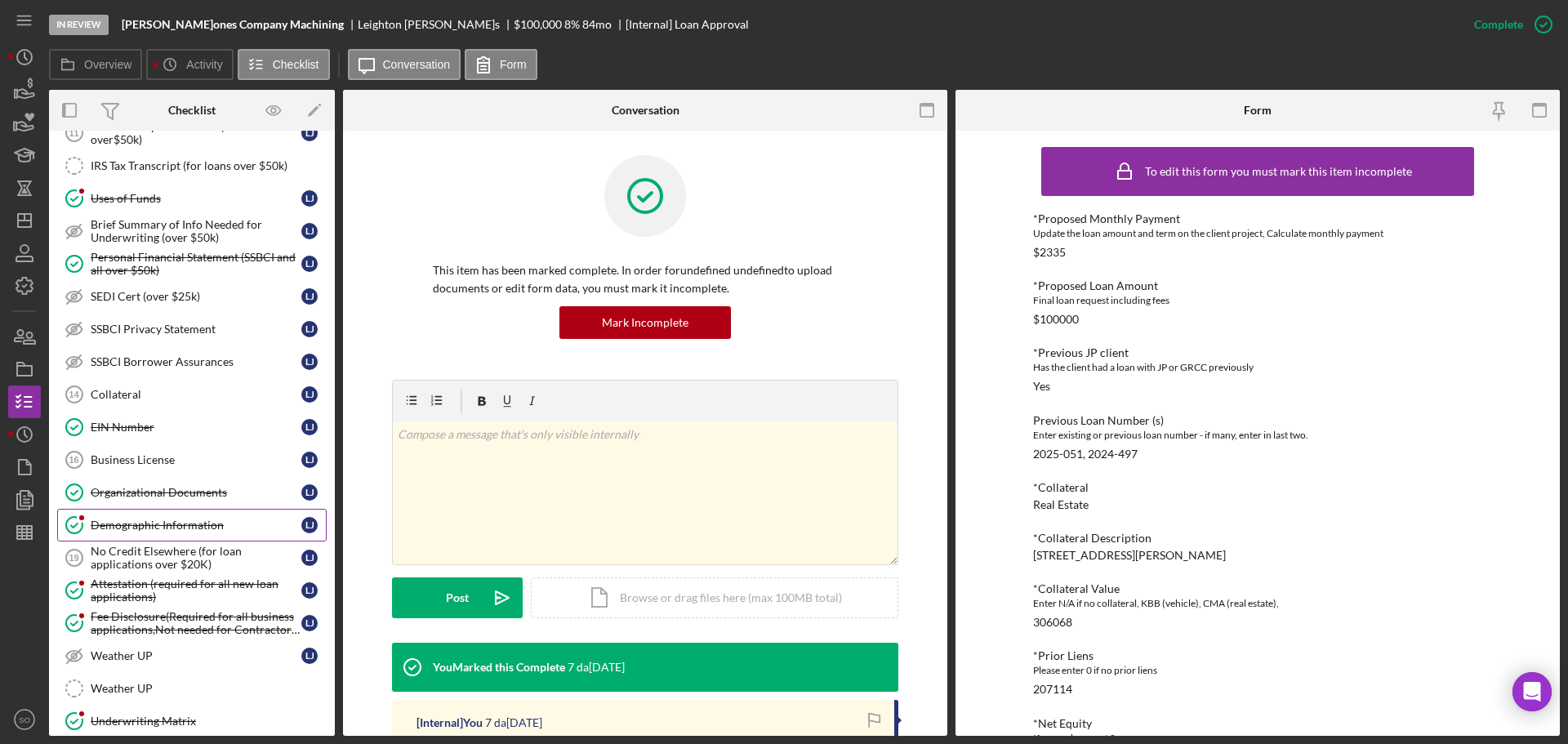
scroll to position [1232, 0]
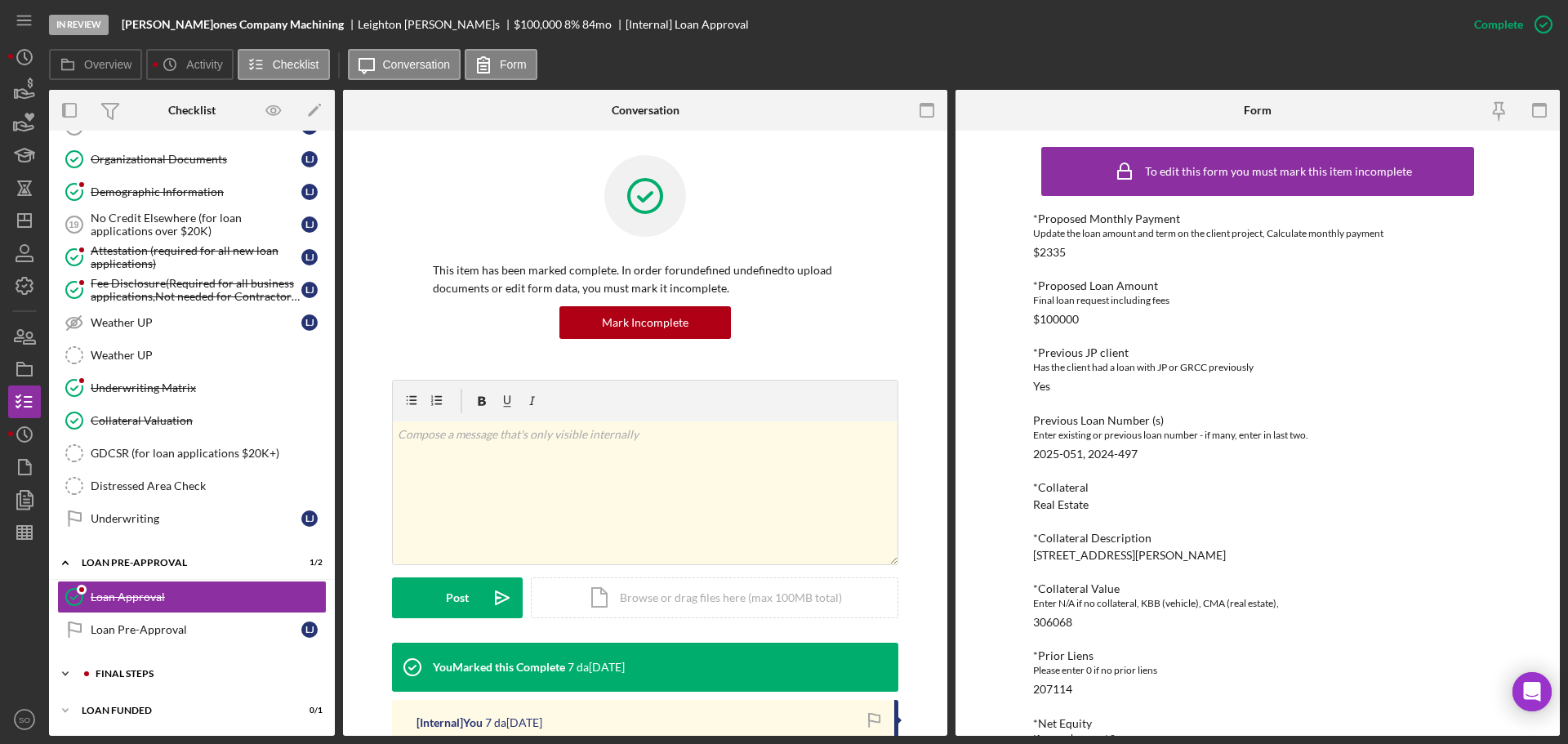
click at [187, 673] on div "FINAL STEPS" at bounding box center [205, 674] width 219 height 9
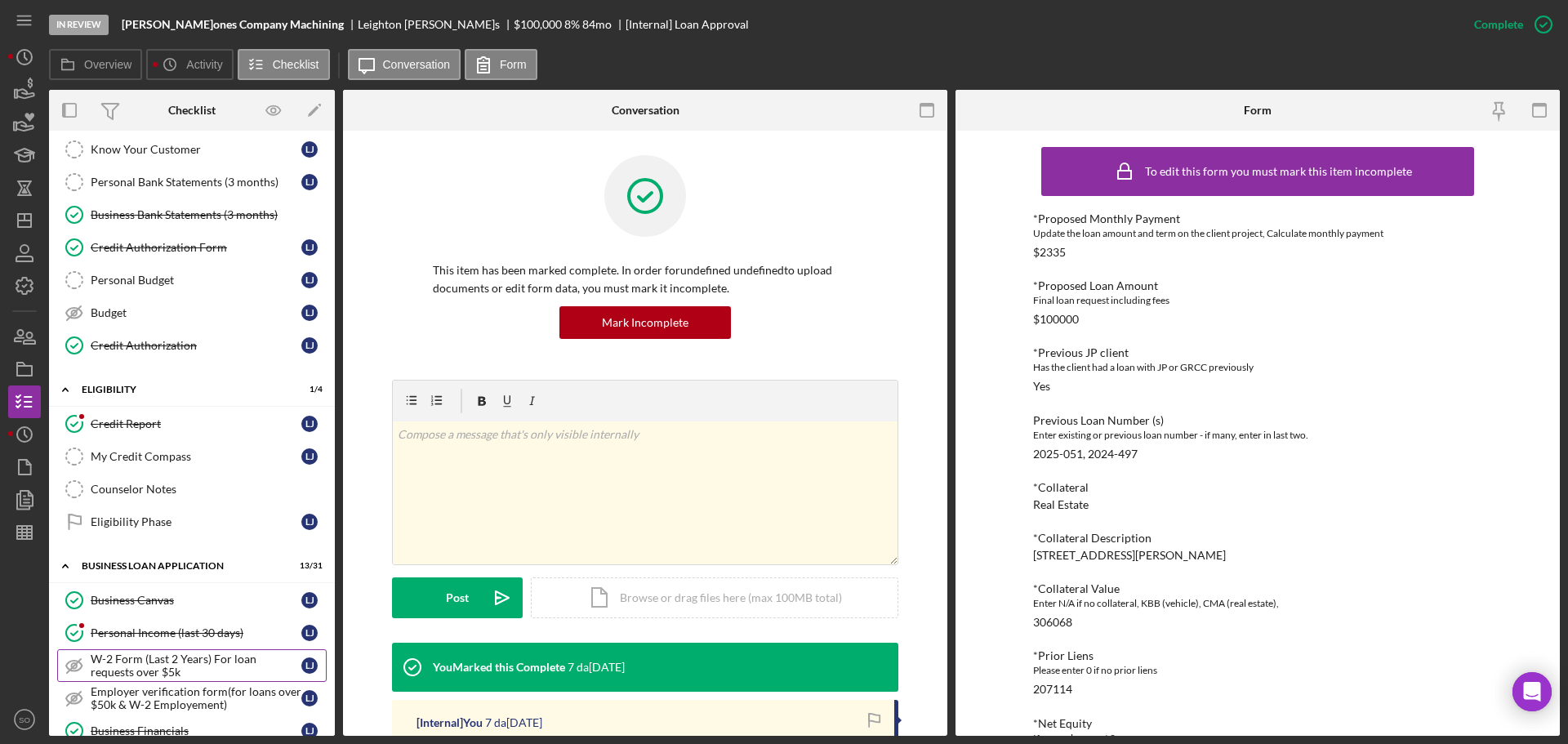
scroll to position [0, 0]
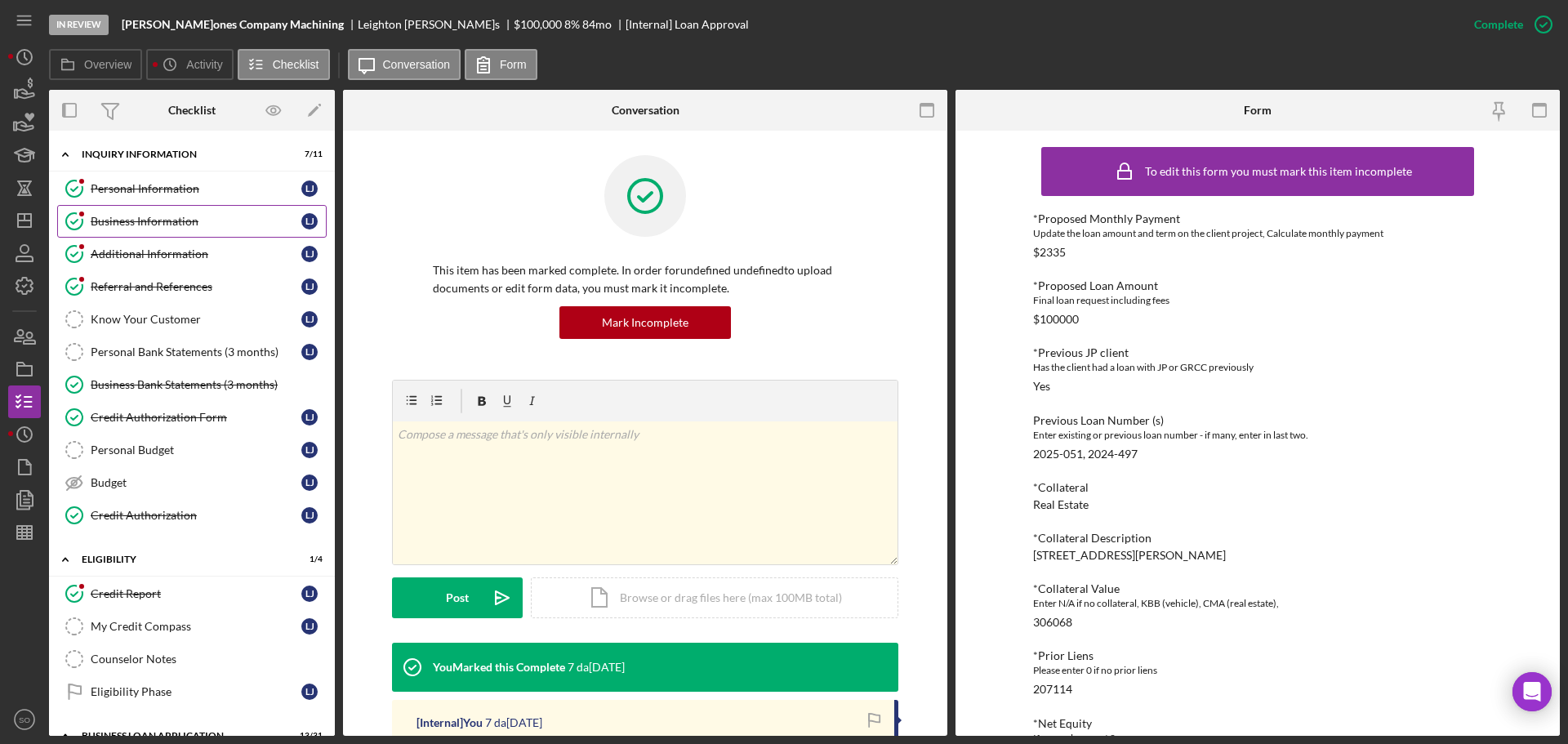
click at [158, 227] on div "Business Information" at bounding box center [196, 222] width 210 height 13
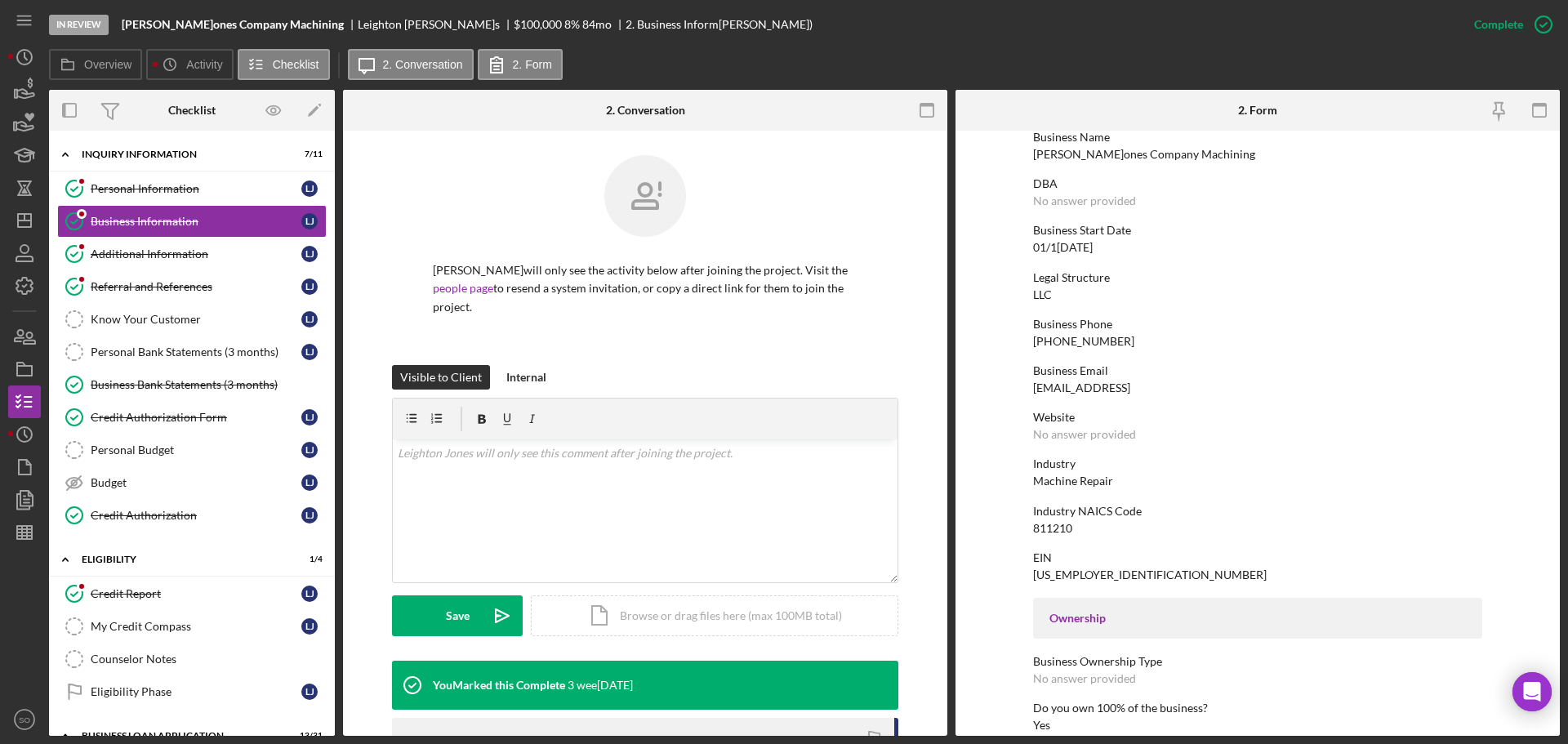
scroll to position [327, 0]
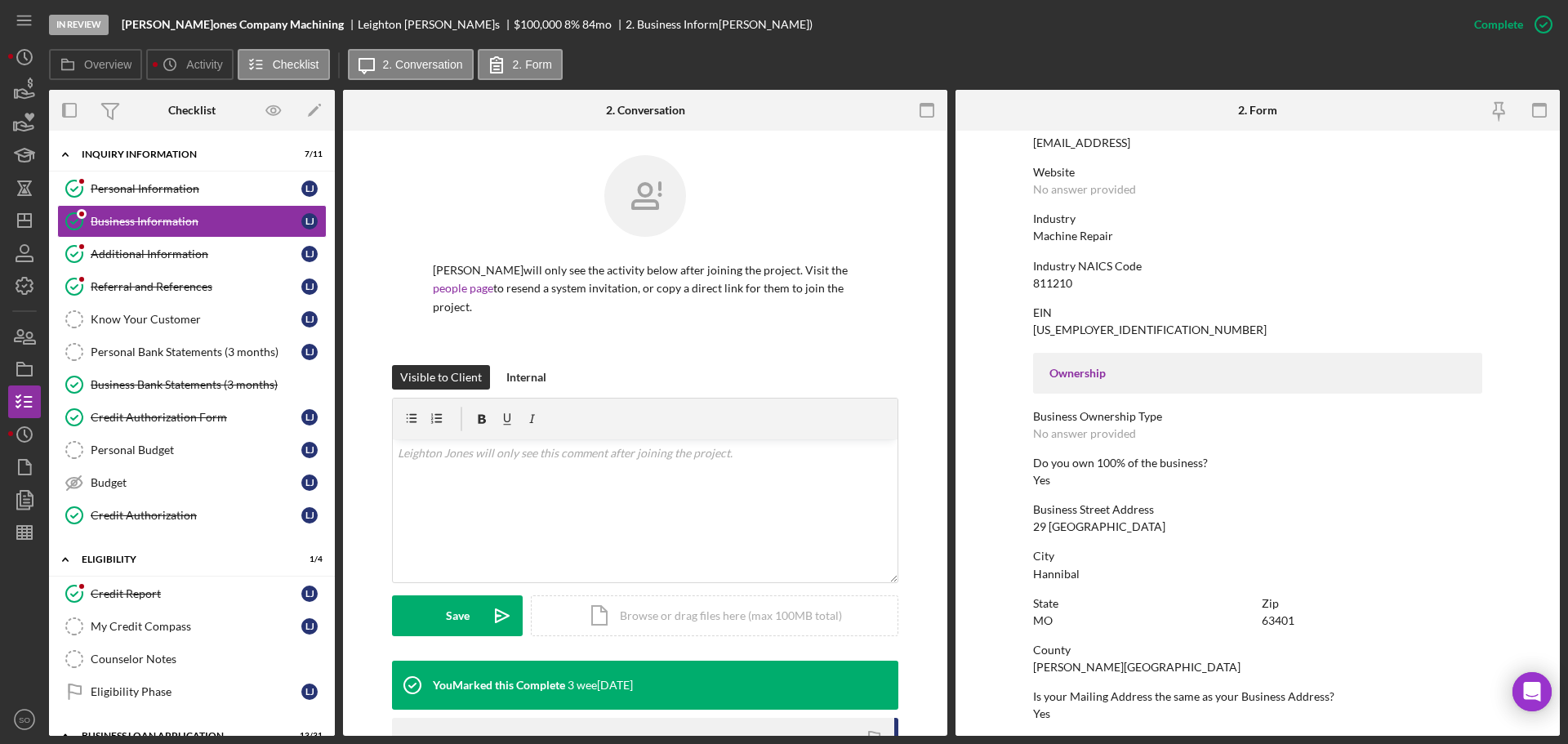
click at [1063, 530] on div "29 Lake Apollo" at bounding box center [1100, 527] width 133 height 13
copy div "29 Lake Apollo"
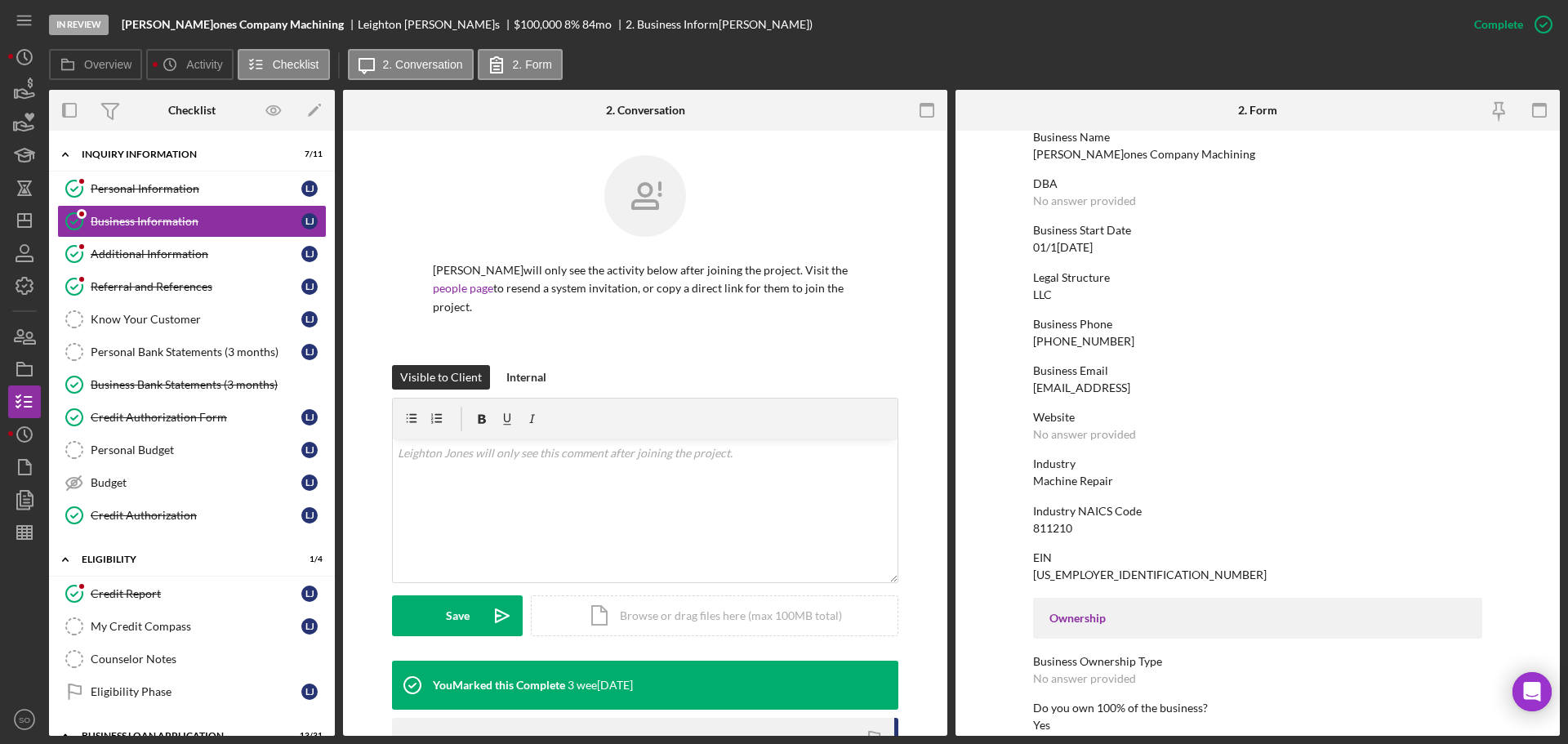
scroll to position [0, 0]
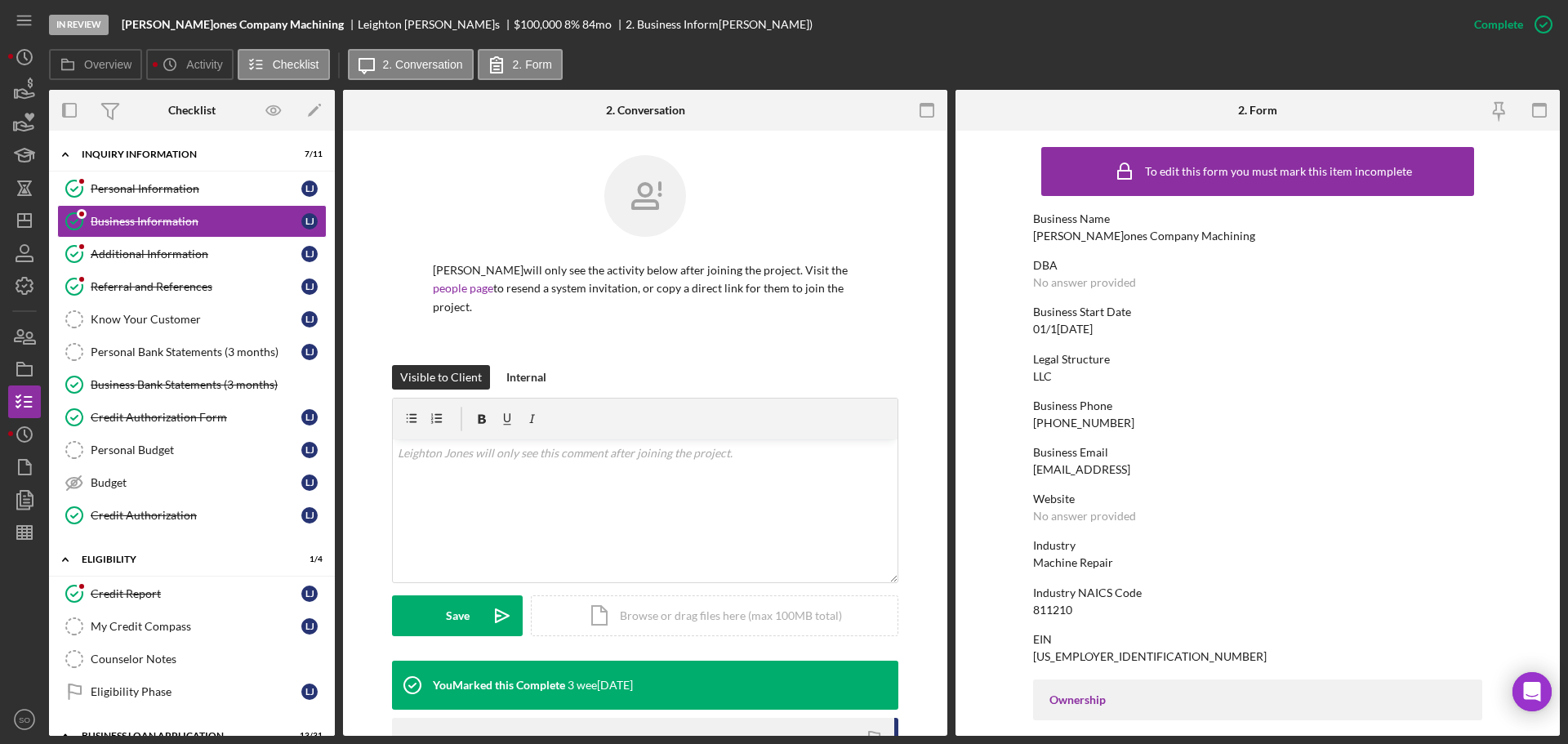
click at [1149, 235] on div "Jones Company Machining" at bounding box center [1144, 236] width 223 height 13
copy div "Jones Company Machining"
drag, startPoint x: 140, startPoint y: 589, endPoint x: 413, endPoint y: 555, distance: 275.1
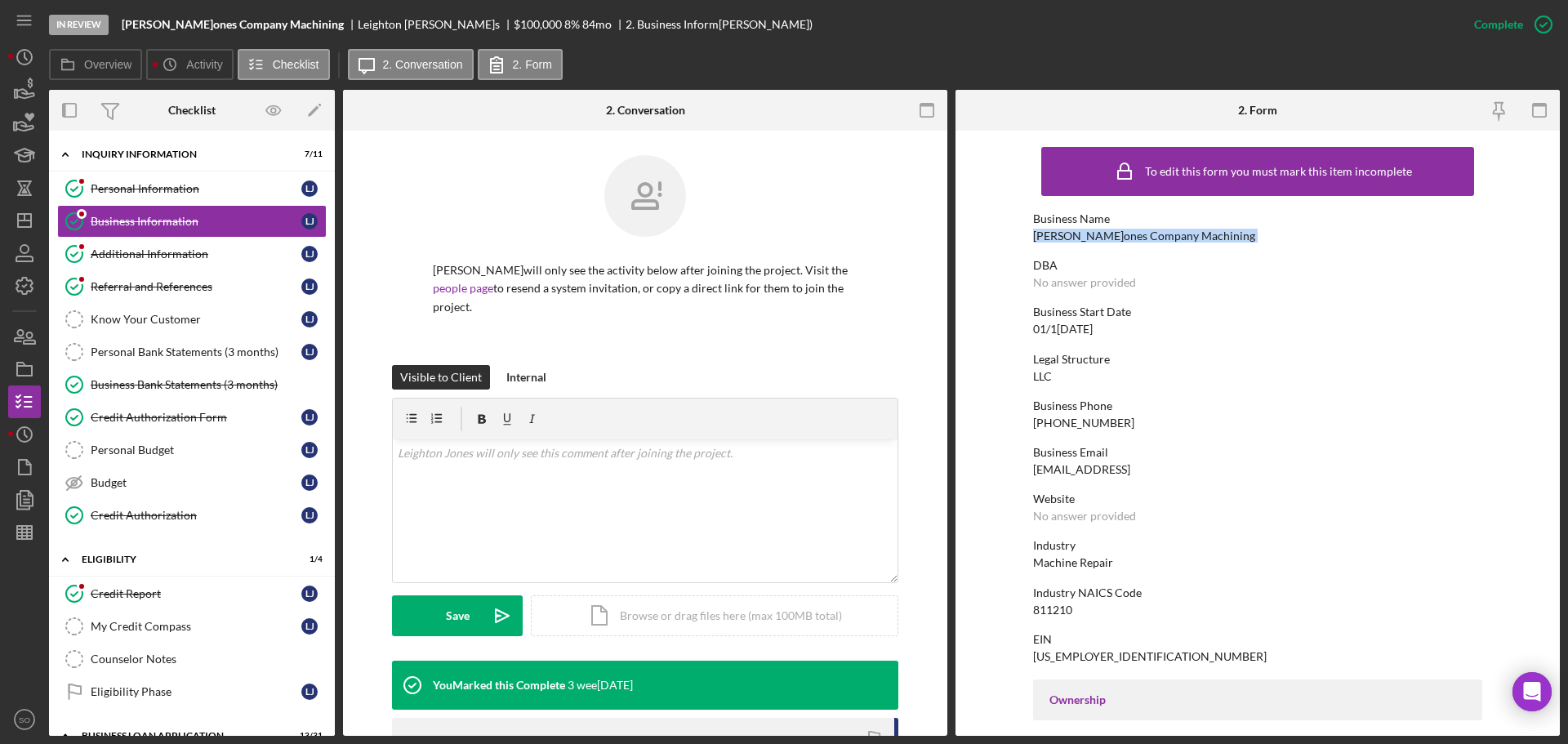
click at [140, 589] on div "Credit Report" at bounding box center [196, 594] width 210 height 13
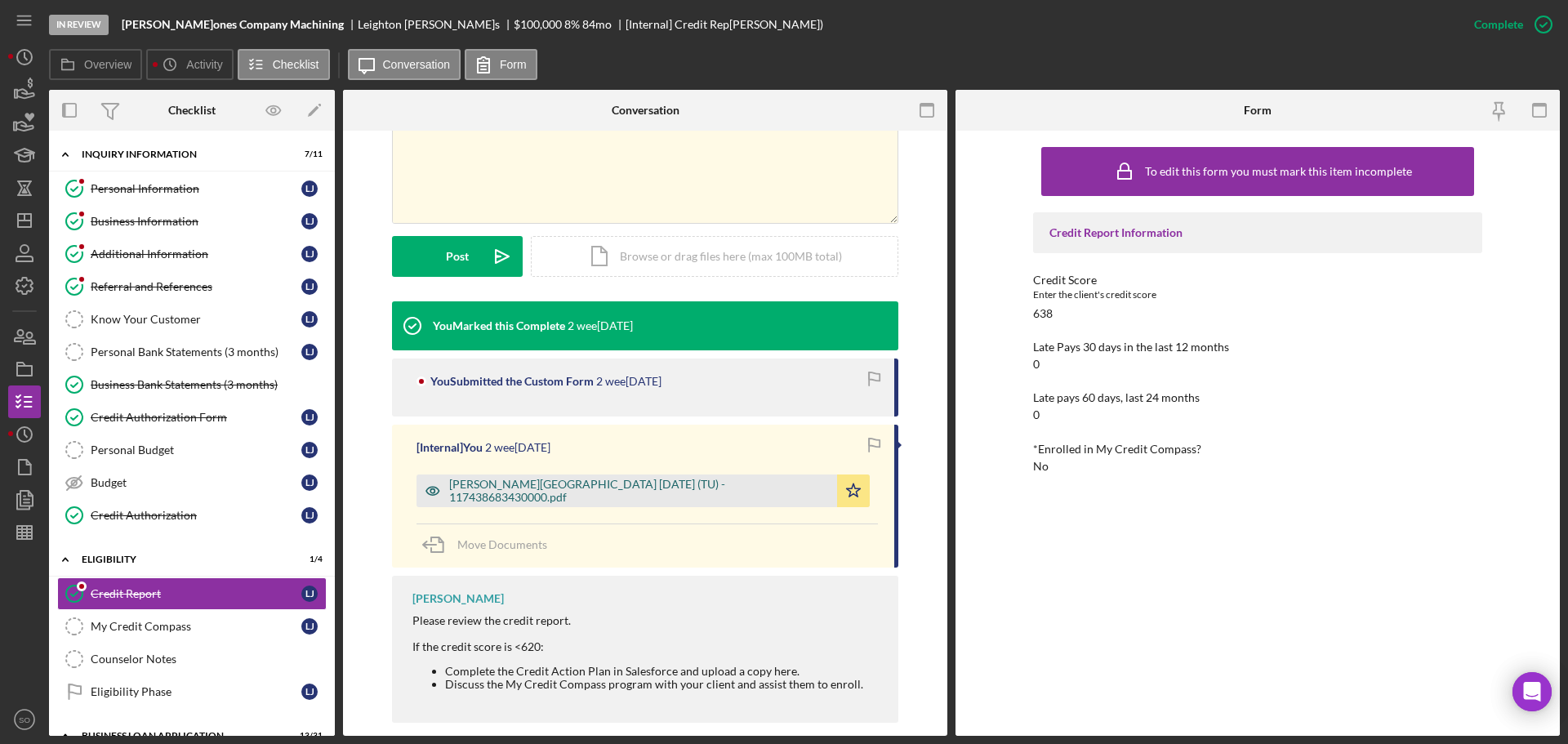
click at [592, 498] on div "Jones, Leighton 2025-09-15 (TU) - 117438683430000.pdf" at bounding box center [639, 491] width 380 height 27
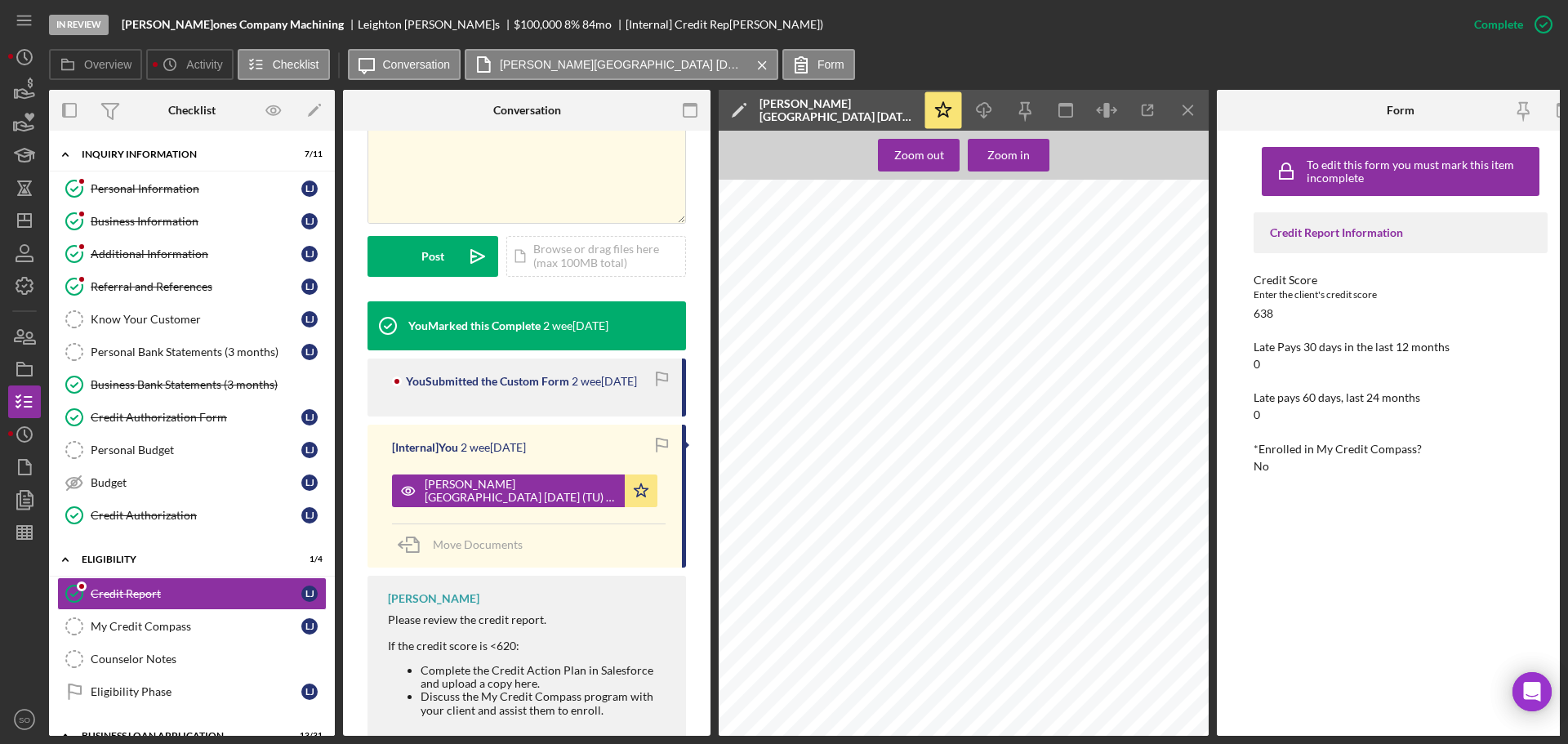
scroll to position [163, 0]
drag, startPoint x: 127, startPoint y: 232, endPoint x: 631, endPoint y: 280, distance: 506.3
click at [127, 232] on link "Business Information Business Information L J" at bounding box center [191, 221] width 270 height 32
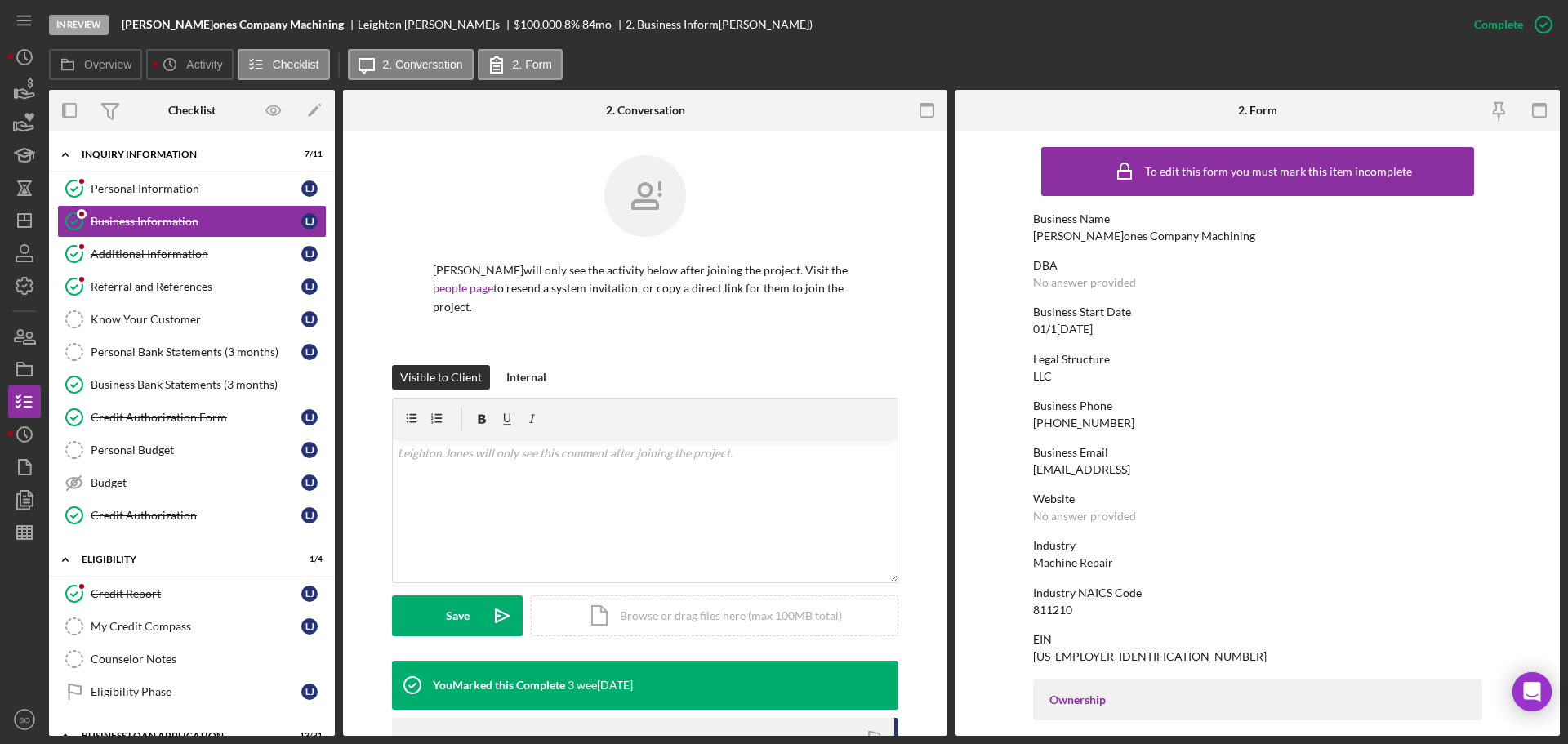
scroll to position [327, 0]
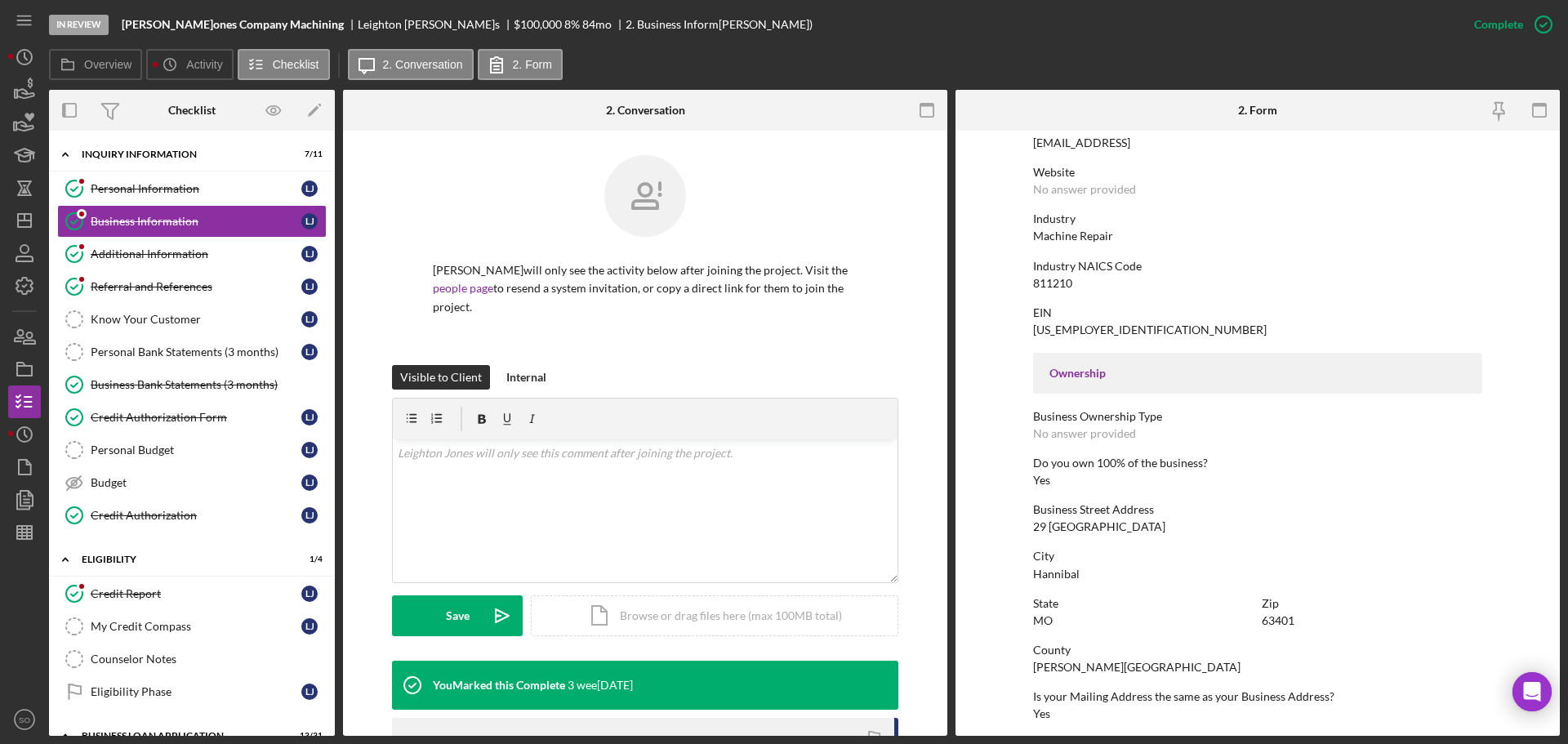
click at [1057, 526] on div "29 Lake Apollo" at bounding box center [1100, 527] width 133 height 13
copy div "29 Lake Apollo"
click at [1051, 580] on div "Hannibal" at bounding box center [1056, 574] width 46 height 13
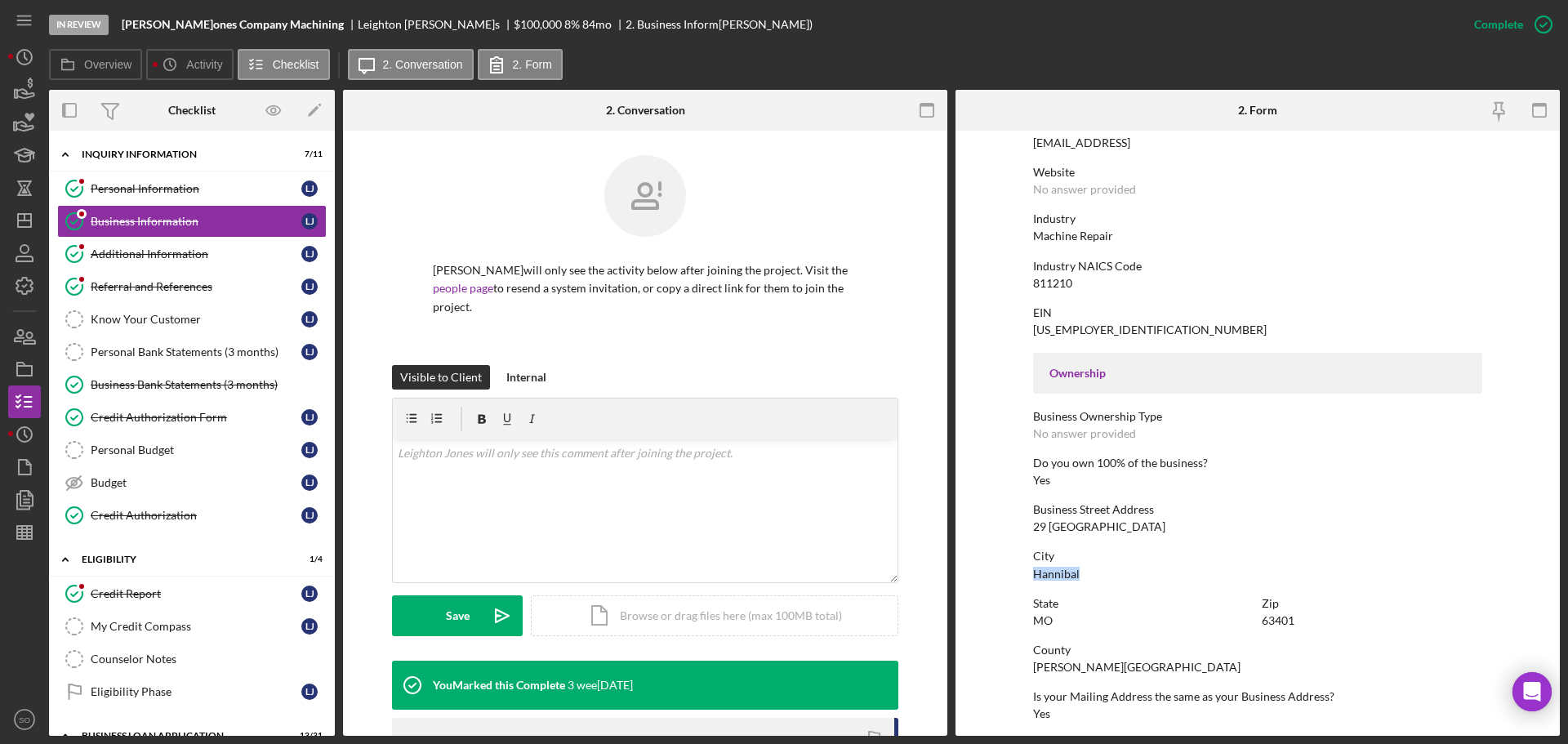
click at [1051, 580] on div "Hannibal" at bounding box center [1056, 574] width 46 height 13
drag, startPoint x: 178, startPoint y: 216, endPoint x: 191, endPoint y: 221, distance: 13.9
click at [178, 216] on div "Business Information" at bounding box center [196, 222] width 210 height 13
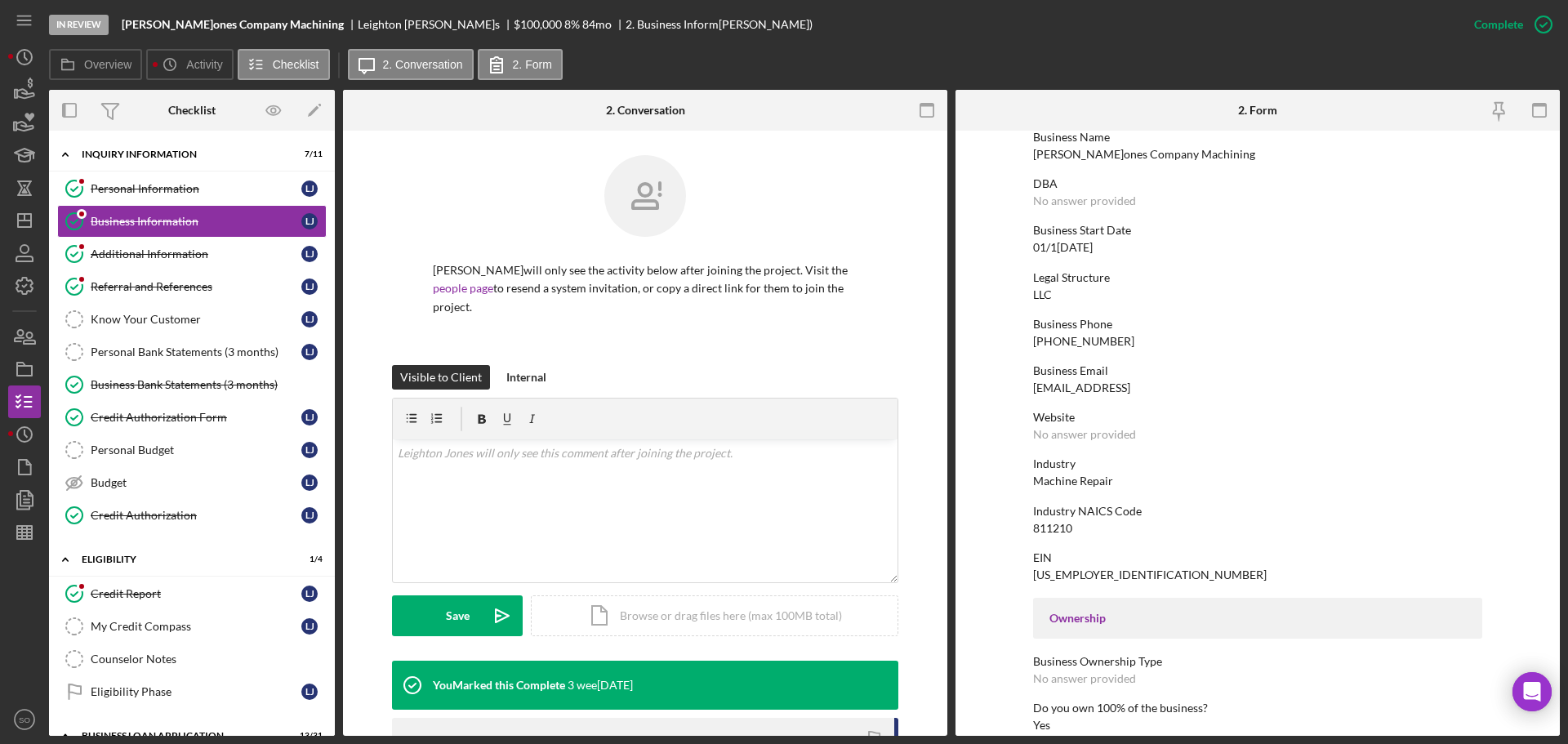
click at [1094, 157] on div "Jones Company Machining" at bounding box center [1144, 154] width 223 height 13
copy div "Jones Company Machining"
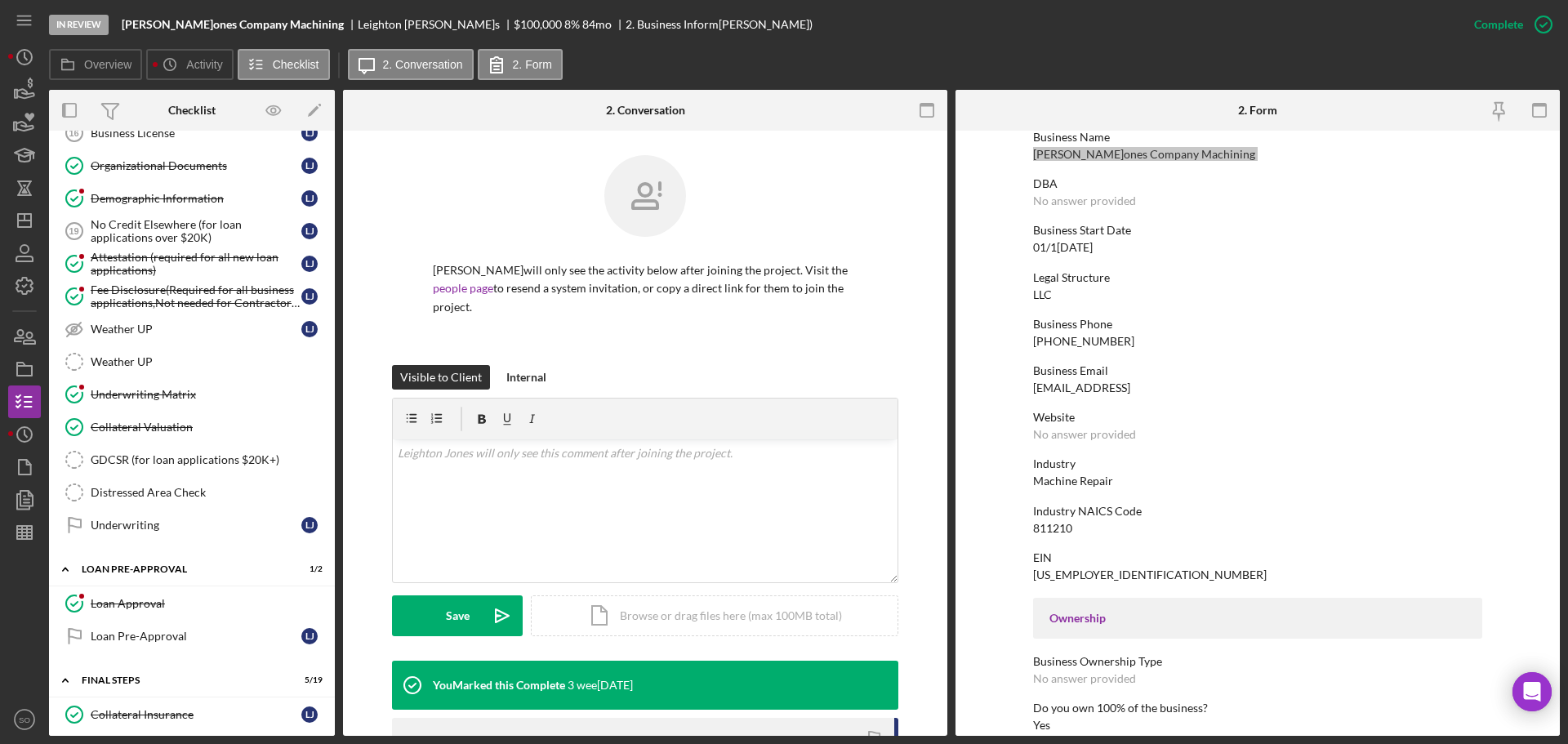
scroll to position [1062, 0]
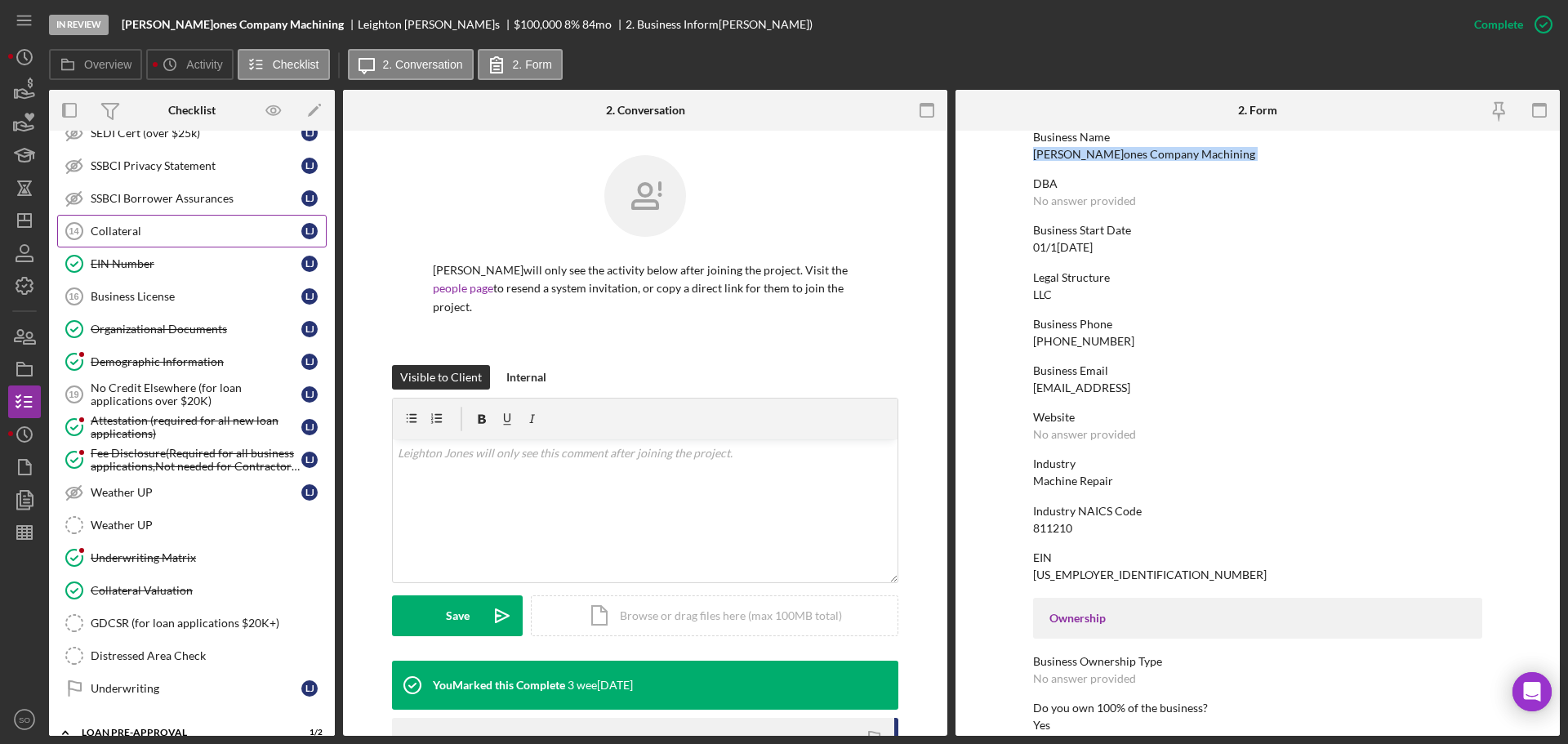
click at [153, 245] on link "Collateral 14 Collateral L J" at bounding box center [191, 231] width 270 height 32
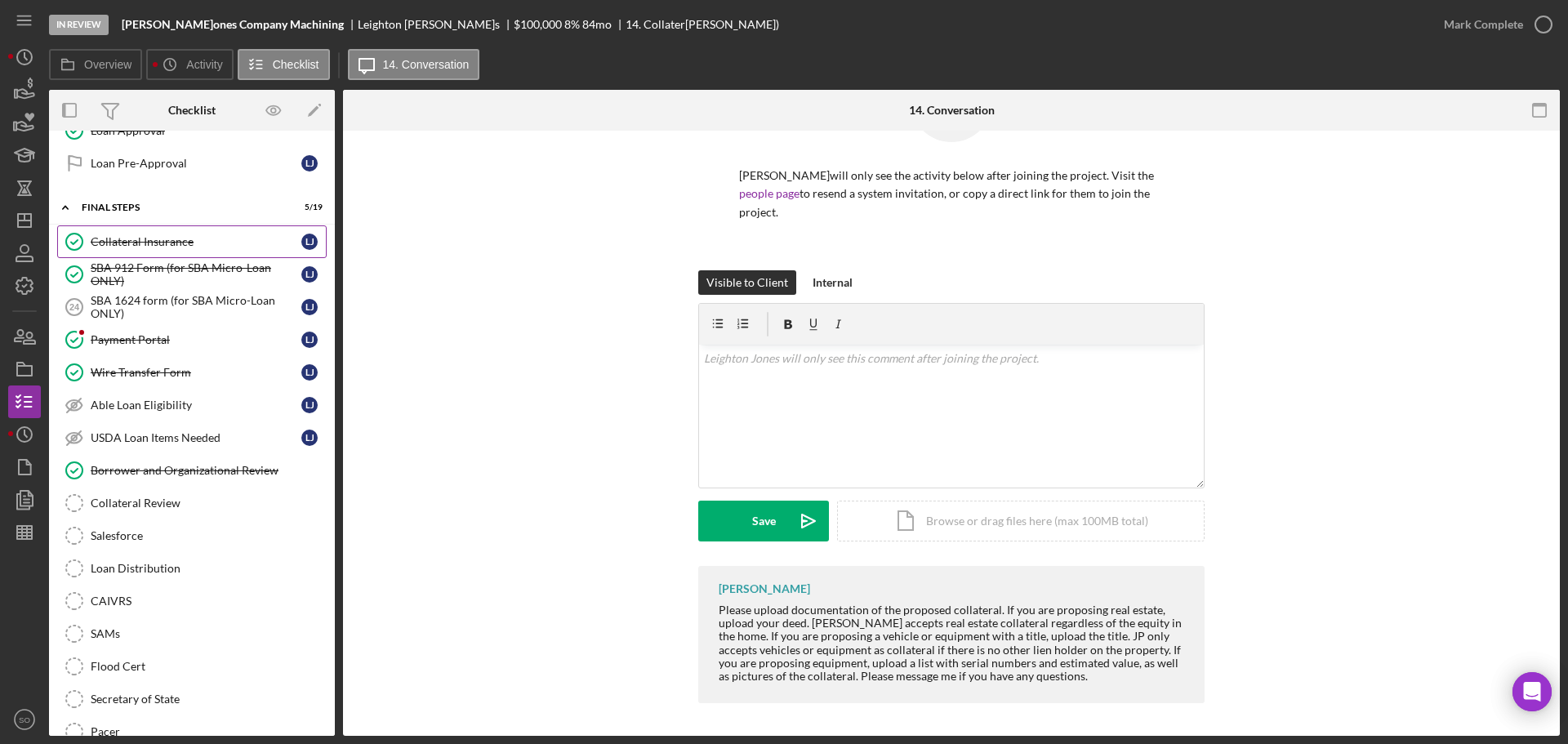
scroll to position [1535, 0]
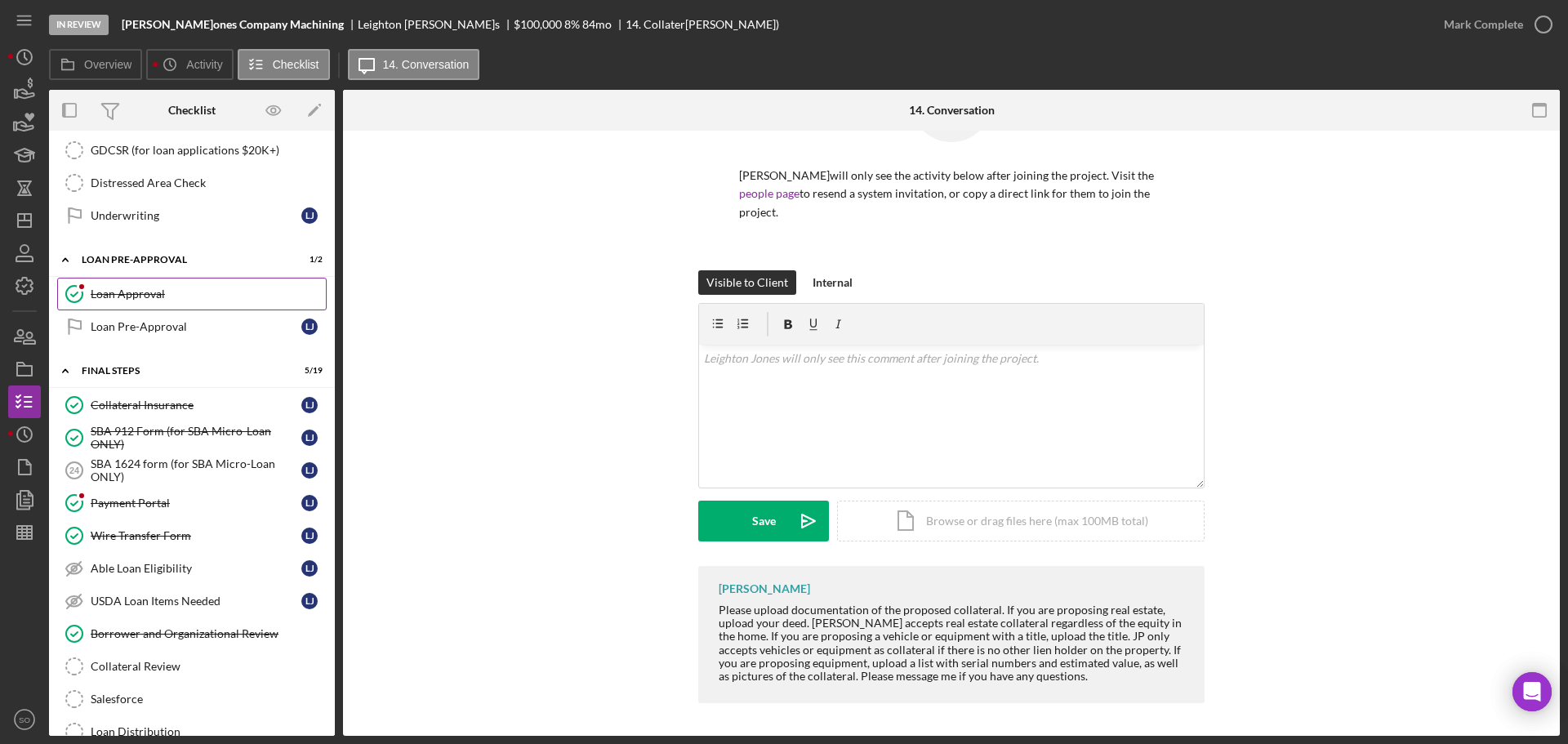
drag, startPoint x: 119, startPoint y: 281, endPoint x: 130, endPoint y: 287, distance: 12.5
click at [119, 281] on link "Loan Approval Loan Approval" at bounding box center [191, 294] width 270 height 32
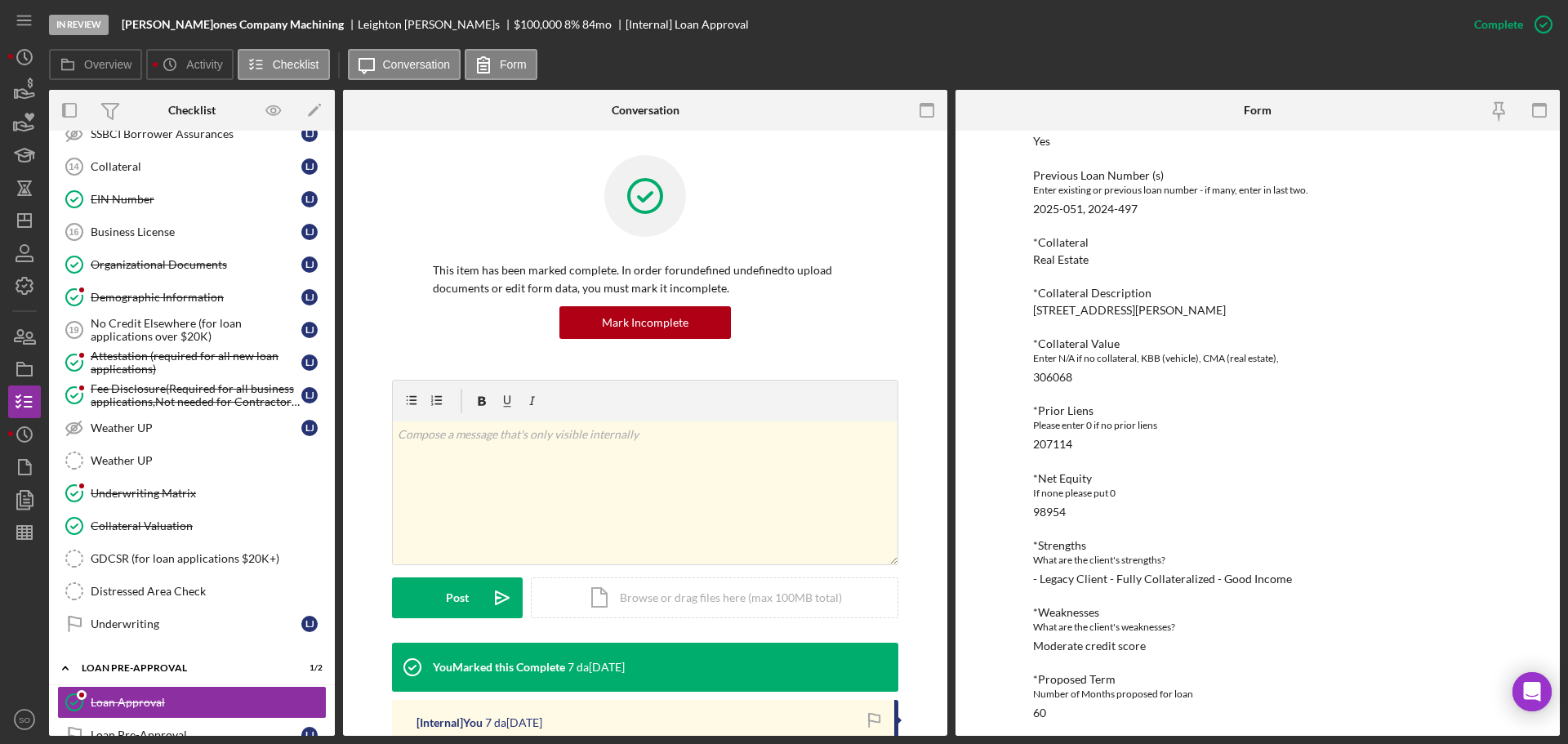
scroll to position [964, 0]
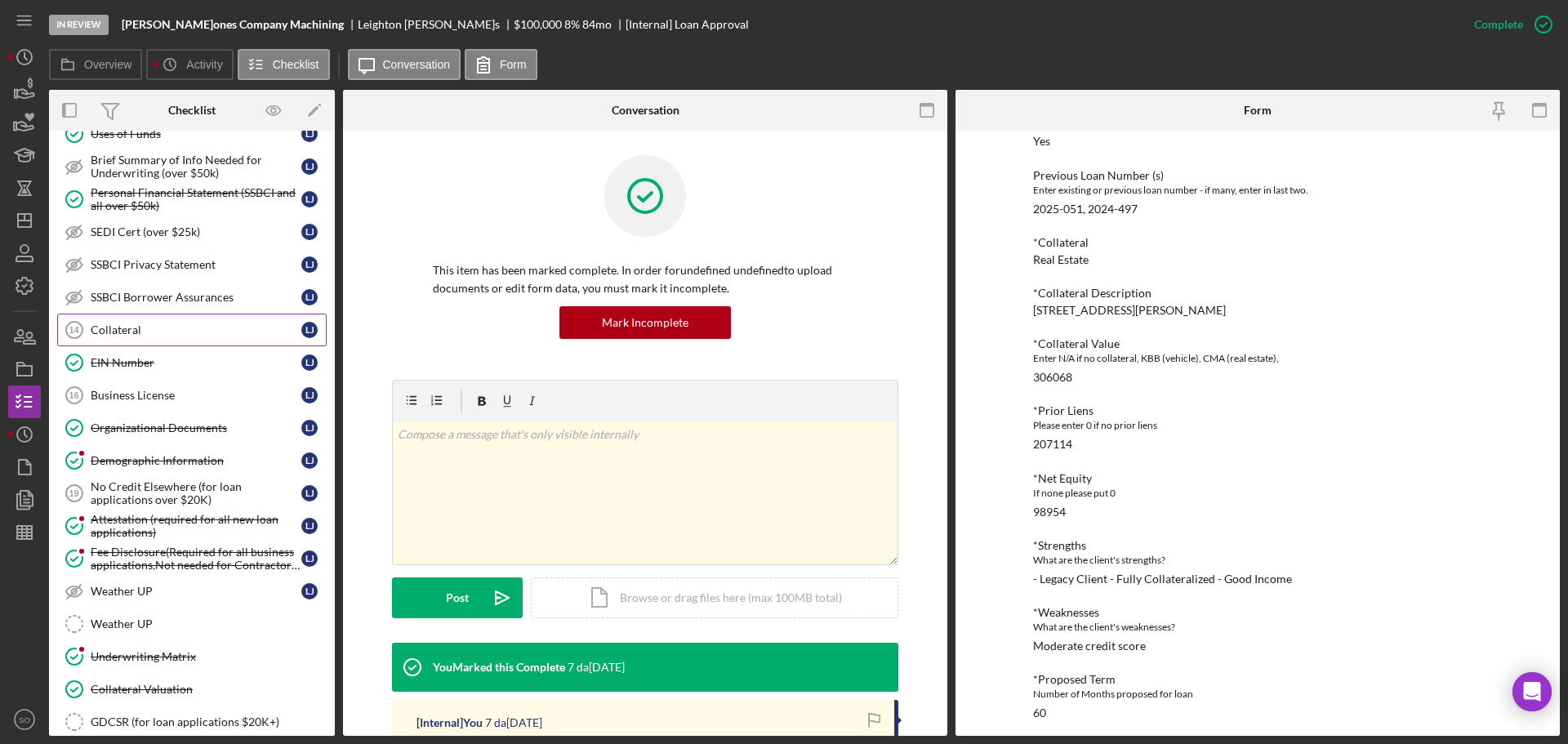
click at [145, 333] on div "Collateral" at bounding box center [196, 330] width 210 height 13
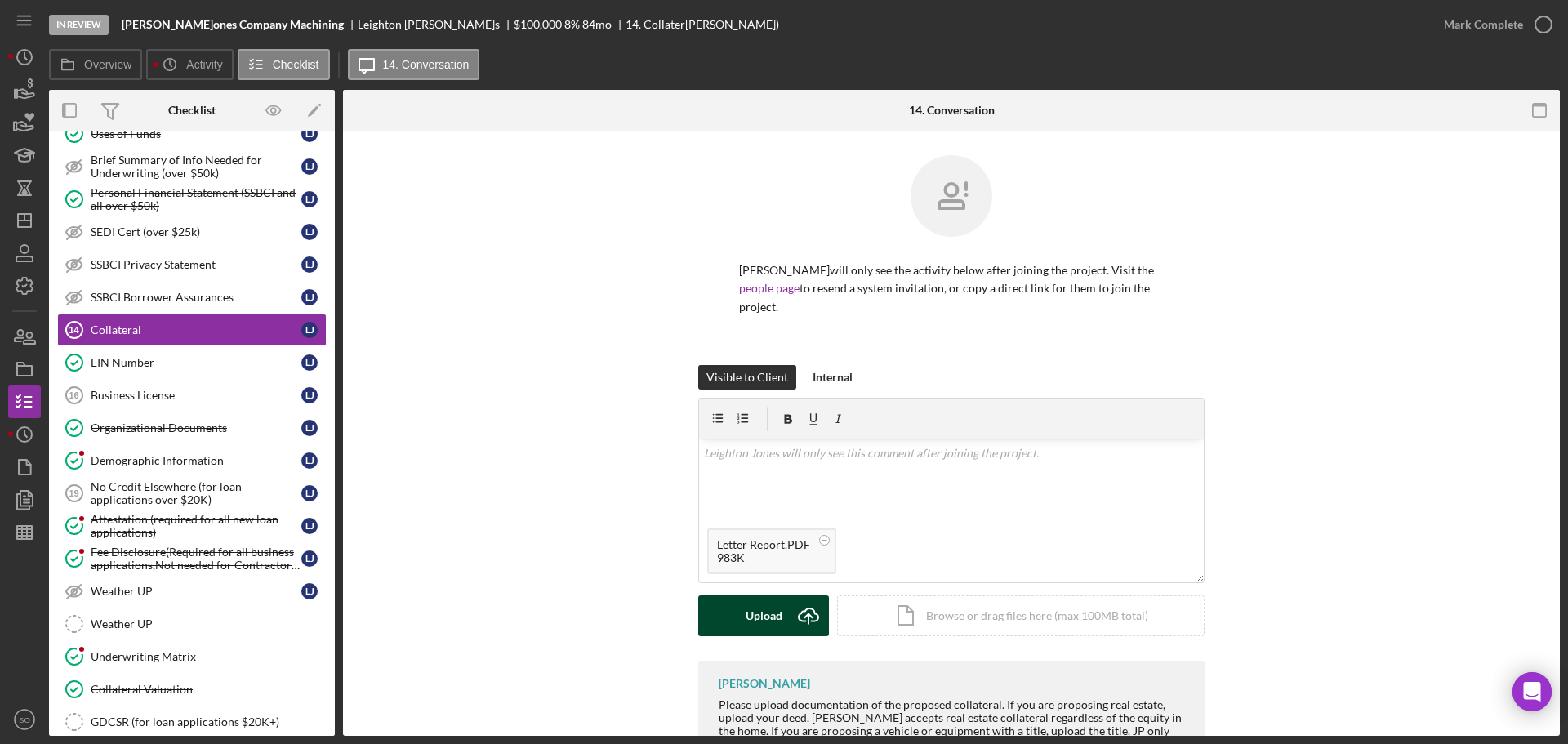
click at [776, 611] on div "Upload" at bounding box center [764, 616] width 37 height 41
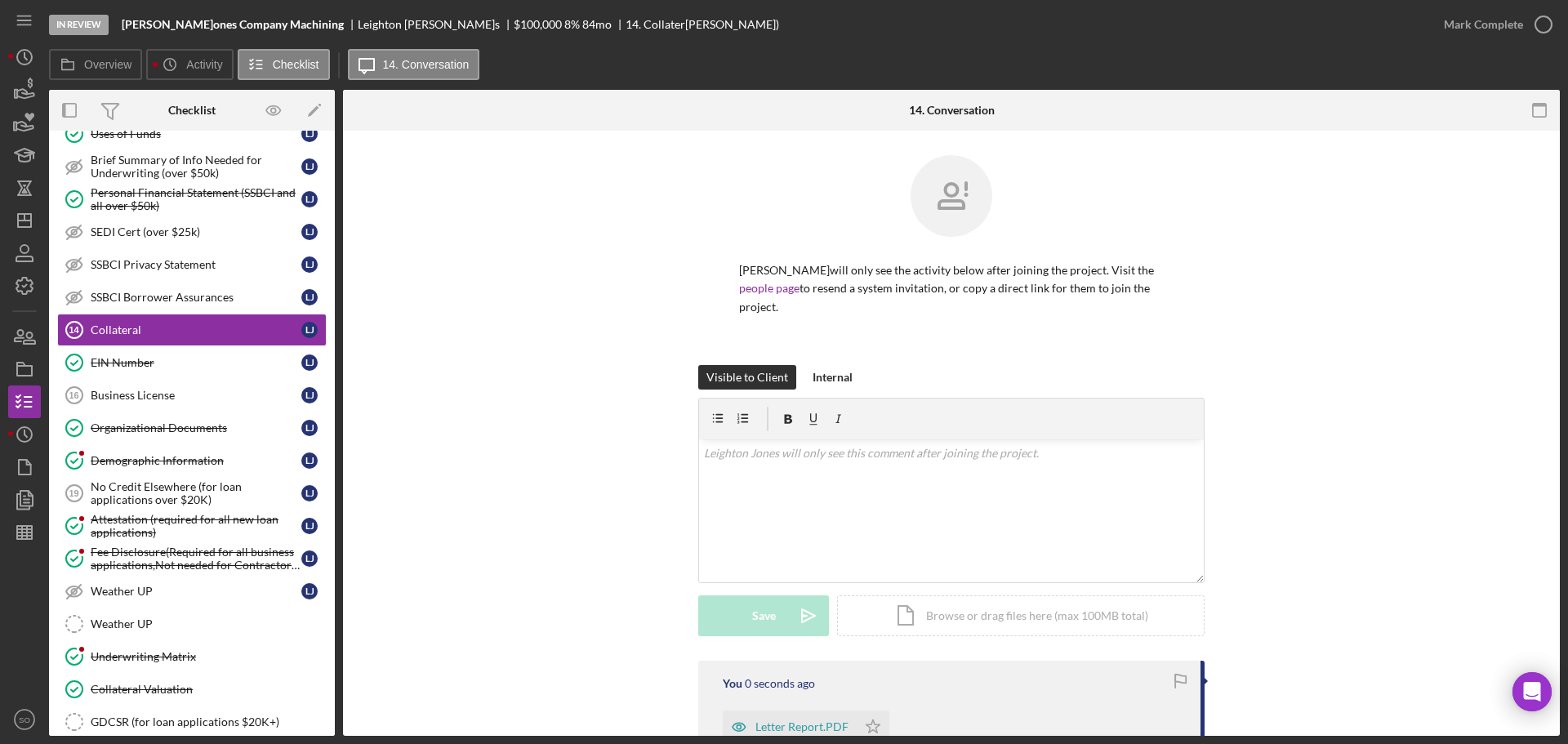
scroll to position [245, 0]
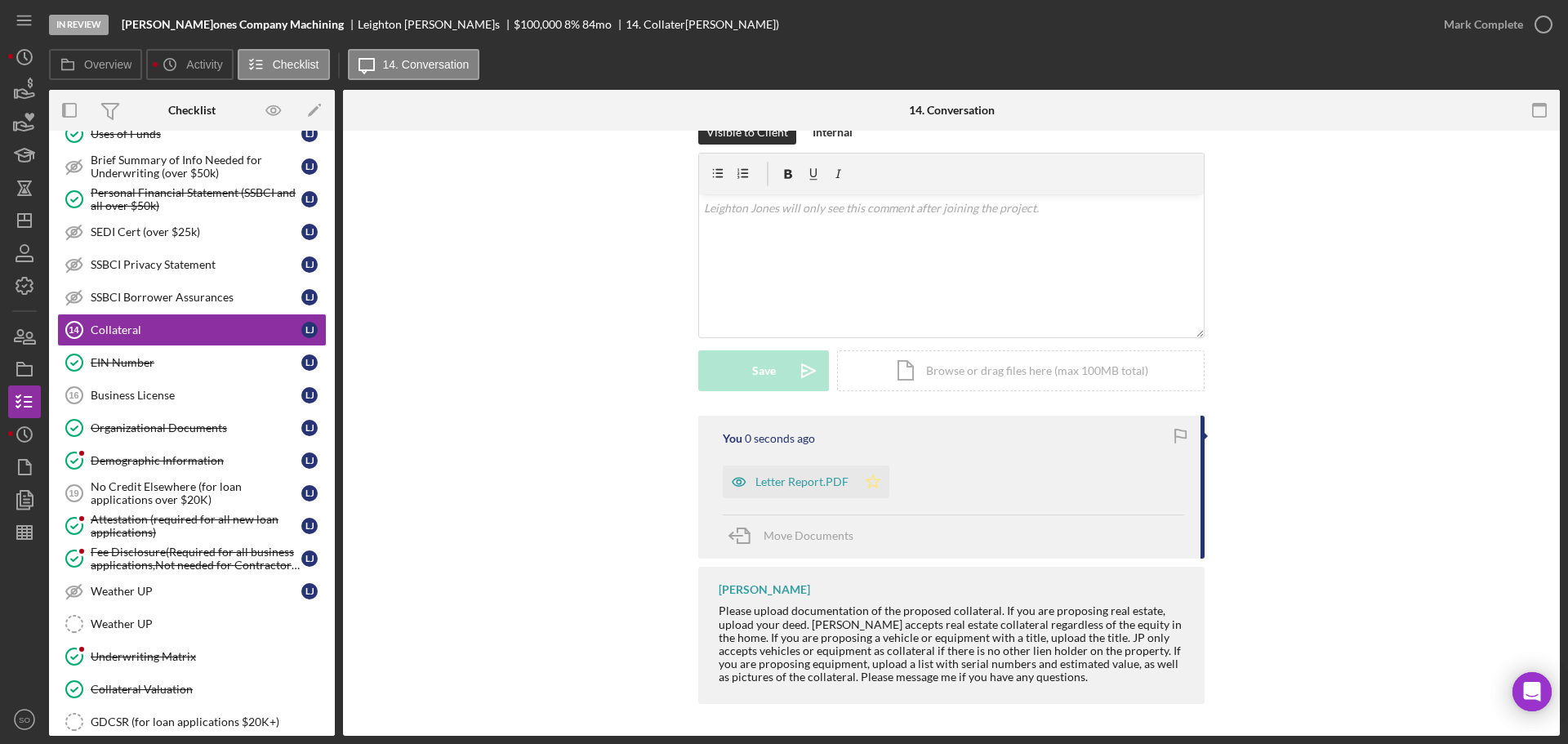
click at [864, 482] on icon "Icon/Star" at bounding box center [873, 481] width 32 height 32
click at [1468, 34] on div "Mark Complete" at bounding box center [1484, 25] width 80 height 32
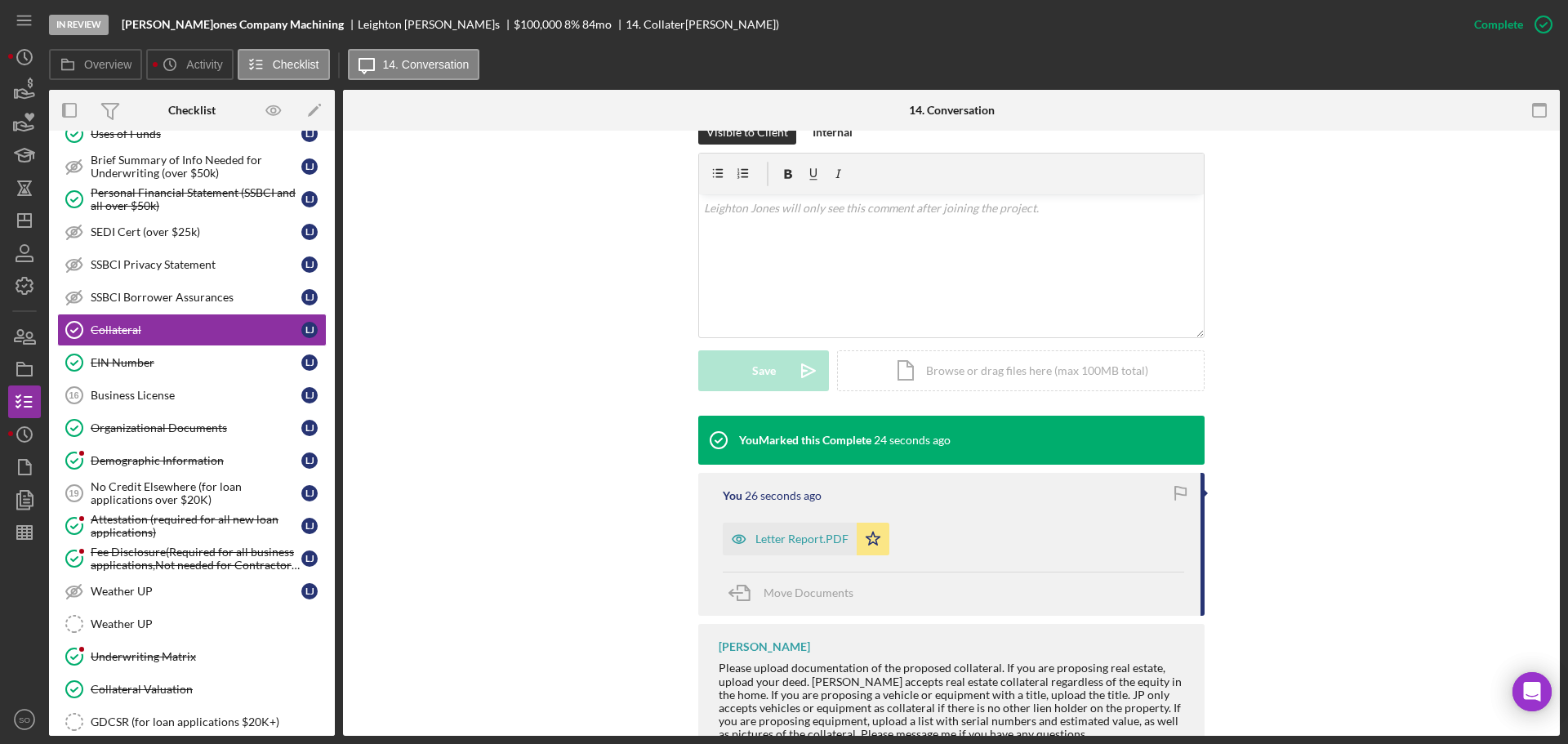
click at [793, 548] on div "Letter Report.PDF" at bounding box center [789, 539] width 134 height 32
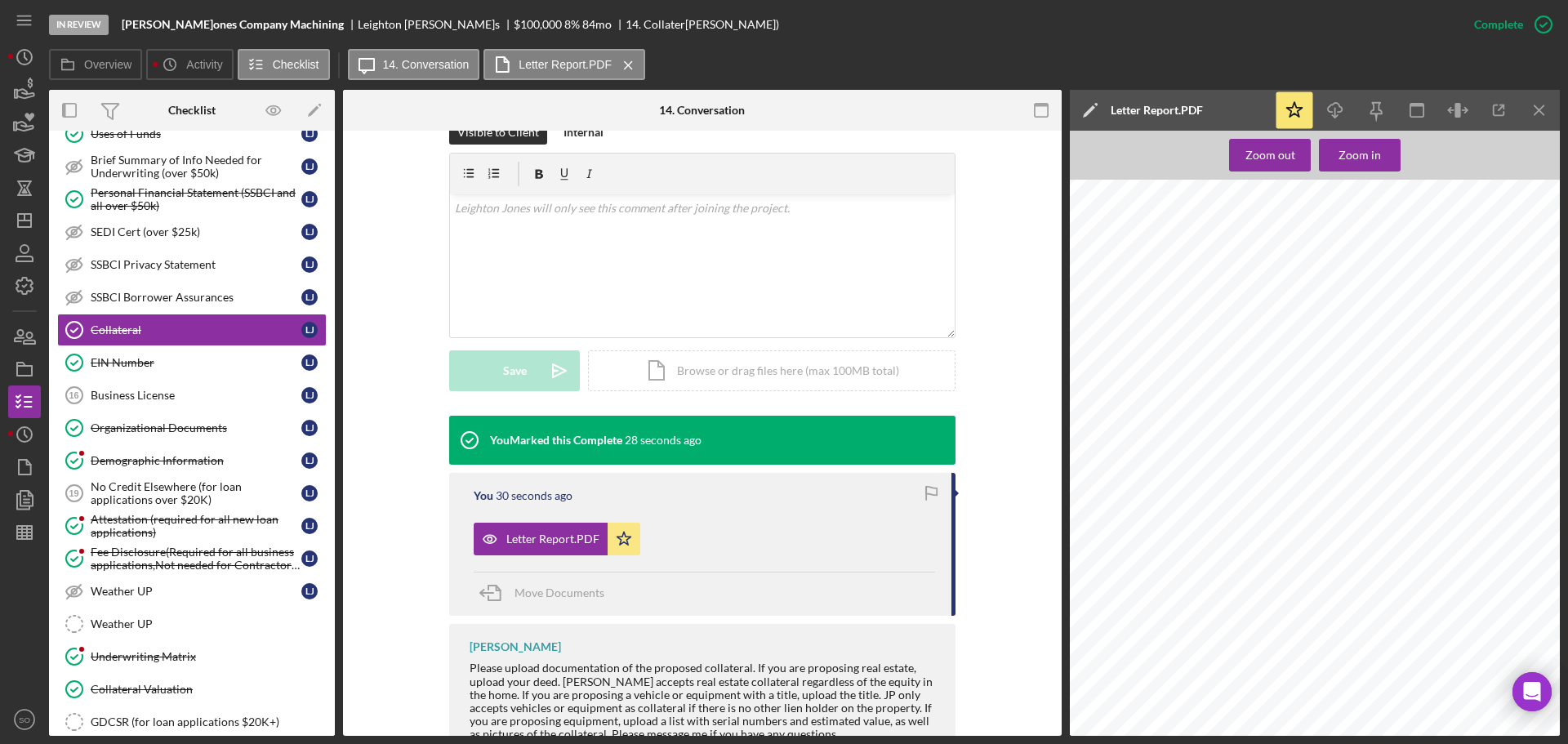
scroll to position [1397, 0]
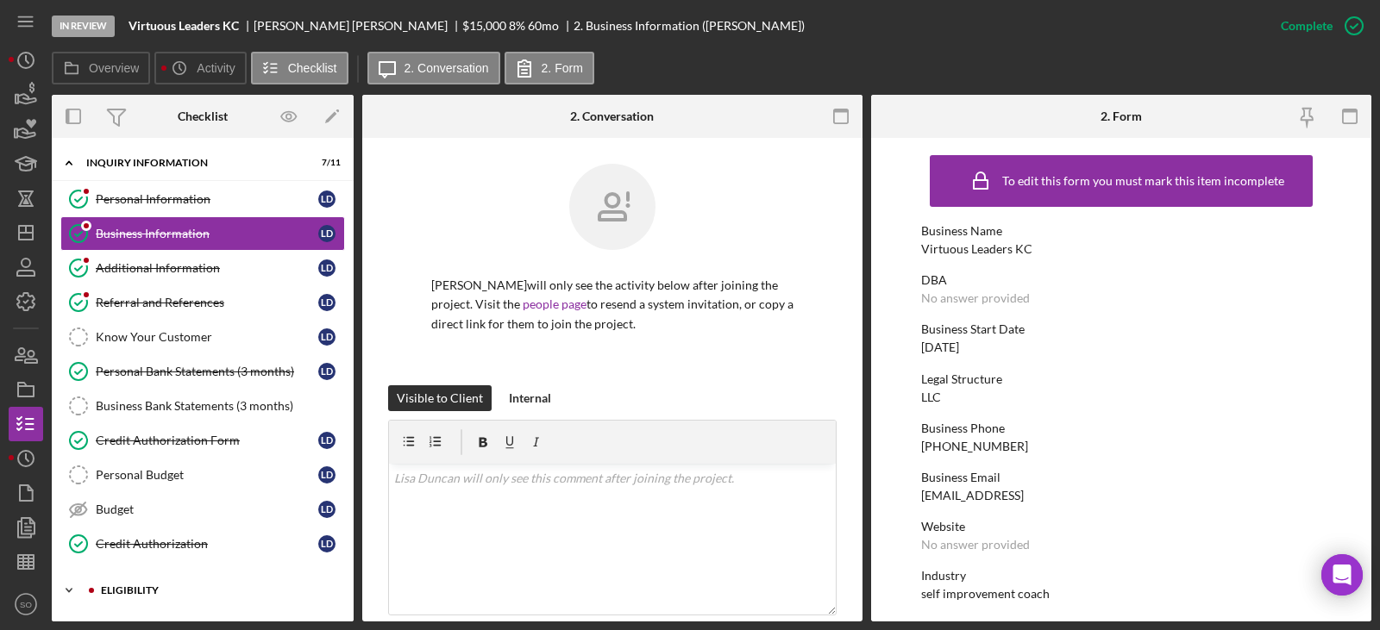
scroll to position [151, 0]
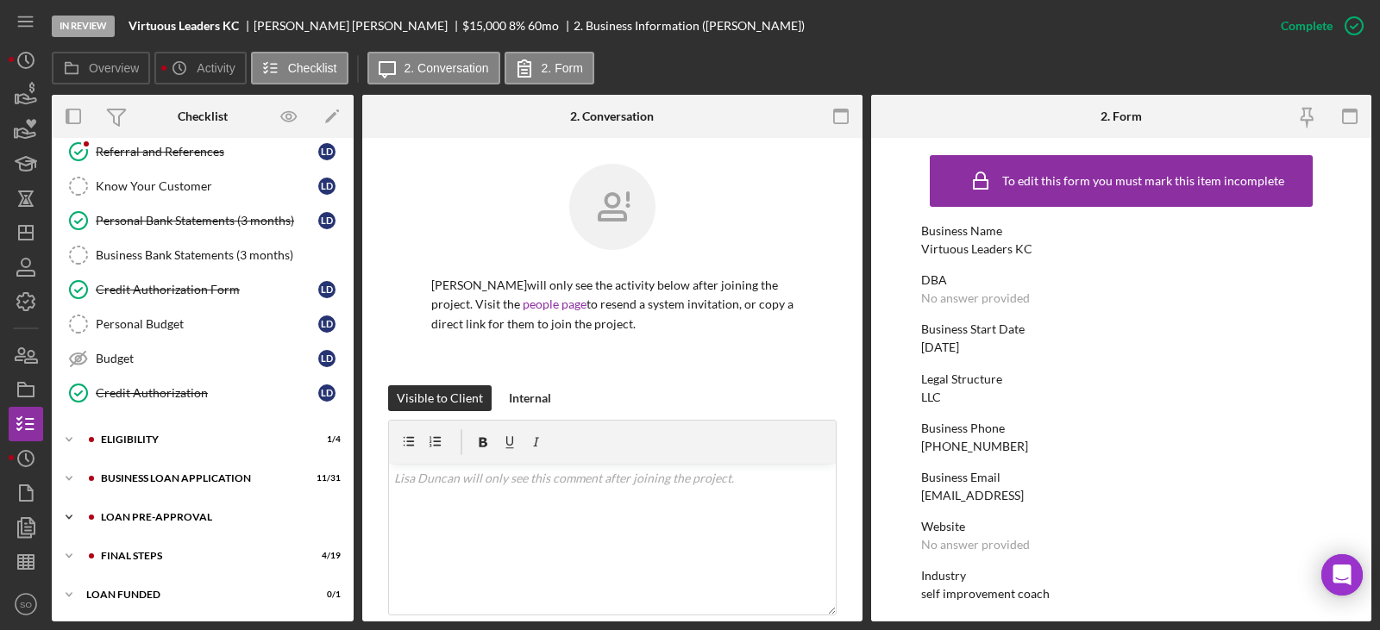
click at [181, 523] on div "Icon/Expander LOAN PRE-APPROVAL 0 / 2" at bounding box center [203, 517] width 302 height 34
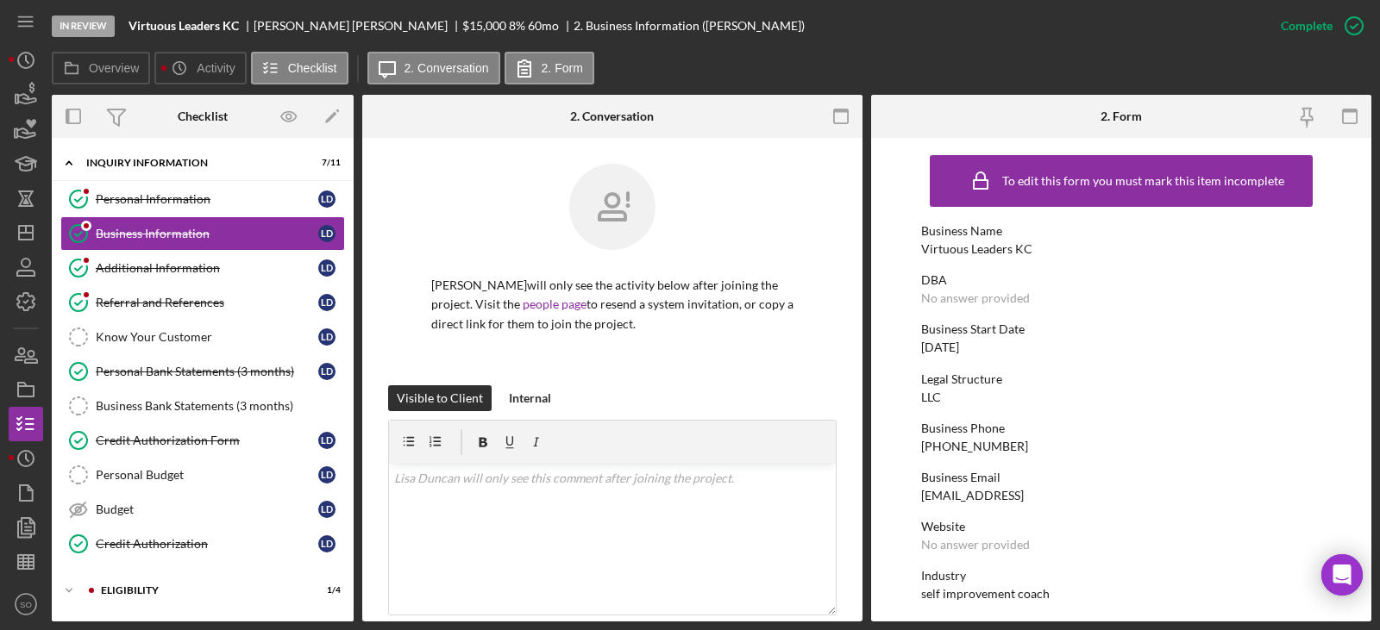
scroll to position [86, 0]
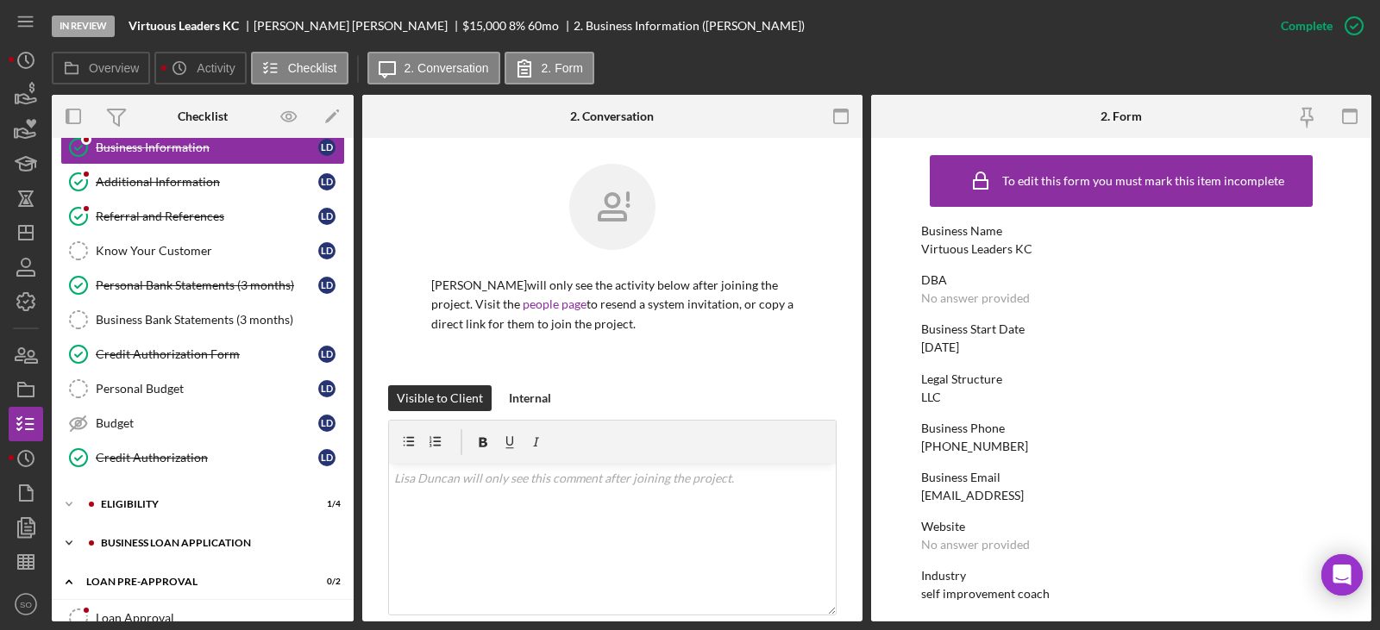
click at [191, 548] on div "BUSINESS LOAN APPLICATION" at bounding box center [216, 543] width 231 height 10
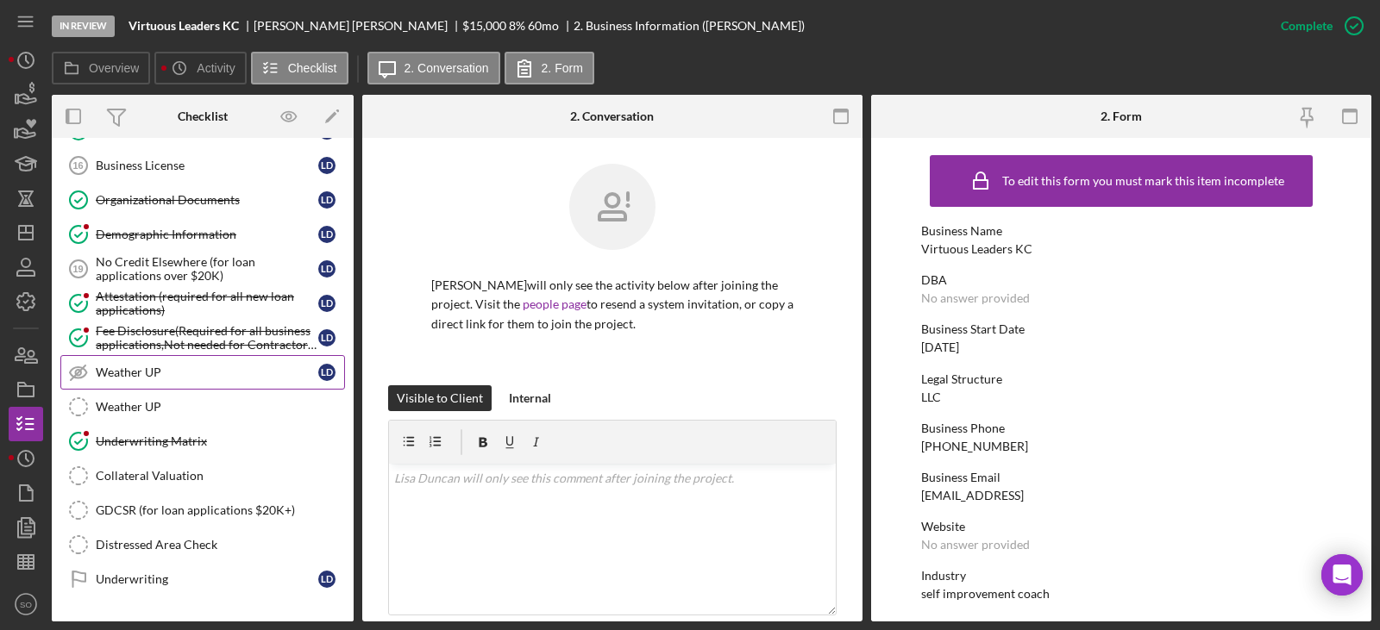
scroll to position [1207, 0]
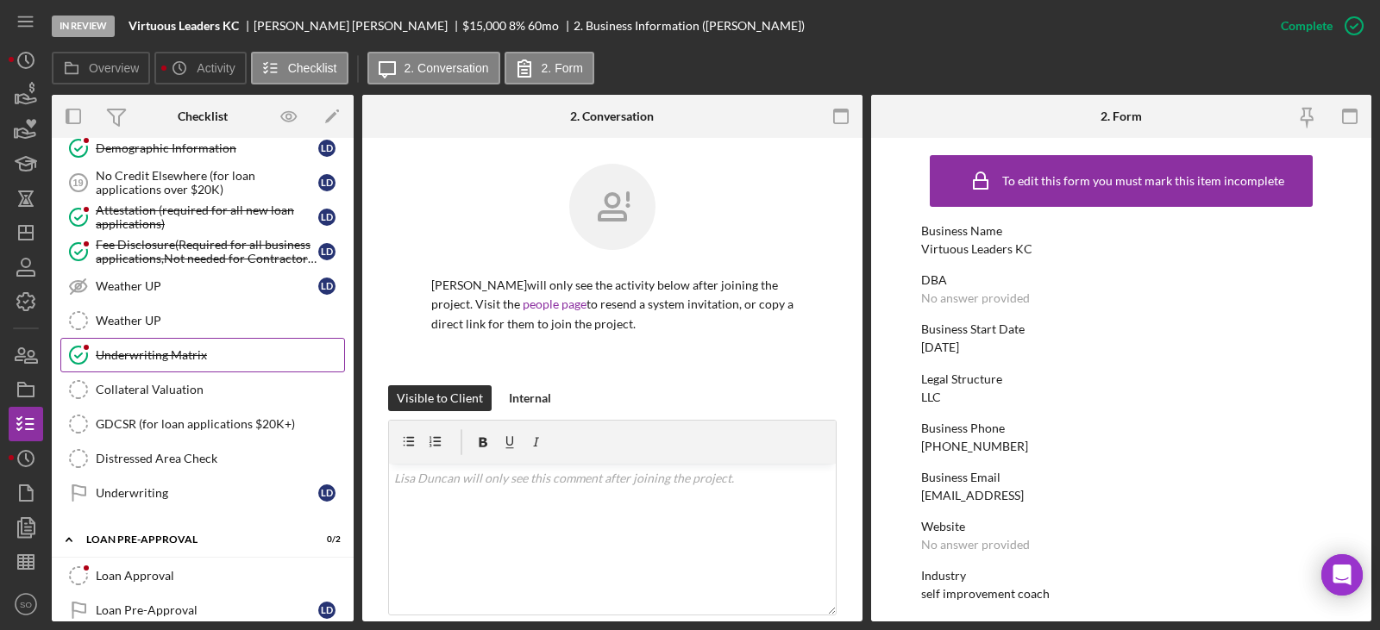
click at [144, 363] on link "Underwriting Matrix Underwriting Matrix" at bounding box center [202, 355] width 285 height 34
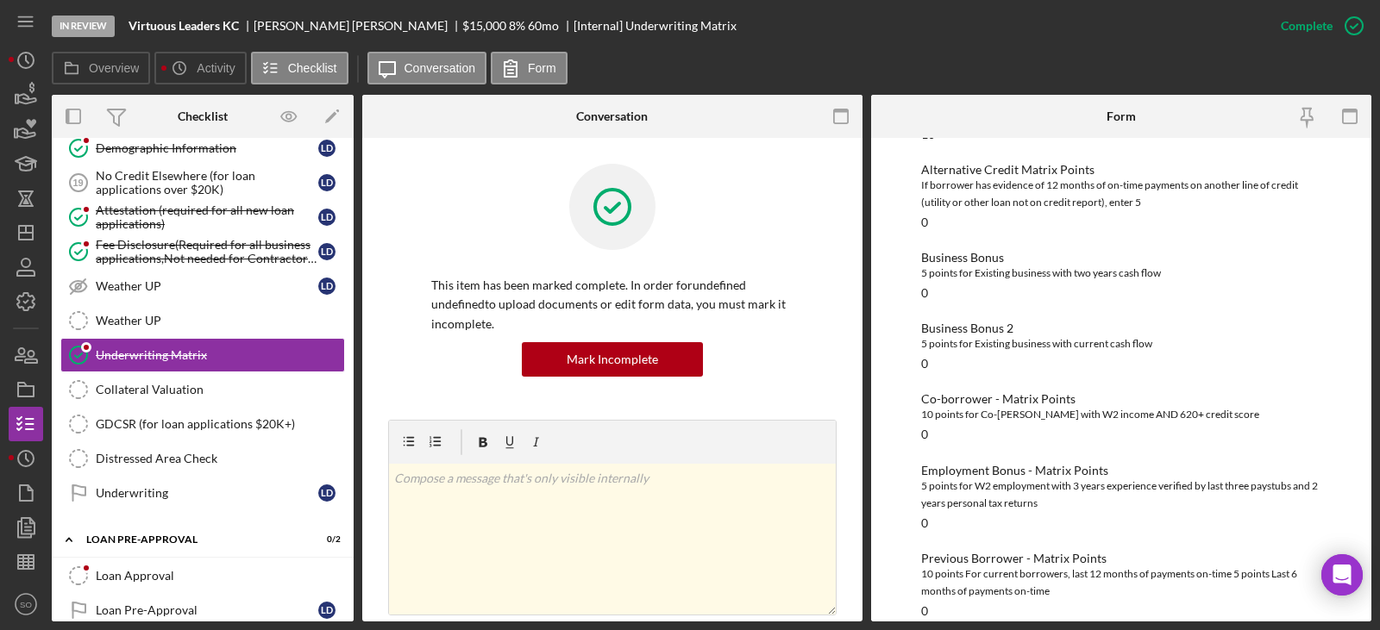
scroll to position [595, 0]
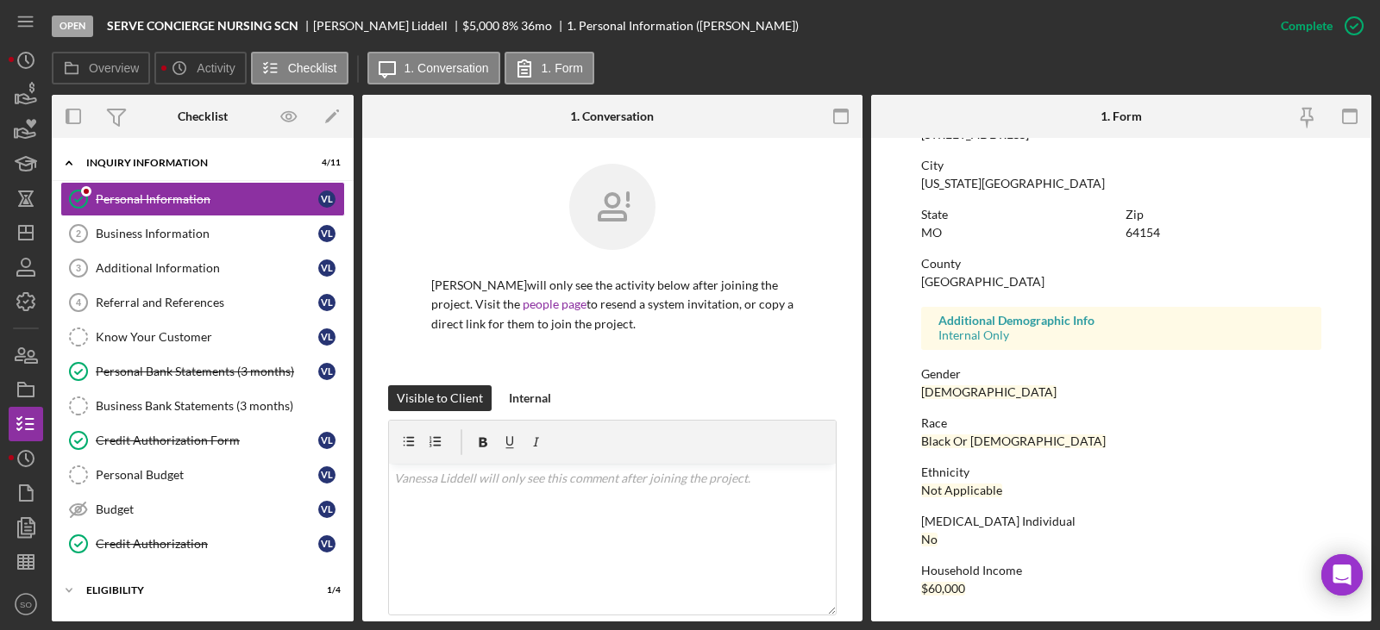
scroll to position [62, 0]
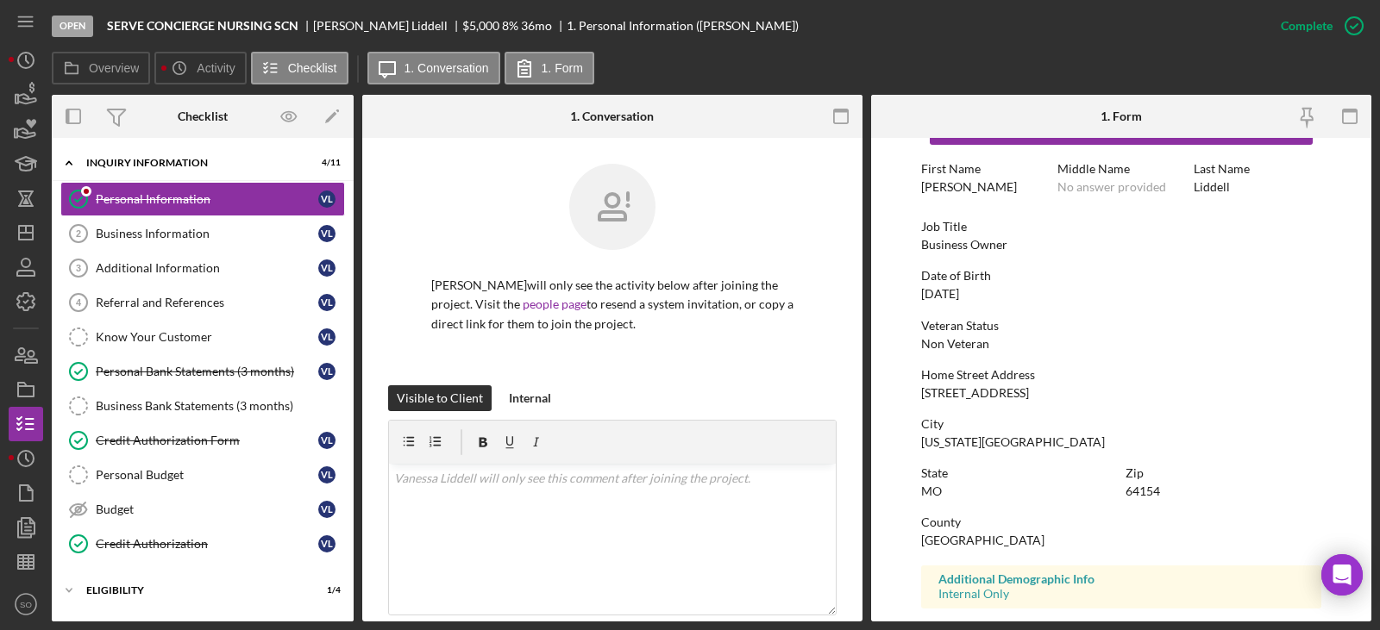
click at [974, 393] on div "[STREET_ADDRESS]" at bounding box center [975, 393] width 108 height 14
click at [974, 393] on div "2905 NW 91st Ter" at bounding box center [975, 393] width 108 height 14
copy div "2905 NW 91st Ter"
click at [979, 444] on div "Kansas City" at bounding box center [1013, 442] width 184 height 14
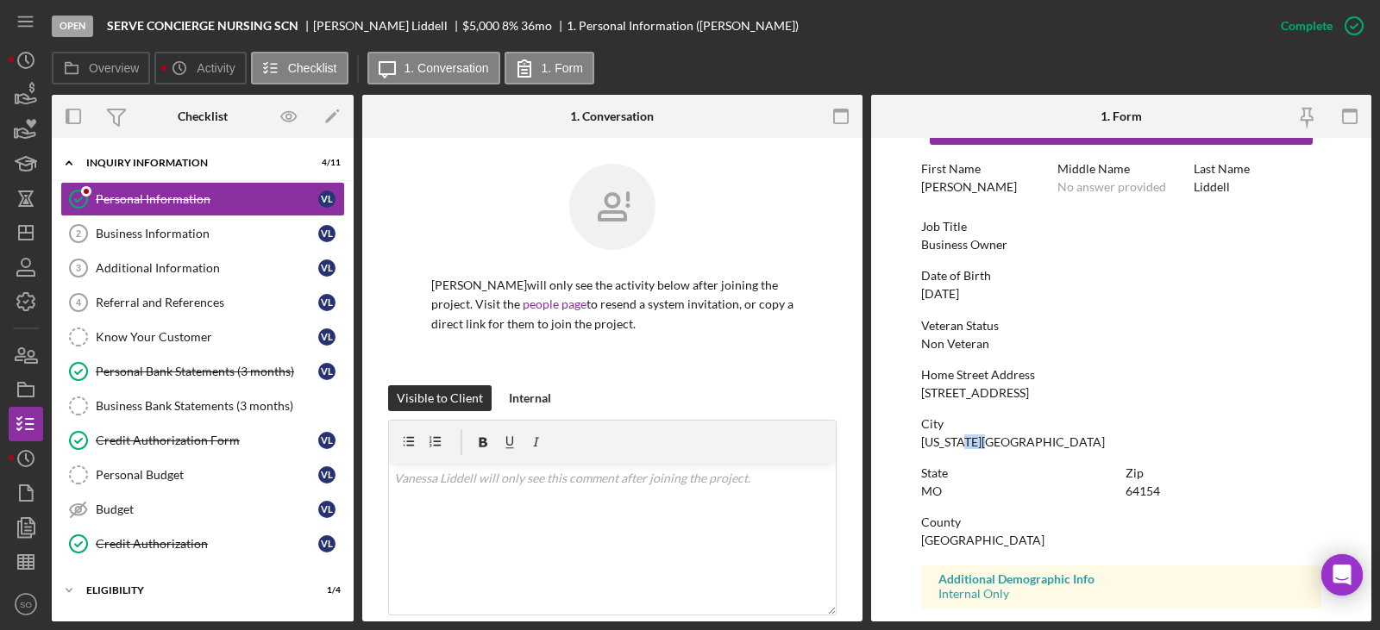
click at [979, 444] on div "Kansas City" at bounding box center [1013, 442] width 184 height 14
copy div "Kansas City"
click at [1137, 490] on div "64154" at bounding box center [1142, 492] width 34 height 14
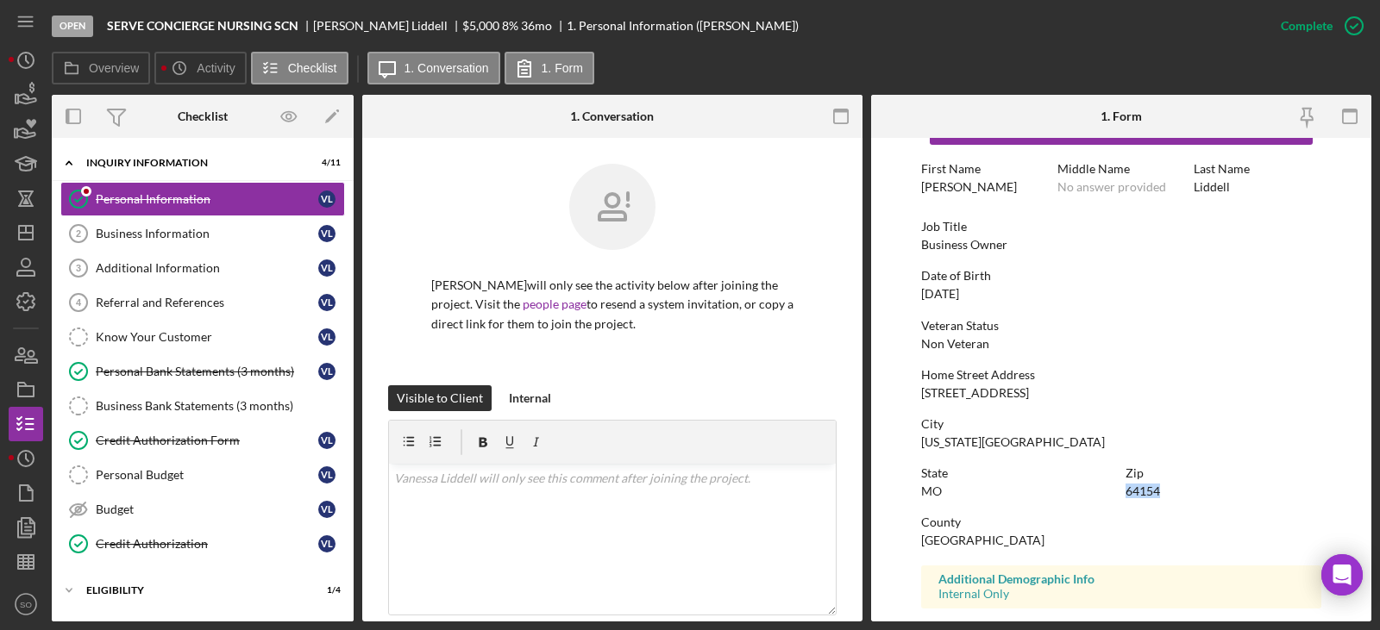
copy div "64154"
click at [969, 543] on div "Johnson County" at bounding box center [982, 541] width 123 height 14
copy div "Johnson County"
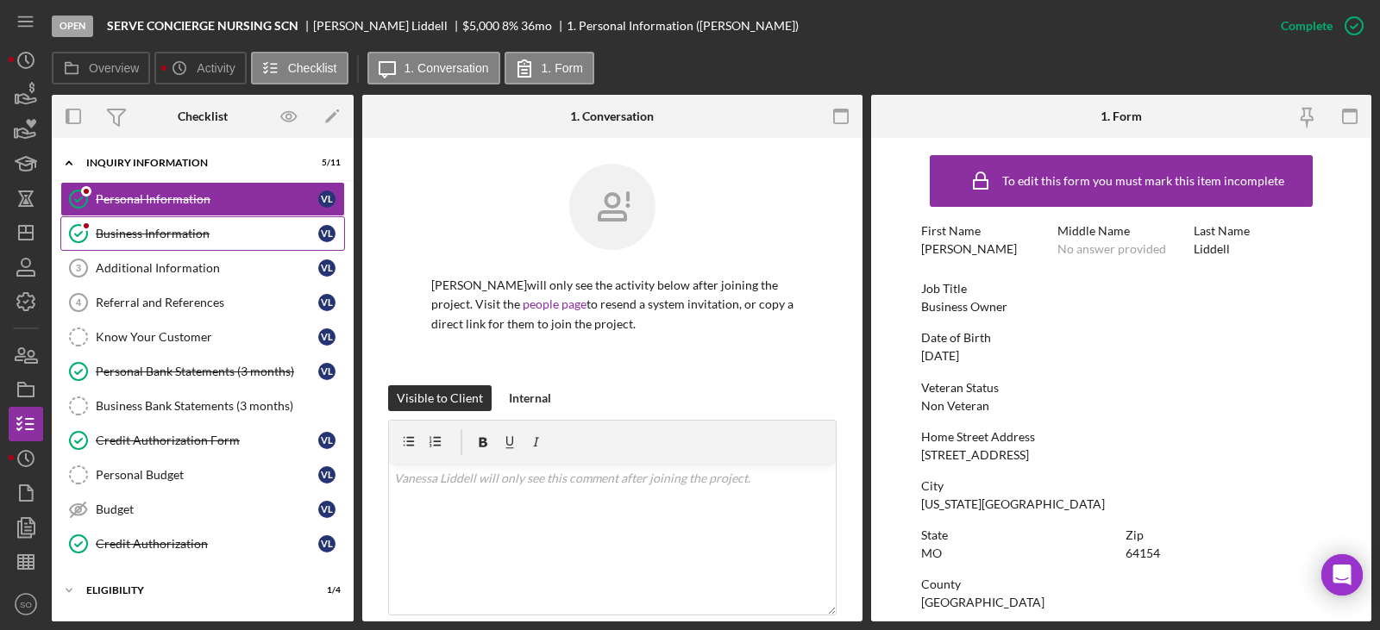
click at [113, 217] on link "Business Information Business Information V L" at bounding box center [202, 233] width 285 height 34
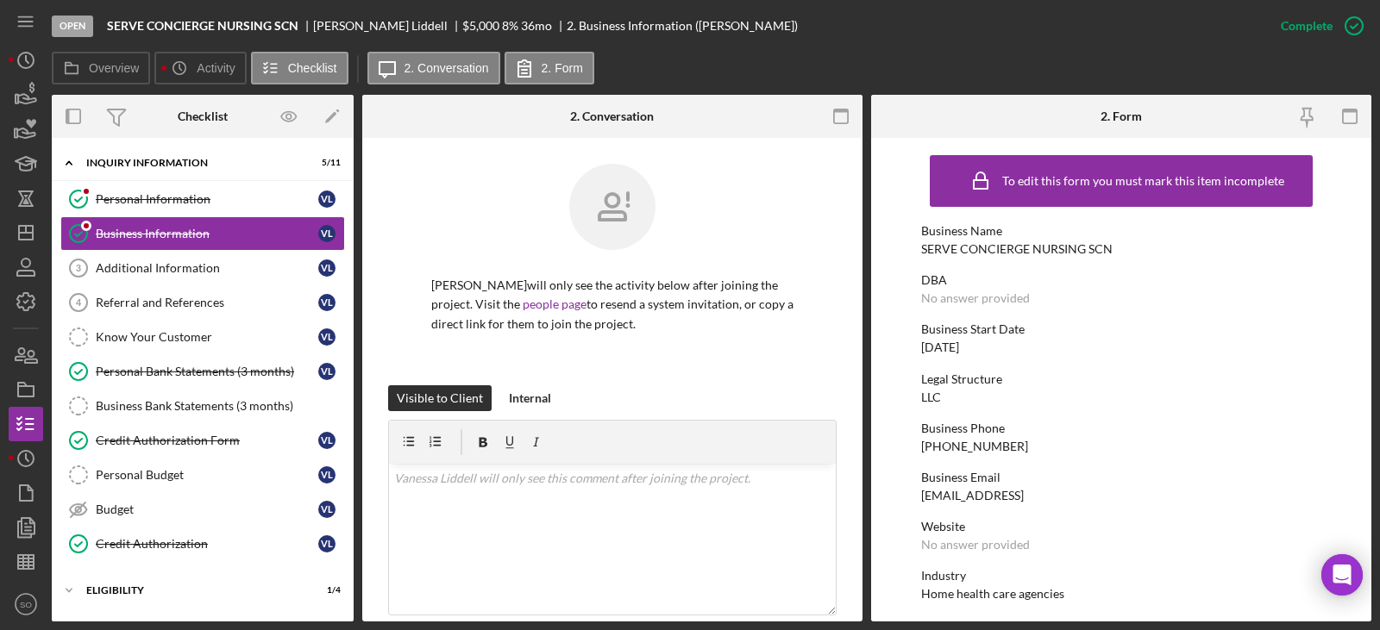
scroll to position [86, 0]
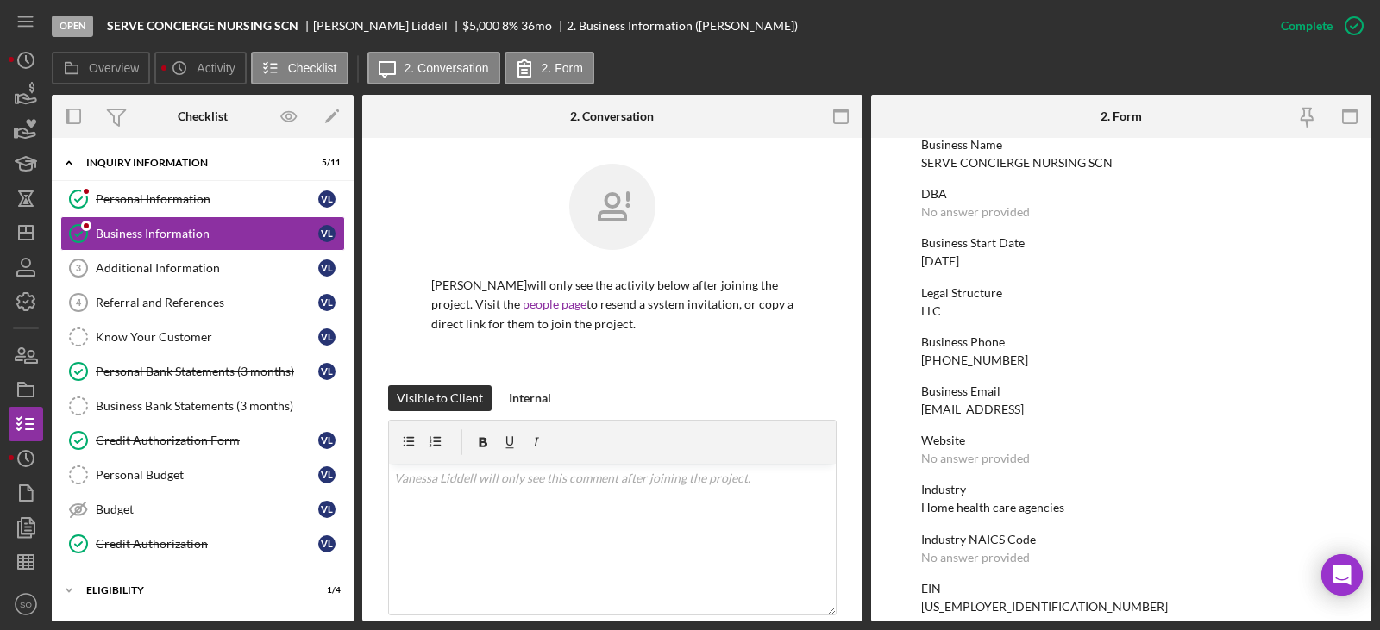
click at [969, 356] on div "(816) 756-7302" at bounding box center [974, 361] width 107 height 14
copy div "(816) 756-7302"
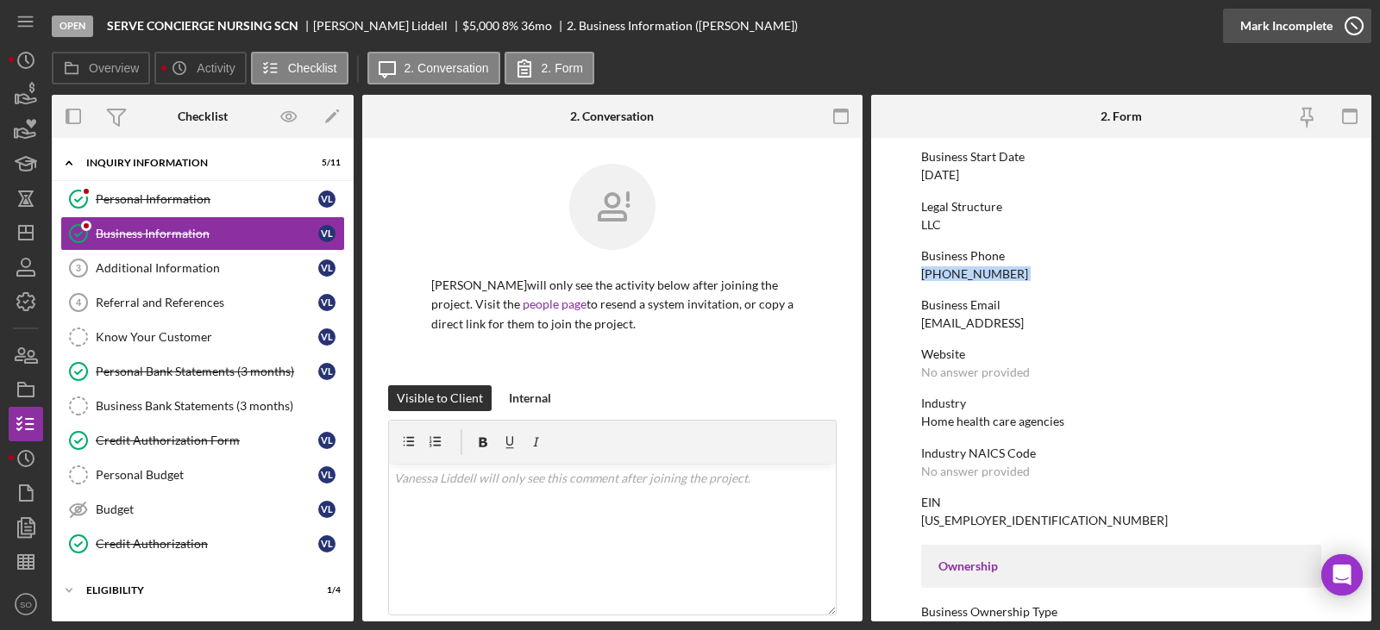
click at [1274, 23] on div "Mark Incomplete" at bounding box center [1286, 26] width 92 height 34
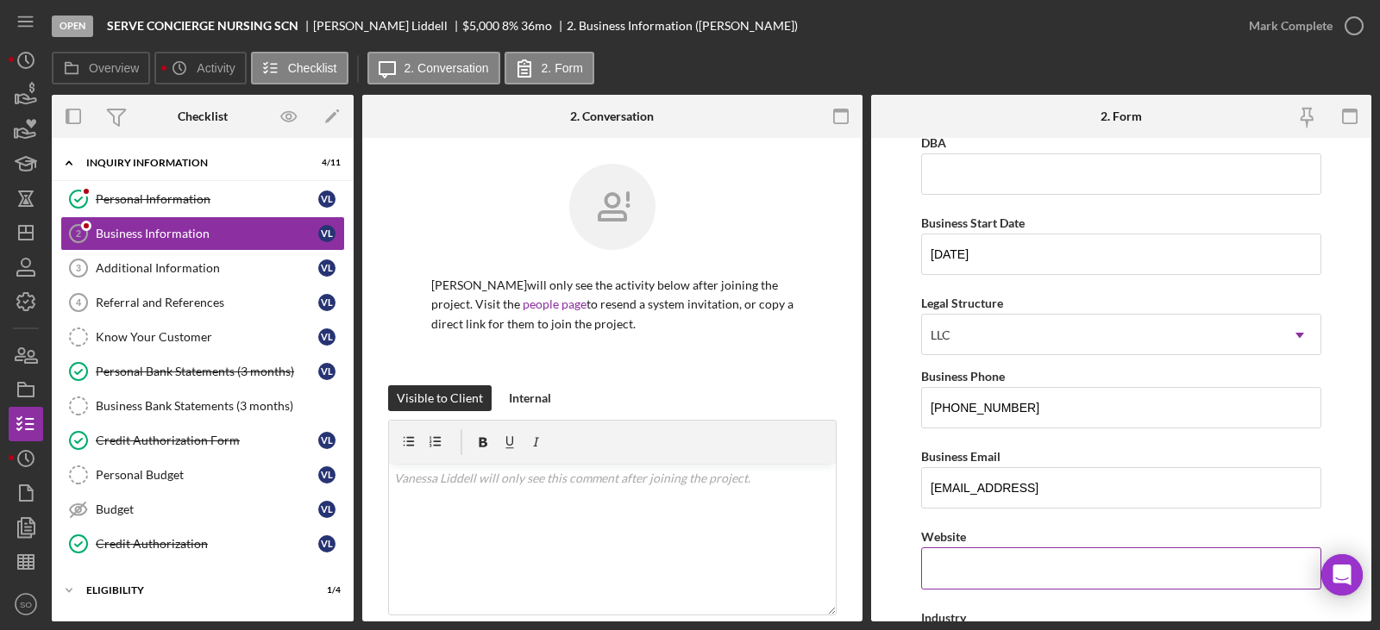
scroll to position [397, 0]
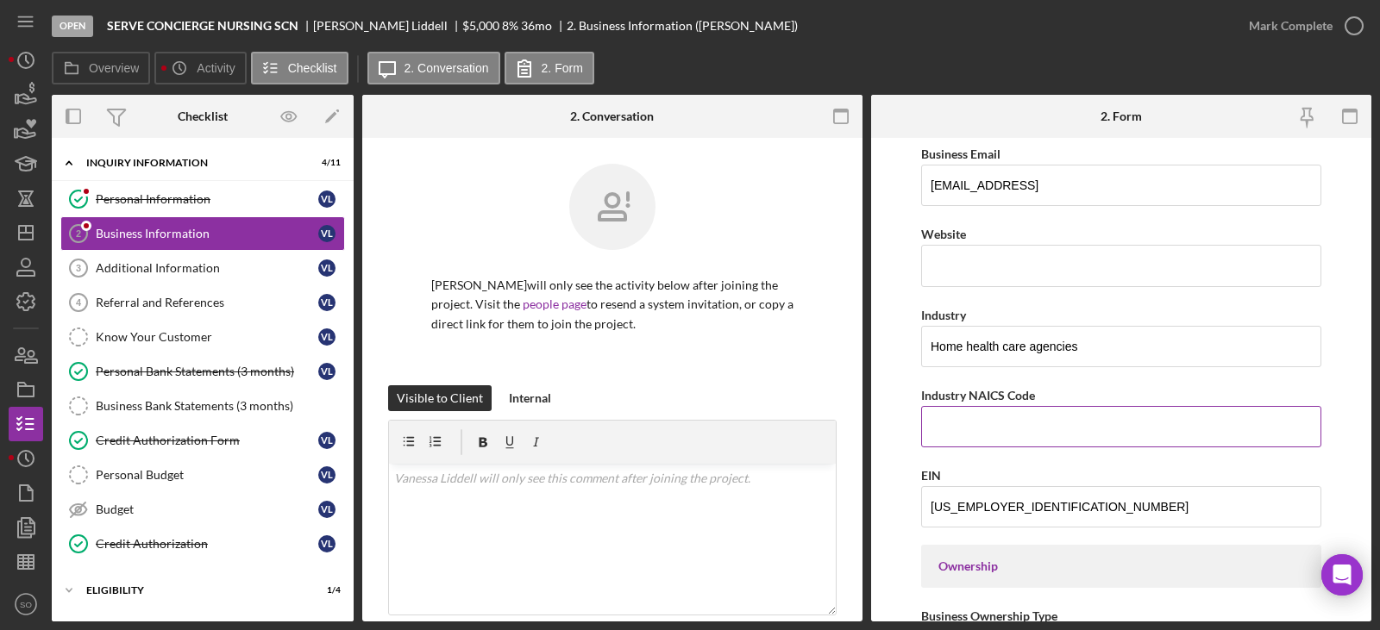
click at [953, 435] on input "Industry NAICS Code" at bounding box center [1121, 426] width 400 height 41
paste input "621610"
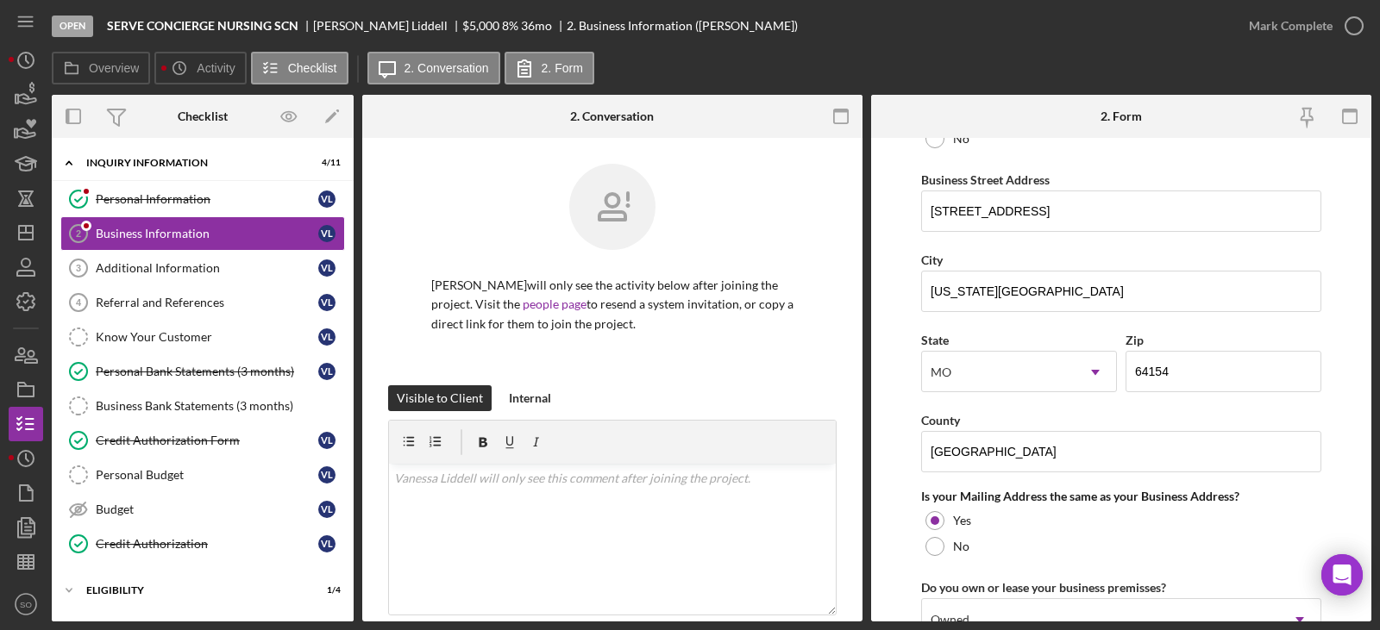
scroll to position [1430, 0]
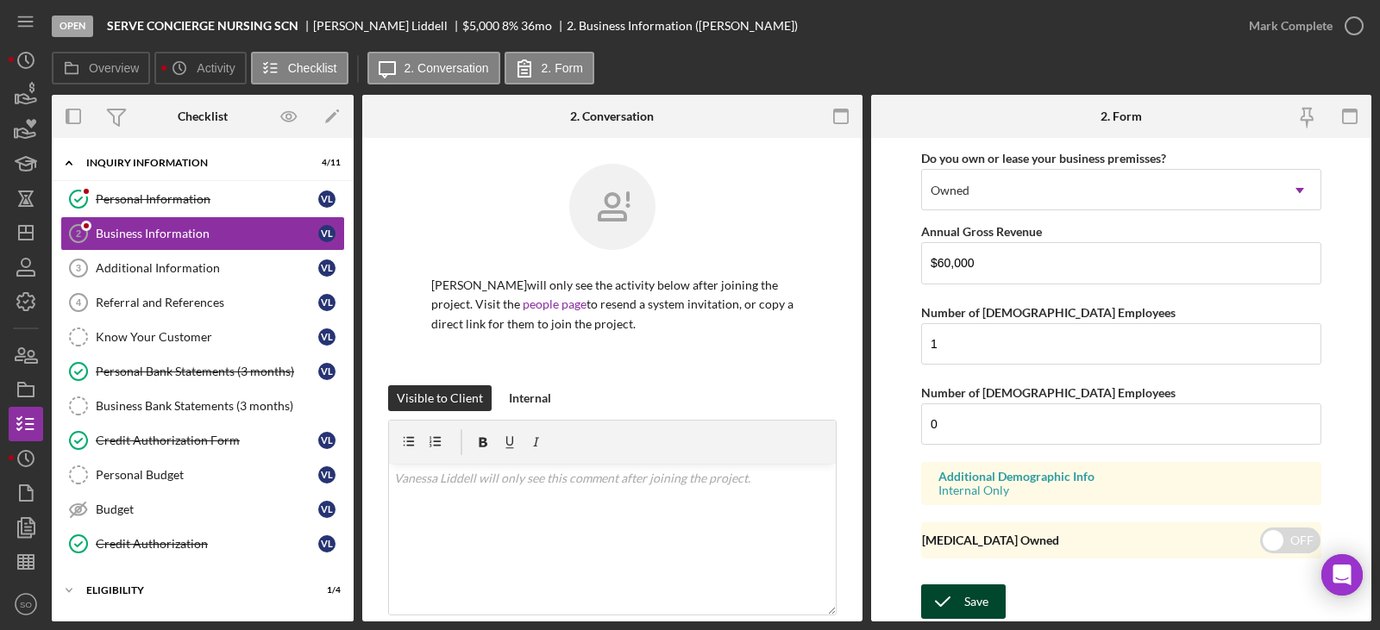
type input "621610"
click at [985, 591] on div "Save" at bounding box center [976, 602] width 24 height 34
click at [1292, 26] on div "Mark Complete" at bounding box center [1291, 26] width 84 height 34
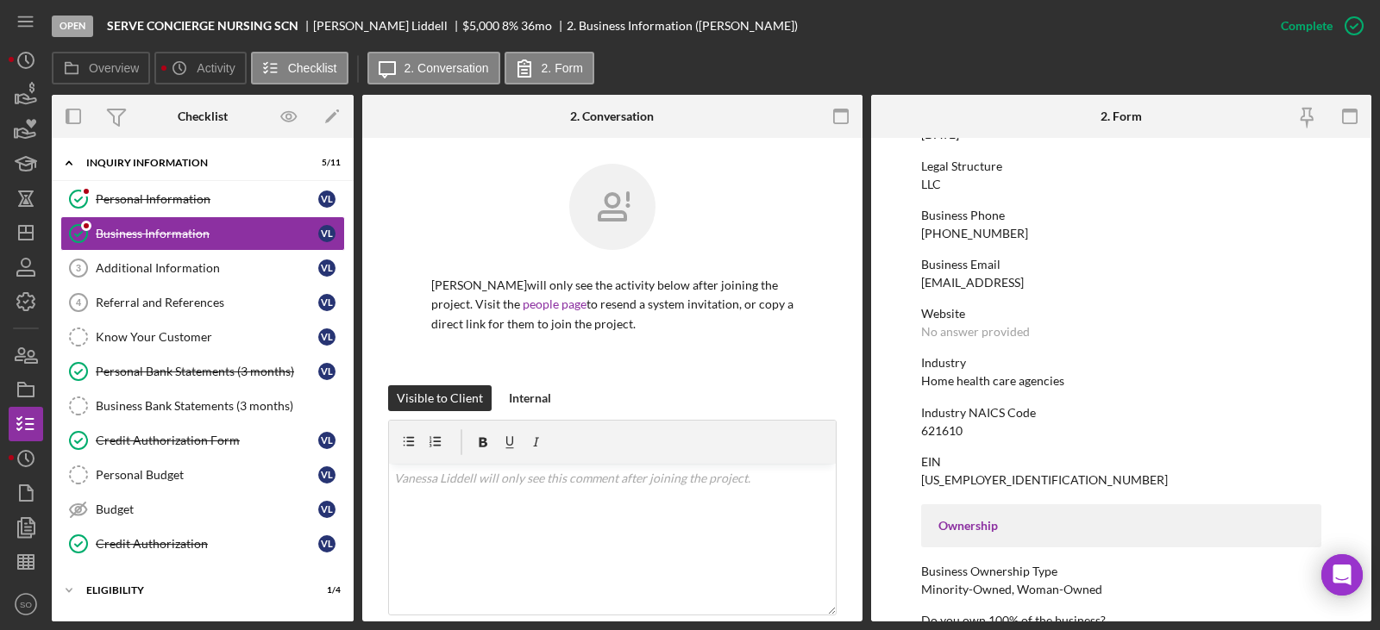
scroll to position [127, 0]
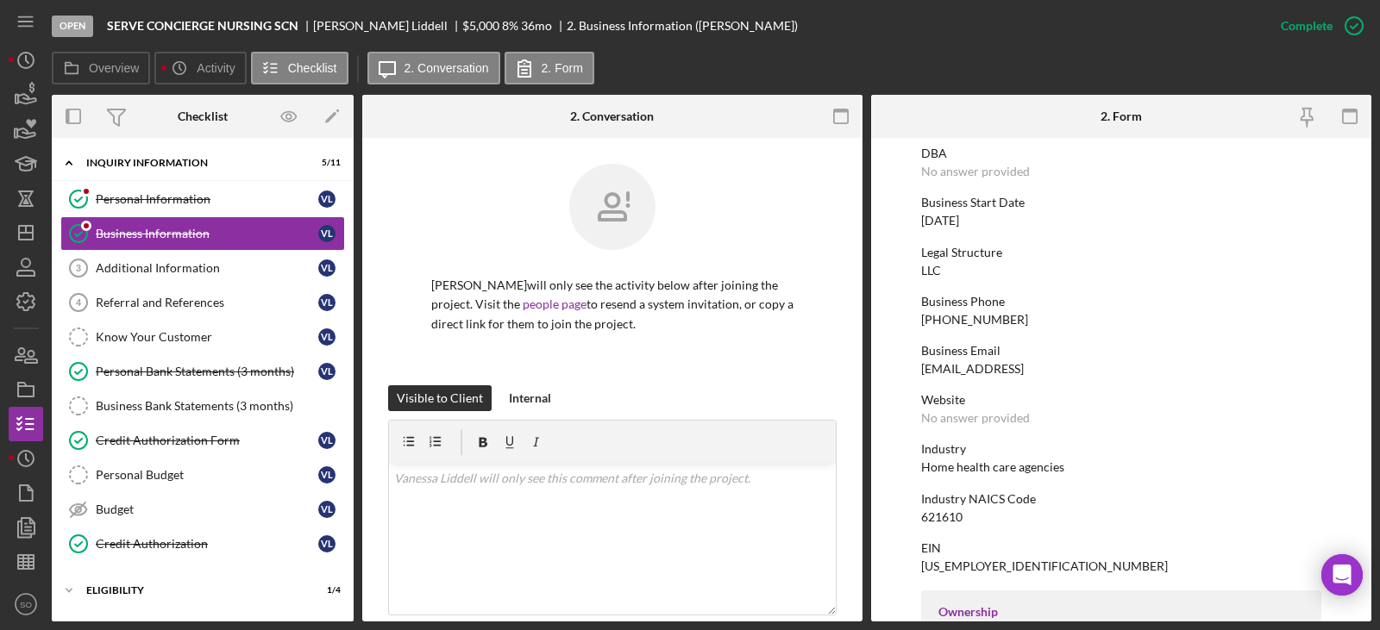
click at [942, 218] on div "04/09/2024" at bounding box center [940, 221] width 38 height 14
copy div "04/09/2024"
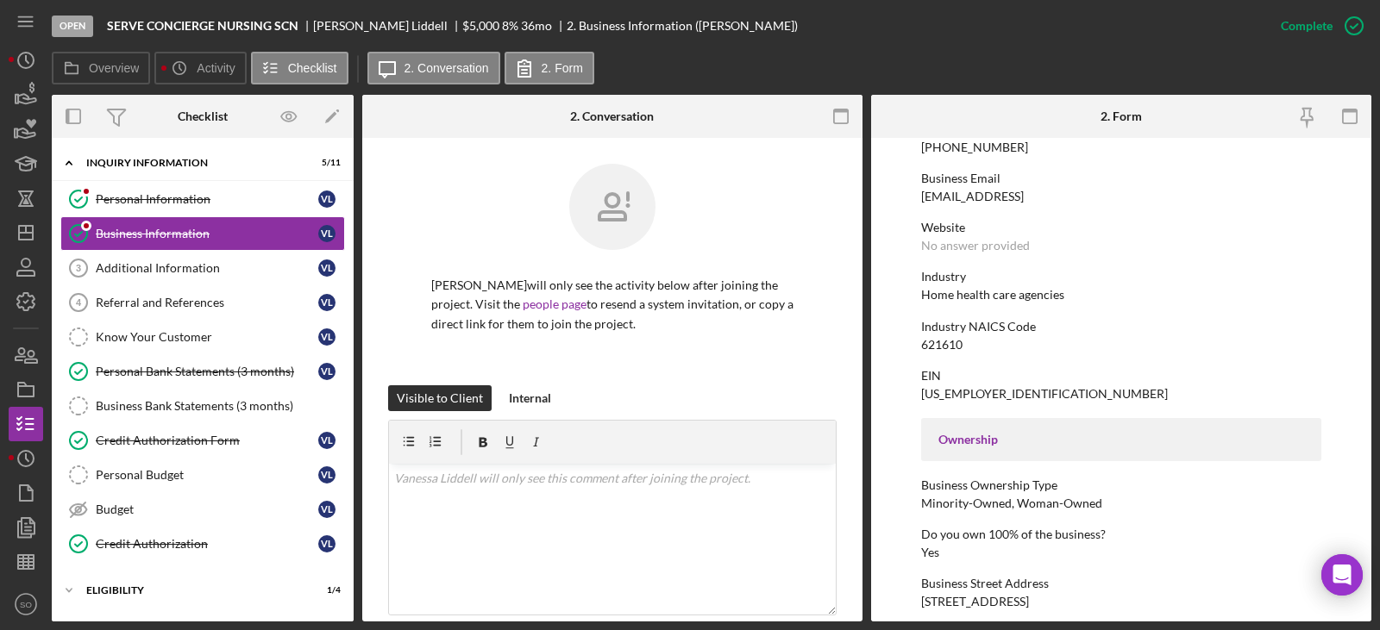
click at [981, 297] on div "Home health care agencies" at bounding box center [992, 295] width 143 height 14
copy div "Home health care agencies"
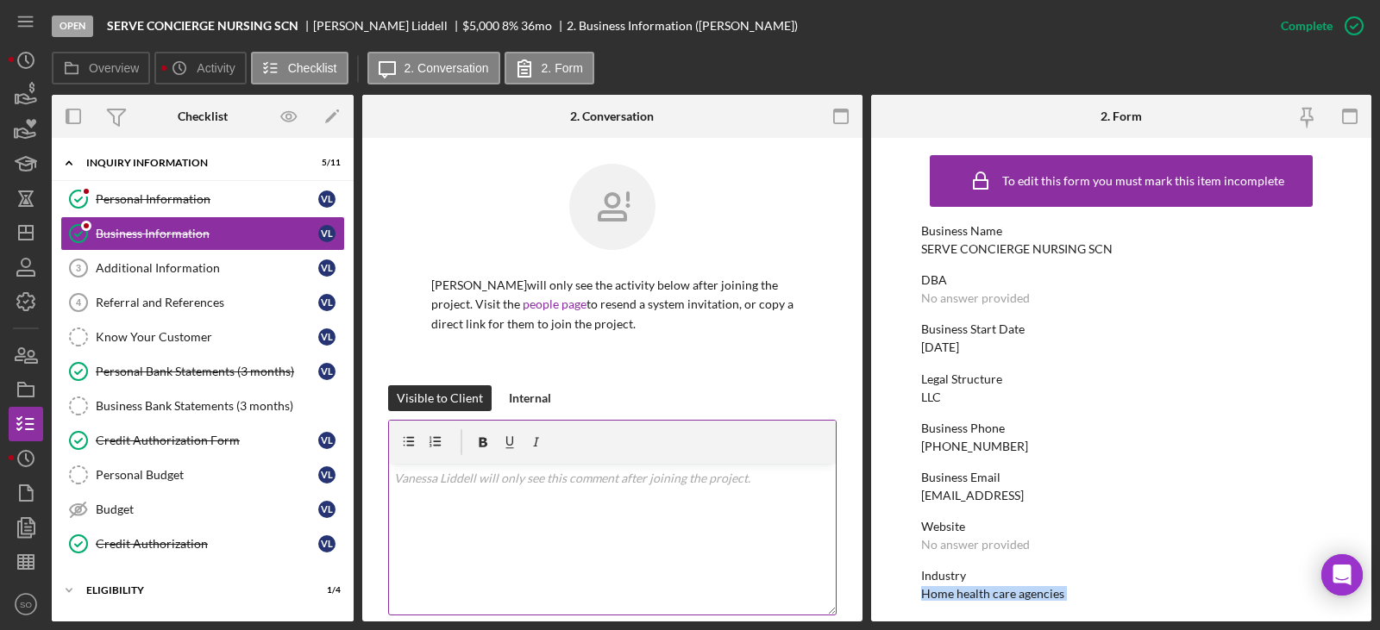
scroll to position [299, 0]
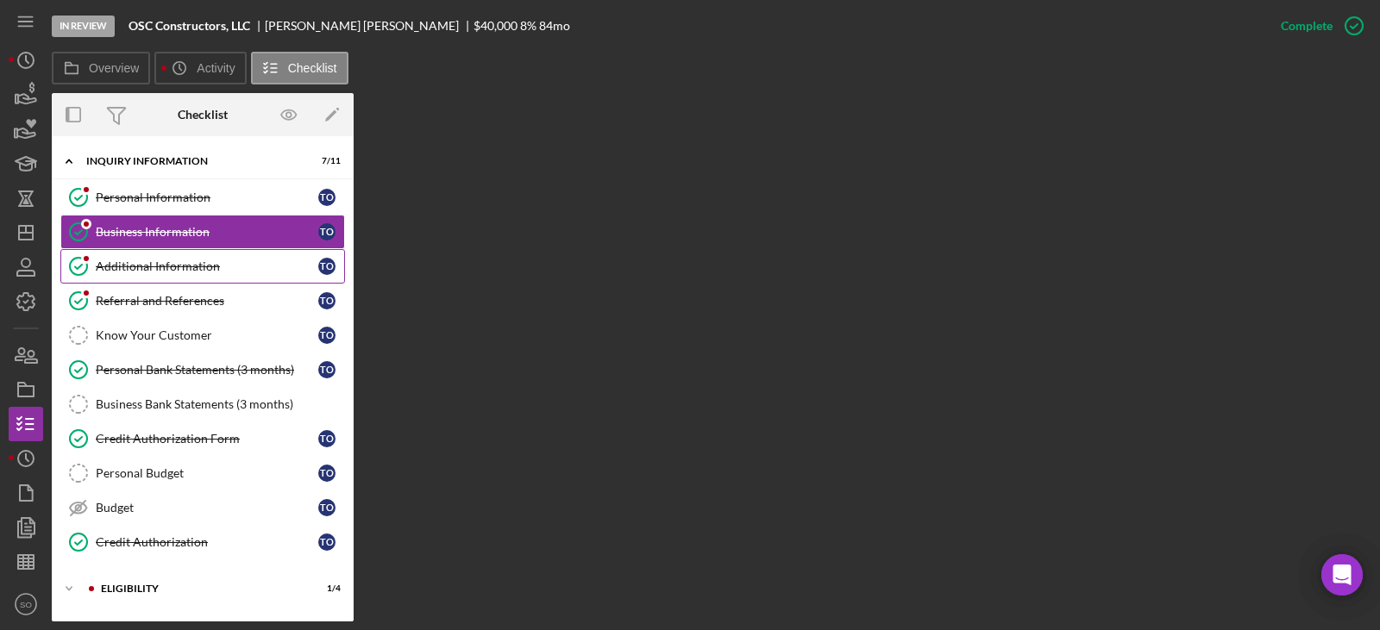
click at [189, 256] on link "Additional Information Additional Information T O" at bounding box center [202, 266] width 285 height 34
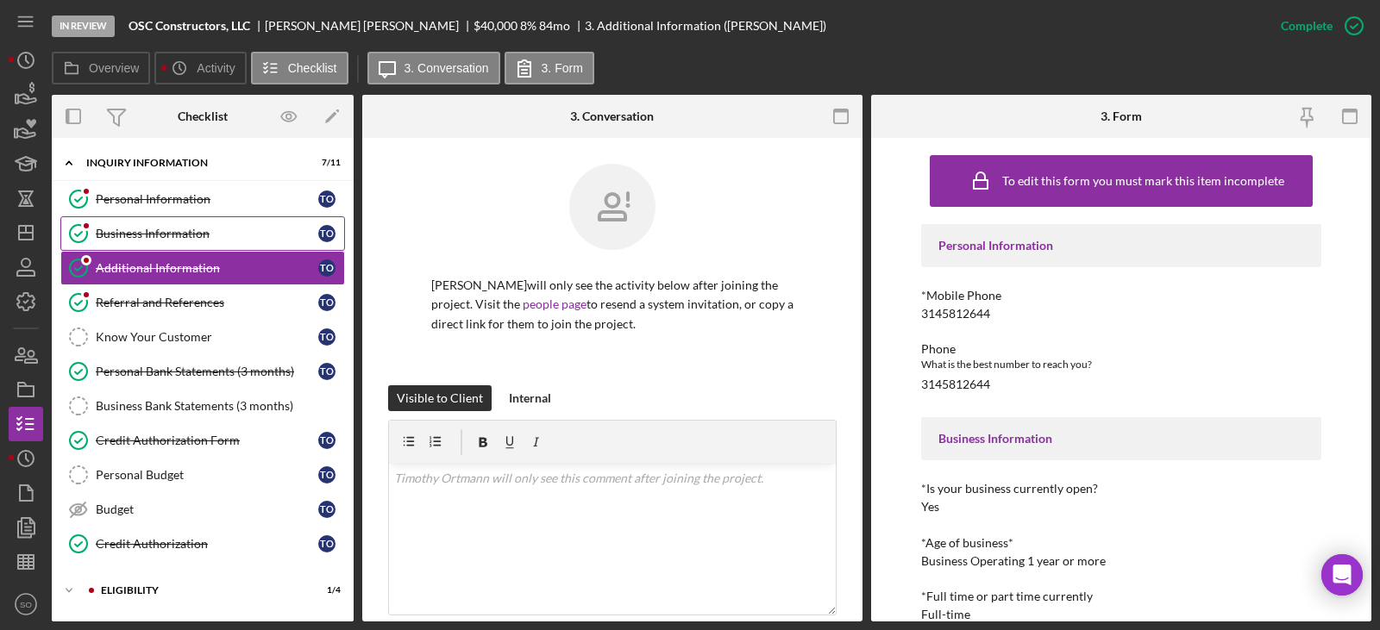
click at [182, 229] on div "Business Information" at bounding box center [207, 234] width 222 height 14
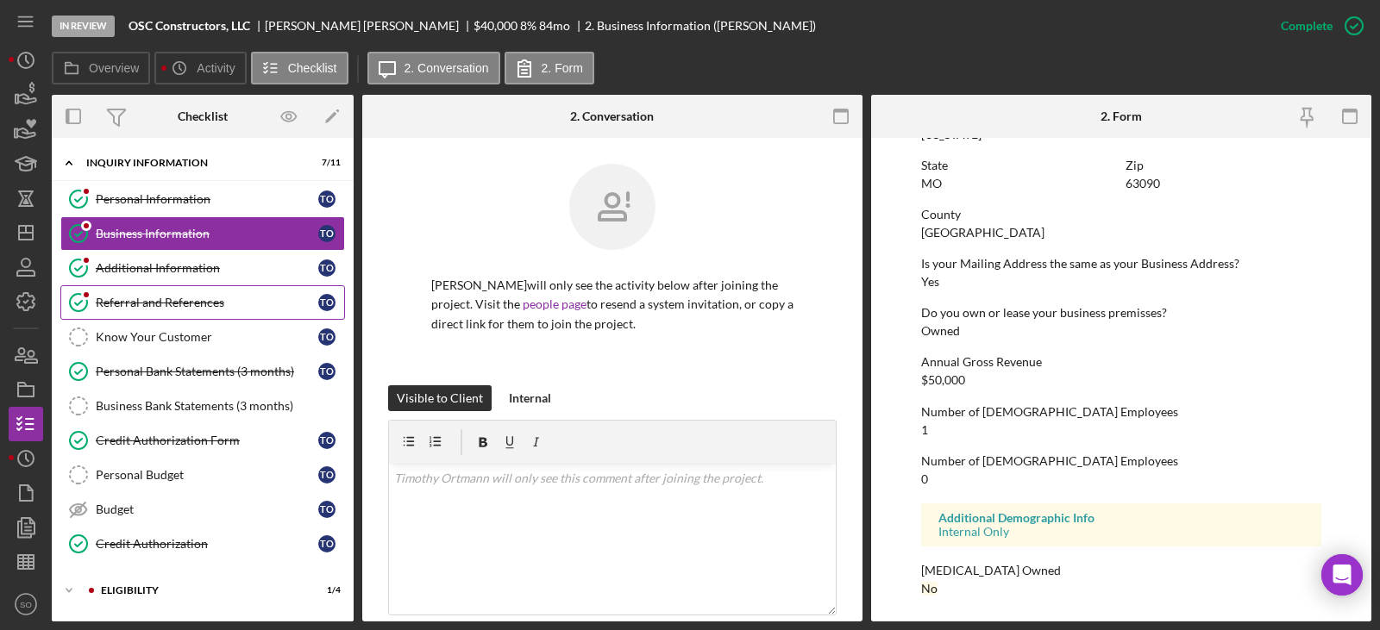
click at [211, 316] on link "Referral and References Referral and References T O" at bounding box center [202, 302] width 285 height 34
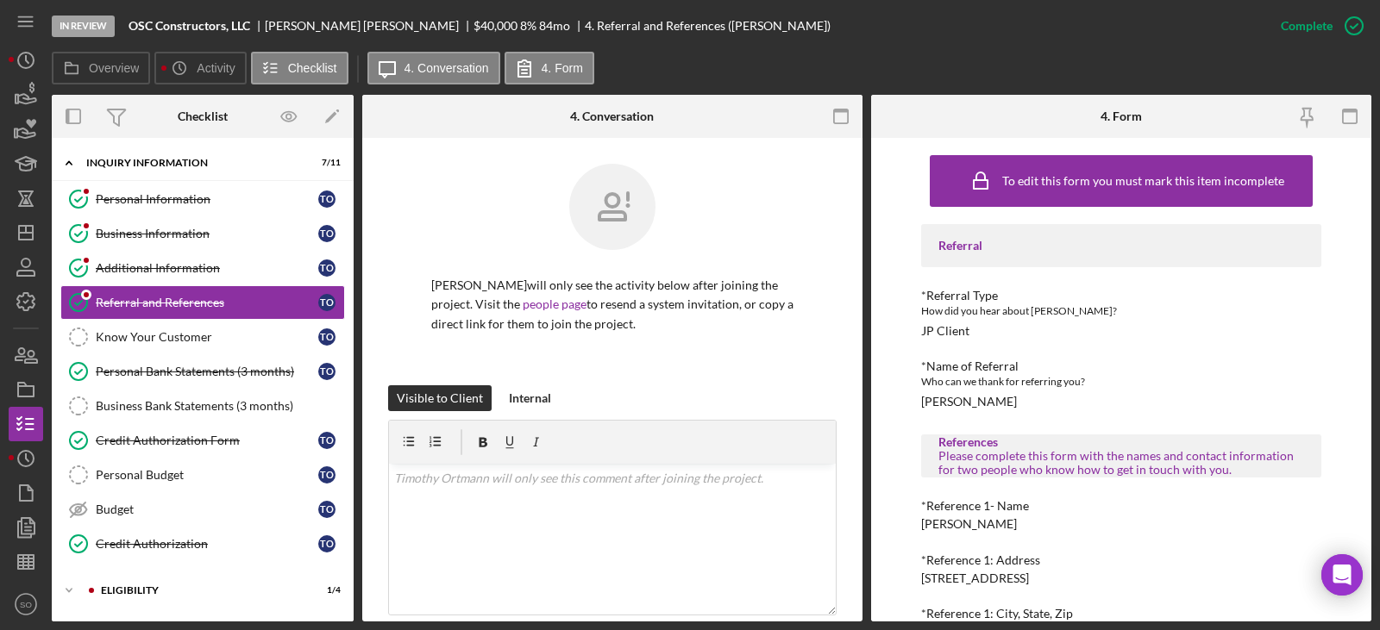
scroll to position [151, 0]
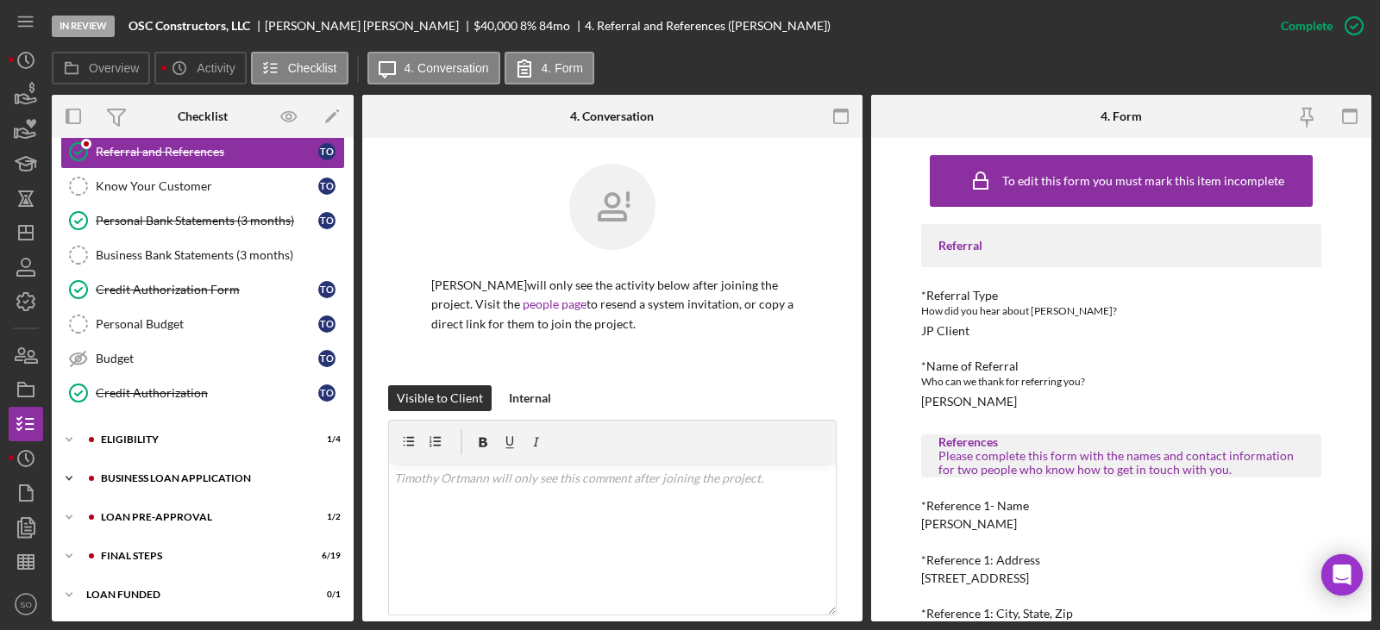
click at [190, 485] on div "Icon/Expander BUSINESS LOAN APPLICATION 16 / 27" at bounding box center [203, 478] width 302 height 34
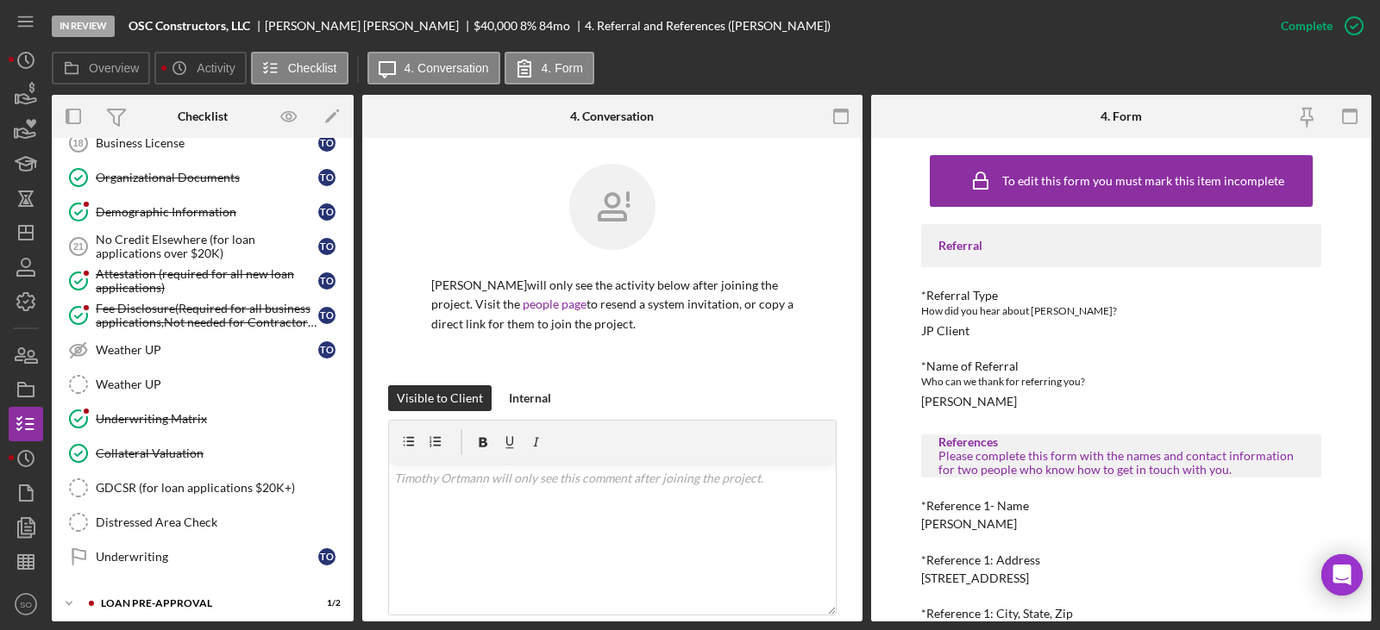
scroll to position [919, 0]
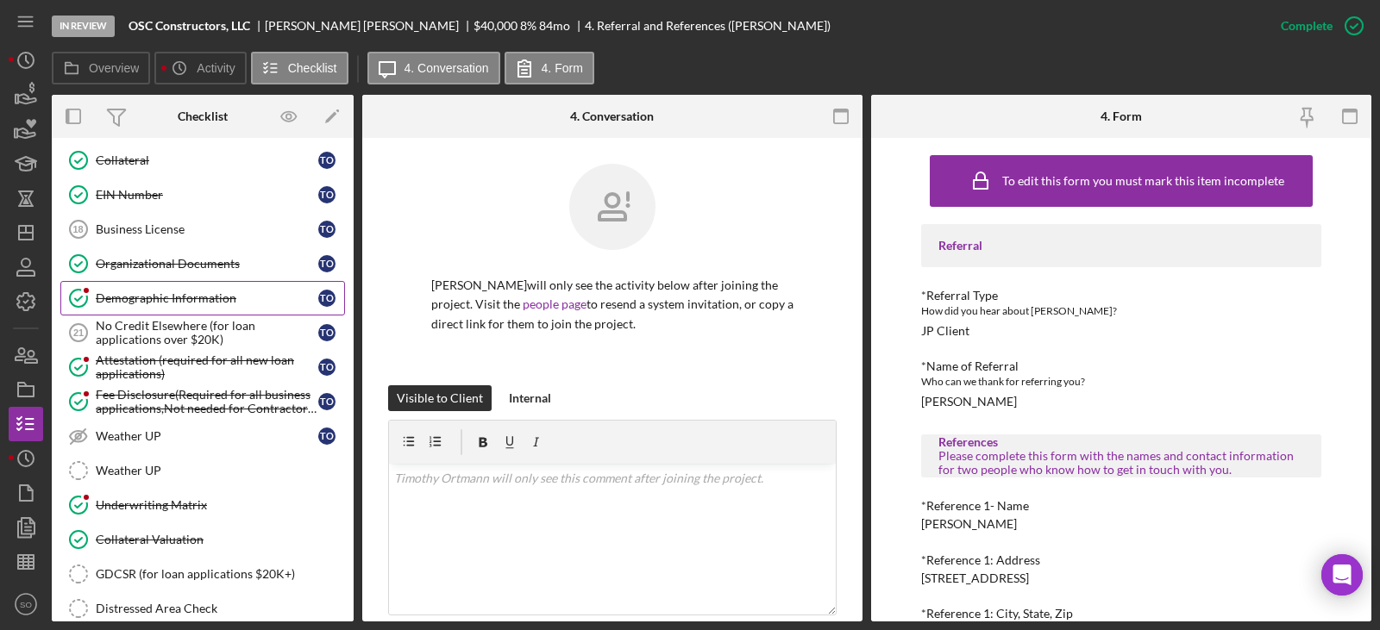
click at [194, 292] on div "Demographic Information" at bounding box center [207, 298] width 222 height 14
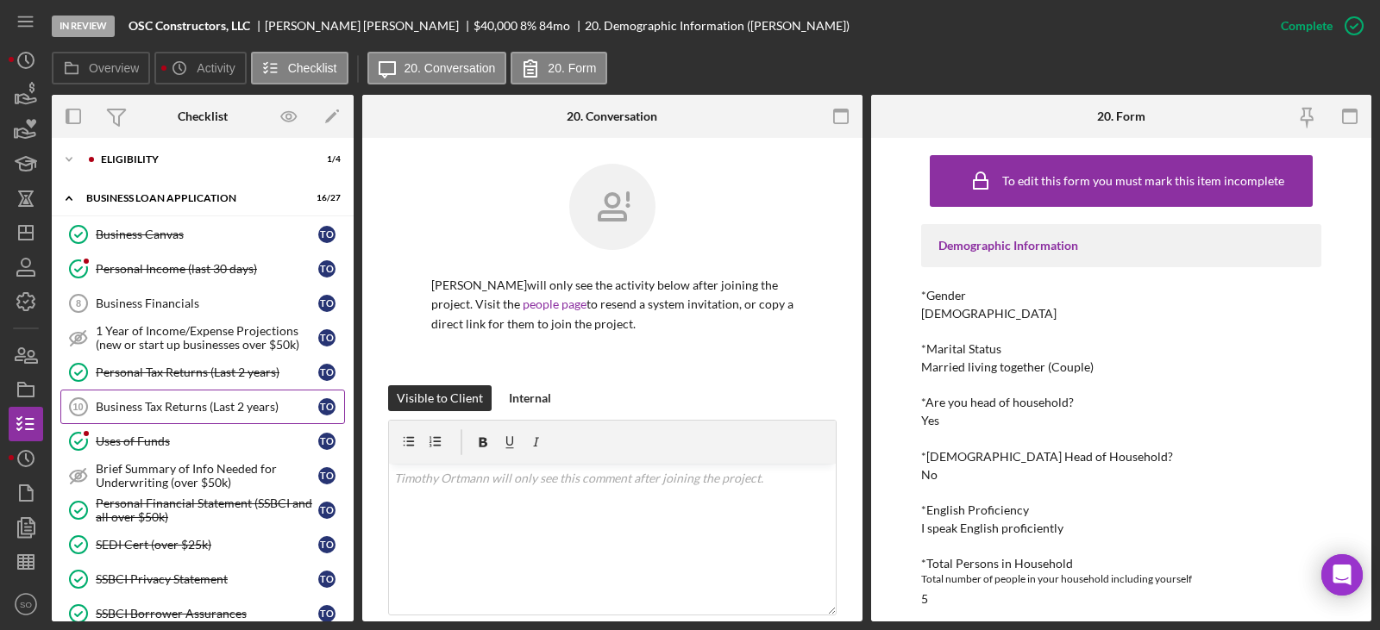
scroll to position [172, 0]
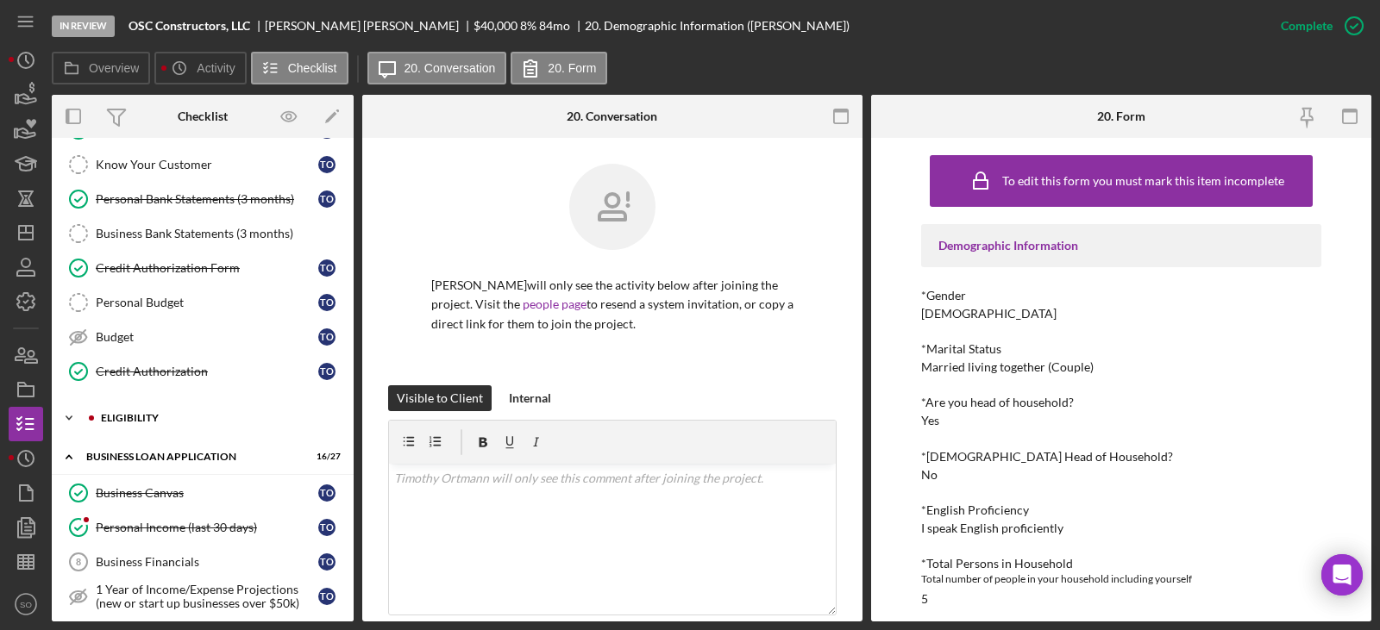
click at [172, 407] on div "Icon/Expander ELIGIBILITY 1 / 4" at bounding box center [203, 418] width 302 height 34
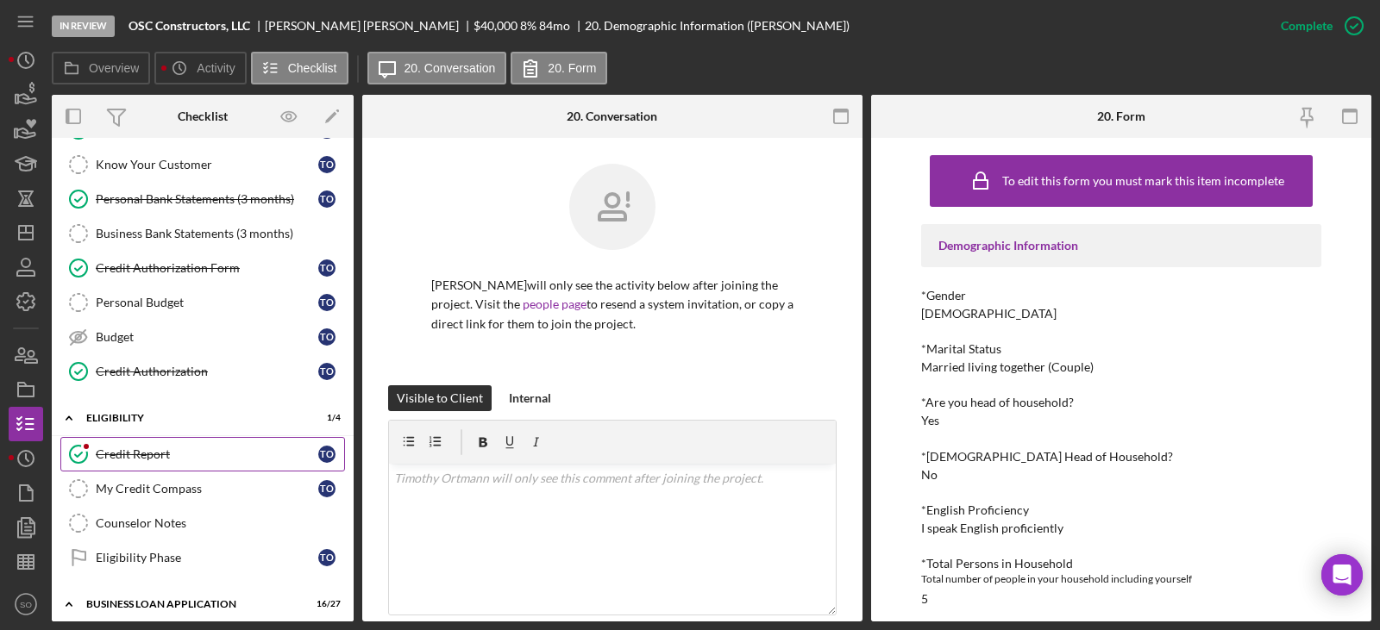
click at [157, 450] on div "Credit Report" at bounding box center [207, 454] width 222 height 14
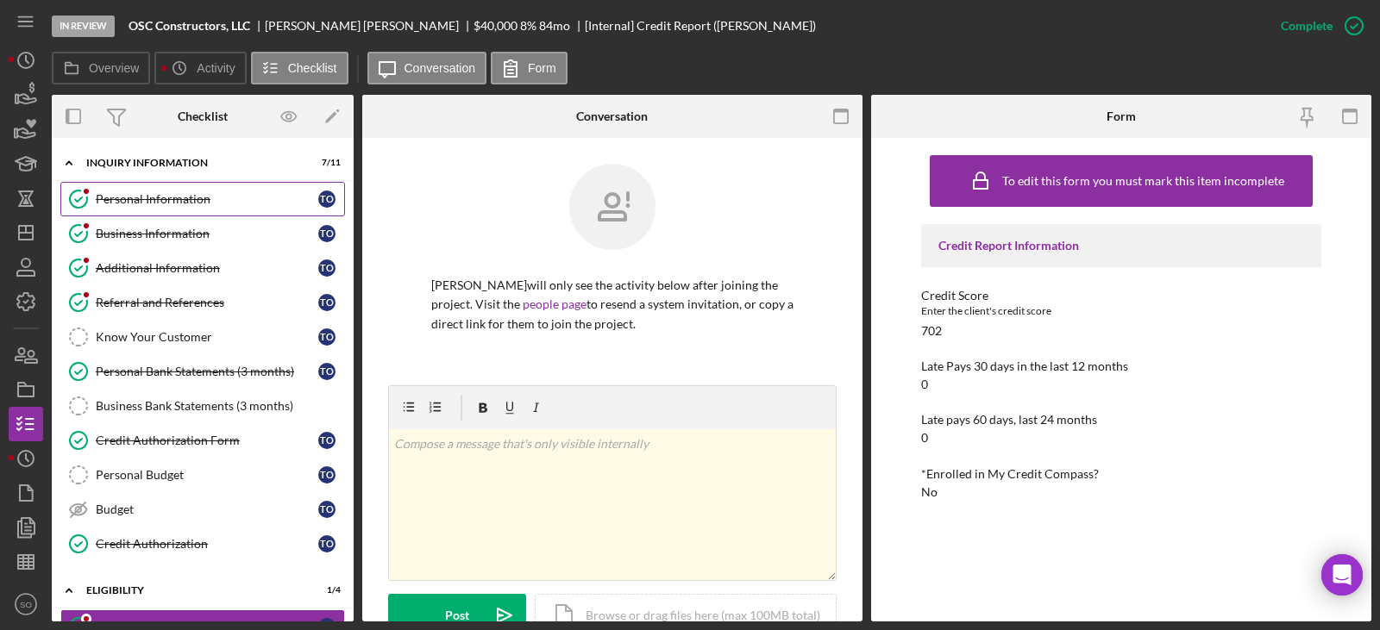
click at [168, 216] on link "Personal Information Personal Information T O" at bounding box center [202, 199] width 285 height 34
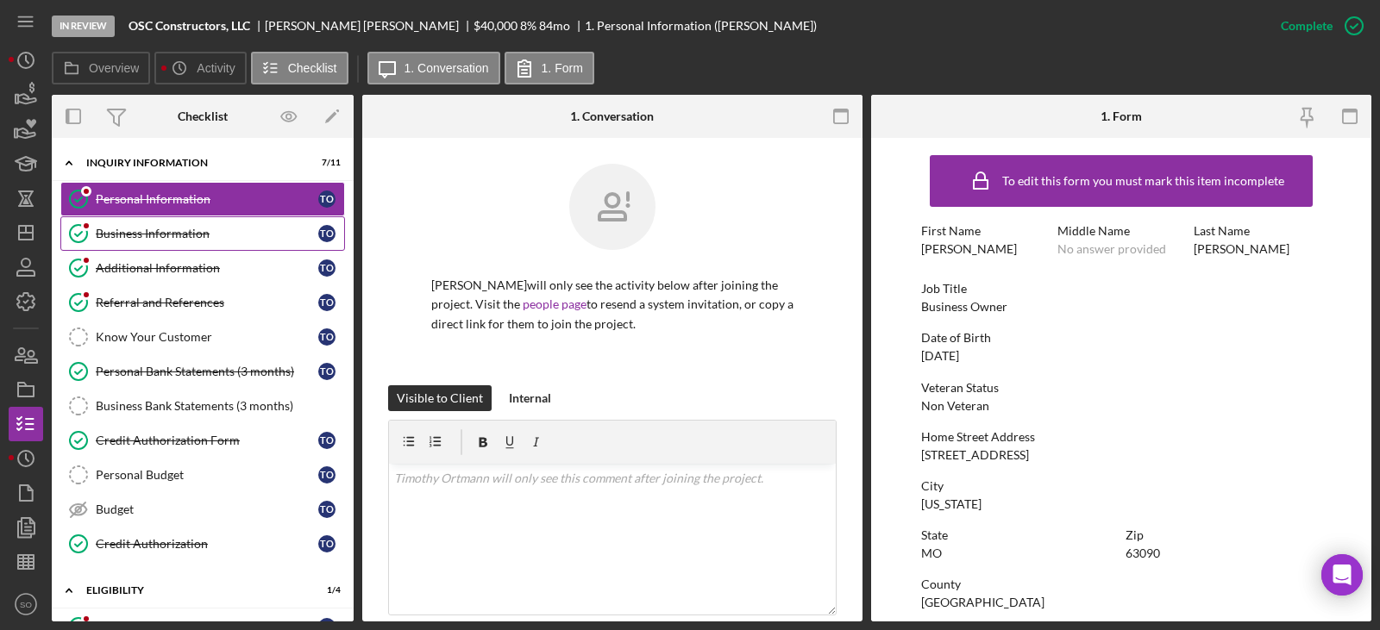
click at [206, 240] on div "Business Information" at bounding box center [207, 234] width 222 height 14
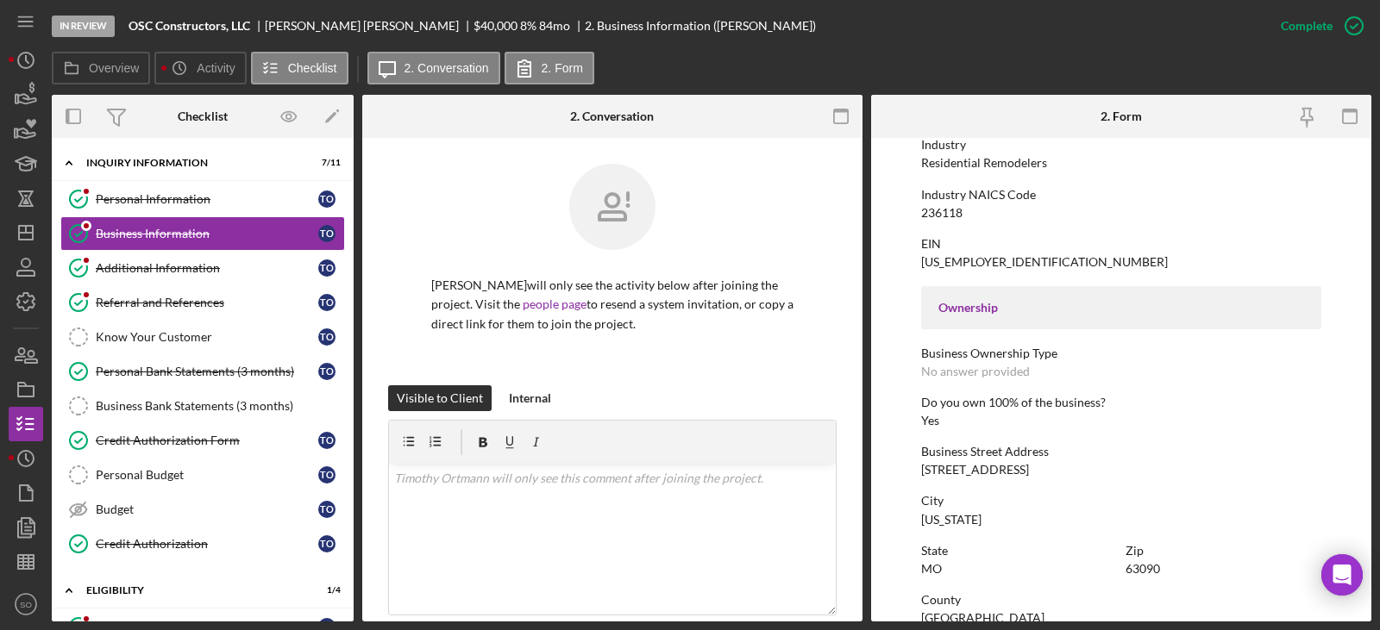
scroll to position [817, 0]
